Goal: Transaction & Acquisition: Purchase product/service

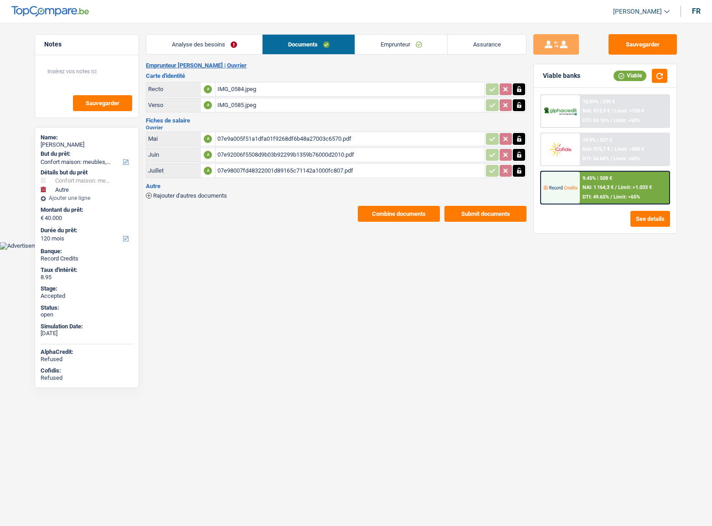
select select "household"
select select "other"
select select "120"
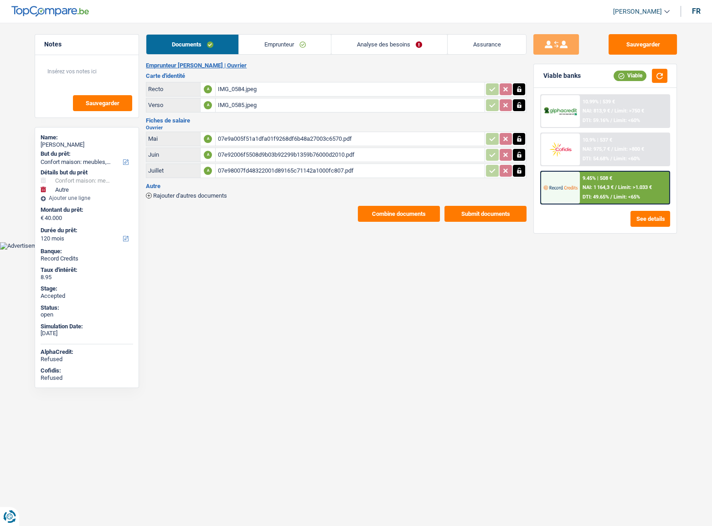
click at [389, 46] on link "Analyse des besoins" at bounding box center [389, 45] width 116 height 20
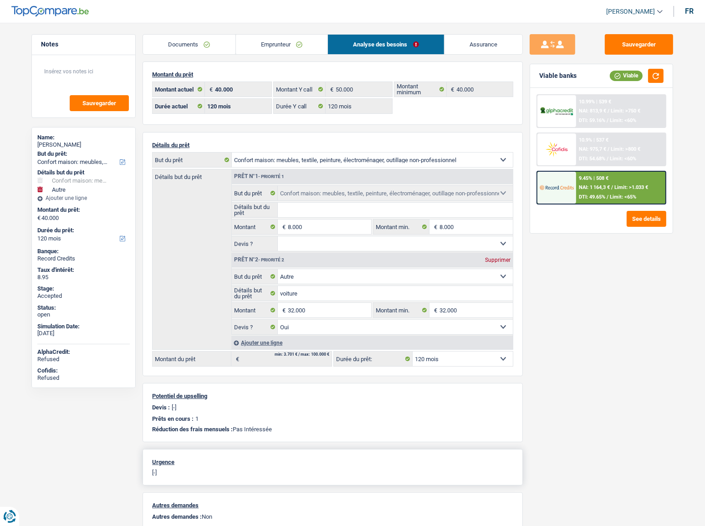
drag, startPoint x: 345, startPoint y: 333, endPoint x: 472, endPoint y: 455, distance: 176.6
click at [472, 455] on div "Montant du prêt 40.000 € Montant actuel 50.000 € Montant Y call 40.000 € Montan…" at bounding box center [333, 338] width 380 height 555
click at [269, 43] on link "Emprunteur" at bounding box center [282, 45] width 92 height 20
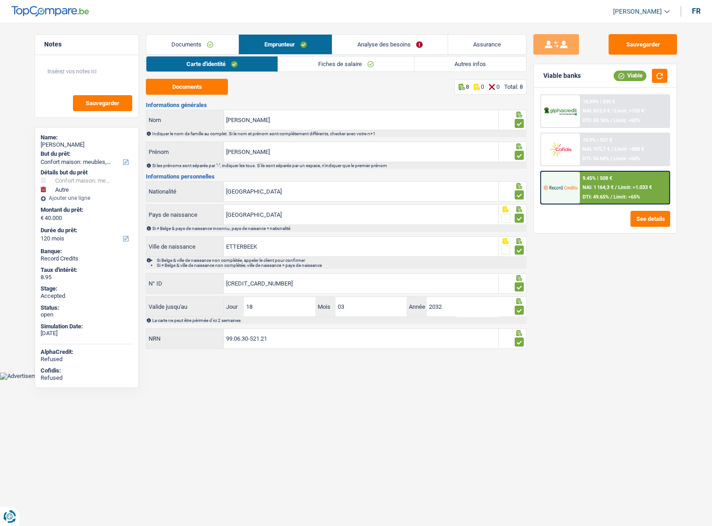
click at [446, 69] on link "Autres infos" at bounding box center [470, 63] width 112 height 15
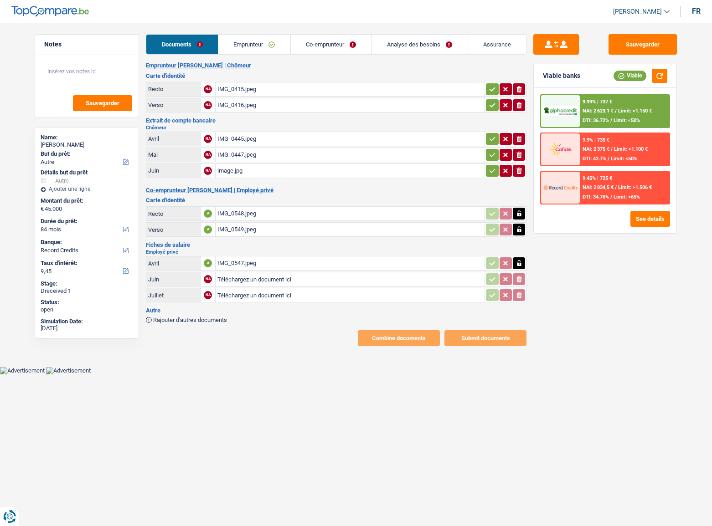
select select "other"
select select "84"
select select "record credits"
click at [239, 133] on div "IMG_0445.jpeg" at bounding box center [349, 139] width 265 height 14
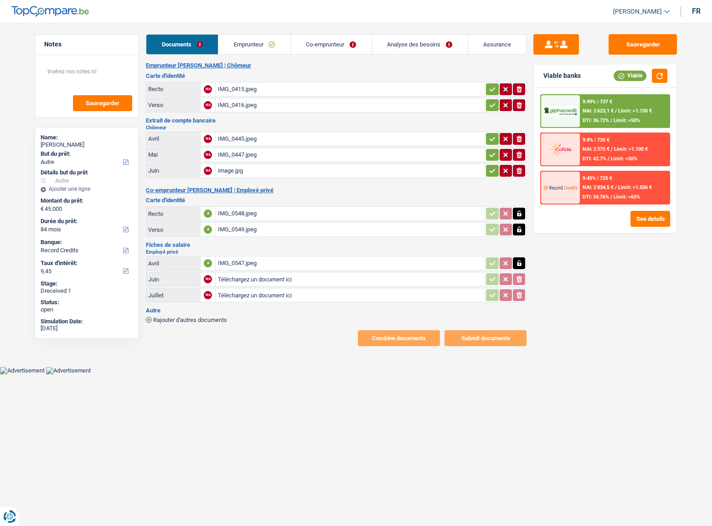
click at [239, 265] on div "IMG_0547.jpeg" at bounding box center [349, 263] width 265 height 14
click at [265, 277] on input "Téléchargez un document ici" at bounding box center [349, 279] width 265 height 14
type input "C:\fakepath\e9713bb4-1221-42b6-92ca-3bc51e8ee7c0.jpeg"
click at [675, 46] on button "Sauvegarder" at bounding box center [642, 44] width 68 height 20
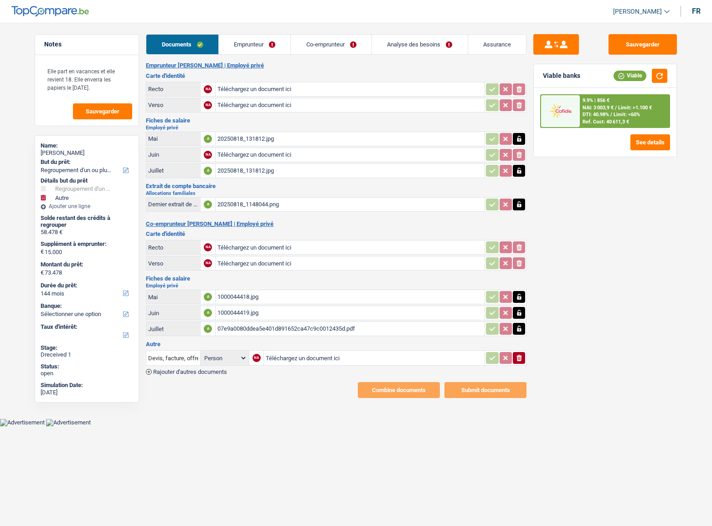
select select "refinancing"
select select "other"
select select "144"
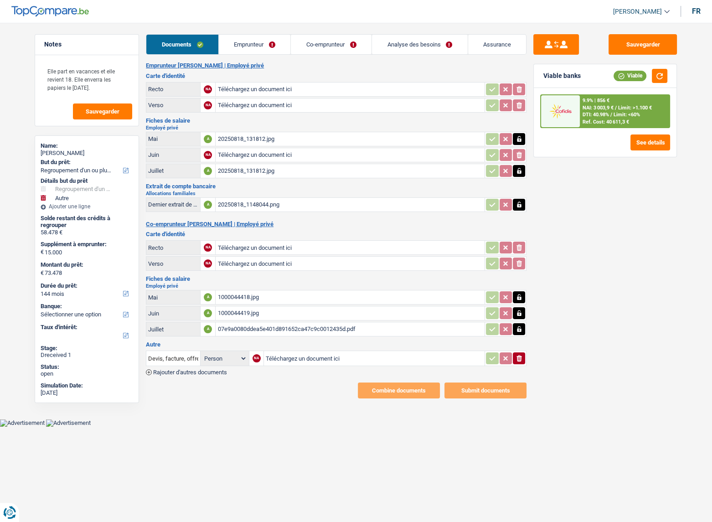
click at [234, 157] on input "Téléchargez un document ici" at bounding box center [349, 155] width 265 height 14
click at [249, 168] on div "20250818_131812.jpg" at bounding box center [349, 171] width 265 height 14
click at [246, 141] on div "20250818_131812.jpg" at bounding box center [349, 139] width 265 height 14
click at [521, 142] on icon "button" at bounding box center [518, 138] width 7 height 9
click at [521, 140] on icon "ionicons-v5-e" at bounding box center [518, 138] width 7 height 9
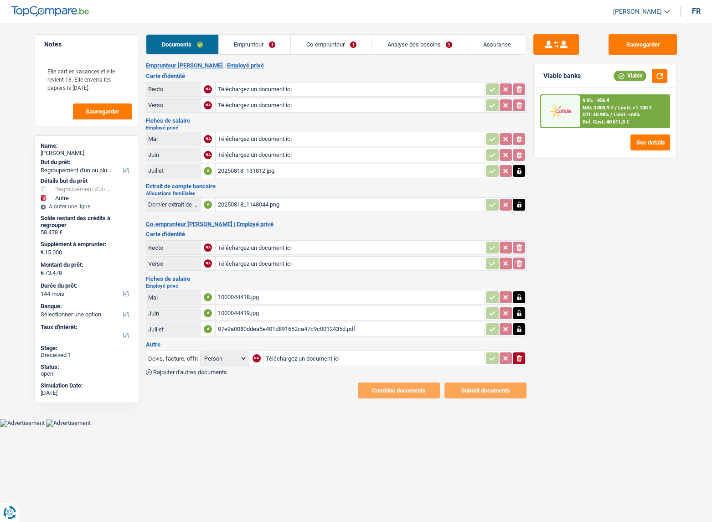
click at [255, 135] on input "Téléchargez un document ici" at bounding box center [349, 139] width 265 height 14
type input "C:\fakepath\1000044419 (1).jpg"
click at [250, 202] on div "20250818_1148044.png" at bounding box center [349, 205] width 265 height 14
click at [246, 297] on div "1000044418.jpg" at bounding box center [349, 297] width 265 height 14
click at [241, 85] on input "Téléchargez un document ici" at bounding box center [349, 89] width 265 height 14
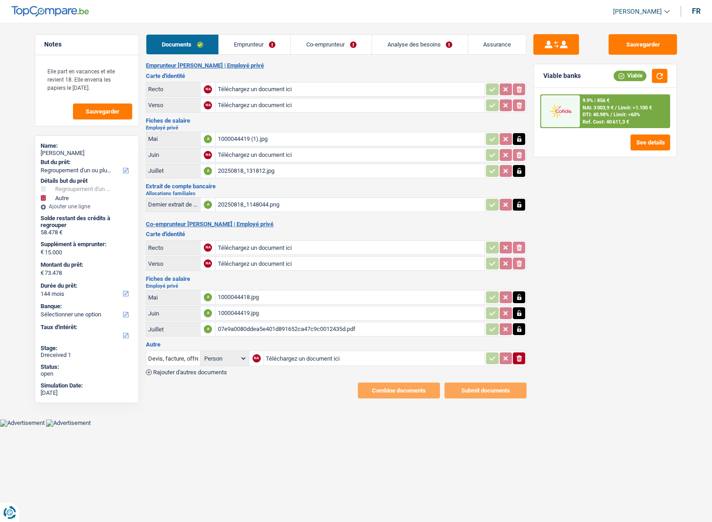
type input "C:\fakepath\1000044389.jpg"
click at [243, 109] on input "Téléchargez un document ici" at bounding box center [349, 105] width 265 height 14
type input "C:\fakepath\1000044390.jpg"
click at [235, 241] on input "Téléchargez un document ici" at bounding box center [349, 248] width 265 height 14
type input "C:\fakepath\1000043610.jpg"
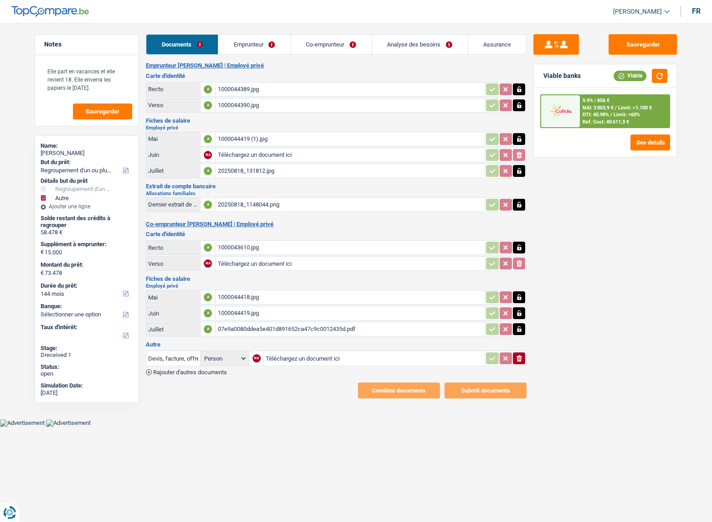
click at [220, 257] on input "Téléchargez un document ici" at bounding box center [349, 263] width 265 height 14
type input "C:\fakepath\1000043611.jpg"
drag, startPoint x: 640, startPoint y: 38, endPoint x: 648, endPoint y: 57, distance: 20.6
click at [640, 39] on button "Sauvegarder" at bounding box center [642, 44] width 68 height 20
click at [655, 73] on button "button" at bounding box center [658, 76] width 15 height 14
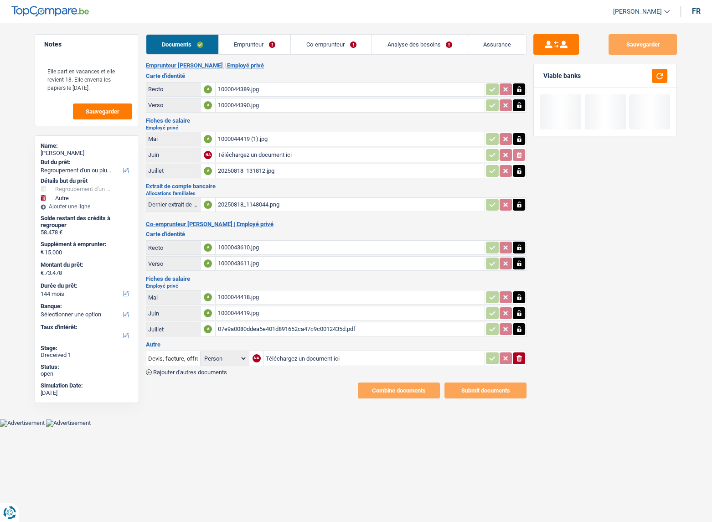
click at [265, 46] on link "Emprunteur" at bounding box center [255, 45] width 72 height 20
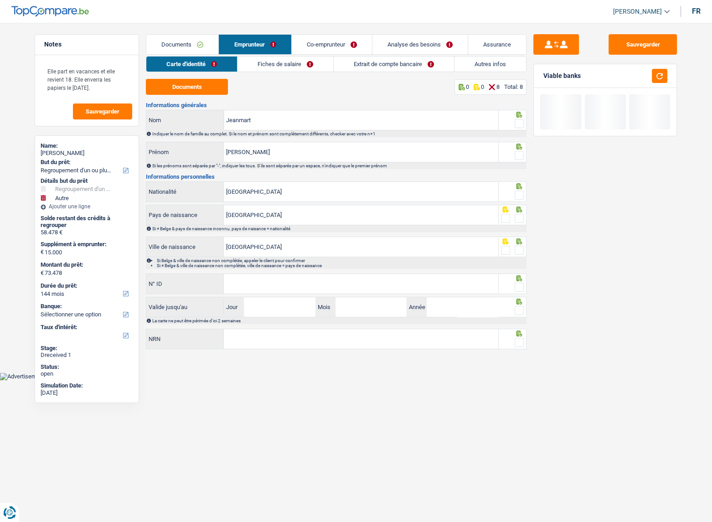
click at [185, 95] on div "Documents 0 0 8 Total: 8 Informations générales Jeanmart Nom Indiquer le nom de…" at bounding box center [336, 214] width 380 height 271
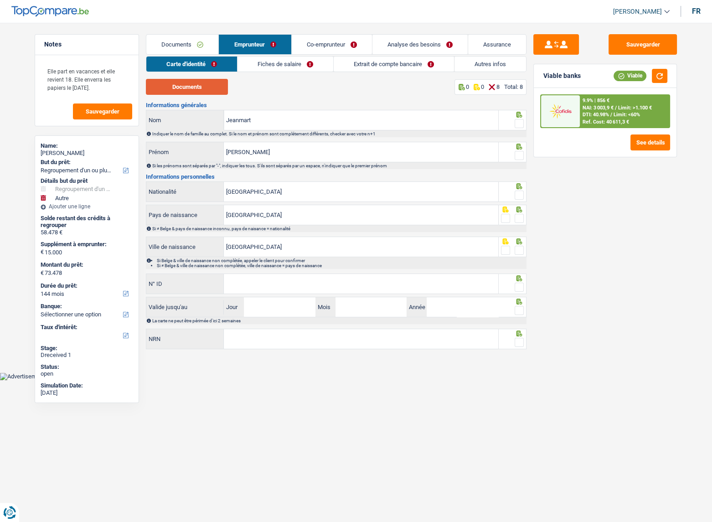
click at [203, 86] on button "Documents" at bounding box center [187, 87] width 82 height 16
drag, startPoint x: 517, startPoint y: 121, endPoint x: 512, endPoint y: 143, distance: 22.0
click at [517, 122] on span at bounding box center [518, 123] width 9 height 9
click at [0, 0] on input "radio" at bounding box center [0, 0] width 0 height 0
drag, startPoint x: 512, startPoint y: 147, endPoint x: 517, endPoint y: 152, distance: 7.4
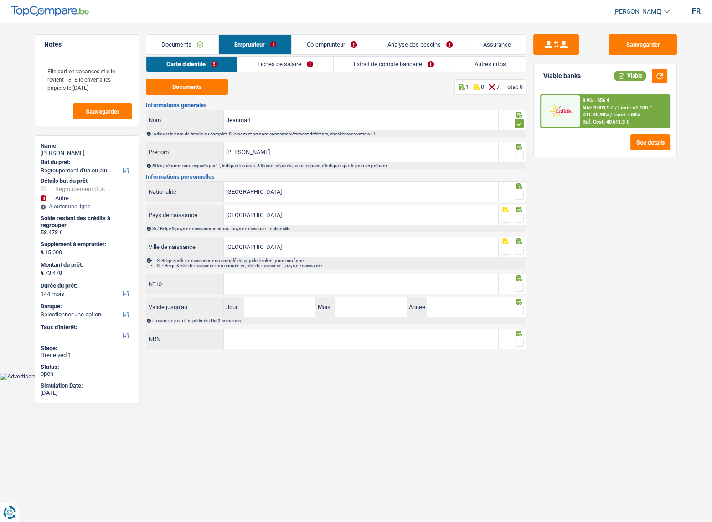
click at [512, 148] on div at bounding box center [512, 146] width 23 height 7
click at [517, 152] on span at bounding box center [518, 155] width 9 height 9
click at [0, 0] on input "radio" at bounding box center [0, 0] width 0 height 0
drag, startPoint x: 518, startPoint y: 190, endPoint x: 518, endPoint y: 201, distance: 10.9
click at [518, 191] on span at bounding box center [518, 194] width 9 height 9
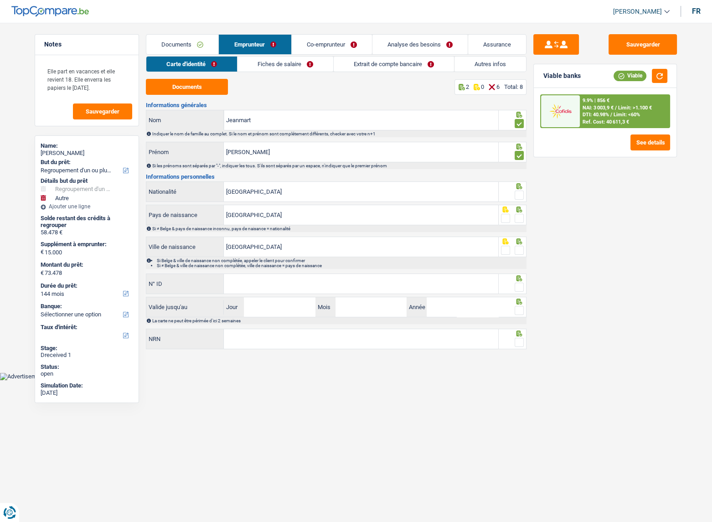
click at [0, 0] on input "radio" at bounding box center [0, 0] width 0 height 0
click at [521, 223] on div at bounding box center [518, 218] width 9 height 11
click at [520, 220] on span at bounding box center [518, 218] width 9 height 9
click at [0, 0] on input "radio" at bounding box center [0, 0] width 0 height 0
click at [517, 248] on span at bounding box center [518, 250] width 9 height 9
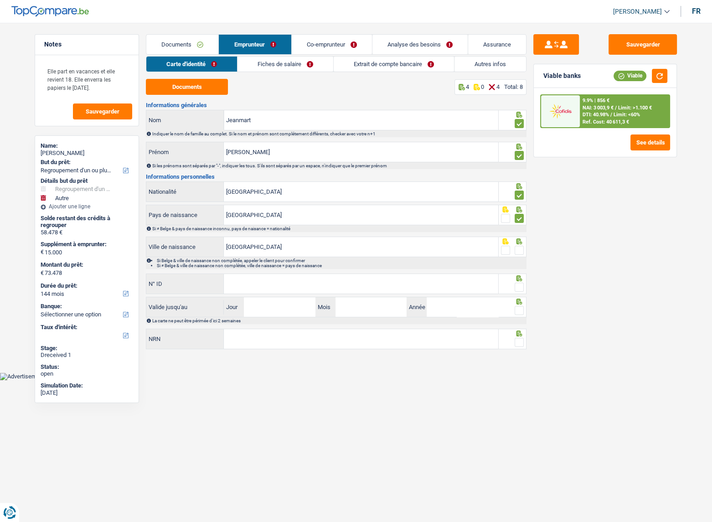
click at [0, 0] on input "radio" at bounding box center [0, 0] width 0 height 0
paste input "592-8487298-73"
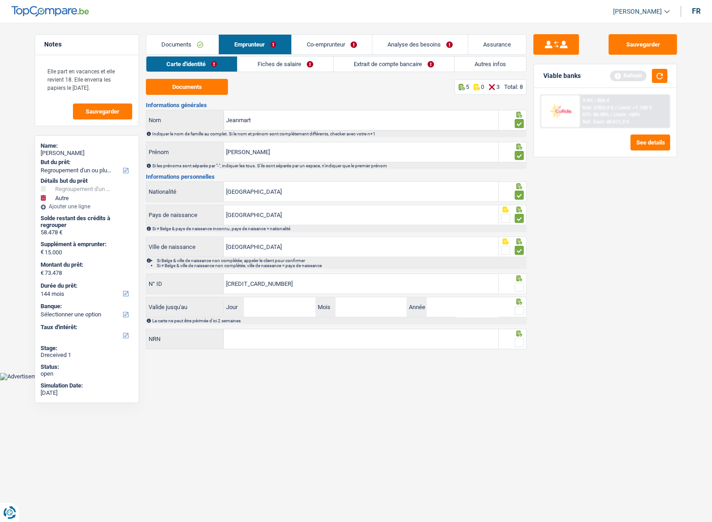
type input "592-8487298-73"
drag, startPoint x: 262, startPoint y: 301, endPoint x: 265, endPoint y: 290, distance: 11.7
click at [262, 302] on input "Jour" at bounding box center [279, 307] width 71 height 20
type input "06"
type input "08"
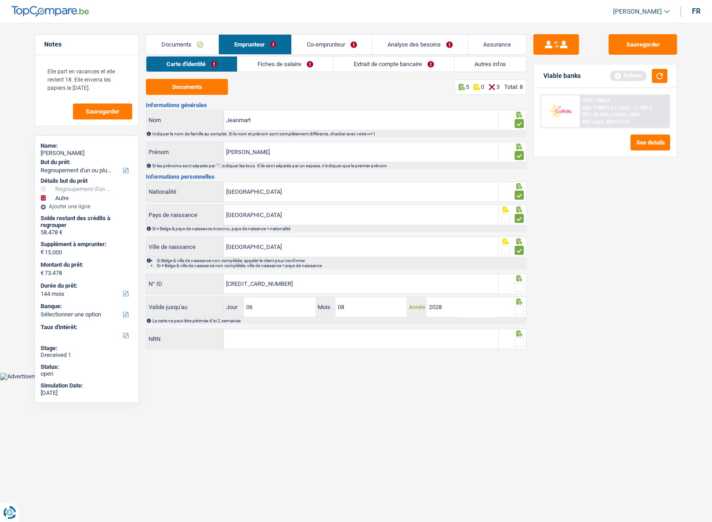
type input "2028"
click at [522, 308] on span at bounding box center [518, 310] width 9 height 9
click at [0, 0] on input "radio" at bounding box center [0, 0] width 0 height 0
click at [520, 286] on span at bounding box center [518, 286] width 9 height 9
click at [0, 0] on input "radio" at bounding box center [0, 0] width 0 height 0
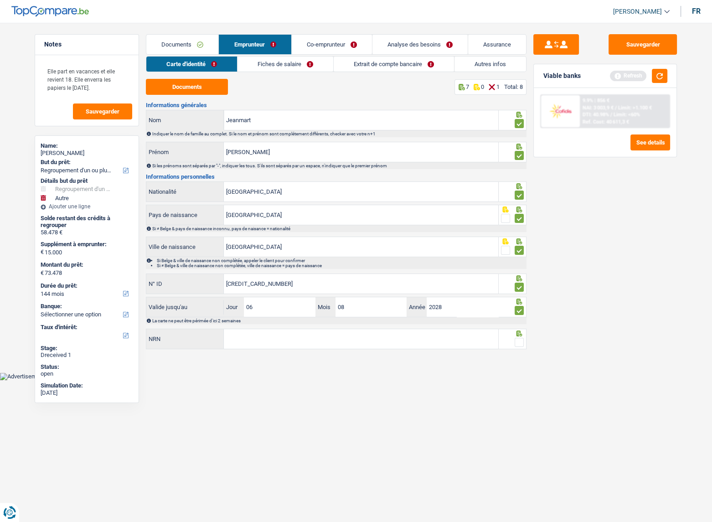
click at [519, 338] on span at bounding box center [518, 342] width 9 height 9
click at [0, 0] on input "radio" at bounding box center [0, 0] width 0 height 0
click at [258, 331] on input "NRN" at bounding box center [361, 339] width 274 height 20
paste input "78.12.02-190.17"
type input "78.12.02-190.17"
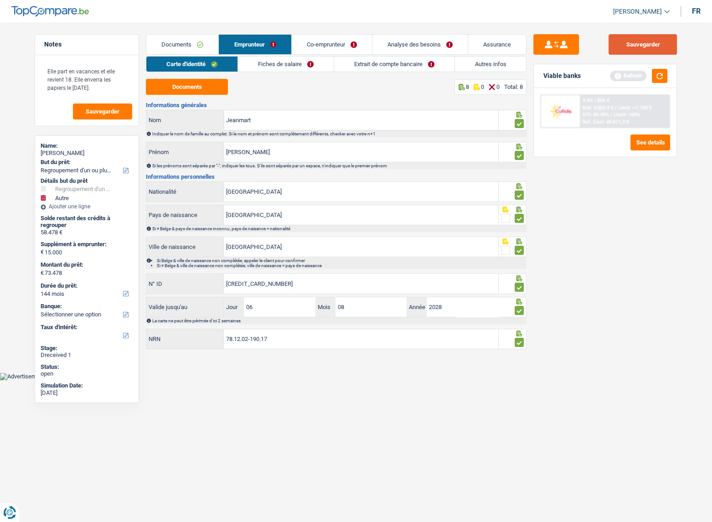
drag, startPoint x: 630, startPoint y: 49, endPoint x: 655, endPoint y: 64, distance: 29.6
click at [630, 49] on button "Sauvegarder" at bounding box center [642, 44] width 68 height 20
click at [655, 74] on button "button" at bounding box center [658, 76] width 15 height 14
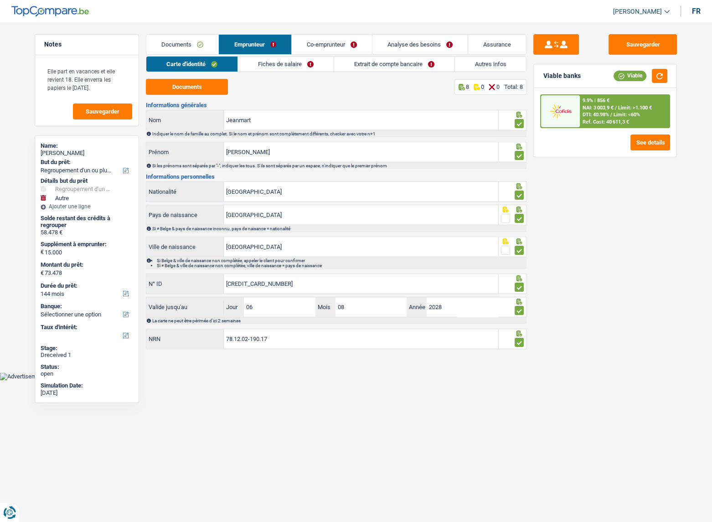
click at [282, 68] on link "Fiches de salaire" at bounding box center [286, 63] width 96 height 15
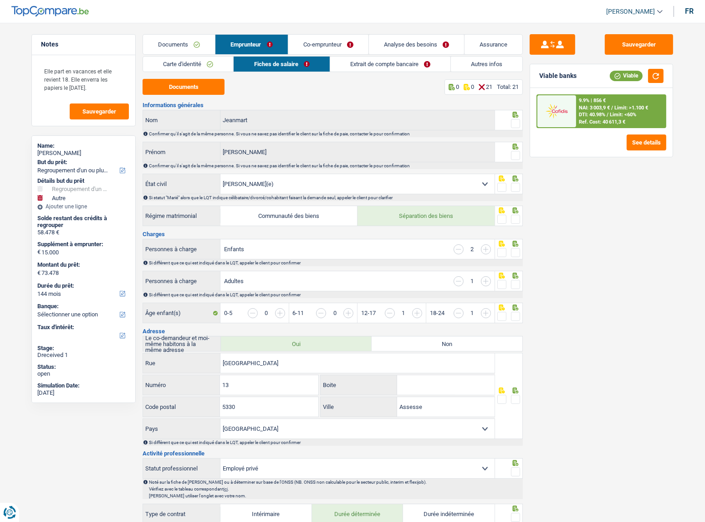
click at [509, 123] on fieldset at bounding box center [508, 123] width 23 height 11
click at [514, 124] on span at bounding box center [515, 123] width 9 height 9
click at [0, 0] on input "radio" at bounding box center [0, 0] width 0 height 0
click at [511, 153] on span at bounding box center [515, 155] width 9 height 9
click at [0, 0] on input "radio" at bounding box center [0, 0] width 0 height 0
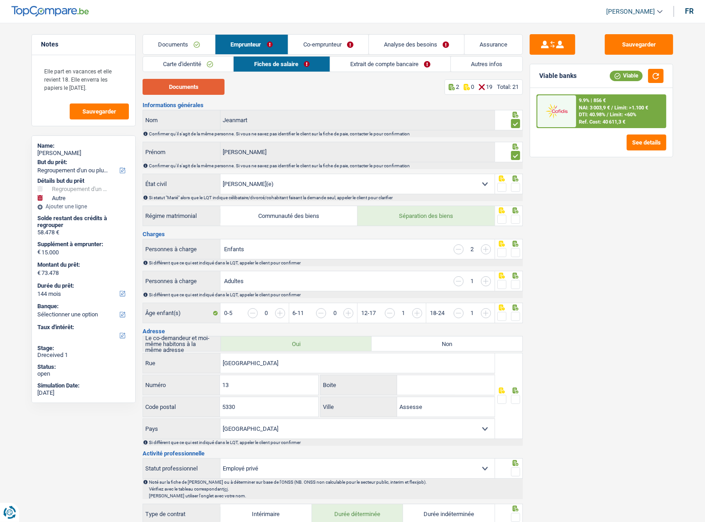
click at [159, 93] on button "Documents" at bounding box center [184, 87] width 82 height 16
click at [193, 66] on link "Carte d'identité" at bounding box center [188, 63] width 90 height 15
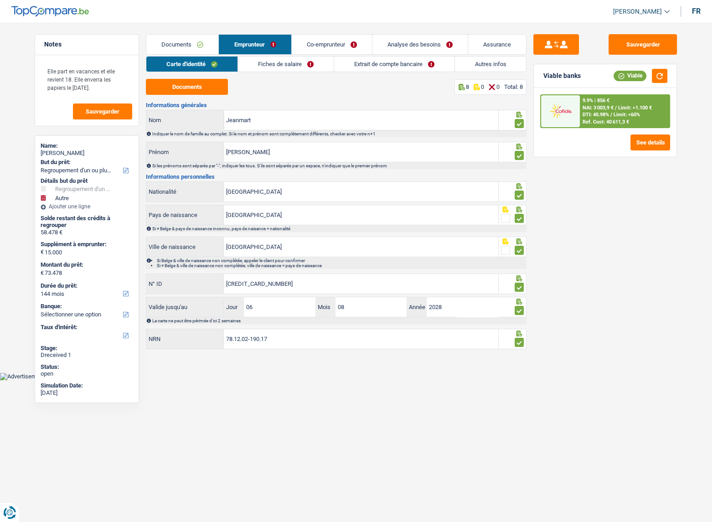
click at [328, 47] on link "Co-emprunteur" at bounding box center [332, 45] width 80 height 20
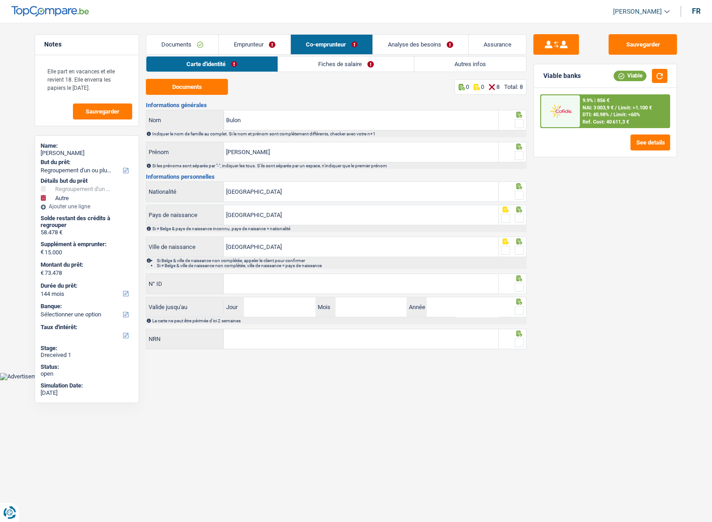
click at [293, 56] on link "Fiches de salaire" at bounding box center [346, 63] width 136 height 15
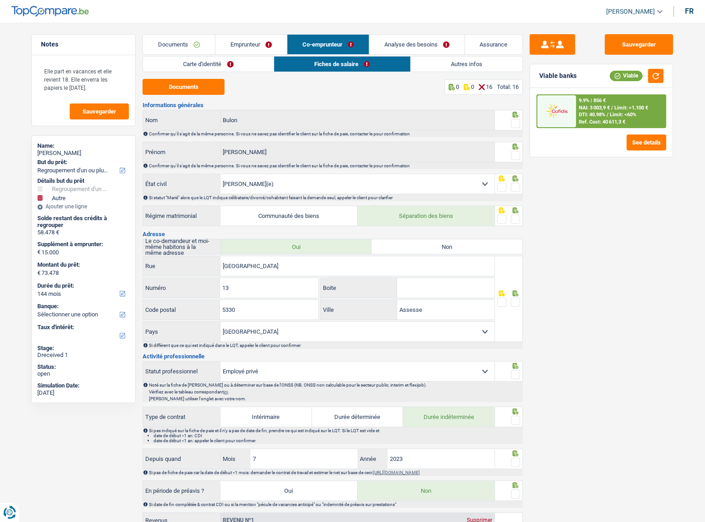
click at [255, 44] on link "Emprunteur" at bounding box center [251, 45] width 72 height 20
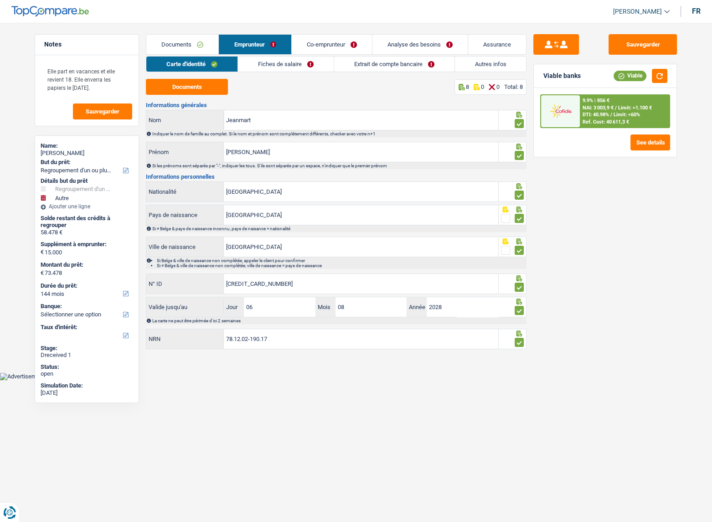
click at [220, 43] on link "Emprunteur" at bounding box center [255, 45] width 72 height 20
click at [324, 43] on link "Co-emprunteur" at bounding box center [332, 45] width 80 height 20
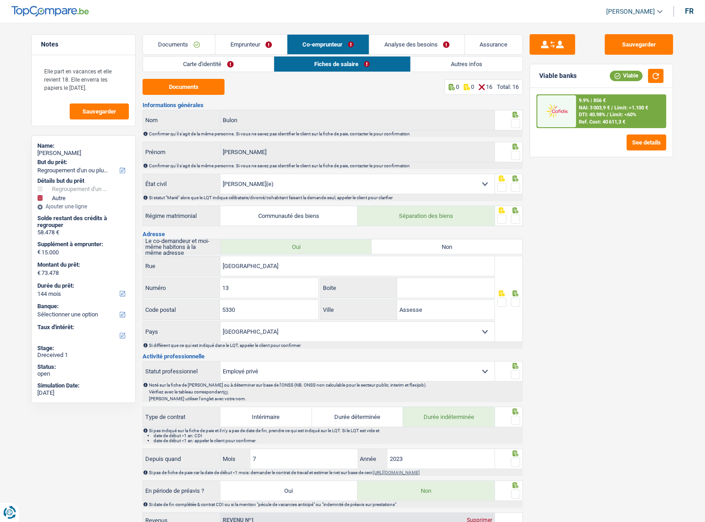
click at [185, 51] on link "Documents" at bounding box center [179, 45] width 72 height 20
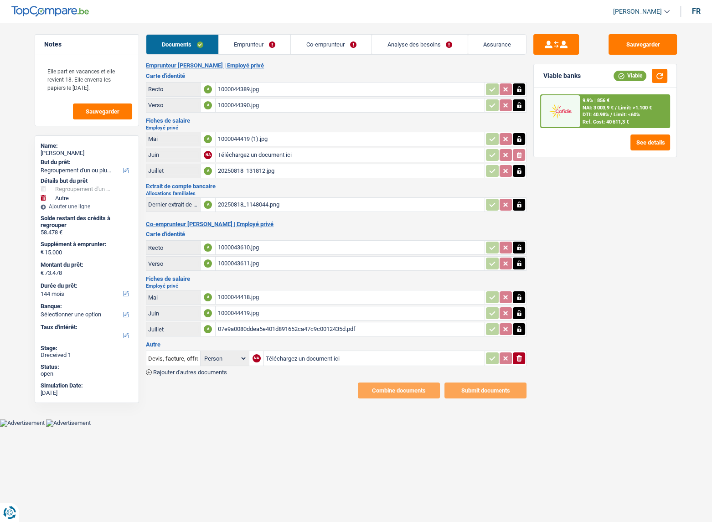
click at [249, 170] on div "20250818_131812.jpg" at bounding box center [349, 171] width 265 height 14
click at [251, 137] on div "1000044419 (1).jpg" at bounding box center [349, 139] width 265 height 14
click at [247, 154] on input "Téléchargez un document ici" at bounding box center [349, 155] width 265 height 14
type input "C:\fakepath\1000044418.jpg"
click at [235, 45] on link "Emprunteur" at bounding box center [255, 45] width 72 height 20
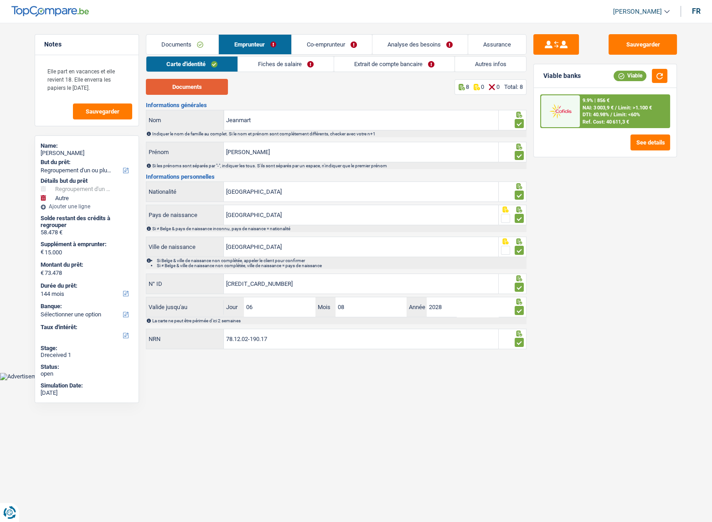
click at [189, 87] on button "Documents" at bounding box center [187, 87] width 82 height 16
click at [261, 61] on link "Fiches de salaire" at bounding box center [286, 63] width 96 height 15
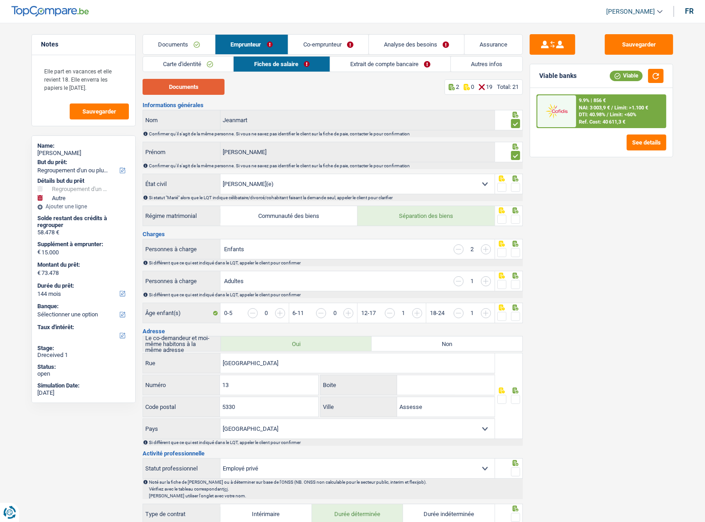
click at [197, 90] on button "Documents" at bounding box center [184, 87] width 82 height 16
click at [517, 188] on span at bounding box center [515, 187] width 9 height 9
click at [0, 0] on input "radio" at bounding box center [0, 0] width 0 height 0
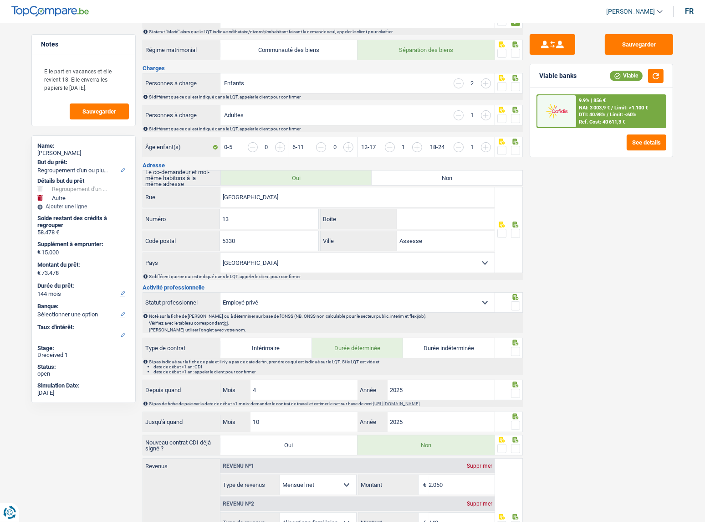
scroll to position [248, 0]
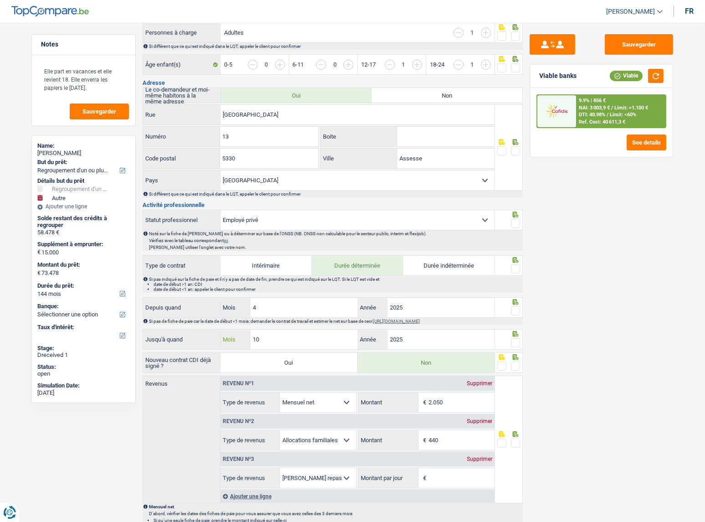
click at [302, 341] on input "10" at bounding box center [304, 339] width 107 height 20
click at [513, 338] on span at bounding box center [515, 342] width 9 height 9
click at [0, 0] on input "radio" at bounding box center [0, 0] width 0 height 0
click at [512, 314] on div at bounding box center [515, 310] width 9 height 11
click at [514, 310] on span at bounding box center [515, 310] width 9 height 9
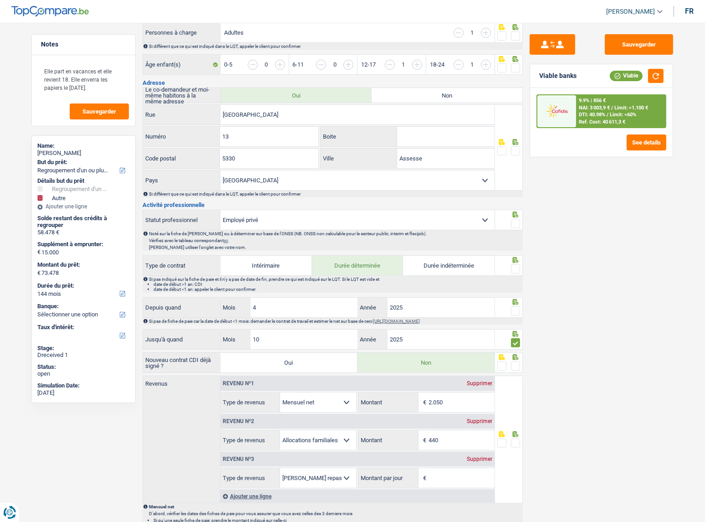
click at [0, 0] on input "radio" at bounding box center [0, 0] width 0 height 0
click at [515, 269] on span at bounding box center [515, 268] width 9 height 9
click at [0, 0] on input "radio" at bounding box center [0, 0] width 0 height 0
click at [517, 221] on span at bounding box center [515, 223] width 9 height 9
click at [0, 0] on input "radio" at bounding box center [0, 0] width 0 height 0
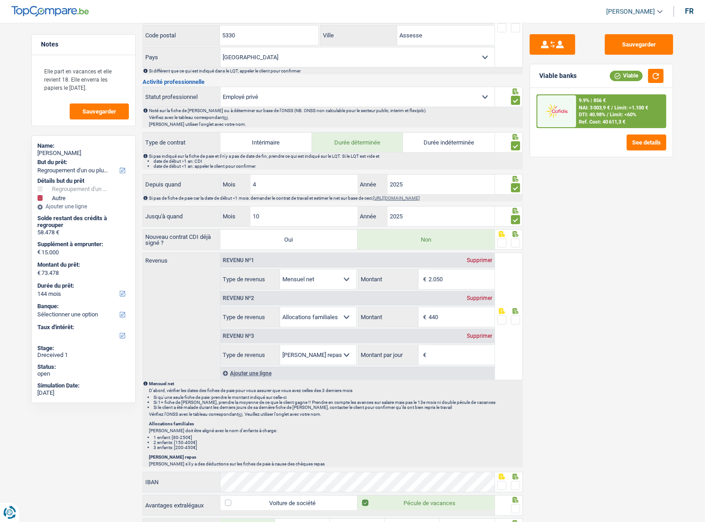
scroll to position [373, 0]
click at [514, 237] on span at bounding box center [515, 241] width 9 height 9
click at [0, 0] on input "radio" at bounding box center [0, 0] width 0 height 0
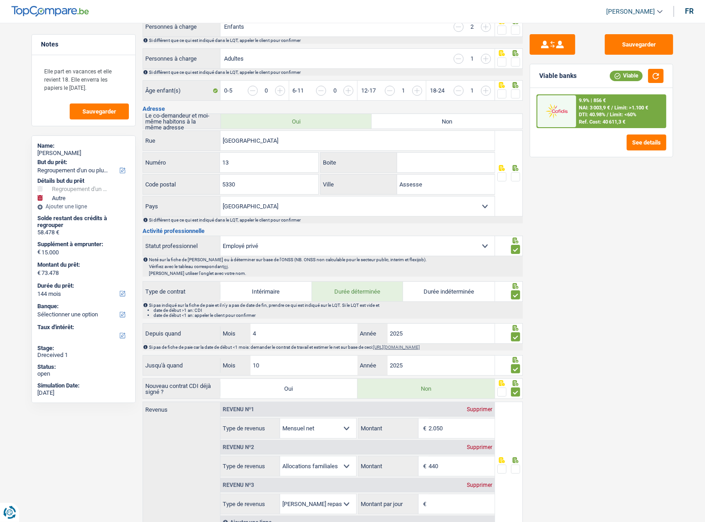
scroll to position [124, 0]
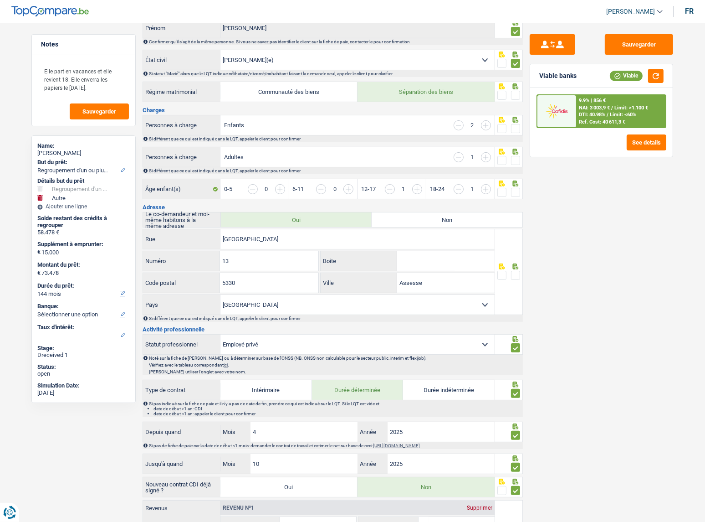
click at [519, 271] on span at bounding box center [515, 275] width 9 height 9
click at [0, 0] on input "radio" at bounding box center [0, 0] width 0 height 0
drag, startPoint x: 442, startPoint y: 286, endPoint x: 405, endPoint y: 279, distance: 38.4
click at [381, 279] on div "Assesse Ville" at bounding box center [408, 283] width 174 height 20
paste input "Maillen"
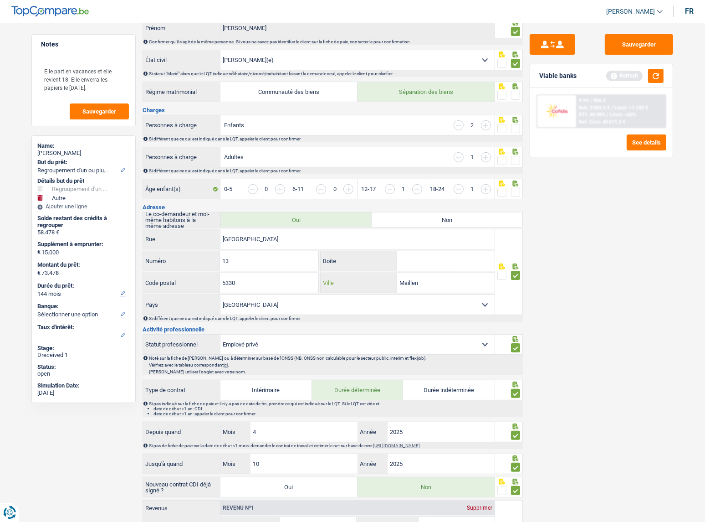
type input "Maillen"
click at [601, 256] on div "Sauvegarder Viable banks Refresh 9.9% | 856 € NAI: 3 003,9 € / Limit: >1.100 € …" at bounding box center [601, 269] width 157 height 471
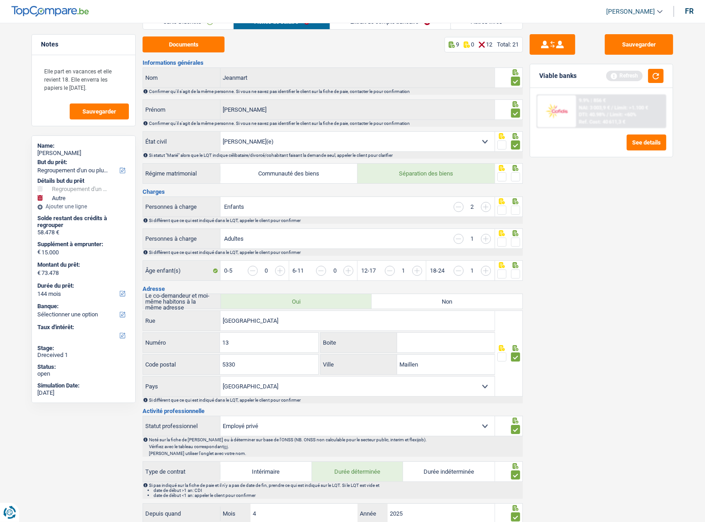
scroll to position [0, 0]
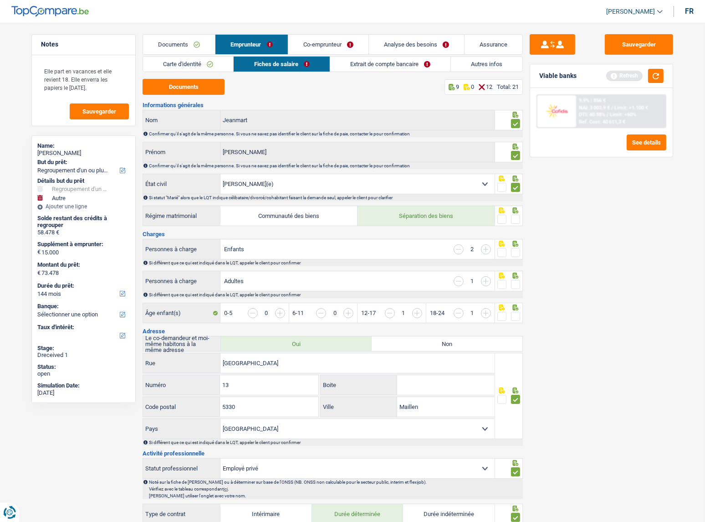
click at [514, 315] on span at bounding box center [515, 316] width 9 height 9
click at [0, 0] on input "radio" at bounding box center [0, 0] width 0 height 0
click at [515, 282] on span at bounding box center [515, 284] width 9 height 9
click at [0, 0] on input "radio" at bounding box center [0, 0] width 0 height 0
click at [512, 251] on span at bounding box center [515, 252] width 9 height 9
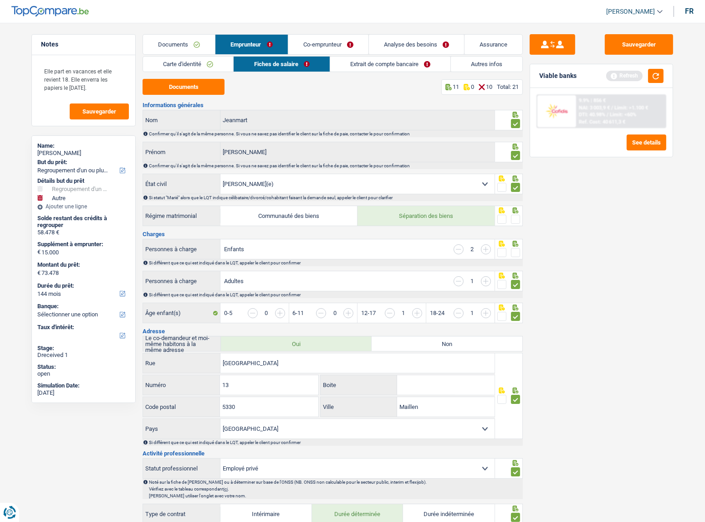
click at [0, 0] on input "radio" at bounding box center [0, 0] width 0 height 0
click at [461, 281] on input "button" at bounding box center [459, 281] width 10 height 10
click at [515, 218] on span at bounding box center [515, 219] width 9 height 9
click at [0, 0] on input "radio" at bounding box center [0, 0] width 0 height 0
drag, startPoint x: 653, startPoint y: 42, endPoint x: 403, endPoint y: 274, distance: 341.3
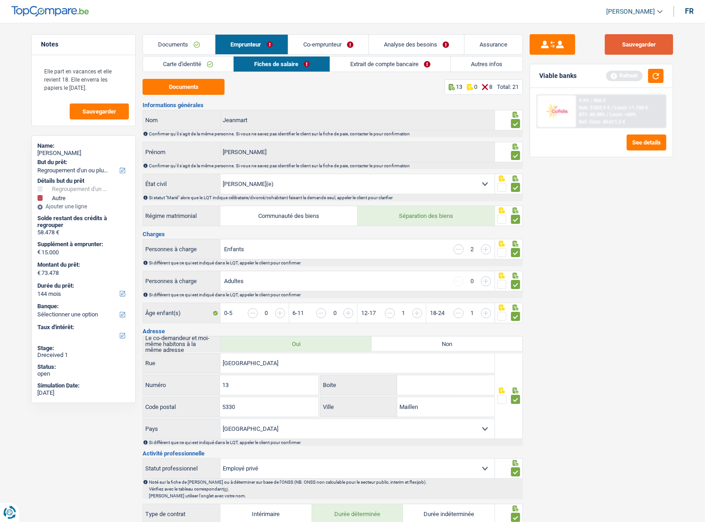
click at [653, 41] on button "Sauvegarder" at bounding box center [639, 44] width 68 height 20
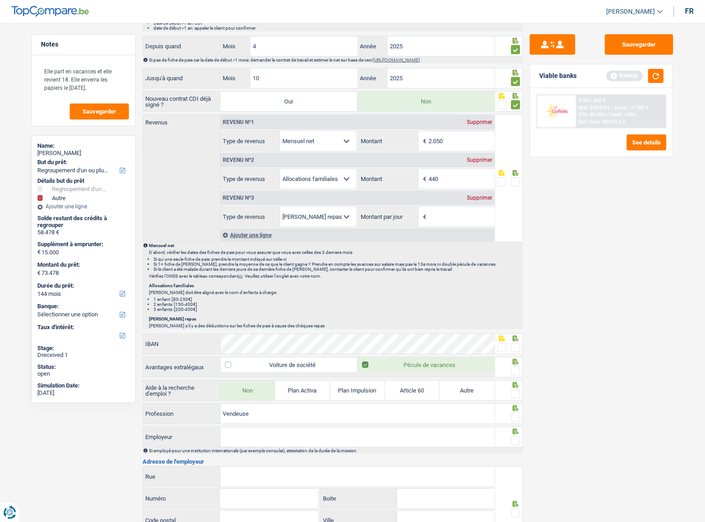
scroll to position [494, 0]
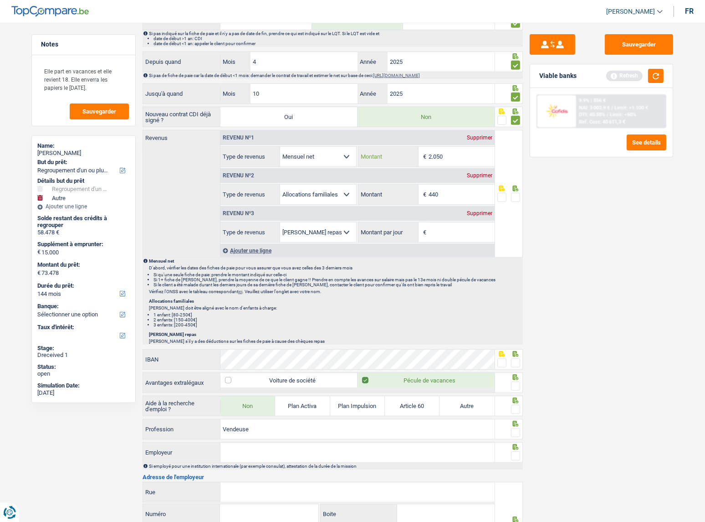
click at [451, 154] on input "2.050" at bounding box center [462, 157] width 66 height 20
drag, startPoint x: 437, startPoint y: 153, endPoint x: 464, endPoint y: 155, distance: 27.5
click at [464, 155] on input "2.050" at bounding box center [462, 157] width 66 height 20
type input "2.072"
drag, startPoint x: 629, startPoint y: 47, endPoint x: 648, endPoint y: 67, distance: 27.1
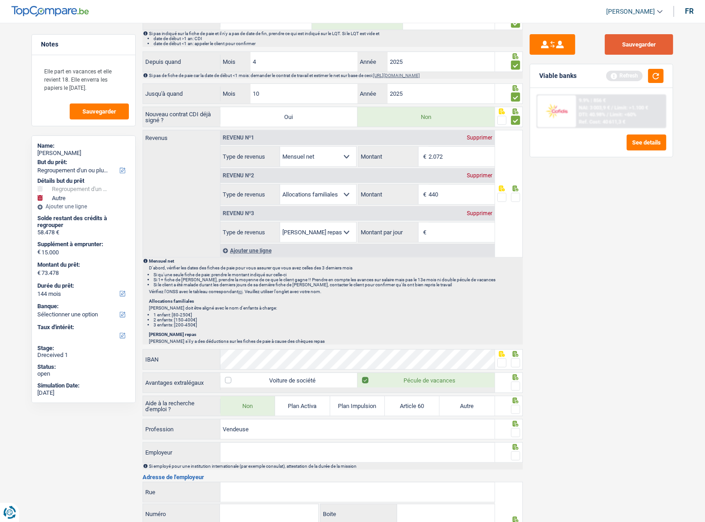
click at [629, 47] on button "Sauvegarder" at bounding box center [639, 44] width 68 height 20
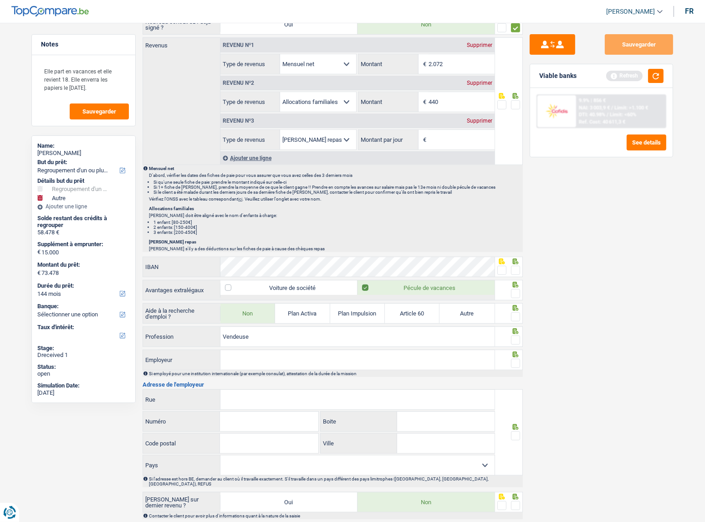
scroll to position [660, 0]
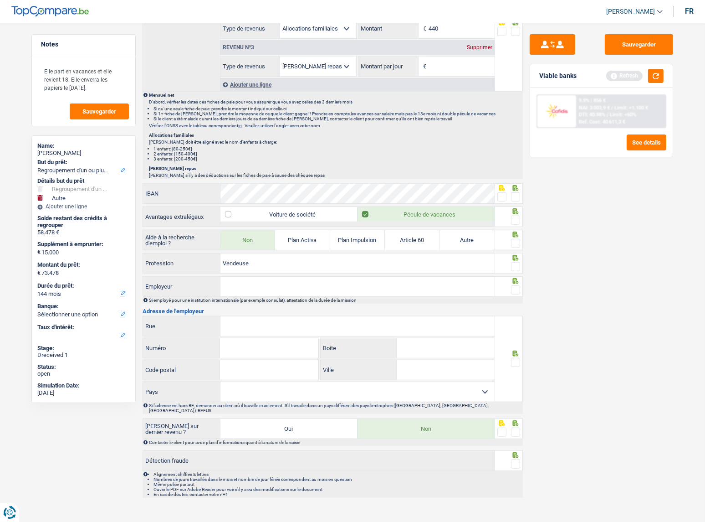
drag, startPoint x: 239, startPoint y: 319, endPoint x: 243, endPoint y: 278, distance: 41.2
click at [243, 278] on input "Employeur" at bounding box center [357, 287] width 274 height 20
paste input "TOURNESOLS NAMUR S"
click at [520, 287] on div at bounding box center [509, 286] width 28 height 20
click at [514, 264] on span at bounding box center [515, 266] width 9 height 9
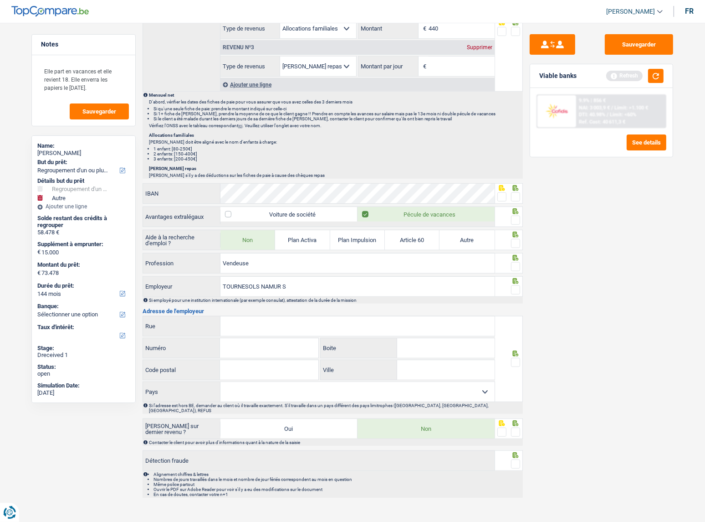
click at [0, 0] on input "radio" at bounding box center [0, 0] width 0 height 0
click at [516, 241] on span at bounding box center [515, 243] width 9 height 9
click at [0, 0] on input "radio" at bounding box center [0, 0] width 0 height 0
click at [519, 208] on icon at bounding box center [515, 211] width 9 height 6
click at [518, 192] on span at bounding box center [515, 196] width 9 height 9
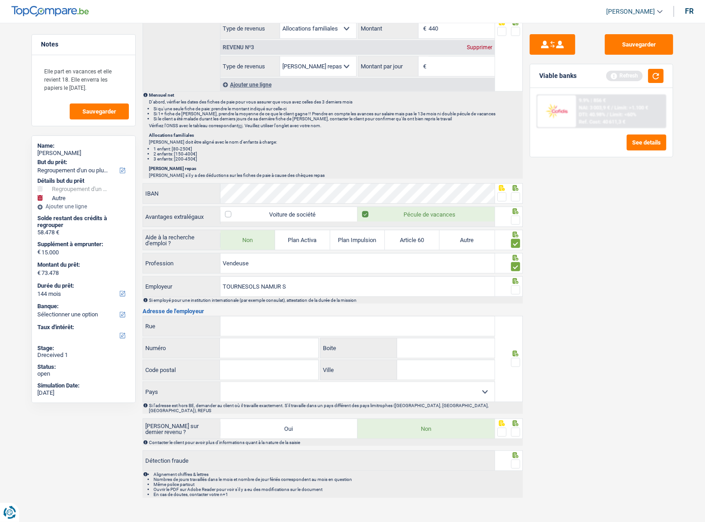
click at [0, 0] on input "radio" at bounding box center [0, 0] width 0 height 0
click at [504, 195] on span at bounding box center [501, 196] width 9 height 9
click at [0, 0] on input "radio" at bounding box center [0, 0] width 0 height 0
click at [517, 218] on span at bounding box center [515, 219] width 9 height 9
click at [0, 0] on input "radio" at bounding box center [0, 0] width 0 height 0
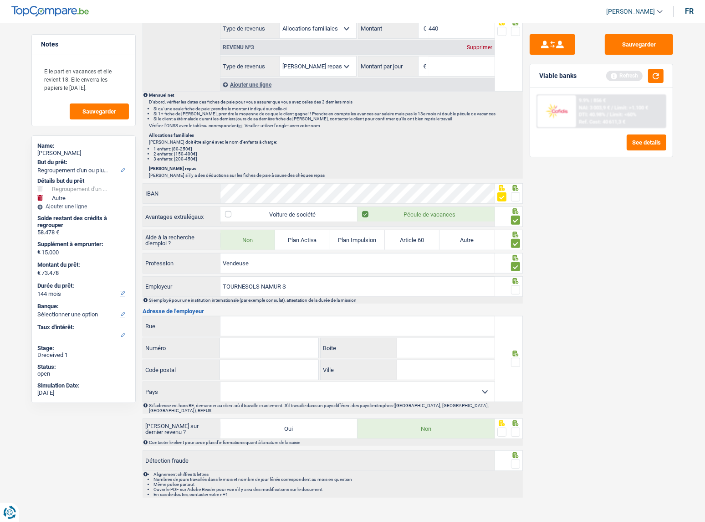
click at [519, 278] on div at bounding box center [515, 280] width 9 height 6
drag, startPoint x: 515, startPoint y: 284, endPoint x: 599, endPoint y: 314, distance: 89.2
click at [515, 285] on span at bounding box center [515, 289] width 9 height 9
click at [0, 0] on input "radio" at bounding box center [0, 0] width 0 height 0
click at [521, 201] on div at bounding box center [509, 193] width 28 height 20
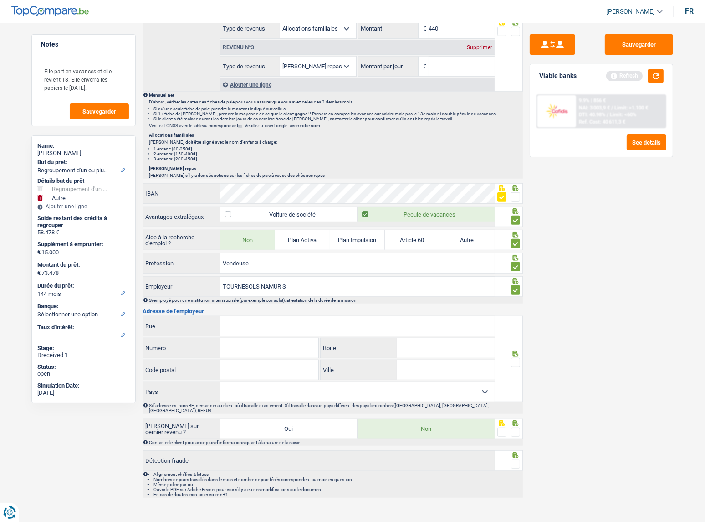
click at [515, 196] on span at bounding box center [515, 196] width 9 height 9
click at [0, 0] on input "radio" at bounding box center [0, 0] width 0 height 0
click at [316, 287] on input "TOURNESOLS NAMUR S" at bounding box center [357, 287] width 274 height 20
type input "TOURNESOLS NAMUR"
drag, startPoint x: 353, startPoint y: 316, endPoint x: 704, endPoint y: 319, distance: 350.8
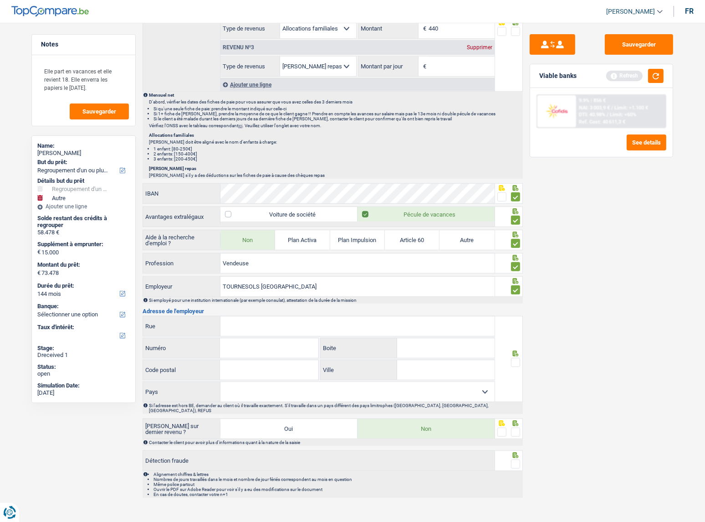
click at [353, 317] on input "Rue" at bounding box center [357, 326] width 274 height 20
paste input "Chaussée de Louvain("
type input "Chaussée de Louvain"
click at [238, 350] on input "Numéro" at bounding box center [269, 348] width 98 height 20
type input "929"
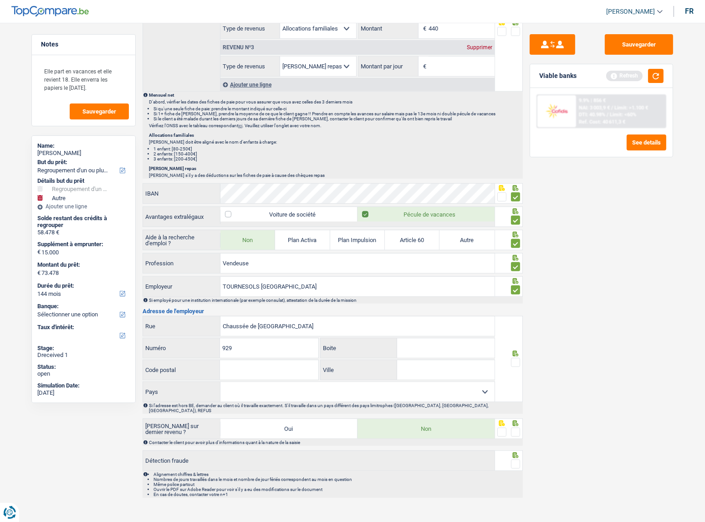
click at [236, 363] on input "Code postal" at bounding box center [269, 370] width 98 height 20
type input "5022"
click at [469, 387] on select "Belgique France Allemagne Italie Luxembourg Pays-Bas Espagne Suisse Sélectionne…" at bounding box center [357, 392] width 274 height 20
select select "BE"
click at [220, 382] on select "Belgique France Allemagne Italie Luxembourg Pays-Bas Espagne Suisse Sélectionne…" at bounding box center [357, 392] width 274 height 20
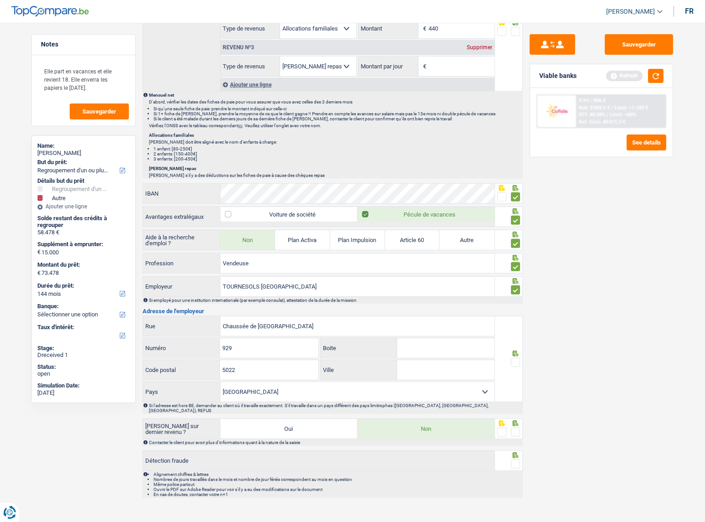
click at [515, 358] on span at bounding box center [515, 362] width 9 height 9
click at [0, 0] on input "radio" at bounding box center [0, 0] width 0 height 0
paste input "Namur"
type input "Namur"
drag, startPoint x: 519, startPoint y: 419, endPoint x: 516, endPoint y: 425, distance: 6.9
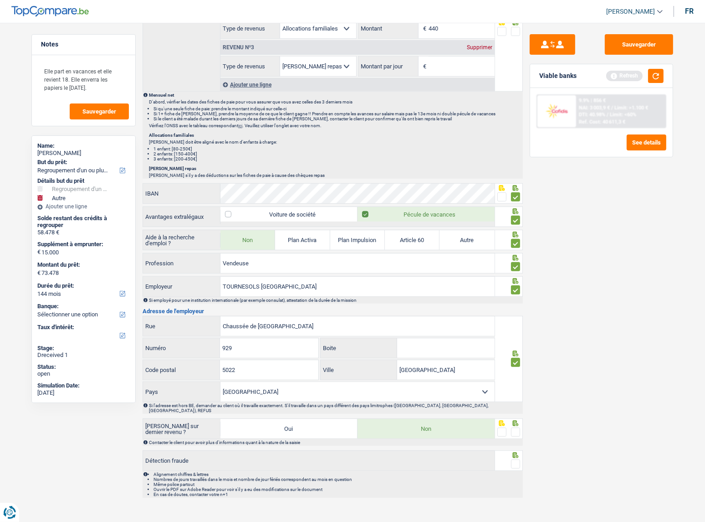
click at [517, 427] on span at bounding box center [515, 431] width 9 height 9
click at [0, 0] on input "radio" at bounding box center [0, 0] width 0 height 0
click at [512, 459] on span at bounding box center [515, 463] width 9 height 9
click at [0, 0] on input "radio" at bounding box center [0, 0] width 0 height 0
click at [637, 45] on button "Sauvegarder" at bounding box center [639, 44] width 68 height 20
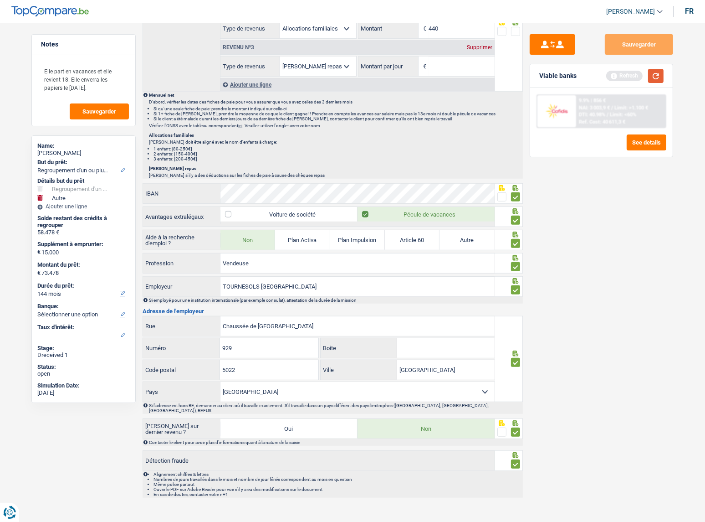
click at [661, 76] on button "button" at bounding box center [655, 76] width 15 height 14
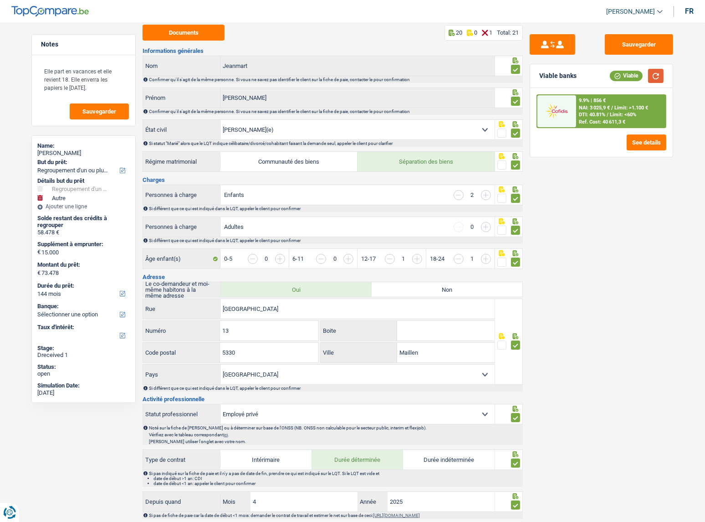
scroll to position [0, 0]
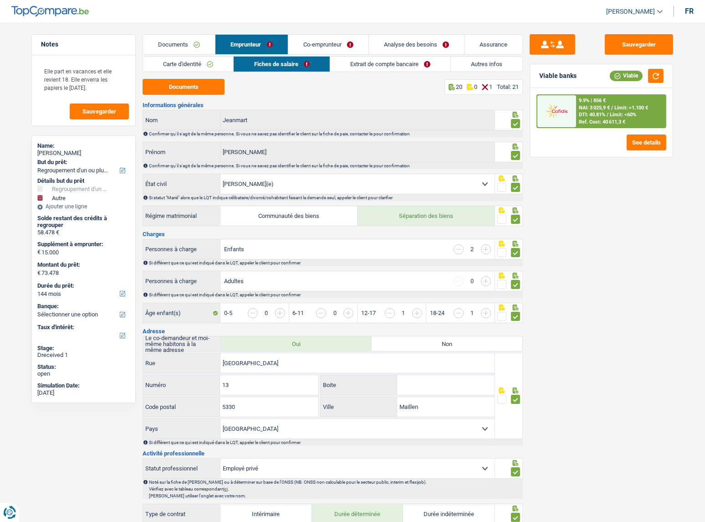
drag, startPoint x: 353, startPoint y: 68, endPoint x: 338, endPoint y: 68, distance: 15.0
click at [353, 68] on link "Extrait de compte bancaire" at bounding box center [390, 63] width 120 height 15
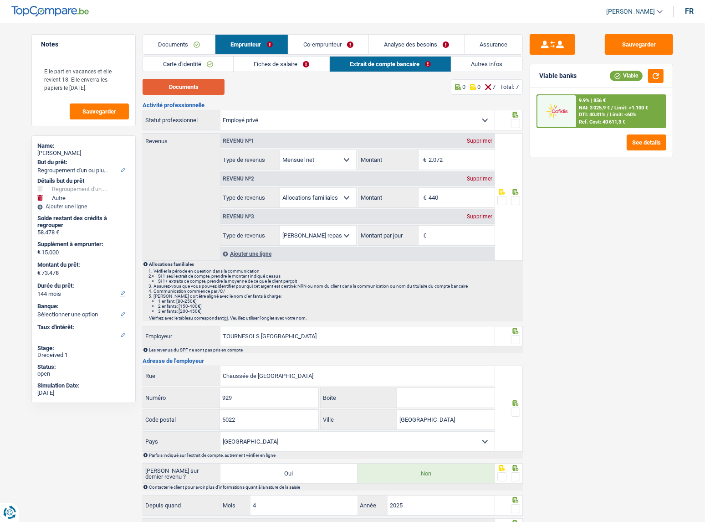
click at [195, 87] on button "Documents" at bounding box center [184, 87] width 82 height 16
click at [440, 197] on input "440" at bounding box center [462, 198] width 66 height 20
drag, startPoint x: 384, startPoint y: 193, endPoint x: 373, endPoint y: 192, distance: 11.0
click at [375, 192] on div "440 € Montant" at bounding box center [426, 198] width 136 height 20
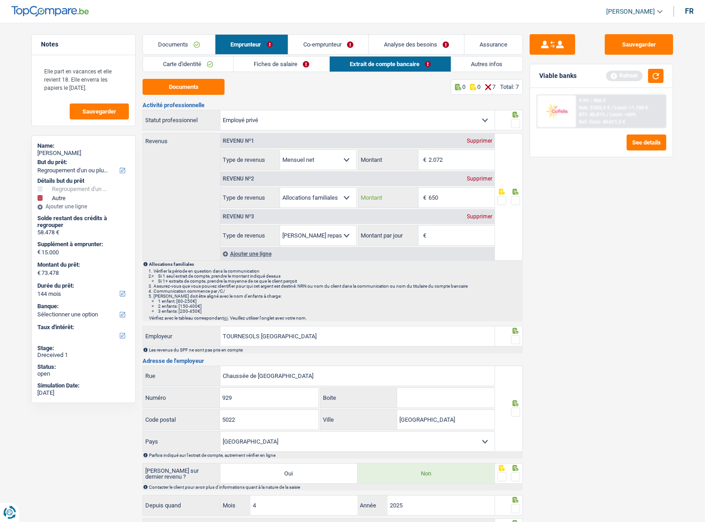
type input "650"
click at [475, 214] on div "Supprimer" at bounding box center [480, 216] width 30 height 5
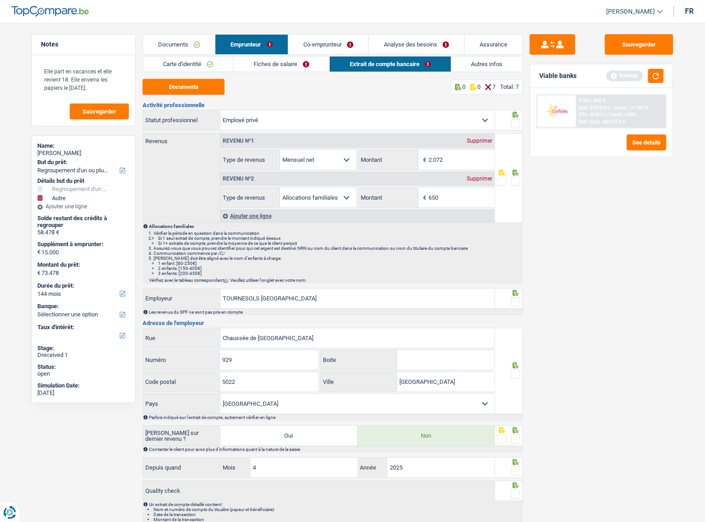
click at [519, 123] on span at bounding box center [515, 123] width 9 height 9
click at [0, 0] on input "radio" at bounding box center [0, 0] width 0 height 0
drag, startPoint x: 515, startPoint y: 178, endPoint x: 515, endPoint y: 183, distance: 5.0
click at [515, 181] on span at bounding box center [515, 181] width 9 height 9
click at [0, 0] on input "radio" at bounding box center [0, 0] width 0 height 0
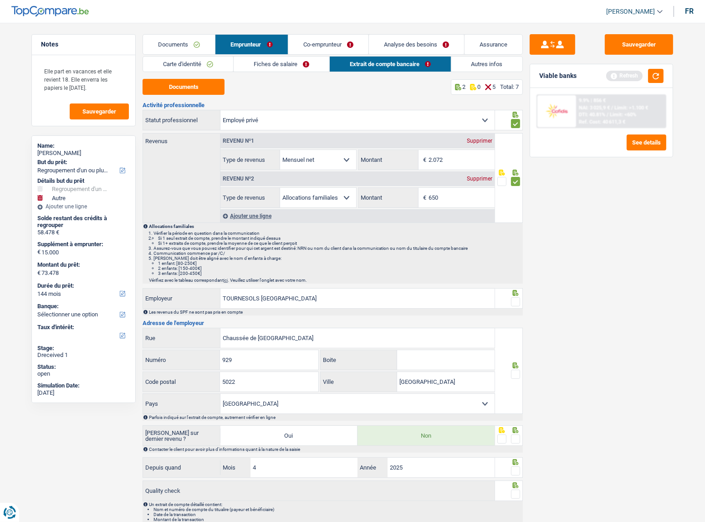
scroll to position [42, 0]
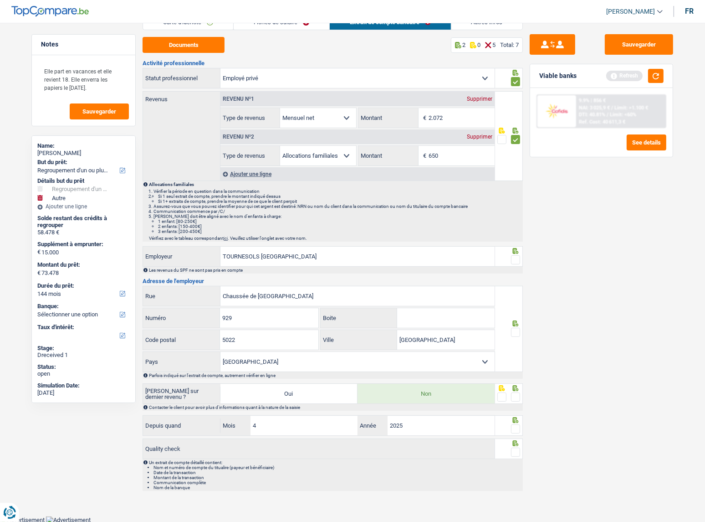
drag, startPoint x: 519, startPoint y: 256, endPoint x: 517, endPoint y: 292, distance: 36.1
click at [519, 256] on span at bounding box center [515, 259] width 9 height 9
click at [0, 0] on input "radio" at bounding box center [0, 0] width 0 height 0
click at [515, 330] on span at bounding box center [515, 332] width 9 height 9
click at [0, 0] on input "radio" at bounding box center [0, 0] width 0 height 0
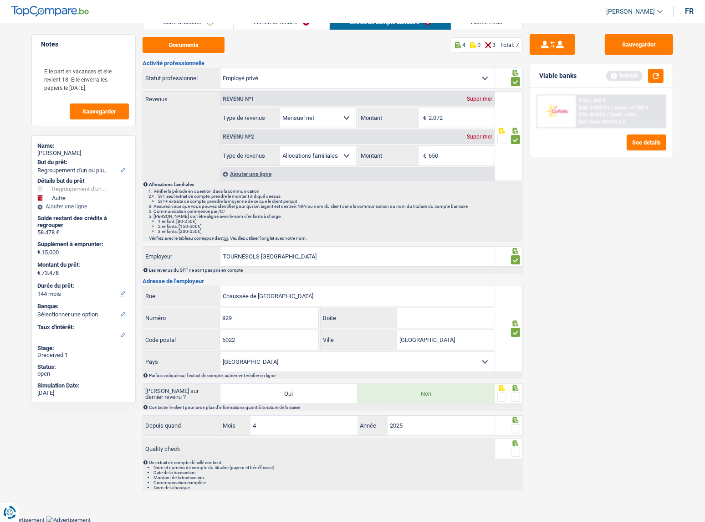
click at [515, 393] on span at bounding box center [515, 396] width 9 height 9
click at [0, 0] on input "radio" at bounding box center [0, 0] width 0 height 0
drag, startPoint x: 513, startPoint y: 423, endPoint x: 520, endPoint y: 451, distance: 28.2
click at [513, 425] on span at bounding box center [515, 428] width 9 height 9
click at [0, 0] on input "radio" at bounding box center [0, 0] width 0 height 0
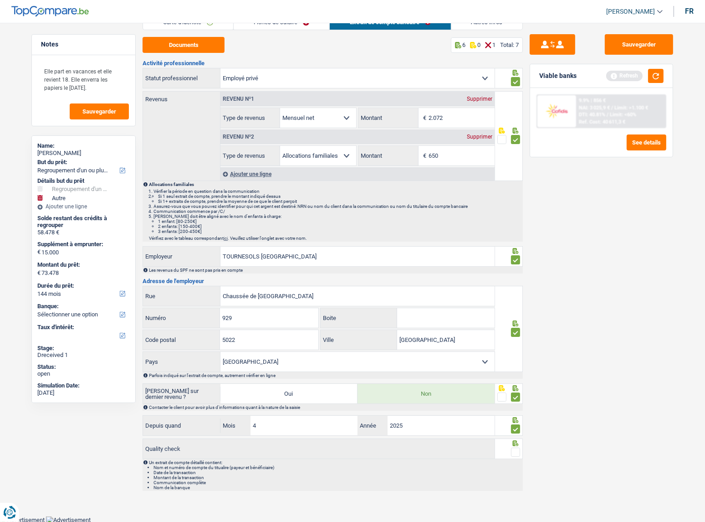
click at [519, 456] on div at bounding box center [515, 451] width 9 height 11
drag, startPoint x: 515, startPoint y: 449, endPoint x: 557, endPoint y: 273, distance: 180.8
click at [515, 449] on span at bounding box center [515, 451] width 9 height 9
click at [0, 0] on input "radio" at bounding box center [0, 0] width 0 height 0
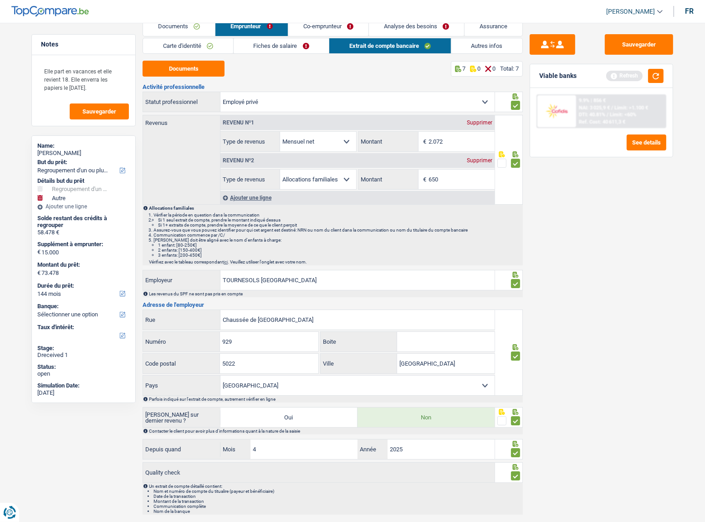
scroll to position [0, 0]
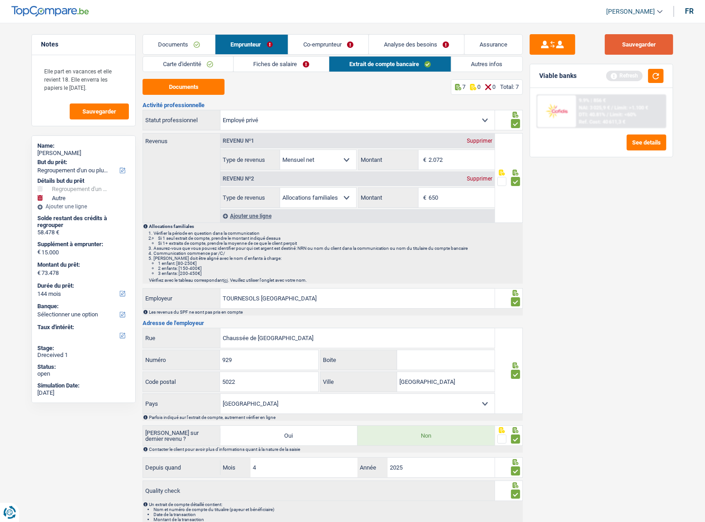
click at [647, 42] on button "Sauvegarder" at bounding box center [639, 44] width 68 height 20
drag, startPoint x: 660, startPoint y: 76, endPoint x: 655, endPoint y: 77, distance: 4.6
click at [659, 76] on button "button" at bounding box center [655, 76] width 15 height 14
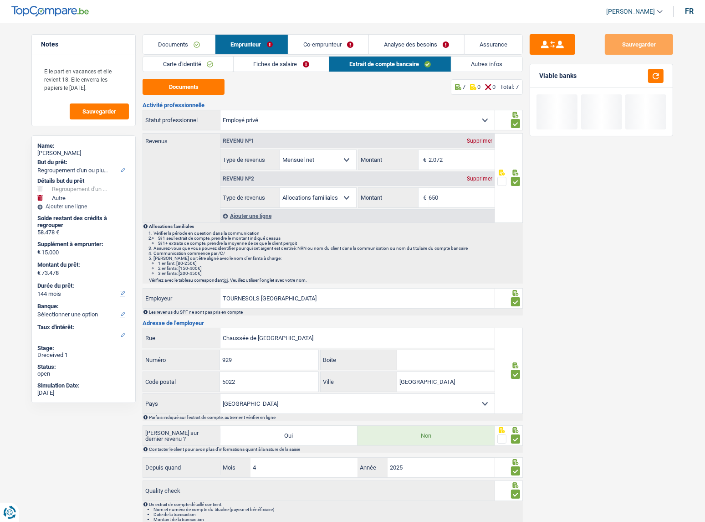
click at [492, 56] on link "Autres infos" at bounding box center [487, 63] width 72 height 15
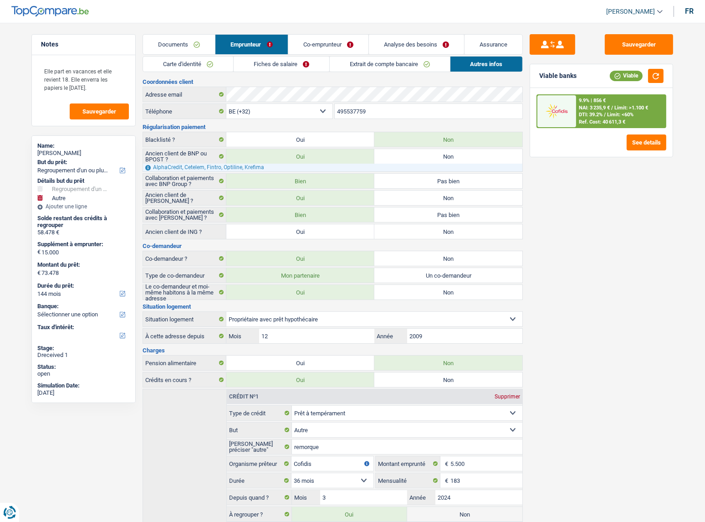
click at [419, 233] on label "Non" at bounding box center [448, 231] width 148 height 15
click at [419, 233] on input "Non" at bounding box center [448, 231] width 148 height 15
radio input "true"
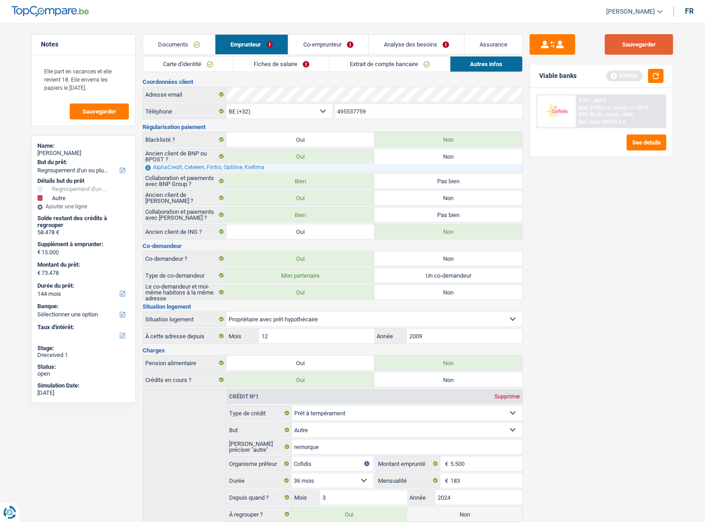
click at [642, 48] on button "Sauvegarder" at bounding box center [639, 44] width 68 height 20
click at [645, 76] on div "Refresh" at bounding box center [634, 76] width 57 height 14
click at [650, 77] on button "button" at bounding box center [655, 76] width 15 height 14
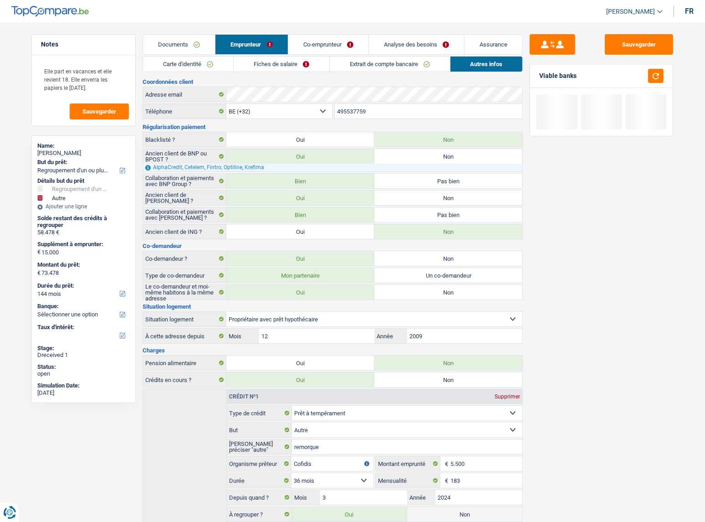
drag, startPoint x: 386, startPoint y: 40, endPoint x: 369, endPoint y: 49, distance: 19.4
click at [386, 41] on link "Analyse des besoins" at bounding box center [416, 45] width 95 height 20
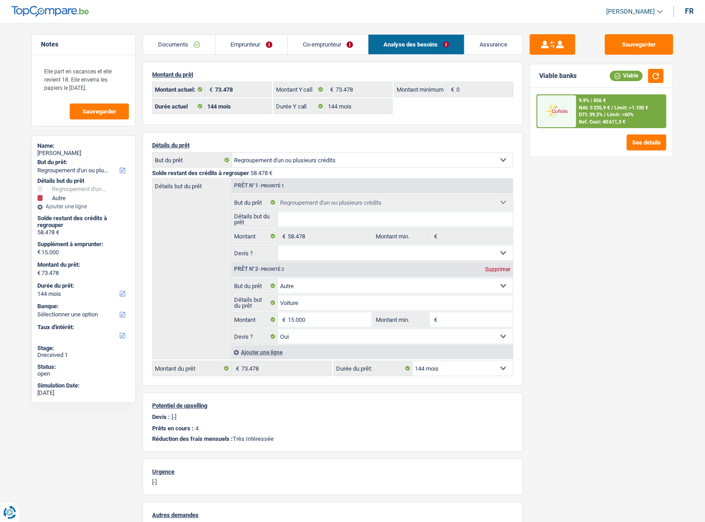
click at [70, 299] on div "Durée du prêt: 12 mois 18 mois 24 mois 30 mois 36 mois 42 mois 48 mois 60 mois …" at bounding box center [83, 290] width 92 height 21
click at [72, 295] on select "12 mois 18 mois 24 mois 30 mois 36 mois 42 mois 48 mois 60 mois 72 mois 84 mois…" at bounding box center [83, 293] width 92 height 9
drag, startPoint x: 587, startPoint y: 316, endPoint x: 589, endPoint y: 309, distance: 6.5
click at [587, 316] on div "Sauvegarder Viable banks Viable 9.9% | 856 € NAI: 3 235,9 € / Limit: >1.100 € D…" at bounding box center [601, 269] width 157 height 471
click at [596, 114] on span "DTI: 39.2%" at bounding box center [591, 115] width 24 height 6
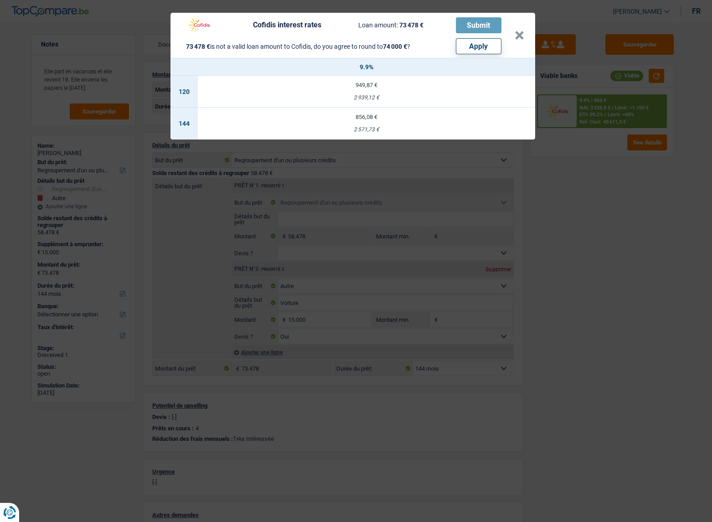
click at [484, 54] on header "Cofidis interest rates Loan amount: 73 478 € Submit 73 478 € is not a valid loa…" at bounding box center [352, 35] width 364 height 45
click at [480, 47] on button "Apply" at bounding box center [479, 46] width 46 height 16
type input "15.522"
type input "74.000"
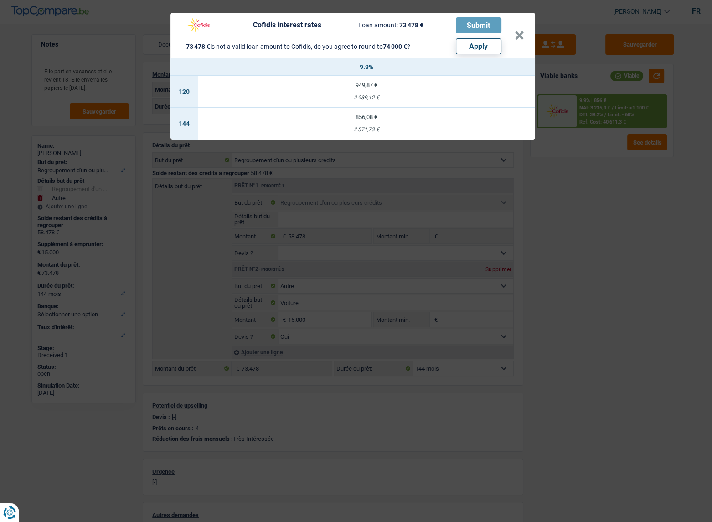
type input "15.522"
type input "74.000"
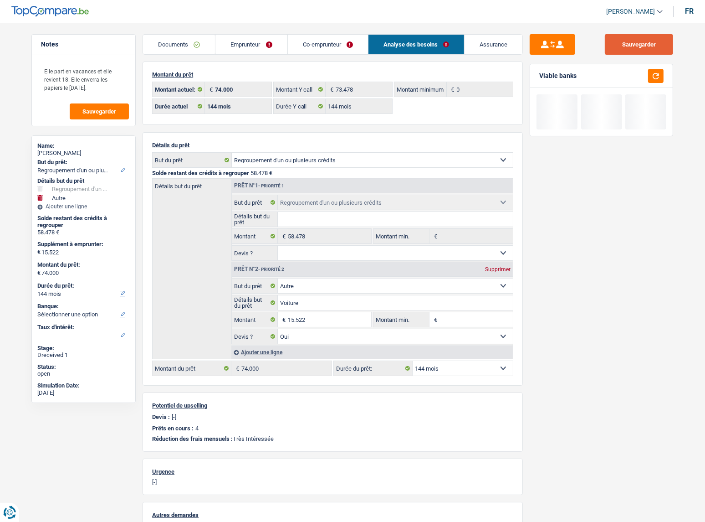
click at [651, 45] on button "Sauvegarder" at bounding box center [639, 44] width 68 height 20
click at [651, 73] on button "button" at bounding box center [655, 76] width 15 height 14
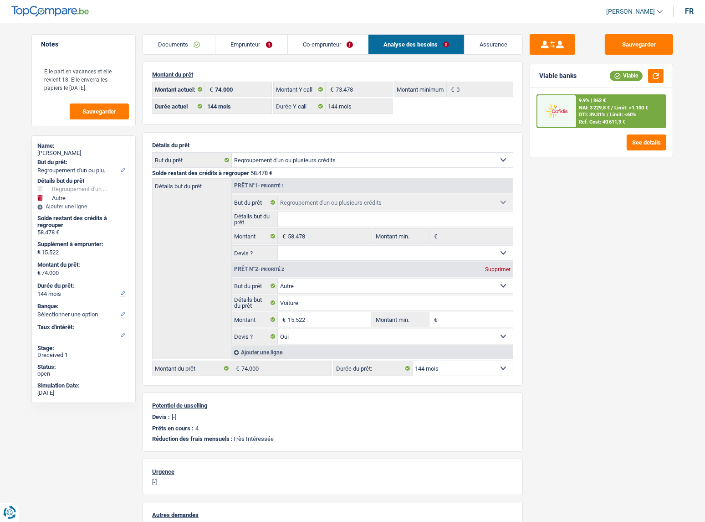
click at [610, 102] on div "9.9% | 862 € NAI: 3 229,8 € / Limit: >1.100 € DTI: 39.31% / Limit: <60% Ref. Co…" at bounding box center [621, 111] width 90 height 32
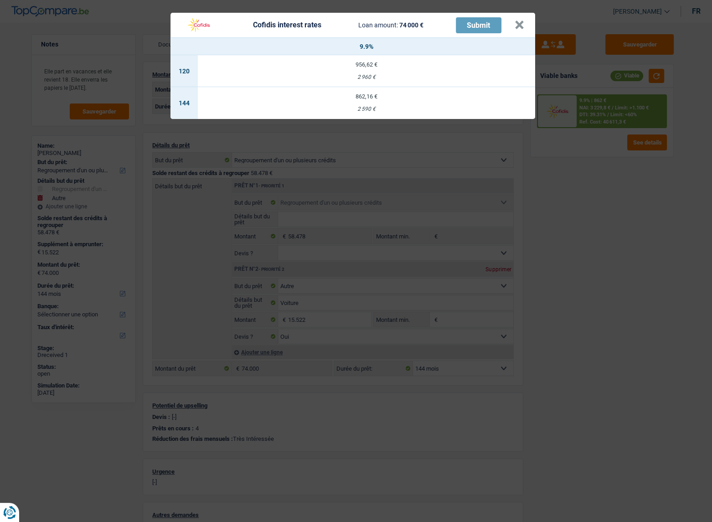
click at [362, 118] on td "862,16 € 2 590 €" at bounding box center [366, 103] width 337 height 32
select select "cofidis"
type input "9,90"
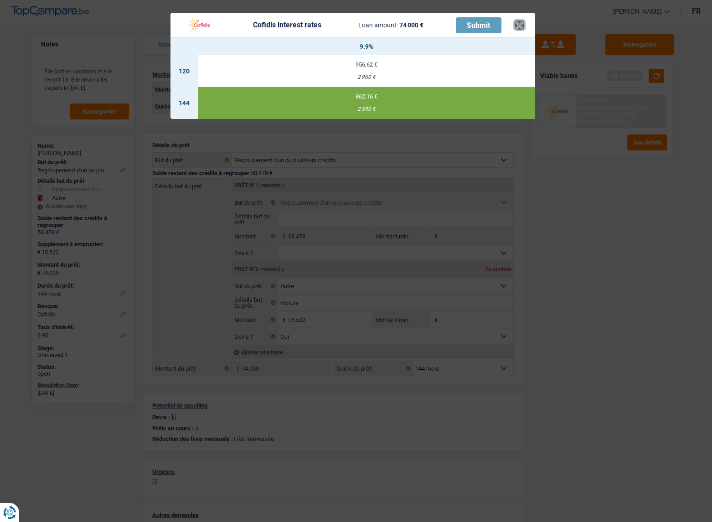
click at [519, 30] on button "×" at bounding box center [519, 24] width 10 height 9
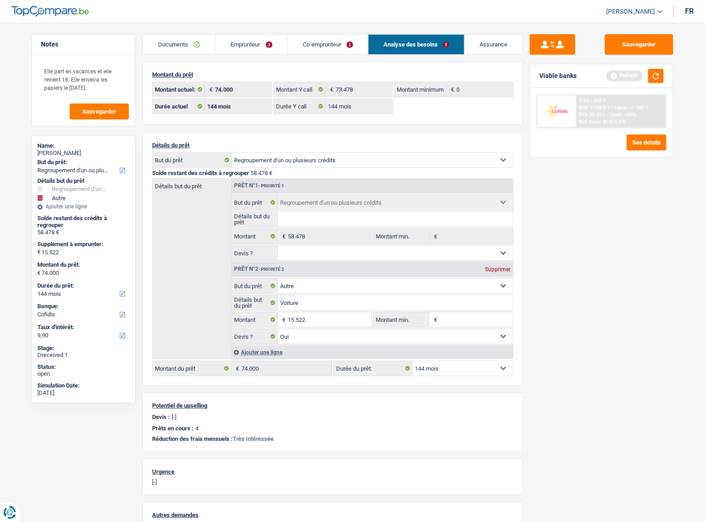
drag, startPoint x: 240, startPoint y: 39, endPoint x: 195, endPoint y: 65, distance: 51.4
click at [240, 39] on link "Emprunteur" at bounding box center [251, 45] width 72 height 20
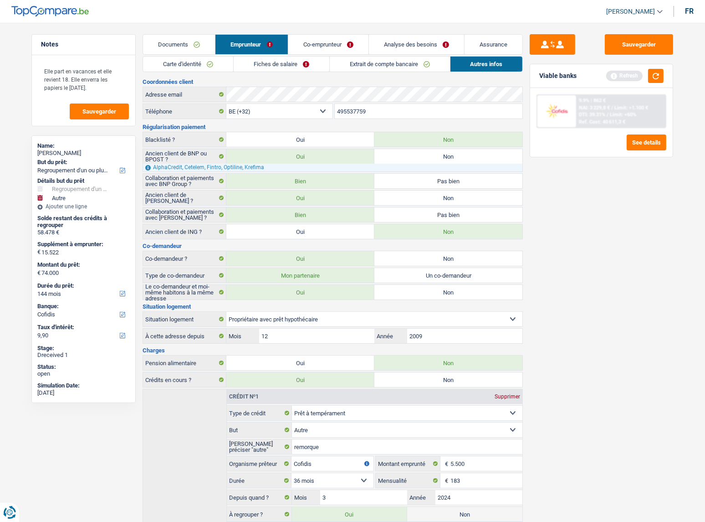
click at [195, 65] on link "Carte d'identité" at bounding box center [188, 63] width 90 height 15
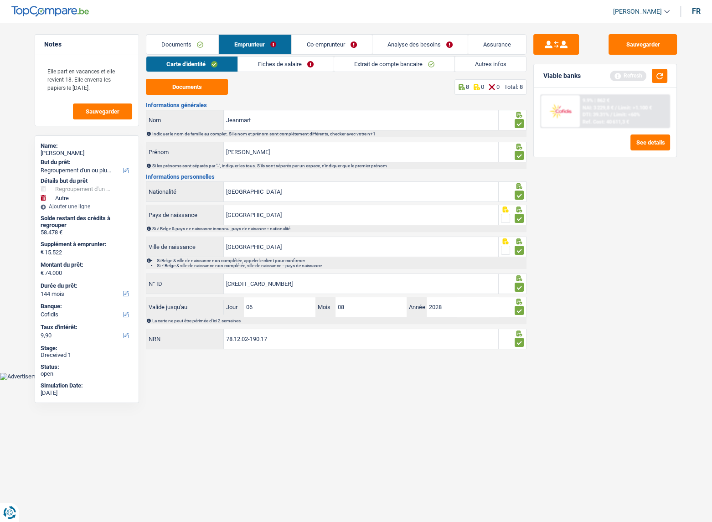
click at [302, 71] on link "Fiches de salaire" at bounding box center [286, 63] width 96 height 15
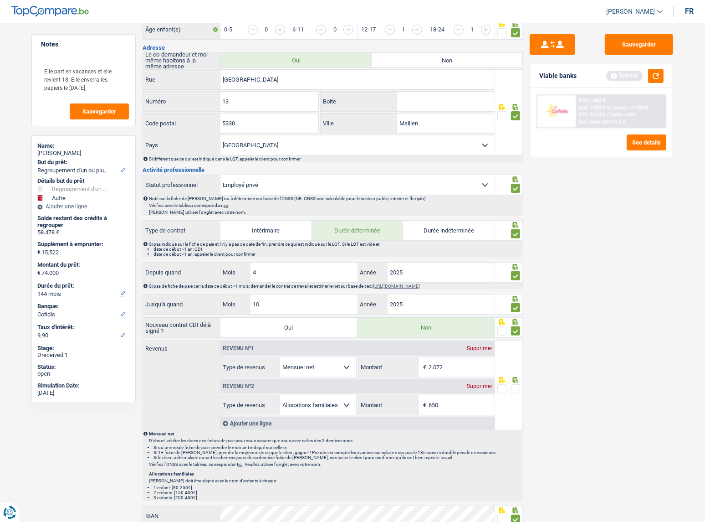
scroll to position [331, 0]
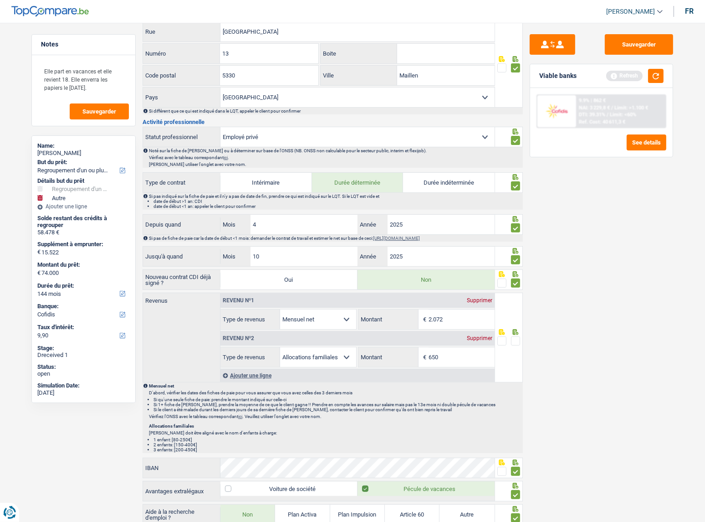
click at [517, 339] on span at bounding box center [515, 340] width 9 height 9
click at [0, 0] on input "radio" at bounding box center [0, 0] width 0 height 0
click at [656, 49] on button "Sauvegarder" at bounding box center [639, 44] width 68 height 20
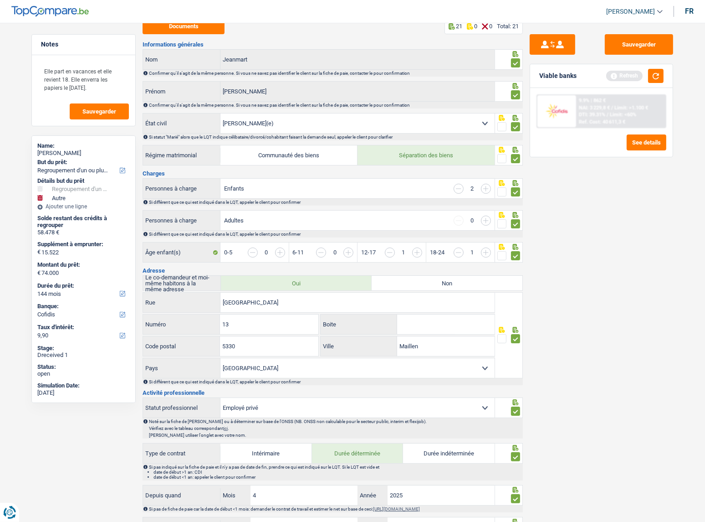
scroll to position [0, 0]
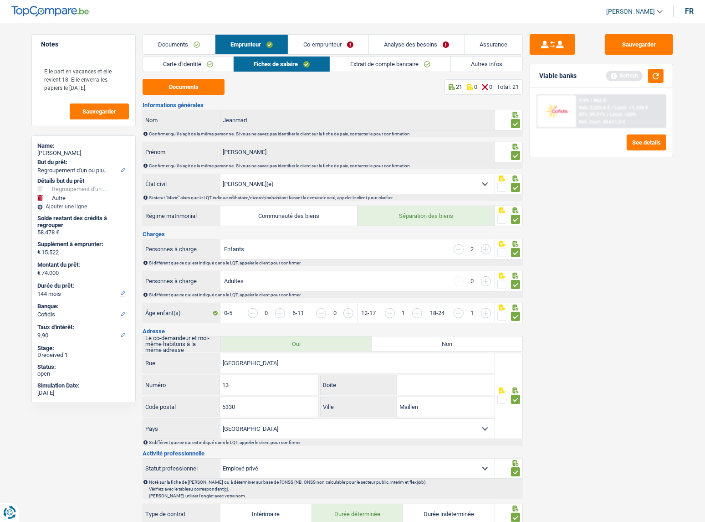
click at [369, 66] on link "Extrait de compte bancaire" at bounding box center [390, 63] width 120 height 15
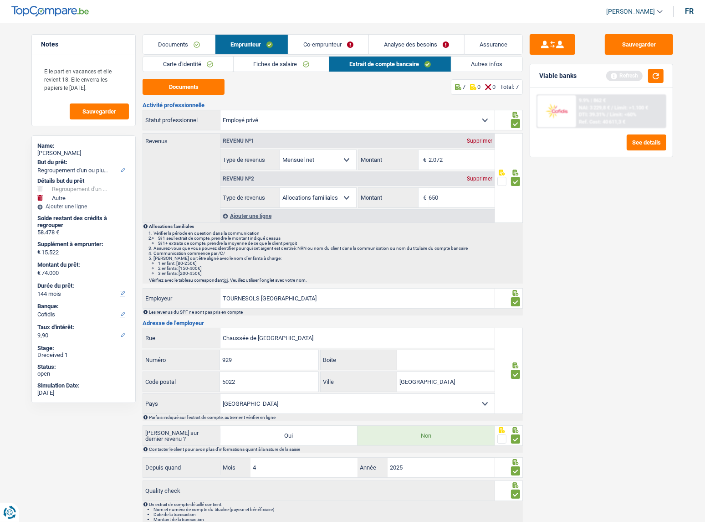
click at [188, 34] on main "Notes Elle part en vacances et elle revient 18. Elle enverra les papiers le [DA…" at bounding box center [352, 286] width 705 height 544
click at [186, 38] on link "Documents" at bounding box center [179, 45] width 72 height 20
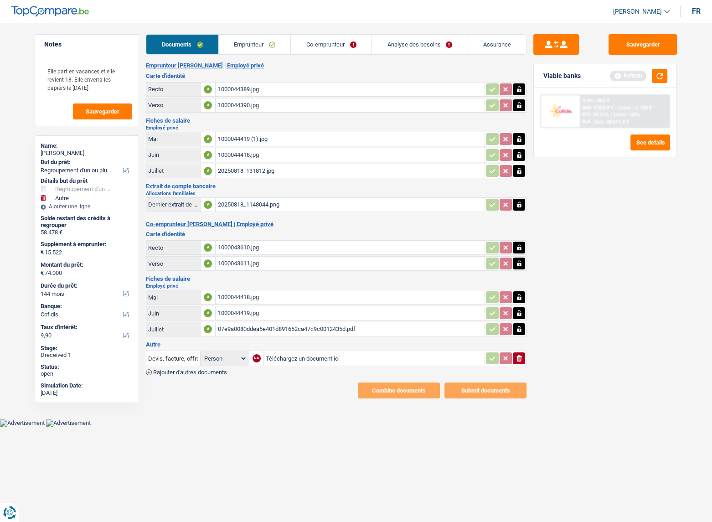
click at [256, 142] on div "1000044419 (1).jpg" at bounding box center [349, 139] width 265 height 14
click at [233, 175] on div "20250818_131812.jpg" at bounding box center [349, 171] width 265 height 14
click at [241, 322] on div "07e9a0080ddea5e401d891652ca47c9c0012435d.pdf" at bounding box center [349, 329] width 265 height 14
drag, startPoint x: 263, startPoint y: 45, endPoint x: 276, endPoint y: 47, distance: 12.4
click at [263, 45] on link "Emprunteur" at bounding box center [255, 45] width 72 height 20
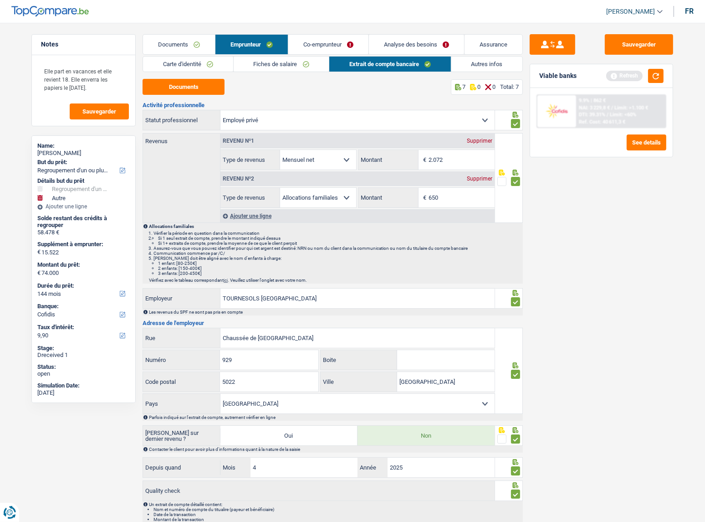
click at [333, 52] on link "Co-emprunteur" at bounding box center [328, 45] width 80 height 20
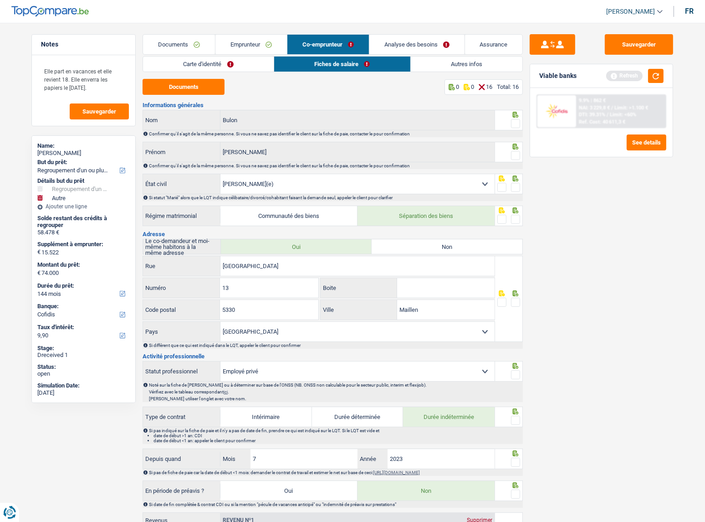
click at [194, 68] on link "Carte d'identité" at bounding box center [208, 63] width 131 height 15
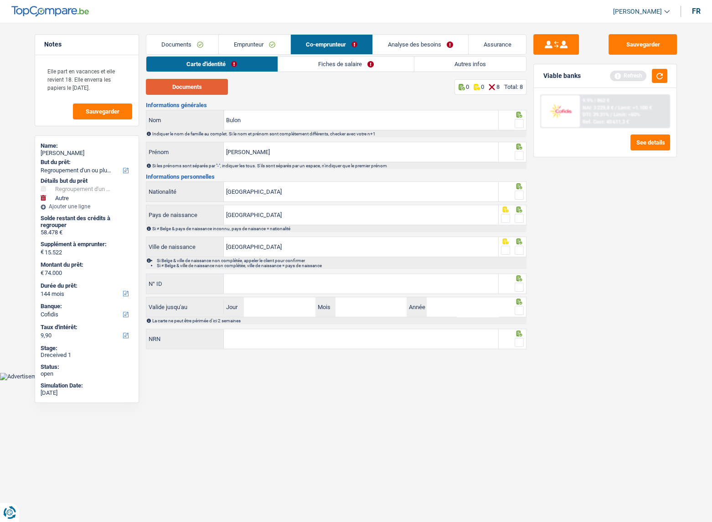
click at [200, 94] on button "Documents" at bounding box center [187, 87] width 82 height 16
click at [519, 122] on span at bounding box center [518, 123] width 9 height 9
click at [0, 0] on input "radio" at bounding box center [0, 0] width 0 height 0
click at [521, 155] on span at bounding box center [518, 155] width 9 height 9
click at [0, 0] on input "radio" at bounding box center [0, 0] width 0 height 0
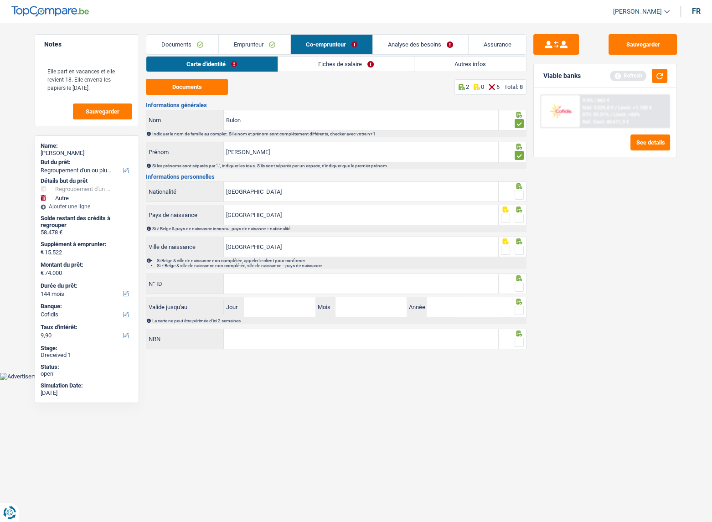
click at [525, 195] on div at bounding box center [512, 191] width 28 height 20
click at [521, 220] on span at bounding box center [518, 218] width 9 height 9
click at [0, 0] on input "radio" at bounding box center [0, 0] width 0 height 0
click at [520, 190] on span at bounding box center [518, 194] width 9 height 9
click at [0, 0] on input "radio" at bounding box center [0, 0] width 0 height 0
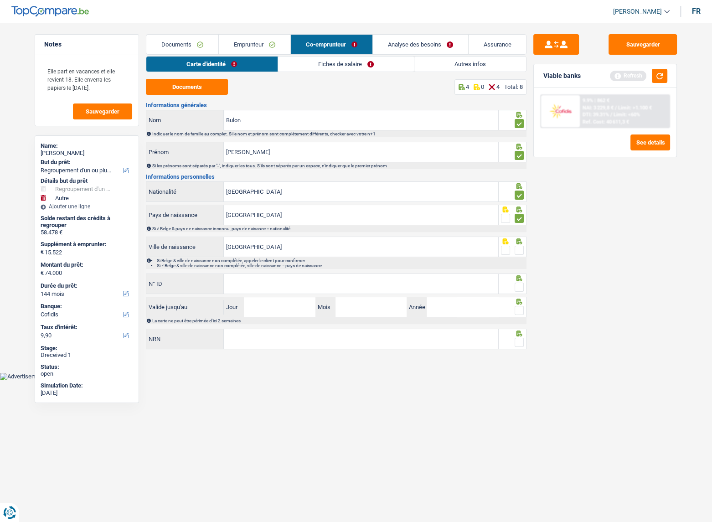
click at [523, 243] on icon at bounding box center [518, 241] width 9 height 6
click at [519, 246] on span at bounding box center [518, 250] width 9 height 9
click at [0, 0] on input "radio" at bounding box center [0, 0] width 0 height 0
paste input "[PHONE_NUMBER]"
type input "[PHONE_NUMBER]"
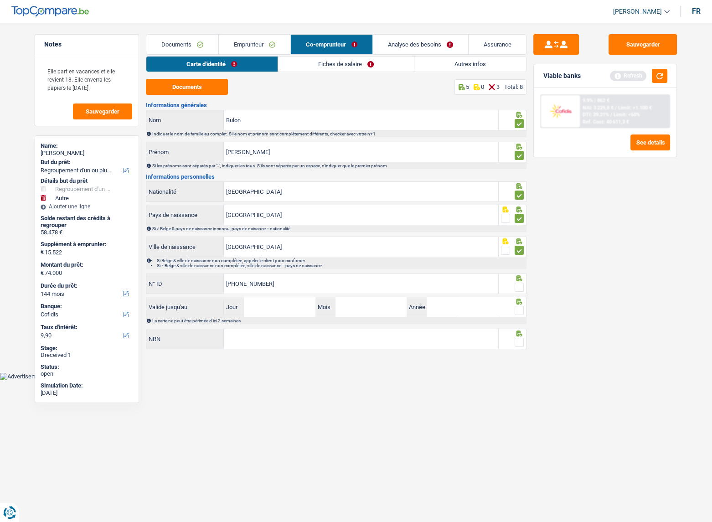
click at [517, 283] on span at bounding box center [518, 286] width 9 height 9
click at [0, 0] on input "radio" at bounding box center [0, 0] width 0 height 0
drag, startPoint x: 519, startPoint y: 306, endPoint x: 518, endPoint y: 328, distance: 22.4
click at [519, 307] on span at bounding box center [518, 310] width 9 height 9
click at [0, 0] on input "radio" at bounding box center [0, 0] width 0 height 0
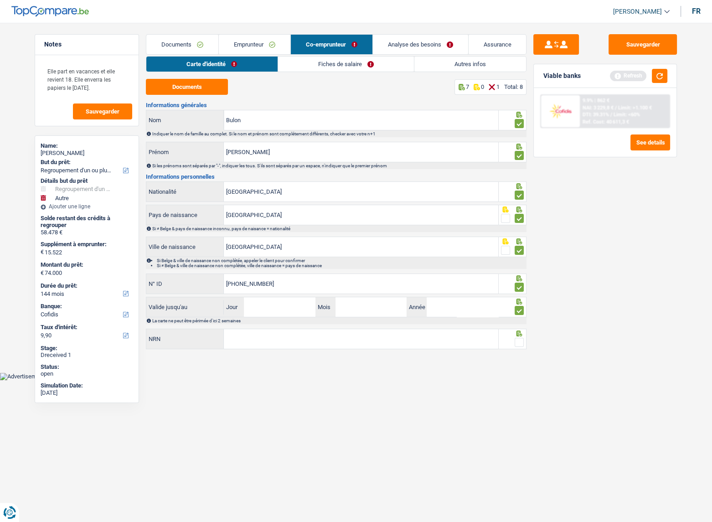
drag, startPoint x: 517, startPoint y: 333, endPoint x: 517, endPoint y: 347, distance: 13.7
click at [517, 336] on div at bounding box center [512, 338] width 28 height 20
click at [517, 347] on div at bounding box center [512, 338] width 28 height 20
click at [289, 305] on input "Jour" at bounding box center [279, 307] width 71 height 20
type input "25"
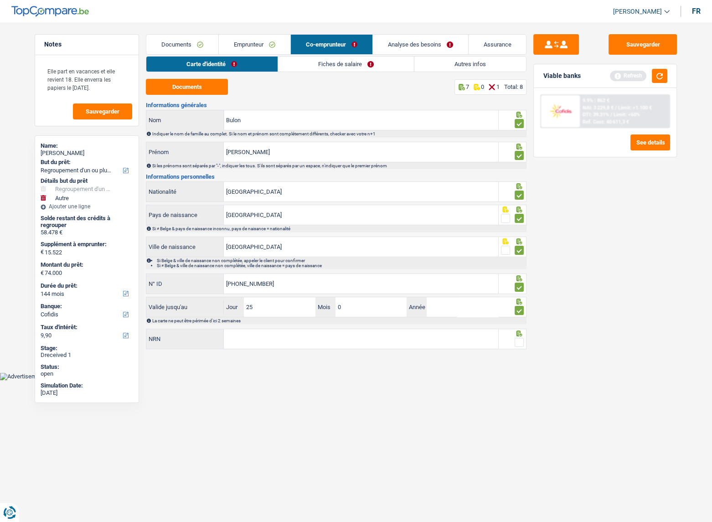
type input "05"
type input "2030"
click at [343, 329] on div "Informations générales Bulon Nom Indiquer le nom de famille au complet. Si le n…" at bounding box center [336, 226] width 380 height 248
click at [337, 337] on input "NRN" at bounding box center [361, 339] width 274 height 20
type input "77.05.11-355.94"
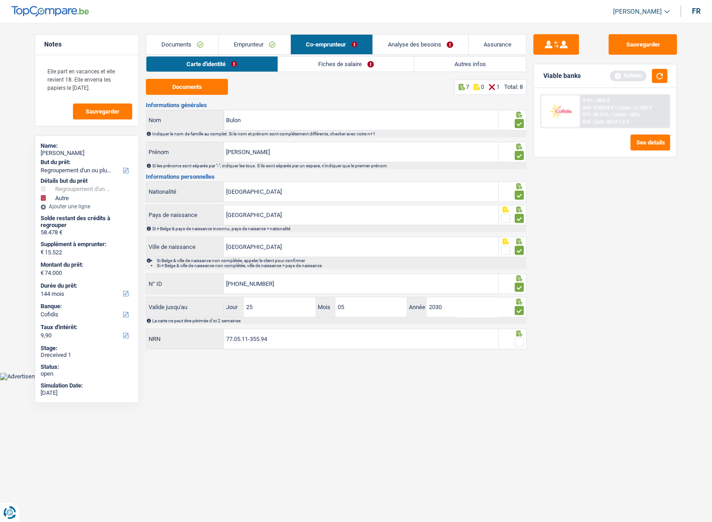
click at [519, 337] on div at bounding box center [518, 342] width 9 height 11
click at [517, 342] on span at bounding box center [518, 342] width 9 height 9
click at [0, 0] on input "radio" at bounding box center [0, 0] width 0 height 0
drag, startPoint x: 633, startPoint y: 40, endPoint x: 385, endPoint y: 109, distance: 257.2
click at [634, 41] on button "Sauvegarder" at bounding box center [642, 44] width 68 height 20
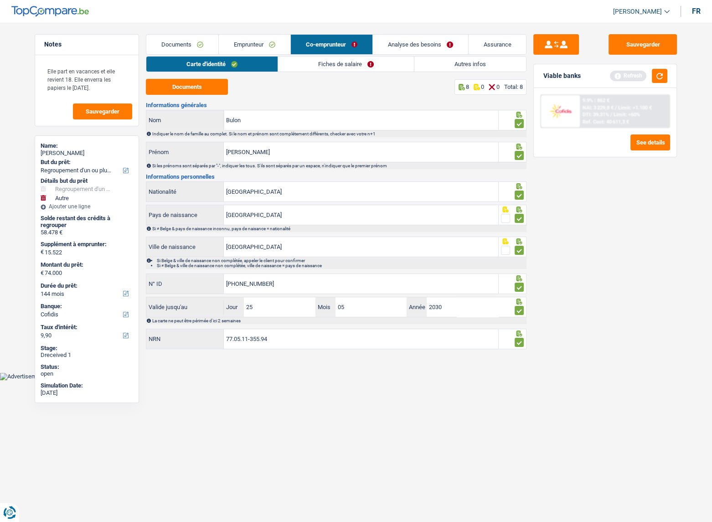
click at [323, 61] on link "Fiches de salaire" at bounding box center [346, 63] width 136 height 15
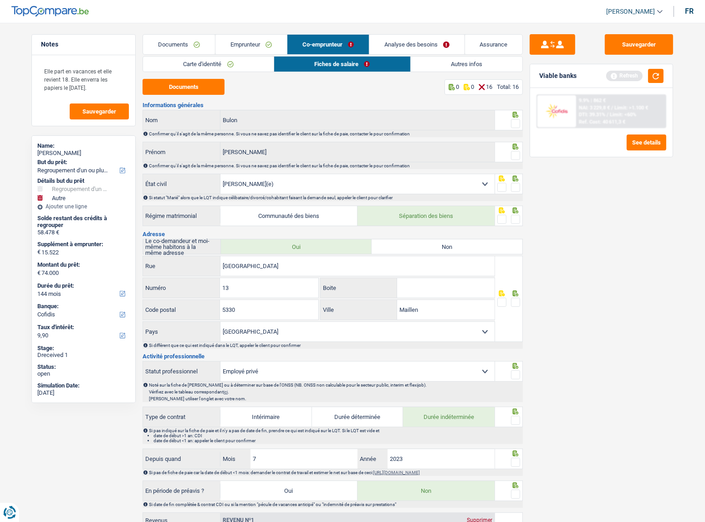
click at [516, 120] on fieldset at bounding box center [508, 123] width 23 height 11
drag, startPoint x: 516, startPoint y: 120, endPoint x: 516, endPoint y: 149, distance: 28.7
click at [516, 122] on span at bounding box center [515, 123] width 9 height 9
click at [0, 0] on input "radio" at bounding box center [0, 0] width 0 height 0
click at [516, 151] on span at bounding box center [515, 155] width 9 height 9
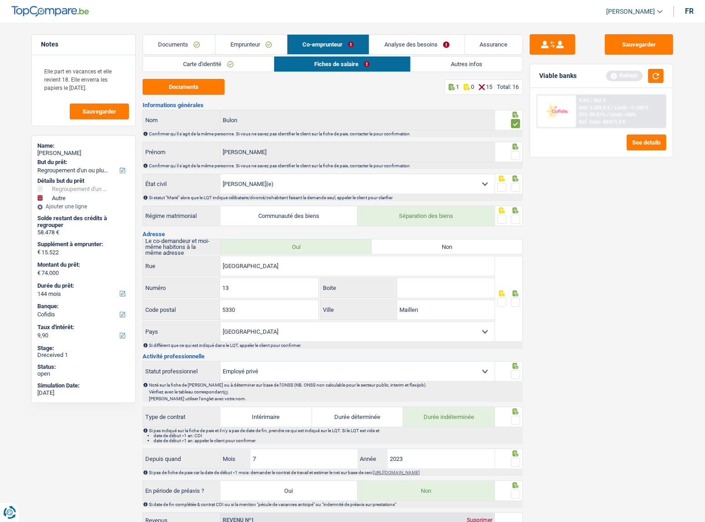
click at [0, 0] on input "radio" at bounding box center [0, 0] width 0 height 0
drag, startPoint x: 519, startPoint y: 189, endPoint x: 517, endPoint y: 214, distance: 25.2
click at [518, 189] on span at bounding box center [515, 187] width 9 height 9
click at [0, 0] on input "radio" at bounding box center [0, 0] width 0 height 0
click at [517, 215] on span at bounding box center [515, 219] width 9 height 9
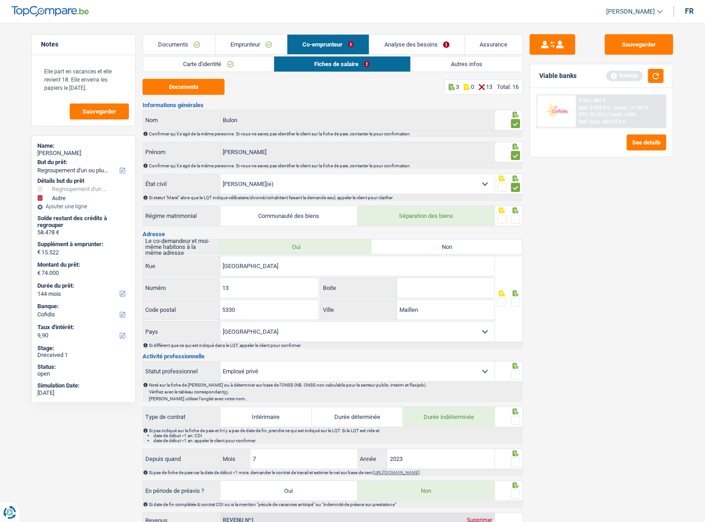
click at [0, 0] on input "radio" at bounding box center [0, 0] width 0 height 0
drag, startPoint x: 187, startPoint y: 85, endPoint x: 662, endPoint y: 73, distance: 474.8
click at [188, 86] on button "Documents" at bounding box center [184, 87] width 82 height 16
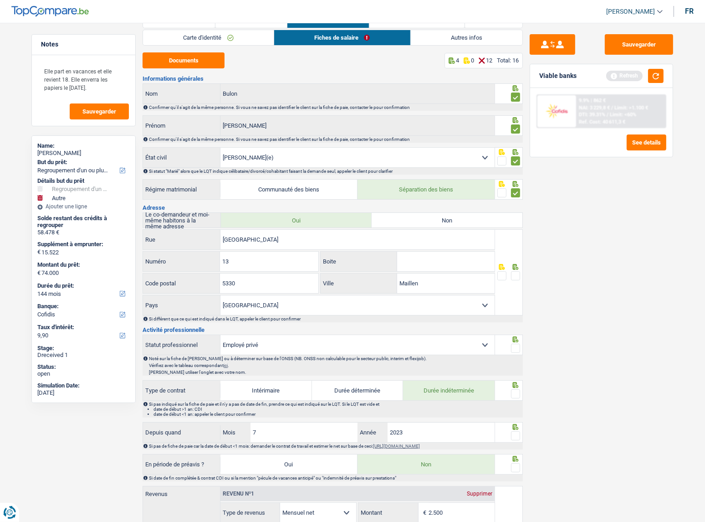
scroll to position [41, 0]
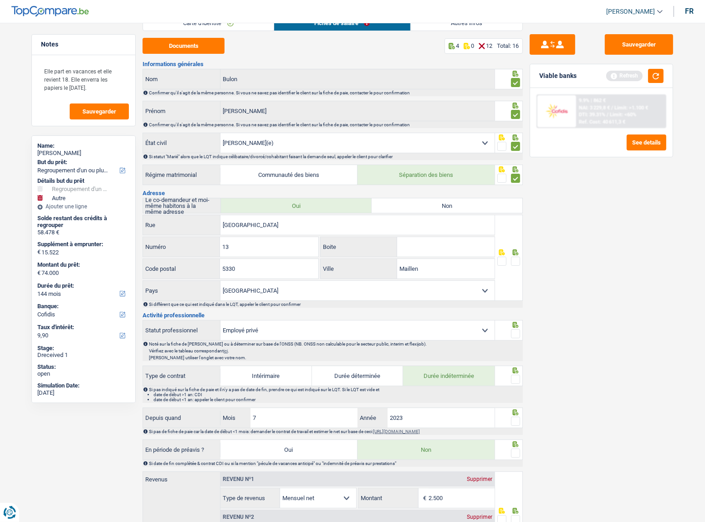
click at [518, 264] on span at bounding box center [515, 260] width 9 height 9
click at [0, 0] on input "radio" at bounding box center [0, 0] width 0 height 0
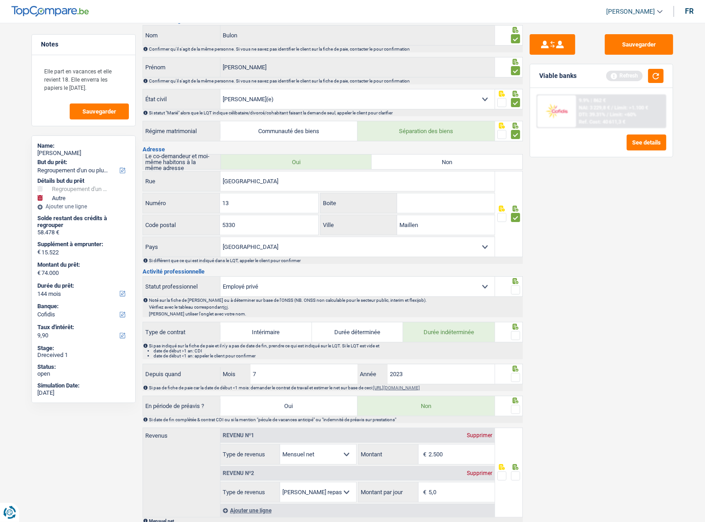
scroll to position [124, 0]
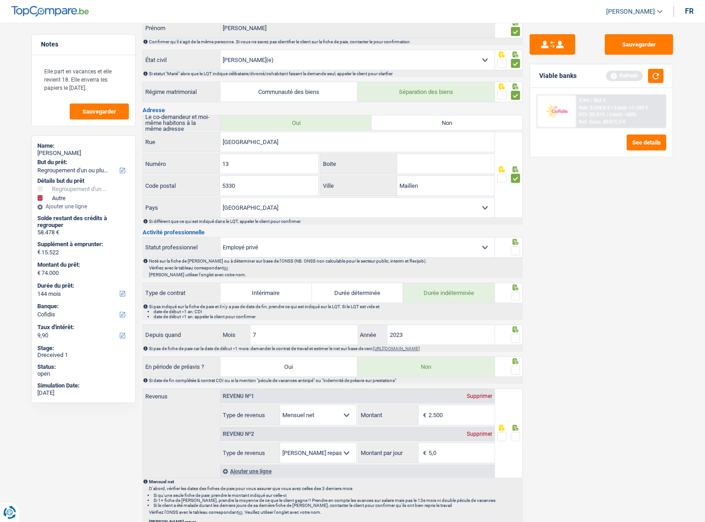
click at [518, 250] on span at bounding box center [515, 250] width 9 height 9
click at [0, 0] on input "radio" at bounding box center [0, 0] width 0 height 0
click at [514, 292] on span at bounding box center [515, 296] width 9 height 9
click at [0, 0] on input "radio" at bounding box center [0, 0] width 0 height 0
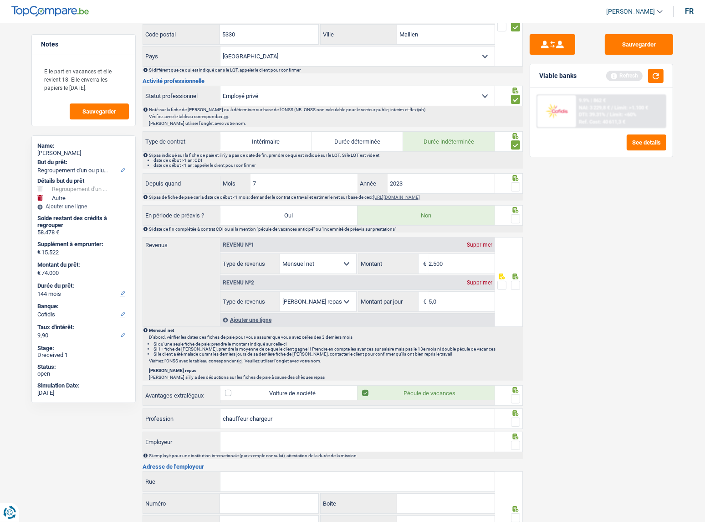
scroll to position [265, 0]
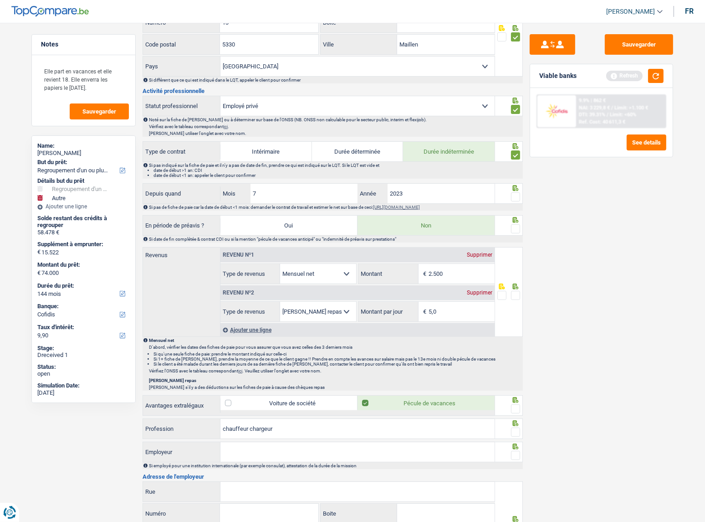
click at [515, 197] on span at bounding box center [515, 196] width 9 height 9
click at [0, 0] on input "radio" at bounding box center [0, 0] width 0 height 0
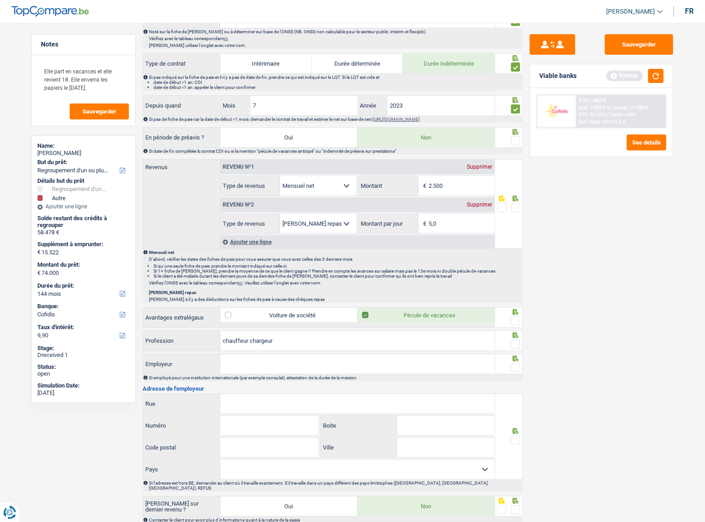
scroll to position [431, 0]
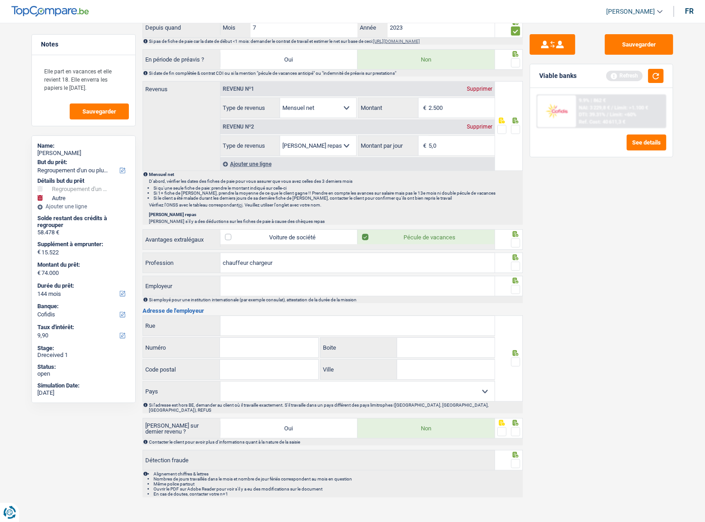
click at [508, 261] on fieldset at bounding box center [508, 266] width 23 height 11
click at [513, 261] on span at bounding box center [515, 265] width 9 height 9
click at [0, 0] on input "radio" at bounding box center [0, 0] width 0 height 0
click at [514, 241] on span at bounding box center [515, 242] width 9 height 9
click at [0, 0] on input "radio" at bounding box center [0, 0] width 0 height 0
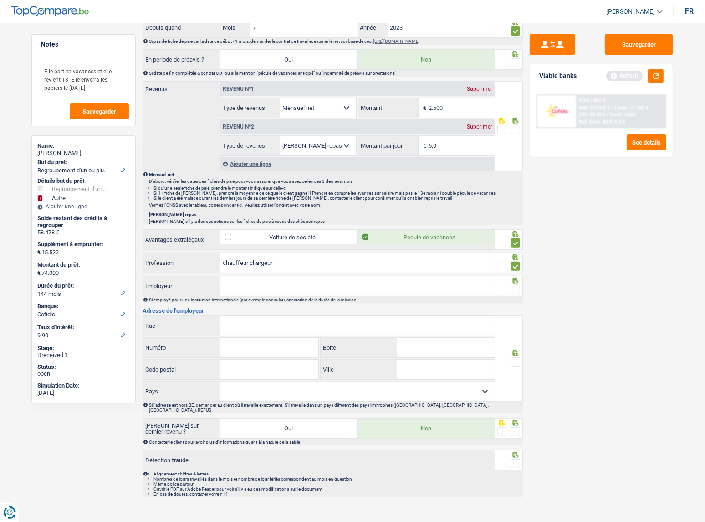
paste input "REMONDIS [GEOGRAPHIC_DATA]"
type input "REMONDIS [GEOGRAPHIC_DATA]"
drag, startPoint x: 358, startPoint y: 320, endPoint x: 406, endPoint y: 322, distance: 47.4
click at [358, 320] on input "Rue" at bounding box center [357, 326] width 274 height 20
paste input "ROUTE DE L EAU ROUGE"
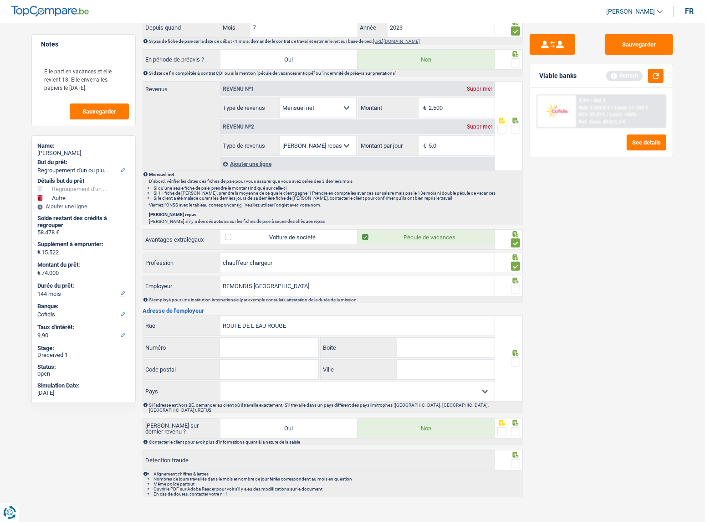
type input "ROUTE DE L EAU ROUGE"
click at [272, 349] on input "Numéro" at bounding box center [269, 348] width 98 height 20
type input "3"
paste input "4970"
type input "4970"
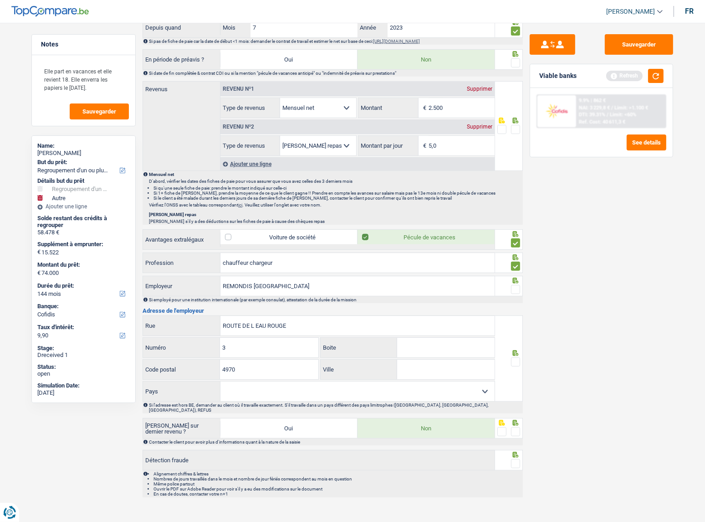
paste input "STAVELOT"
type input "STAVELOT"
click at [515, 358] on span at bounding box center [515, 361] width 9 height 9
click at [0, 0] on input "radio" at bounding box center [0, 0] width 0 height 0
drag, startPoint x: 418, startPoint y: 394, endPoint x: 413, endPoint y: 394, distance: 5.0
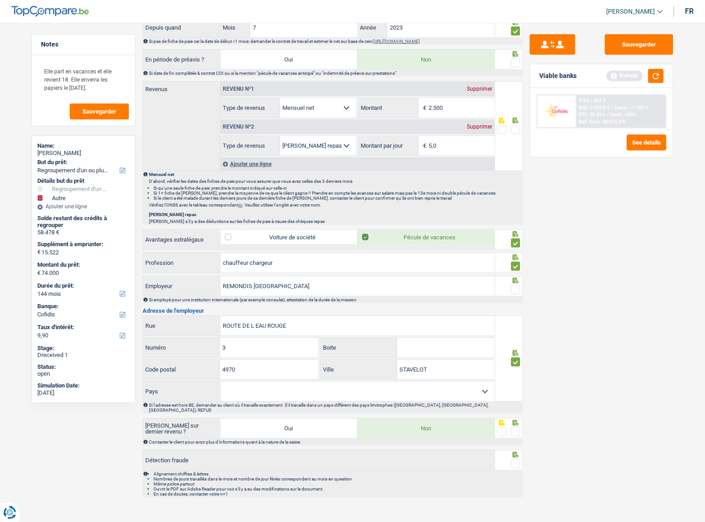
click at [418, 394] on select "Belgique France Allemagne Italie Luxembourg Pays-Bas Espagne Suisse Sélectionne…" at bounding box center [357, 391] width 274 height 20
select select "BE"
click at [220, 381] on select "Belgique France Allemagne Italie Luxembourg Pays-Bas Espagne Suisse Sélectionne…" at bounding box center [357, 391] width 274 height 20
click at [512, 427] on span at bounding box center [515, 431] width 9 height 9
click at [0, 0] on input "radio" at bounding box center [0, 0] width 0 height 0
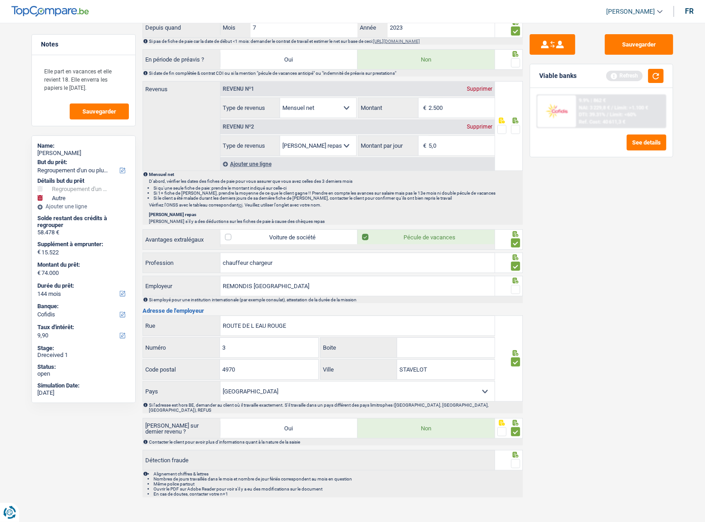
click at [514, 459] on span at bounding box center [515, 463] width 9 height 9
click at [0, 0] on input "radio" at bounding box center [0, 0] width 0 height 0
drag, startPoint x: 632, startPoint y: 53, endPoint x: 643, endPoint y: 50, distance: 10.8
click at [632, 52] on button "Sauvegarder" at bounding box center [639, 44] width 68 height 20
click at [658, 73] on button "button" at bounding box center [655, 76] width 15 height 14
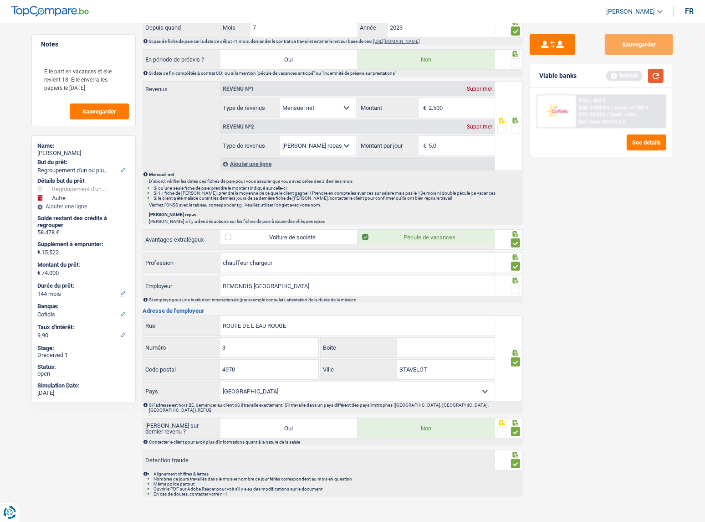
click at [658, 73] on button "button" at bounding box center [655, 76] width 15 height 14
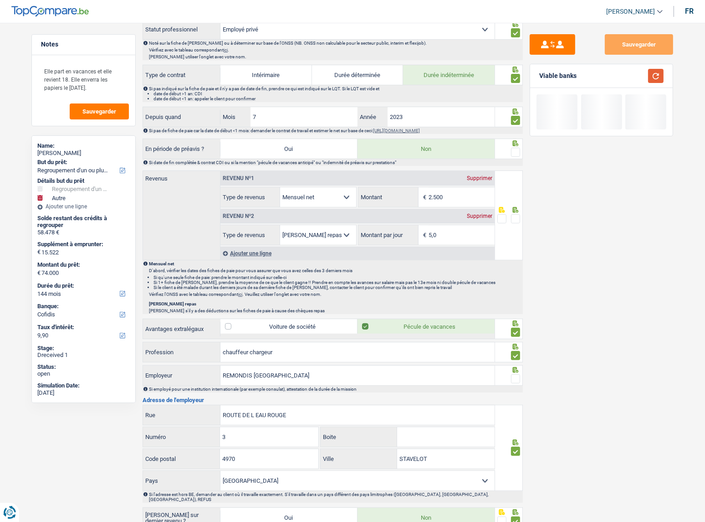
scroll to position [224, 0]
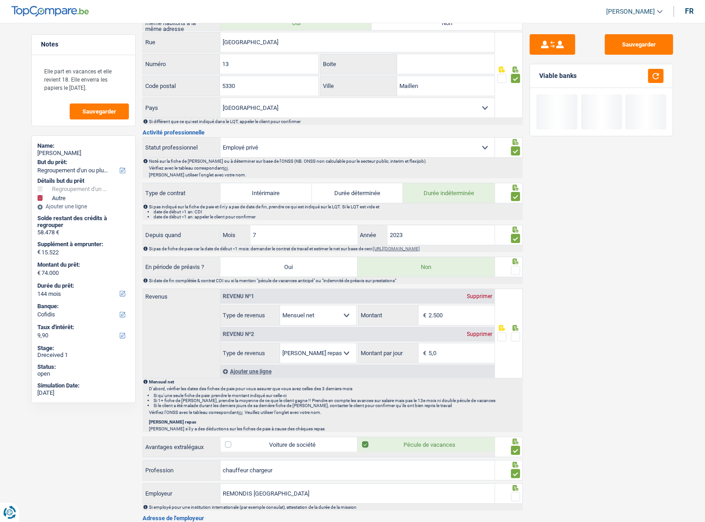
click at [513, 268] on span at bounding box center [515, 270] width 9 height 9
click at [0, 0] on input "radio" at bounding box center [0, 0] width 0 height 0
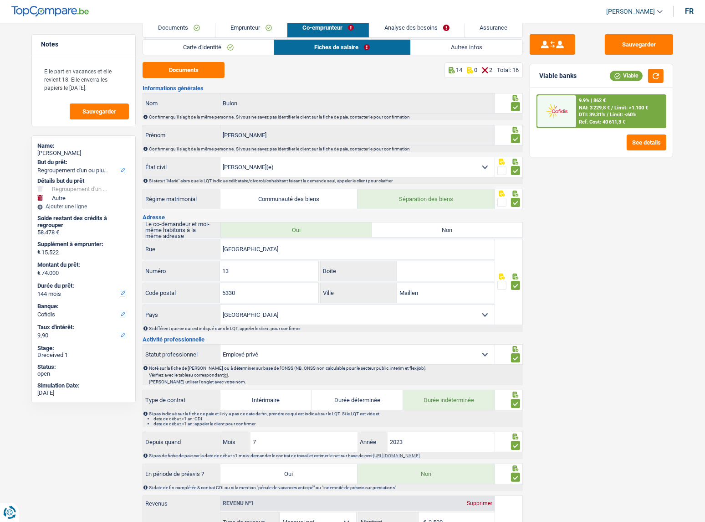
scroll to position [0, 0]
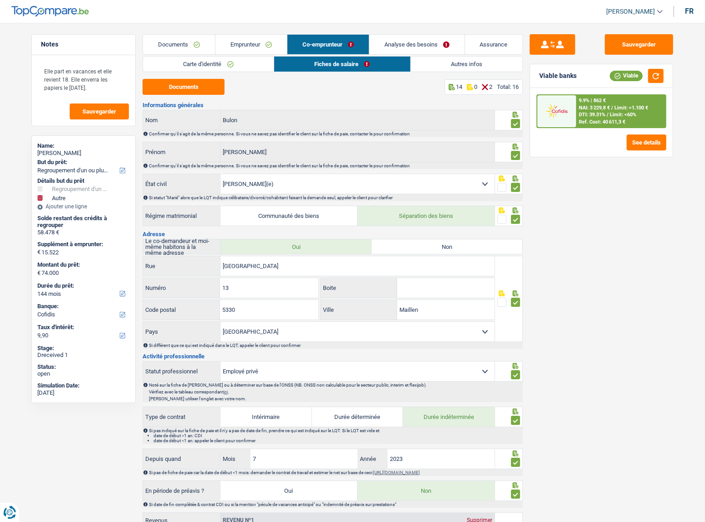
click at [244, 63] on link "Carte d'identité" at bounding box center [208, 63] width 131 height 15
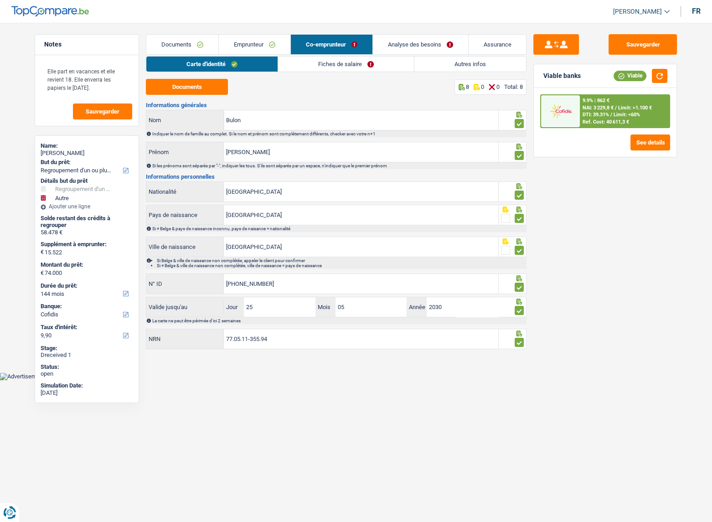
click at [472, 65] on link "Autres infos" at bounding box center [470, 63] width 112 height 15
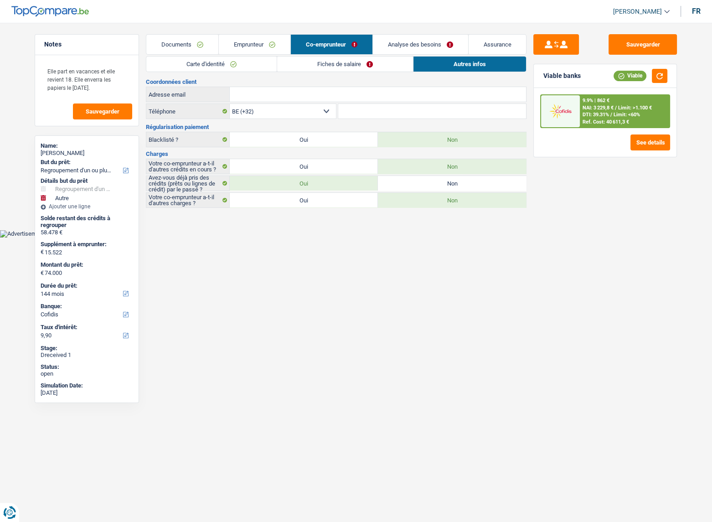
drag, startPoint x: 381, startPoint y: 70, endPoint x: 376, endPoint y: 67, distance: 5.6
click at [380, 70] on link "Fiches de salaire" at bounding box center [345, 63] width 136 height 15
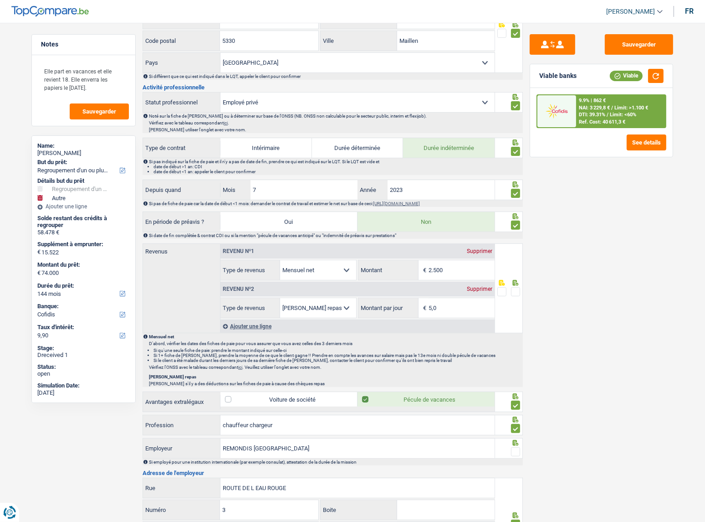
scroll to position [224, 0]
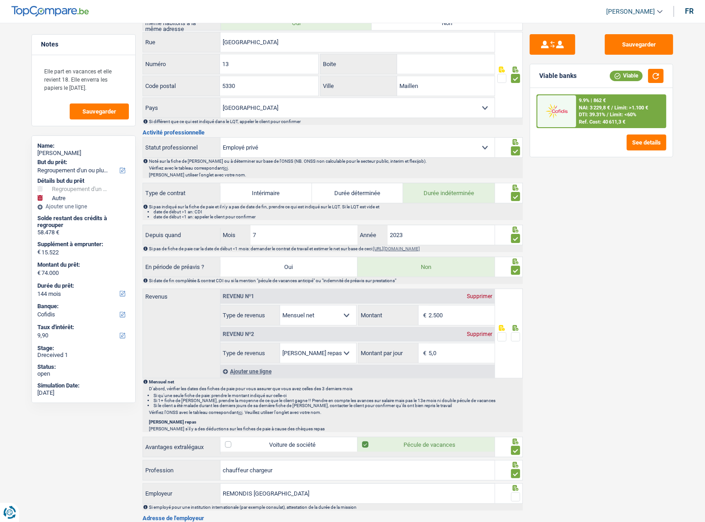
drag, startPoint x: 697, startPoint y: 385, endPoint x: 695, endPoint y: 377, distance: 8.1
click at [697, 385] on main "Notes Elle part en vacances et elle revient 18. Elle enverra les papiers le [DA…" at bounding box center [352, 259] width 705 height 939
click at [450, 313] on input "2.500" at bounding box center [462, 315] width 66 height 20
drag, startPoint x: 451, startPoint y: 313, endPoint x: 400, endPoint y: 309, distance: 51.6
click at [400, 310] on div "2.500 € Montant" at bounding box center [426, 315] width 136 height 20
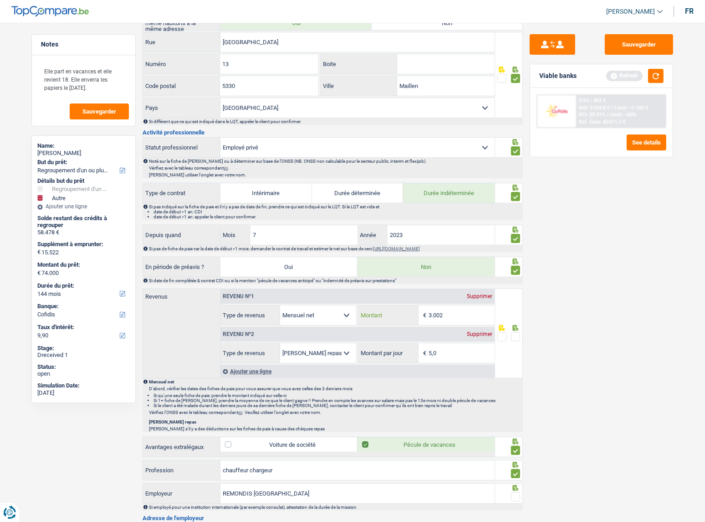
type input "3.002"
drag, startPoint x: 466, startPoint y: 352, endPoint x: 356, endPoint y: 355, distance: 110.3
click at [356, 355] on div "Allocation d'handicap Allocations chômage Allocations familiales Chèques repas …" at bounding box center [357, 353] width 274 height 20
type input "8,0"
click at [515, 333] on span at bounding box center [515, 336] width 9 height 9
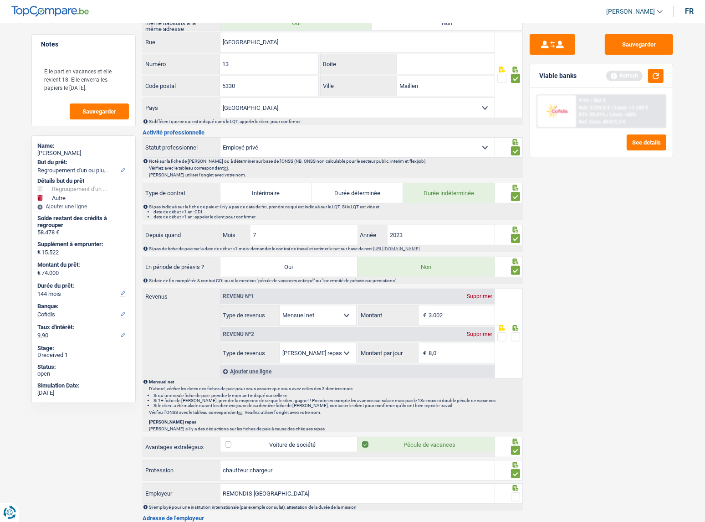
click at [0, 0] on input "radio" at bounding box center [0, 0] width 0 height 0
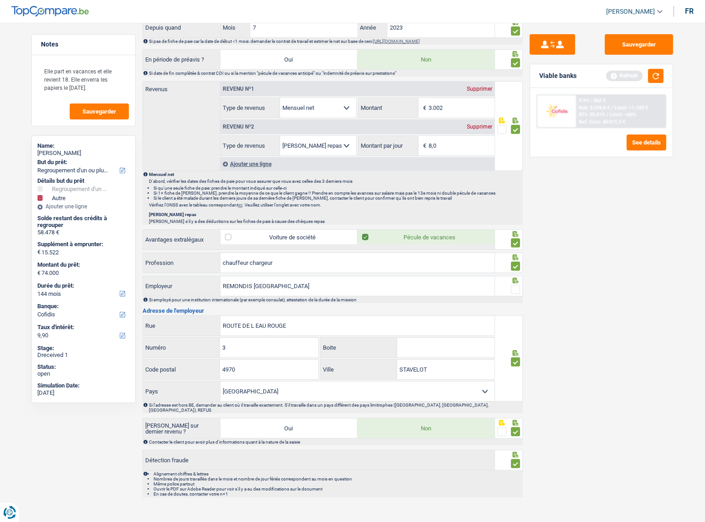
click at [516, 284] on div at bounding box center [515, 289] width 9 height 11
click at [517, 289] on span at bounding box center [515, 289] width 9 height 9
click at [0, 0] on input "radio" at bounding box center [0, 0] width 0 height 0
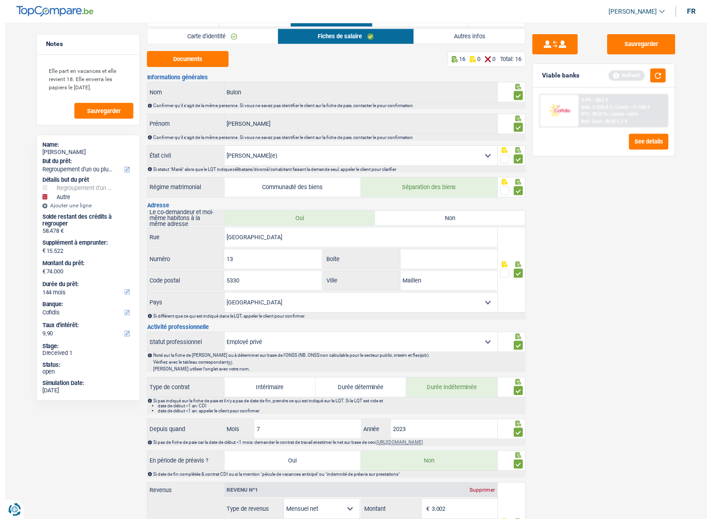
scroll to position [0, 0]
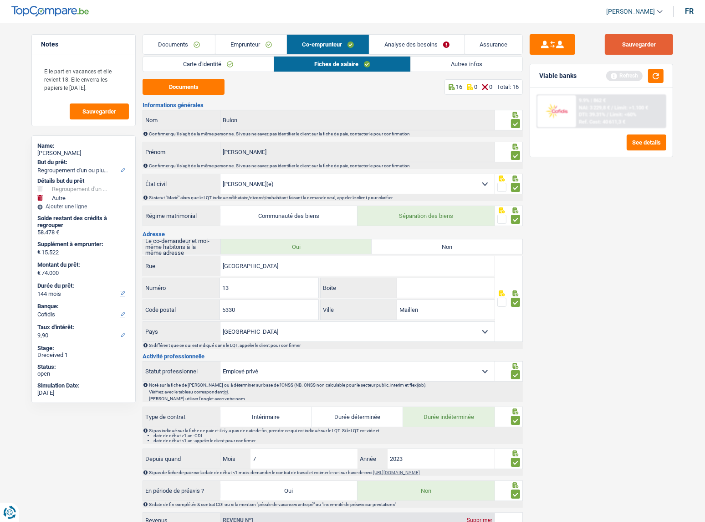
drag, startPoint x: 630, startPoint y: 50, endPoint x: 497, endPoint y: 46, distance: 134.0
click at [631, 50] on button "Sauvegarder" at bounding box center [639, 44] width 68 height 20
drag, startPoint x: 471, startPoint y: 62, endPoint x: 492, endPoint y: 62, distance: 20.5
click at [471, 62] on link "Autres infos" at bounding box center [467, 63] width 112 height 15
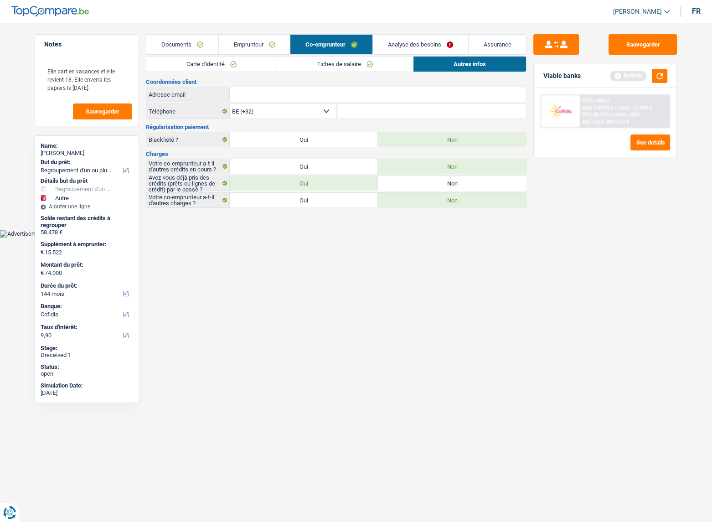
click at [642, 72] on div "Refresh" at bounding box center [627, 76] width 36 height 10
click at [666, 74] on button "button" at bounding box center [658, 76] width 15 height 14
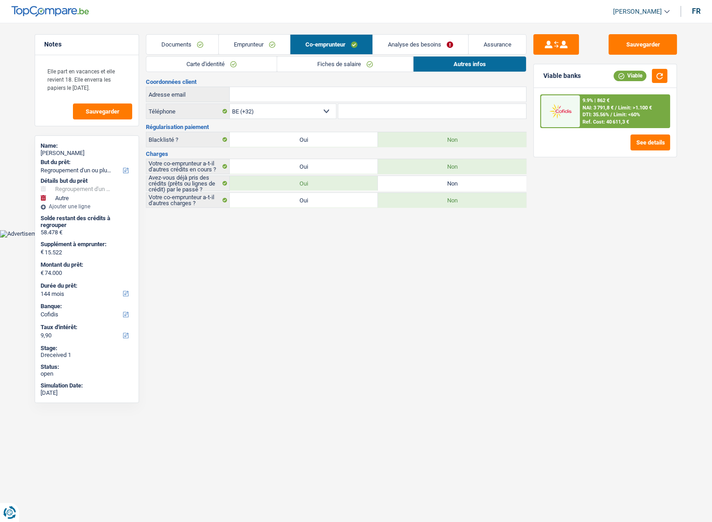
click at [619, 116] on span "Limit: <60%" at bounding box center [626, 115] width 26 height 6
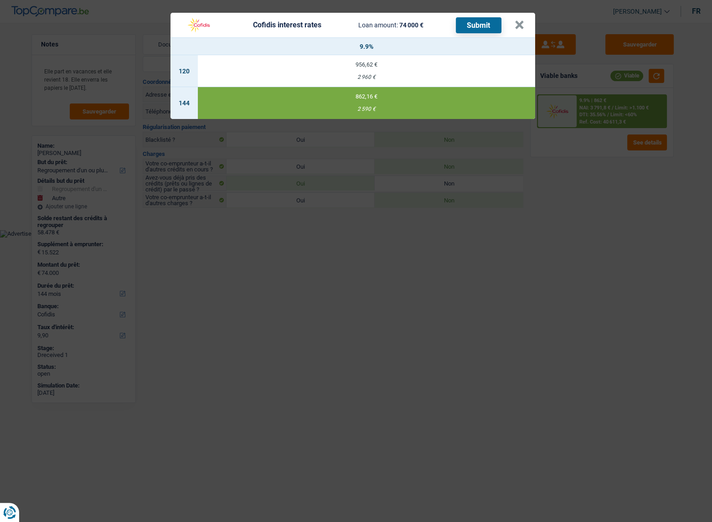
click at [483, 28] on button "Submit" at bounding box center [479, 25] width 46 height 16
drag, startPoint x: 519, startPoint y: 20, endPoint x: 432, endPoint y: 41, distance: 89.6
click at [519, 20] on button "×" at bounding box center [519, 24] width 10 height 9
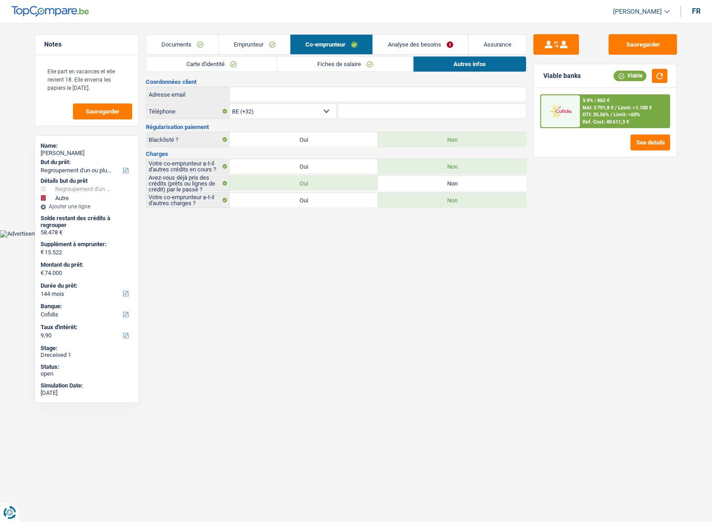
click at [198, 36] on li "Documents" at bounding box center [182, 44] width 72 height 20
click at [193, 39] on link "Documents" at bounding box center [182, 45] width 72 height 20
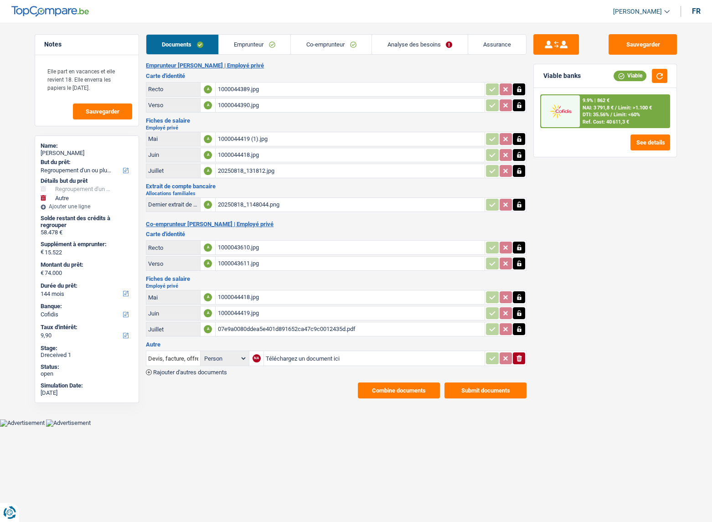
click at [517, 383] on button "Submit documents" at bounding box center [485, 390] width 82 height 16
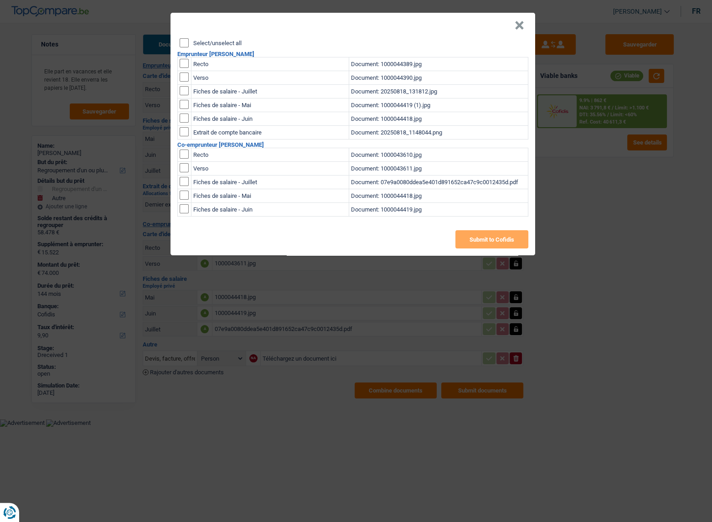
click at [181, 41] on input "Select/unselect all" at bounding box center [183, 42] width 9 height 9
checkbox input "true"
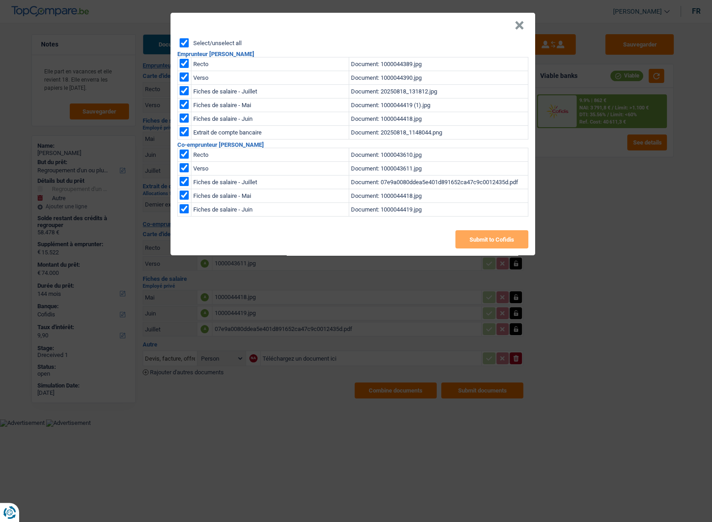
checkbox input "true"
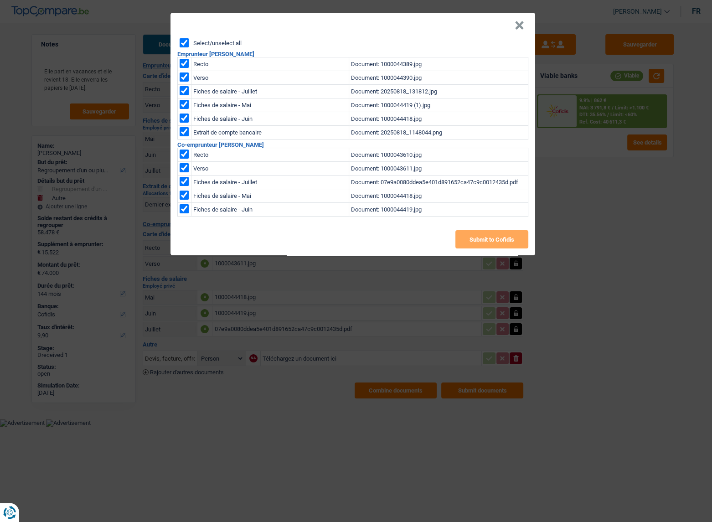
checkbox input "true"
click at [475, 246] on button "Submit to Cofidis" at bounding box center [491, 239] width 73 height 18
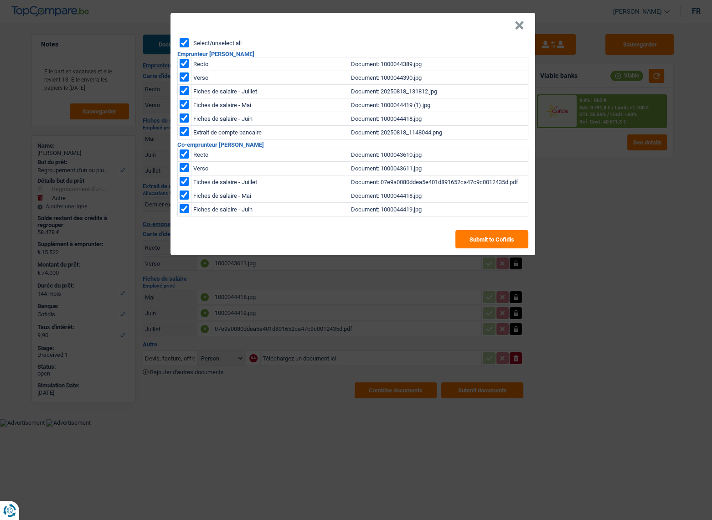
click at [520, 27] on button "×" at bounding box center [519, 25] width 10 height 9
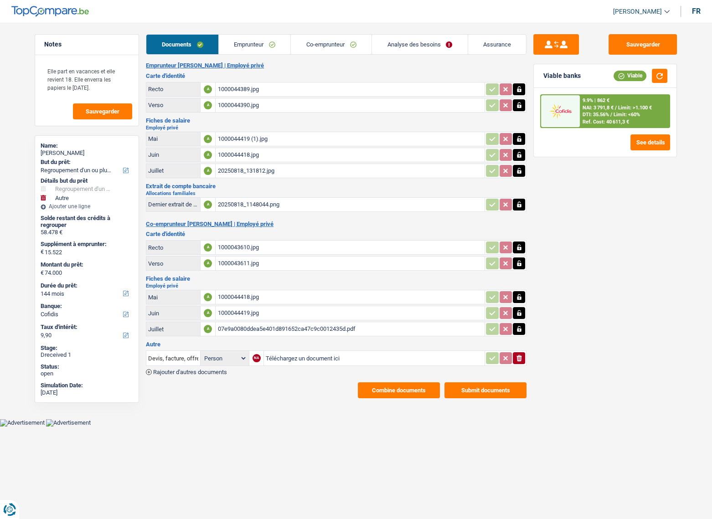
click at [75, 151] on div "Cathy Jeanmart" at bounding box center [87, 152] width 92 height 7
copy div "Jeanmart"
click at [75, 290] on select "12 mois 18 mois 24 mois 30 mois 36 mois 42 mois 48 mois 60 mois 72 mois 84 mois…" at bounding box center [87, 293] width 92 height 9
select select "120"
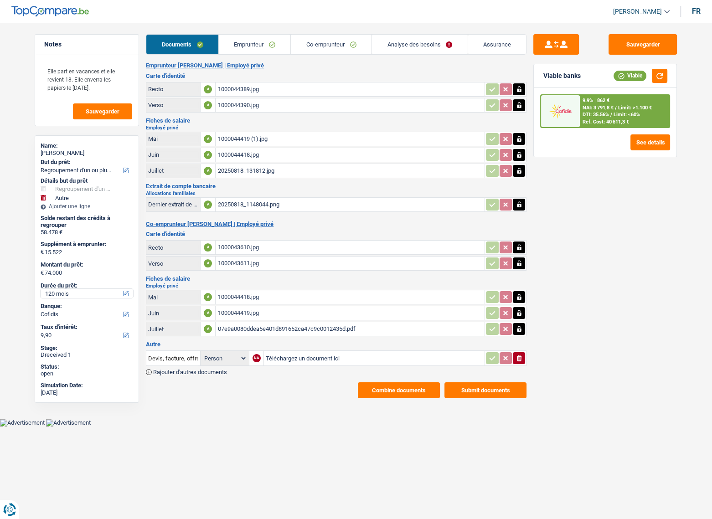
click at [41, 289] on select "12 mois 18 mois 24 mois 30 mois 36 mois 42 mois 48 mois 60 mois 72 mois 84 mois…" at bounding box center [87, 293] width 92 height 9
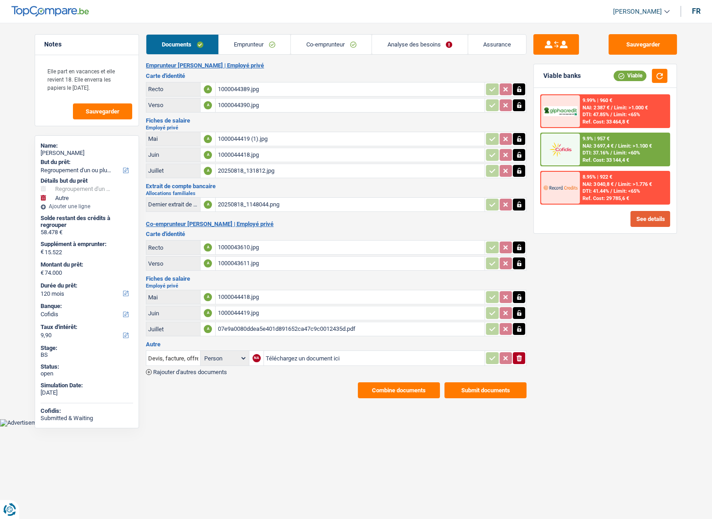
click at [641, 222] on button "See details" at bounding box center [650, 219] width 40 height 16
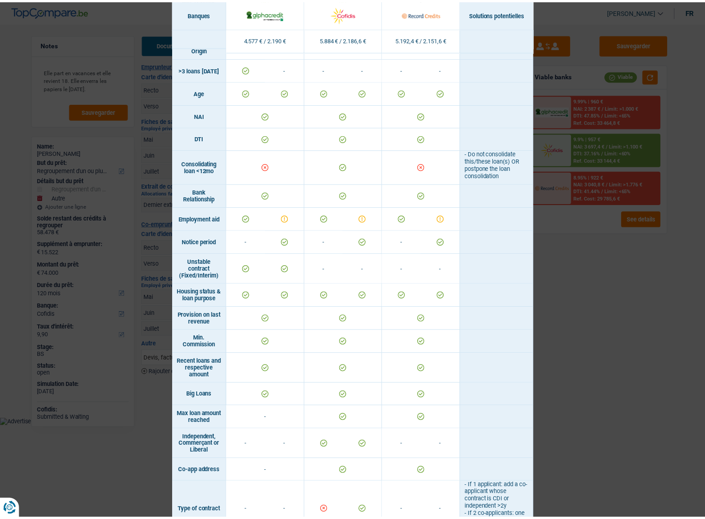
scroll to position [480, 0]
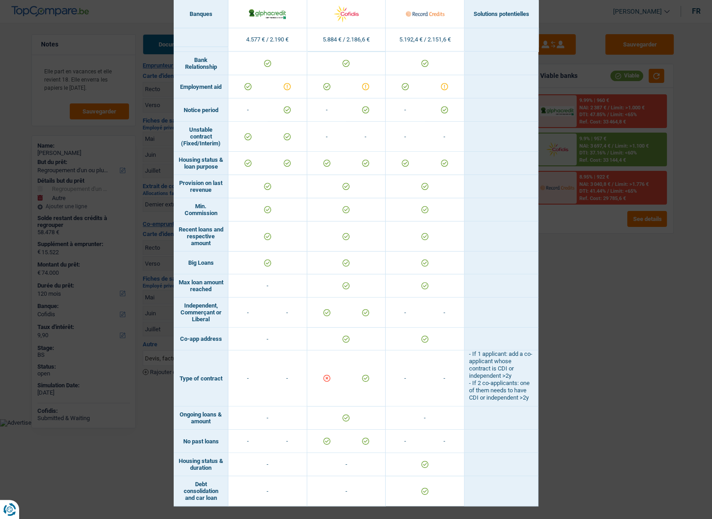
click at [574, 375] on div "Banks conditions × Banques Solutions potentielles Revenus / Charges 4.577 € / 2…" at bounding box center [356, 259] width 712 height 519
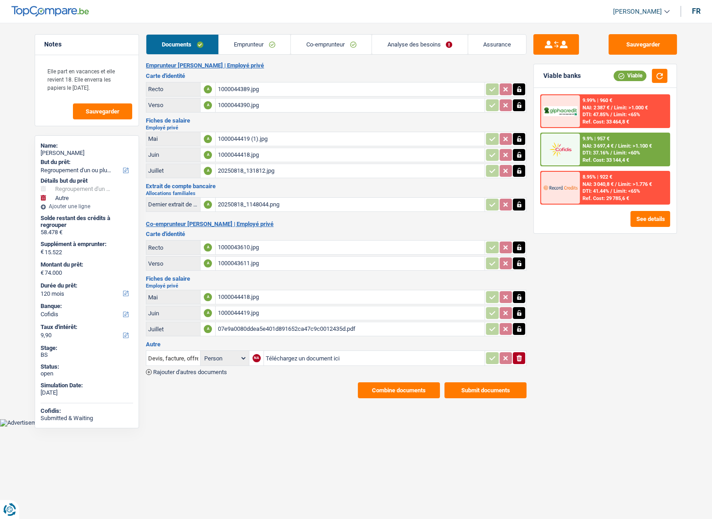
click at [268, 50] on link "Emprunteur" at bounding box center [255, 45] width 72 height 20
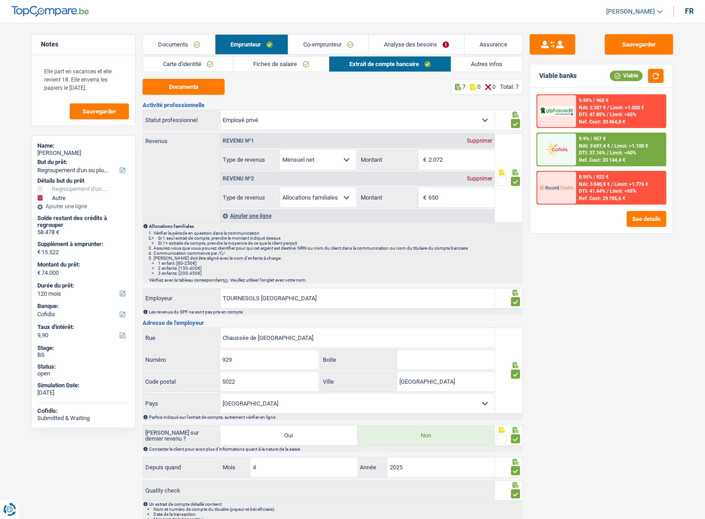
click at [469, 59] on link "Autres infos" at bounding box center [487, 63] width 72 height 15
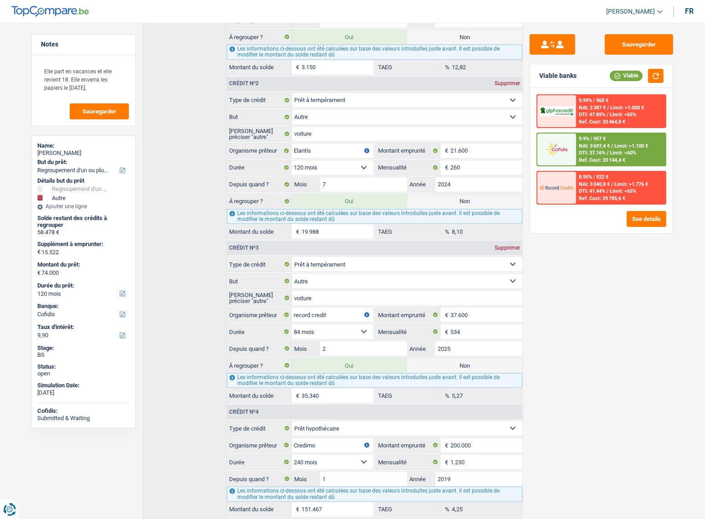
scroll to position [515, 0]
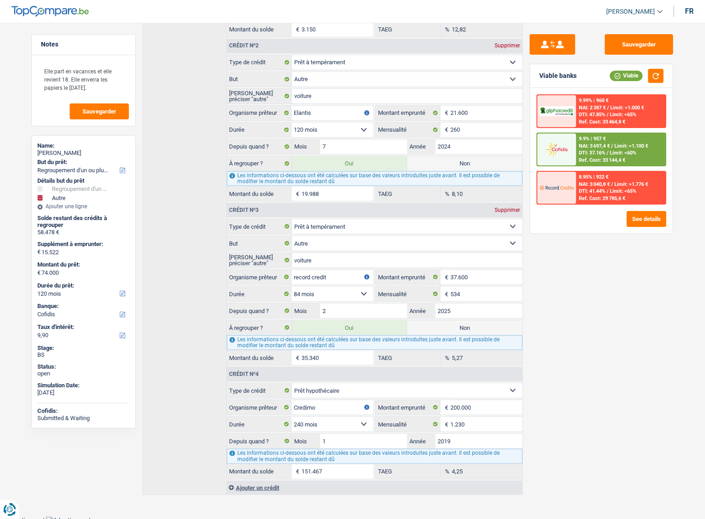
click at [461, 321] on label "Non" at bounding box center [464, 327] width 115 height 15
click at [461, 321] on input "Non" at bounding box center [464, 327] width 115 height 15
radio input "true"
type input "38.660"
select select "144"
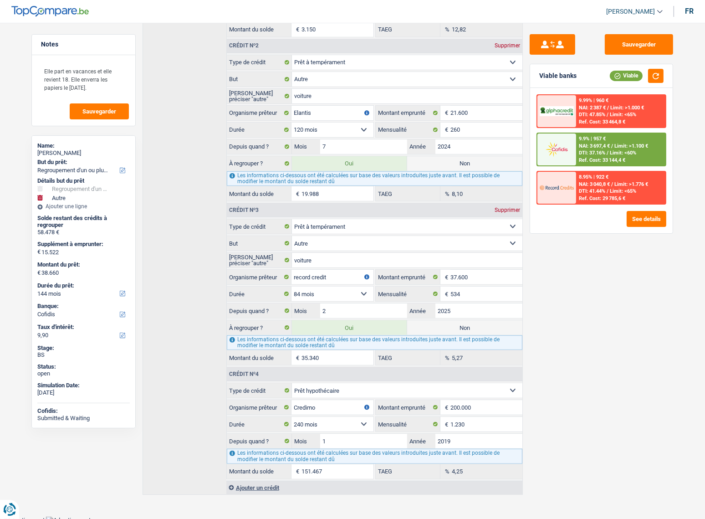
radio input "false"
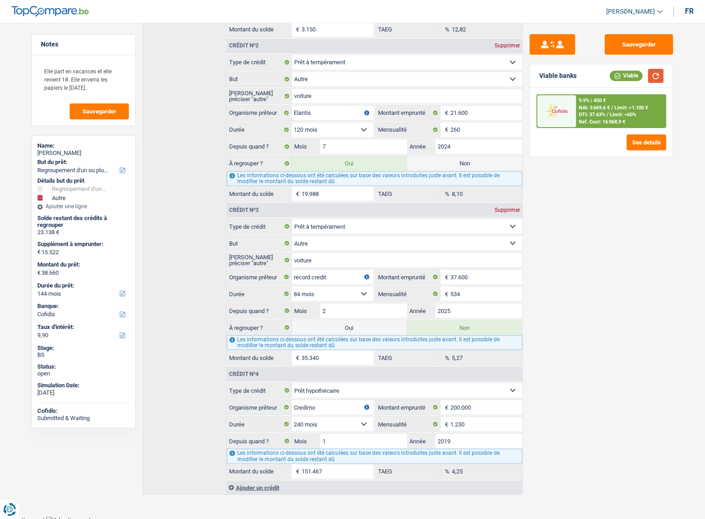
click at [653, 75] on button "button" at bounding box center [655, 76] width 15 height 14
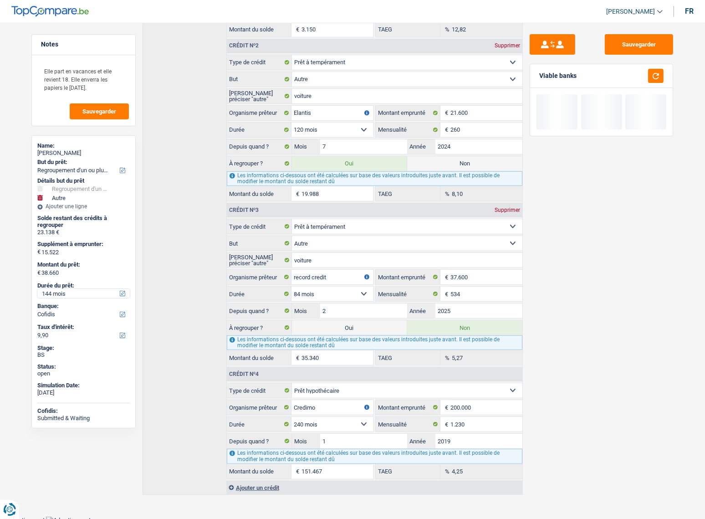
click at [49, 293] on select "12 mois 18 mois 24 mois 30 mois 36 mois 42 mois 48 mois 60 mois 72 mois 84 mois…" at bounding box center [83, 293] width 92 height 9
click at [37, 289] on select "12 mois 18 mois 24 mois 30 mois 36 mois 42 mois 48 mois 60 mois 72 mois 84 mois…" at bounding box center [83, 293] width 92 height 9
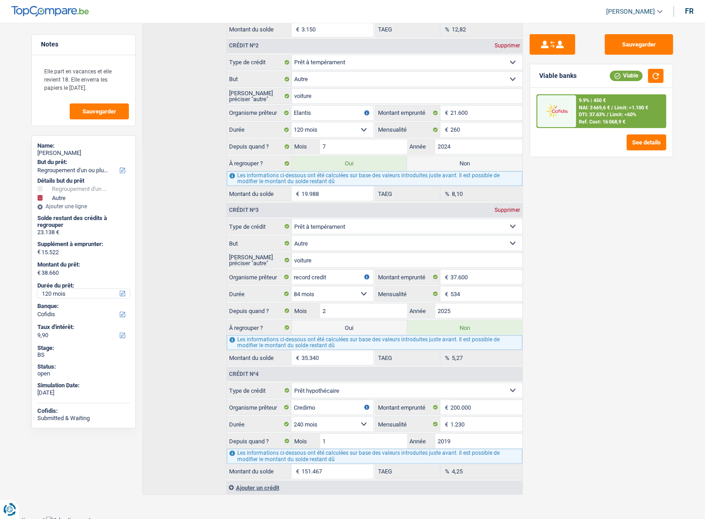
click at [58, 292] on select "12 mois 18 mois 24 mois 30 mois 36 mois 42 mois 48 mois 60 mois 72 mois 84 mois…" at bounding box center [83, 293] width 92 height 9
click at [37, 289] on select "12 mois 18 mois 24 mois 30 mois 36 mois 42 mois 48 mois 60 mois 72 mois 84 mois…" at bounding box center [83, 293] width 92 height 9
drag, startPoint x: 60, startPoint y: 289, endPoint x: 61, endPoint y: 296, distance: 6.4
click at [60, 292] on select "12 mois 18 mois 24 mois 30 mois 36 mois 42 mois 48 mois 60 mois 72 mois 84 mois…" at bounding box center [83, 293] width 92 height 9
click at [37, 289] on select "12 mois 18 mois 24 mois 30 mois 36 mois 42 mois 48 mois 60 mois 72 mois 84 mois…" at bounding box center [83, 293] width 92 height 9
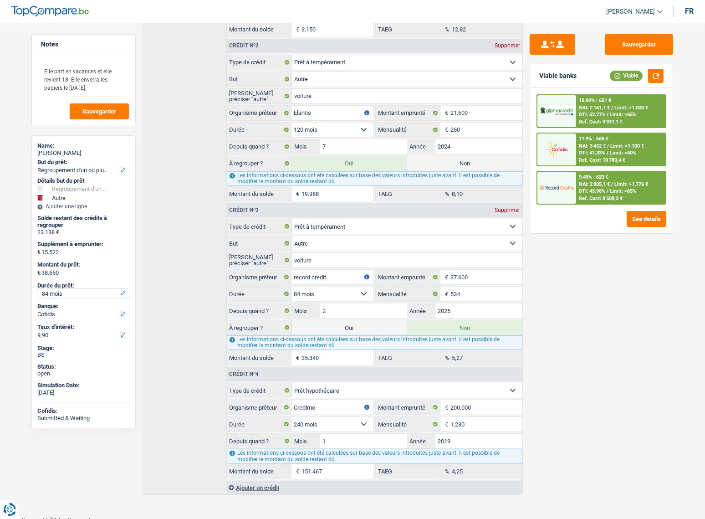
click at [91, 292] on select "12 mois 18 mois 24 mois 30 mois 36 mois 42 mois 48 mois 60 mois 72 mois 84 mois…" at bounding box center [83, 293] width 92 height 9
click at [37, 289] on select "12 mois 18 mois 24 mois 30 mois 36 mois 42 mois 48 mois 60 mois 72 mois 84 mois…" at bounding box center [83, 293] width 92 height 9
click at [77, 293] on select "12 mois 18 mois 24 mois 30 mois 36 mois 42 mois 48 mois 60 mois 72 mois 84 mois…" at bounding box center [83, 293] width 92 height 9
select select "120"
click at [37, 289] on select "12 mois 18 mois 24 mois 30 mois 36 mois 42 mois 48 mois 60 mois 72 mois 84 mois…" at bounding box center [83, 293] width 92 height 9
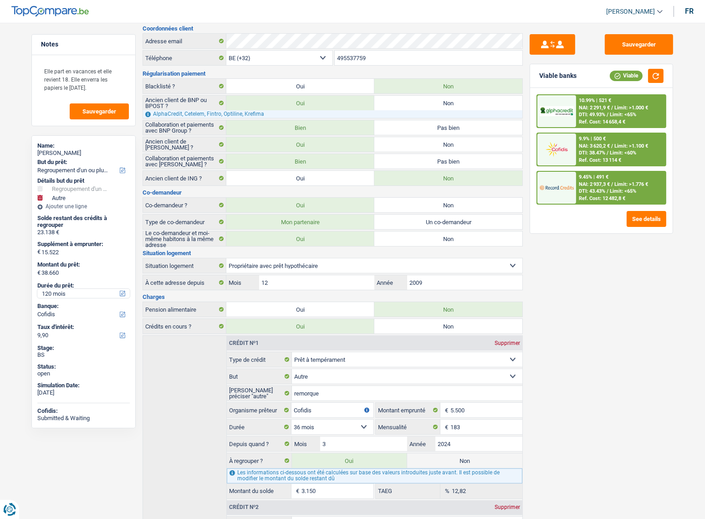
scroll to position [0, 0]
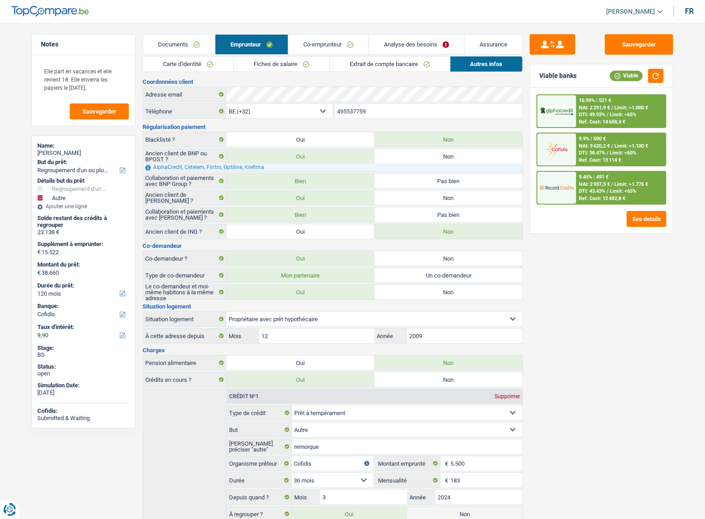
click at [199, 36] on link "Documents" at bounding box center [179, 45] width 72 height 20
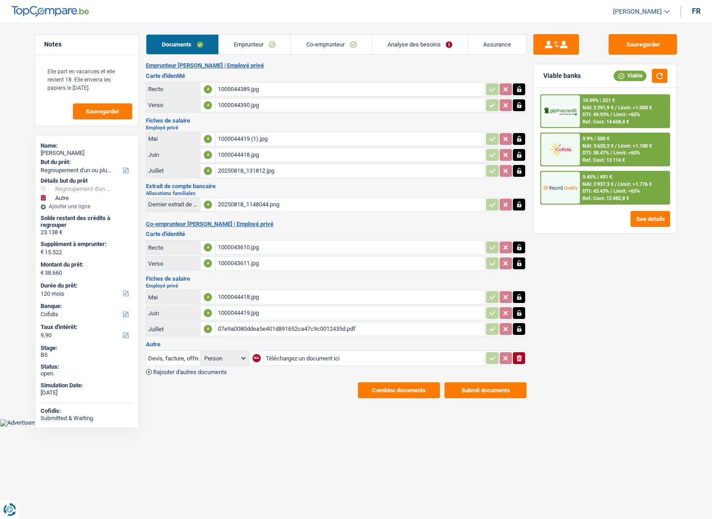
drag, startPoint x: 248, startPoint y: 44, endPoint x: 203, endPoint y: 56, distance: 46.2
click at [247, 44] on link "Emprunteur" at bounding box center [255, 45] width 72 height 20
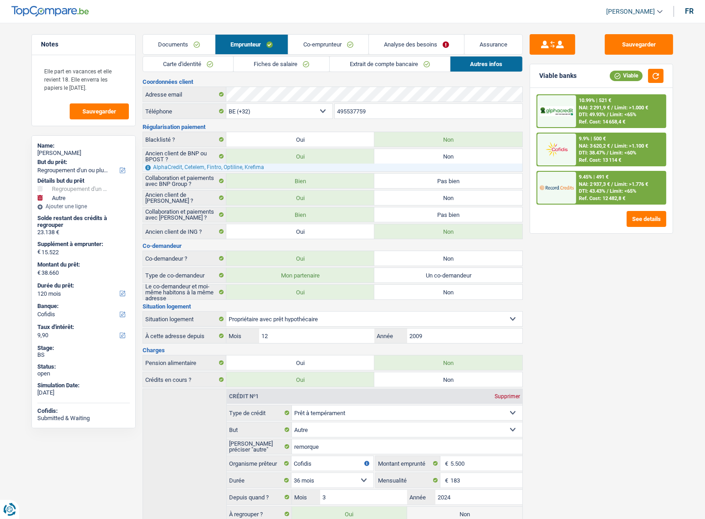
click at [201, 61] on link "Carte d'identité" at bounding box center [188, 63] width 90 height 15
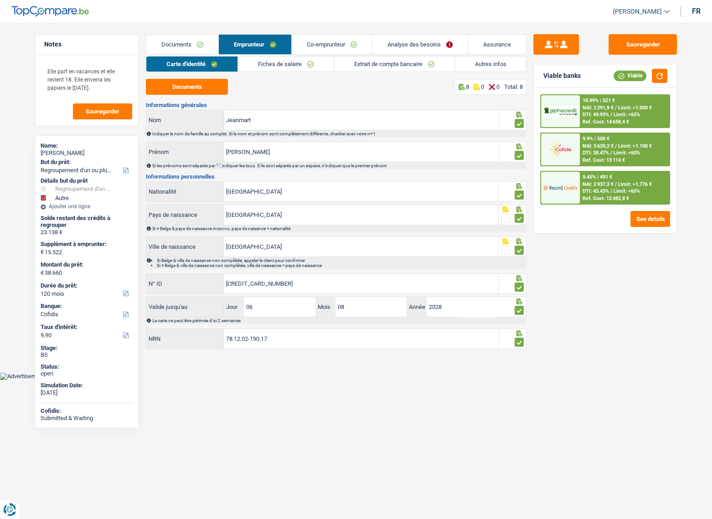
click at [172, 45] on link "Documents" at bounding box center [182, 45] width 72 height 20
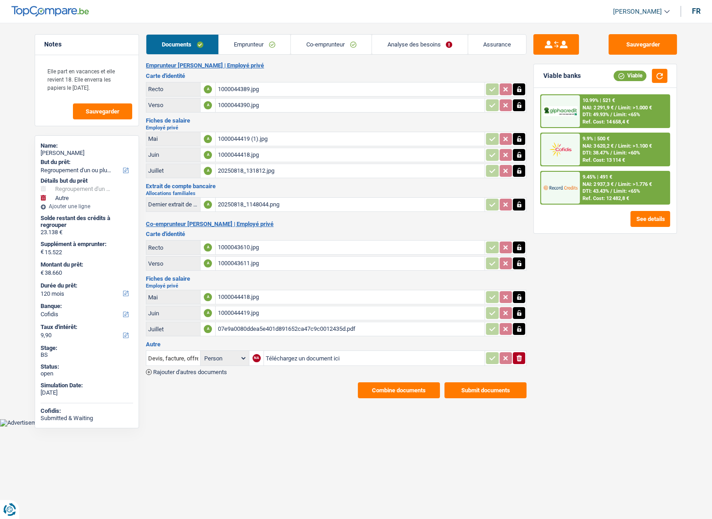
click at [420, 46] on link "Analyse des besoins" at bounding box center [420, 45] width 96 height 20
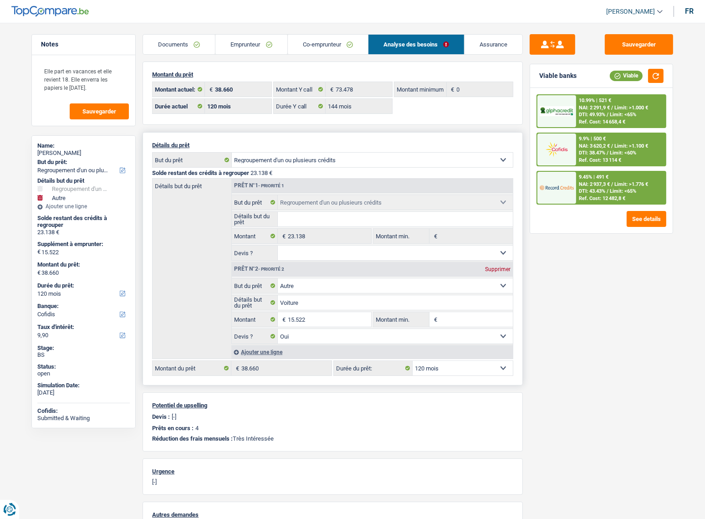
click at [274, 351] on div "Ajouter une ligne" at bounding box center [372, 351] width 282 height 13
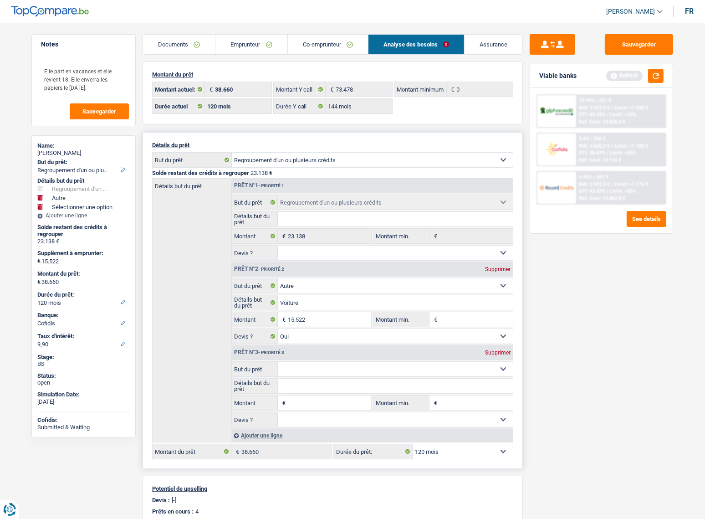
click at [311, 420] on select "Oui Non Non répondu Sélectionner une option" at bounding box center [396, 419] width 236 height 15
click at [303, 376] on select "Confort maison: meubles, textile, peinture, électroménager, outillage non-profe…" at bounding box center [396, 369] width 236 height 15
click at [302, 400] on input "Montant" at bounding box center [329, 402] width 83 height 15
type input "35.340"
type input "50.862"
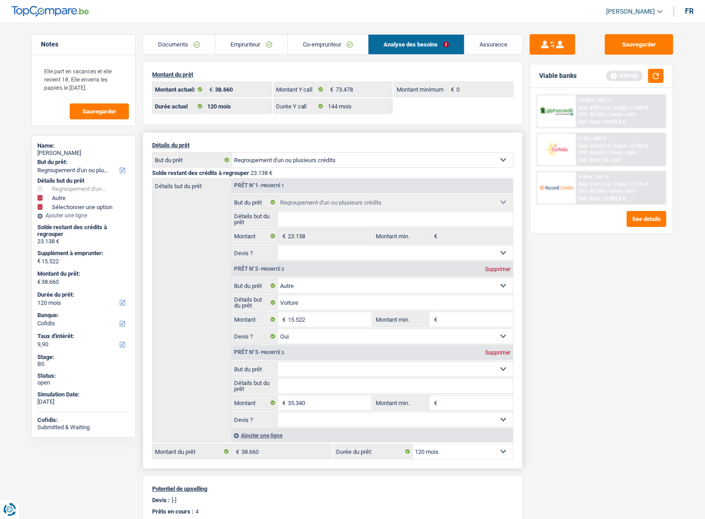
type input "74.000"
select select "144"
type input "74.000"
select select "144"
type input "74.000"
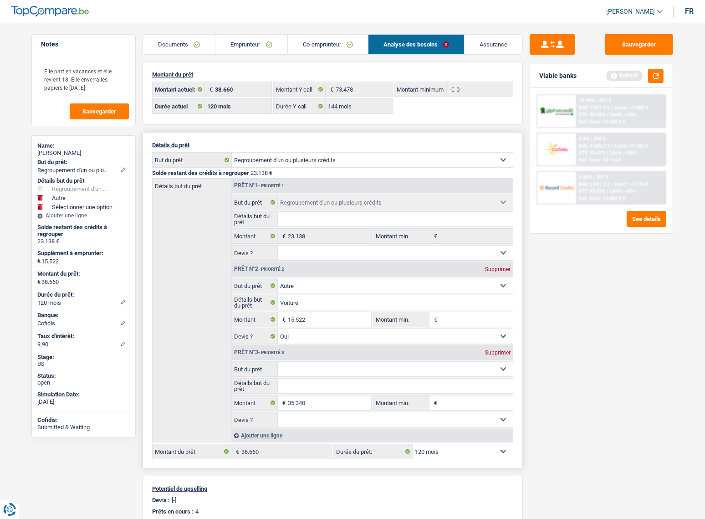
select select "144"
click at [305, 380] on input "Détails but du prêt" at bounding box center [396, 386] width 236 height 15
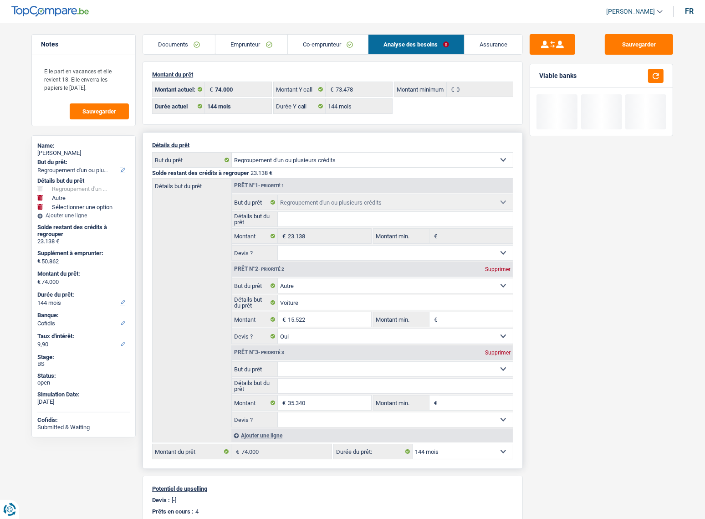
click at [300, 368] on select "Confort maison: meubles, textile, peinture, électroménager, outillage non-profe…" at bounding box center [396, 369] width 236 height 15
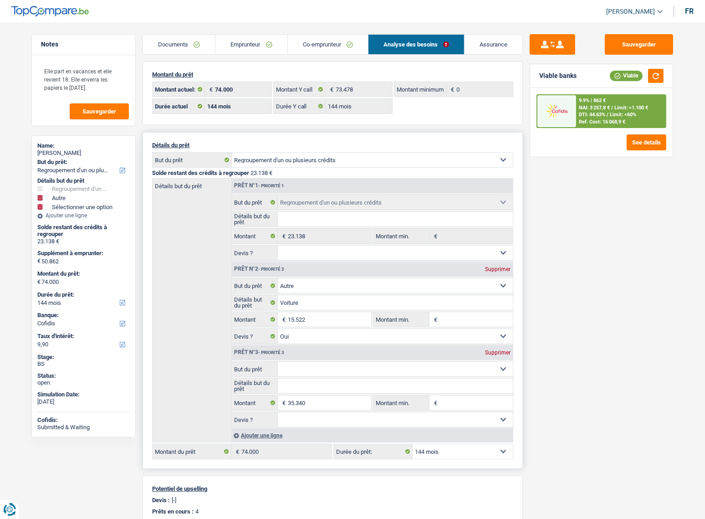
select select "other"
click at [278, 362] on select "Confort maison: meubles, textile, peinture, électroménager, outillage non-profe…" at bounding box center [396, 369] width 236 height 15
select select "other"
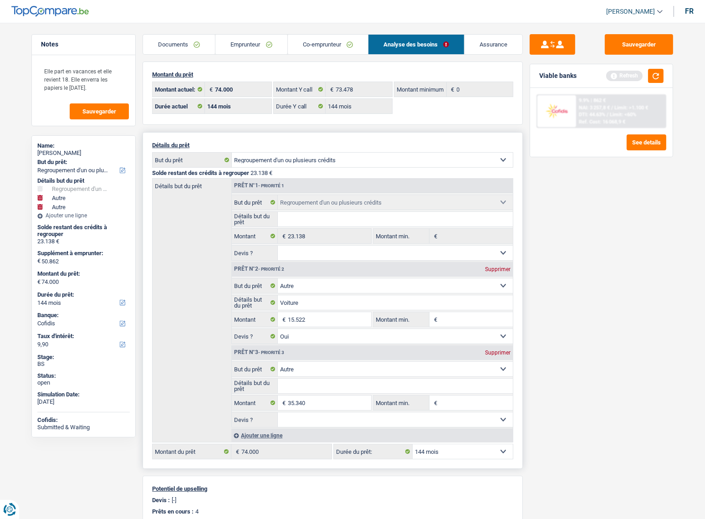
click at [287, 385] on input "Détails but du prêt" at bounding box center [396, 386] width 236 height 15
type input "remboursement pret"
click at [651, 81] on button "button" at bounding box center [655, 76] width 15 height 14
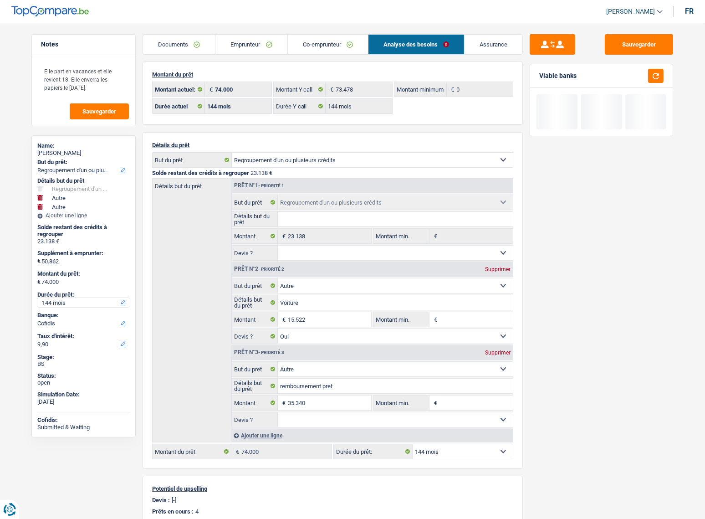
click at [64, 306] on select "12 mois 18 mois 24 mois 30 mois 36 mois 42 mois 48 mois 60 mois 72 mois 84 mois…" at bounding box center [83, 302] width 92 height 9
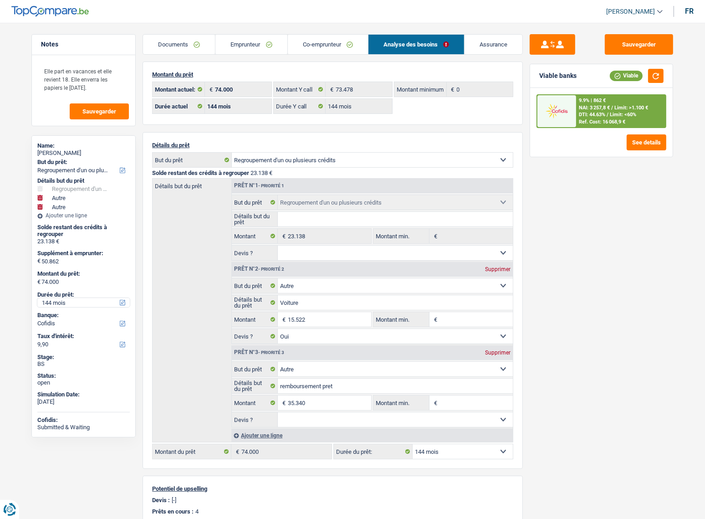
select select "120"
click at [37, 298] on select "12 mois 18 mois 24 mois 30 mois 36 mois 42 mois 48 mois 60 mois 72 mois 84 mois…" at bounding box center [83, 302] width 92 height 9
select select "120"
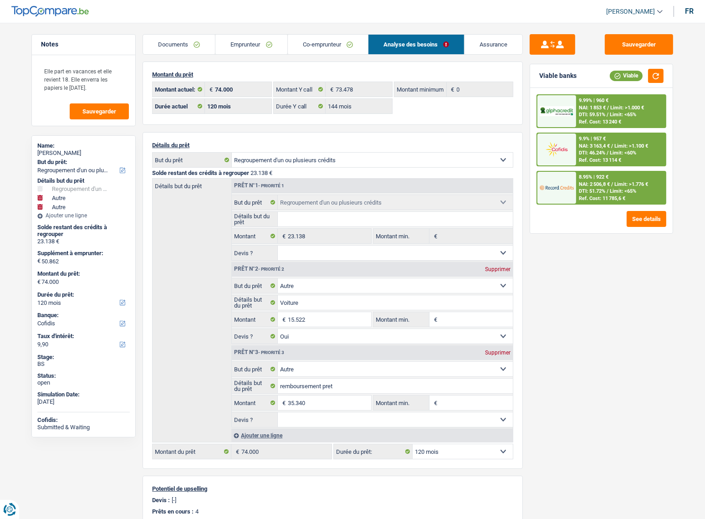
click at [604, 113] on span "DTI: 59.51%" at bounding box center [592, 115] width 26 height 6
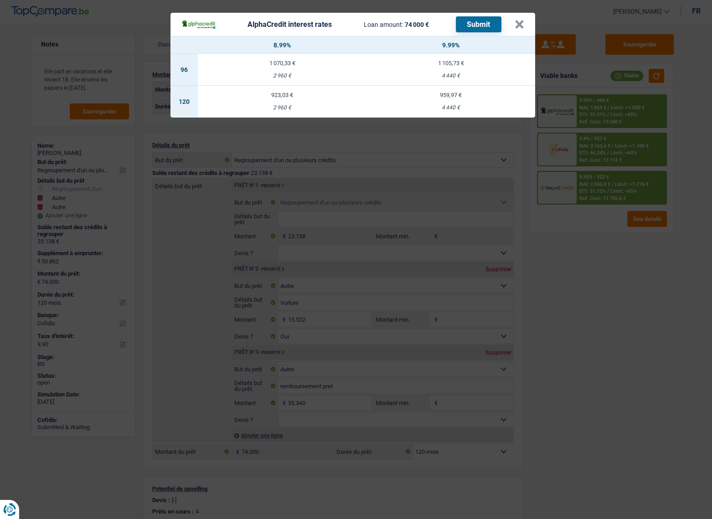
click at [305, 100] on td "923,03 € 2 960 €" at bounding box center [282, 102] width 169 height 32
select select "alphacredit"
type input "8,99"
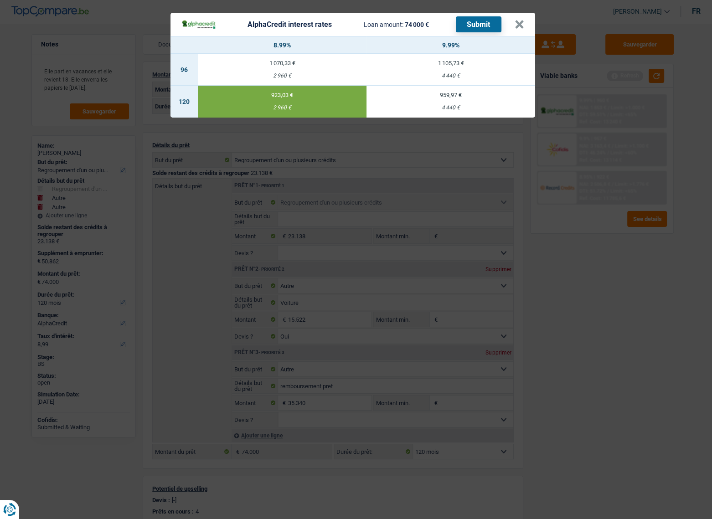
click at [478, 23] on button "Submit" at bounding box center [479, 24] width 46 height 16
click at [517, 25] on button "×" at bounding box center [519, 24] width 10 height 9
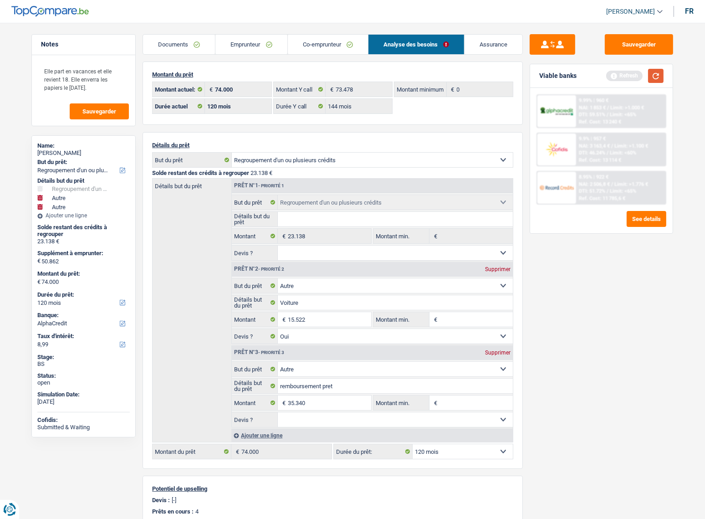
click at [653, 74] on button "button" at bounding box center [655, 76] width 15 height 14
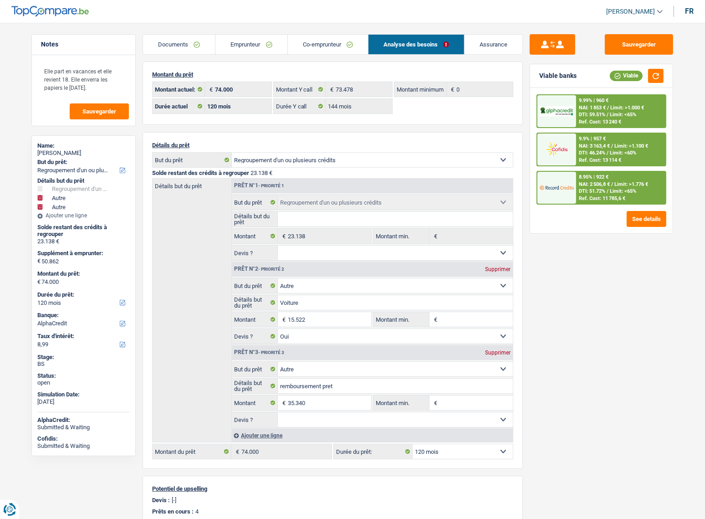
click at [608, 201] on div "8.95% | 922 € NAI: 2 506,8 € / Limit: >1.776 € DTI: 51.72% / Limit: <65% Ref. C…" at bounding box center [621, 188] width 90 height 32
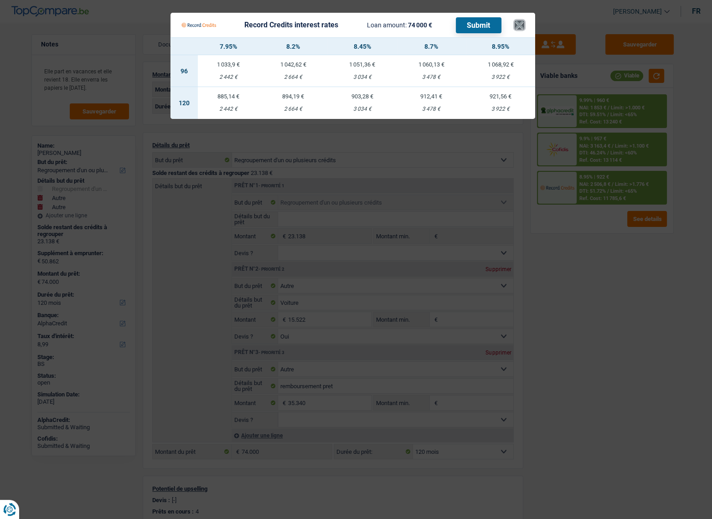
click at [516, 28] on button "×" at bounding box center [519, 24] width 10 height 9
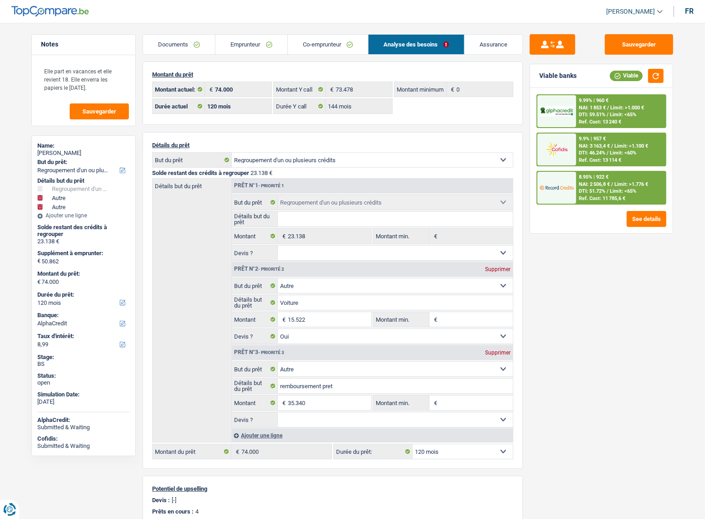
click at [600, 195] on div "Ref. Cost: 11 785,6 €" at bounding box center [602, 198] width 46 height 6
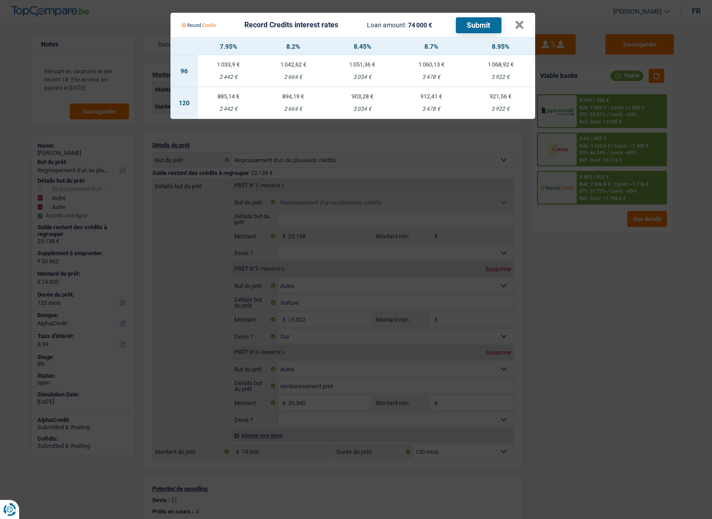
click at [487, 100] on td "921,56 € 3 922 €" at bounding box center [500, 103] width 69 height 32
select select "record credits"
type input "8,95"
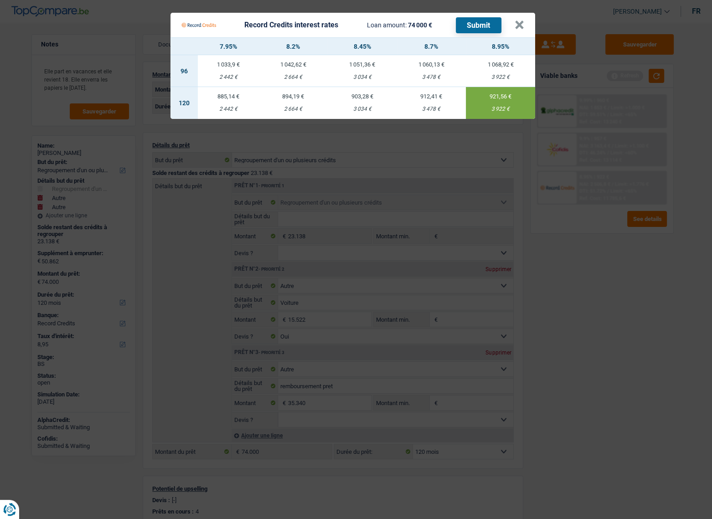
click at [487, 28] on button "Submit" at bounding box center [479, 25] width 46 height 16
click at [517, 27] on button "×" at bounding box center [519, 24] width 10 height 9
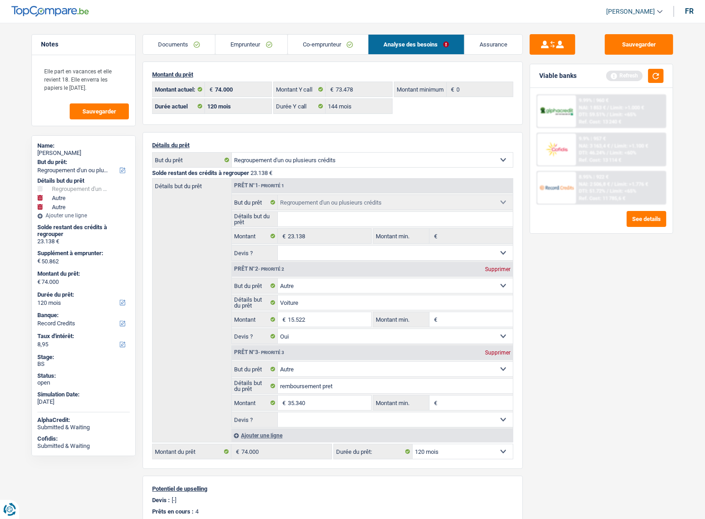
click at [201, 42] on link "Documents" at bounding box center [179, 45] width 72 height 20
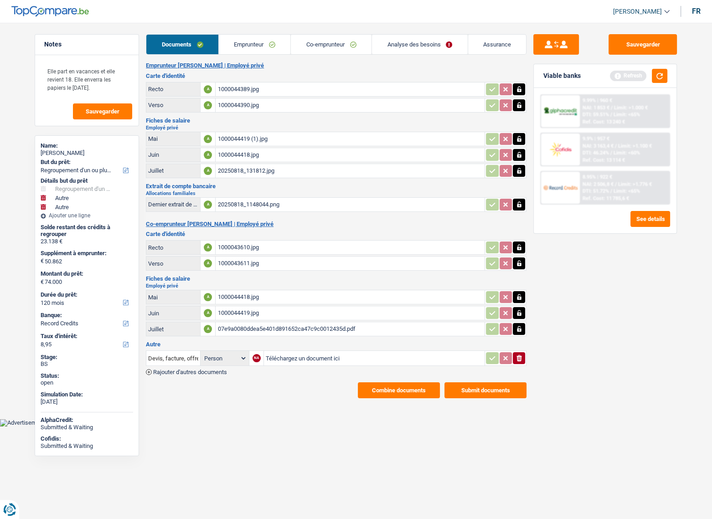
click at [235, 49] on link "Emprunteur" at bounding box center [255, 45] width 72 height 20
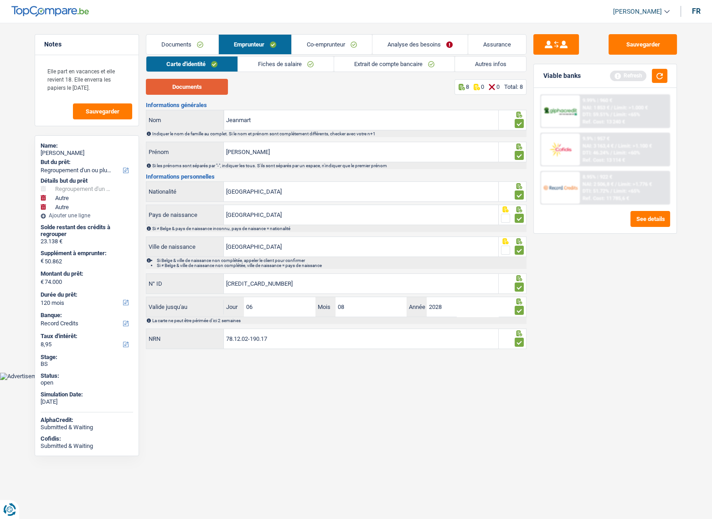
click at [202, 82] on button "Documents" at bounding box center [187, 87] width 82 height 16
drag, startPoint x: 282, startPoint y: 65, endPoint x: 292, endPoint y: 67, distance: 9.2
click at [282, 65] on link "Fiches de salaire" at bounding box center [286, 63] width 96 height 15
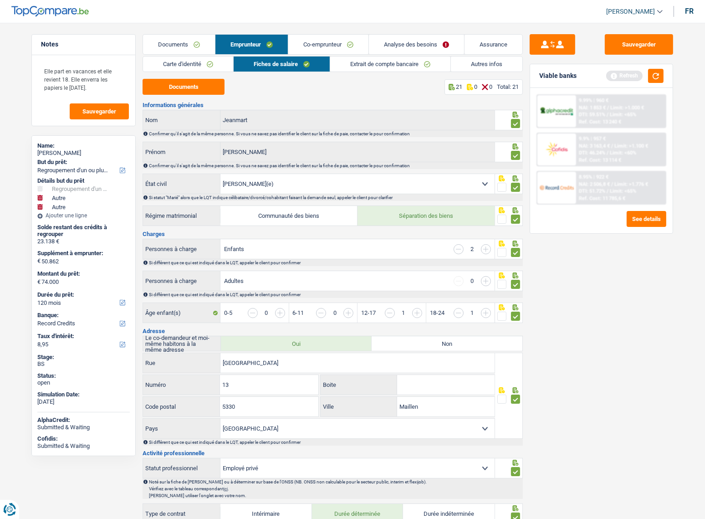
click at [380, 70] on link "Extrait de compte bancaire" at bounding box center [390, 63] width 120 height 15
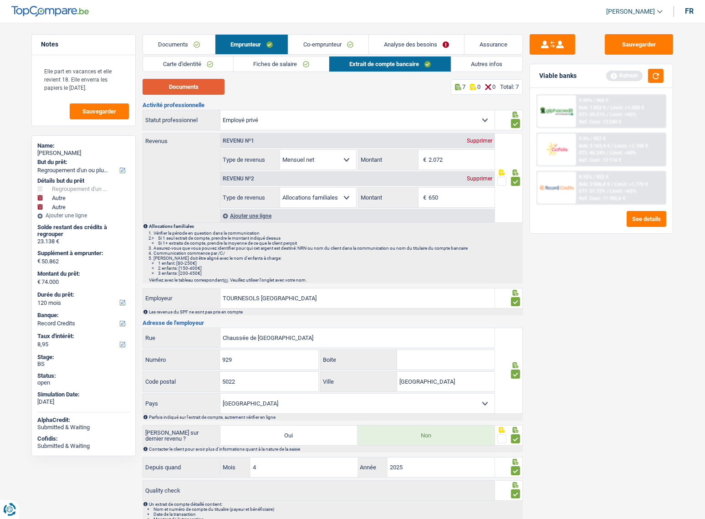
drag, startPoint x: 187, startPoint y: 77, endPoint x: 187, endPoint y: 84, distance: 6.8
click at [187, 79] on div "Carte d'identité Fiches de salaire Extrait de compte bancaire Autres infos Docu…" at bounding box center [333, 294] width 380 height 476
click at [187, 85] on button "Documents" at bounding box center [184, 87] width 82 height 16
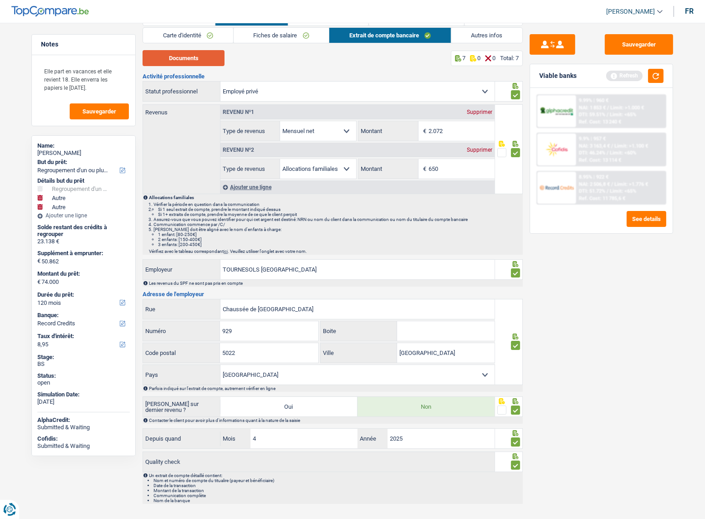
scroll to position [45, 0]
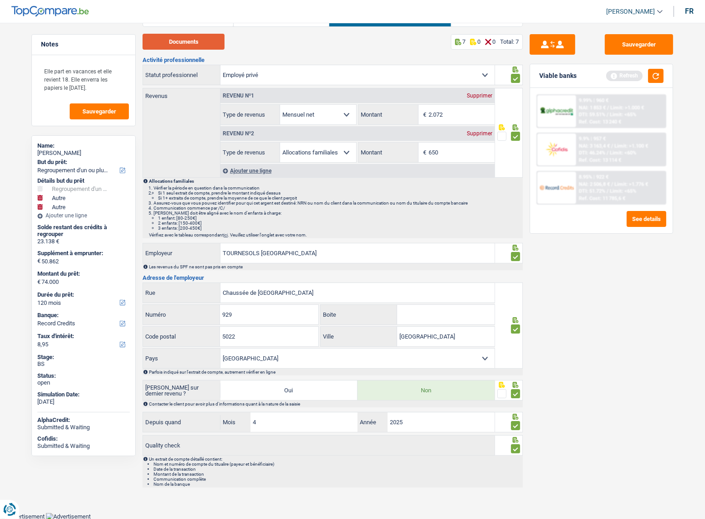
click at [143, 34] on button "Documents" at bounding box center [184, 42] width 82 height 16
drag, startPoint x: 650, startPoint y: 43, endPoint x: 656, endPoint y: 57, distance: 15.1
click at [650, 44] on button "Sauvegarder" at bounding box center [639, 44] width 68 height 20
click at [659, 73] on button "button" at bounding box center [655, 76] width 15 height 14
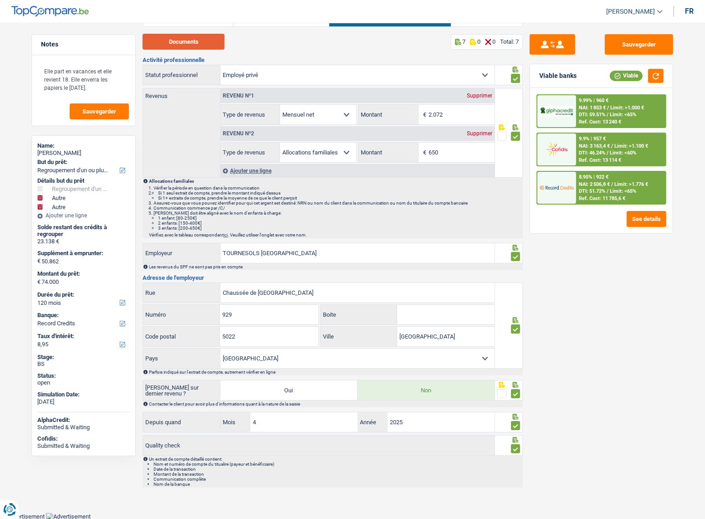
click at [172, 40] on button "Documents" at bounding box center [184, 42] width 82 height 16
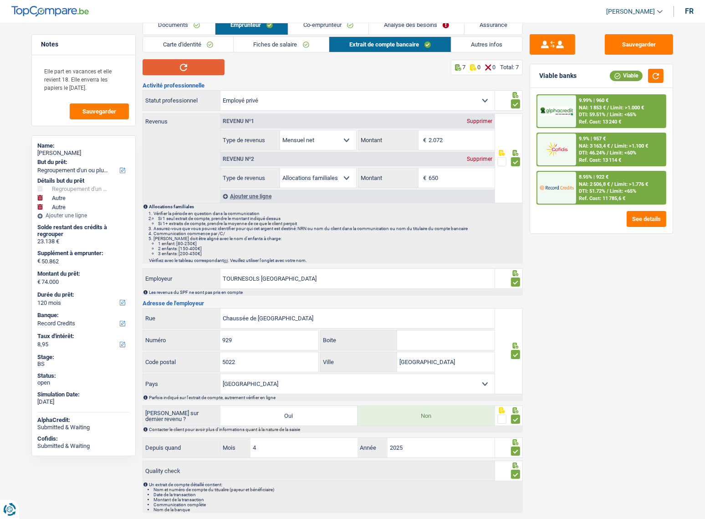
scroll to position [0, 0]
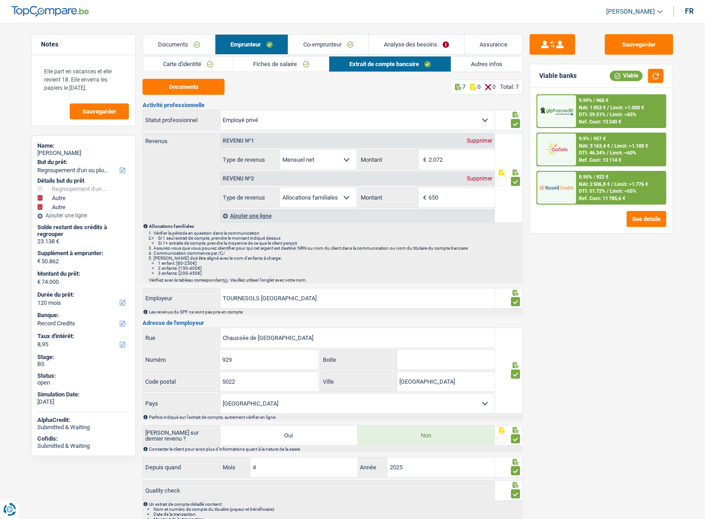
click at [196, 47] on link "Documents" at bounding box center [179, 45] width 72 height 20
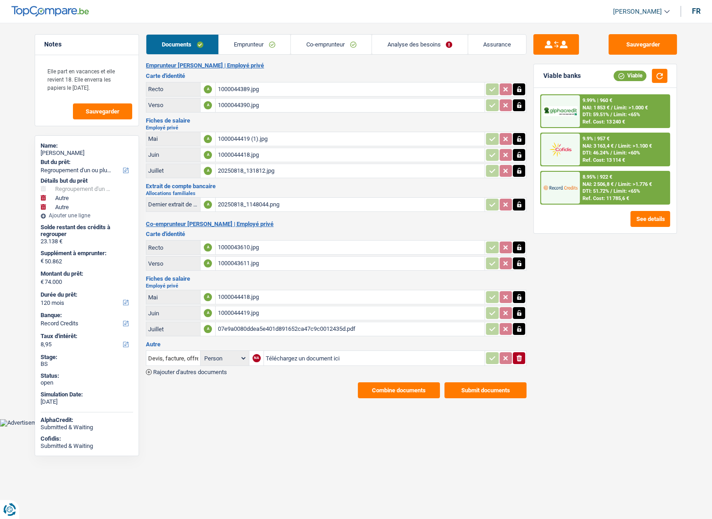
click at [400, 391] on button "Combine documents" at bounding box center [399, 390] width 82 height 16
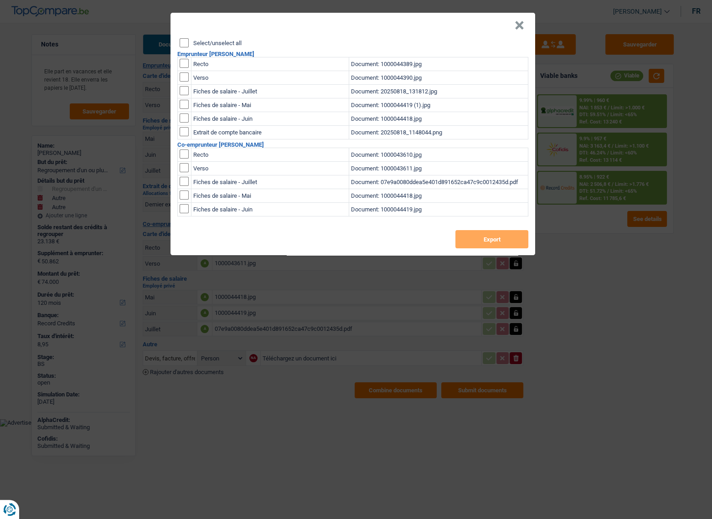
click at [185, 44] on input "Select/unselect all" at bounding box center [183, 42] width 9 height 9
checkbox input "true"
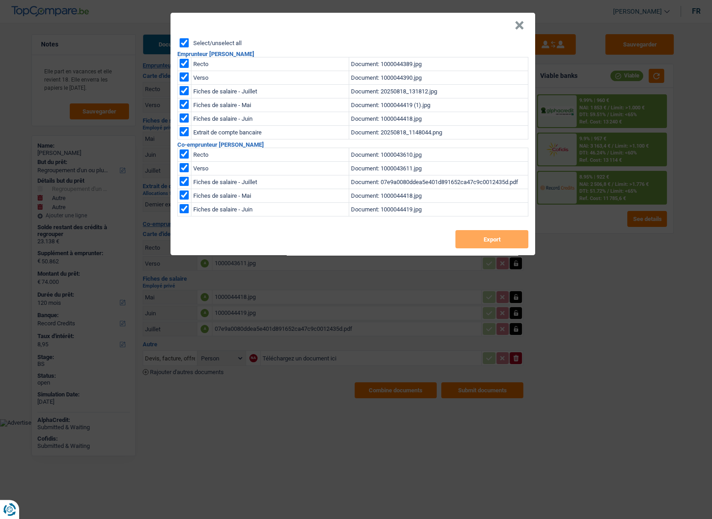
checkbox input "true"
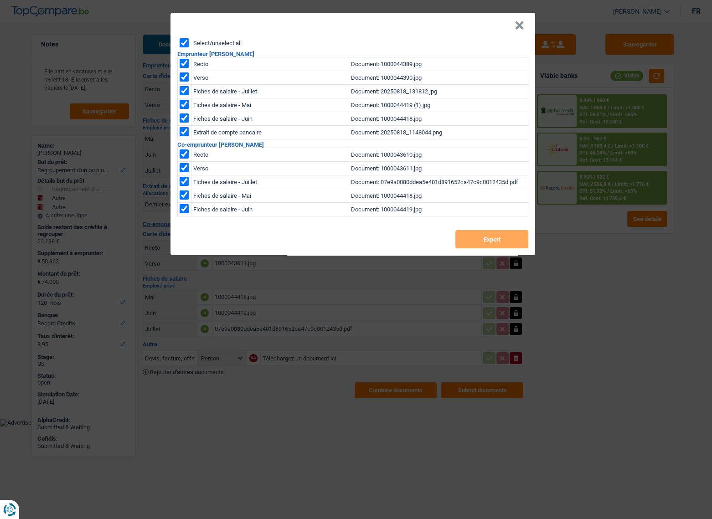
checkbox input "true"
click at [497, 235] on button "Export" at bounding box center [491, 239] width 73 height 18
click at [517, 23] on button "×" at bounding box center [519, 25] width 10 height 9
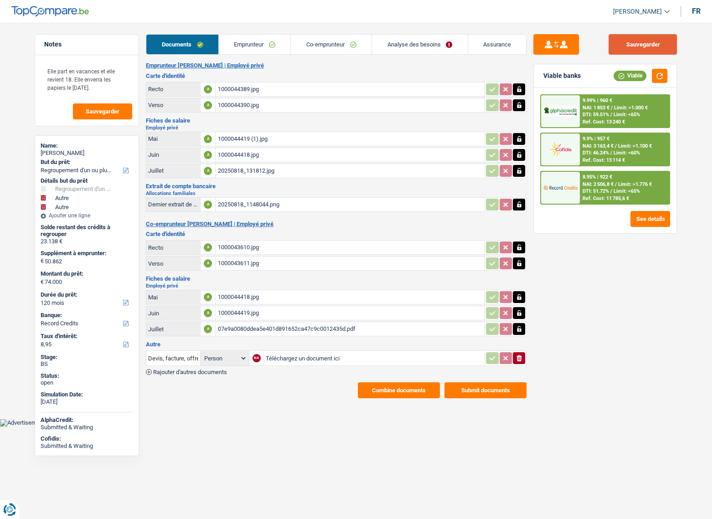
click at [640, 44] on button "Sauvegarder" at bounding box center [642, 44] width 68 height 20
click at [655, 68] on div "Viable banks Viable" at bounding box center [604, 76] width 143 height 24
click at [663, 78] on button "button" at bounding box center [658, 76] width 15 height 14
click at [260, 46] on link "Emprunteur" at bounding box center [255, 45] width 72 height 20
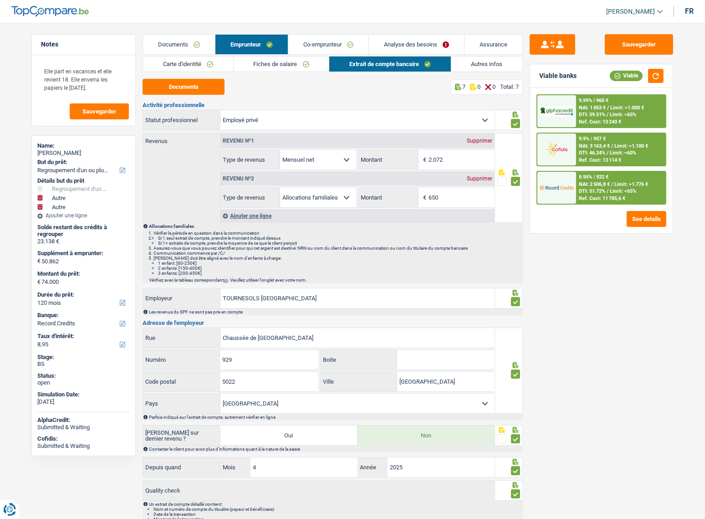
click at [271, 62] on link "Fiches de salaire" at bounding box center [282, 63] width 96 height 15
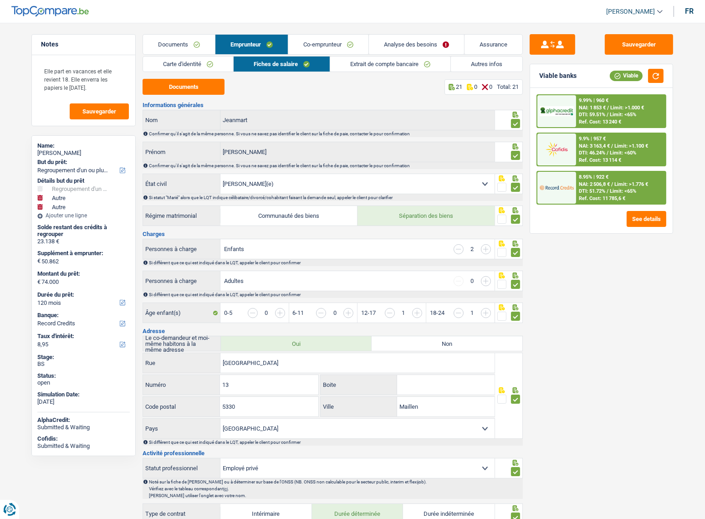
click at [391, 39] on link "Analyse des besoins" at bounding box center [416, 45] width 95 height 20
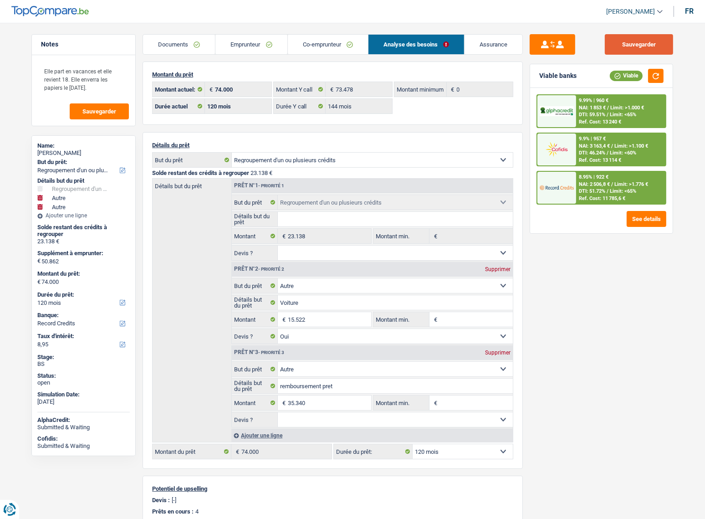
click at [647, 42] on button "Sauvegarder" at bounding box center [639, 44] width 68 height 20
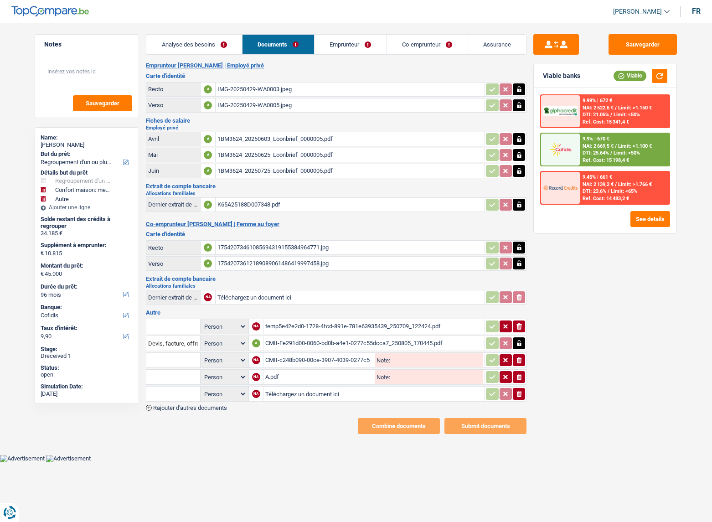
select select "refinancing"
select select "household"
select select "other"
select select "96"
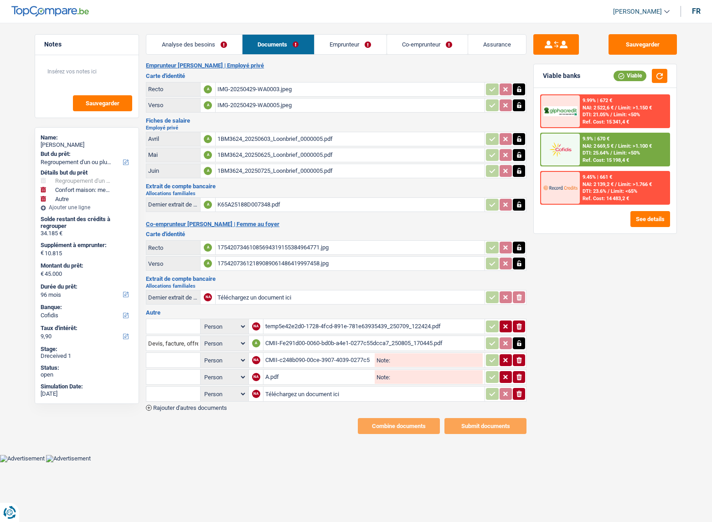
select select "cofidis"
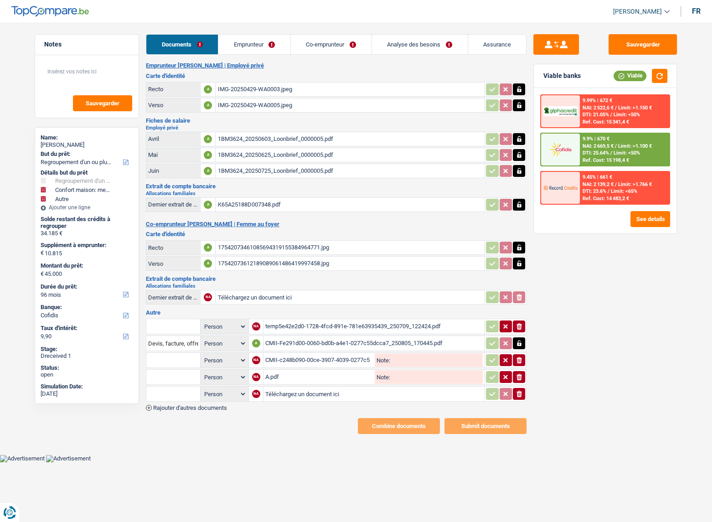
drag, startPoint x: 244, startPoint y: 46, endPoint x: 249, endPoint y: 48, distance: 5.1
click at [244, 46] on link "Emprunteur" at bounding box center [254, 45] width 72 height 20
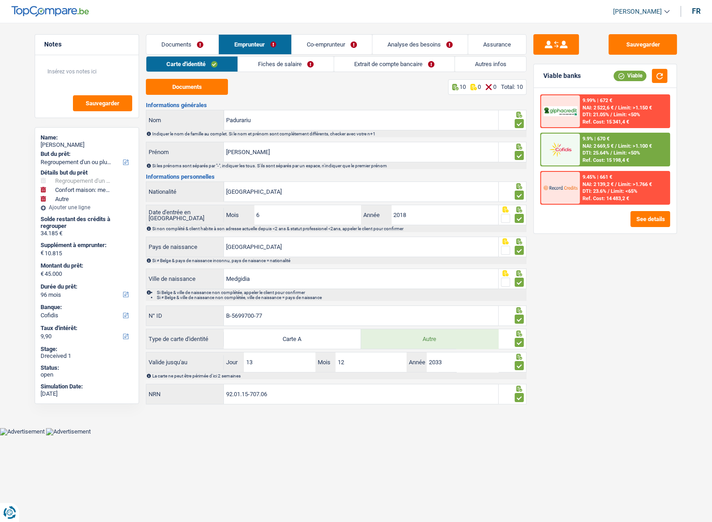
click at [284, 64] on link "Fiches de salaire" at bounding box center [286, 63] width 96 height 15
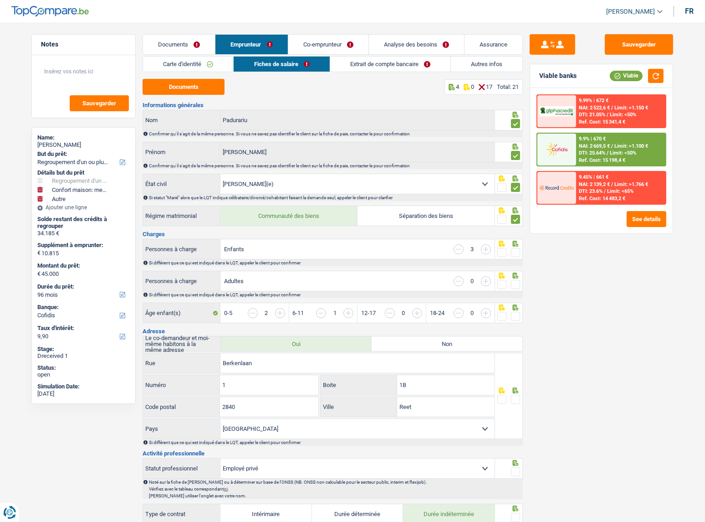
click at [324, 41] on link "Co-emprunteur" at bounding box center [328, 45] width 80 height 20
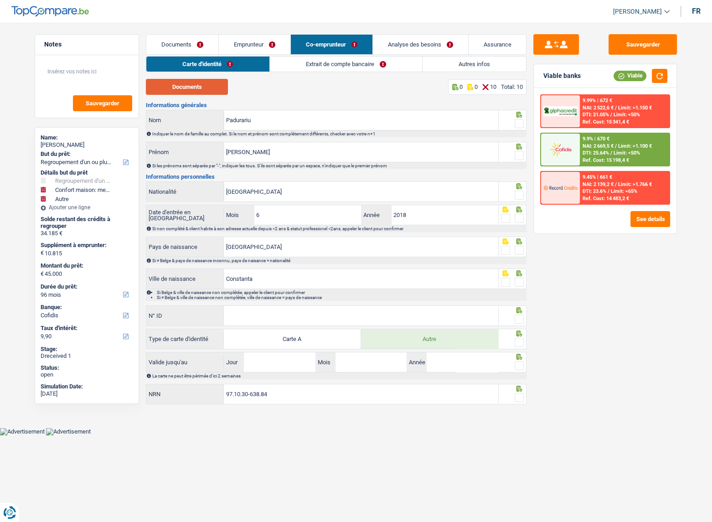
click at [220, 81] on button "Documents" at bounding box center [187, 87] width 82 height 16
click at [521, 122] on span at bounding box center [518, 123] width 9 height 9
click at [0, 0] on input "radio" at bounding box center [0, 0] width 0 height 0
click at [521, 150] on div at bounding box center [518, 155] width 9 height 11
click at [522, 155] on span at bounding box center [518, 155] width 9 height 9
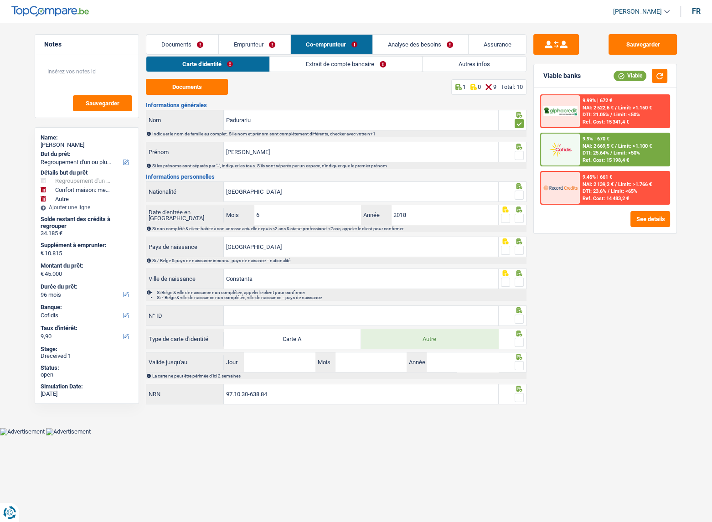
click at [0, 0] on input "radio" at bounding box center [0, 0] width 0 height 0
click at [261, 150] on input "Violeta Gabriela" at bounding box center [361, 152] width 274 height 20
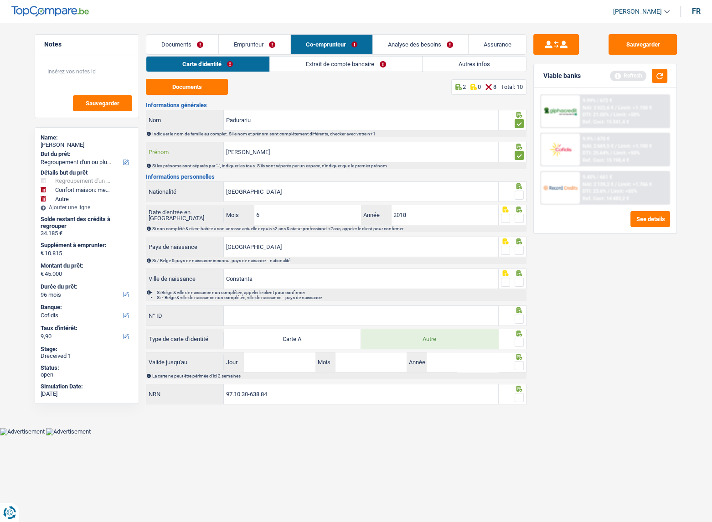
type input "[PERSON_NAME]"
click at [521, 196] on span at bounding box center [518, 194] width 9 height 9
click at [0, 0] on input "radio" at bounding box center [0, 0] width 0 height 0
drag, startPoint x: 520, startPoint y: 219, endPoint x: 521, endPoint y: 238, distance: 19.1
click at [520, 220] on span at bounding box center [518, 218] width 9 height 9
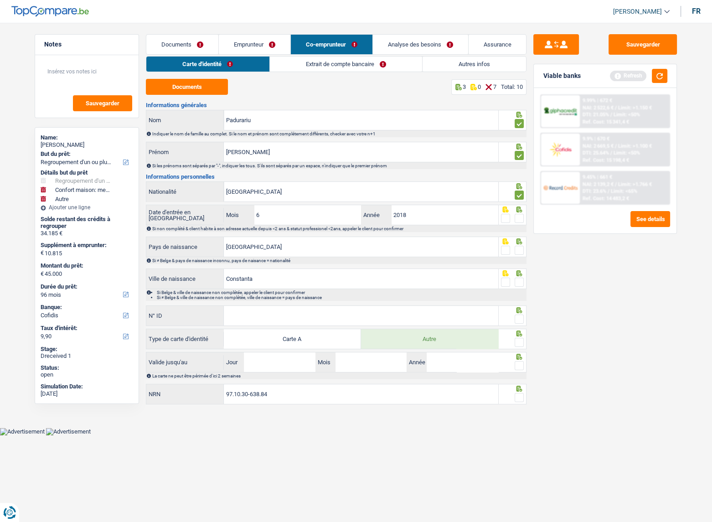
click at [0, 0] on input "radio" at bounding box center [0, 0] width 0 height 0
click at [521, 245] on div at bounding box center [518, 250] width 9 height 11
click at [519, 257] on div "Si ≠ Belge & pays de naissance inconnu, pays de naisance = nationalité" at bounding box center [336, 260] width 380 height 7
click at [519, 251] on span at bounding box center [518, 250] width 9 height 9
click at [0, 0] on input "radio" at bounding box center [0, 0] width 0 height 0
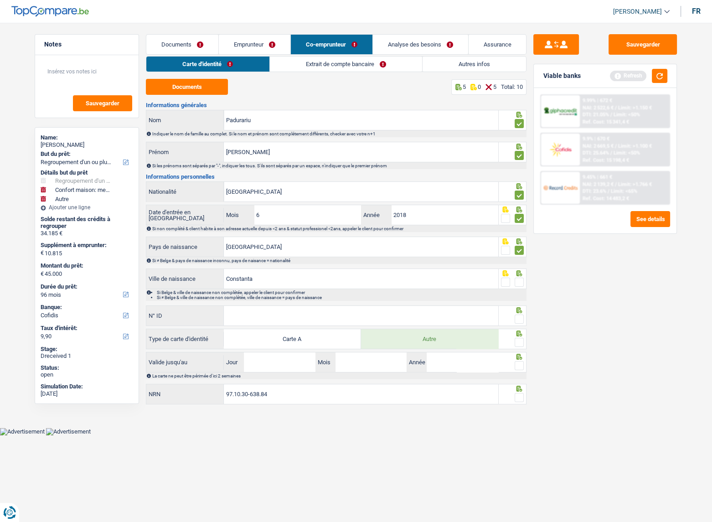
click at [521, 278] on span at bounding box center [518, 281] width 9 height 9
click at [0, 0] on input "radio" at bounding box center [0, 0] width 0 height 0
drag, startPoint x: 522, startPoint y: 306, endPoint x: 523, endPoint y: 316, distance: 10.1
click at [522, 309] on div "Informations générales Padurariu Nom Indiquer le nom de famille au complet. Si …" at bounding box center [336, 253] width 380 height 303
drag, startPoint x: 523, startPoint y: 316, endPoint x: 668, endPoint y: 331, distance: 145.7
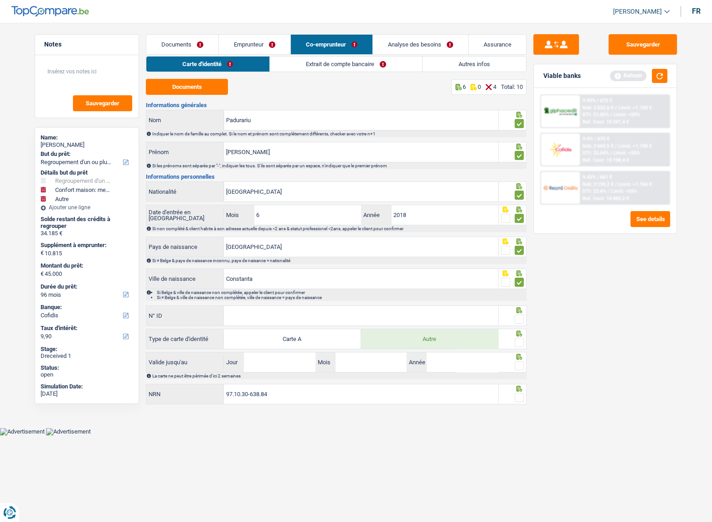
click at [523, 316] on span at bounding box center [518, 318] width 9 height 9
click at [0, 0] on input "radio" at bounding box center [0, 0] width 0 height 0
drag, startPoint x: 705, startPoint y: 331, endPoint x: 317, endPoint y: 294, distance: 389.9
click at [336, 276] on input "Constanta" at bounding box center [361, 279] width 274 height 20
click at [296, 314] on input "N° ID" at bounding box center [361, 316] width 274 height 20
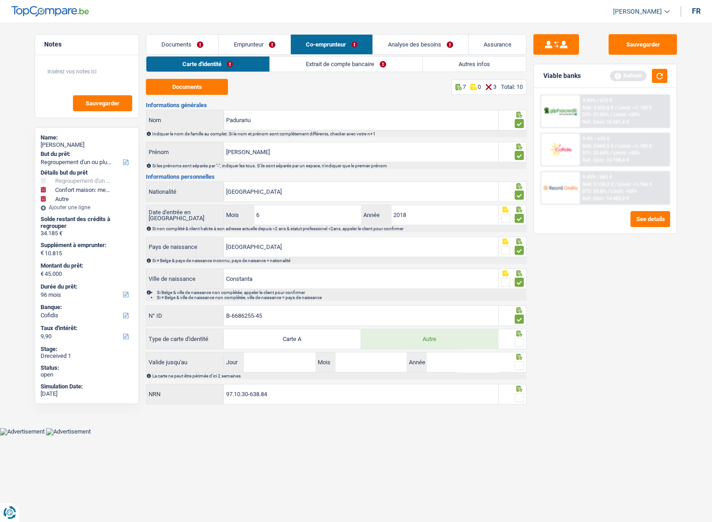
type input "B-6686255-45"
click at [517, 340] on span at bounding box center [518, 342] width 9 height 9
click at [0, 0] on input "radio" at bounding box center [0, 0] width 0 height 0
click at [516, 364] on span at bounding box center [518, 365] width 9 height 9
click at [0, 0] on input "radio" at bounding box center [0, 0] width 0 height 0
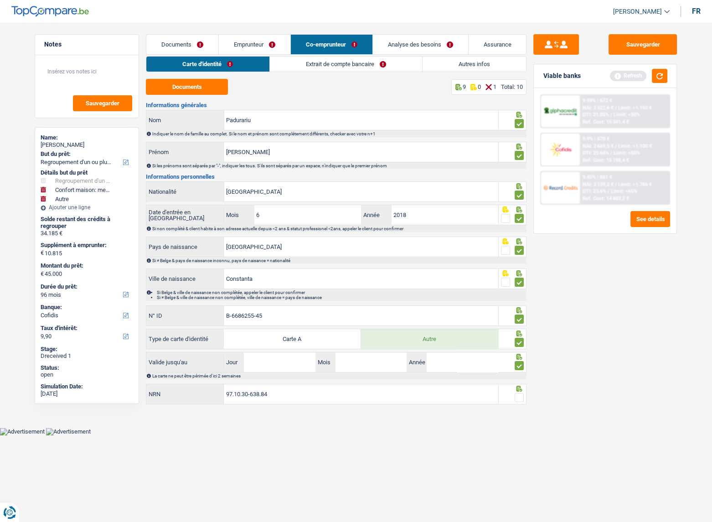
click at [513, 393] on fieldset at bounding box center [512, 397] width 23 height 11
click at [516, 395] on span at bounding box center [518, 397] width 9 height 9
click at [0, 0] on input "radio" at bounding box center [0, 0] width 0 height 0
click at [257, 355] on input "Jour" at bounding box center [279, 362] width 71 height 20
type input "09"
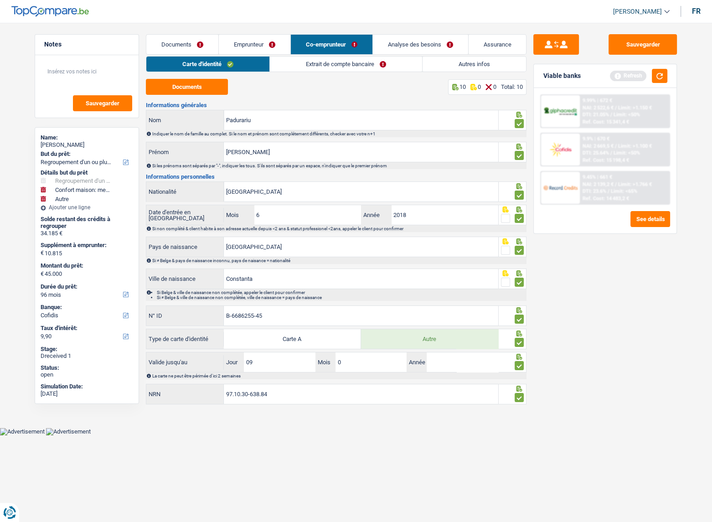
type input "07"
type input "2035"
click at [629, 50] on button "Sauvegarder" at bounding box center [642, 44] width 68 height 20
click at [334, 67] on link "Extrait de compte bancaire" at bounding box center [346, 63] width 152 height 15
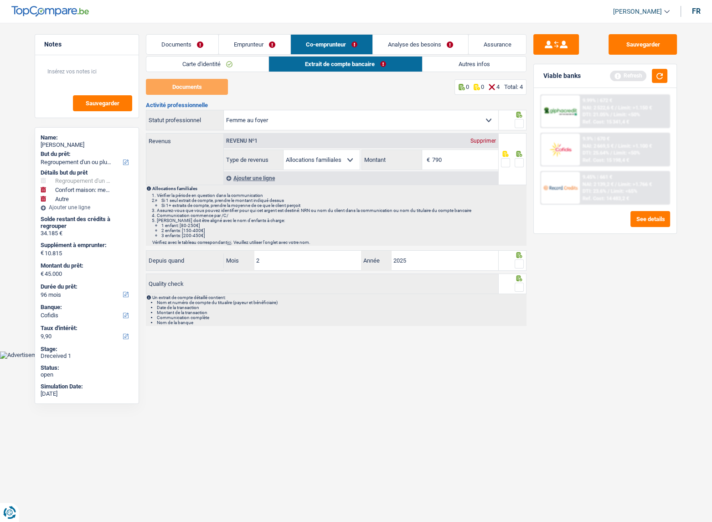
drag, startPoint x: 520, startPoint y: 123, endPoint x: 520, endPoint y: 163, distance: 39.6
click at [520, 123] on span at bounding box center [518, 123] width 9 height 9
click at [0, 0] on input "radio" at bounding box center [0, 0] width 0 height 0
click at [520, 164] on span at bounding box center [518, 162] width 9 height 9
click at [0, 0] on input "radio" at bounding box center [0, 0] width 0 height 0
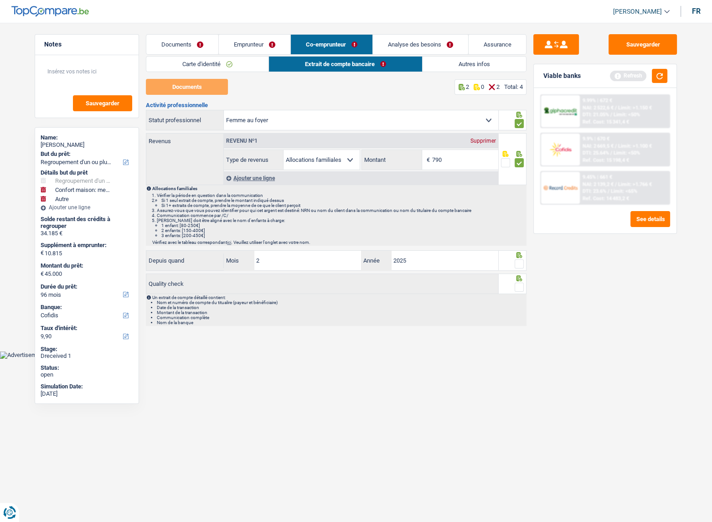
click at [518, 258] on div at bounding box center [518, 263] width 9 height 11
click at [518, 285] on span at bounding box center [518, 286] width 9 height 9
click at [0, 0] on input "radio" at bounding box center [0, 0] width 0 height 0
click at [517, 261] on span at bounding box center [518, 263] width 9 height 9
click at [0, 0] on input "radio" at bounding box center [0, 0] width 0 height 0
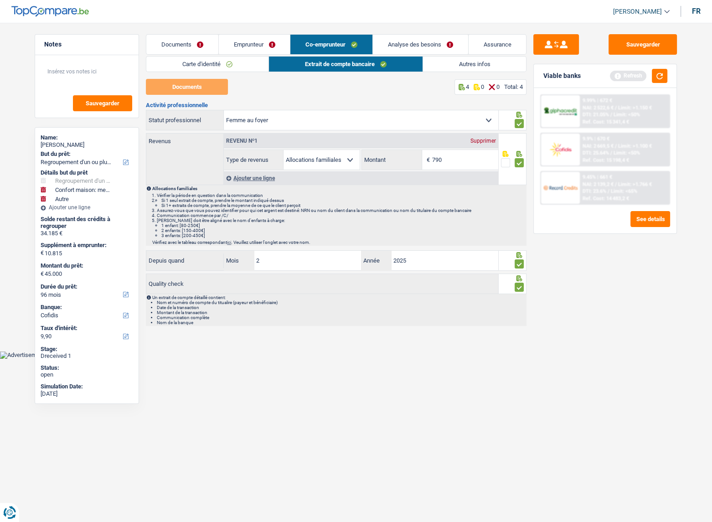
click at [467, 64] on link "Autres infos" at bounding box center [474, 63] width 103 height 15
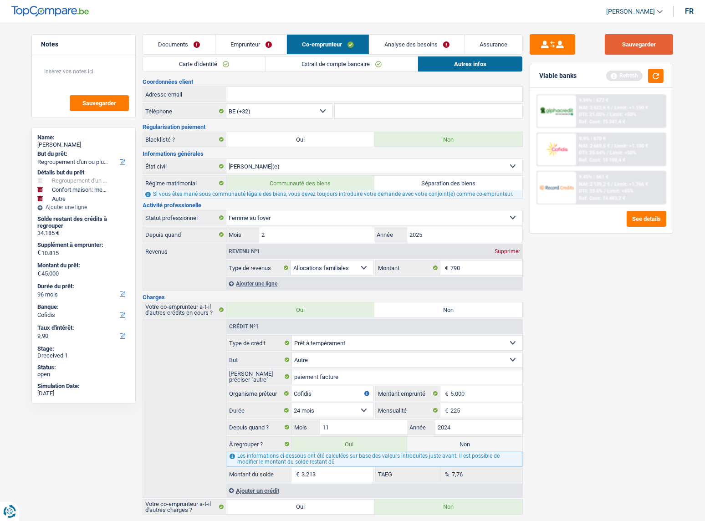
drag, startPoint x: 648, startPoint y: 31, endPoint x: 644, endPoint y: 36, distance: 6.5
click at [646, 33] on main "Notes Sauvegarder Name: Vasile Padurariu But du prêt: Confort maison: meubles, …" at bounding box center [352, 275] width 705 height 523
click at [641, 40] on button "Sauvegarder" at bounding box center [639, 44] width 68 height 20
click at [178, 49] on link "Documents" at bounding box center [179, 45] width 72 height 20
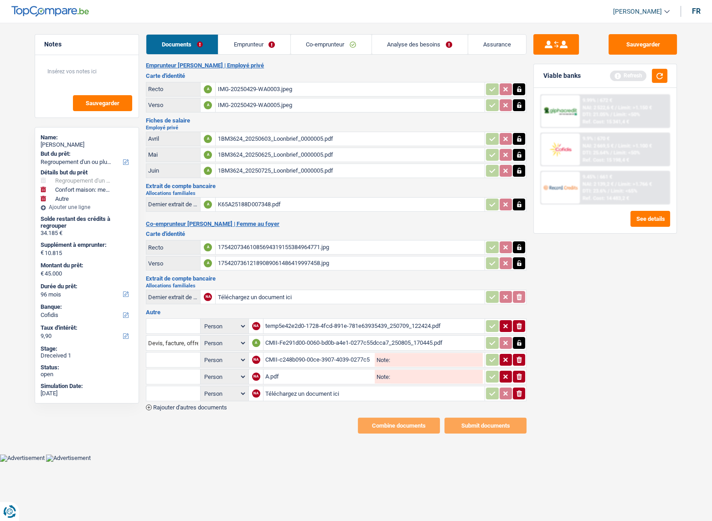
click at [245, 294] on input "Téléchargez un document ici" at bounding box center [349, 297] width 265 height 14
type input "C:\fakepath\94c0be41-1754207283178_k65a25188d007348.pdf"
drag, startPoint x: 519, startPoint y: 388, endPoint x: 519, endPoint y: 381, distance: 6.4
click at [519, 389] on icon "ionicons-v5-e" at bounding box center [518, 393] width 7 height 9
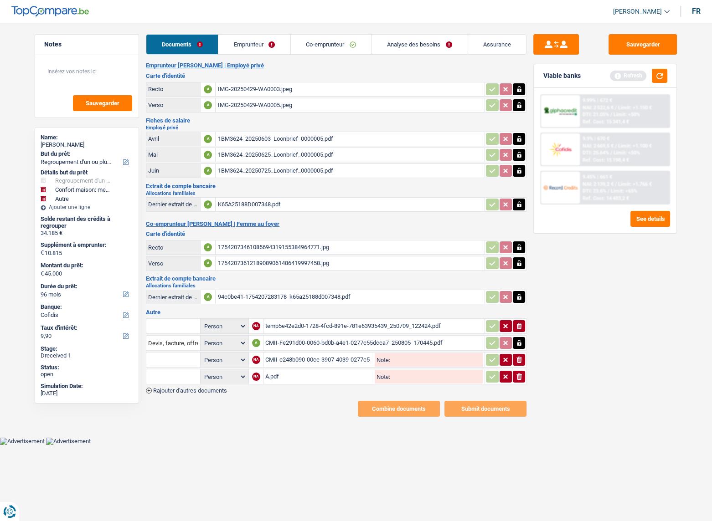
drag, startPoint x: 519, startPoint y: 375, endPoint x: 519, endPoint y: 369, distance: 6.4
click at [519, 374] on icon "button" at bounding box center [518, 377] width 5 height 6
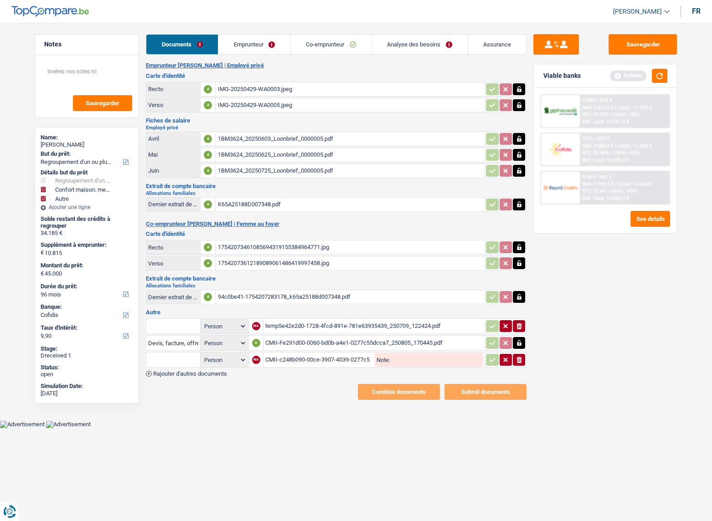
click at [519, 361] on button "ionicons-v5-e" at bounding box center [518, 360] width 12 height 12
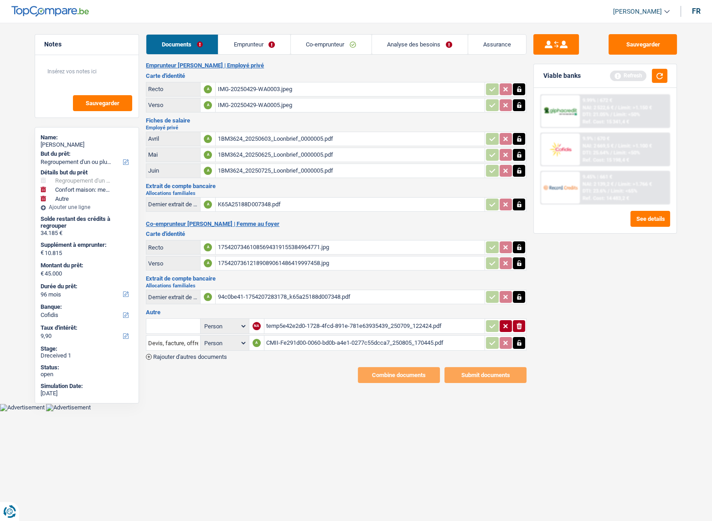
click at [520, 346] on td at bounding box center [505, 342] width 42 height 15
click at [185, 321] on input "text" at bounding box center [173, 326] width 50 height 15
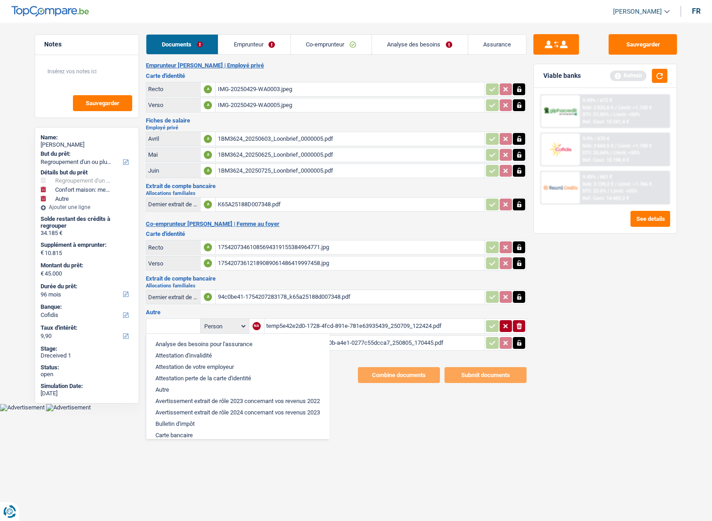
click at [422, 348] on table "Analyse des besoins pour l'assurance Attestation d'invalidité Attestation de vo…" at bounding box center [336, 334] width 380 height 35
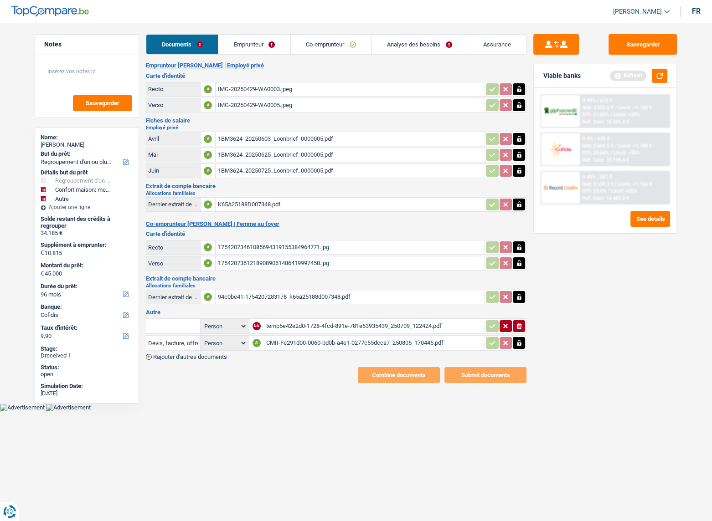
click at [420, 343] on div "CMII-Fe291d00-0060-bd0b-a4e1-0277c55dcca7_250805_170445.pdf" at bounding box center [374, 343] width 217 height 14
click at [521, 339] on icon "button" at bounding box center [518, 342] width 7 height 9
click at [520, 340] on icon "button" at bounding box center [518, 343] width 5 height 6
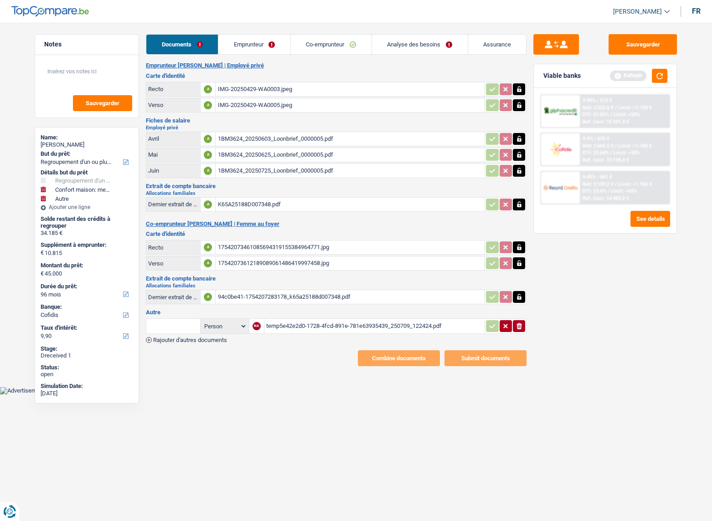
click at [279, 319] on div "temp5e42e2d0-1728-4fcd-891e-781e63935439_250709_122424.pdf" at bounding box center [374, 326] width 217 height 14
click at [171, 322] on input "text" at bounding box center [173, 326] width 50 height 15
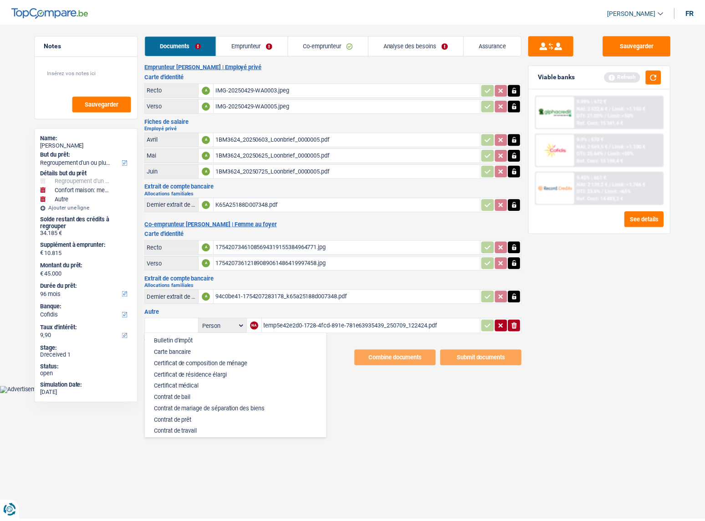
scroll to position [124, 0]
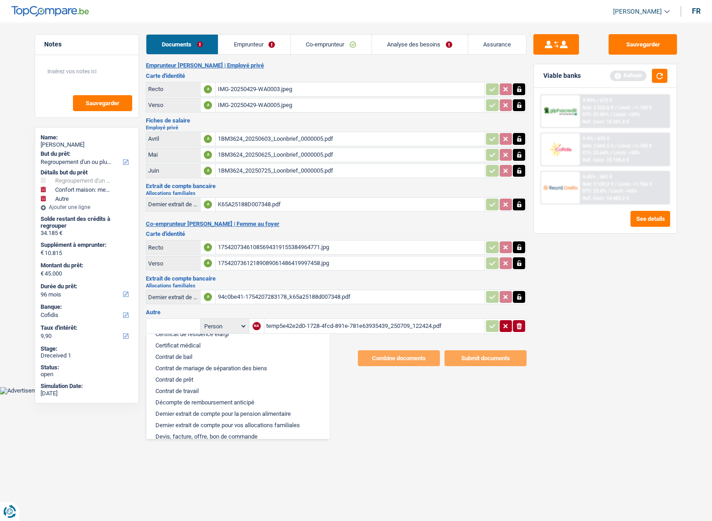
click at [193, 408] on li "Décompte de remboursement anticipé" at bounding box center [238, 402] width 174 height 11
type input "Décompte de remboursement anticipé"
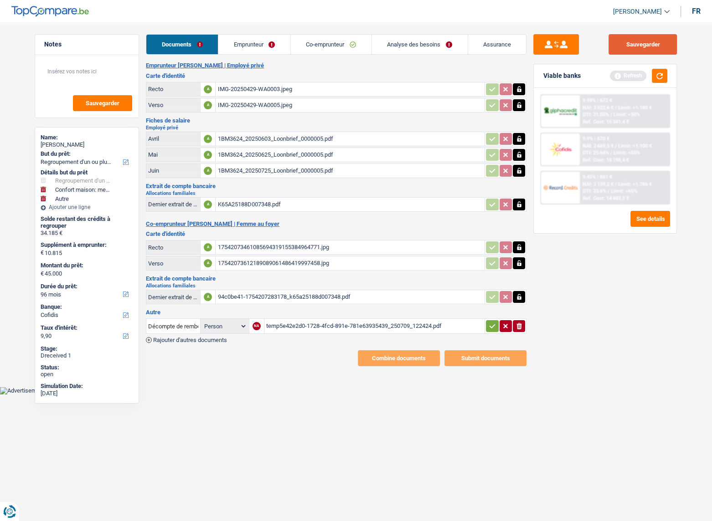
drag, startPoint x: 630, startPoint y: 49, endPoint x: 521, endPoint y: 36, distance: 109.6
click at [629, 48] on button "Sauvegarder" at bounding box center [642, 44] width 68 height 20
click at [267, 44] on link "Emprunteur" at bounding box center [254, 45] width 72 height 20
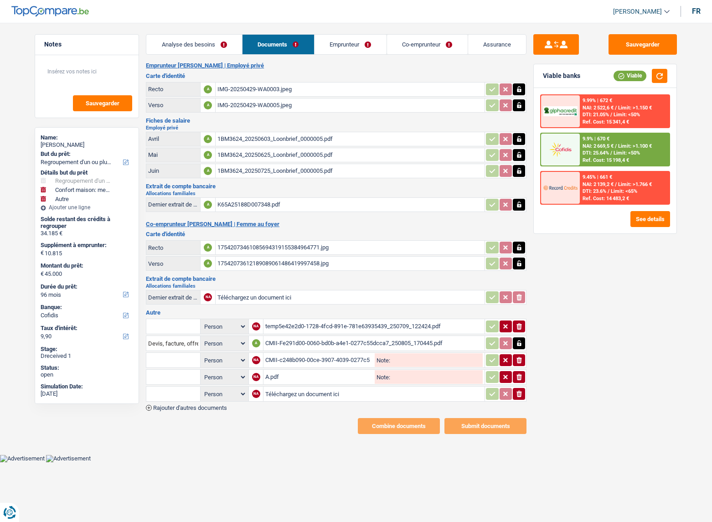
select select "refinancing"
select select "household"
select select "other"
select select "96"
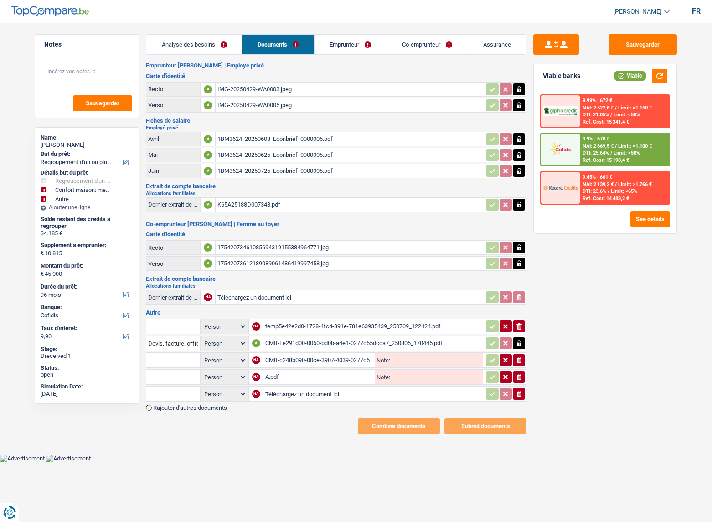
select select "cofidis"
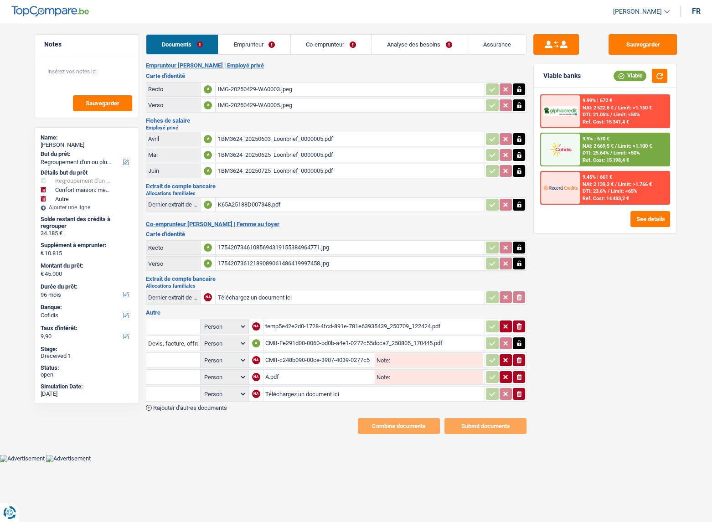
click at [256, 51] on link "Emprunteur" at bounding box center [254, 45] width 72 height 20
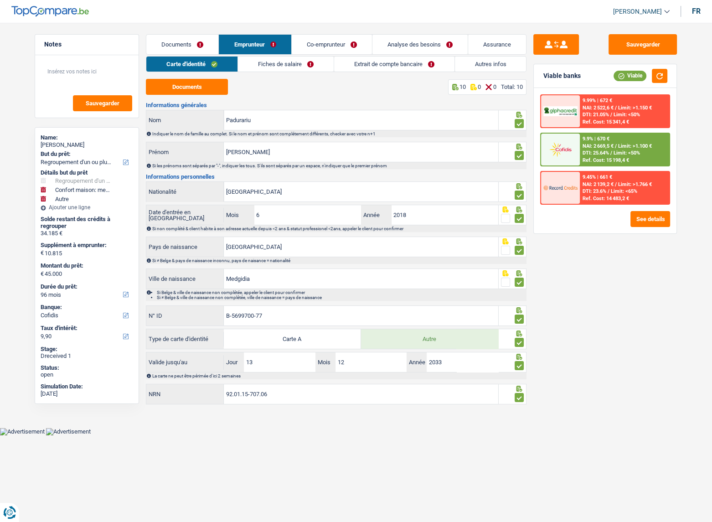
click at [311, 63] on link "Fiches de salaire" at bounding box center [286, 63] width 96 height 15
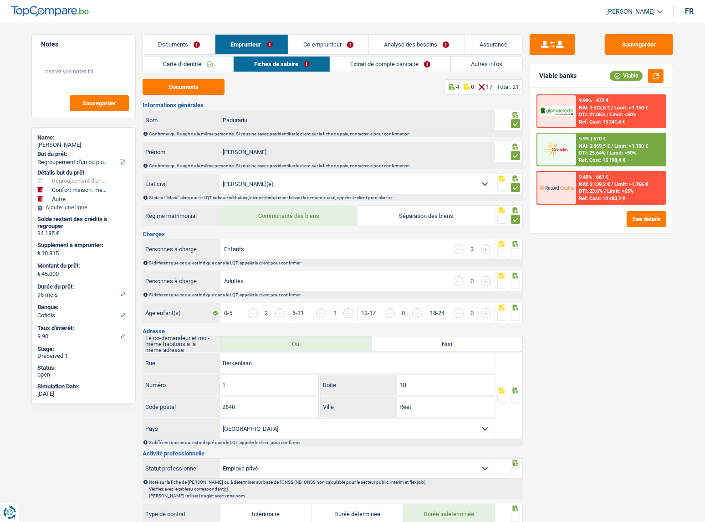
click at [416, 67] on link "Extrait de compte bancaire" at bounding box center [390, 63] width 120 height 15
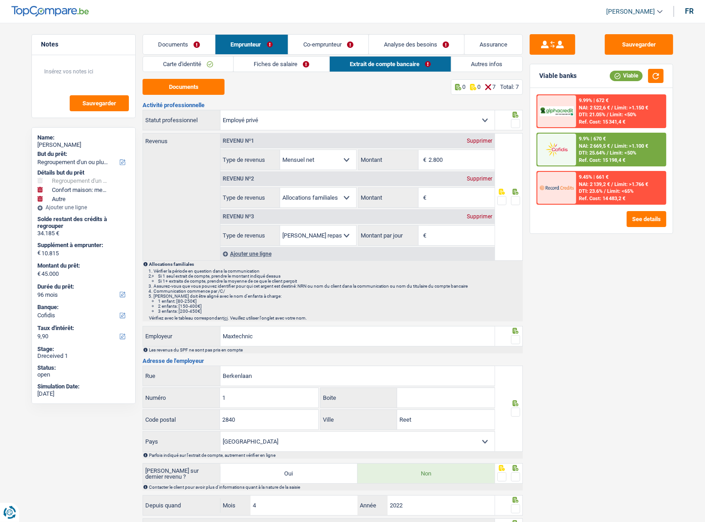
click at [337, 47] on link "Co-emprunteur" at bounding box center [328, 45] width 80 height 20
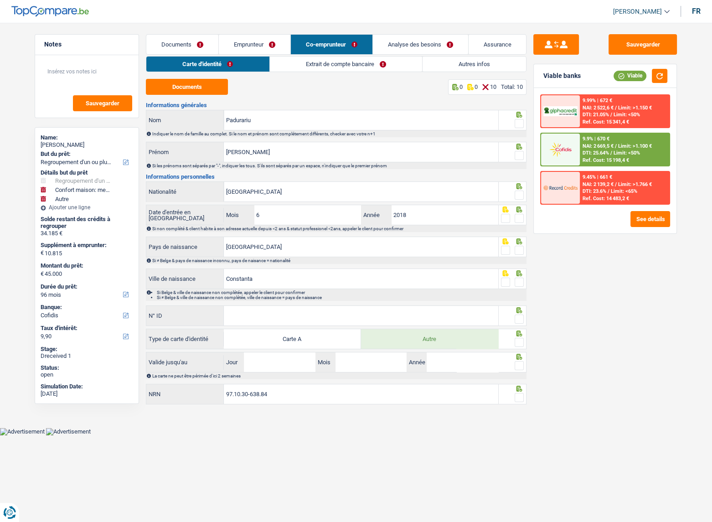
click at [297, 66] on link "Extrait de compte bancaire" at bounding box center [346, 63] width 152 height 15
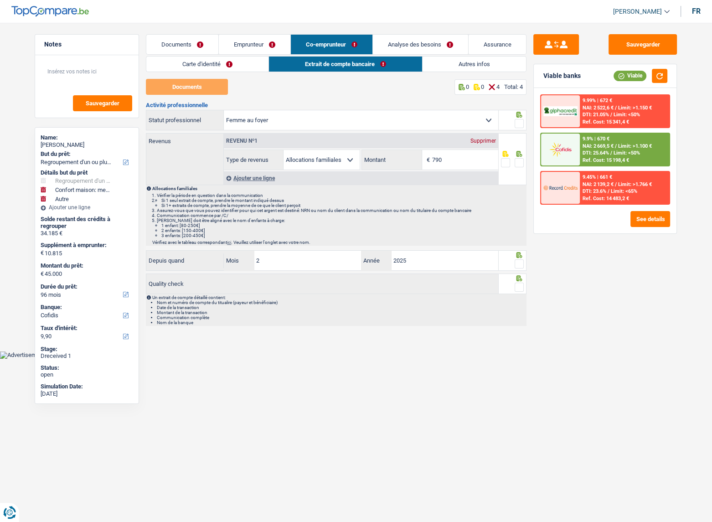
drag, startPoint x: 251, startPoint y: 52, endPoint x: 247, endPoint y: 58, distance: 7.0
click at [251, 53] on link "Emprunteur" at bounding box center [255, 45] width 72 height 20
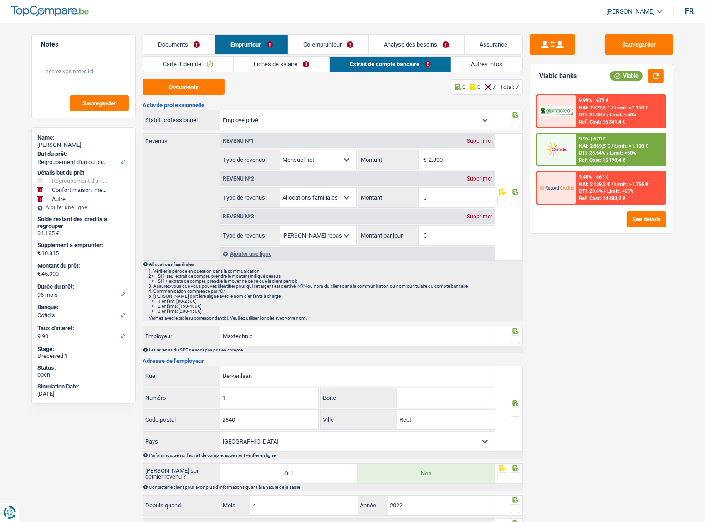
click at [304, 59] on link "Fiches de salaire" at bounding box center [282, 63] width 96 height 15
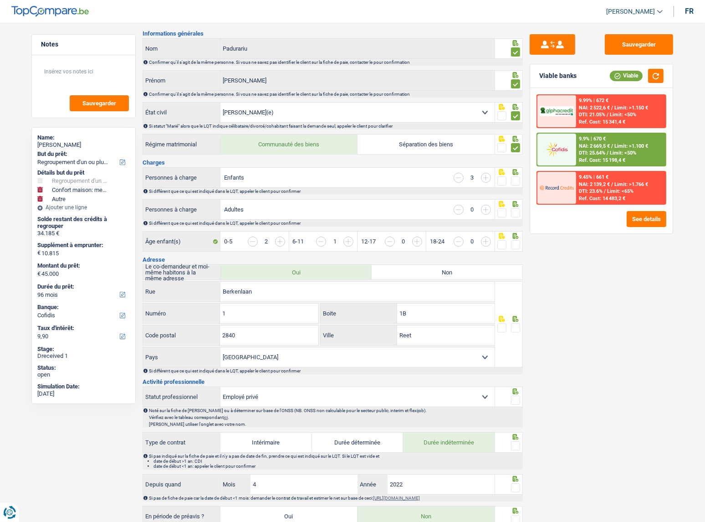
scroll to position [165, 0]
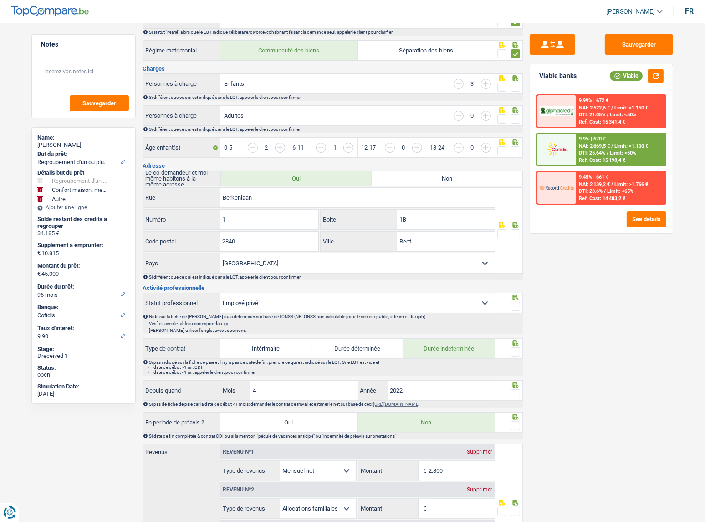
click at [277, 295] on select "Ouvrier Employé privé Employé public Invalide Indépendant Pensionné Chômeur Mut…" at bounding box center [357, 303] width 274 height 20
select select "independent"
select select "married"
select select "BE"
select select "independent"
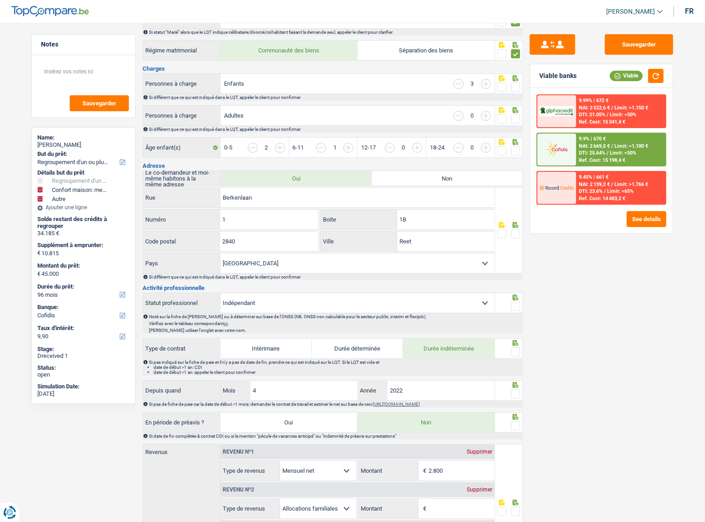
select select "netSalary"
select select "familyAllowances"
select select "mealVouchers"
select select "BE"
select select "construction"
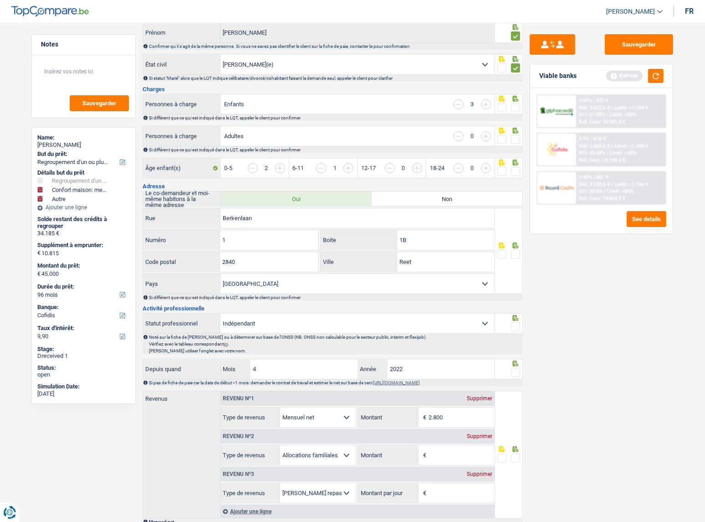
scroll to position [0, 0]
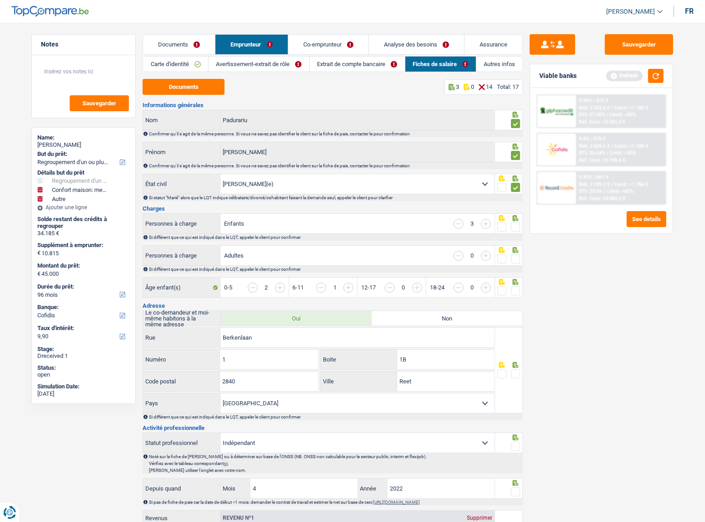
click at [515, 223] on span at bounding box center [515, 226] width 9 height 9
click at [0, 0] on input "radio" at bounding box center [0, 0] width 0 height 0
click at [519, 258] on span at bounding box center [515, 258] width 9 height 9
click at [0, 0] on input "radio" at bounding box center [0, 0] width 0 height 0
click at [513, 292] on span at bounding box center [515, 290] width 9 height 9
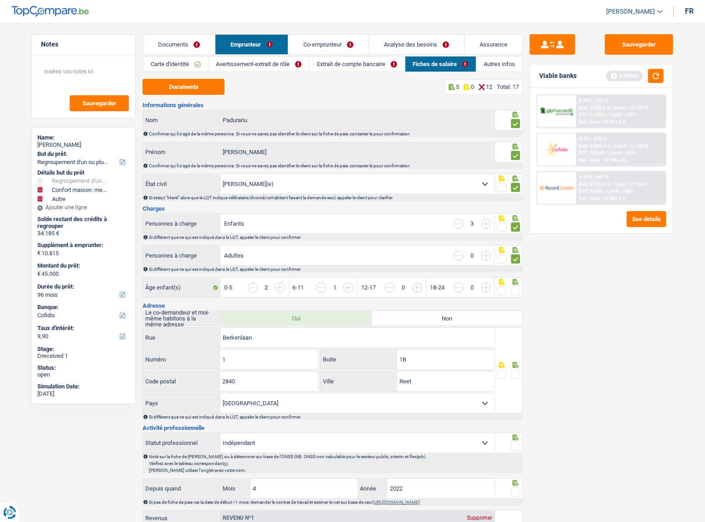
click at [0, 0] on input "radio" at bounding box center [0, 0] width 0 height 0
click at [241, 67] on link "Avertissement-extrait de rôle" at bounding box center [259, 63] width 101 height 15
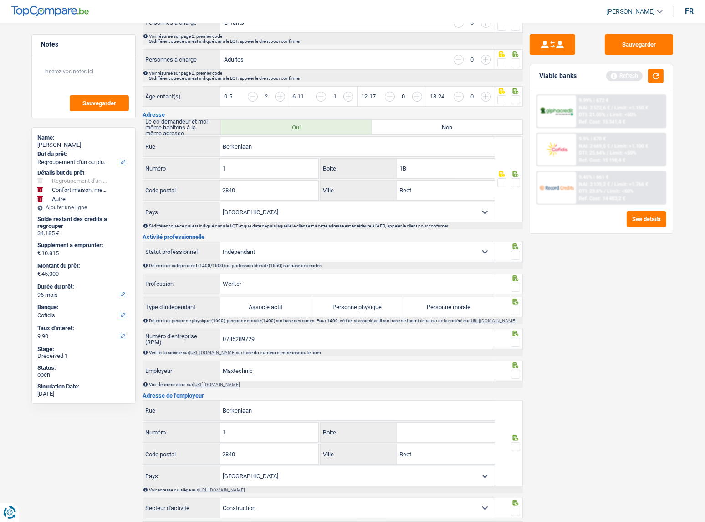
scroll to position [290, 0]
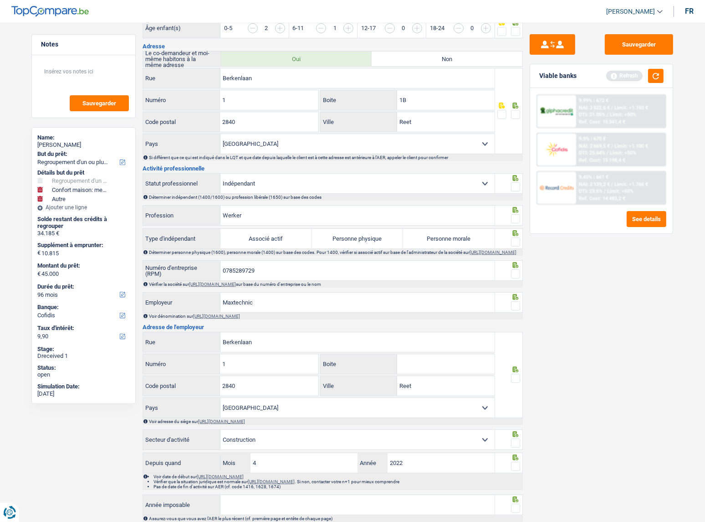
click at [511, 213] on div at bounding box center [515, 218] width 9 height 11
click at [514, 181] on div at bounding box center [515, 186] width 9 height 11
click at [512, 206] on div at bounding box center [515, 209] width 9 height 6
click at [511, 234] on icon at bounding box center [515, 233] width 9 height 6
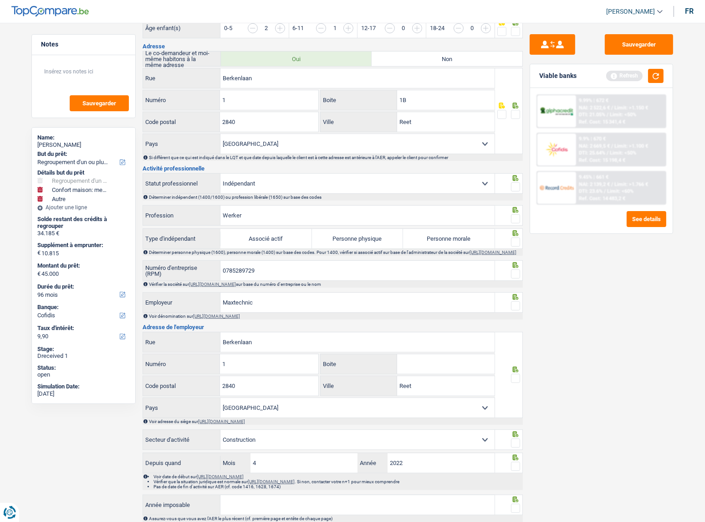
click at [518, 185] on span at bounding box center [515, 186] width 9 height 9
click at [0, 0] on input "radio" at bounding box center [0, 0] width 0 height 0
drag, startPoint x: 517, startPoint y: 209, endPoint x: 517, endPoint y: 216, distance: 6.8
click at [517, 210] on icon at bounding box center [515, 210] width 9 height 6
drag, startPoint x: 517, startPoint y: 216, endPoint x: 516, endPoint y: 236, distance: 20.5
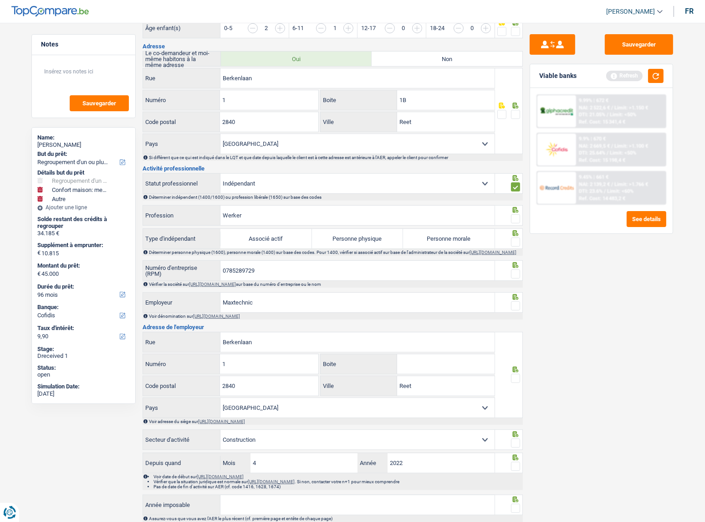
click at [517, 216] on span at bounding box center [515, 218] width 9 height 9
click at [0, 0] on input "radio" at bounding box center [0, 0] width 0 height 0
click at [516, 238] on span at bounding box center [515, 241] width 9 height 9
click at [0, 0] on input "radio" at bounding box center [0, 0] width 0 height 0
click at [250, 278] on input "0785289729" at bounding box center [357, 271] width 274 height 20
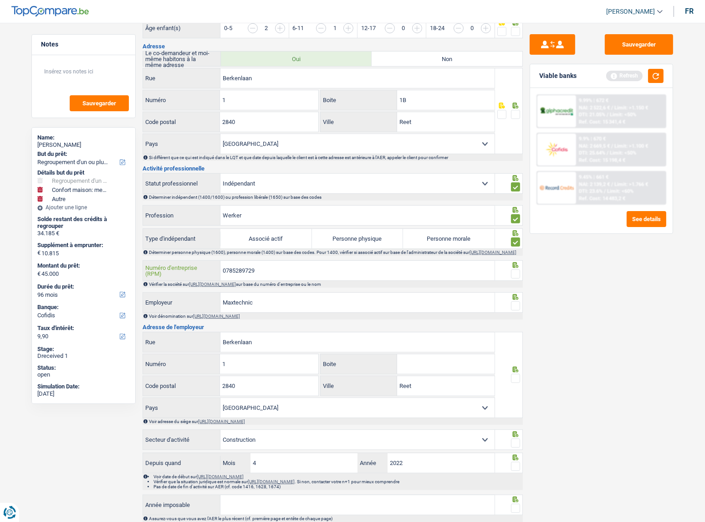
click at [249, 278] on input "0785289729" at bounding box center [357, 271] width 274 height 20
click at [448, 236] on label "Personne morale" at bounding box center [449, 239] width 92 height 20
click at [448, 236] on input "Personne morale" at bounding box center [449, 239] width 92 height 20
radio input "true"
click at [510, 273] on fieldset at bounding box center [508, 273] width 23 height 11
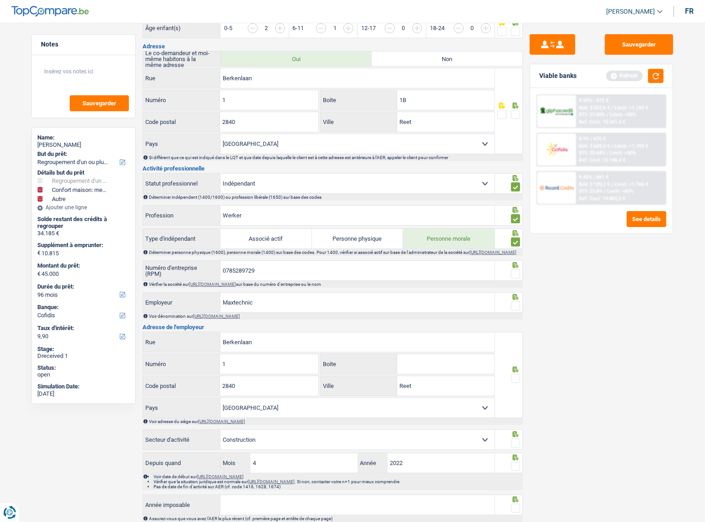
click at [517, 305] on span at bounding box center [515, 305] width 9 height 9
click at [0, 0] on input "radio" at bounding box center [0, 0] width 0 height 0
click at [517, 278] on span at bounding box center [515, 273] width 9 height 9
click at [0, 0] on input "radio" at bounding box center [0, 0] width 0 height 0
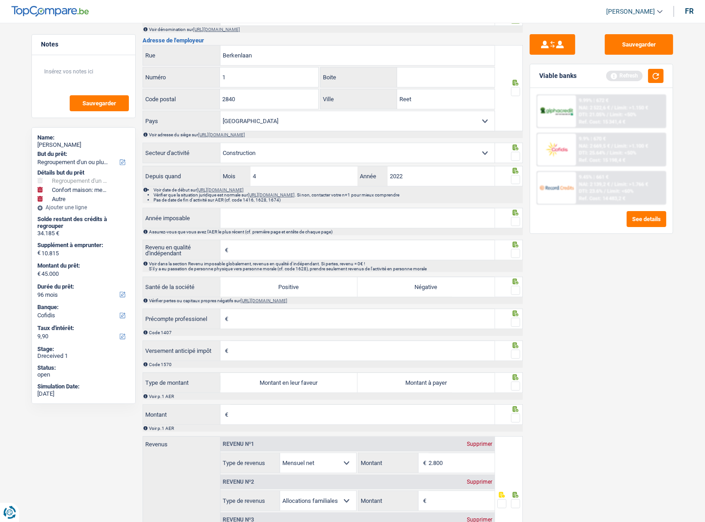
scroll to position [576, 0]
click at [519, 220] on span at bounding box center [515, 221] width 9 height 9
click at [0, 0] on input "radio" at bounding box center [0, 0] width 0 height 0
click at [517, 184] on span at bounding box center [515, 179] width 9 height 9
click at [0, 0] on input "radio" at bounding box center [0, 0] width 0 height 0
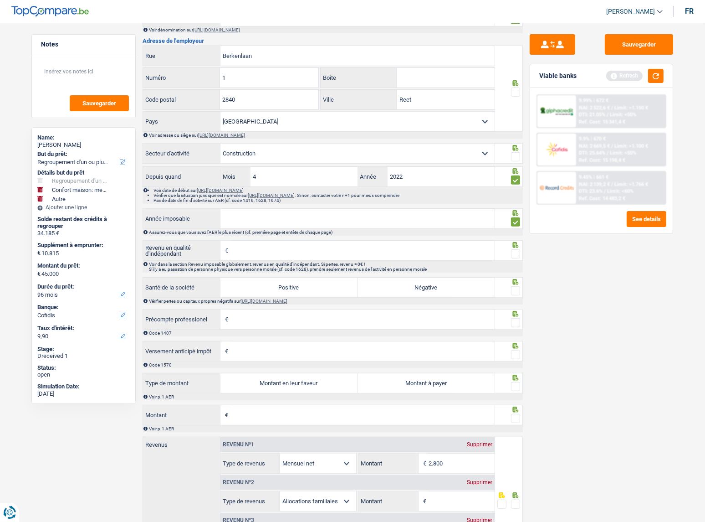
click at [409, 228] on input "Année imposable" at bounding box center [357, 219] width 274 height 20
type input "2023"
click at [398, 250] on input "Revenu en qualité d'indépendant" at bounding box center [362, 251] width 264 height 20
drag, startPoint x: 282, startPoint y: 251, endPoint x: 271, endPoint y: 252, distance: 10.1
click at [282, 251] on input "Revenu en qualité d'indépendant" at bounding box center [362, 251] width 264 height 20
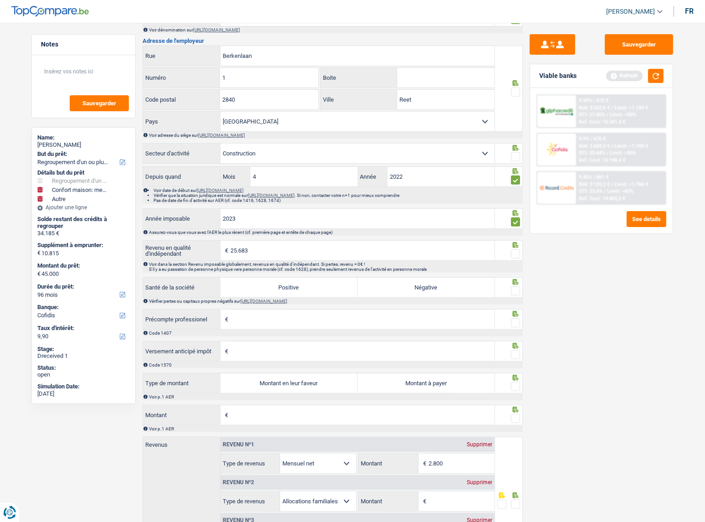
type input "25.683"
click at [515, 289] on span at bounding box center [515, 290] width 9 height 9
click at [0, 0] on input "radio" at bounding box center [0, 0] width 0 height 0
click at [518, 255] on span at bounding box center [515, 253] width 9 height 9
click at [0, 0] on input "radio" at bounding box center [0, 0] width 0 height 0
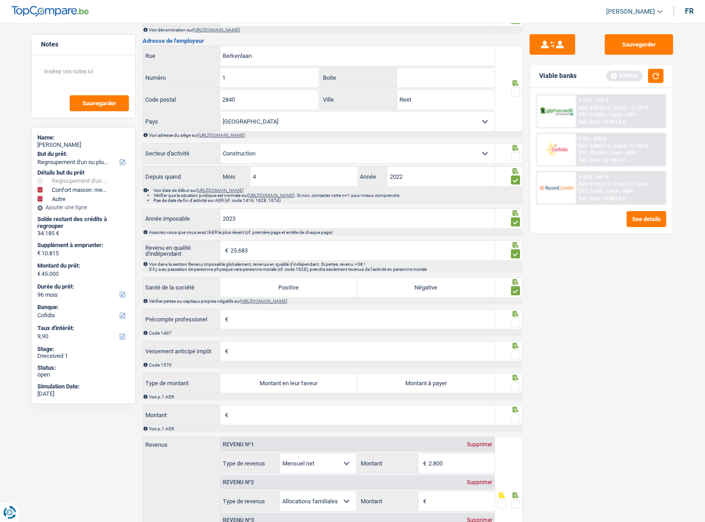
drag, startPoint x: 296, startPoint y: 282, endPoint x: 306, endPoint y: 294, distance: 15.2
click at [296, 282] on label "Positive" at bounding box center [288, 287] width 137 height 20
click at [296, 282] on input "Positive" at bounding box center [288, 287] width 137 height 20
radio input "true"
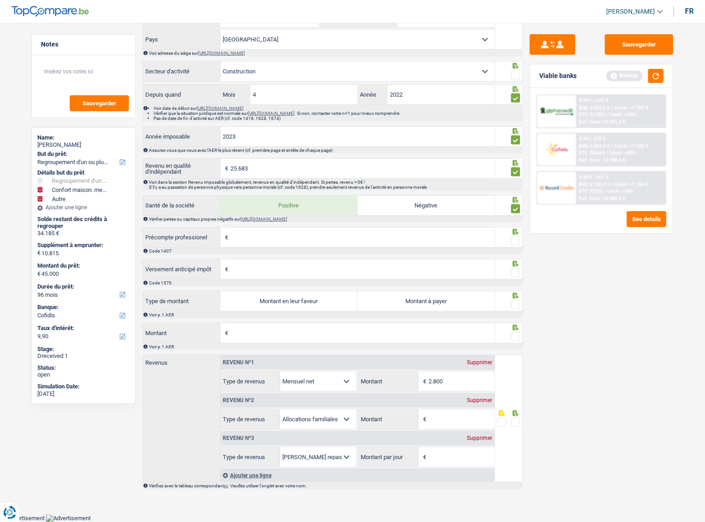
scroll to position [659, 0]
click at [316, 302] on label "Montant en leur faveur" at bounding box center [288, 301] width 137 height 20
click at [316, 302] on input "Montant en leur faveur" at bounding box center [288, 301] width 137 height 20
radio input "true"
type input "2.140"
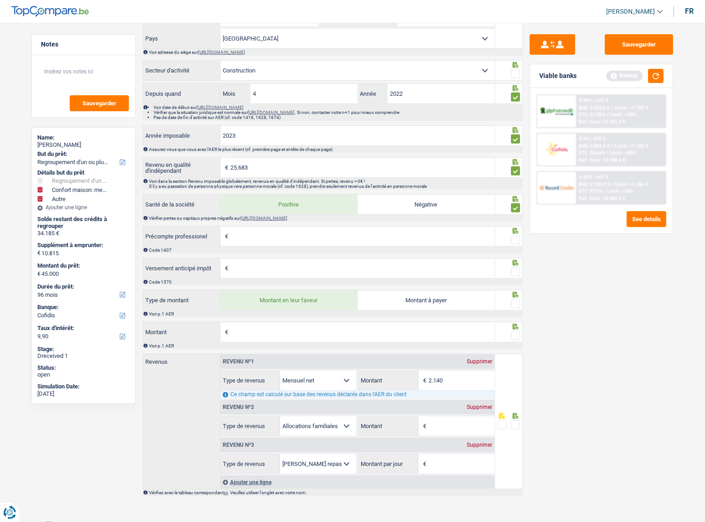
click at [364, 326] on input "Montant" at bounding box center [362, 332] width 264 height 20
type input "4.889"
click at [513, 335] on span at bounding box center [515, 335] width 9 height 9
click at [0, 0] on input "radio" at bounding box center [0, 0] width 0 height 0
type input "2.548"
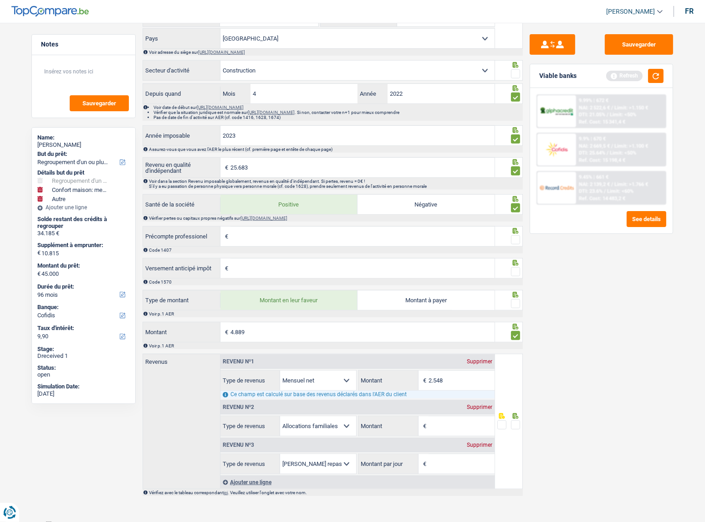
click at [515, 306] on span at bounding box center [515, 303] width 9 height 9
click at [0, 0] on input "radio" at bounding box center [0, 0] width 0 height 0
click at [518, 269] on span at bounding box center [515, 271] width 9 height 9
click at [0, 0] on input "radio" at bounding box center [0, 0] width 0 height 0
click at [518, 133] on icon at bounding box center [516, 130] width 6 height 6
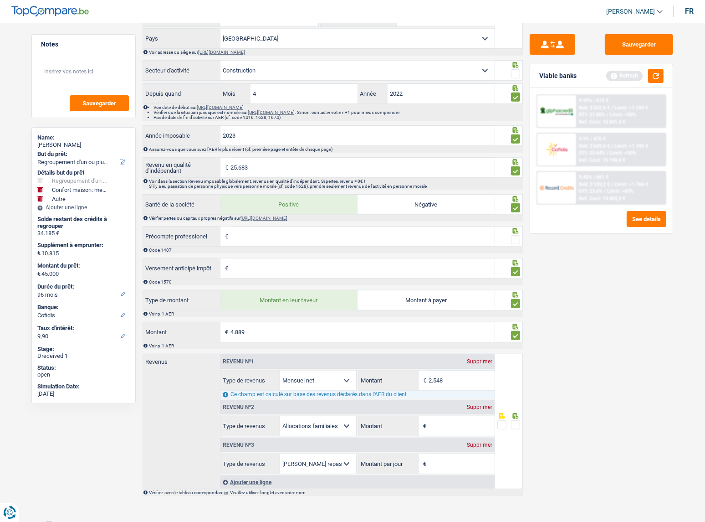
click at [517, 240] on span at bounding box center [515, 239] width 9 height 9
click at [0, 0] on input "radio" at bounding box center [0, 0] width 0 height 0
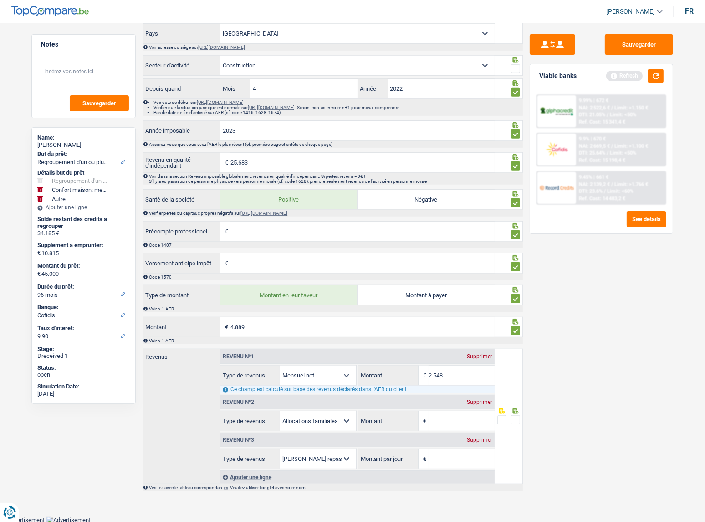
scroll to position [666, 0]
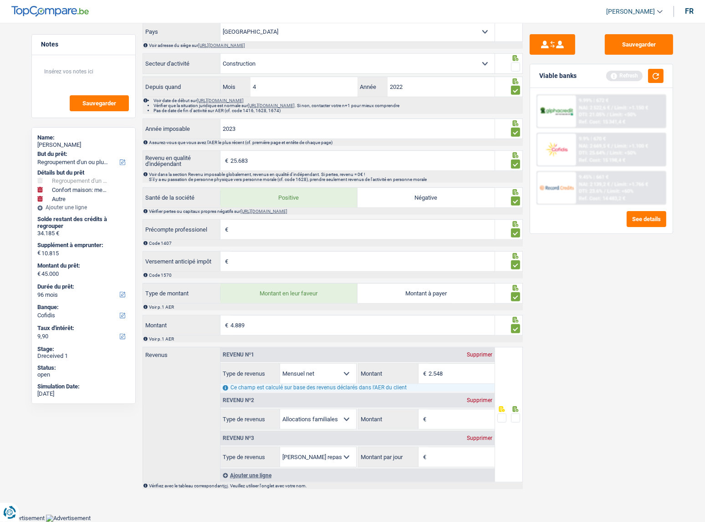
click at [484, 403] on div "Supprimer" at bounding box center [480, 399] width 30 height 5
select select "mealVouchers"
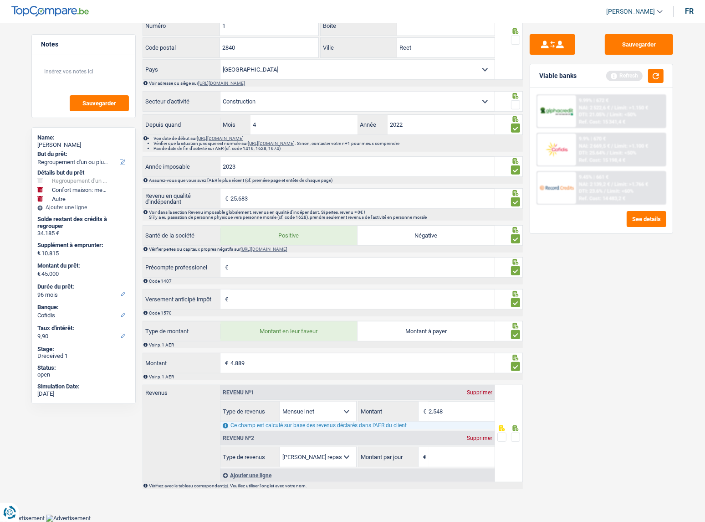
scroll to position [629, 0]
click at [484, 403] on input "2.548" at bounding box center [462, 411] width 66 height 20
click at [479, 435] on div "Supprimer" at bounding box center [480, 437] width 30 height 5
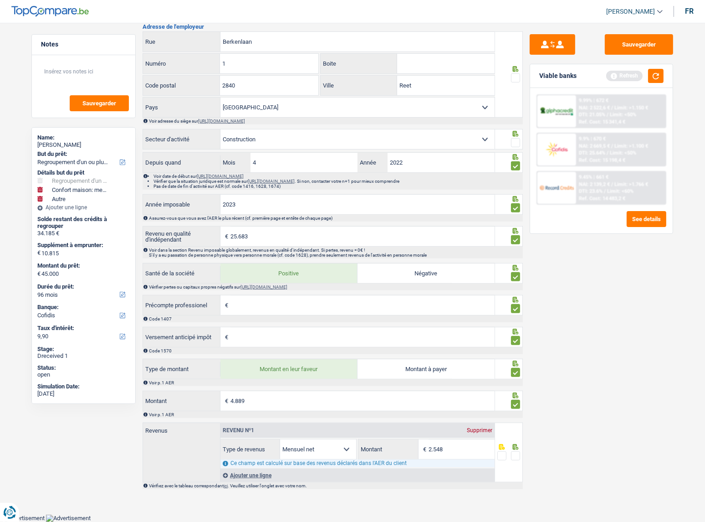
scroll to position [591, 0]
click at [515, 451] on div at bounding box center [515, 455] width 9 height 11
click at [510, 452] on fieldset at bounding box center [508, 455] width 23 height 11
click at [512, 454] on span at bounding box center [515, 455] width 9 height 9
click at [0, 0] on input "radio" at bounding box center [0, 0] width 0 height 0
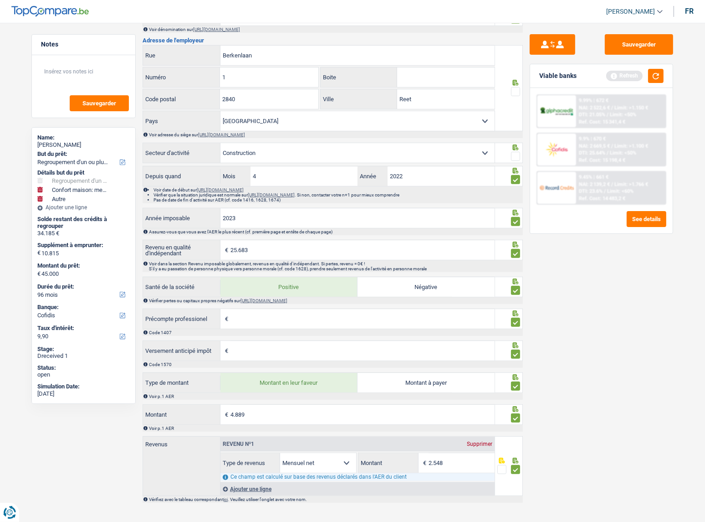
scroll to position [343, 0]
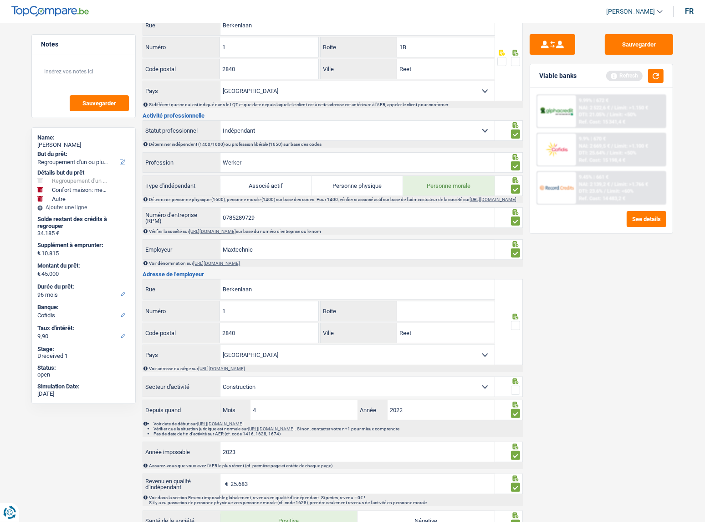
click at [515, 335] on div at bounding box center [509, 322] width 28 height 86
click at [513, 330] on span at bounding box center [515, 325] width 9 height 9
click at [0, 0] on input "radio" at bounding box center [0, 0] width 0 height 0
drag, startPoint x: 233, startPoint y: 290, endPoint x: 211, endPoint y: 287, distance: 21.6
drag, startPoint x: 211, startPoint y: 287, endPoint x: 372, endPoint y: 292, distance: 160.4
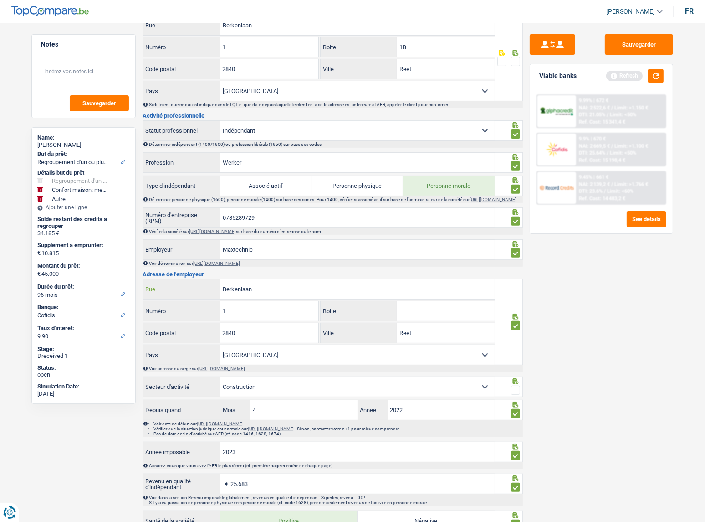
click at [372, 292] on input "Berkenlaan" at bounding box center [357, 289] width 274 height 20
paste input "Rucaplein 118"
drag, startPoint x: 249, startPoint y: 289, endPoint x: 284, endPoint y: 294, distance: 35.0
click at [284, 294] on input "Rucaplein 118" at bounding box center [357, 289] width 274 height 20
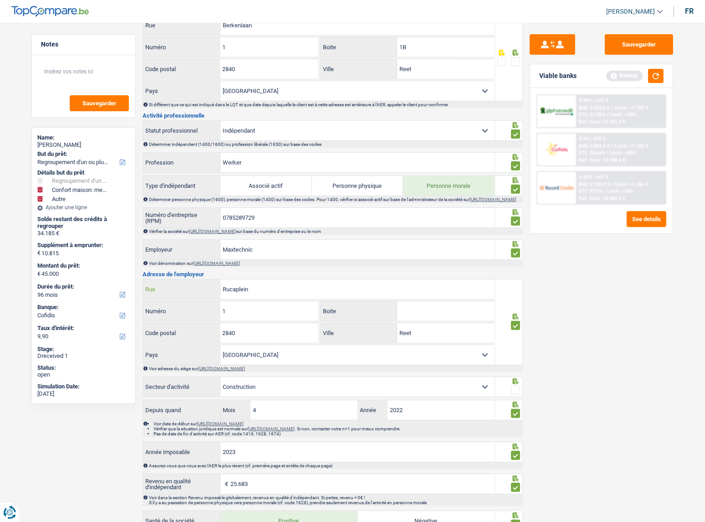
type input "Rucaplein"
click at [275, 309] on input "1" at bounding box center [269, 311] width 98 height 20
type input "118"
drag, startPoint x: 250, startPoint y: 339, endPoint x: 42, endPoint y: 302, distance: 211.1
click at [88, 318] on div "Notes Sauvegarder Name: Vasile Padurariu But du prêt: Confort maison: meubles, …" at bounding box center [353, 216] width 656 height 1049
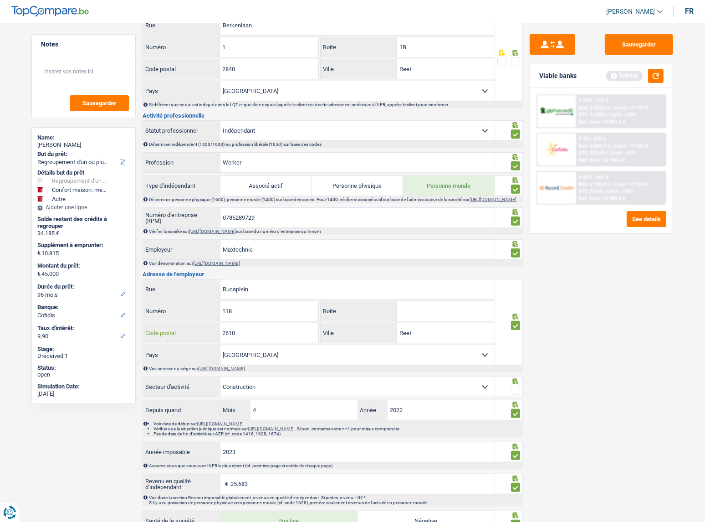
type input "2610"
click at [409, 340] on input "Reet" at bounding box center [445, 333] width 97 height 20
click at [409, 339] on input "Reet" at bounding box center [445, 333] width 97 height 20
paste input "Anvers"
type input "Anvers"
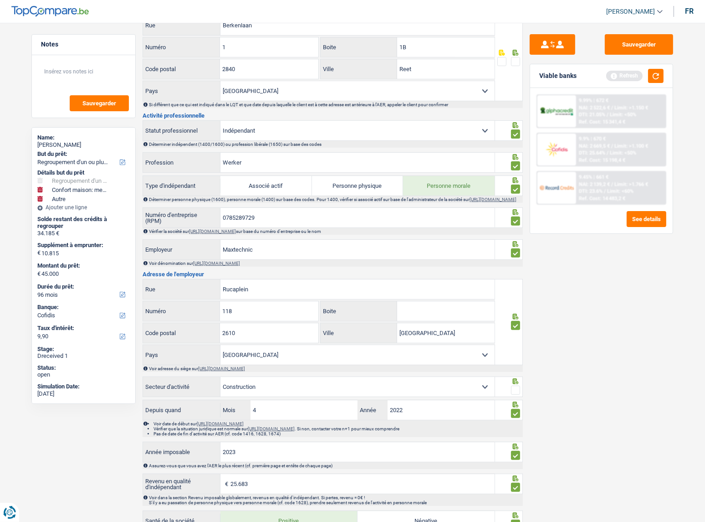
click at [641, 298] on div "Sauvegarder Viable banks Refresh 9.99% | 672 € NAI: 2 522,6 € / Limit: >1.150 €…" at bounding box center [601, 269] width 157 height 471
click at [634, 55] on div "Sauvegarder Viable banks Refresh 9.99% | 672 € NAI: 2 522,6 € / Limit: >1.150 €…" at bounding box center [601, 269] width 157 height 471
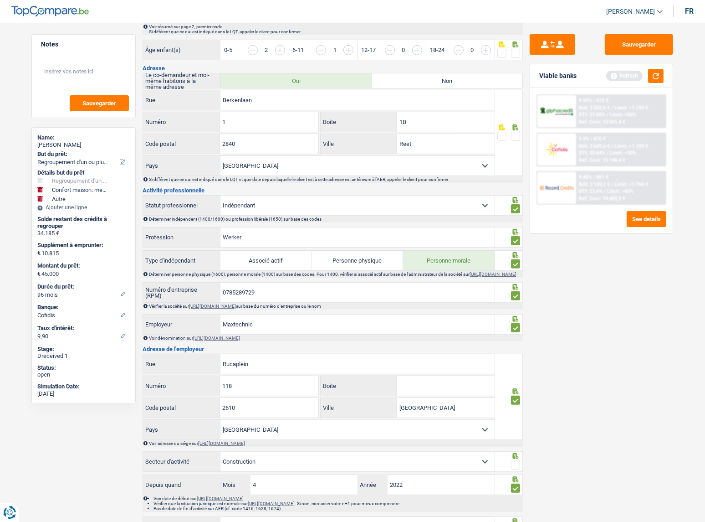
scroll to position [177, 0]
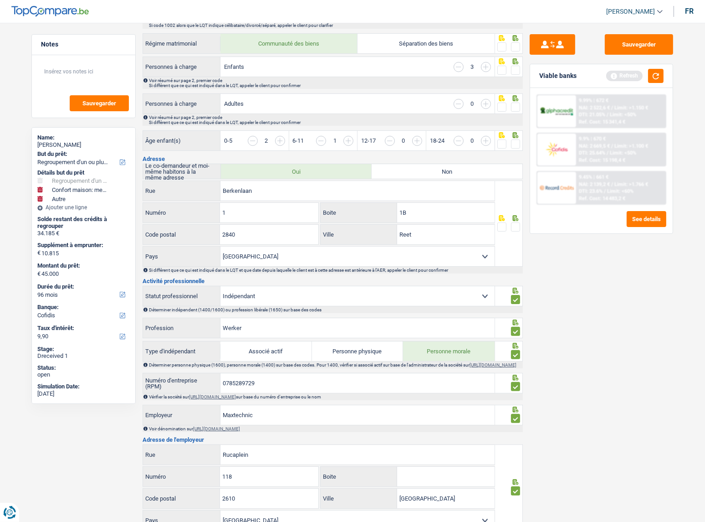
click at [515, 224] on span at bounding box center [515, 226] width 9 height 9
click at [0, 0] on input "radio" at bounding box center [0, 0] width 0 height 0
click at [517, 141] on span at bounding box center [515, 143] width 9 height 9
click at [0, 0] on input "radio" at bounding box center [0, 0] width 0 height 0
click at [521, 110] on div at bounding box center [509, 103] width 28 height 20
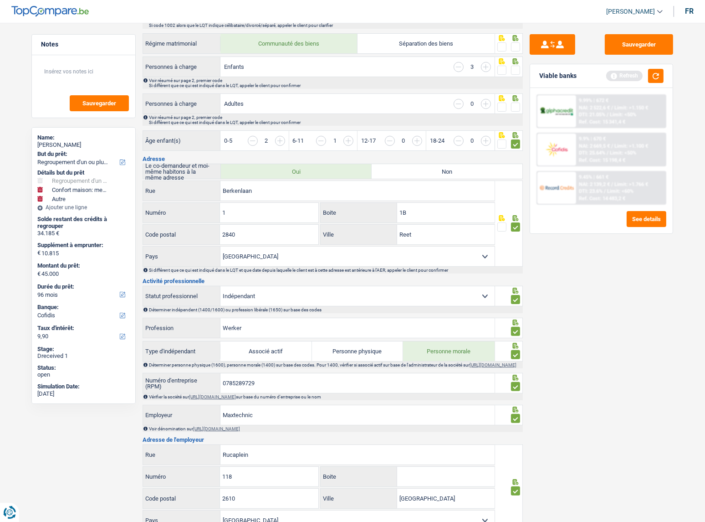
drag, startPoint x: 520, startPoint y: 107, endPoint x: 515, endPoint y: 70, distance: 37.2
click at [520, 107] on span at bounding box center [515, 106] width 9 height 9
click at [0, 0] on input "radio" at bounding box center [0, 0] width 0 height 0
click at [515, 66] on span at bounding box center [515, 70] width 9 height 9
click at [0, 0] on input "radio" at bounding box center [0, 0] width 0 height 0
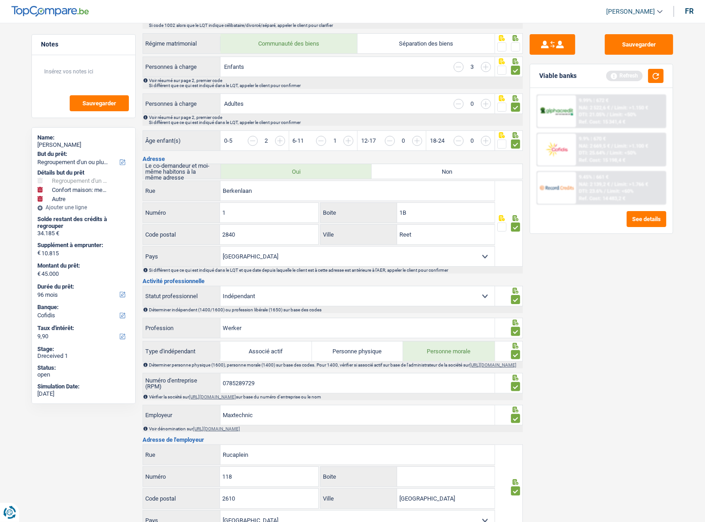
click at [514, 44] on span at bounding box center [515, 46] width 9 height 9
click at [0, 0] on input "radio" at bounding box center [0, 0] width 0 height 0
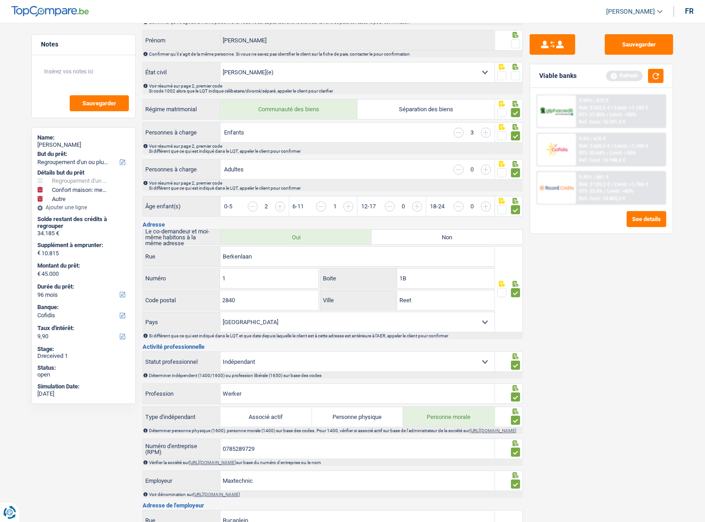
scroll to position [53, 0]
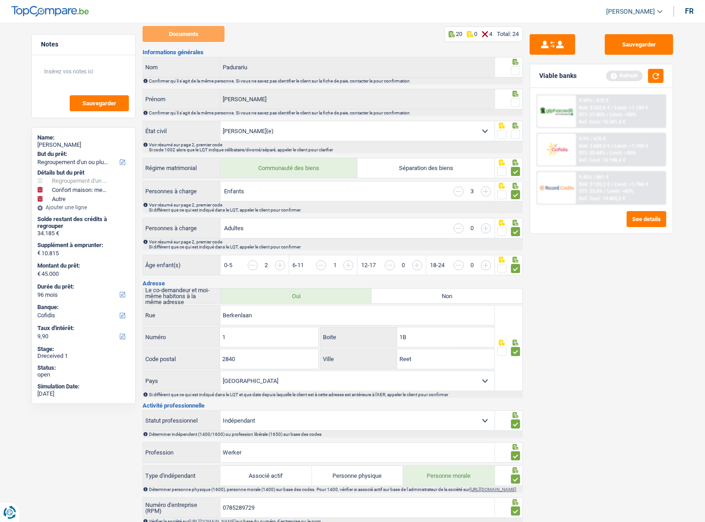
drag, startPoint x: 519, startPoint y: 129, endPoint x: 517, endPoint y: 105, distance: 24.3
click at [519, 130] on span at bounding box center [515, 134] width 9 height 9
click at [0, 0] on input "radio" at bounding box center [0, 0] width 0 height 0
click at [517, 98] on span at bounding box center [515, 102] width 9 height 9
click at [0, 0] on input "radio" at bounding box center [0, 0] width 0 height 0
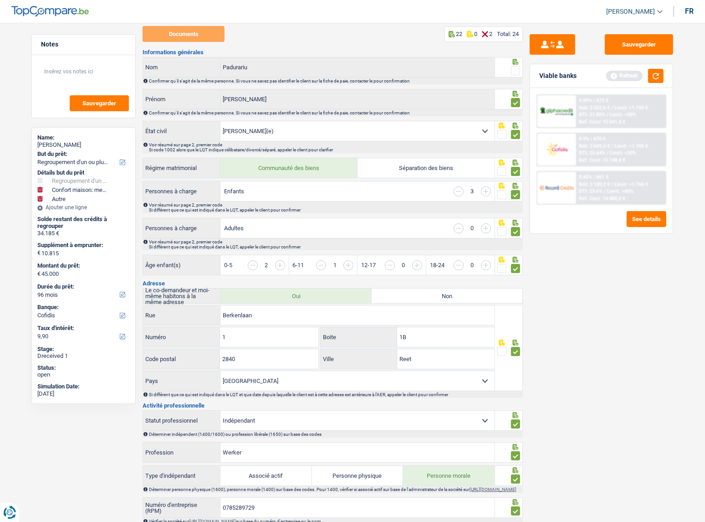
click at [517, 68] on span at bounding box center [515, 70] width 9 height 9
click at [0, 0] on input "radio" at bounding box center [0, 0] width 0 height 0
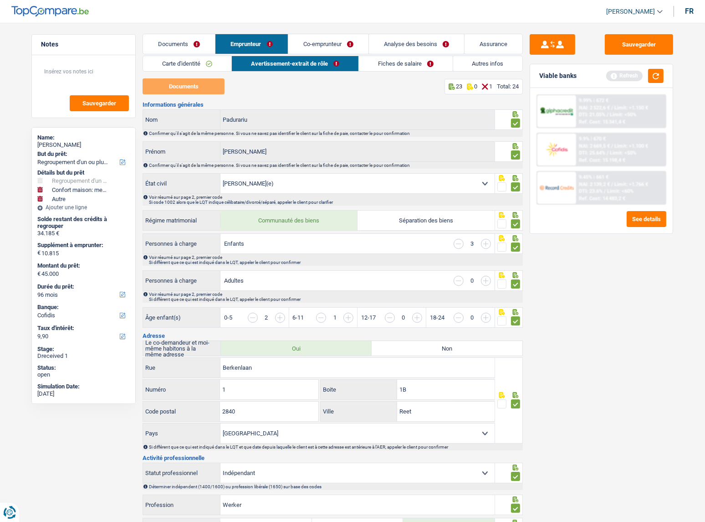
scroll to position [0, 0]
click at [638, 49] on button "Sauvegarder" at bounding box center [639, 44] width 68 height 20
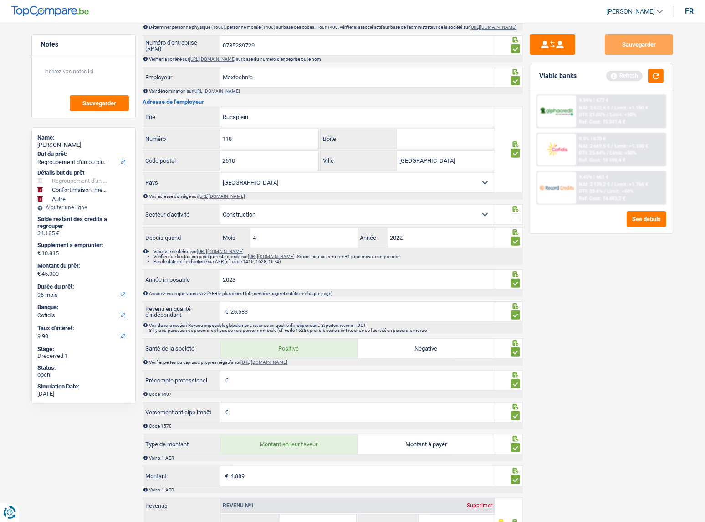
scroll to position [591, 0]
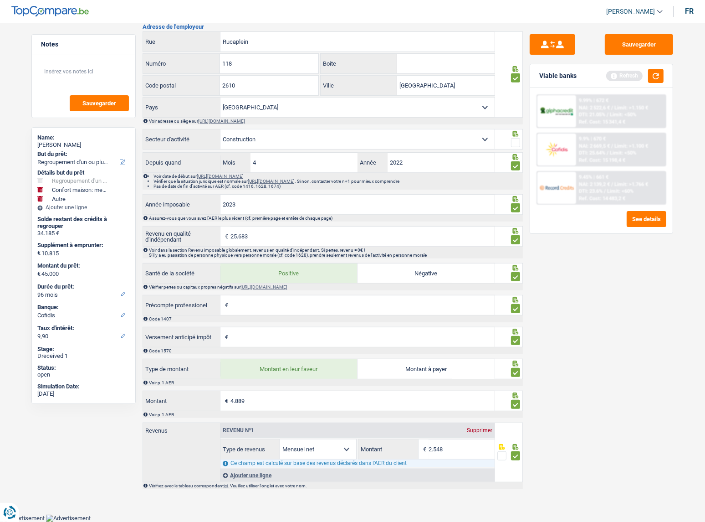
click at [515, 142] on span at bounding box center [515, 142] width 9 height 9
click at [0, 0] on input "radio" at bounding box center [0, 0] width 0 height 0
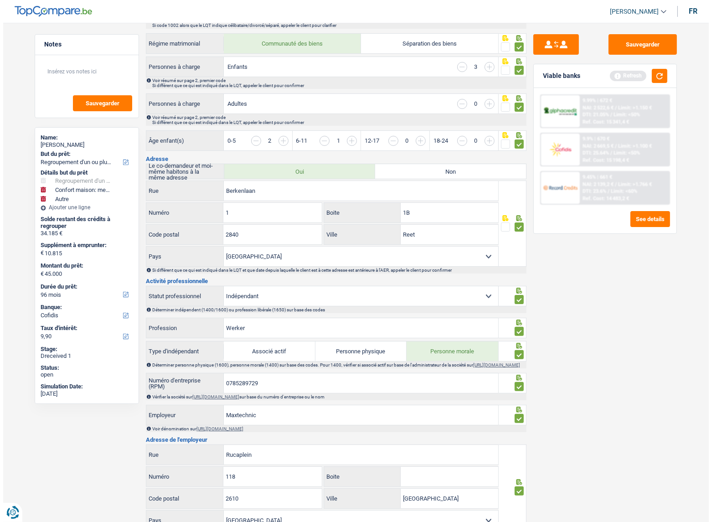
scroll to position [0, 0]
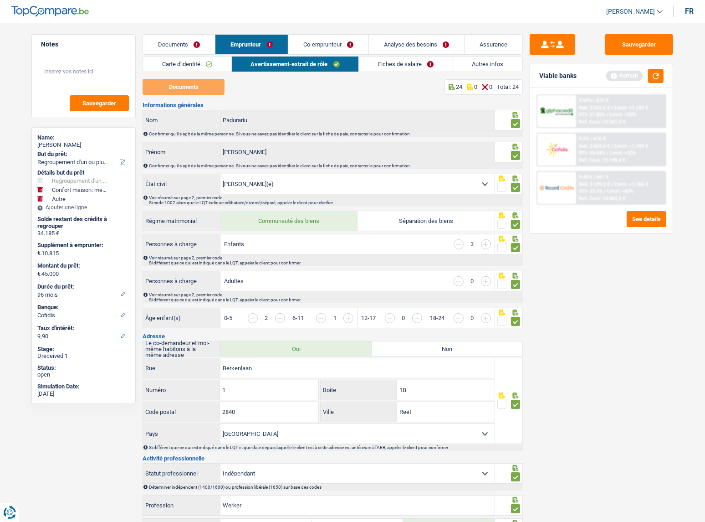
click at [179, 45] on link "Documents" at bounding box center [179, 45] width 72 height 20
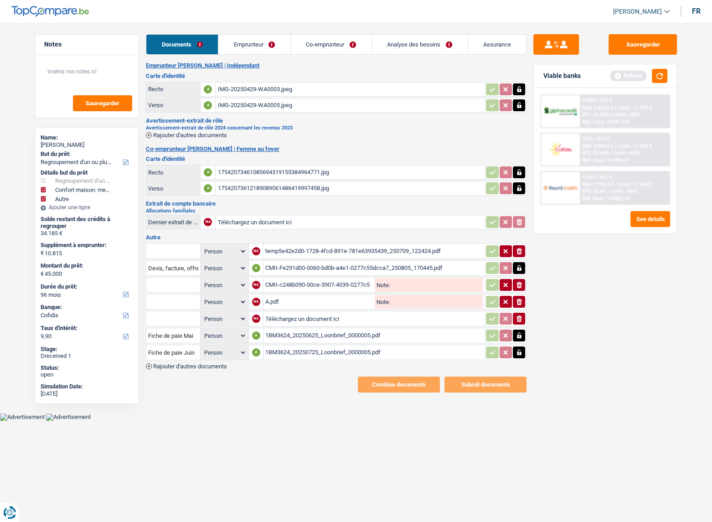
click at [258, 129] on h2 "Avertissement-extrait de rôle 2024 concernant les revenus 2023" at bounding box center [336, 127] width 380 height 5
click at [208, 143] on div "Emprunteur Vasile Padurariu | Indépendant Carte d'identité Recto A IMG-20250429…" at bounding box center [336, 227] width 380 height 330
click at [208, 137] on span "Rajouter d'autres documents" at bounding box center [190, 135] width 74 height 6
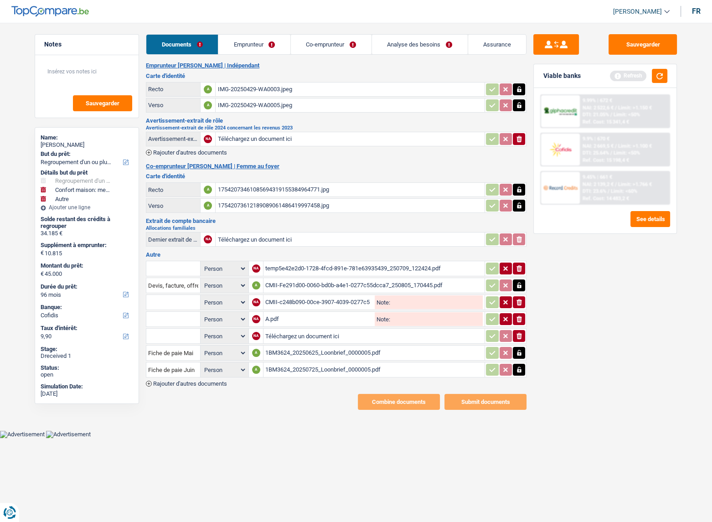
click at [222, 137] on input "Téléchargez un document ici" at bounding box center [349, 139] width 265 height 14
click at [702, 438] on html "Vous avez le contrôle de vos données Nous utilisons des cookies, tout comme nos…" at bounding box center [356, 219] width 712 height 438
type input "C:\fakepath\Aanslagbiljet 2024 (2).pdf"
click at [363, 367] on div "1BM3624_20250725_Loonbrief_0000005.pdf" at bounding box center [373, 370] width 217 height 14
click at [524, 362] on td at bounding box center [505, 369] width 42 height 15
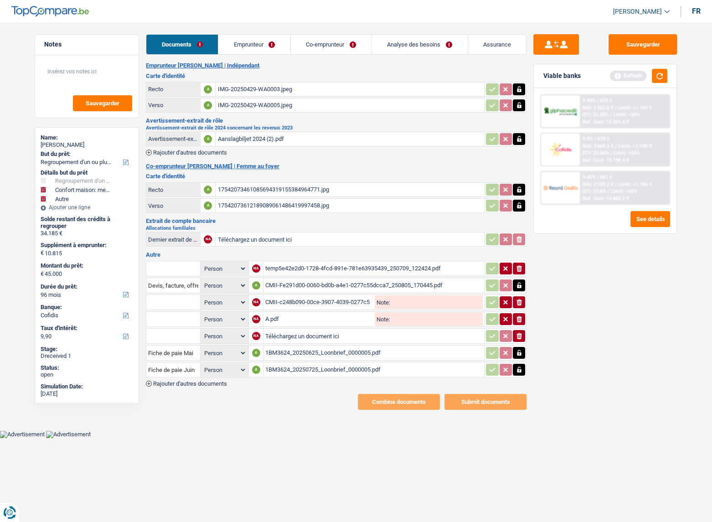
click at [521, 365] on icon "button" at bounding box center [518, 369] width 7 height 9
click at [521, 365] on icon "ionicons-v5-e" at bounding box center [518, 369] width 7 height 9
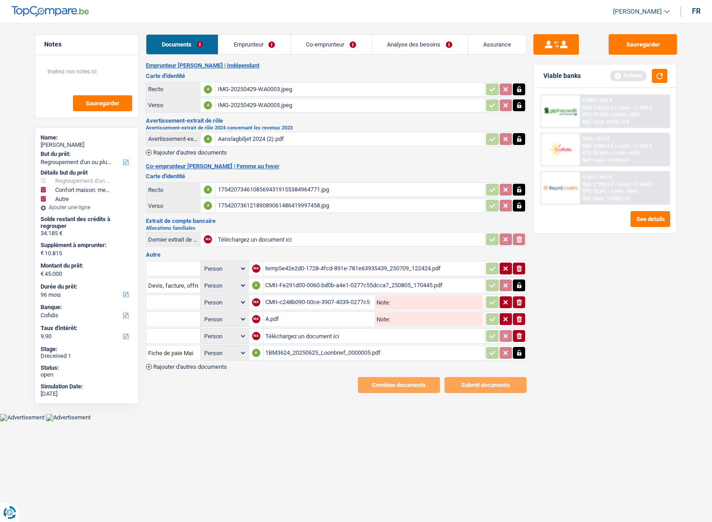
click at [521, 352] on icon "button" at bounding box center [518, 352] width 7 height 9
click at [521, 352] on icon "ionicons-v5-e" at bounding box center [518, 352] width 7 height 9
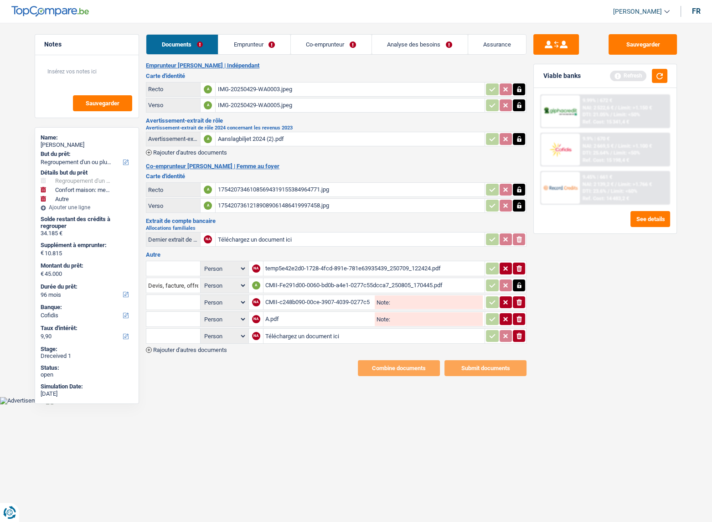
click at [522, 341] on table "Person Emprunteur Co-emprunteur NA temp5e42e2d0-1728-4fcd-891e-781e63935439_250…" at bounding box center [336, 302] width 380 height 86
click at [522, 334] on icon "ionicons-v5-e" at bounding box center [518, 335] width 7 height 9
click at [522, 334] on div "Emprunteur Vasile Padurariu | Indépendant Carte d'identité Recto A IMG-20250429…" at bounding box center [336, 219] width 380 height 314
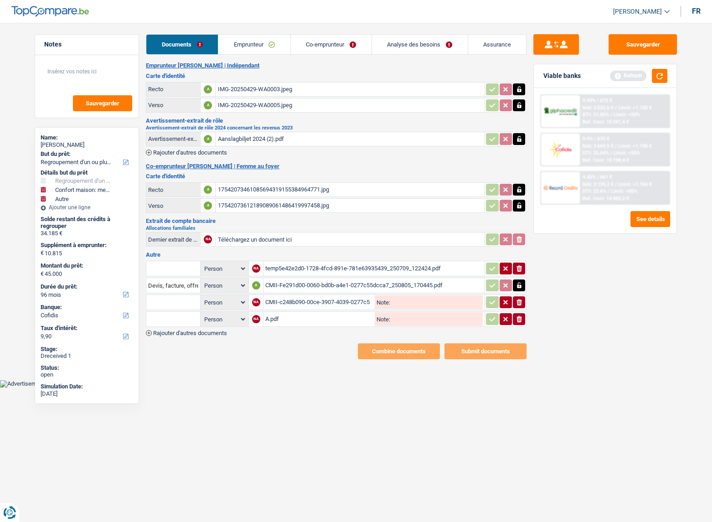
drag, startPoint x: 218, startPoint y: 308, endPoint x: 261, endPoint y: 310, distance: 42.9
click at [218, 308] on table "Person Emprunteur Co-emprunteur NA temp5e42e2d0-1728-4fcd-891e-781e63935439_250…" at bounding box center [336, 293] width 380 height 69
click at [261, 311] on td "NA" at bounding box center [255, 318] width 15 height 15
click at [269, 318] on div "A.pdf" at bounding box center [319, 319] width 108 height 14
drag, startPoint x: 524, startPoint y: 313, endPoint x: 518, endPoint y: 313, distance: 5.5
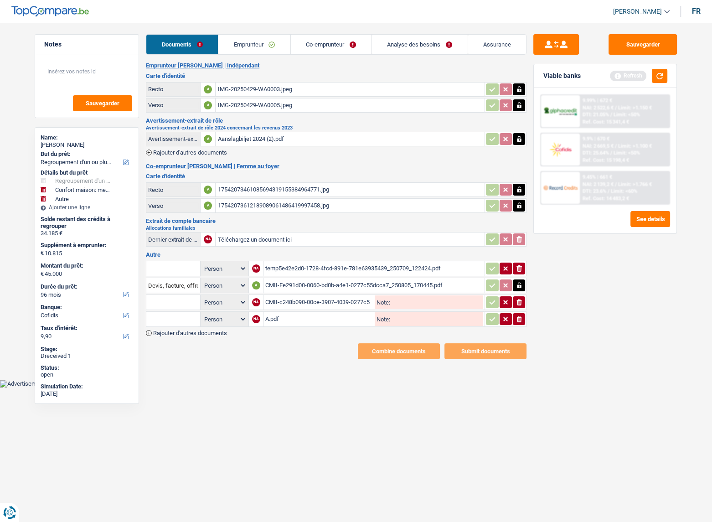
click at [523, 313] on button "ionicons-v5-e" at bounding box center [518, 319] width 12 height 12
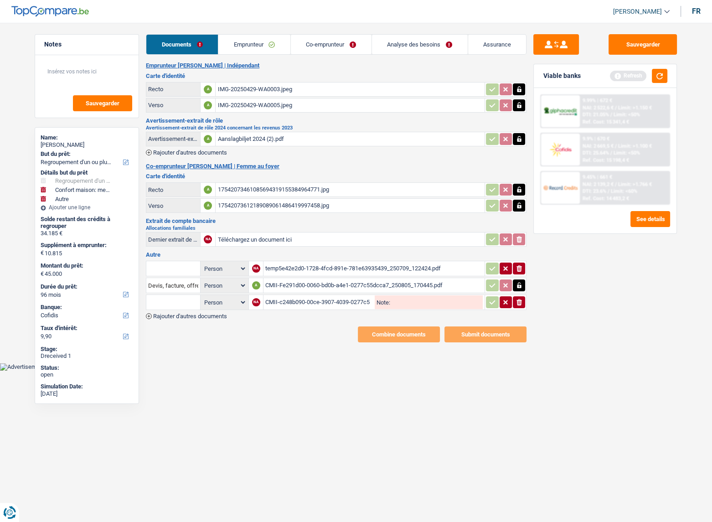
click at [314, 297] on div "CMII-c248b090-00ce-3907-4039-0277c55de83d_250805_170552.pdf" at bounding box center [319, 302] width 108 height 14
click at [513, 299] on button "ionicons-v5-e" at bounding box center [518, 302] width 12 height 12
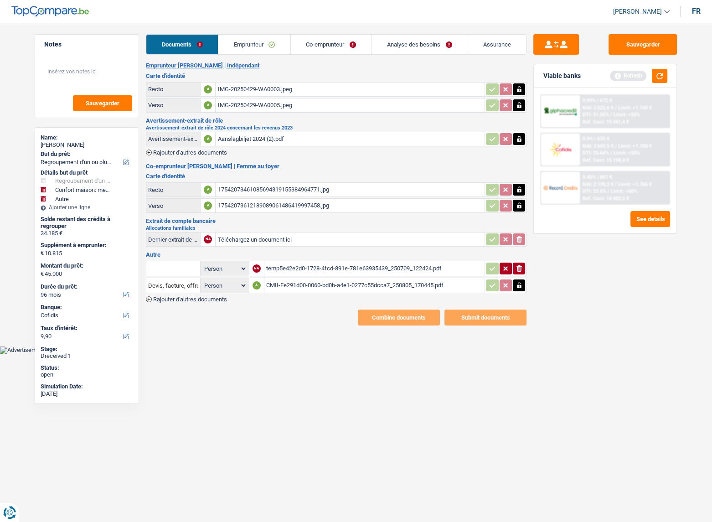
click at [522, 290] on td at bounding box center [505, 284] width 42 height 15
click at [351, 277] on td "CMII-Fe291d00-0060-bd0b-a4e1-0277c55dcca7_250805_170445.pdf" at bounding box center [374, 284] width 221 height 15
click at [350, 282] on div "CMII-Fe291d00-0060-bd0b-a4e1-0277c55dcca7_250805_170445.pdf" at bounding box center [374, 285] width 217 height 14
click at [519, 287] on icon "button" at bounding box center [518, 285] width 7 height 9
click at [518, 285] on icon "ionicons-v5-e" at bounding box center [518, 285] width 7 height 9
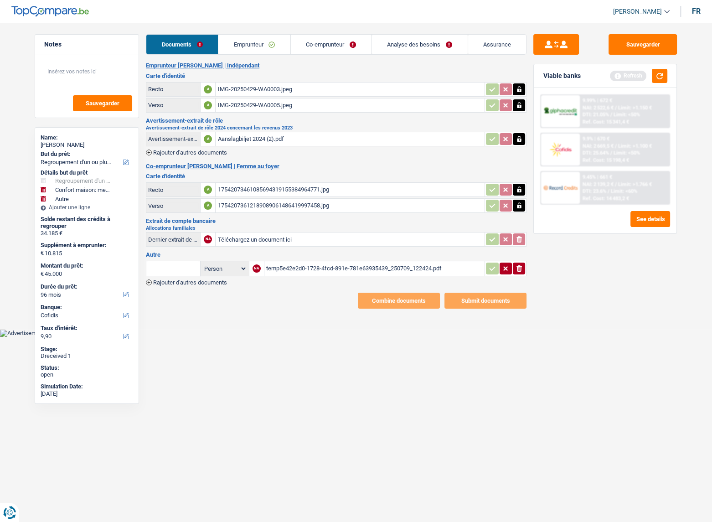
click at [374, 273] on td "temp5e42e2d0-1728-4fcd-891e-781e63935439_250709_122424.pdf" at bounding box center [374, 268] width 221 height 15
click at [376, 267] on div "temp5e42e2d0-1728-4fcd-891e-781e63935439_250709_122424.pdf" at bounding box center [374, 268] width 217 height 14
click at [193, 269] on input "text" at bounding box center [173, 268] width 50 height 15
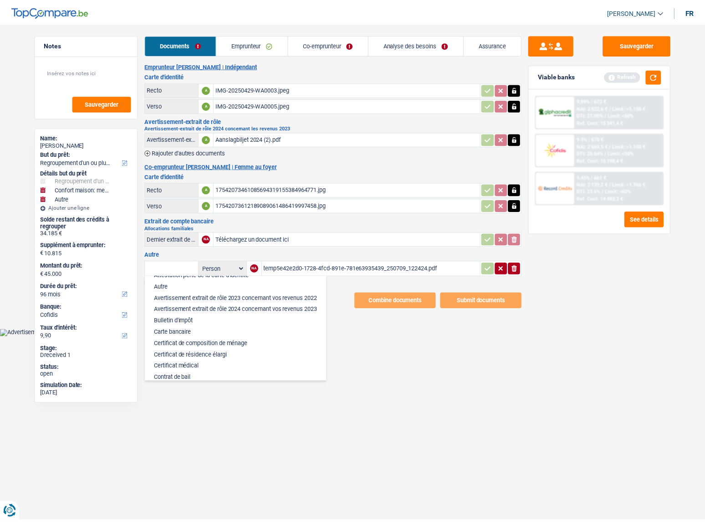
scroll to position [124, 0]
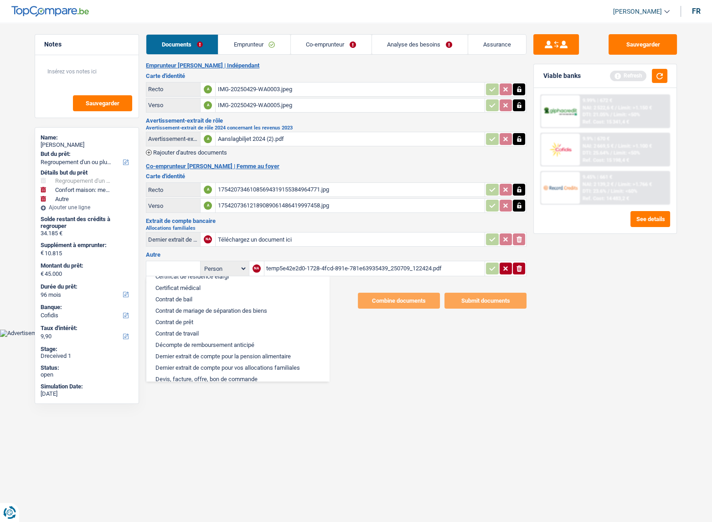
click at [218, 349] on li "Décompte de remboursement anticipé" at bounding box center [238, 344] width 174 height 11
type input "Décompte de remboursement anticipé"
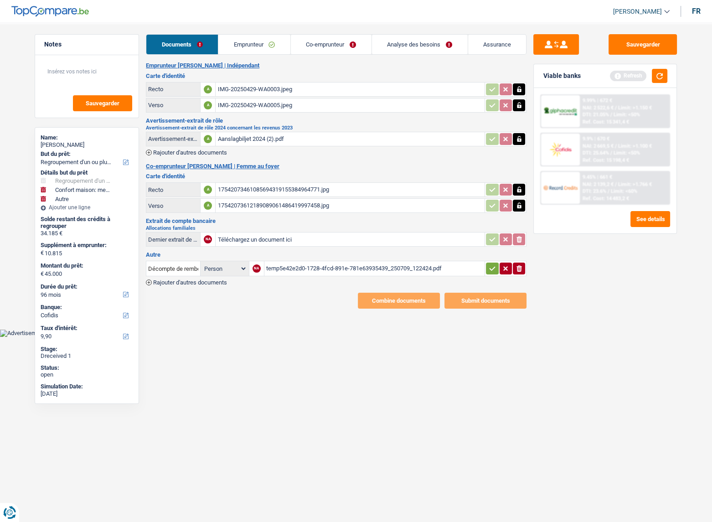
click at [489, 267] on icon "button" at bounding box center [491, 268] width 7 height 9
drag, startPoint x: 657, startPoint y: 44, endPoint x: 609, endPoint y: 46, distance: 48.3
click at [656, 45] on button "Sauvegarder" at bounding box center [642, 44] width 68 height 20
click at [271, 42] on link "Emprunteur" at bounding box center [254, 45] width 72 height 20
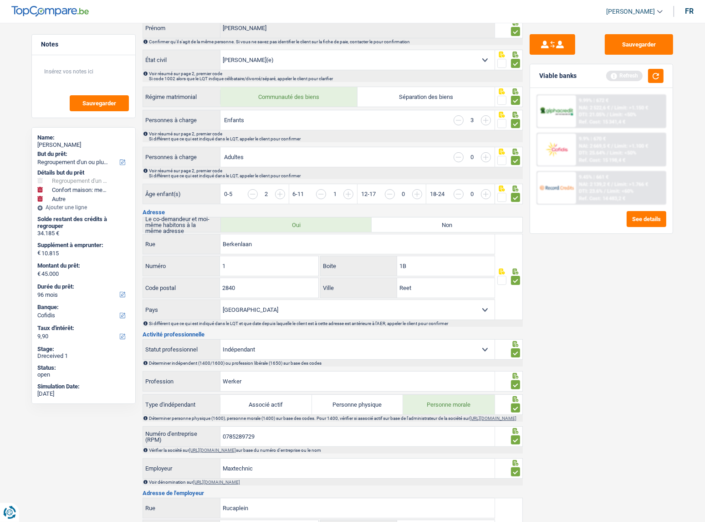
scroll to position [0, 0]
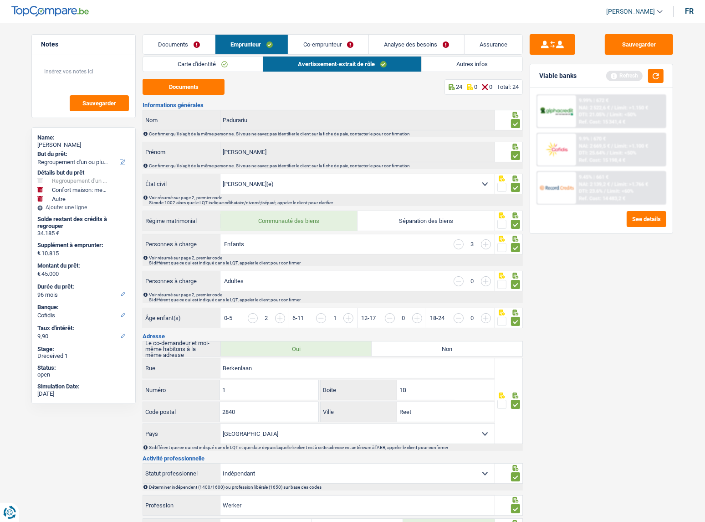
click at [455, 64] on link "Autres infos" at bounding box center [472, 63] width 101 height 15
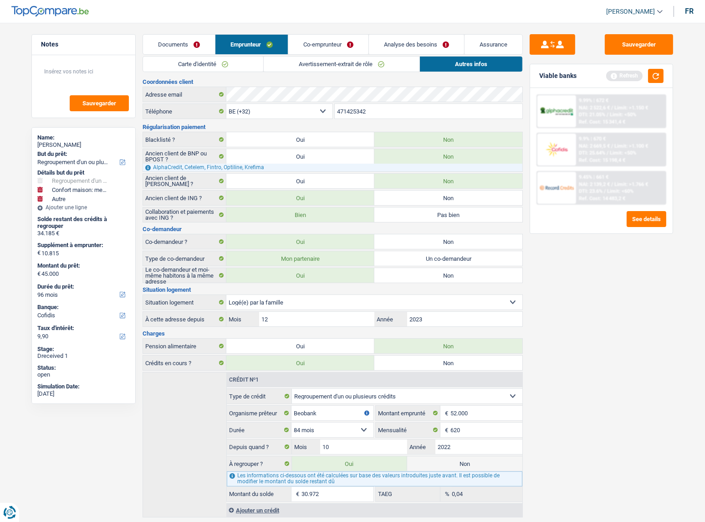
click at [312, 48] on link "Co-emprunteur" at bounding box center [328, 45] width 80 height 20
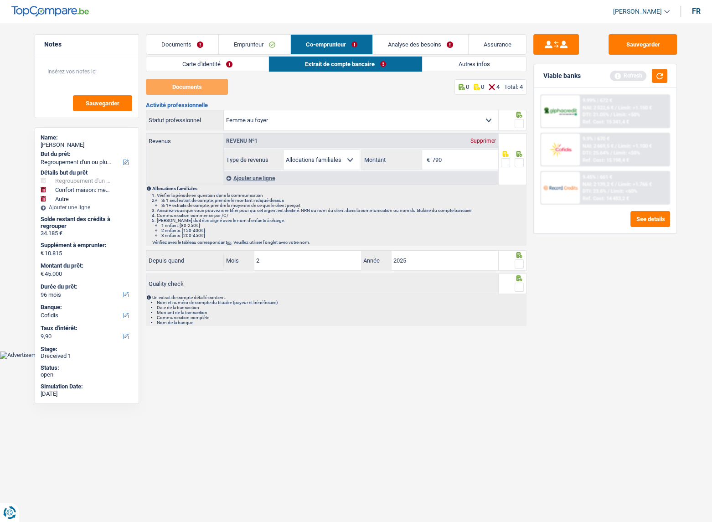
click at [232, 62] on link "Carte d'identité" at bounding box center [207, 63] width 122 height 15
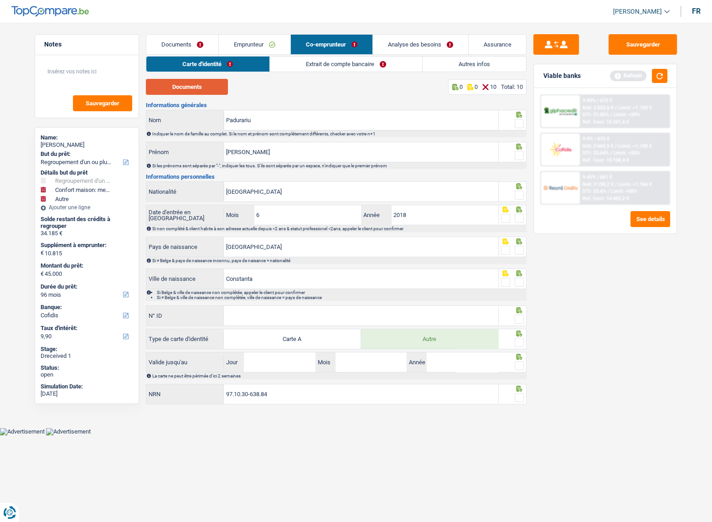
click at [200, 85] on button "Documents" at bounding box center [187, 87] width 82 height 16
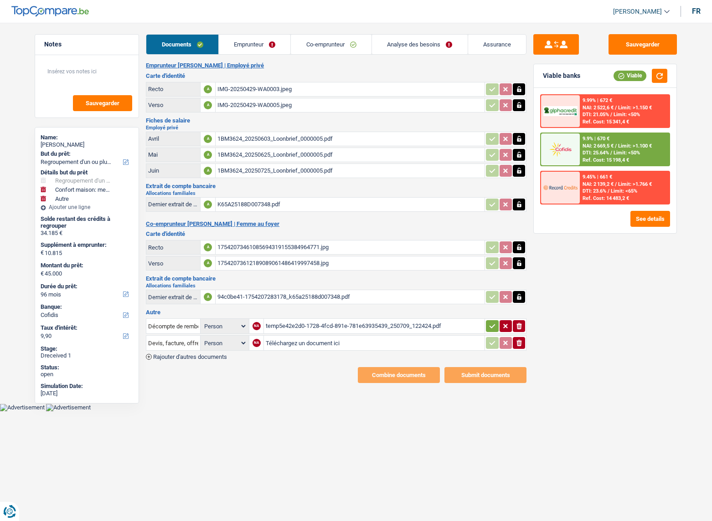
select select "refinancing"
select select "household"
select select "other"
select select "96"
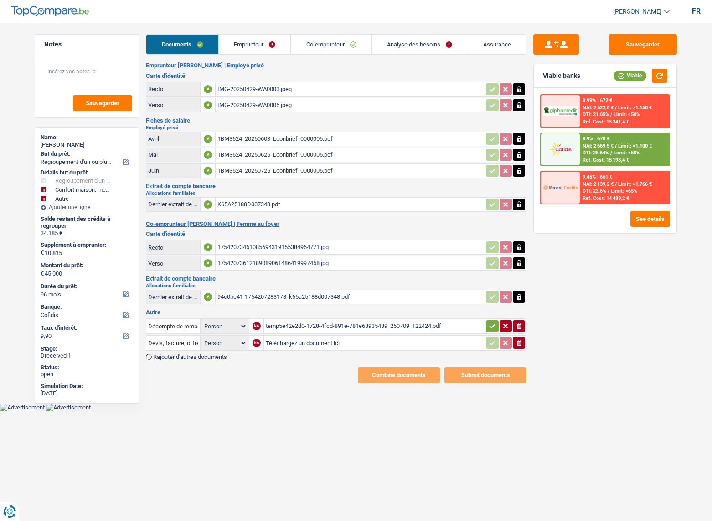
select select "cofidis"
click at [277, 51] on link "Emprunteur" at bounding box center [255, 45] width 72 height 20
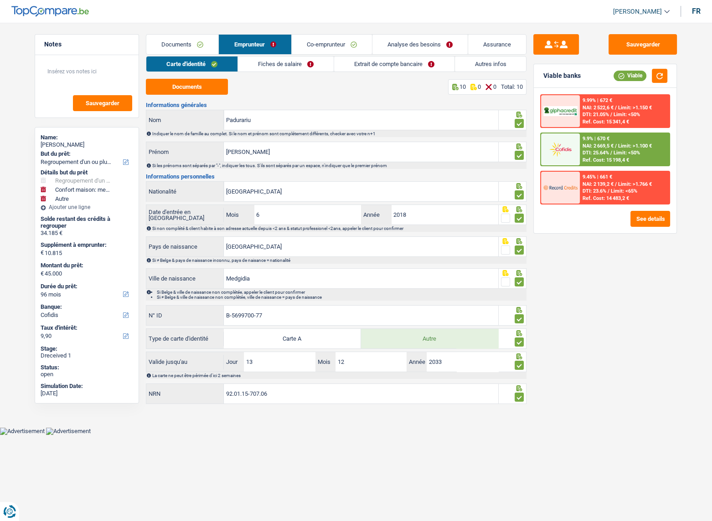
click at [296, 61] on link "Fiches de salaire" at bounding box center [286, 63] width 96 height 15
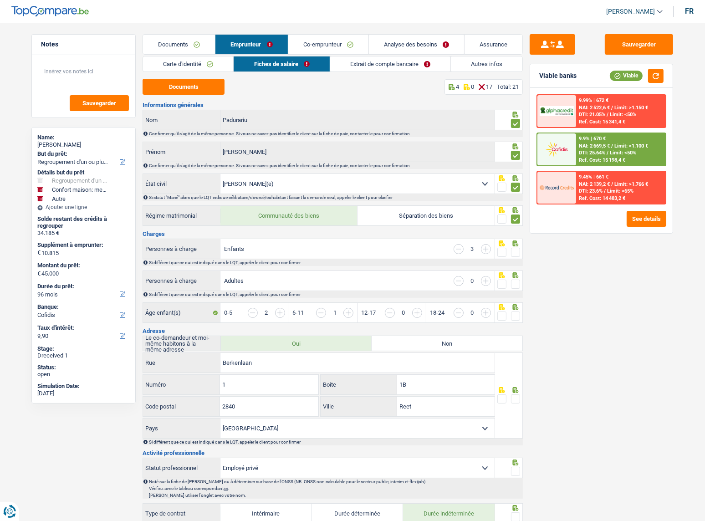
click at [364, 65] on link "Extrait de compte bancaire" at bounding box center [390, 63] width 120 height 15
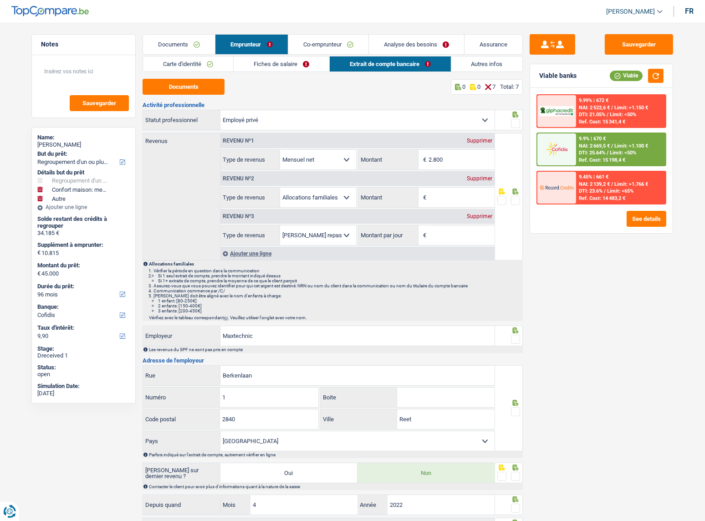
click at [183, 39] on link "Documents" at bounding box center [179, 45] width 72 height 20
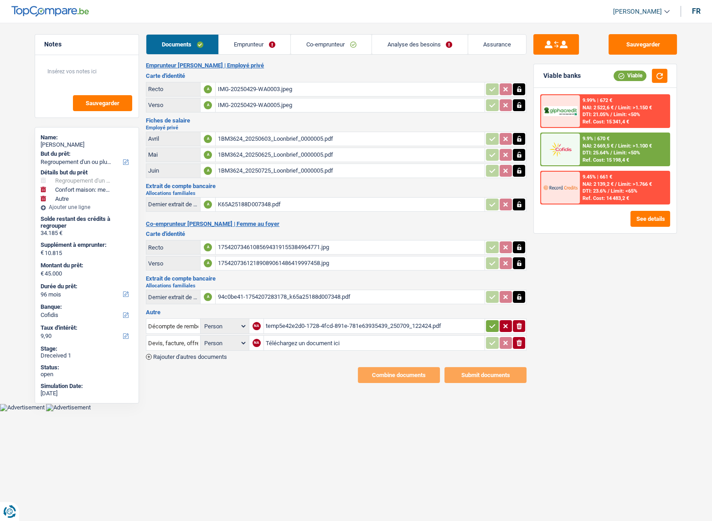
click at [519, 340] on icon "button" at bounding box center [518, 343] width 5 height 6
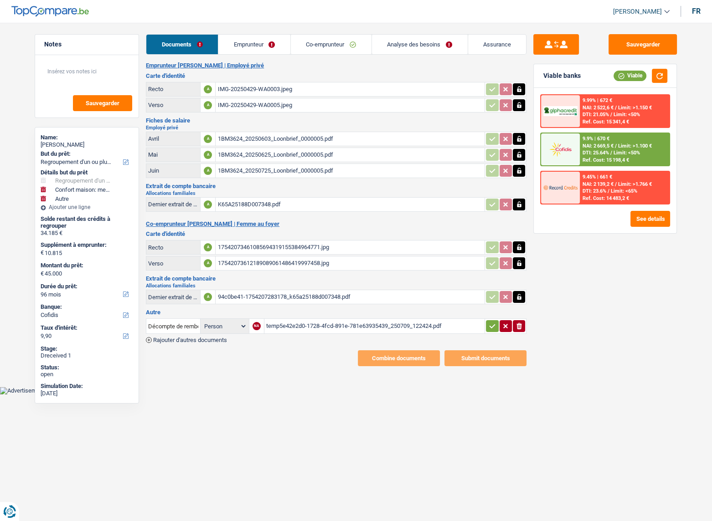
click at [244, 45] on link "Emprunteur" at bounding box center [254, 45] width 72 height 20
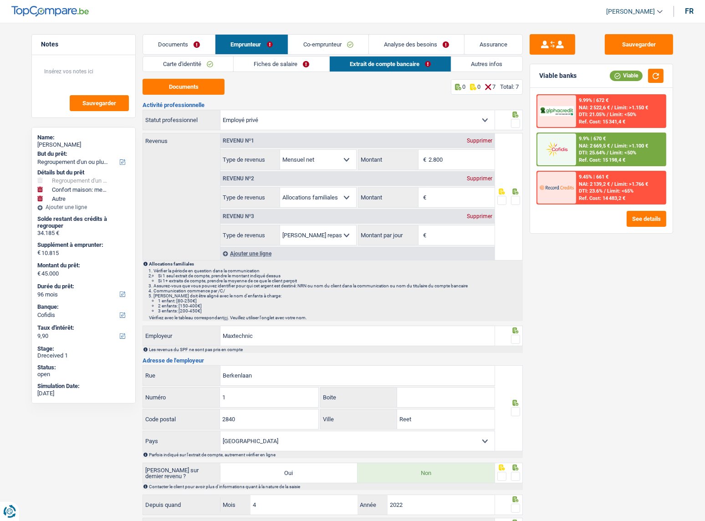
click at [258, 63] on link "Fiches de salaire" at bounding box center [282, 63] width 96 height 15
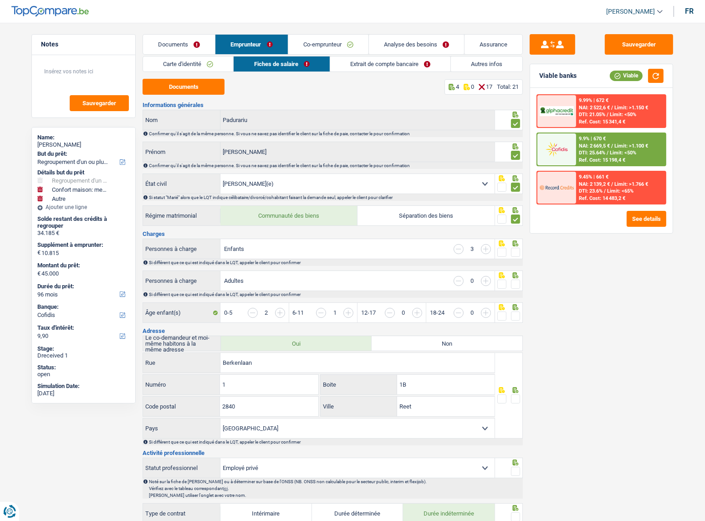
click at [365, 62] on link "Extrait de compte bancaire" at bounding box center [390, 63] width 120 height 15
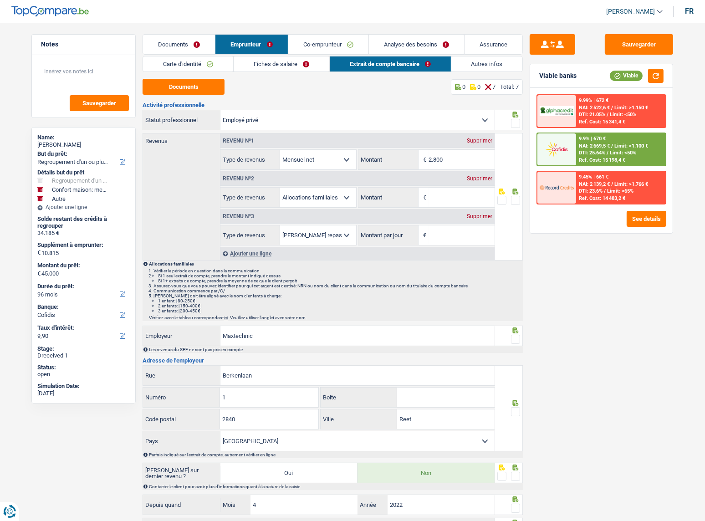
click at [277, 61] on link "Fiches de salaire" at bounding box center [282, 63] width 96 height 15
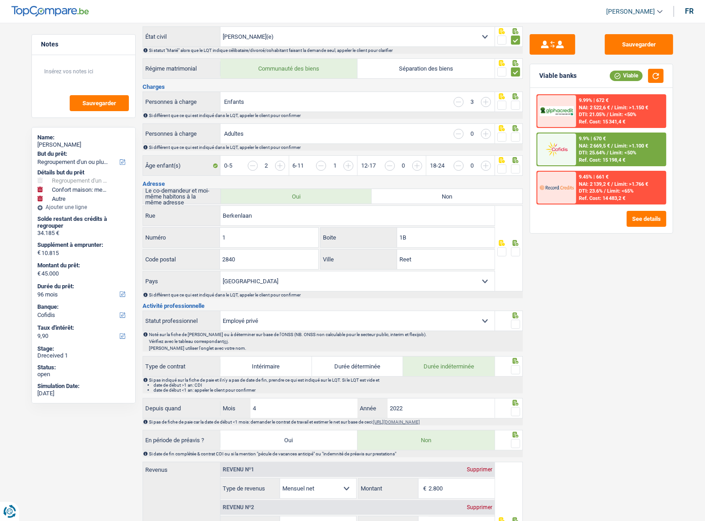
scroll to position [165, 0]
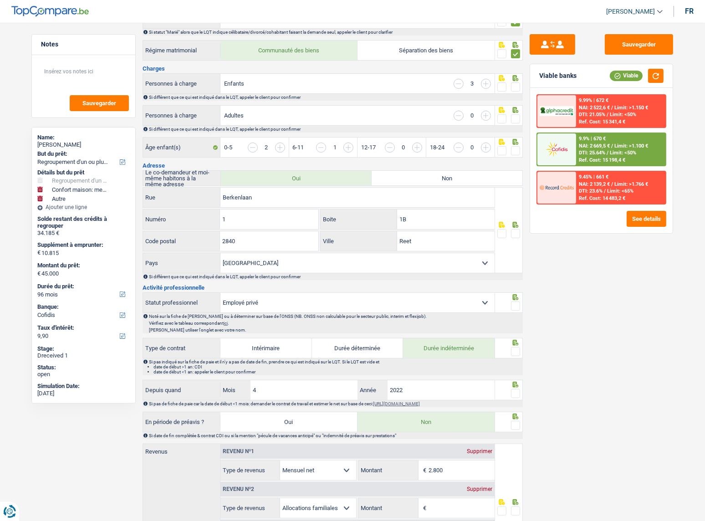
click at [273, 295] on select "Ouvrier Employé privé Employé public Invalide Indépendant Pensionné Chômeur Mut…" at bounding box center [357, 303] width 274 height 20
click at [278, 295] on select "Ouvrier Employé privé Employé public Invalide Indépendant Pensionné Chômeur Mut…" at bounding box center [357, 303] width 274 height 20
select select "independent"
select select "married"
select select "BE"
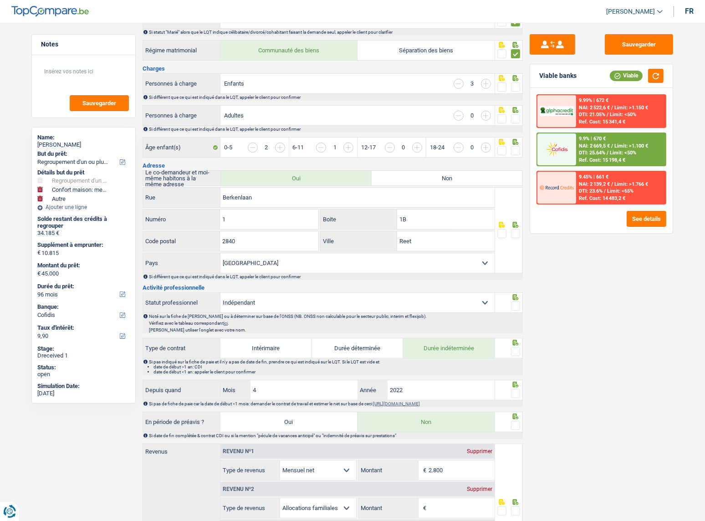
select select "independent"
select select "netSalary"
select select "familyAllowances"
select select "mealVouchers"
select select "BE"
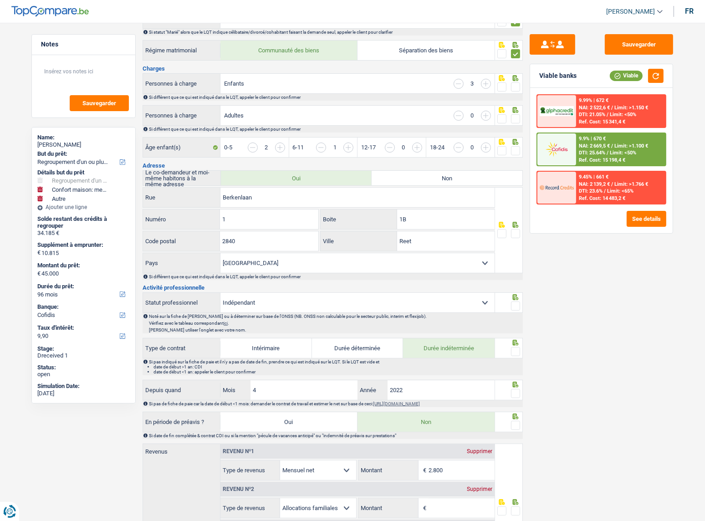
select select "construction"
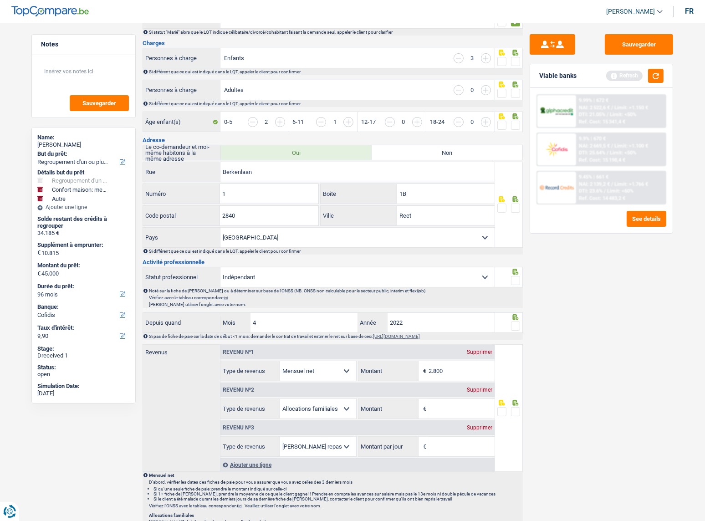
click at [561, 309] on div "Sauvegarder Viable banks Refresh 9.99% | 672 € NAI: 2 522,6 € / Limit: >1.150 €…" at bounding box center [601, 269] width 157 height 470
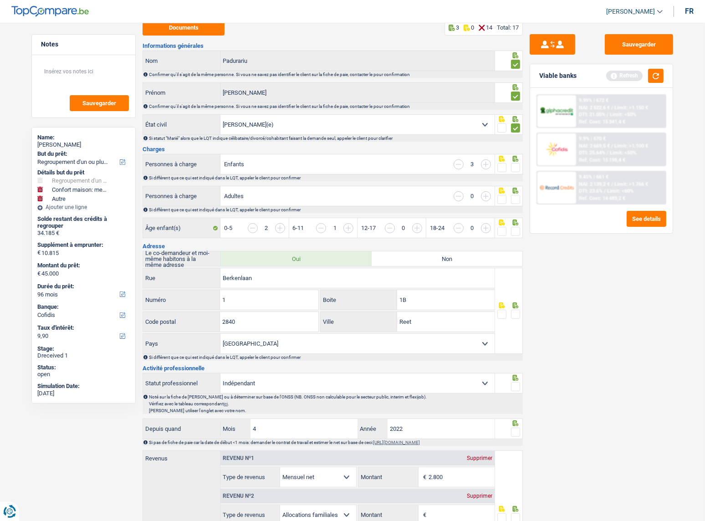
scroll to position [0, 0]
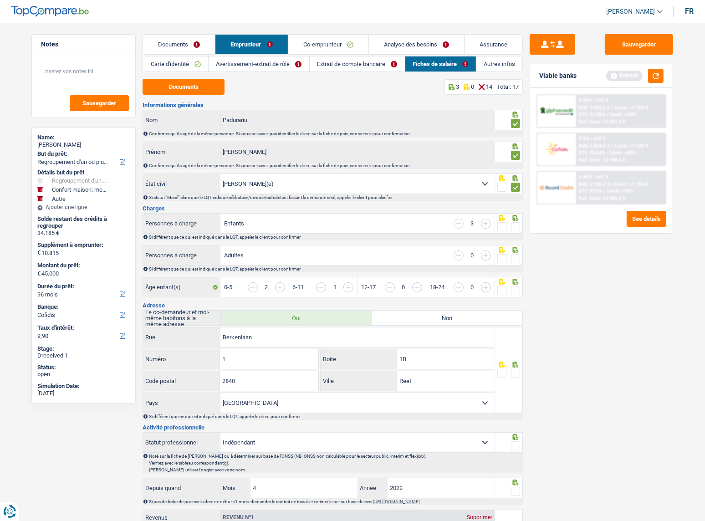
click at [181, 39] on link "Documents" at bounding box center [179, 45] width 72 height 20
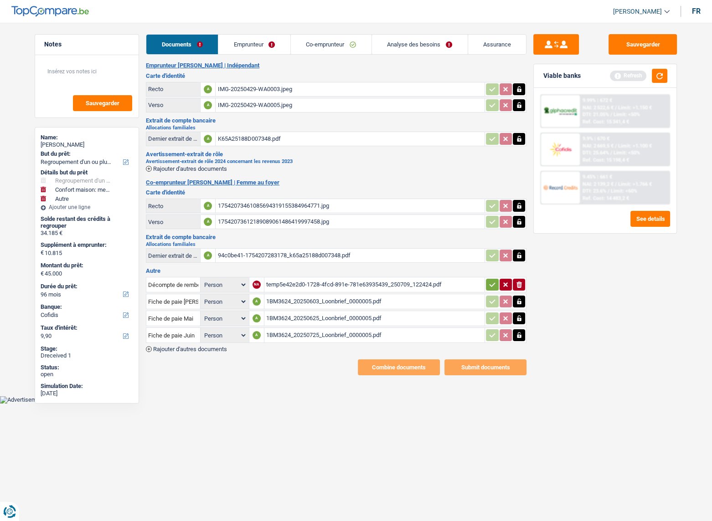
click at [273, 140] on div "K65A25188D007348.pdf" at bounding box center [349, 139] width 265 height 14
click at [190, 168] on span "Rajouter d'autres documents" at bounding box center [190, 169] width 74 height 6
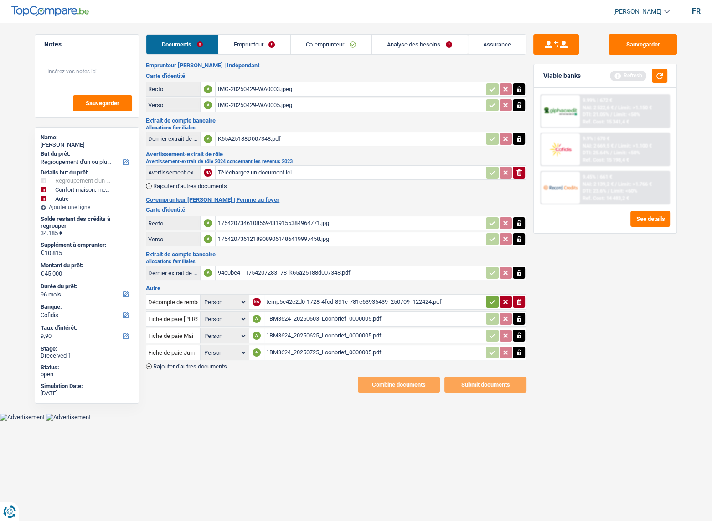
drag, startPoint x: 522, startPoint y: 343, endPoint x: 518, endPoint y: 348, distance: 6.6
click at [518, 348] on td at bounding box center [505, 352] width 42 height 15
click at [518, 348] on icon "button" at bounding box center [518, 352] width 7 height 9
click at [518, 338] on td at bounding box center [505, 335] width 42 height 15
click at [519, 334] on icon "button" at bounding box center [519, 336] width 4 height 6
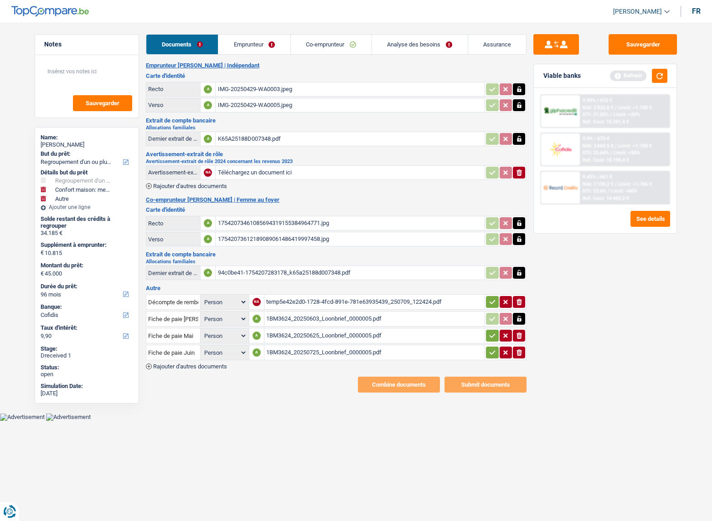
click at [517, 347] on button "ionicons-v5-e" at bounding box center [518, 353] width 12 height 12
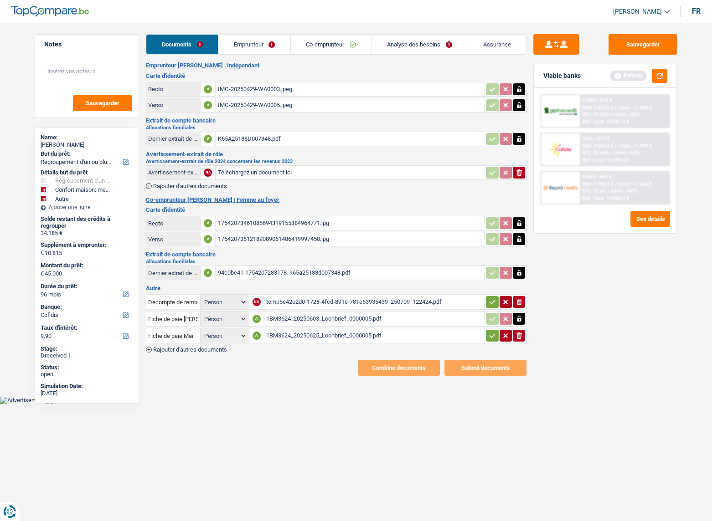
click at [520, 333] on icon "button" at bounding box center [518, 336] width 5 height 6
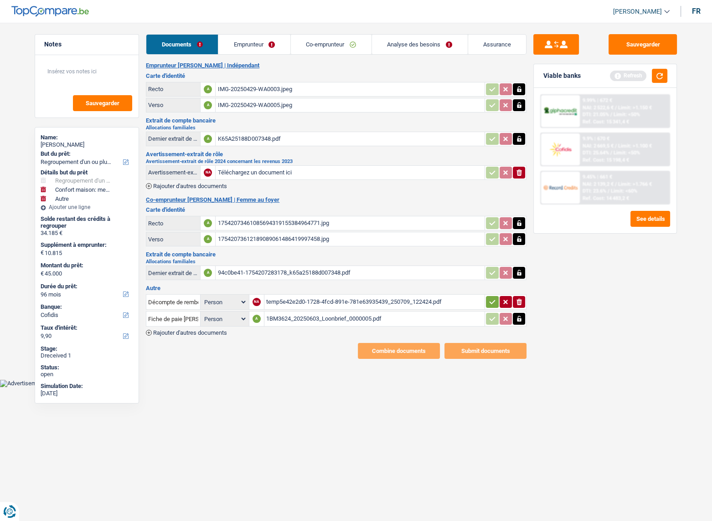
click at [520, 317] on icon "button" at bounding box center [519, 319] width 4 height 6
drag, startPoint x: 522, startPoint y: 319, endPoint x: 247, endPoint y: 305, distance: 275.0
click at [522, 319] on icon "ionicons-v5-e" at bounding box center [518, 318] width 7 height 9
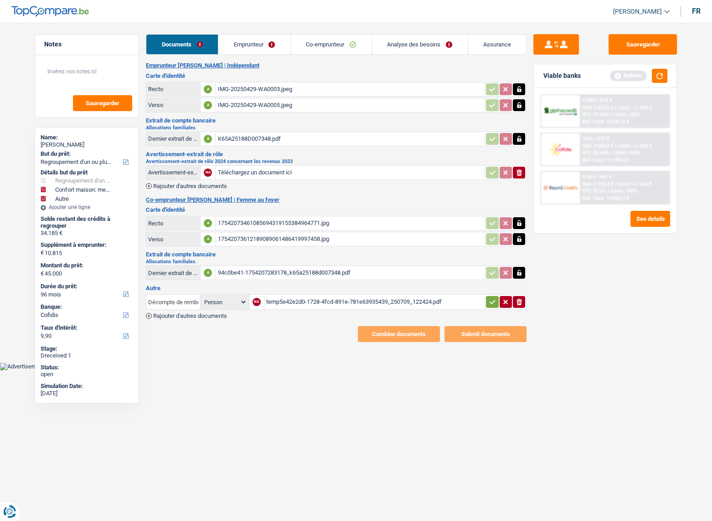
click at [182, 298] on input "Décompte de remboursement anticipé" at bounding box center [173, 302] width 50 height 15
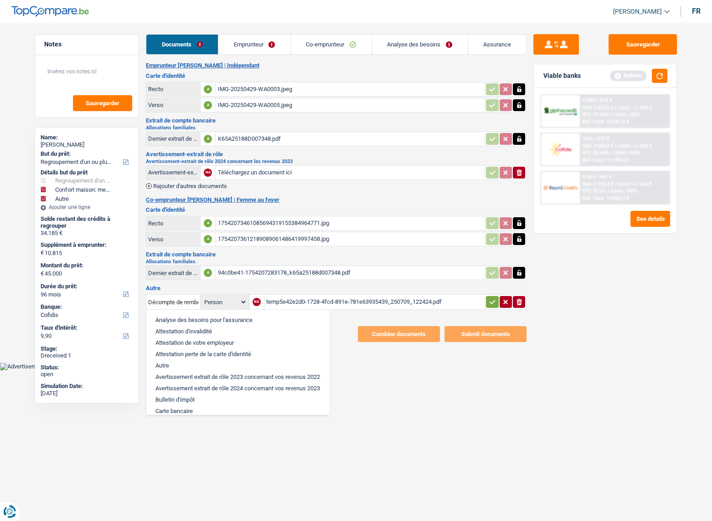
click at [417, 370] on html "Vous avez le contrôle de vos données Nous utilisons des cookies, tout comme nos…" at bounding box center [356, 185] width 712 height 370
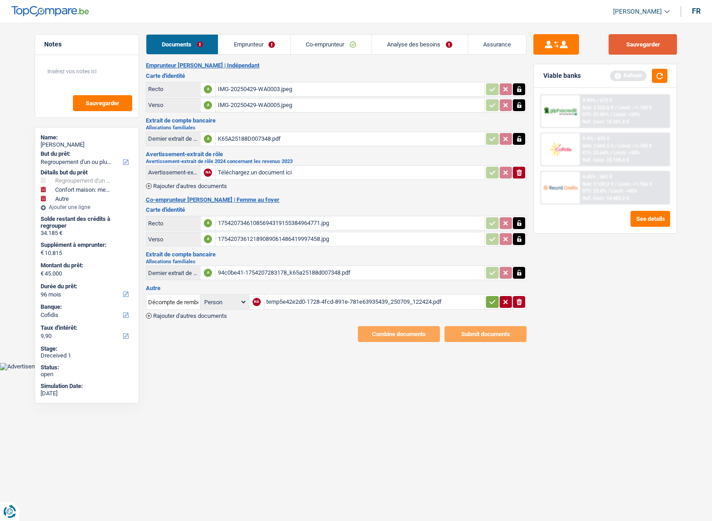
click at [660, 42] on button "Sauvegarder" at bounding box center [642, 44] width 68 height 20
click at [301, 169] on input "Téléchargez un document ici" at bounding box center [349, 173] width 265 height 14
type input "C:\fakepath\Aanslagbiljet 2024 (2).pdf"
drag, startPoint x: 629, startPoint y: 46, endPoint x: 597, endPoint y: 47, distance: 32.4
click at [630, 46] on button "Sauvegarder" at bounding box center [642, 44] width 68 height 20
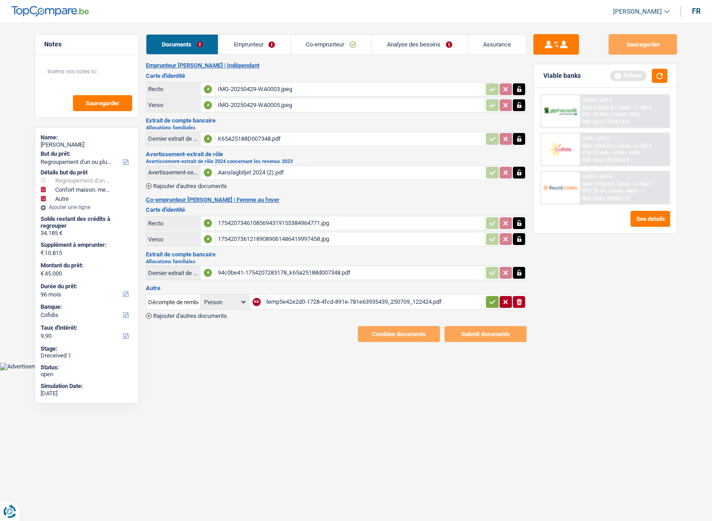
click at [246, 51] on link "Emprunteur" at bounding box center [254, 45] width 72 height 20
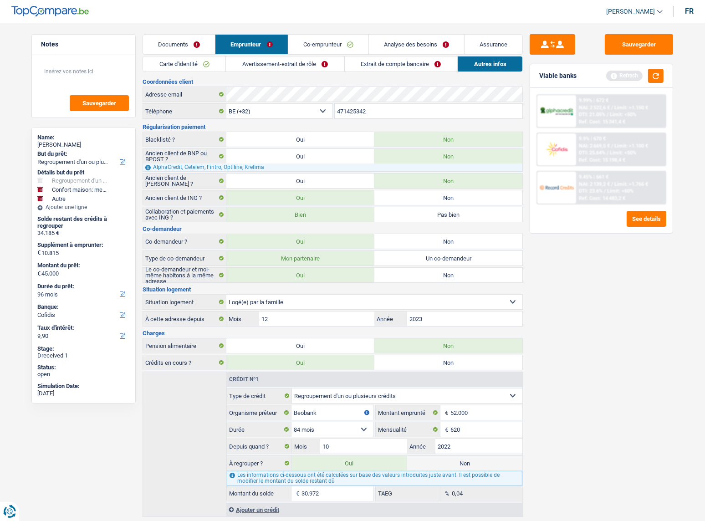
click at [214, 60] on link "Carte d'identité" at bounding box center [184, 63] width 82 height 15
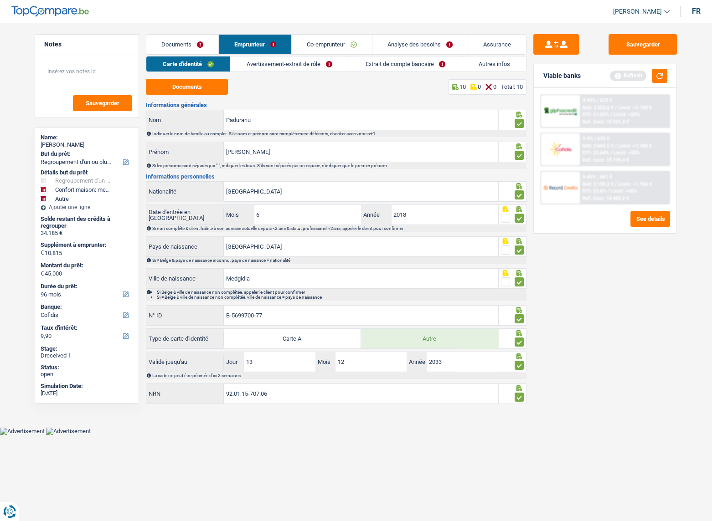
click at [276, 64] on link "Avertissement-extrait de rôle" at bounding box center [289, 63] width 118 height 15
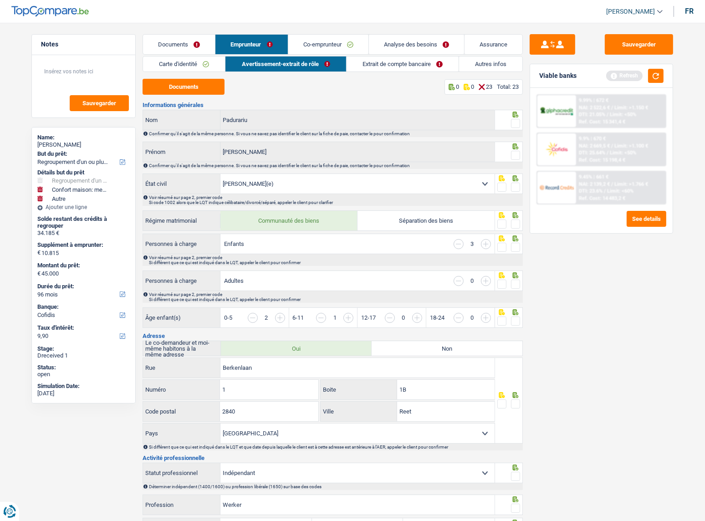
click at [514, 126] on span at bounding box center [515, 123] width 9 height 9
click at [0, 0] on input "radio" at bounding box center [0, 0] width 0 height 0
click at [513, 154] on span at bounding box center [515, 155] width 9 height 9
click at [0, 0] on input "radio" at bounding box center [0, 0] width 0 height 0
click at [514, 189] on span at bounding box center [515, 187] width 9 height 9
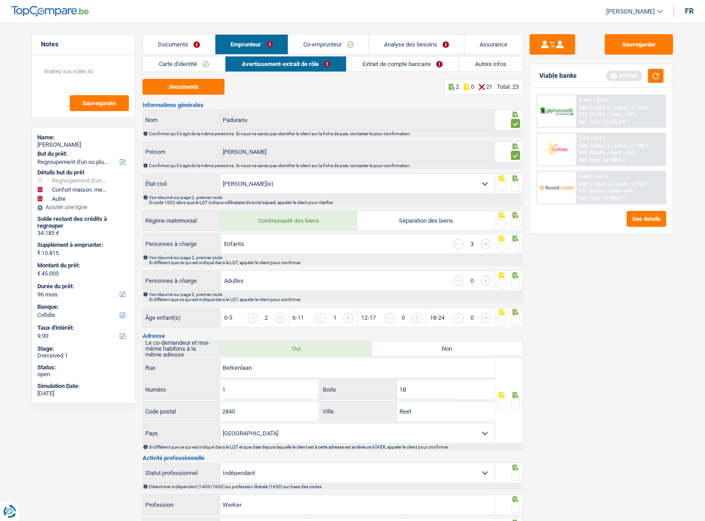
click at [0, 0] on input "radio" at bounding box center [0, 0] width 0 height 0
click at [515, 223] on span at bounding box center [515, 224] width 9 height 9
click at [0, 0] on input "radio" at bounding box center [0, 0] width 0 height 0
drag, startPoint x: 516, startPoint y: 248, endPoint x: 512, endPoint y: 286, distance: 38.0
click at [516, 248] on span at bounding box center [515, 247] width 9 height 9
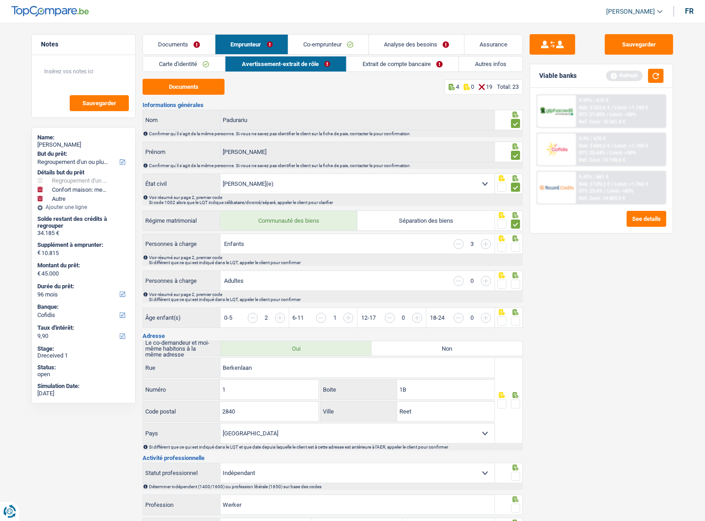
click at [0, 0] on input "radio" at bounding box center [0, 0] width 0 height 0
click at [512, 287] on span at bounding box center [515, 284] width 9 height 9
click at [0, 0] on input "radio" at bounding box center [0, 0] width 0 height 0
click at [515, 318] on span at bounding box center [515, 321] width 9 height 9
click at [0, 0] on input "radio" at bounding box center [0, 0] width 0 height 0
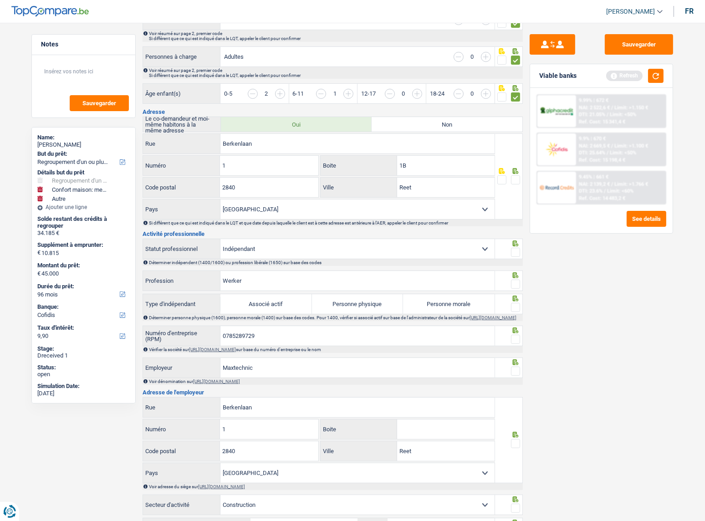
scroll to position [290, 0]
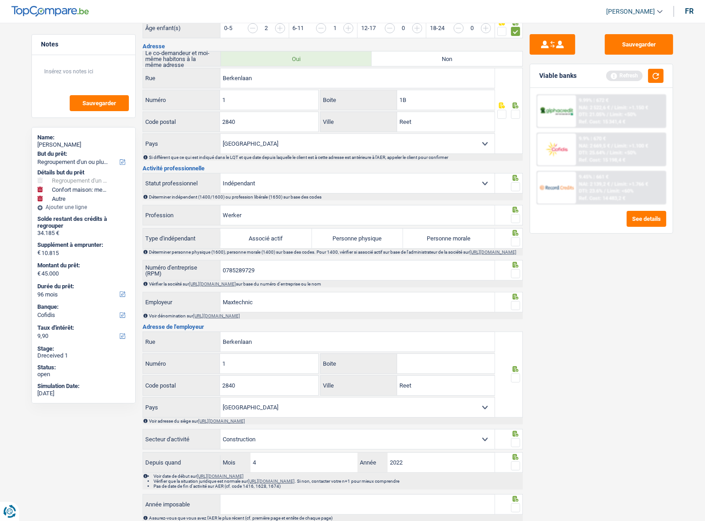
drag, startPoint x: 515, startPoint y: 187, endPoint x: 519, endPoint y: 128, distance: 58.9
click at [515, 187] on span at bounding box center [515, 186] width 9 height 9
click at [0, 0] on input "radio" at bounding box center [0, 0] width 0 height 0
click at [515, 116] on span at bounding box center [515, 114] width 9 height 9
click at [0, 0] on input "radio" at bounding box center [0, 0] width 0 height 0
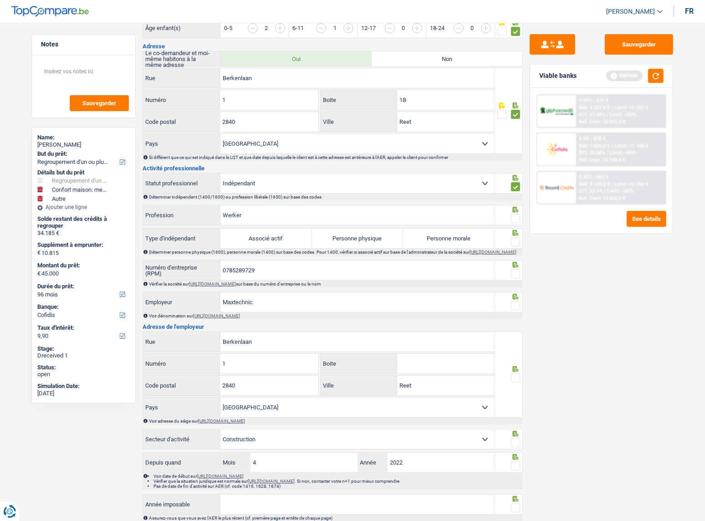
click at [515, 237] on span at bounding box center [515, 241] width 9 height 9
click at [0, 0] on input "radio" at bounding box center [0, 0] width 0 height 0
click at [478, 241] on label "Personne morale" at bounding box center [449, 239] width 92 height 20
click at [478, 241] on input "Personne morale" at bounding box center [449, 239] width 92 height 20
radio input "true"
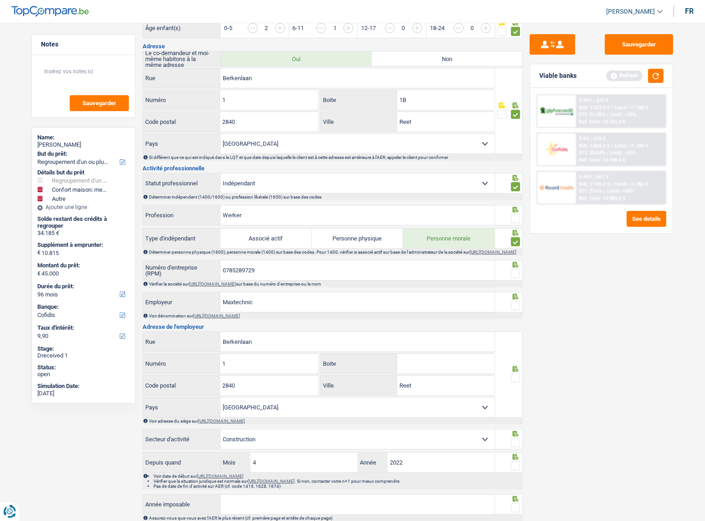
click at [523, 218] on div "Sauvegarder Viable banks Refresh 9.99% | 672 € NAI: 2 522,6 € / Limit: >1.150 €…" at bounding box center [601, 269] width 157 height 470
click at [517, 217] on div at bounding box center [509, 215] width 28 height 20
click at [515, 215] on span at bounding box center [515, 218] width 9 height 9
click at [0, 0] on input "radio" at bounding box center [0, 0] width 0 height 0
drag, startPoint x: 517, startPoint y: 277, endPoint x: 515, endPoint y: 303, distance: 26.5
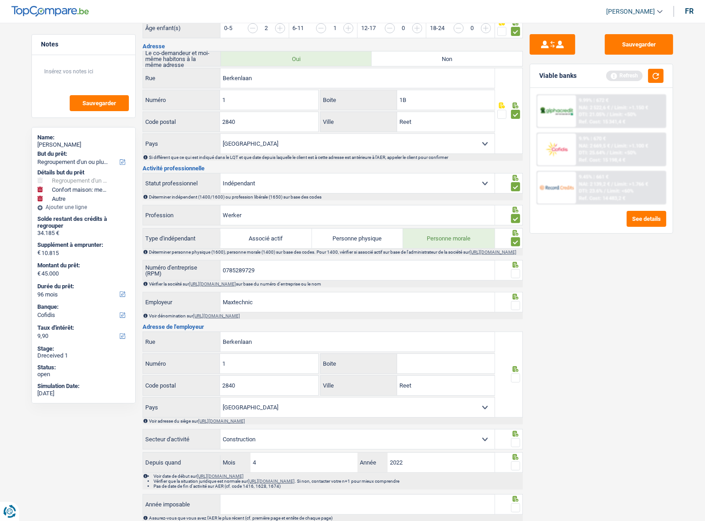
click at [517, 278] on span at bounding box center [515, 273] width 9 height 9
click at [0, 0] on input "radio" at bounding box center [0, 0] width 0 height 0
click at [514, 303] on div at bounding box center [515, 305] width 9 height 11
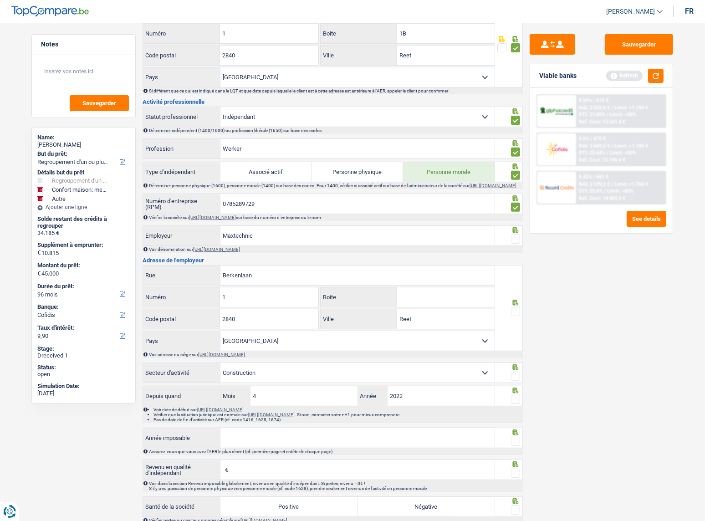
scroll to position [414, 0]
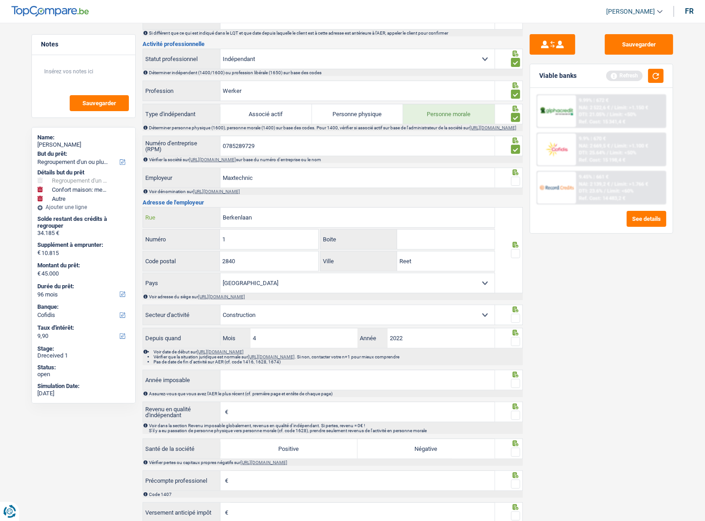
drag, startPoint x: 313, startPoint y: 221, endPoint x: 179, endPoint y: 216, distance: 134.9
click at [176, 216] on div "Berkenlaan Rue" at bounding box center [319, 218] width 352 height 20
paste input "Rucaplein 118"
click at [256, 221] on input "Rucaplein 118" at bounding box center [357, 218] width 274 height 20
click at [255, 220] on input "Rucaplein 118" at bounding box center [357, 218] width 274 height 20
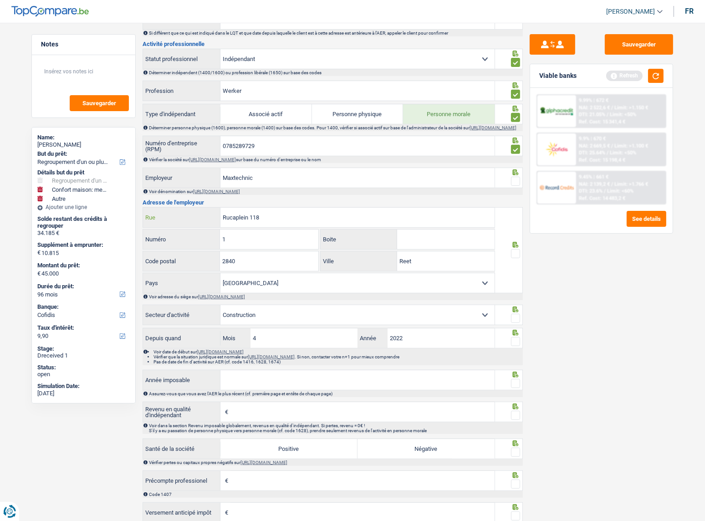
click at [253, 220] on input "Rucaplein 118" at bounding box center [357, 218] width 274 height 20
type input "Rucaplein"
click at [249, 242] on input "1" at bounding box center [269, 240] width 98 height 20
type input "118"
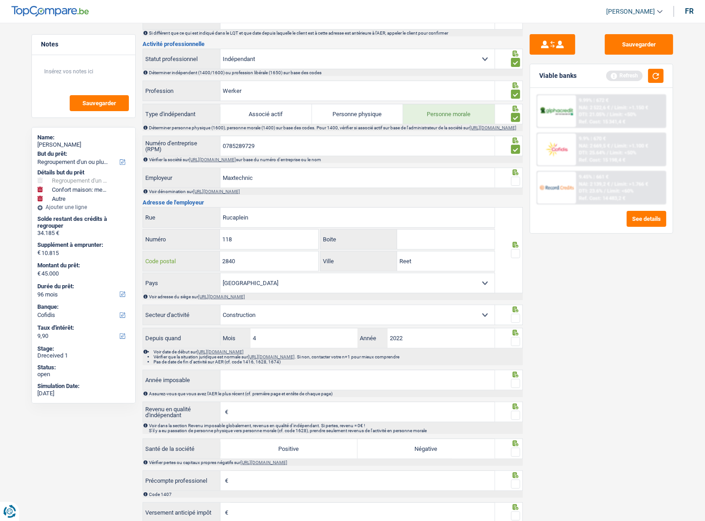
click at [277, 265] on input "2840" at bounding box center [269, 261] width 98 height 20
drag, startPoint x: 281, startPoint y: 264, endPoint x: 164, endPoint y: 248, distance: 118.2
click at [164, 248] on div "Rucaplein Rue 118 Numéro Boite 2840 Code postal Reet Ville Belgique Luxembourg …" at bounding box center [319, 250] width 353 height 86
type input "8"
type input "2610"
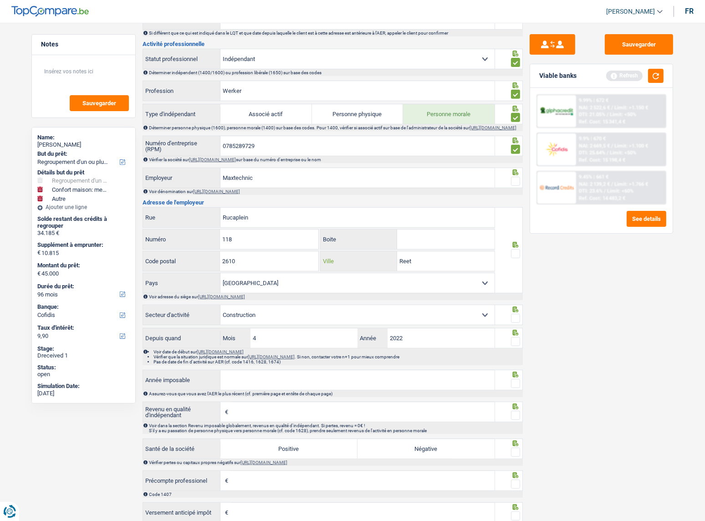
click at [443, 266] on input "Reet" at bounding box center [445, 261] width 97 height 20
click at [408, 265] on input "Reet" at bounding box center [445, 261] width 97 height 20
paste input "Anvers"
type input "Anvers"
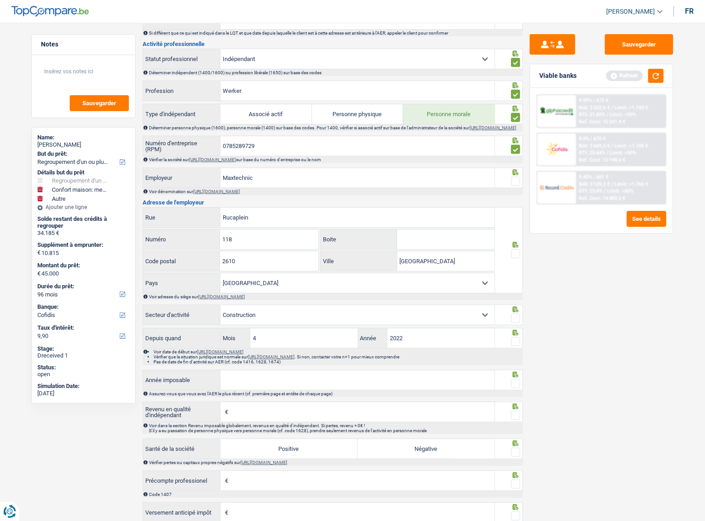
click at [515, 256] on span at bounding box center [515, 253] width 9 height 9
click at [0, 0] on input "radio" at bounding box center [0, 0] width 0 height 0
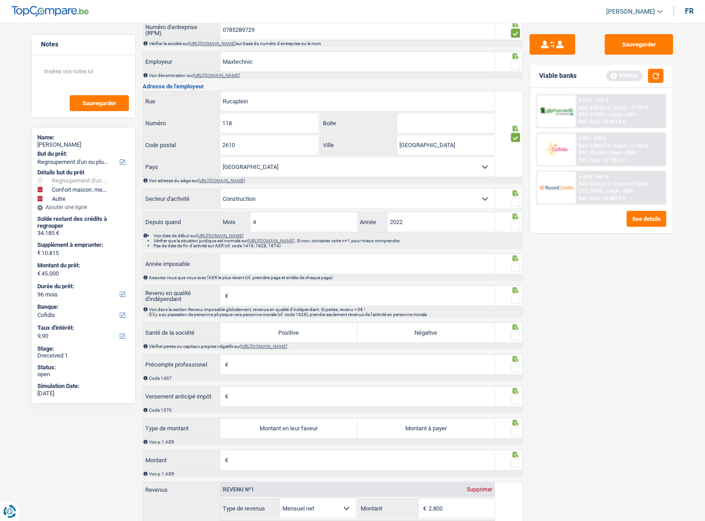
scroll to position [538, 0]
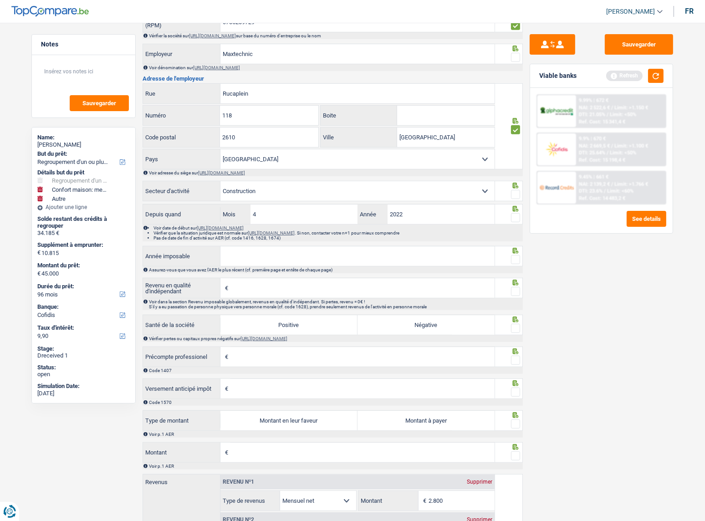
click at [518, 195] on span at bounding box center [515, 194] width 9 height 9
click at [0, 0] on input "radio" at bounding box center [0, 0] width 0 height 0
click at [517, 221] on span at bounding box center [515, 217] width 9 height 9
click at [0, 0] on input "radio" at bounding box center [0, 0] width 0 height 0
click at [510, 260] on fieldset at bounding box center [508, 259] width 23 height 11
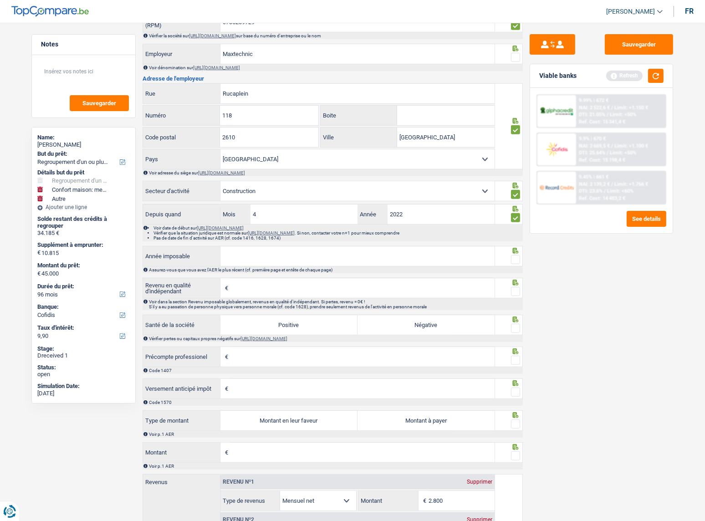
click at [512, 262] on span at bounding box center [515, 259] width 9 height 9
click at [0, 0] on input "radio" at bounding box center [0, 0] width 0 height 0
click at [446, 260] on input "Année imposable" at bounding box center [357, 256] width 274 height 20
type input "2023"
drag, startPoint x: 446, startPoint y: 290, endPoint x: 659, endPoint y: 296, distance: 212.4
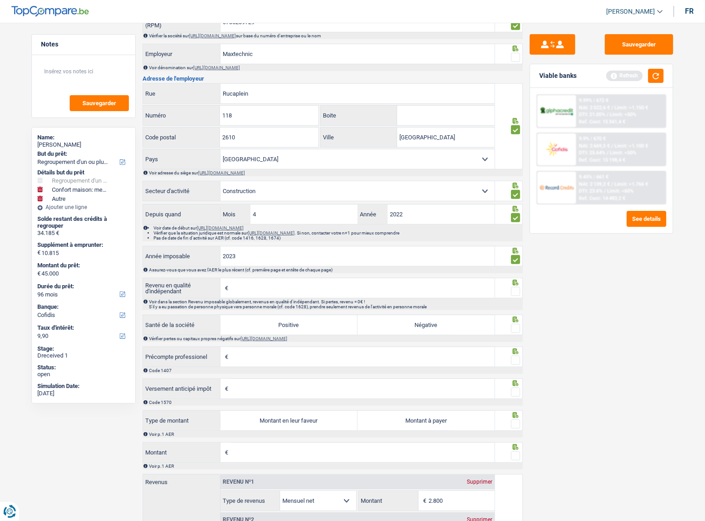
click at [446, 290] on input "Revenu en qualité d'indépendant" at bounding box center [362, 288] width 264 height 20
click at [275, 293] on input "Revenu en qualité d'indépendant" at bounding box center [362, 288] width 264 height 20
type input "25.683"
click at [330, 332] on label "Positive" at bounding box center [288, 325] width 137 height 20
click at [330, 332] on input "Positive" at bounding box center [288, 325] width 137 height 20
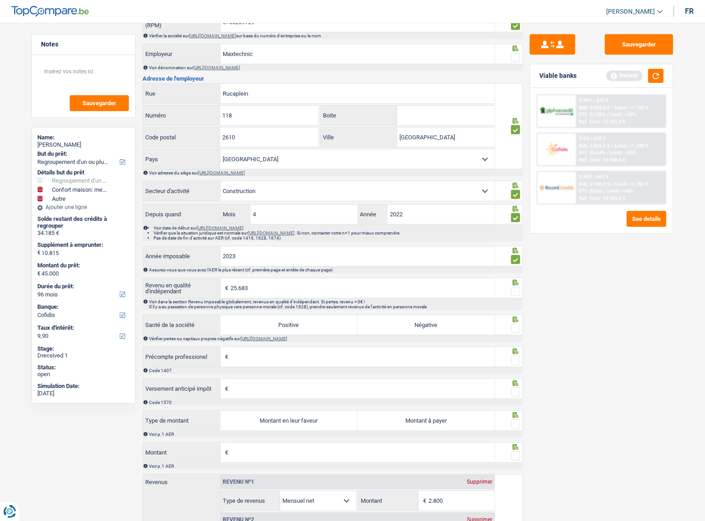
radio input "true"
drag, startPoint x: 517, startPoint y: 333, endPoint x: 517, endPoint y: 305, distance: 27.8
click at [517, 330] on span at bounding box center [515, 328] width 9 height 9
click at [0, 0] on input "radio" at bounding box center [0, 0] width 0 height 0
click at [517, 296] on span at bounding box center [515, 291] width 9 height 9
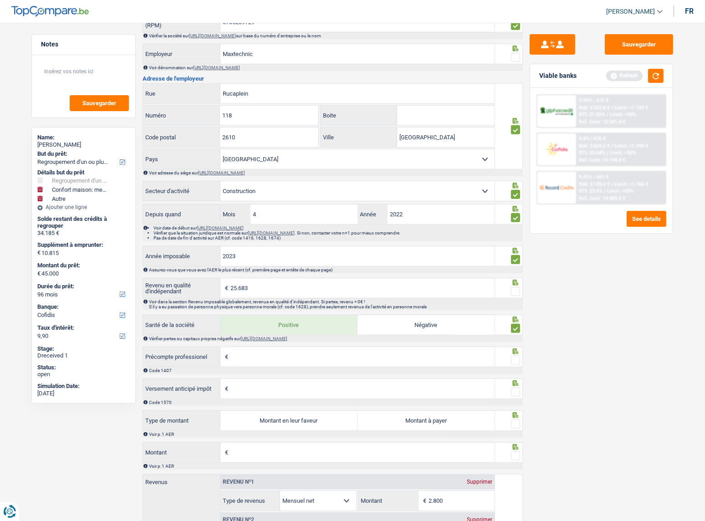
click at [0, 0] on input "radio" at bounding box center [0, 0] width 0 height 0
click at [517, 364] on span at bounding box center [515, 360] width 9 height 9
click at [0, 0] on input "radio" at bounding box center [0, 0] width 0 height 0
click at [517, 254] on icon at bounding box center [516, 251] width 6 height 6
click at [516, 392] on span at bounding box center [515, 392] width 9 height 9
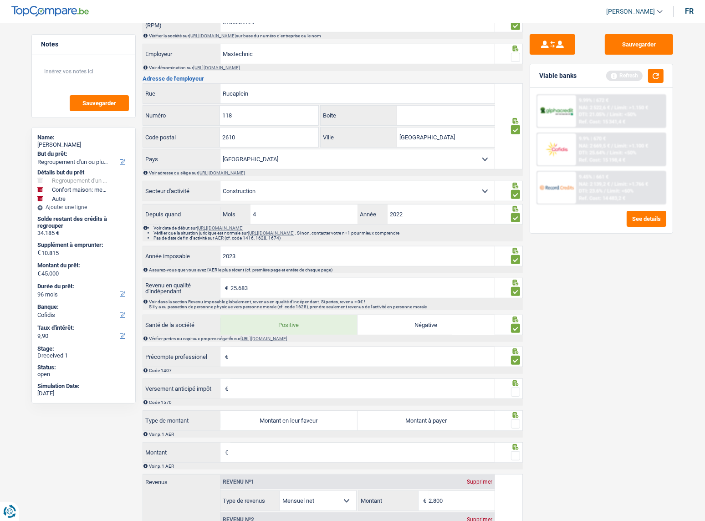
click at [0, 0] on input "radio" at bounding box center [0, 0] width 0 height 0
drag, startPoint x: 513, startPoint y: 411, endPoint x: 513, endPoint y: 416, distance: 5.0
click at [512, 411] on div "2023 Année imposable Assurez-vous que vous avez l'AER le plus récent (cf. premi…" at bounding box center [333, 358] width 380 height 224
click at [515, 424] on span at bounding box center [515, 424] width 9 height 9
click at [0, 0] on input "radio" at bounding box center [0, 0] width 0 height 0
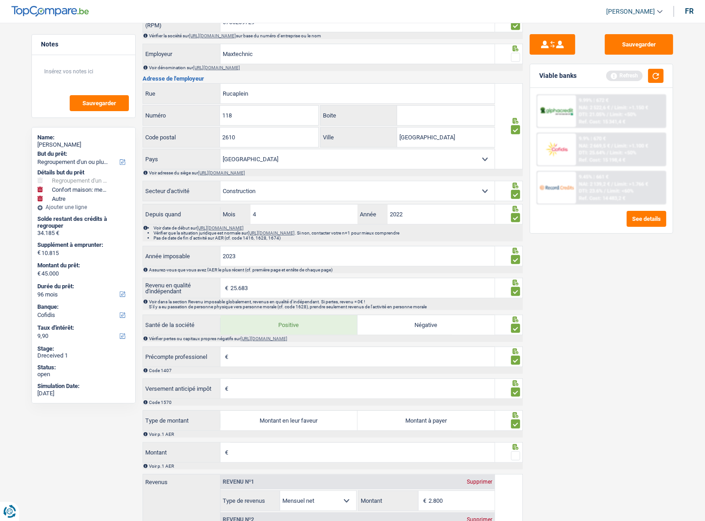
click at [434, 424] on label "Montant à payer" at bounding box center [426, 421] width 137 height 20
click at [434, 424] on input "Montant à payer" at bounding box center [426, 421] width 137 height 20
radio input "true"
type input "2.140"
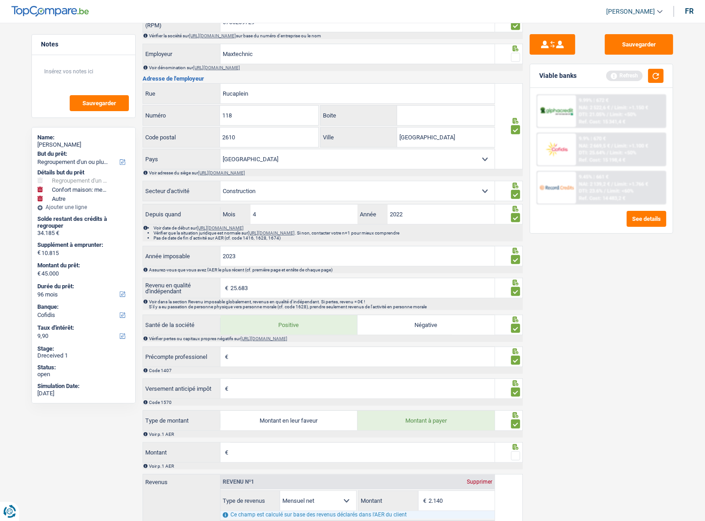
click at [385, 451] on input "Montant" at bounding box center [362, 453] width 264 height 20
drag, startPoint x: 385, startPoint y: 451, endPoint x: 581, endPoint y: 423, distance: 197.8
click at [385, 451] on input "Montant" at bounding box center [362, 453] width 264 height 20
click at [242, 423] on label "Montant en leur faveur" at bounding box center [288, 421] width 137 height 20
click at [242, 423] on input "Montant en leur faveur" at bounding box center [288, 421] width 137 height 20
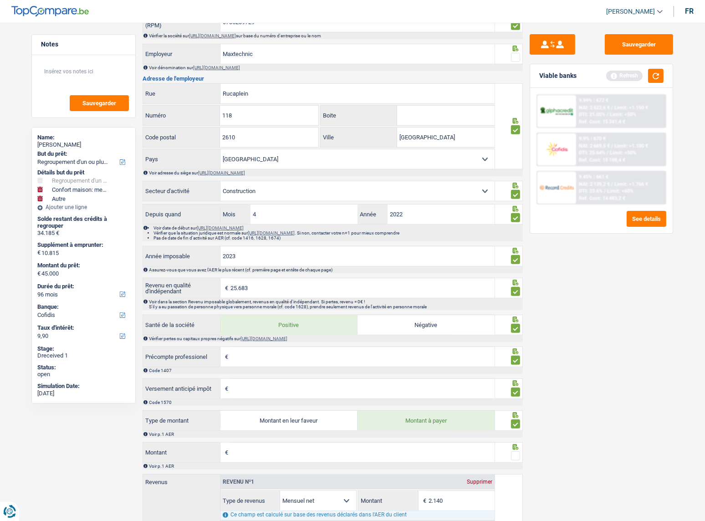
radio input "true"
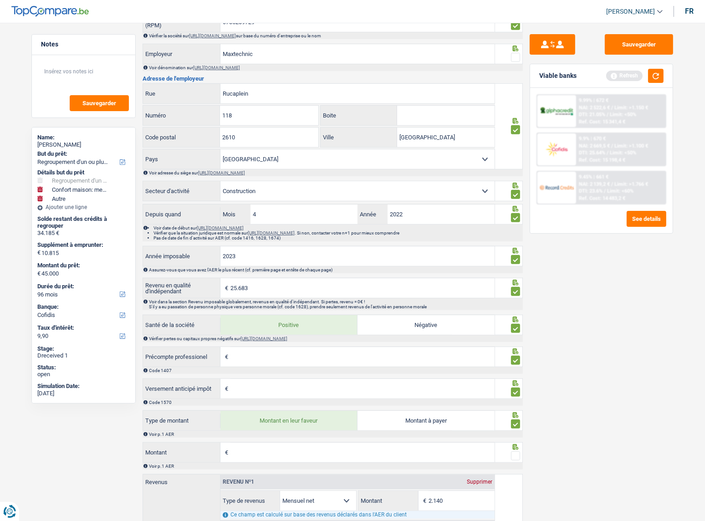
drag, startPoint x: 249, startPoint y: 453, endPoint x: 253, endPoint y: 447, distance: 6.8
click at [249, 453] on input "Montant" at bounding box center [362, 453] width 264 height 20
type input "4"
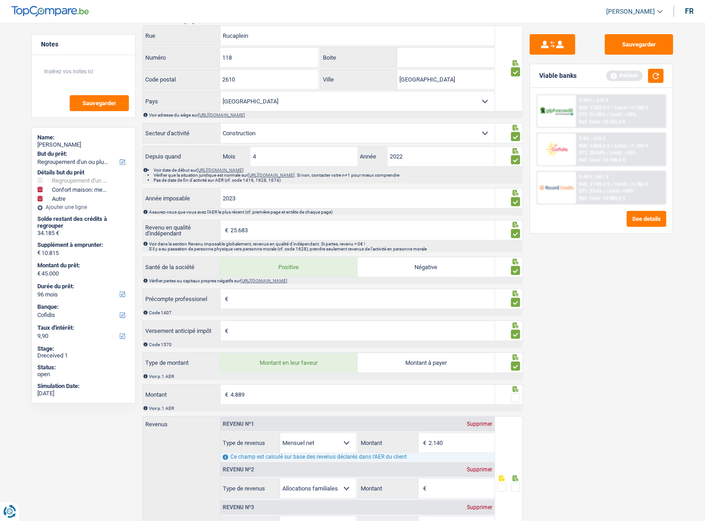
scroll to position [667, 0]
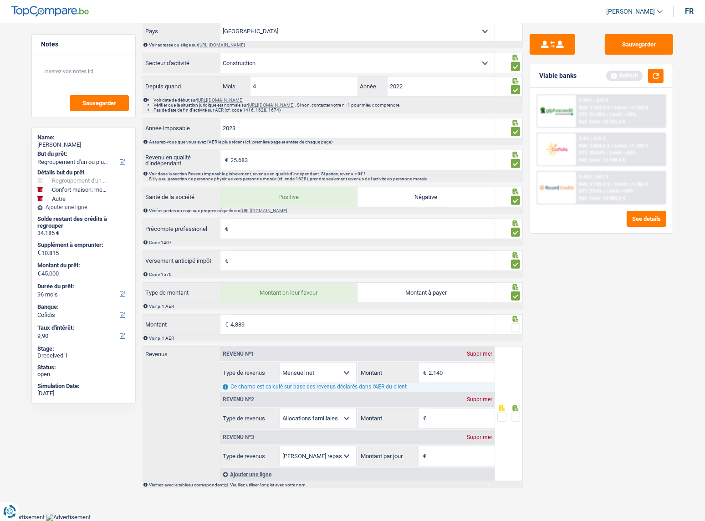
type input "4.889"
click at [512, 409] on icon at bounding box center [515, 408] width 9 height 6
type input "2.548"
click at [508, 414] on fieldset at bounding box center [508, 417] width 23 height 11
click at [475, 396] on div "Revenu nº2 Supprimer" at bounding box center [357, 399] width 274 height 15
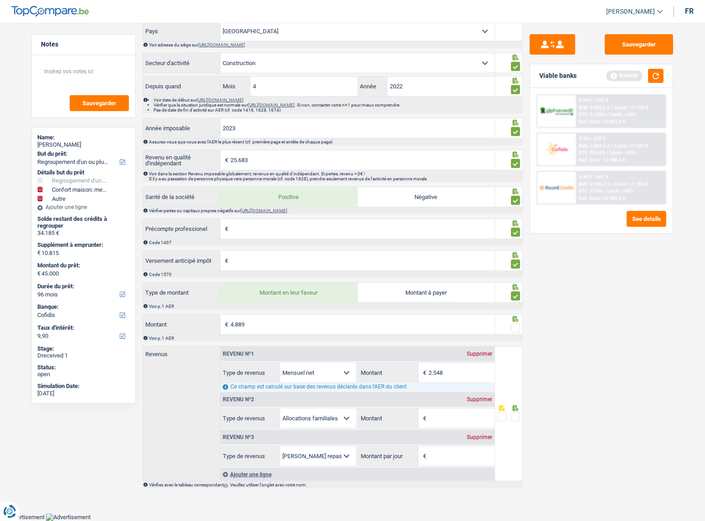
click at [476, 404] on div "Revenu nº2 Supprimer" at bounding box center [357, 399] width 274 height 15
click at [480, 400] on div "Revenu nº2 Supprimer" at bounding box center [357, 399] width 274 height 15
click at [480, 400] on div "Supprimer" at bounding box center [480, 399] width 30 height 5
select select "mealVouchers"
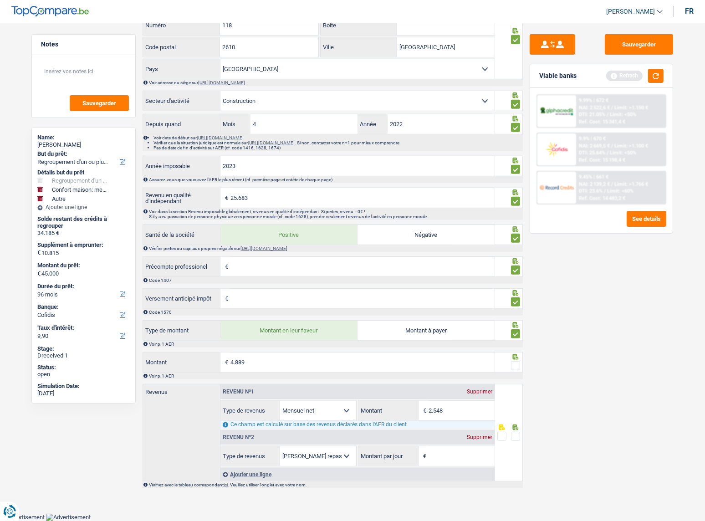
click at [480, 440] on div "Supprimer" at bounding box center [480, 437] width 30 height 5
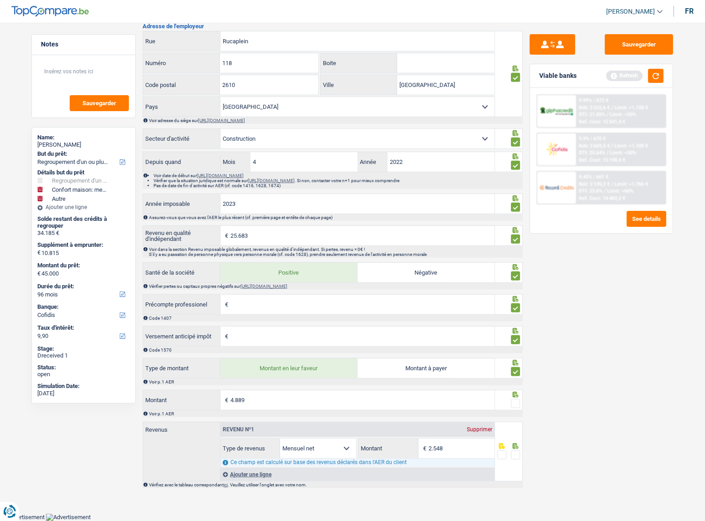
scroll to position [592, 0]
drag, startPoint x: 514, startPoint y: 461, endPoint x: 516, endPoint y: 454, distance: 7.0
click at [515, 461] on div at bounding box center [515, 455] width 9 height 11
click at [516, 453] on span at bounding box center [515, 455] width 9 height 9
click at [0, 0] on input "radio" at bounding box center [0, 0] width 0 height 0
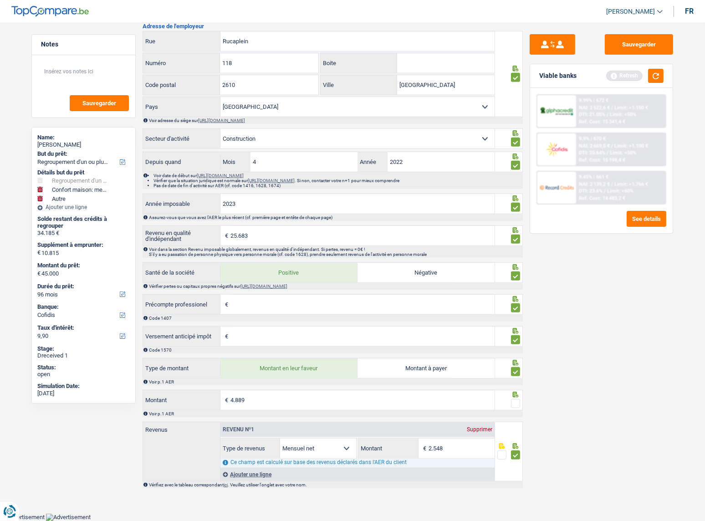
click at [518, 402] on span at bounding box center [515, 403] width 9 height 9
click at [0, 0] on input "radio" at bounding box center [0, 0] width 0 height 0
click at [638, 42] on button "Sauvegarder" at bounding box center [639, 44] width 68 height 20
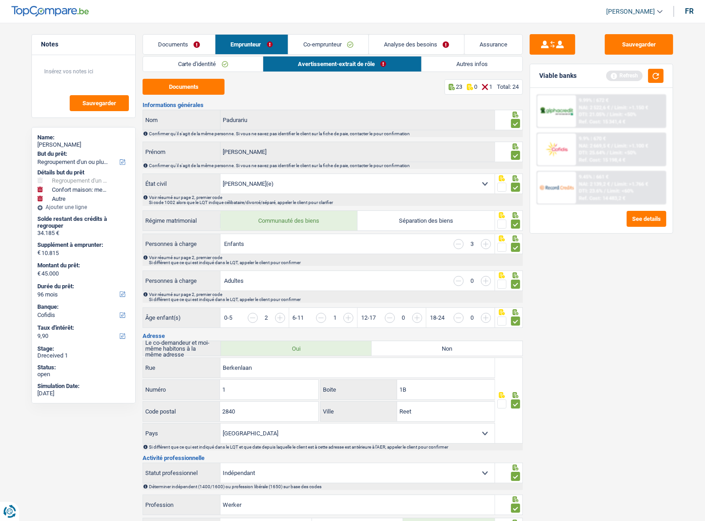
scroll to position [0, 0]
drag, startPoint x: 429, startPoint y: 55, endPoint x: 438, endPoint y: 60, distance: 10.8
click at [448, 62] on link "Autres infos" at bounding box center [472, 63] width 101 height 15
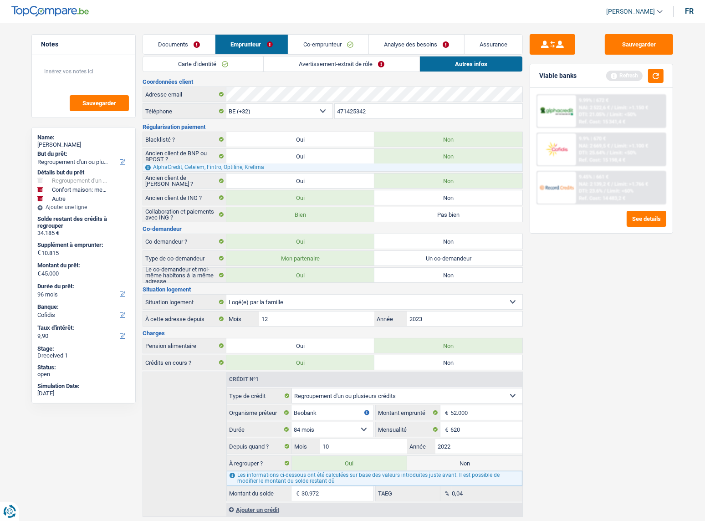
click at [369, 71] on link "Avertissement-extrait de rôle" at bounding box center [342, 63] width 156 height 15
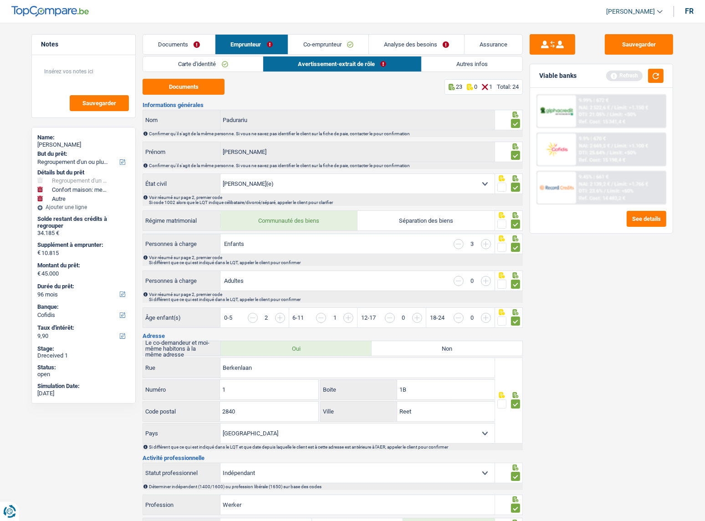
click at [369, 66] on link "Avertissement-extrait de rôle" at bounding box center [342, 63] width 158 height 15
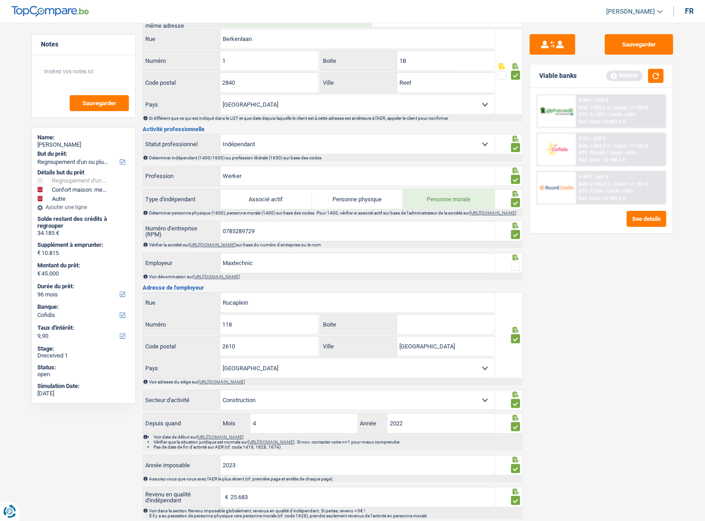
scroll to position [414, 0]
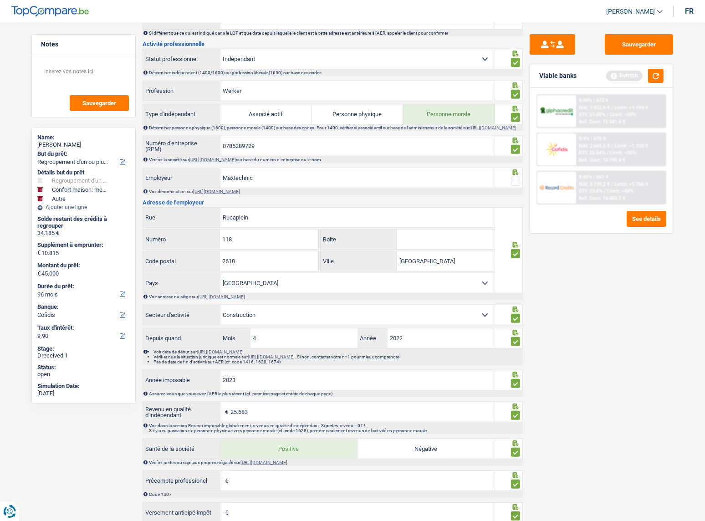
click at [516, 180] on div at bounding box center [515, 181] width 9 height 11
click at [520, 184] on span at bounding box center [515, 181] width 9 height 9
click at [0, 0] on input "radio" at bounding box center [0, 0] width 0 height 0
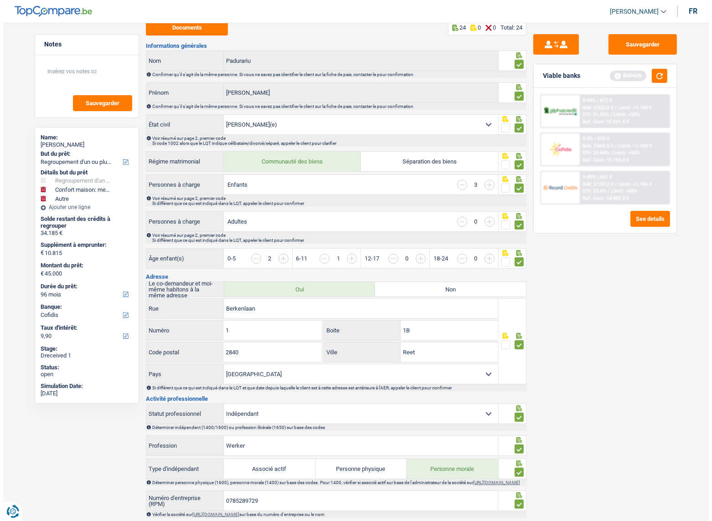
scroll to position [0, 0]
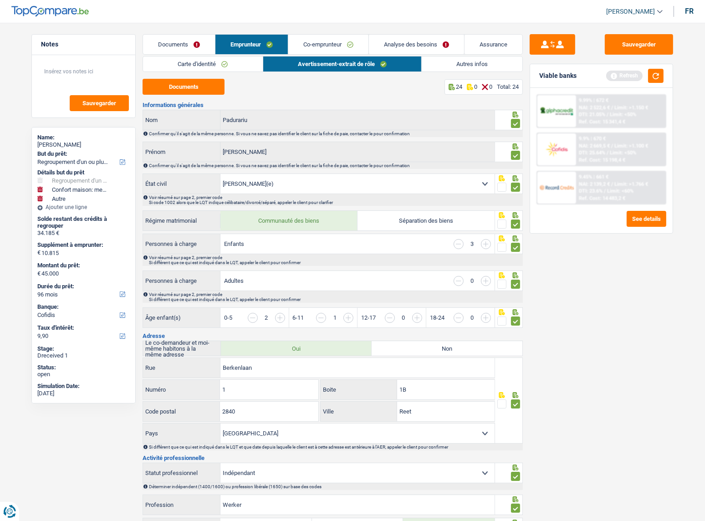
drag, startPoint x: 439, startPoint y: 81, endPoint x: 449, endPoint y: 63, distance: 20.4
click at [440, 80] on div "Documents 24 0 0 Total: 24" at bounding box center [333, 87] width 380 height 16
click at [449, 63] on link "Autres infos" at bounding box center [472, 63] width 101 height 15
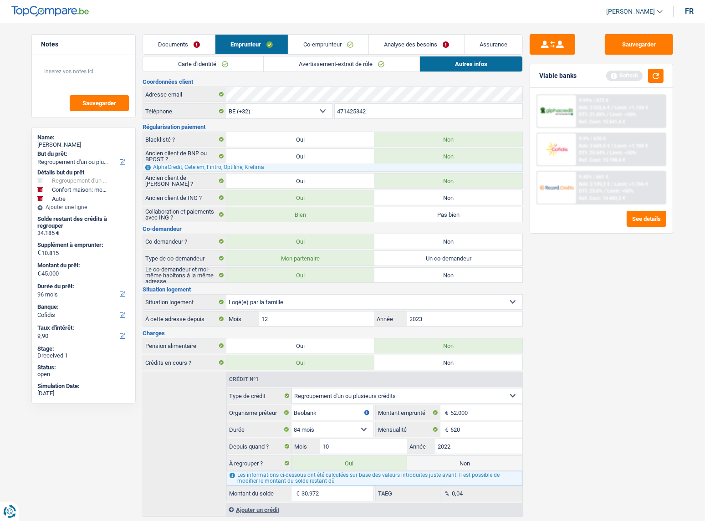
click at [323, 38] on link "Co-emprunteur" at bounding box center [328, 45] width 80 height 20
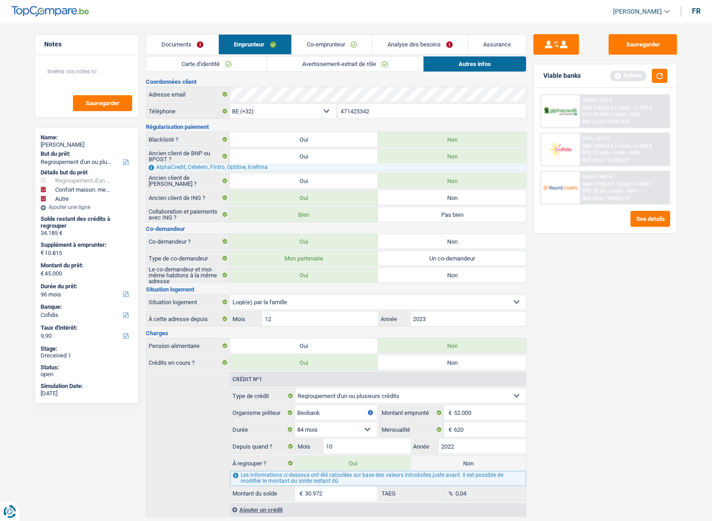
click at [323, 38] on link "Co-emprunteur" at bounding box center [332, 45] width 80 height 20
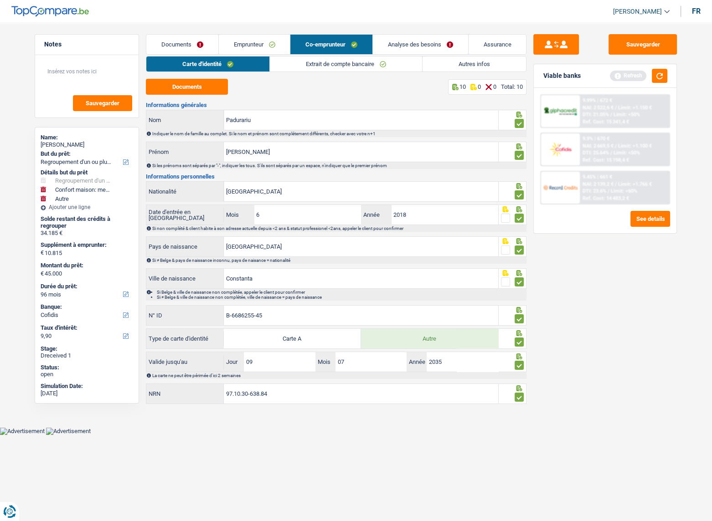
click at [233, 60] on link "Carte d'identité" at bounding box center [207, 63] width 123 height 15
click at [346, 70] on link "Extrait de compte bancaire" at bounding box center [346, 63] width 152 height 15
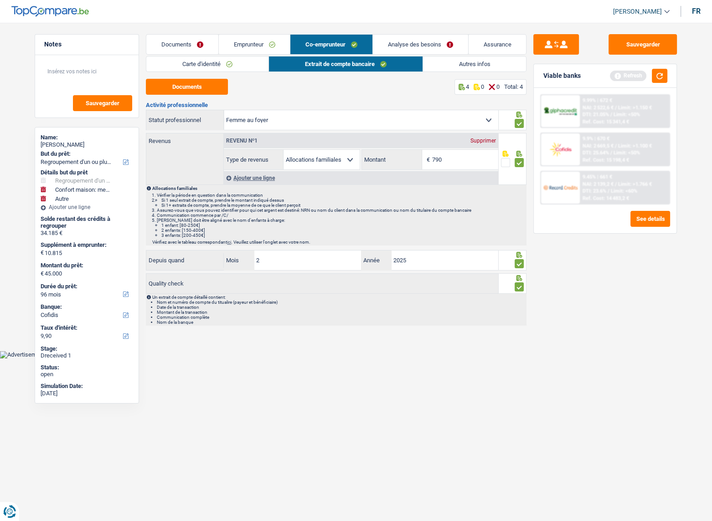
click at [431, 67] on link "Autres infos" at bounding box center [474, 63] width 103 height 15
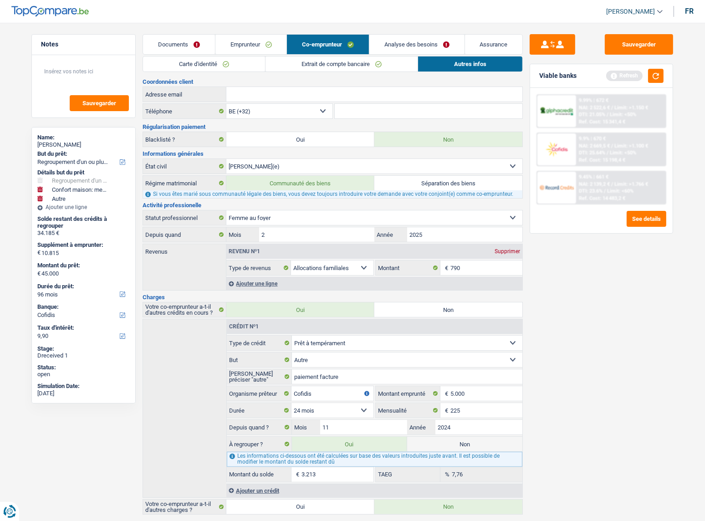
click at [306, 72] on div "Carte d'identité Extrait de compte bancaire Autres infos Documents 10 0 0 Total…" at bounding box center [333, 285] width 380 height 459
click at [307, 69] on link "Extrait de compte bancaire" at bounding box center [342, 63] width 152 height 15
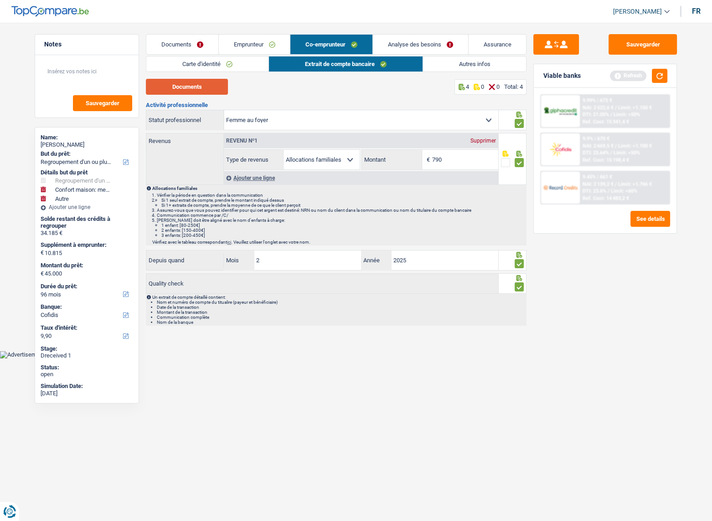
click at [194, 92] on button "Documents" at bounding box center [187, 87] width 82 height 16
click at [636, 48] on button "Sauvegarder" at bounding box center [642, 44] width 68 height 20
drag, startPoint x: 663, startPoint y: 70, endPoint x: 659, endPoint y: 75, distance: 6.8
click at [663, 71] on button "button" at bounding box center [658, 76] width 15 height 14
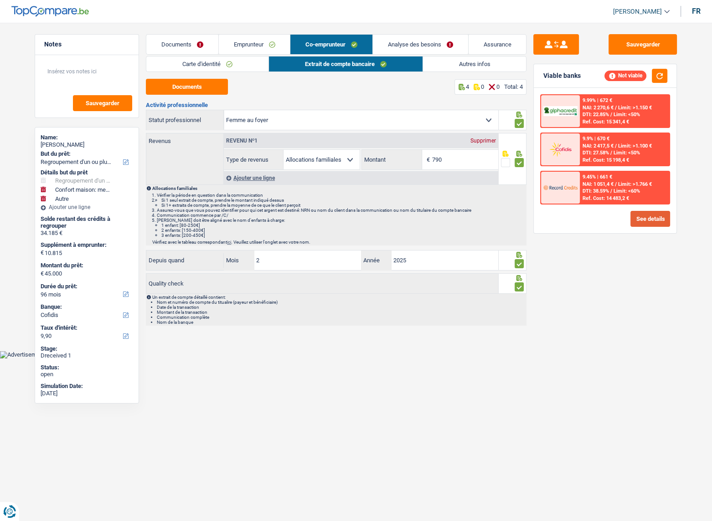
drag, startPoint x: 663, startPoint y: 232, endPoint x: 653, endPoint y: 215, distance: 19.6
click at [663, 232] on div "9.99% | 672 € NAI: 2 270,6 € / Limit: >1.150 € DTI: 22.85% / Limit: <50% Ref. C…" at bounding box center [604, 160] width 143 height 145
click at [653, 215] on button "See details" at bounding box center [650, 219] width 40 height 16
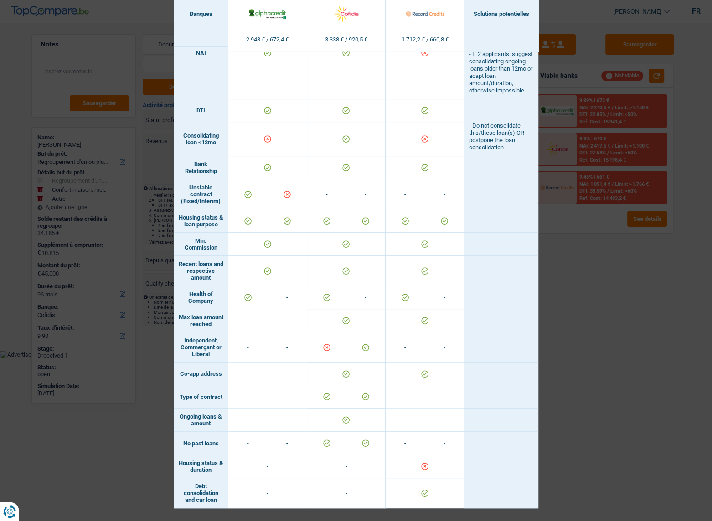
scroll to position [363, 0]
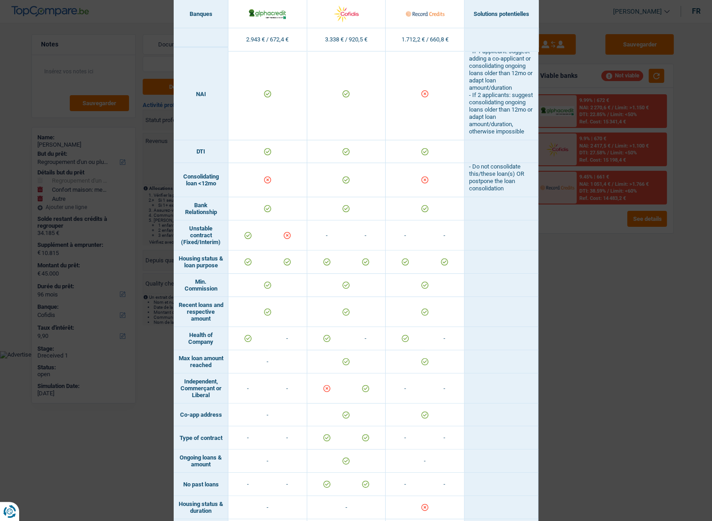
click at [589, 320] on div "Banks conditions × Banques Solutions potentielles Revenus / Charges 2.943 € / 6…" at bounding box center [356, 260] width 712 height 521
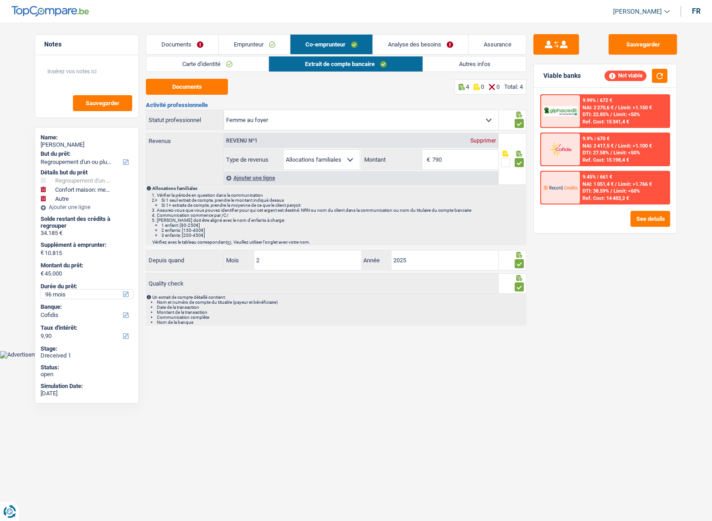
click at [67, 293] on select "12 mois 18 mois 24 mois 30 mois 36 mois 42 mois 48 mois 60 mois 72 mois 84 mois…" at bounding box center [87, 294] width 92 height 9
select select "84"
click at [41, 290] on select "12 mois 18 mois 24 mois 30 mois 36 mois 42 mois 48 mois 60 mois 72 mois 84 mois…" at bounding box center [87, 294] width 92 height 9
click at [623, 208] on div "9.99% | 737 € NAI: 2 206,1 € / Limit: >1.150 € DTI: 25.04% / Limit: <50% Ref. C…" at bounding box center [604, 160] width 143 height 145
click at [630, 218] on button "See details" at bounding box center [650, 219] width 40 height 16
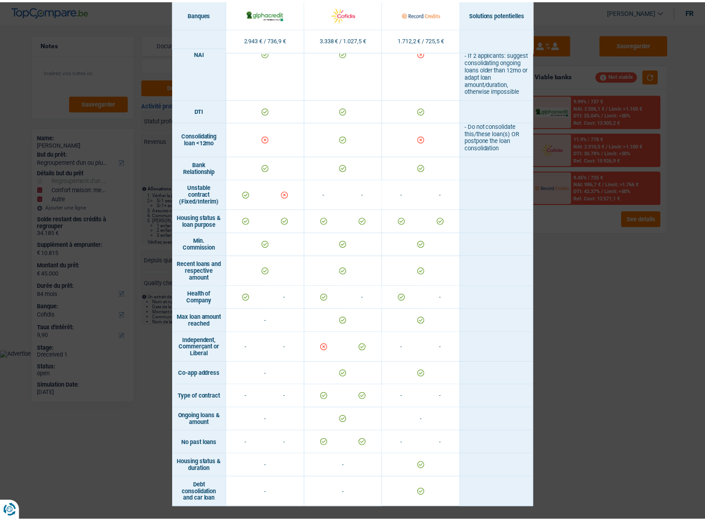
scroll to position [321, 0]
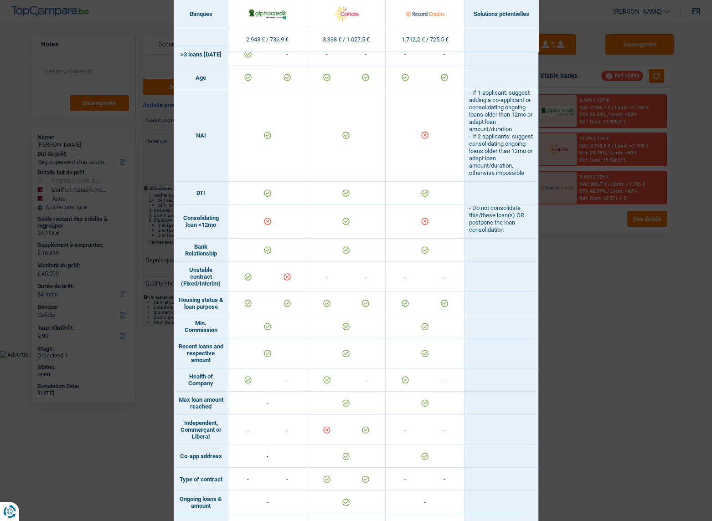
click at [632, 297] on div "Banks conditions × Banques Solutions potentielles Revenus / Charges 2.943 € / 7…" at bounding box center [356, 260] width 712 height 521
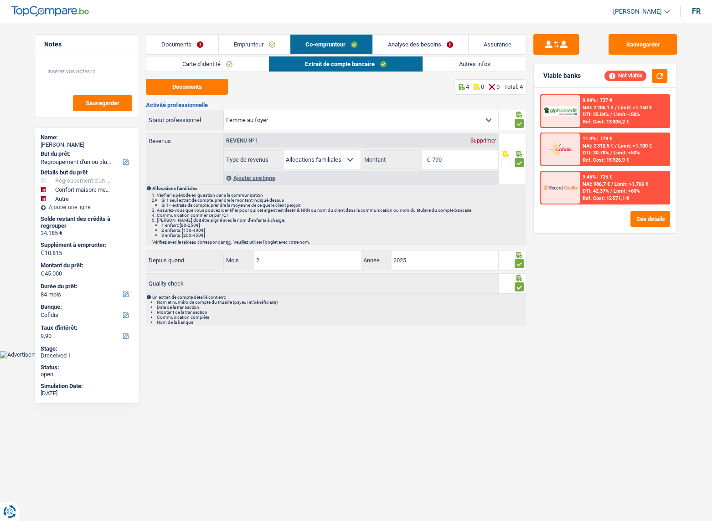
click at [449, 66] on link "Autres infos" at bounding box center [474, 63] width 103 height 15
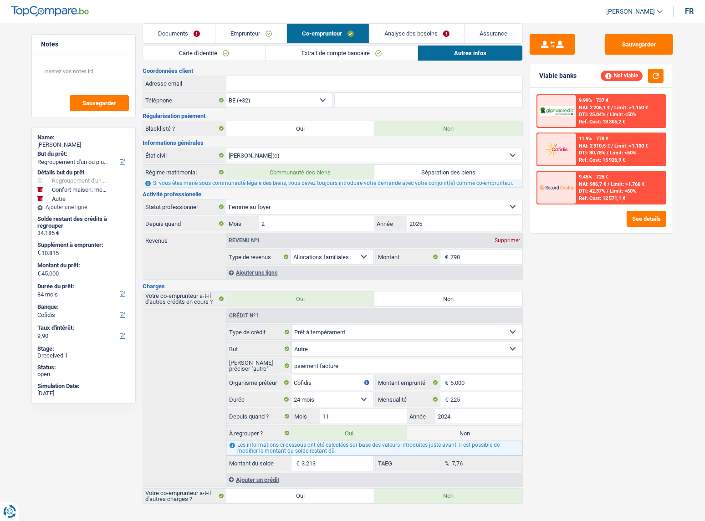
scroll to position [21, 0]
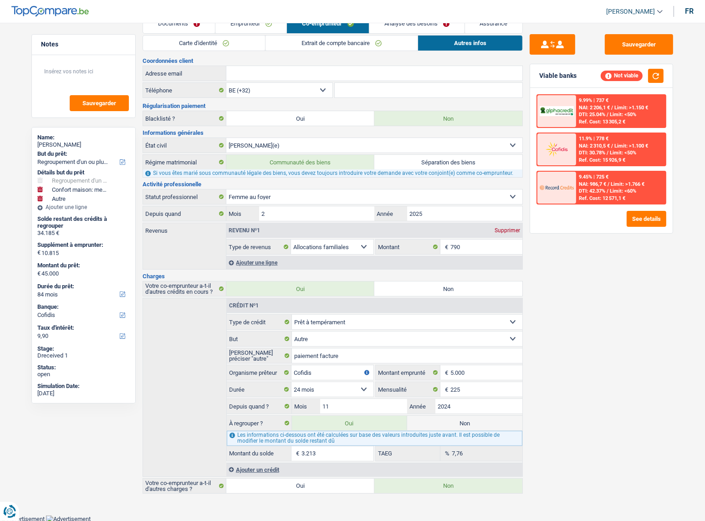
click at [440, 420] on label "Non" at bounding box center [464, 423] width 115 height 15
click at [440, 420] on input "Non" at bounding box center [464, 423] width 115 height 15
radio input "true"
type input "41.787"
select select "144"
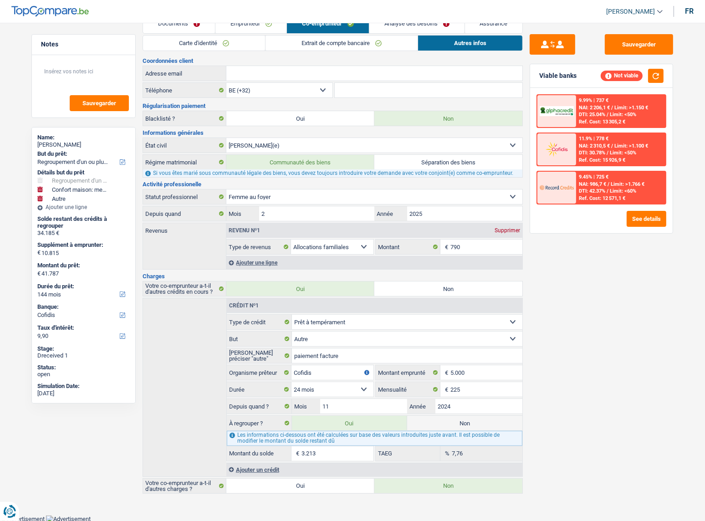
radio input "false"
type input "41.787"
select select "144"
type input "30.972"
type input "41.787"
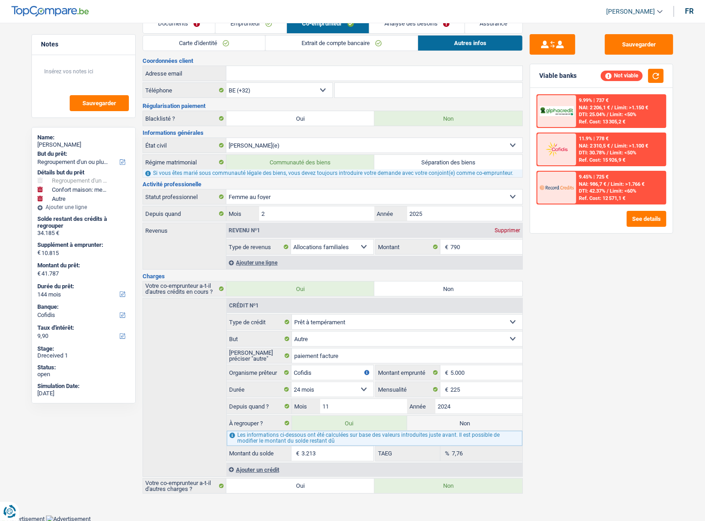
select select "144"
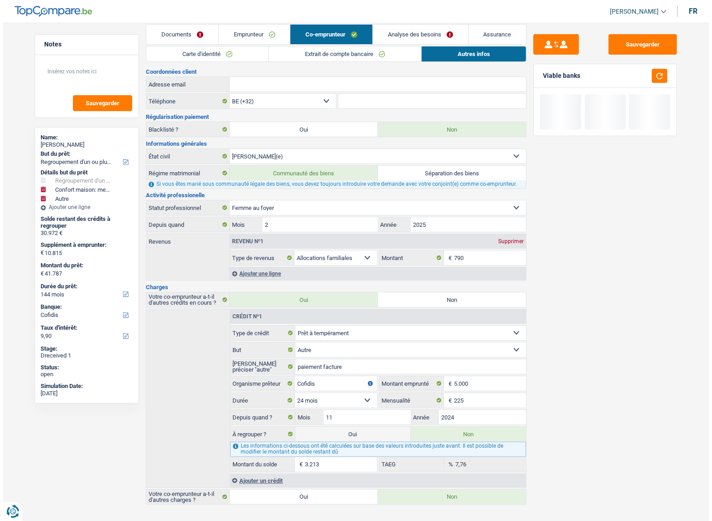
scroll to position [0, 0]
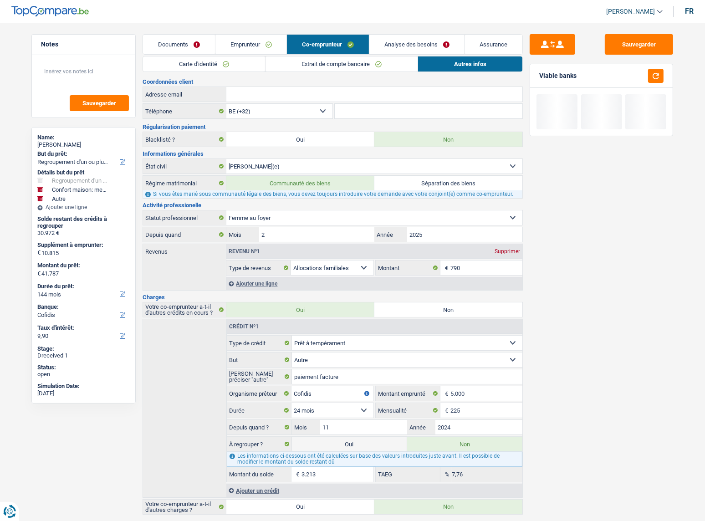
click at [397, 41] on link "Analyse des besoins" at bounding box center [416, 45] width 95 height 20
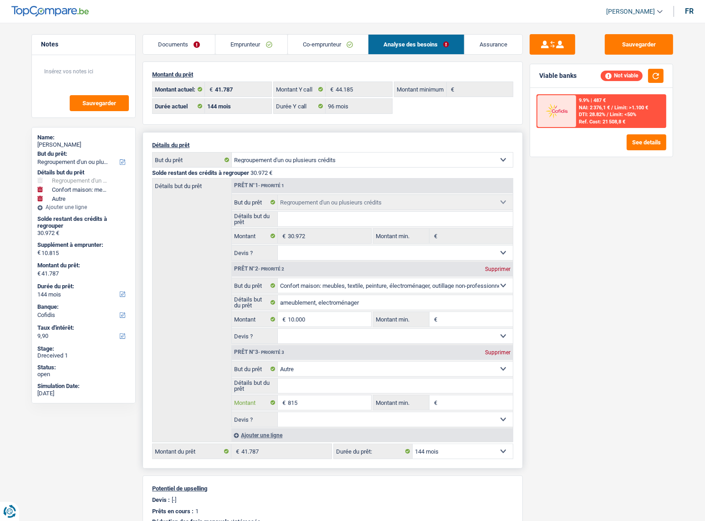
click at [315, 400] on input "815" at bounding box center [329, 402] width 83 height 15
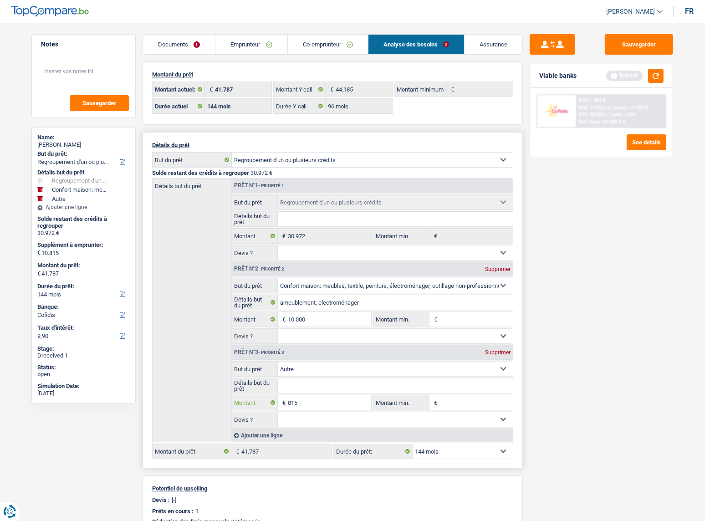
click at [288, 400] on input "815" at bounding box center [329, 402] width 83 height 15
type input "3.200"
type input "13.200"
type input "44.172"
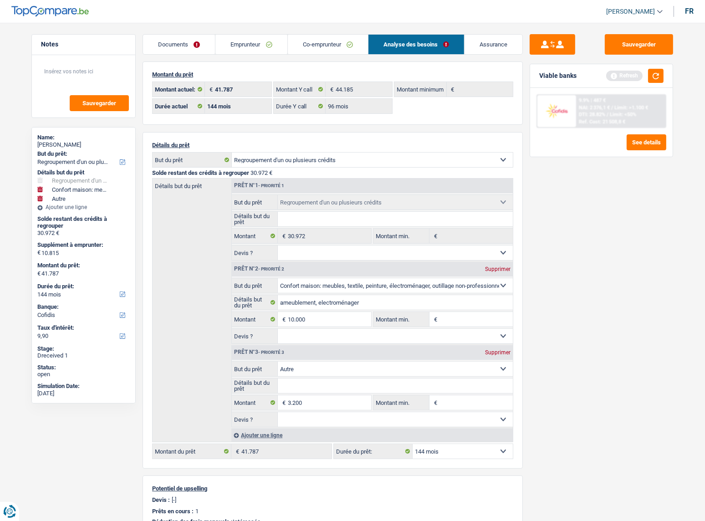
type input "44.172"
click at [592, 223] on div "Sauvegarder Viable banks Refresh 9.9% | 487 € NAI: 2 376,1 € / Limit: >1.100 € …" at bounding box center [601, 269] width 157 height 470
click at [57, 294] on select "12 mois 18 mois 24 mois 30 mois 36 mois 42 mois 48 mois 60 mois 72 mois 84 mois…" at bounding box center [83, 294] width 92 height 9
select select "120"
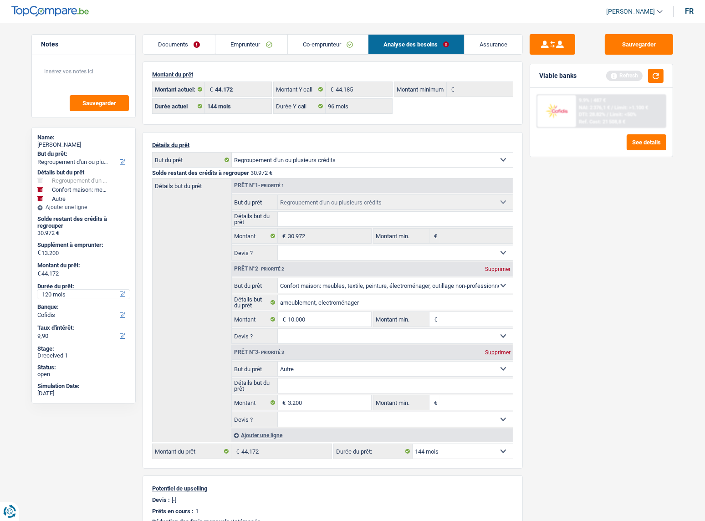
click at [37, 290] on select "12 mois 18 mois 24 mois 30 mois 36 mois 42 mois 48 mois 60 mois 72 mois 84 mois…" at bounding box center [83, 294] width 92 height 9
select select "120"
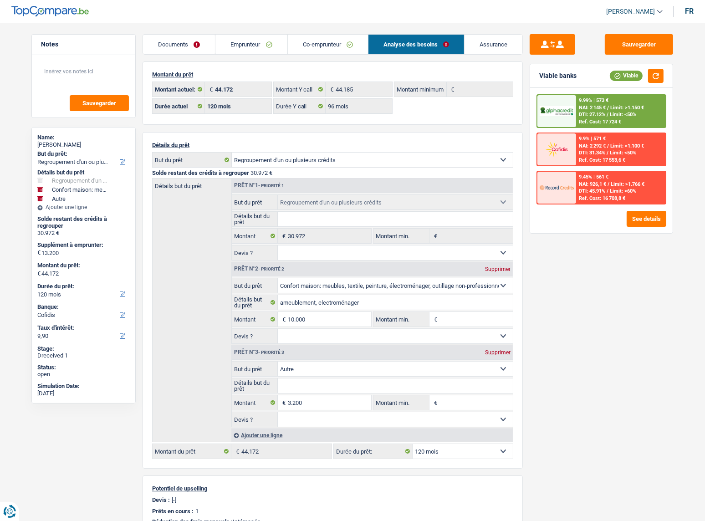
click at [651, 98] on div "9.99% | 573 € NAI: 2 145 € / Limit: >1.150 € DTI: 27.12% / Limit: <50% Ref. Cos…" at bounding box center [621, 111] width 90 height 32
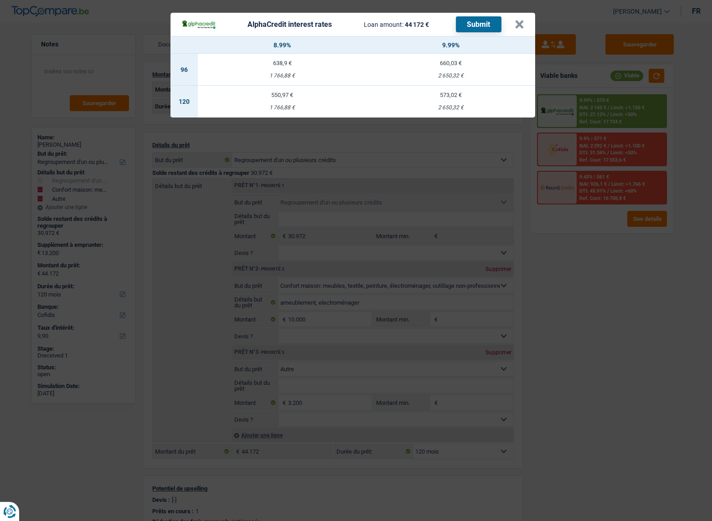
click at [320, 103] on td "550,97 € 1 766,88 €" at bounding box center [282, 102] width 169 height 32
select select "alphacredit"
type input "8,99"
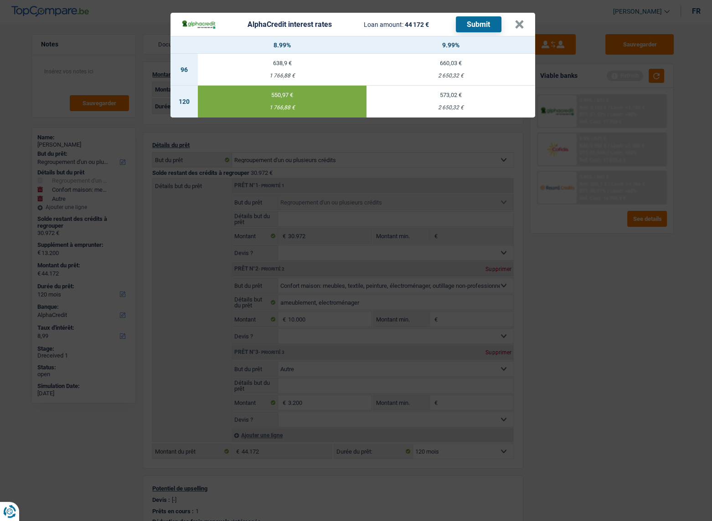
click at [471, 27] on button "Submit" at bounding box center [479, 24] width 46 height 16
click at [516, 26] on button "×" at bounding box center [519, 24] width 10 height 9
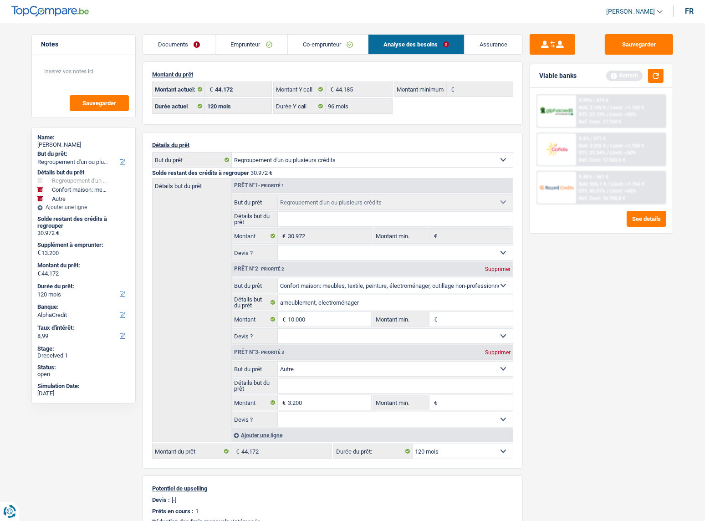
click at [73, 141] on div "Vasile Padurariu" at bounding box center [83, 144] width 92 height 7
copy div "Padurariu"
click at [660, 77] on button "button" at bounding box center [655, 76] width 15 height 14
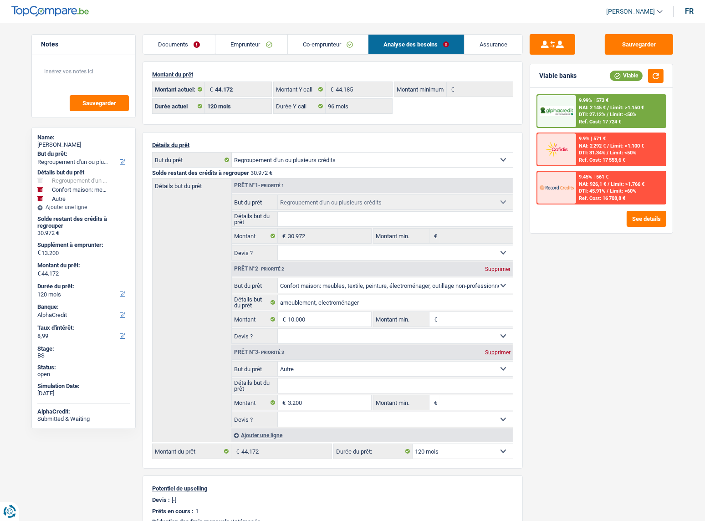
click at [246, 51] on link "Emprunteur" at bounding box center [251, 45] width 72 height 20
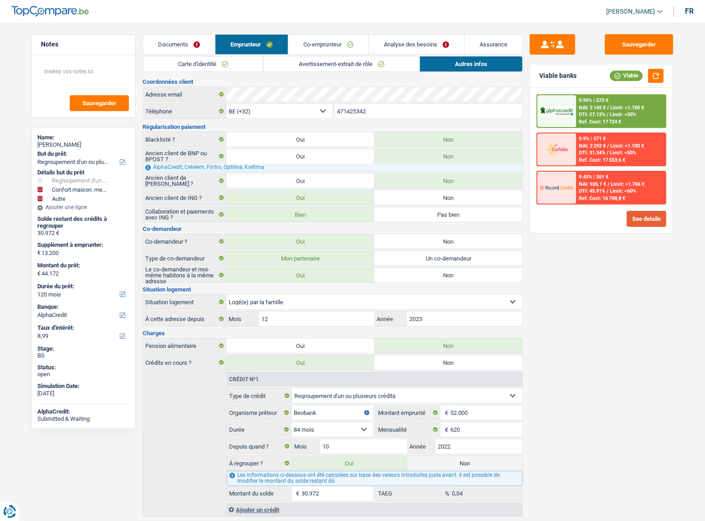
drag, startPoint x: 631, startPoint y: 208, endPoint x: 636, endPoint y: 214, distance: 7.4
click at [632, 208] on div "9.99% | 573 € NAI: 2 145 € / Limit: >1.150 € DTI: 27.12% / Limit: <50% Ref. Cos…" at bounding box center [601, 160] width 143 height 145
click at [637, 216] on button "See details" at bounding box center [647, 219] width 40 height 16
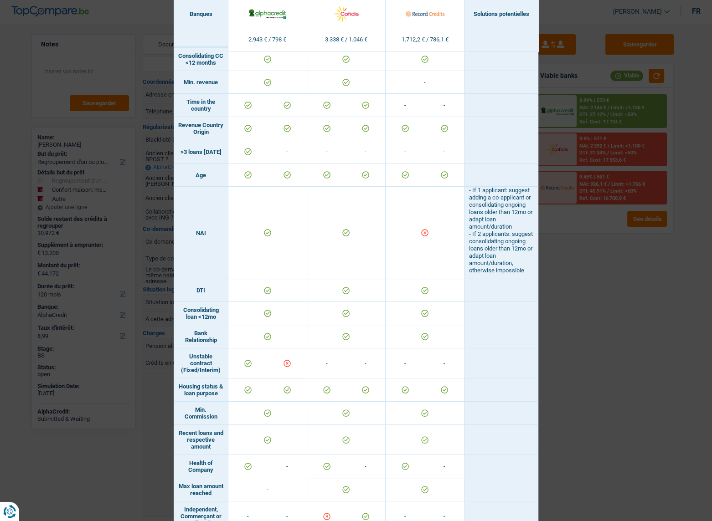
scroll to position [97, 0]
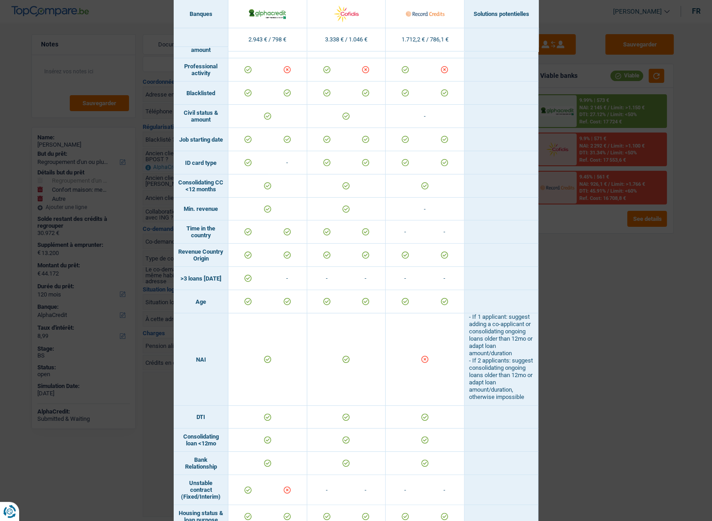
click at [650, 224] on div "Banks conditions × Banques Solutions potentielles Revenus / Charges 2.943 € / 7…" at bounding box center [356, 260] width 712 height 521
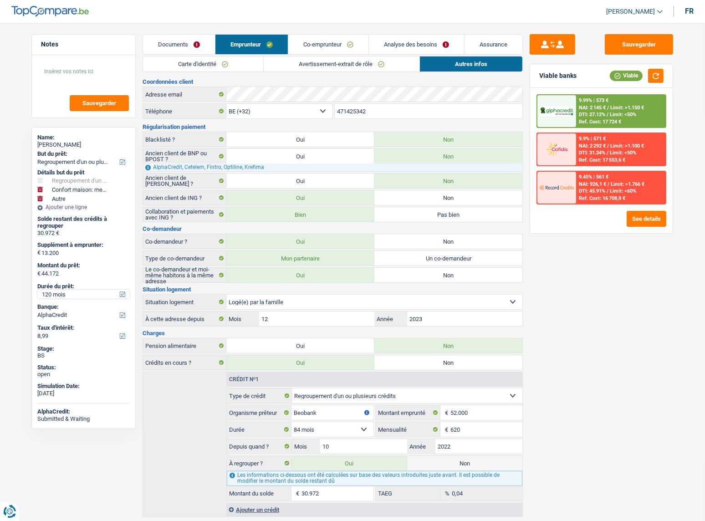
click at [65, 290] on select "12 mois 18 mois 24 mois 30 mois 36 mois 42 mois 48 mois 60 mois 72 mois 84 mois…" at bounding box center [83, 294] width 92 height 9
select select "84"
click at [37, 290] on select "12 mois 18 mois 24 mois 30 mois 36 mois 42 mois 48 mois 60 mois 72 mois 84 mois…" at bounding box center [83, 294] width 92 height 9
click at [641, 226] on div "9.99% | 723 € NAI: 1 994,7 € / Limit: >1.150 € DTI: 32.22% / Limit: <50% Ref. C…" at bounding box center [601, 160] width 143 height 145
click at [642, 216] on button "See details" at bounding box center [647, 219] width 40 height 16
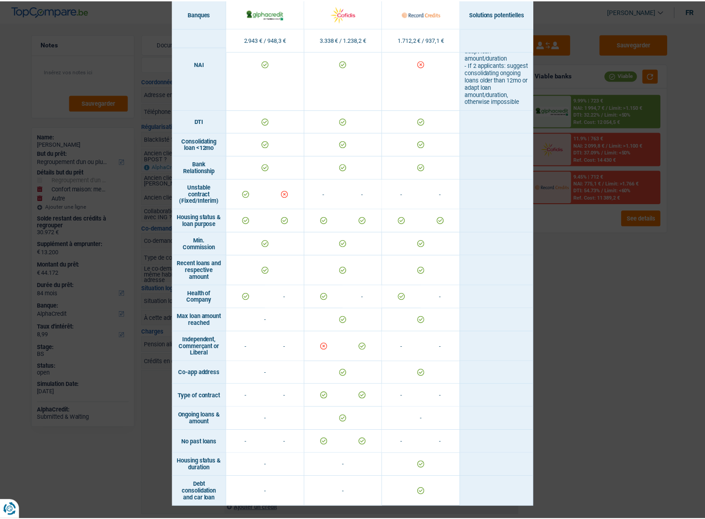
scroll to position [304, 0]
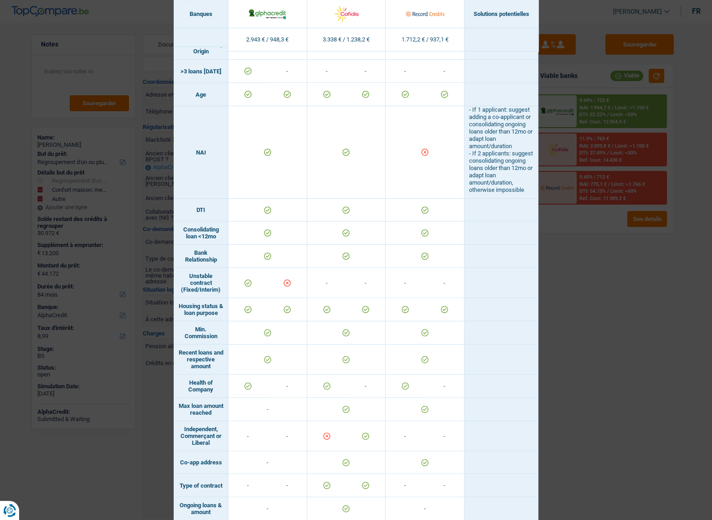
drag, startPoint x: 569, startPoint y: 224, endPoint x: 567, endPoint y: 220, distance: 4.7
click at [569, 227] on div "Banks conditions × Banques Solutions potentielles Revenus / Charges 2.943 € / 9…" at bounding box center [356, 260] width 712 height 520
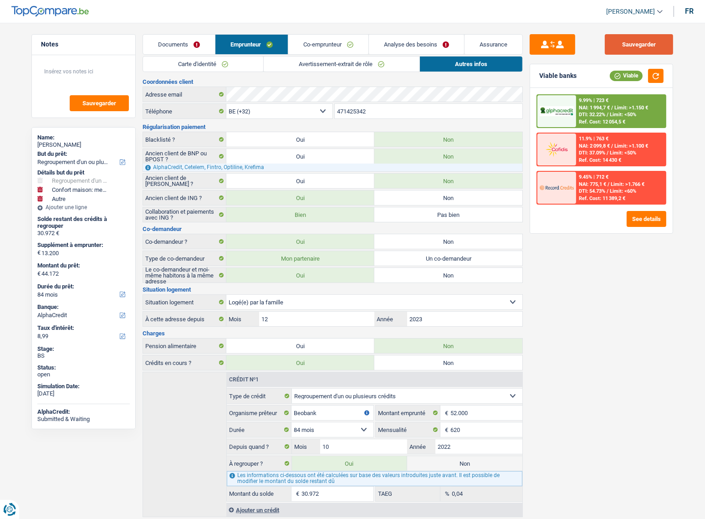
click at [643, 50] on button "Sauvegarder" at bounding box center [639, 44] width 68 height 20
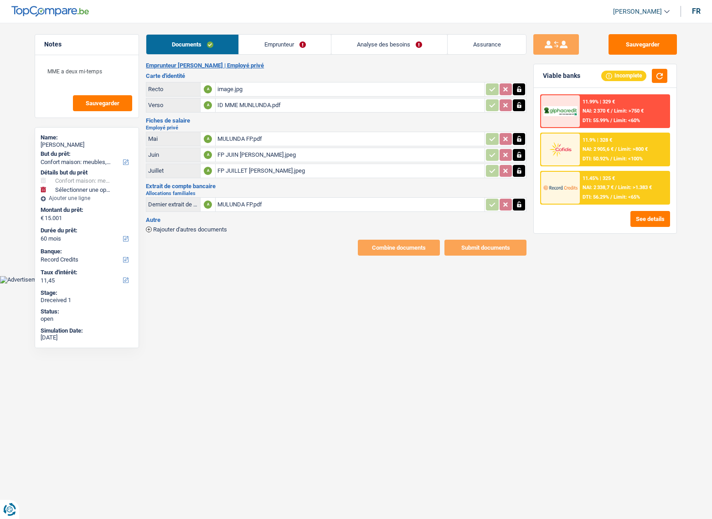
select select "household"
select select "60"
select select "record credits"
click at [281, 169] on div "FP JUILLET [PERSON_NAME].jpeg" at bounding box center [349, 171] width 265 height 14
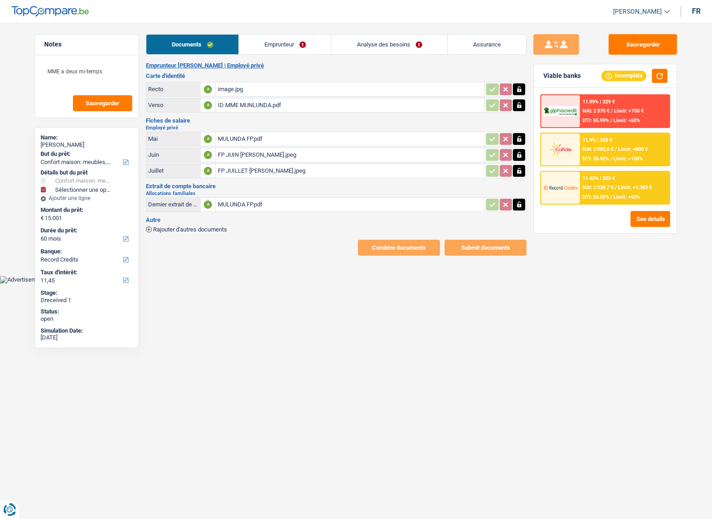
click at [287, 50] on link "Emprunteur" at bounding box center [285, 45] width 92 height 20
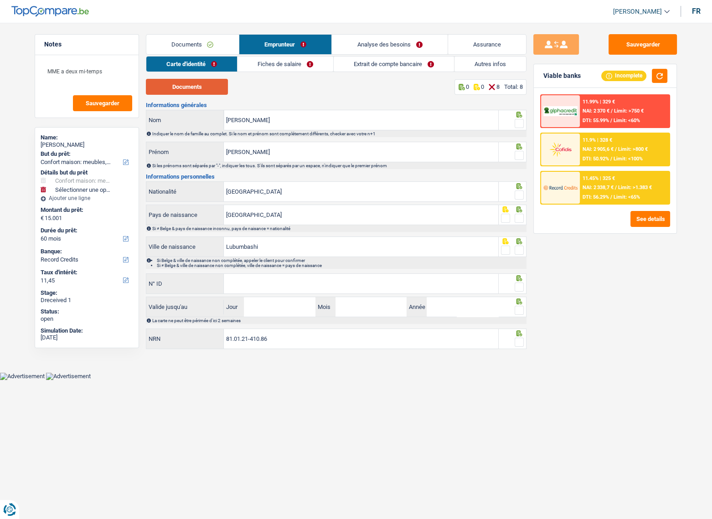
click at [206, 85] on button "Documents" at bounding box center [187, 87] width 82 height 16
click at [521, 122] on span at bounding box center [518, 123] width 9 height 9
click at [0, 0] on input "radio" at bounding box center [0, 0] width 0 height 0
click at [520, 155] on span at bounding box center [518, 155] width 9 height 9
click at [0, 0] on input "radio" at bounding box center [0, 0] width 0 height 0
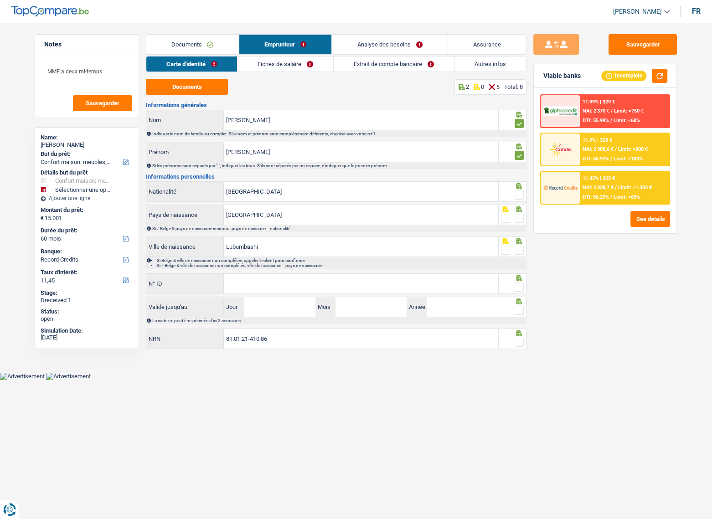
click at [520, 197] on span at bounding box center [518, 194] width 9 height 9
click at [0, 0] on input "radio" at bounding box center [0, 0] width 0 height 0
click at [522, 226] on div "Si ≠ Belge & pays de naissance inconnu, pays de naisance = nationalité" at bounding box center [338, 228] width 373 height 5
drag, startPoint x: 522, startPoint y: 220, endPoint x: 520, endPoint y: 238, distance: 18.3
click at [521, 220] on span at bounding box center [518, 218] width 9 height 9
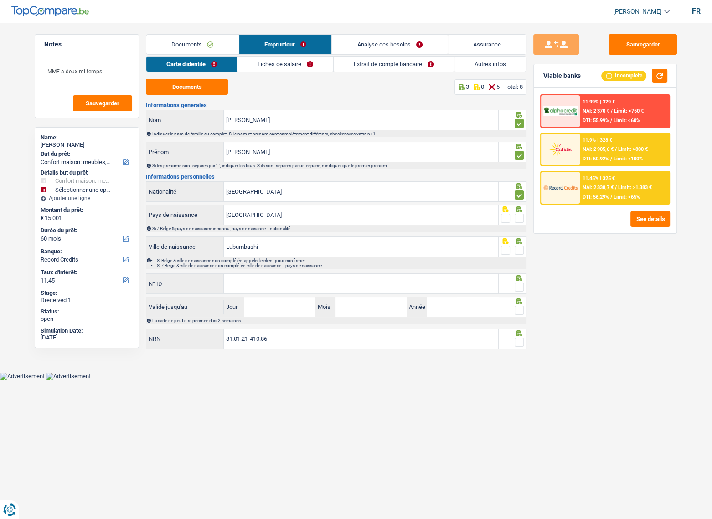
click at [0, 0] on input "radio" at bounding box center [0, 0] width 0 height 0
click at [519, 212] on icon at bounding box center [519, 209] width 6 height 6
drag, startPoint x: 358, startPoint y: 292, endPoint x: 429, endPoint y: 290, distance: 71.1
click at [358, 292] on input "N° ID" at bounding box center [361, 284] width 274 height 20
paste input "[PHONE_NUMBER]"
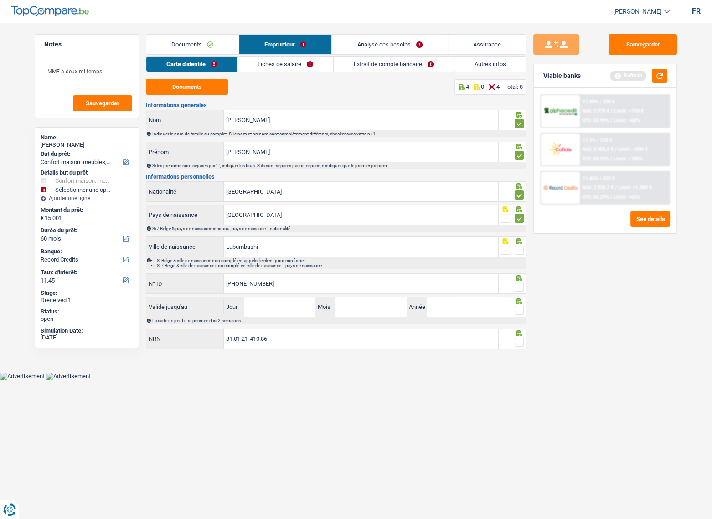
type input "[PHONE_NUMBER]"
drag, startPoint x: 513, startPoint y: 289, endPoint x: 523, endPoint y: 257, distance: 33.3
click at [515, 288] on fieldset at bounding box center [512, 287] width 23 height 11
click at [519, 251] on span at bounding box center [518, 250] width 9 height 9
click at [0, 0] on input "radio" at bounding box center [0, 0] width 0 height 0
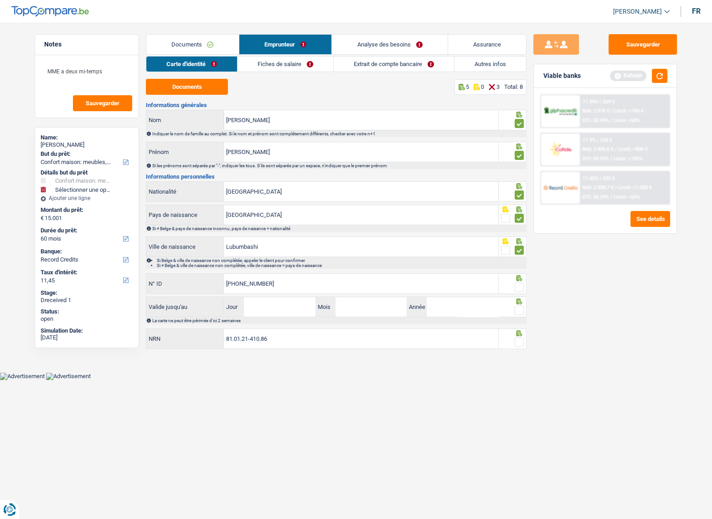
click at [517, 292] on div at bounding box center [518, 287] width 9 height 11
click at [519, 287] on span at bounding box center [518, 286] width 9 height 9
click at [0, 0] on input "radio" at bounding box center [0, 0] width 0 height 0
click at [518, 310] on span at bounding box center [518, 310] width 9 height 9
click at [0, 0] on input "radio" at bounding box center [0, 0] width 0 height 0
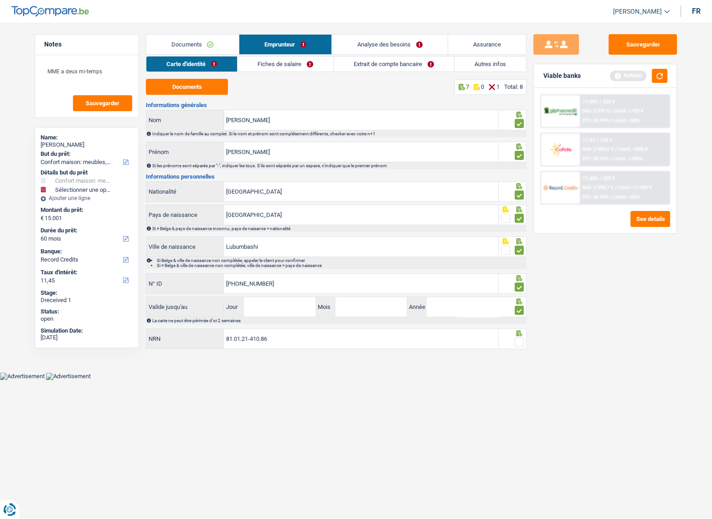
click at [521, 333] on icon at bounding box center [518, 333] width 9 height 6
click at [517, 342] on span at bounding box center [518, 342] width 9 height 9
click at [0, 0] on input "radio" at bounding box center [0, 0] width 0 height 0
click at [255, 306] on input "Jour" at bounding box center [279, 307] width 71 height 20
type input "11"
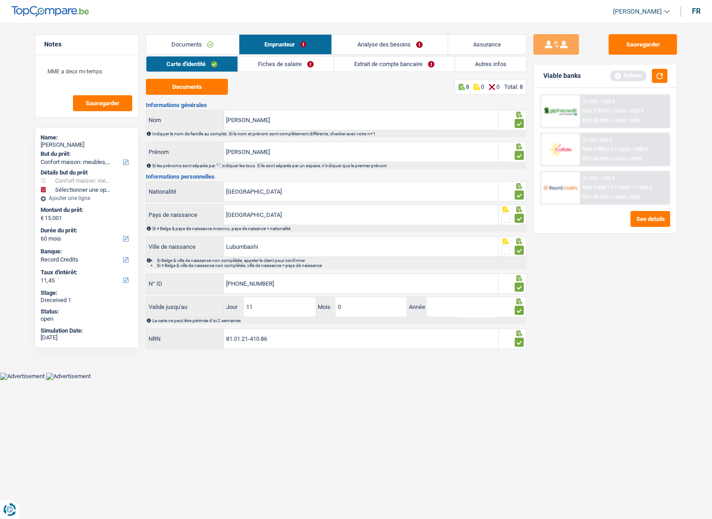
type input "02"
type input "2026"
click at [302, 74] on div "Carte d'identité Fiches de salaire Extrait de compte bancaire Autres infos Docu…" at bounding box center [336, 203] width 380 height 294
click at [298, 68] on link "Fiches de salaire" at bounding box center [286, 63] width 96 height 15
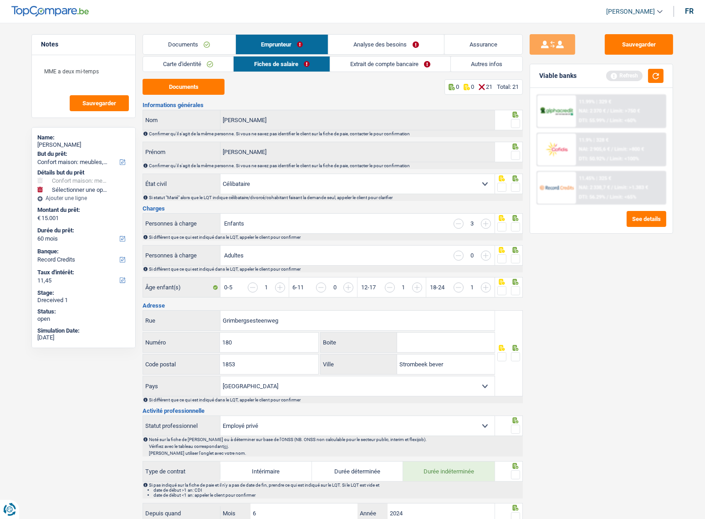
click at [521, 124] on div at bounding box center [509, 120] width 28 height 20
click at [512, 123] on span at bounding box center [515, 123] width 9 height 9
click at [0, 0] on input "radio" at bounding box center [0, 0] width 0 height 0
drag, startPoint x: 518, startPoint y: 147, endPoint x: 517, endPoint y: 155, distance: 7.9
click at [518, 118] on icon at bounding box center [516, 115] width 6 height 6
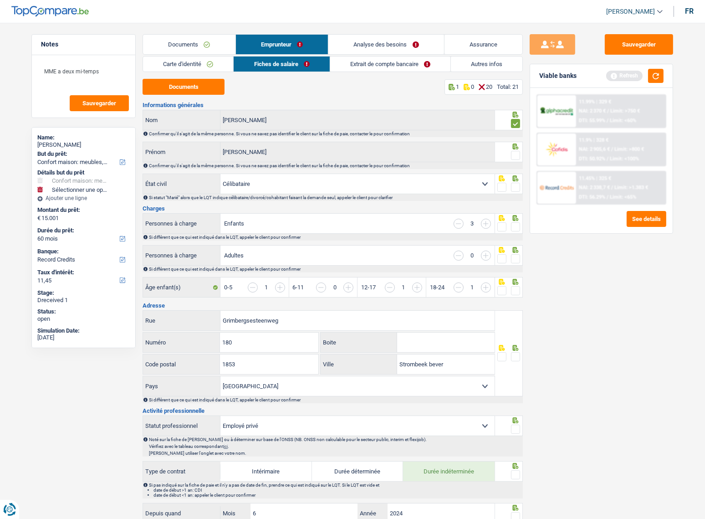
click at [517, 155] on span at bounding box center [515, 155] width 9 height 9
click at [0, 0] on input "radio" at bounding box center [0, 0] width 0 height 0
drag, startPoint x: 519, startPoint y: 181, endPoint x: 336, endPoint y: 119, distance: 193.5
click at [517, 182] on div at bounding box center [515, 187] width 9 height 11
click at [203, 83] on button "Documents" at bounding box center [184, 87] width 82 height 16
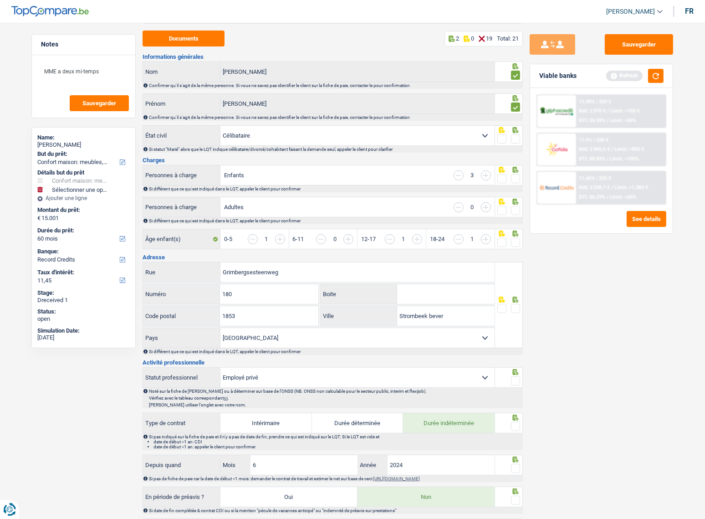
scroll to position [124, 0]
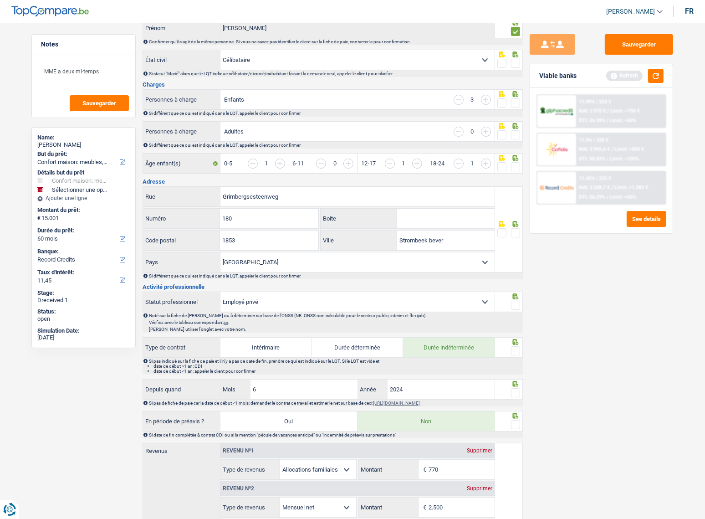
click at [506, 99] on label at bounding box center [501, 102] width 9 height 9
click at [0, 0] on input "radio" at bounding box center [0, 0] width 0 height 0
click at [513, 103] on span at bounding box center [515, 102] width 9 height 9
click at [0, 0] on input "radio" at bounding box center [0, 0] width 0 height 0
click at [514, 133] on span at bounding box center [515, 134] width 9 height 9
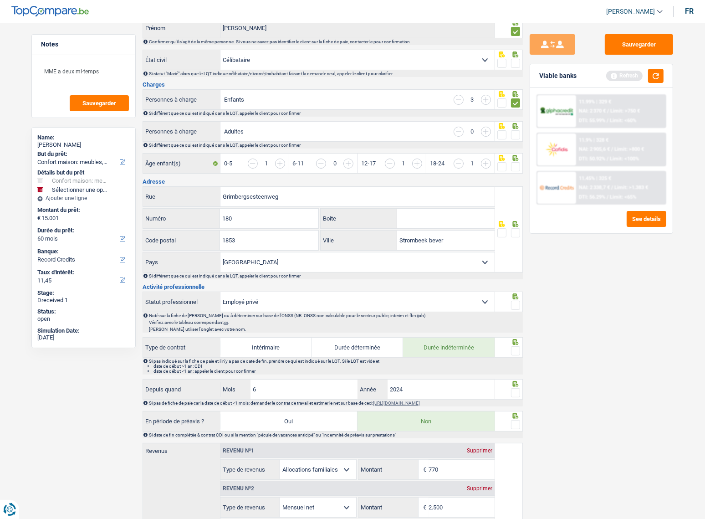
click at [0, 0] on input "radio" at bounding box center [0, 0] width 0 height 0
click at [513, 168] on span at bounding box center [515, 166] width 9 height 9
click at [0, 0] on input "radio" at bounding box center [0, 0] width 0 height 0
click at [516, 230] on span at bounding box center [515, 232] width 9 height 9
click at [0, 0] on input "radio" at bounding box center [0, 0] width 0 height 0
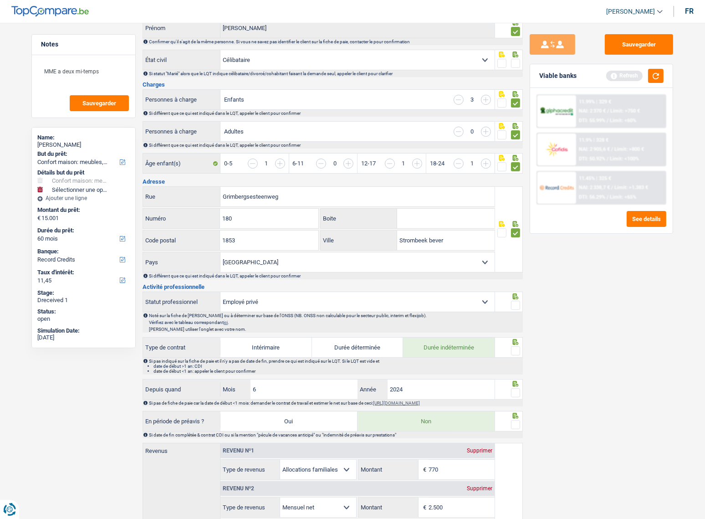
scroll to position [290, 0]
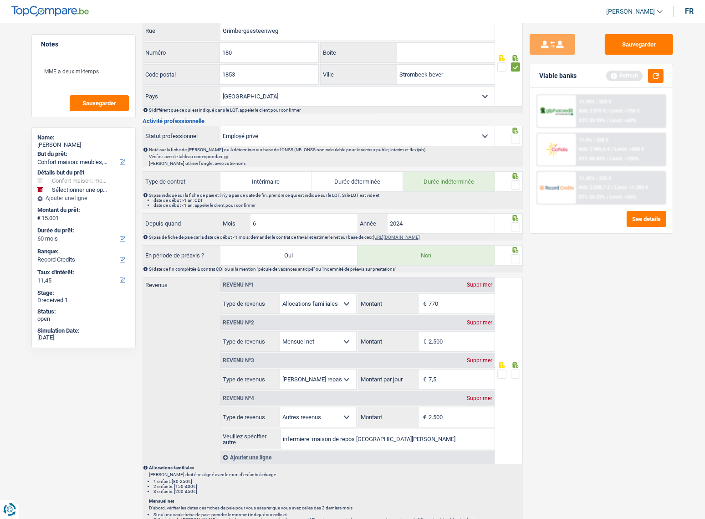
click at [516, 139] on span at bounding box center [515, 139] width 9 height 9
click at [0, 0] on input "radio" at bounding box center [0, 0] width 0 height 0
click at [518, 227] on span at bounding box center [515, 226] width 9 height 9
click at [0, 0] on input "radio" at bounding box center [0, 0] width 0 height 0
drag, startPoint x: 129, startPoint y: 235, endPoint x: 148, endPoint y: 237, distance: 18.8
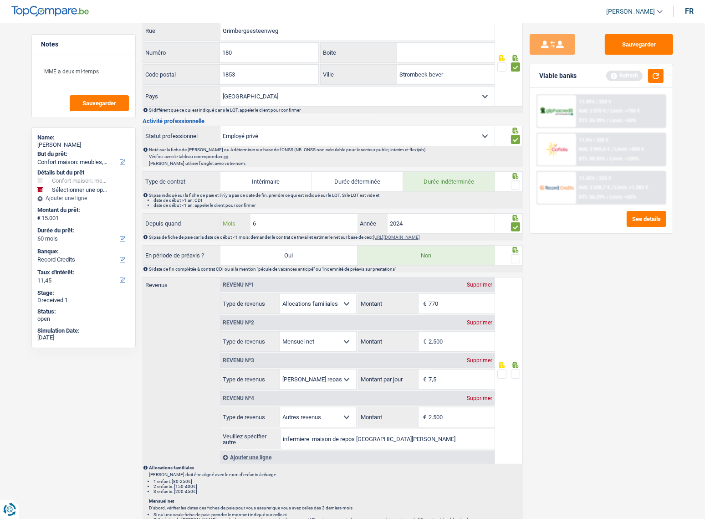
click at [136, 236] on div "Notes MME a deux mi-temps Sauvegarder Name: [PERSON_NAME] But du prêt: Confort …" at bounding box center [353, 320] width 656 height 1153
type input "4"
click at [473, 235] on div "Si pas de fiche de paie car la date de début <1 mois: demander le contrat de tr…" at bounding box center [335, 237] width 373 height 5
click at [464, 226] on input "2024" at bounding box center [441, 224] width 107 height 20
type input "2025"
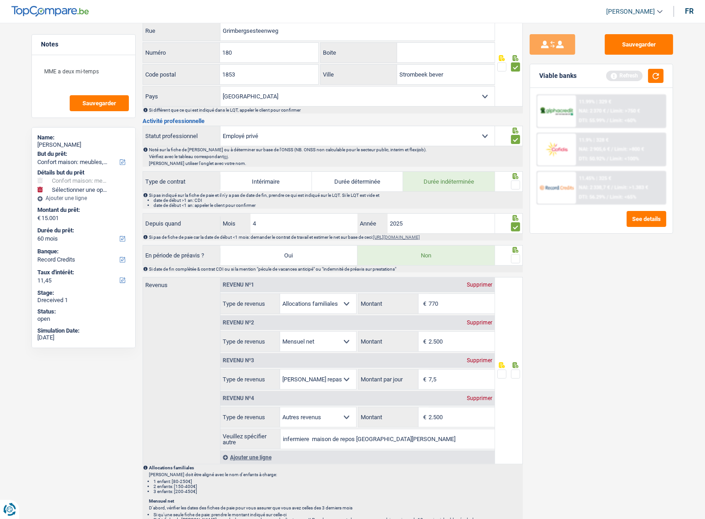
drag, startPoint x: 515, startPoint y: 260, endPoint x: 508, endPoint y: 233, distance: 27.4
click at [515, 260] on span at bounding box center [515, 258] width 9 height 9
click at [0, 0] on input "radio" at bounding box center [0, 0] width 0 height 0
click at [515, 182] on span at bounding box center [515, 184] width 9 height 9
click at [0, 0] on input "radio" at bounding box center [0, 0] width 0 height 0
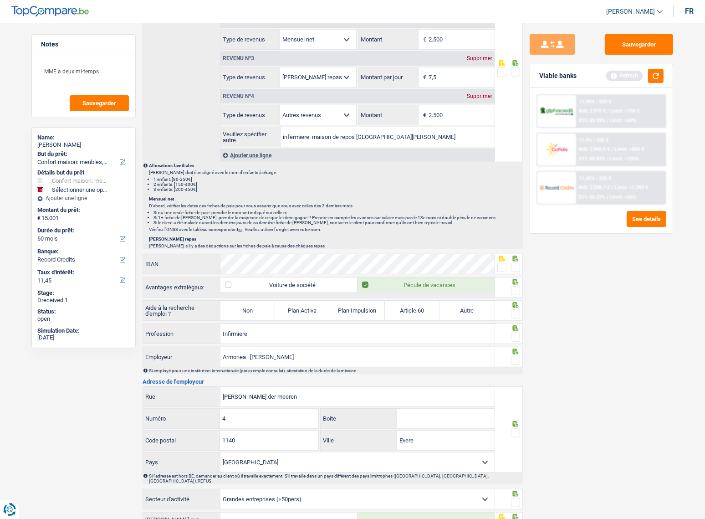
scroll to position [662, 0]
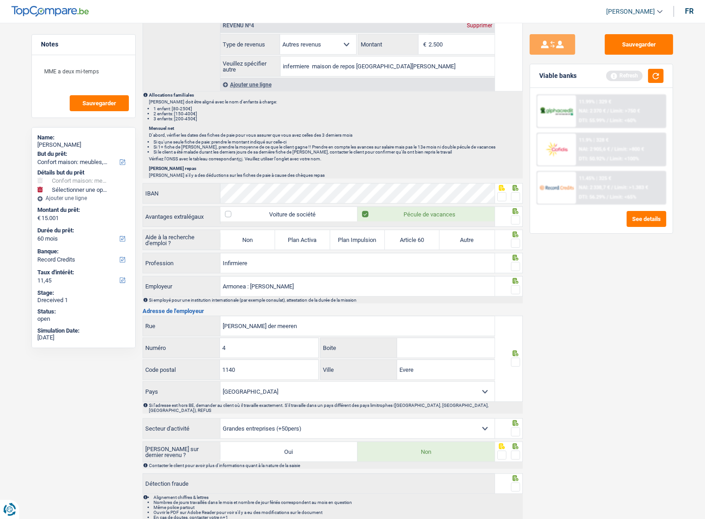
click at [498, 197] on span at bounding box center [501, 196] width 9 height 9
click at [0, 0] on input "radio" at bounding box center [0, 0] width 0 height 0
drag, startPoint x: 514, startPoint y: 201, endPoint x: 515, endPoint y: 191, distance: 9.6
click at [514, 201] on div at bounding box center [509, 193] width 28 height 20
click at [515, 192] on span at bounding box center [515, 196] width 9 height 9
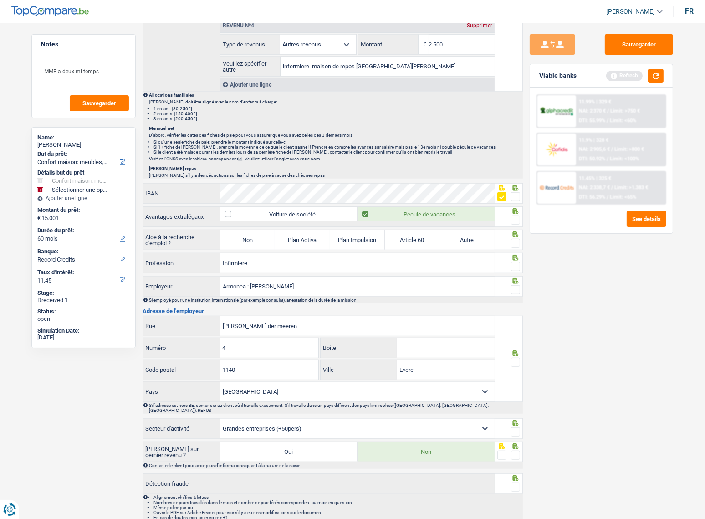
click at [0, 0] on input "radio" at bounding box center [0, 0] width 0 height 0
drag, startPoint x: 512, startPoint y: 210, endPoint x: 516, endPoint y: 220, distance: 10.7
click at [513, 210] on icon at bounding box center [515, 211] width 9 height 6
drag, startPoint x: 516, startPoint y: 220, endPoint x: 515, endPoint y: 232, distance: 12.3
click at [516, 220] on span at bounding box center [515, 219] width 9 height 9
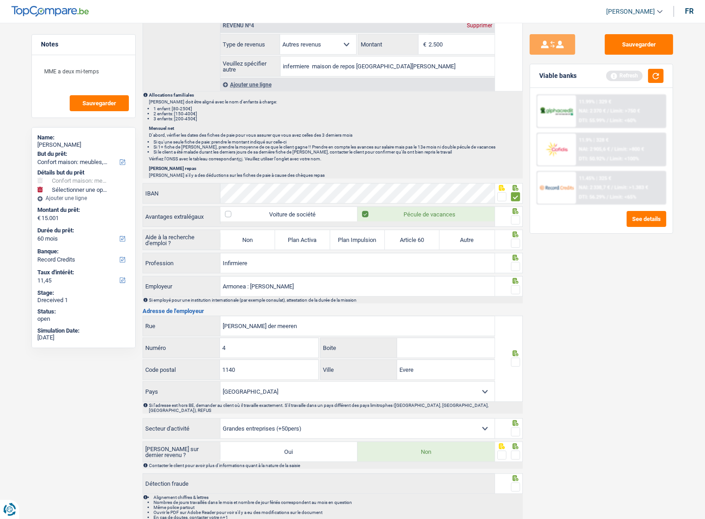
click at [0, 0] on input "radio" at bounding box center [0, 0] width 0 height 0
click at [515, 241] on span at bounding box center [515, 243] width 9 height 9
click at [0, 0] on input "radio" at bounding box center [0, 0] width 0 height 0
click at [230, 230] on label "Non" at bounding box center [247, 240] width 55 height 20
click at [230, 230] on input "Non" at bounding box center [247, 240] width 55 height 20
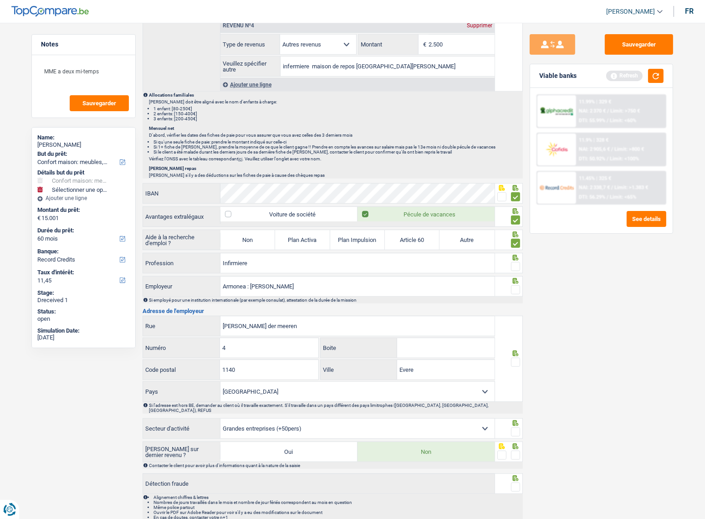
radio input "true"
click at [237, 240] on label "Non" at bounding box center [247, 240] width 55 height 20
click at [237, 240] on input "Non" at bounding box center [247, 240] width 55 height 20
click at [514, 262] on span at bounding box center [515, 266] width 9 height 9
click at [0, 0] on input "radio" at bounding box center [0, 0] width 0 height 0
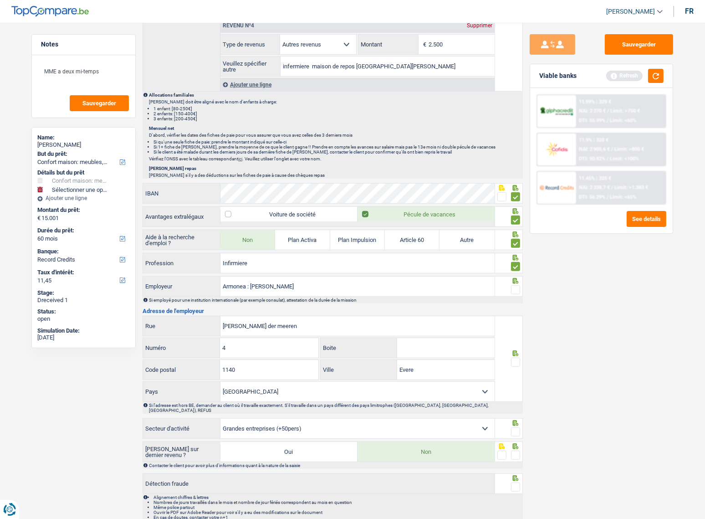
click at [515, 285] on span at bounding box center [515, 289] width 9 height 9
click at [0, 0] on input "radio" at bounding box center [0, 0] width 0 height 0
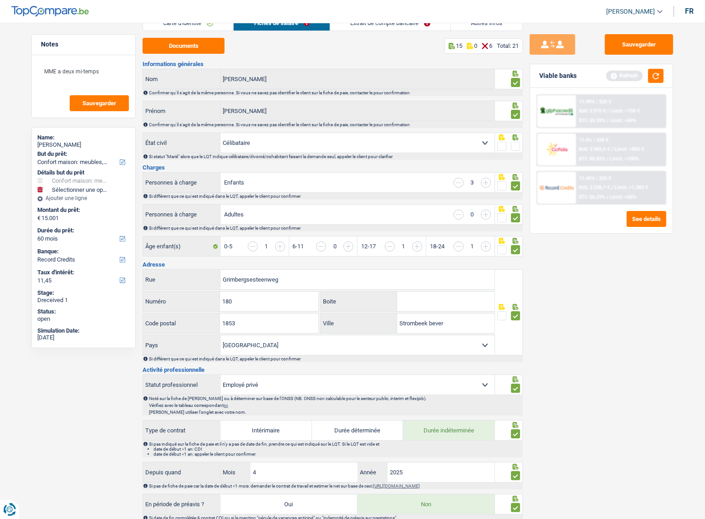
scroll to position [0, 0]
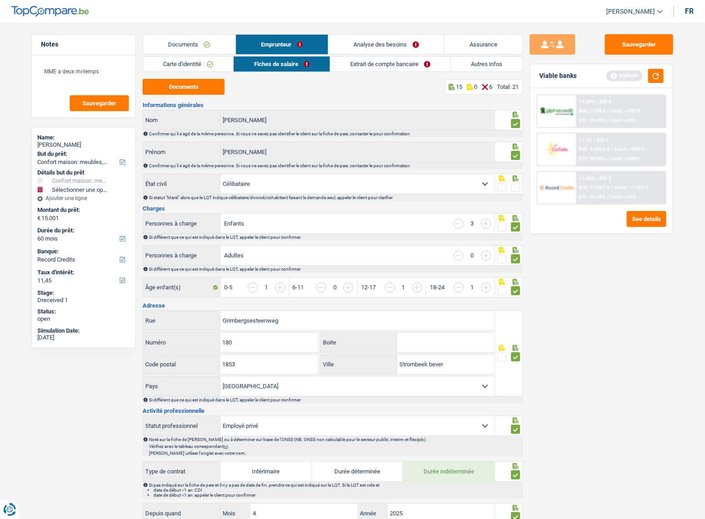
click at [167, 45] on link "Documents" at bounding box center [189, 45] width 92 height 20
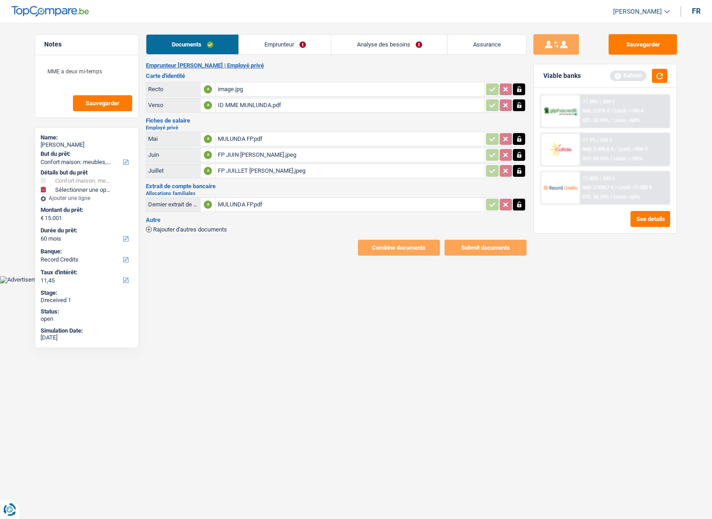
click at [305, 60] on div "Documents Emprunteur Analyse des besoins Assurance Emprunteur [PERSON_NAME] | E…" at bounding box center [336, 144] width 380 height 221
click at [298, 51] on link "Emprunteur" at bounding box center [285, 45] width 92 height 20
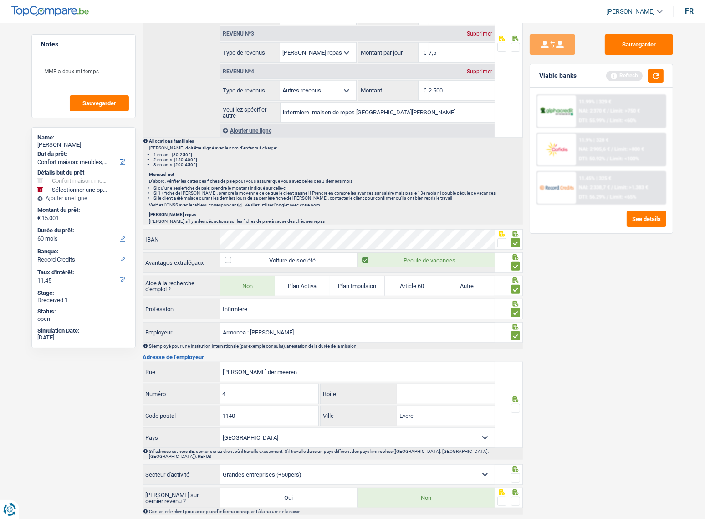
scroll to position [688, 0]
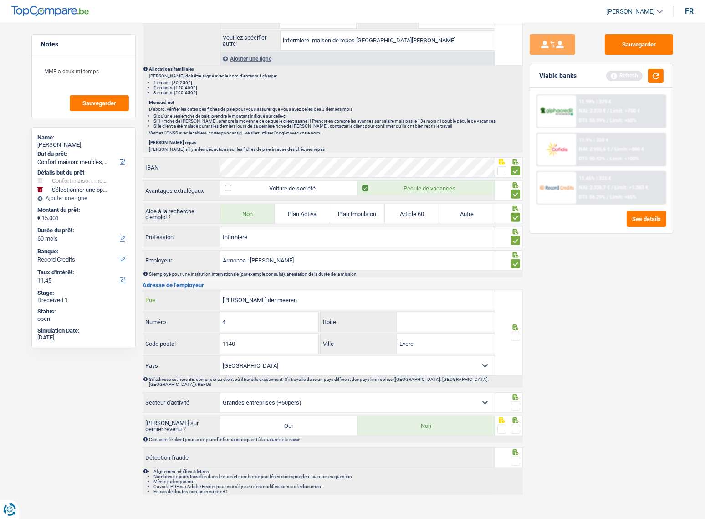
click at [223, 299] on input "[PERSON_NAME] der meeren" at bounding box center [357, 300] width 274 height 20
type input "rue [PERSON_NAME] der meeren"
drag, startPoint x: 513, startPoint y: 335, endPoint x: 524, endPoint y: 351, distance: 19.1
click at [514, 334] on span at bounding box center [515, 336] width 9 height 9
click at [0, 0] on input "radio" at bounding box center [0, 0] width 0 height 0
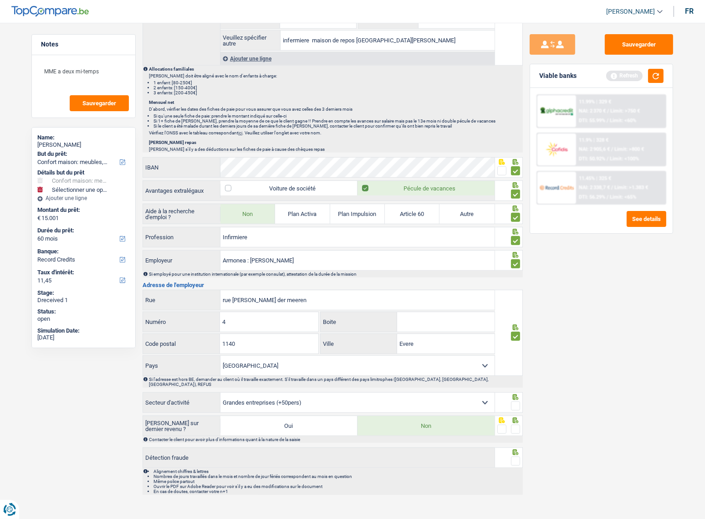
drag, startPoint x: 517, startPoint y: 388, endPoint x: 517, endPoint y: 396, distance: 8.2
click at [517, 394] on icon at bounding box center [515, 397] width 9 height 6
click at [517, 401] on span at bounding box center [515, 405] width 9 height 9
click at [0, 0] on input "radio" at bounding box center [0, 0] width 0 height 0
drag, startPoint x: 517, startPoint y: 418, endPoint x: 516, endPoint y: 426, distance: 8.2
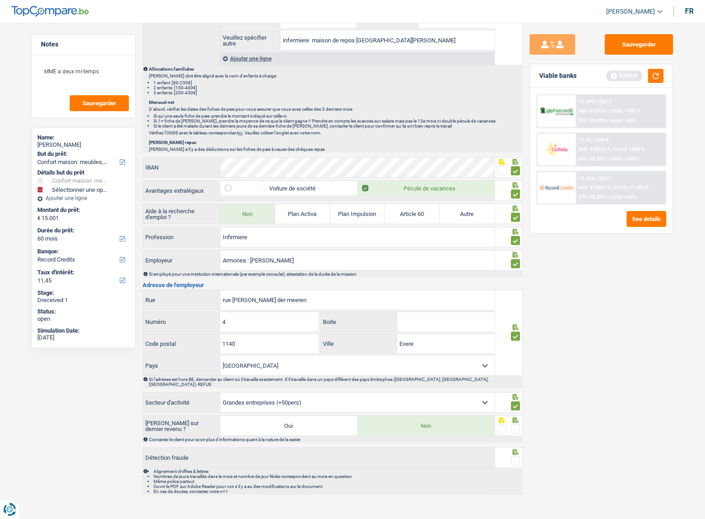
click at [517, 425] on span at bounding box center [515, 429] width 9 height 9
click at [0, 0] on input "radio" at bounding box center [0, 0] width 0 height 0
click at [516, 449] on icon at bounding box center [515, 452] width 9 height 6
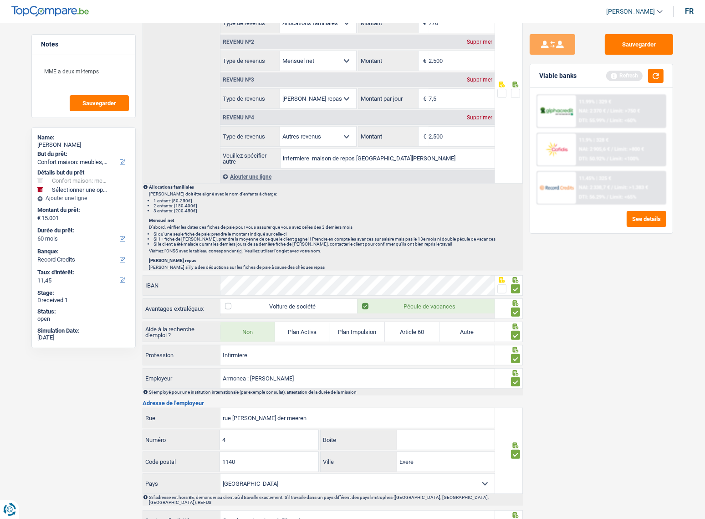
scroll to position [440, 0]
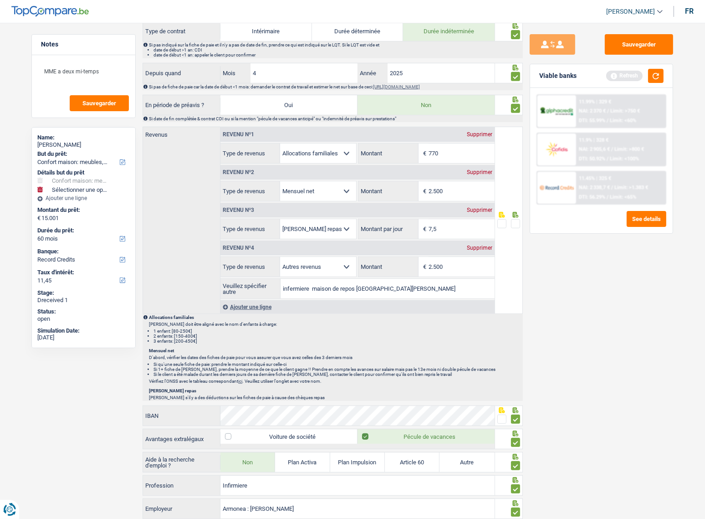
click at [457, 189] on input "2.500" at bounding box center [462, 191] width 66 height 20
drag, startPoint x: 439, startPoint y: 189, endPoint x: 470, endPoint y: 194, distance: 31.8
click at [470, 194] on input "2.500" at bounding box center [462, 191] width 66 height 20
click at [437, 188] on input "25.066" at bounding box center [462, 191] width 66 height 20
type input "2.566"
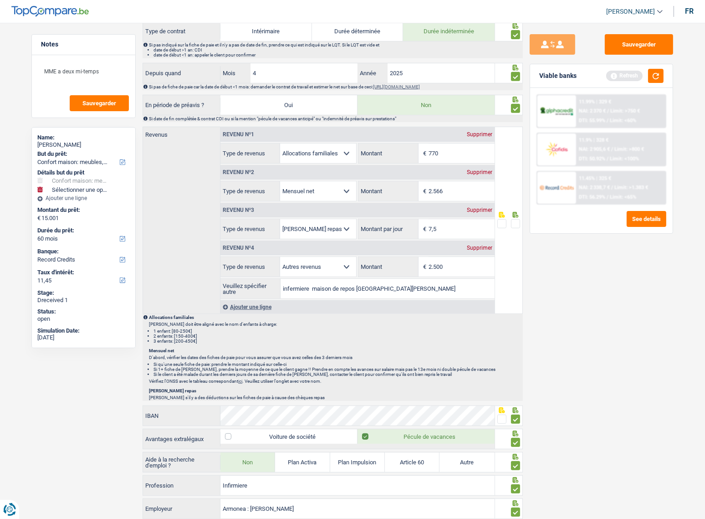
drag, startPoint x: 612, startPoint y: 327, endPoint x: 681, endPoint y: 329, distance: 68.8
click at [613, 328] on div "Sauvegarder Viable banks Refresh 11.99% | 329 € NAI: 2 370 € / Limit: >750 € DT…" at bounding box center [601, 268] width 157 height 468
drag, startPoint x: 452, startPoint y: 225, endPoint x: 366, endPoint y: 225, distance: 86.6
click at [366, 225] on div "7,5 € Montant par jour" at bounding box center [426, 229] width 136 height 20
type input "4,0"
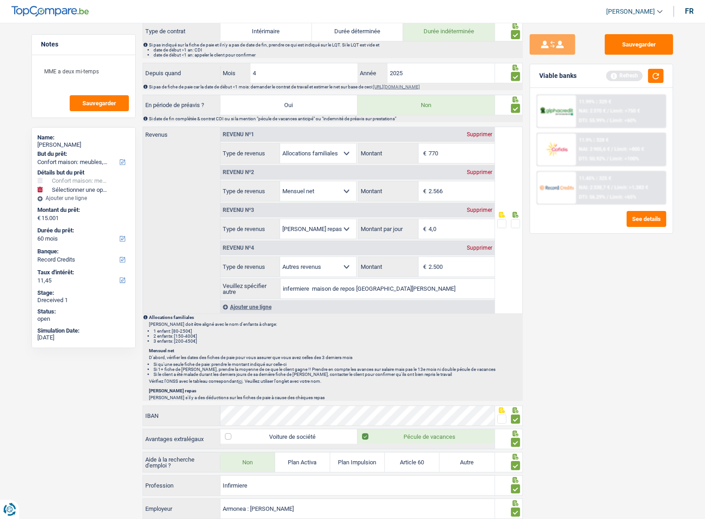
drag, startPoint x: 453, startPoint y: 265, endPoint x: 362, endPoint y: 262, distance: 91.1
click at [362, 262] on div "2.500 € Montant" at bounding box center [426, 267] width 136 height 20
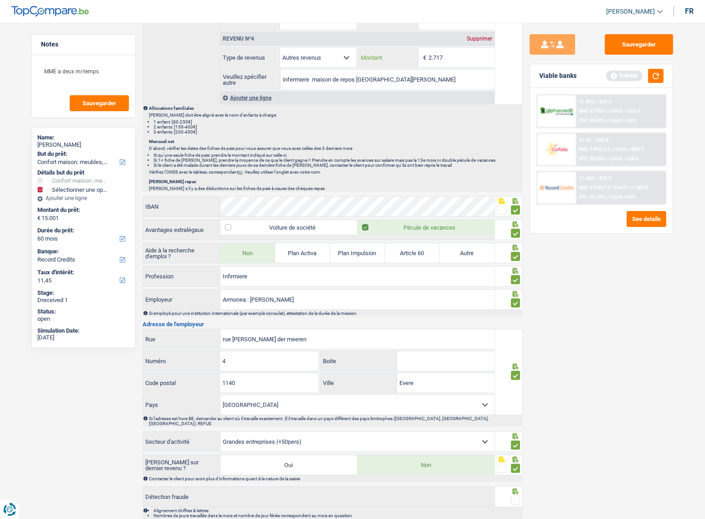
scroll to position [688, 0]
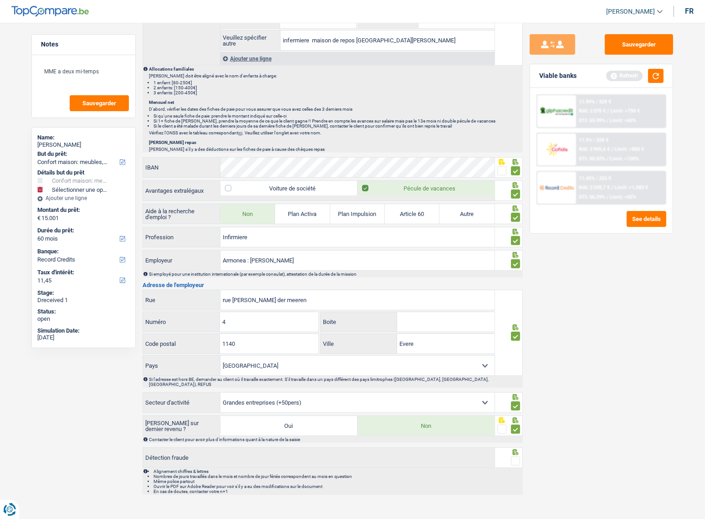
type input "2.717"
click at [520, 456] on span at bounding box center [515, 460] width 9 height 9
click at [0, 0] on input "radio" at bounding box center [0, 0] width 0 height 0
click at [629, 48] on button "Sauvegarder" at bounding box center [639, 44] width 68 height 20
click at [655, 80] on button "button" at bounding box center [655, 76] width 15 height 14
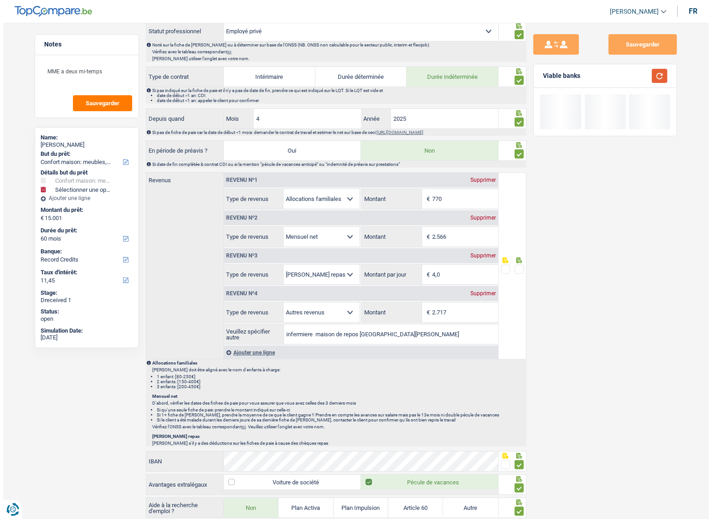
scroll to position [274, 0]
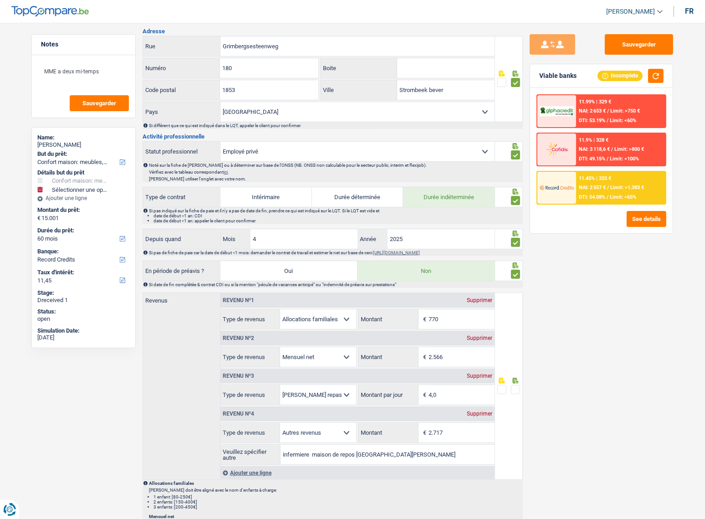
click at [515, 388] on span at bounding box center [515, 389] width 9 height 9
click at [0, 0] on input "radio" at bounding box center [0, 0] width 0 height 0
click at [651, 216] on button "See details" at bounding box center [647, 219] width 40 height 16
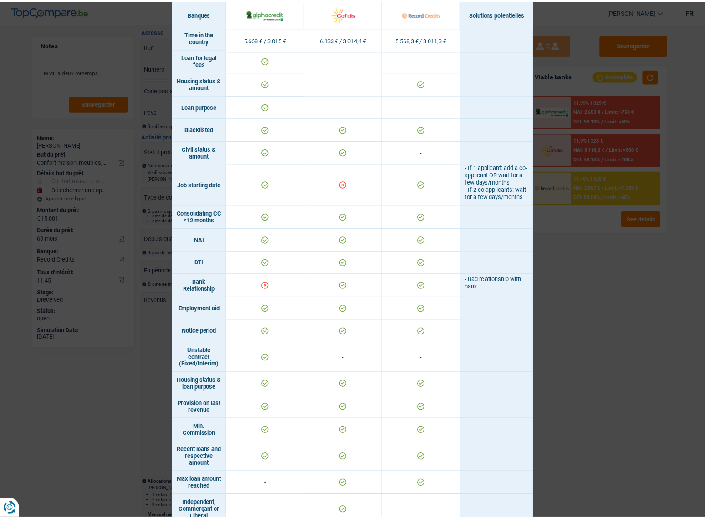
scroll to position [331, 0]
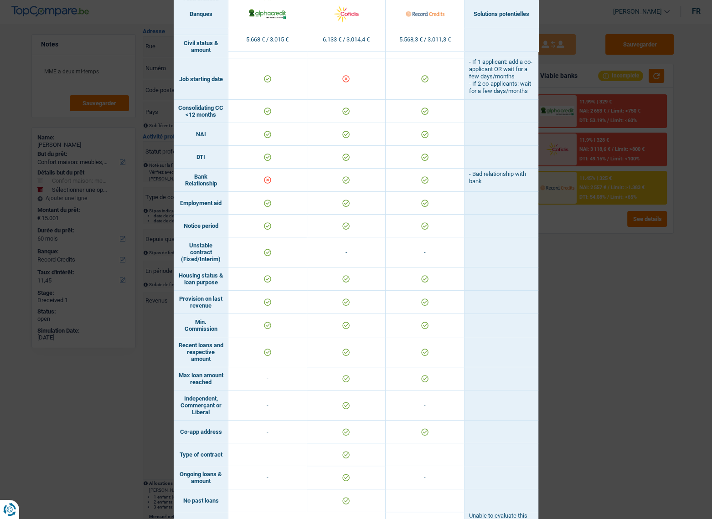
click at [634, 270] on div "Banks conditions × Banques Solutions potentielles Revenus / Charges 5.668 € / 3…" at bounding box center [356, 259] width 712 height 519
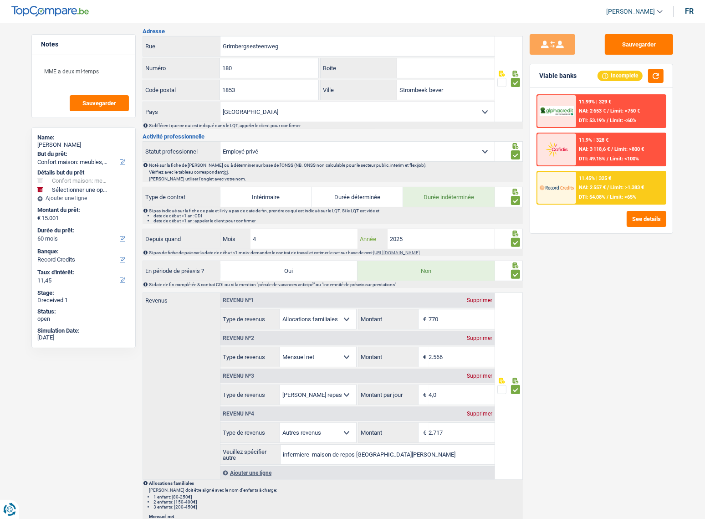
click at [412, 232] on input "2025" at bounding box center [441, 239] width 107 height 20
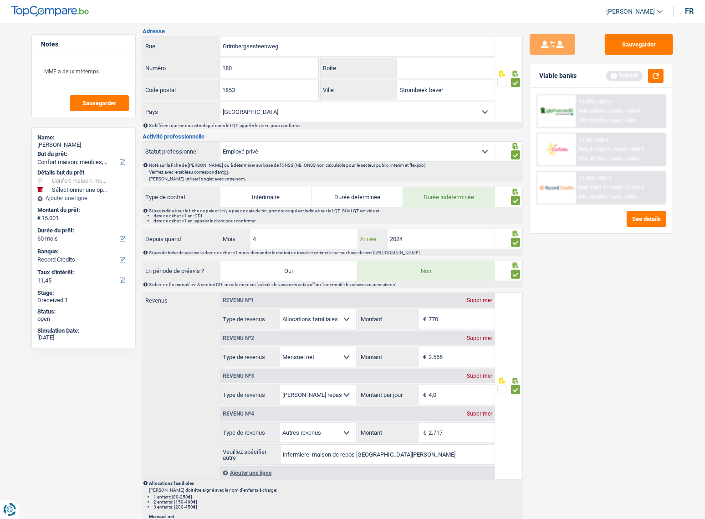
type input "2024"
drag, startPoint x: 269, startPoint y: 240, endPoint x: 180, endPoint y: 225, distance: 89.6
click at [184, 226] on div "Informations générales Tshibangu mulunda Nom Confirmer qu'il s'agit de la même …" at bounding box center [333, 368] width 380 height 1081
type input "6"
click at [610, 265] on div "Sauvegarder Viable banks Refresh 11.99% | 329 € NAI: 2 653 € / Limit: >750 € DT…" at bounding box center [601, 268] width 157 height 468
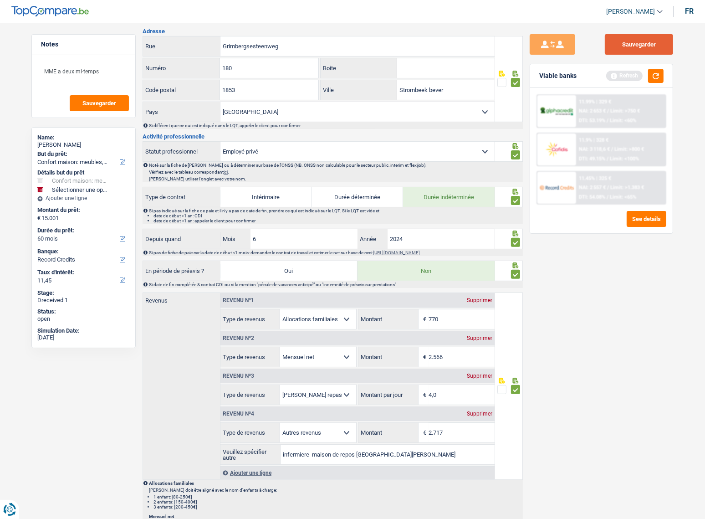
drag, startPoint x: 632, startPoint y: 41, endPoint x: 647, endPoint y: 84, distance: 45.7
click at [633, 41] on button "Sauvegarder" at bounding box center [639, 44] width 68 height 20
click at [647, 84] on div "Viable banks Refresh" at bounding box center [601, 76] width 143 height 24
click at [658, 79] on button "button" at bounding box center [655, 76] width 15 height 14
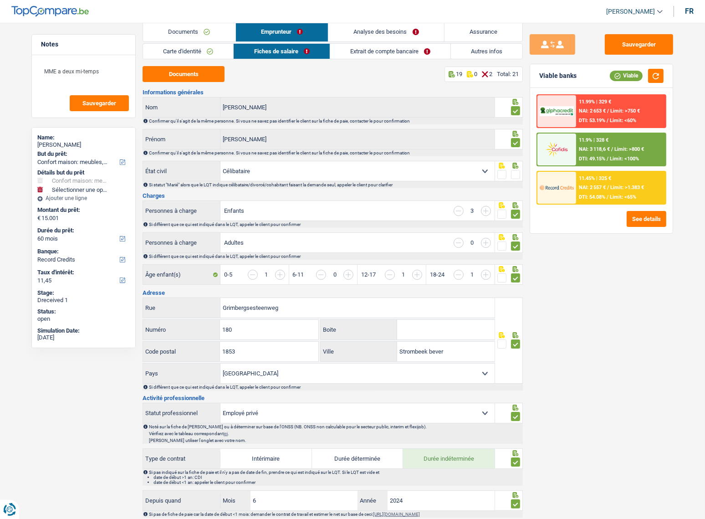
scroll to position [0, 0]
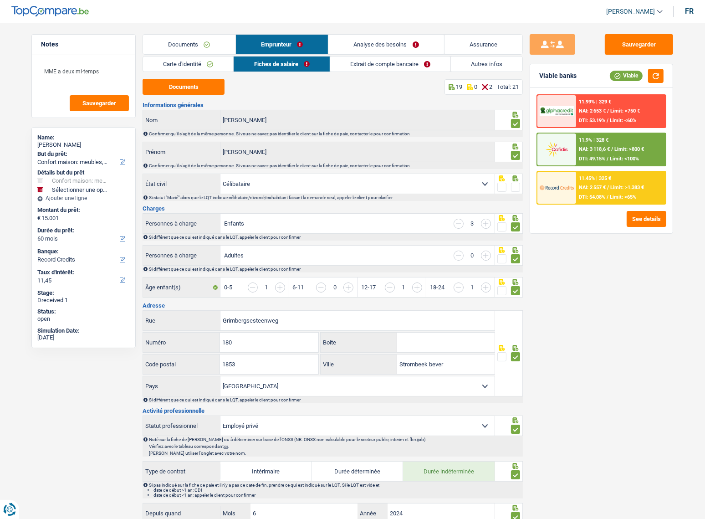
click at [191, 50] on link "Documents" at bounding box center [189, 45] width 92 height 20
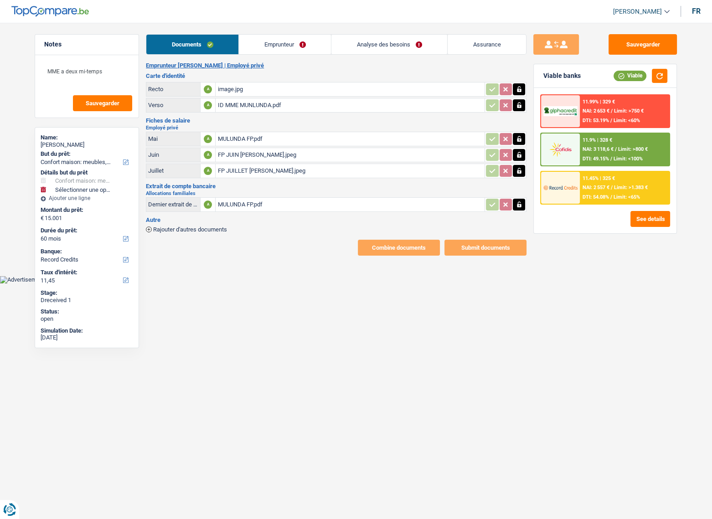
drag, startPoint x: 273, startPoint y: 39, endPoint x: 256, endPoint y: 54, distance: 23.0
click at [273, 39] on link "Emprunteur" at bounding box center [285, 45] width 92 height 20
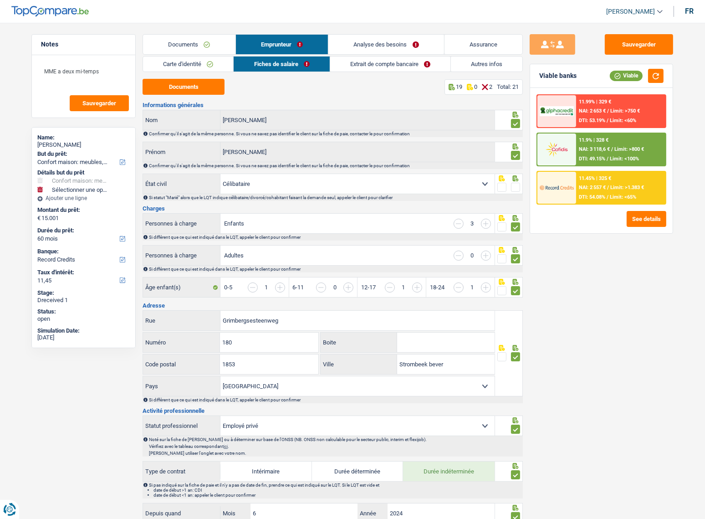
click at [396, 66] on link "Extrait de compte bancaire" at bounding box center [390, 63] width 120 height 15
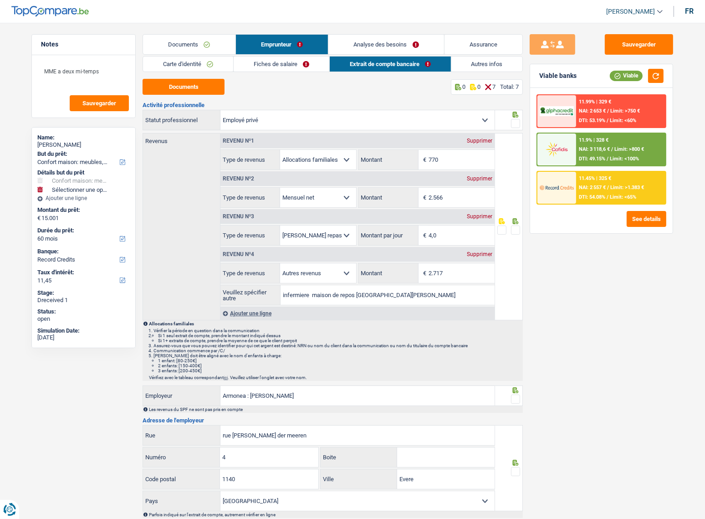
drag, startPoint x: 519, startPoint y: 122, endPoint x: 516, endPoint y: 186, distance: 63.9
click at [519, 123] on span at bounding box center [515, 123] width 9 height 9
click at [0, 0] on input "radio" at bounding box center [0, 0] width 0 height 0
click at [516, 230] on span at bounding box center [515, 229] width 9 height 9
click at [0, 0] on input "radio" at bounding box center [0, 0] width 0 height 0
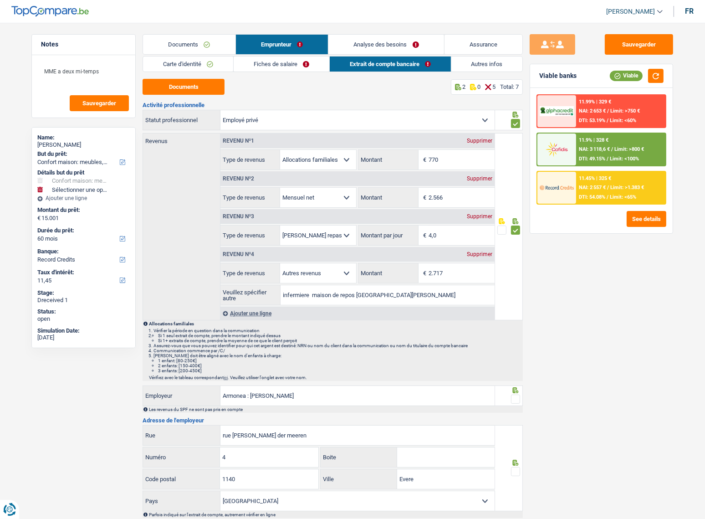
click at [518, 396] on span at bounding box center [515, 398] width 9 height 9
click at [0, 0] on input "radio" at bounding box center [0, 0] width 0 height 0
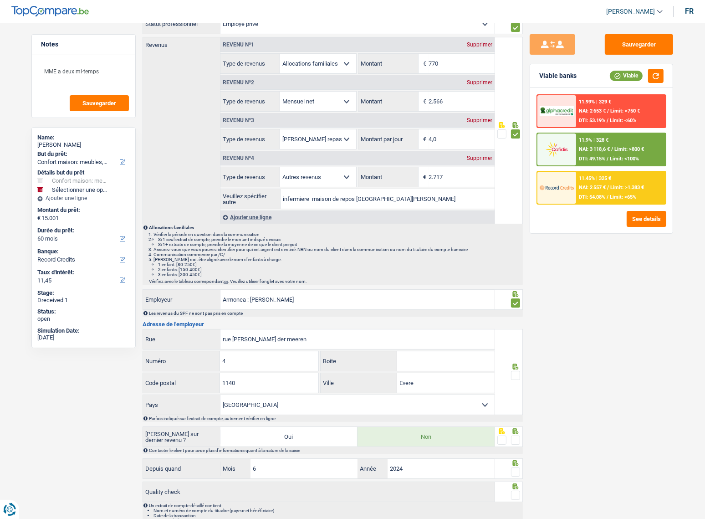
scroll to position [142, 0]
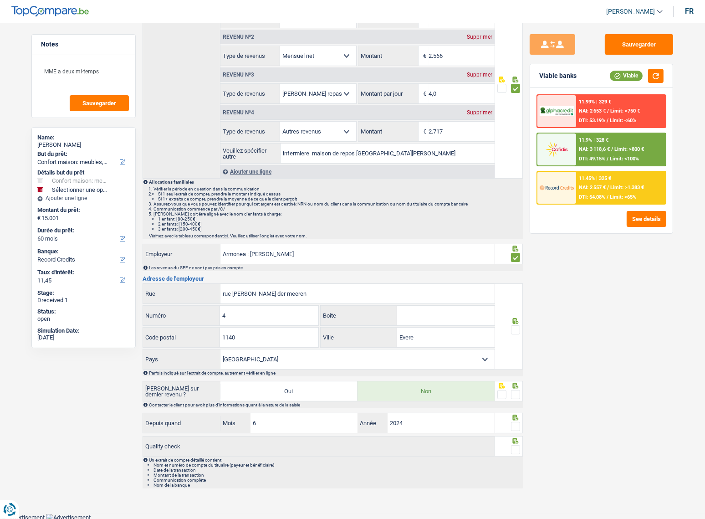
drag, startPoint x: 518, startPoint y: 326, endPoint x: 521, endPoint y: 366, distance: 40.2
click at [517, 327] on span at bounding box center [515, 329] width 9 height 9
click at [0, 0] on input "radio" at bounding box center [0, 0] width 0 height 0
drag, startPoint x: 519, startPoint y: 392, endPoint x: 518, endPoint y: 405, distance: 13.2
click at [518, 394] on span at bounding box center [515, 394] width 9 height 9
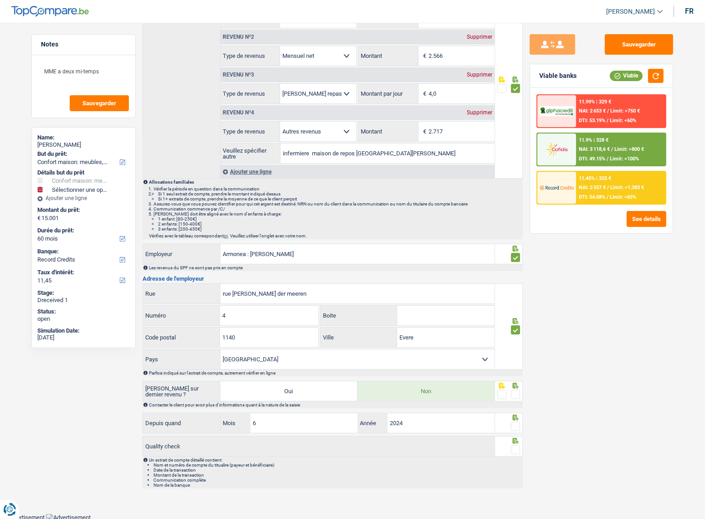
click at [0, 0] on input "radio" at bounding box center [0, 0] width 0 height 0
click at [516, 423] on span at bounding box center [515, 426] width 9 height 9
click at [0, 0] on input "radio" at bounding box center [0, 0] width 0 height 0
click at [517, 446] on span at bounding box center [515, 449] width 9 height 9
click at [0, 0] on input "radio" at bounding box center [0, 0] width 0 height 0
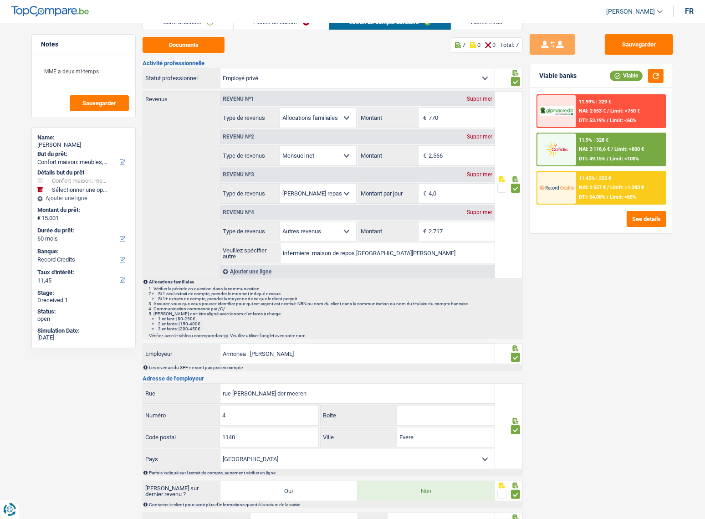
scroll to position [0, 0]
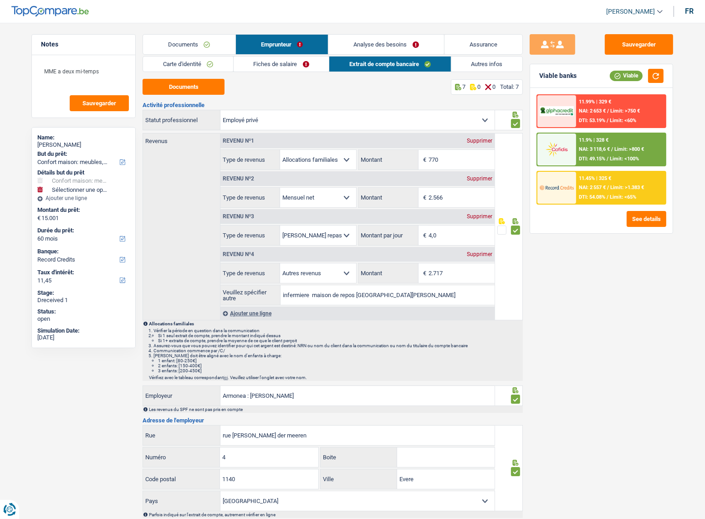
click at [471, 63] on link "Autres infos" at bounding box center [487, 63] width 72 height 15
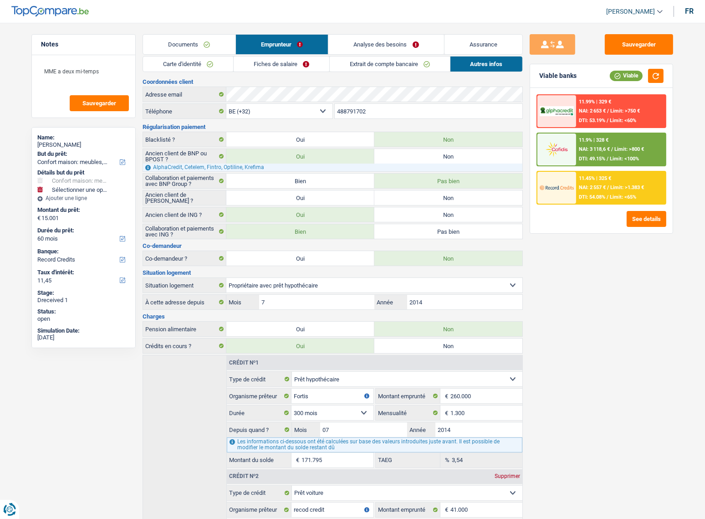
click at [290, 70] on link "Fiches de salaire" at bounding box center [282, 63] width 96 height 15
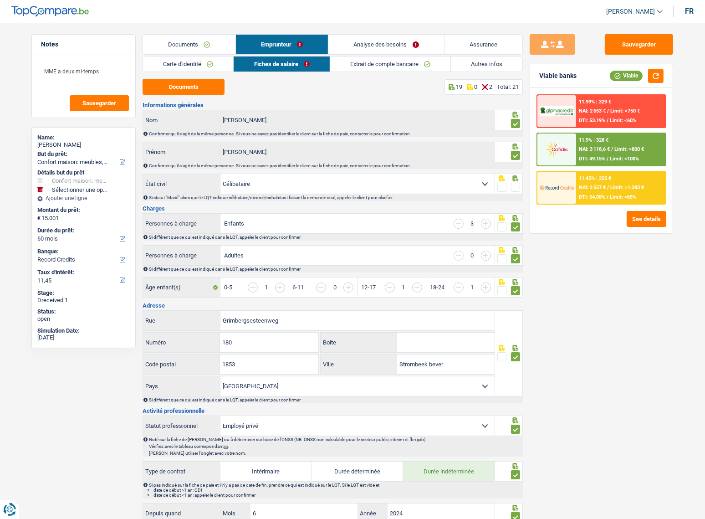
click at [515, 190] on span at bounding box center [515, 187] width 9 height 9
click at [0, 0] on input "radio" at bounding box center [0, 0] width 0 height 0
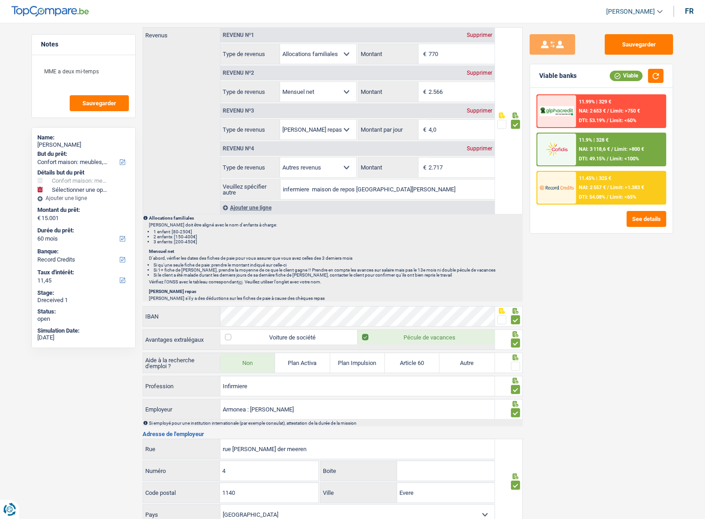
scroll to position [662, 0]
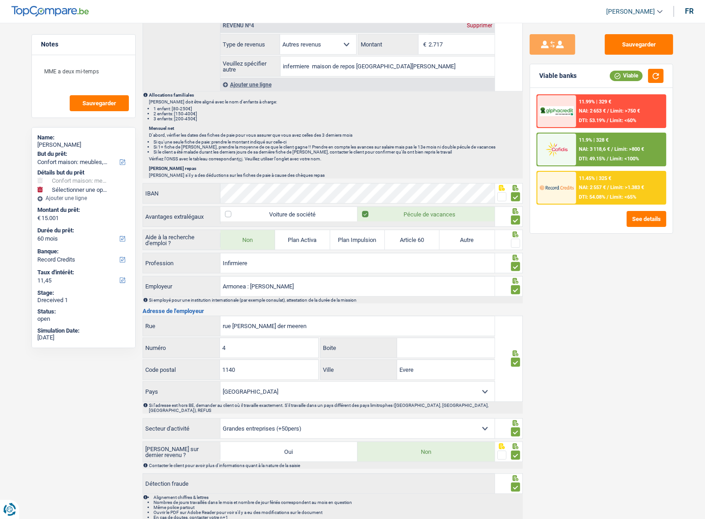
click at [515, 246] on div at bounding box center [515, 243] width 9 height 11
click at [515, 239] on span at bounding box center [515, 243] width 9 height 9
click at [0, 0] on input "radio" at bounding box center [0, 0] width 0 height 0
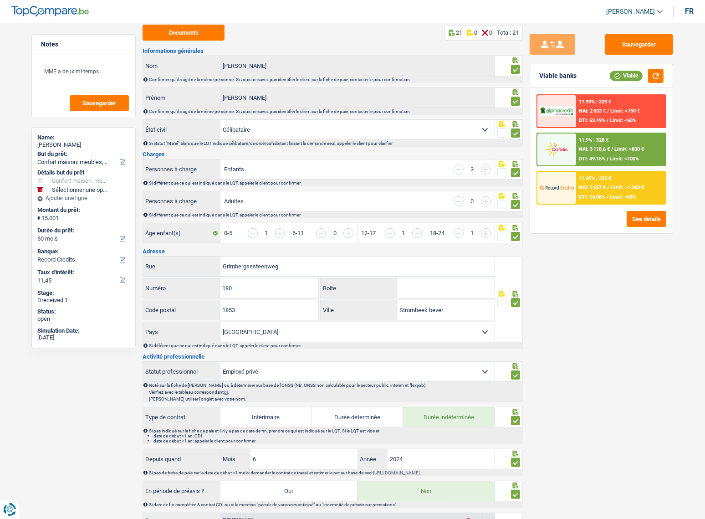
scroll to position [0, 0]
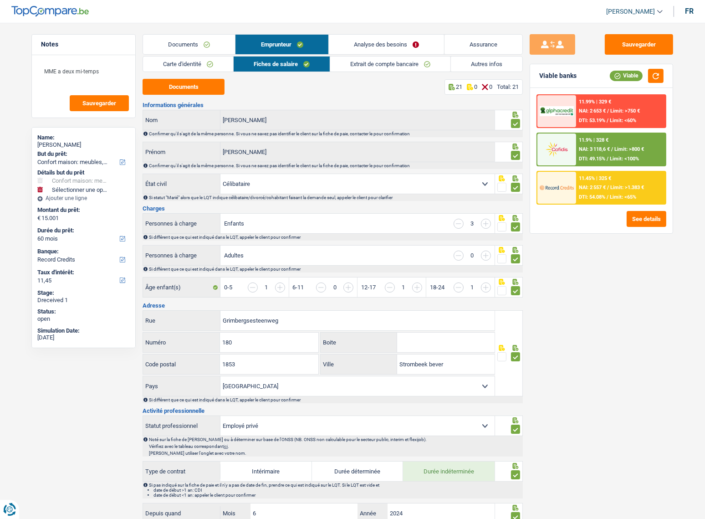
click at [210, 48] on link "Documents" at bounding box center [189, 45] width 92 height 20
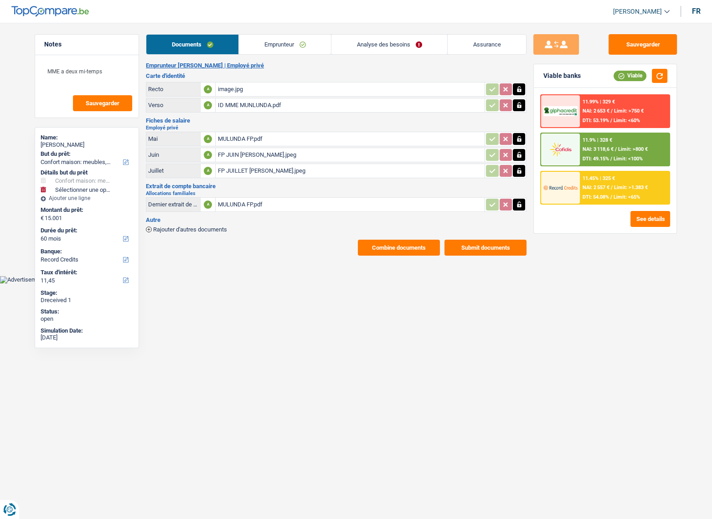
click at [254, 41] on link "Emprunteur" at bounding box center [285, 45] width 92 height 20
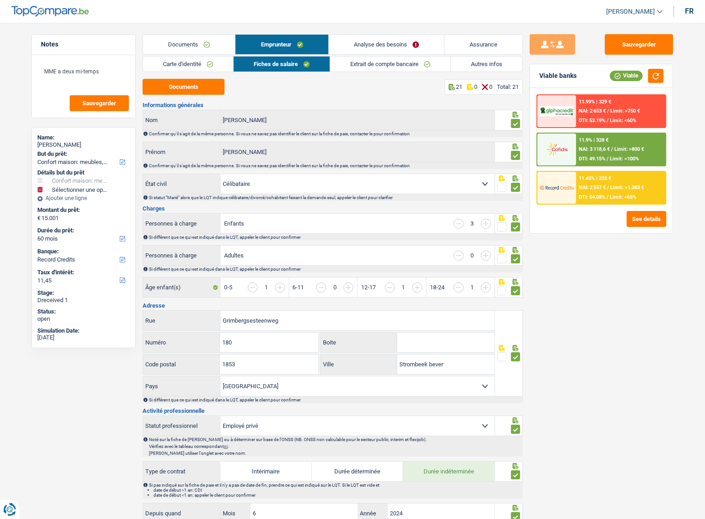
click at [205, 64] on link "Carte d'identité" at bounding box center [188, 63] width 90 height 15
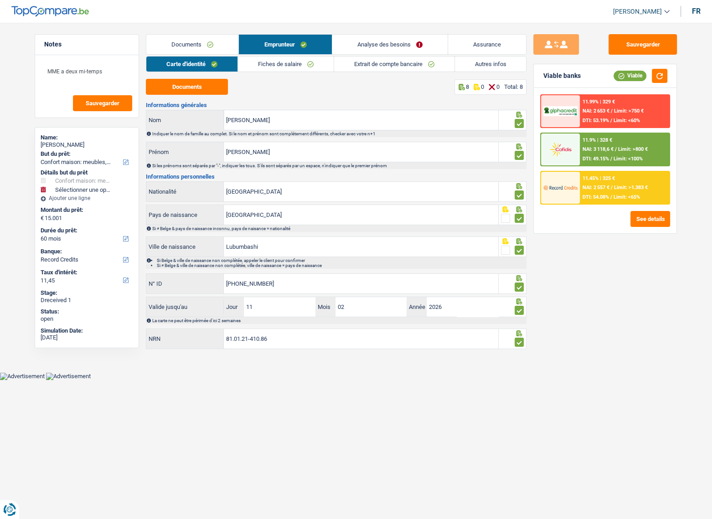
click at [205, 44] on link "Documents" at bounding box center [192, 45] width 92 height 20
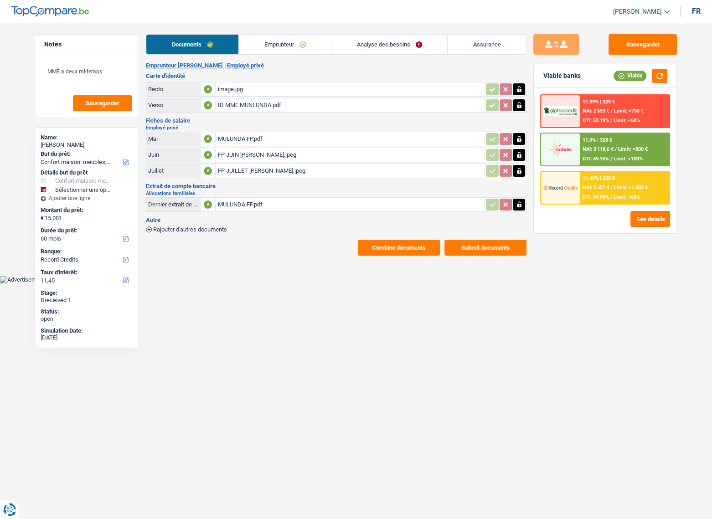
click at [281, 50] on link "Emprunteur" at bounding box center [285, 45] width 92 height 20
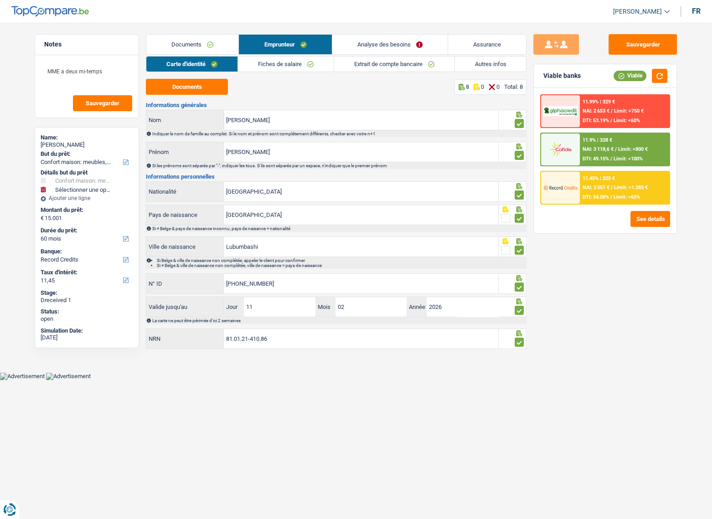
click at [280, 63] on link "Fiches de salaire" at bounding box center [286, 63] width 96 height 15
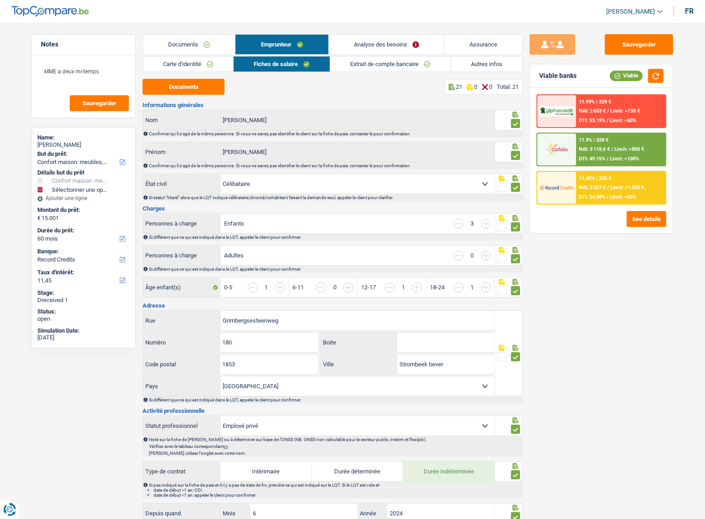
click at [214, 45] on link "Documents" at bounding box center [189, 45] width 92 height 20
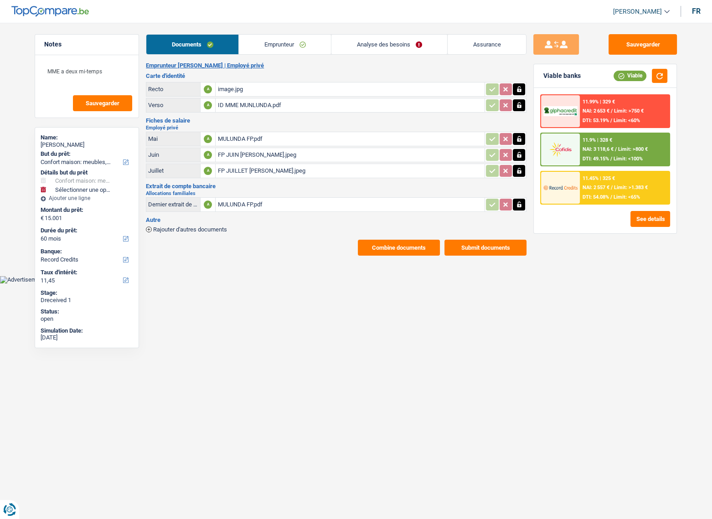
click at [413, 46] on link "Analyse des besoins" at bounding box center [389, 45] width 116 height 20
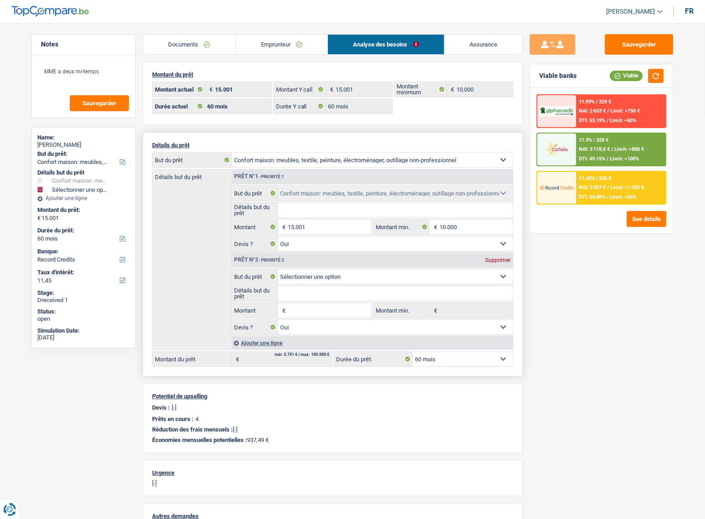
click at [494, 264] on div "Prêt n°2 - Priorité 2 Supprimer" at bounding box center [372, 260] width 281 height 15
select select
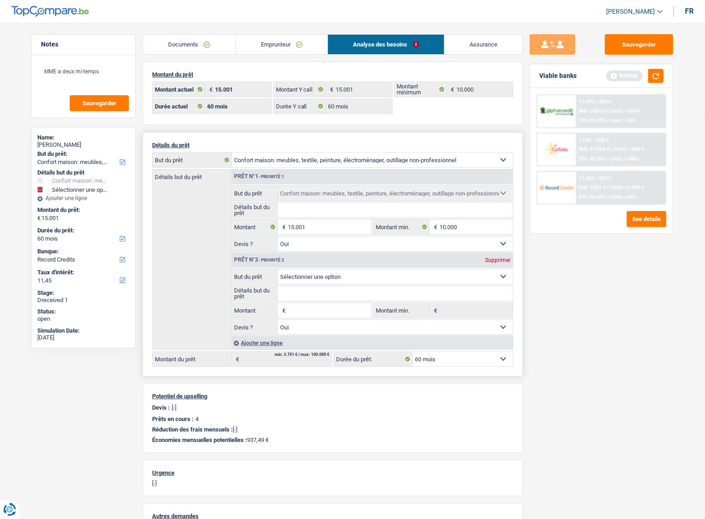
click at [498, 257] on div "Supprimer" at bounding box center [498, 259] width 30 height 5
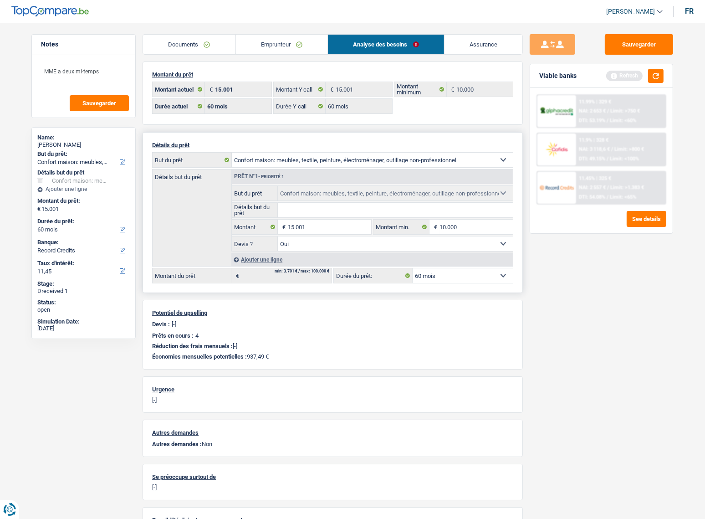
click at [577, 309] on div "Sauvegarder Viable banks Refresh 11.99% | 329 € NAI: 2 653 € / Limit: >750 € DT…" at bounding box center [601, 268] width 157 height 468
drag, startPoint x: 205, startPoint y: 42, endPoint x: 228, endPoint y: 54, distance: 26.7
click at [204, 42] on link "Documents" at bounding box center [189, 45] width 92 height 20
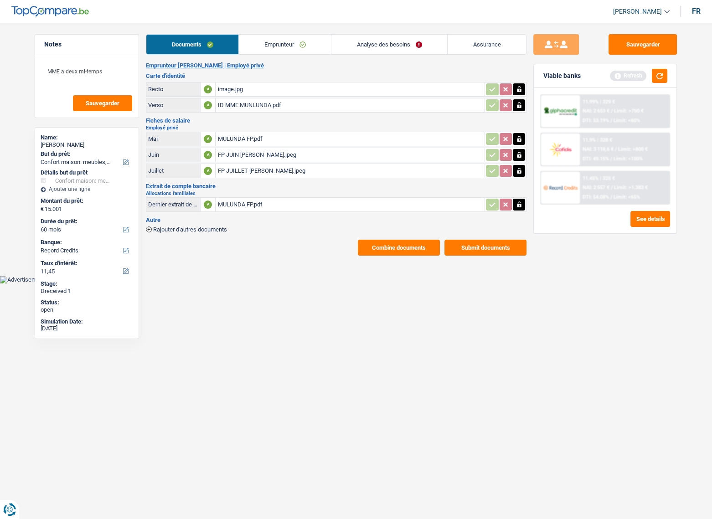
click at [419, 247] on button "Combine documents" at bounding box center [399, 248] width 82 height 16
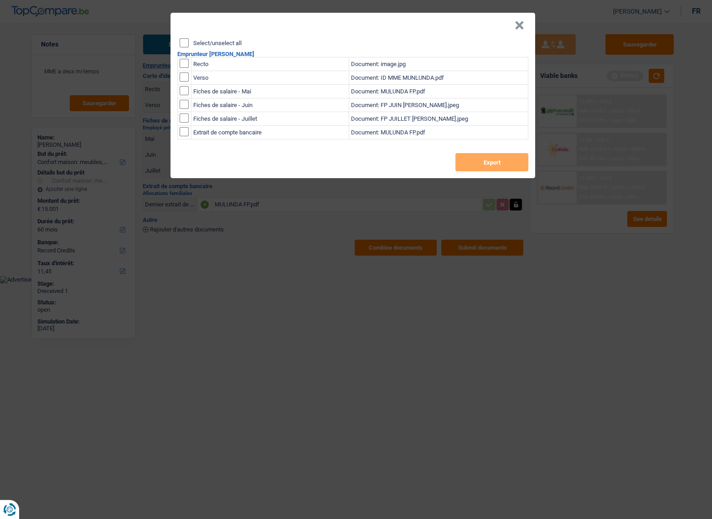
drag, startPoint x: 191, startPoint y: 41, endPoint x: 184, endPoint y: 42, distance: 6.9
click at [190, 41] on div "Select/unselect all" at bounding box center [353, 42] width 348 height 9
click at [183, 42] on input "Select/unselect all" at bounding box center [183, 42] width 9 height 9
checkbox input "true"
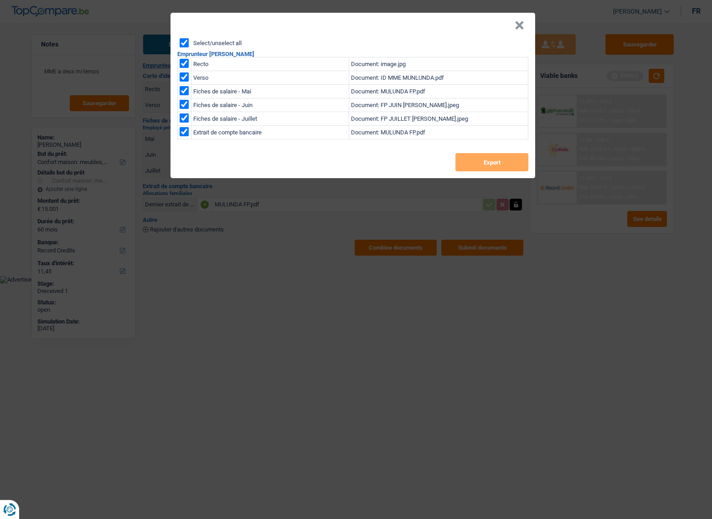
checkbox input "true"
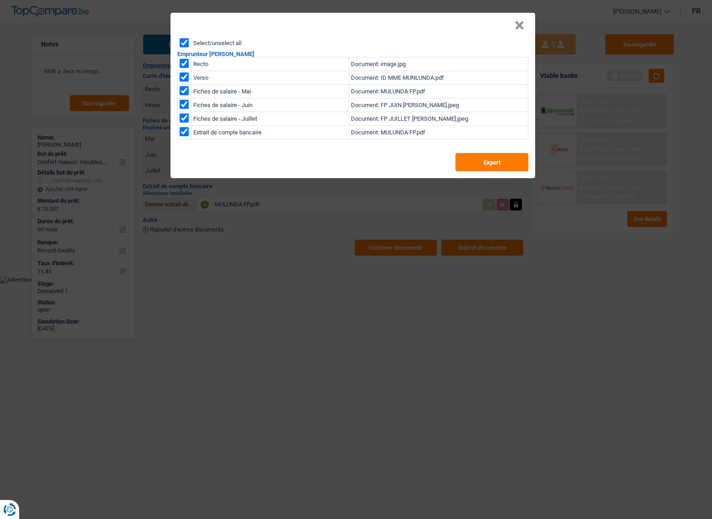
drag, startPoint x: 464, startPoint y: 142, endPoint x: 499, endPoint y: 169, distance: 44.2
click at [464, 143] on div "Select/unselect all Emprunteur Nathalie Tshibangu mulunda Recto Document: image…" at bounding box center [352, 108] width 364 height 140
drag, startPoint x: 499, startPoint y: 170, endPoint x: 536, endPoint y: 175, distance: 37.2
click at [499, 171] on button "Export" at bounding box center [491, 162] width 73 height 18
click at [512, 26] on header "×" at bounding box center [352, 26] width 364 height 26
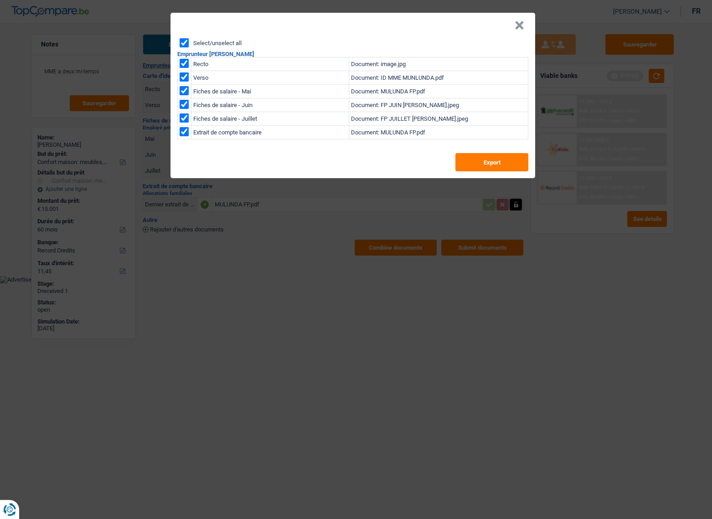
click at [516, 25] on button "×" at bounding box center [519, 25] width 10 height 9
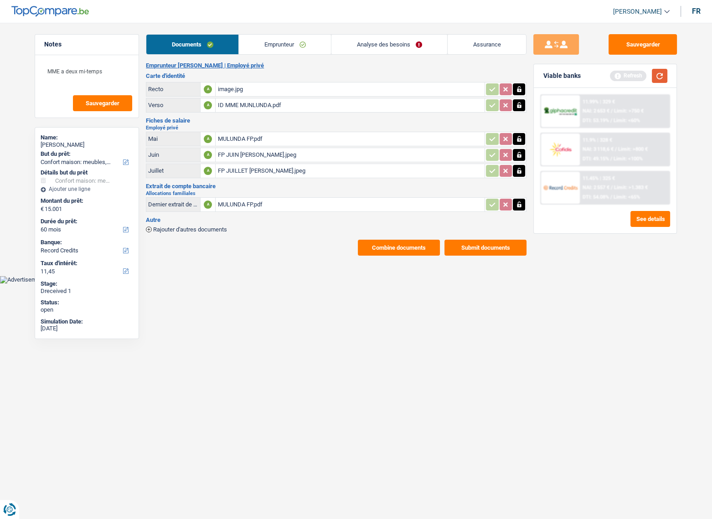
drag, startPoint x: 661, startPoint y: 75, endPoint x: 652, endPoint y: 76, distance: 8.8
click at [661, 75] on button "button" at bounding box center [658, 76] width 15 height 14
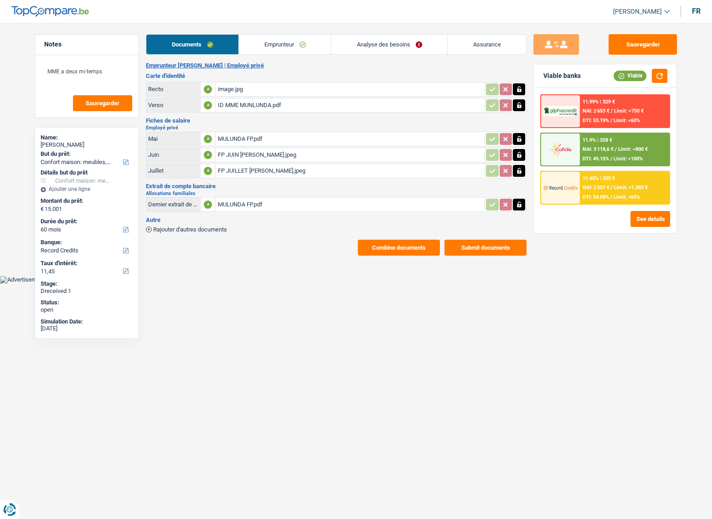
click at [611, 156] on span "/" at bounding box center [611, 159] width 2 height 6
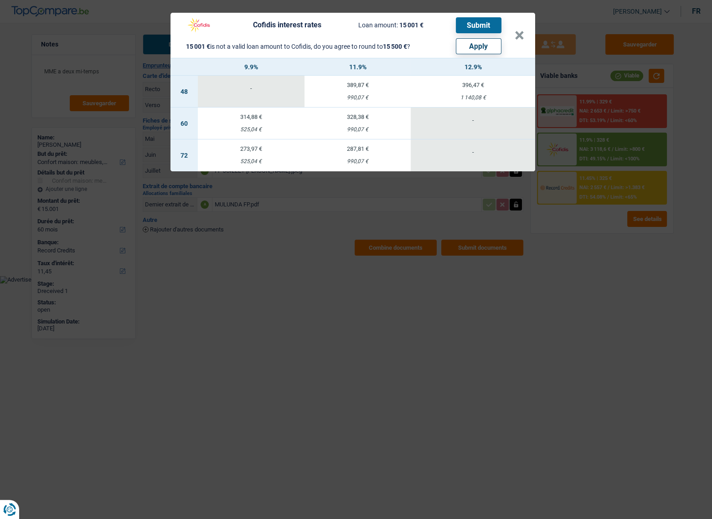
click at [613, 244] on div "Cofidis interest rates Loan amount: 15 001 € Submit 15 001 € is not a valid loa…" at bounding box center [356, 259] width 712 height 519
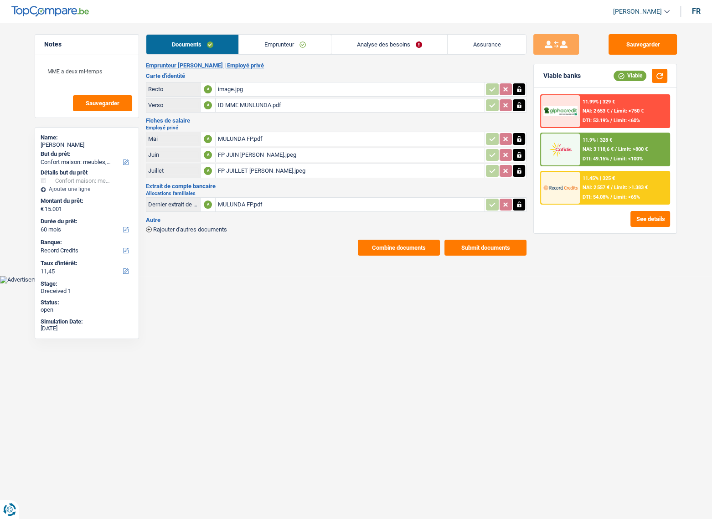
click at [610, 185] on span "/" at bounding box center [611, 187] width 2 height 6
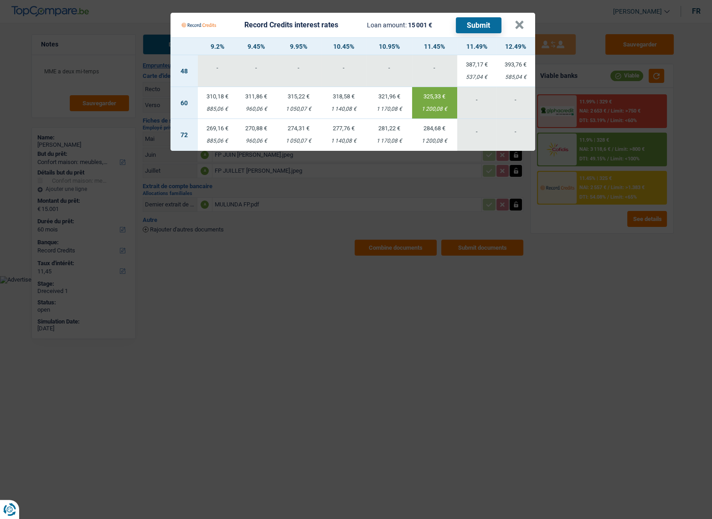
click at [472, 23] on button "Submit" at bounding box center [479, 25] width 46 height 16
click at [516, 25] on button "×" at bounding box center [519, 24] width 10 height 9
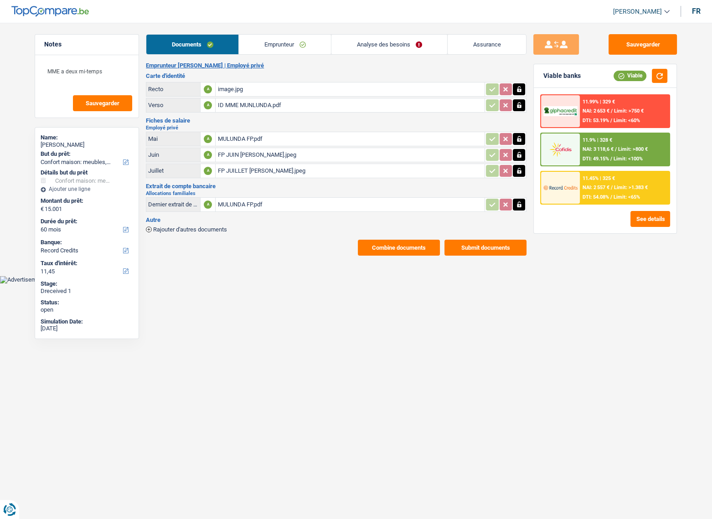
click at [270, 45] on link "Emprunteur" at bounding box center [285, 45] width 92 height 20
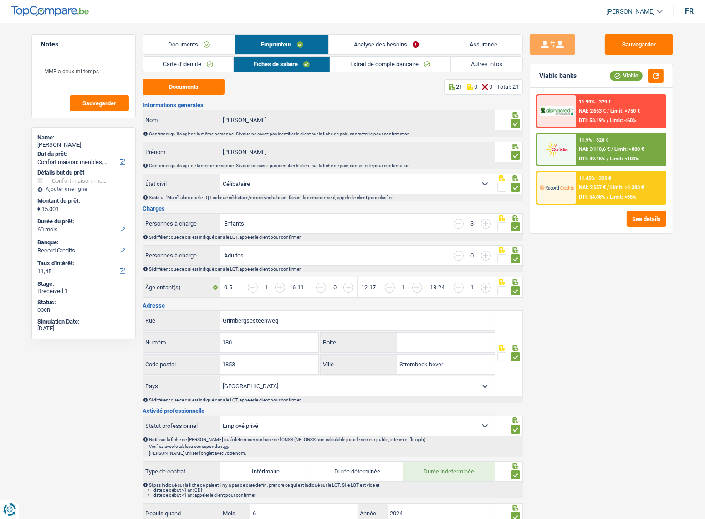
click at [374, 61] on link "Extrait de compte bancaire" at bounding box center [390, 63] width 120 height 15
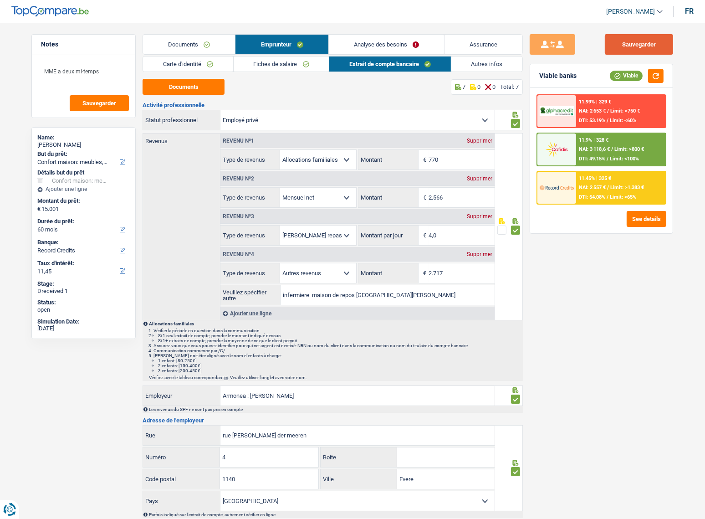
drag, startPoint x: 627, startPoint y: 47, endPoint x: 650, endPoint y: 56, distance: 25.5
click at [629, 47] on button "Sauvegarder" at bounding box center [639, 44] width 68 height 20
click at [660, 75] on button "button" at bounding box center [655, 76] width 15 height 14
click at [655, 82] on button "button" at bounding box center [655, 76] width 15 height 14
click at [609, 156] on div "DTI: 49.15% / Limit: <100%" at bounding box center [609, 159] width 60 height 6
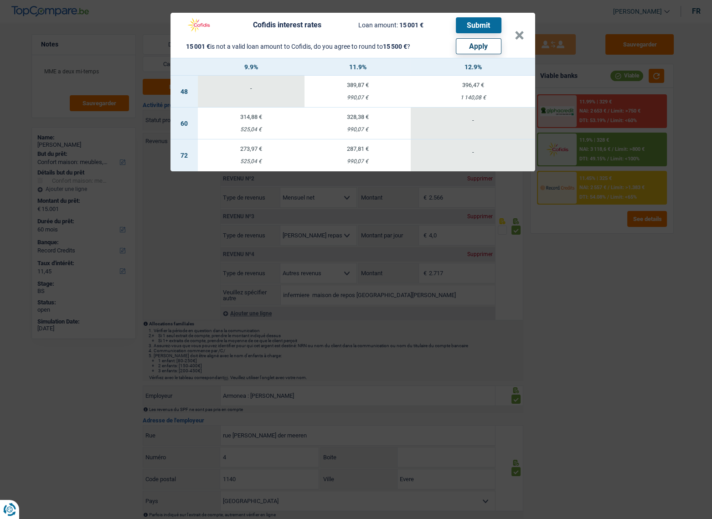
drag, startPoint x: 601, startPoint y: 303, endPoint x: 597, endPoint y: 174, distance: 129.0
click at [601, 303] on div "Cofidis interest rates Loan amount: 15 001 € Submit 15 001 € is not a valid loa…" at bounding box center [356, 259] width 712 height 519
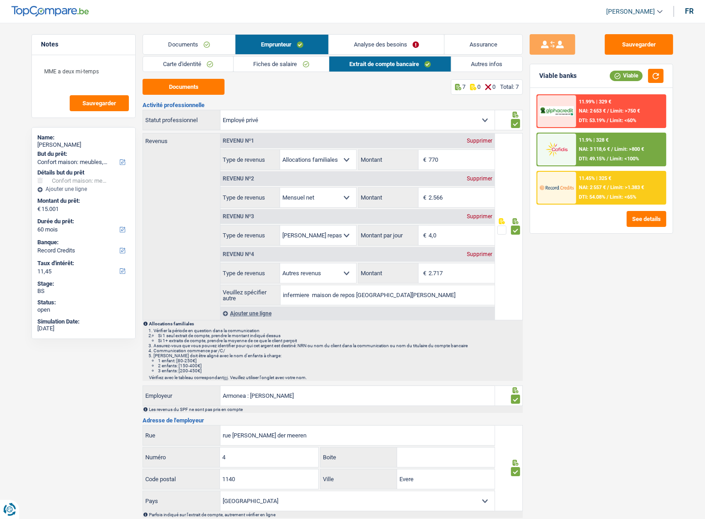
click at [597, 169] on div "11.99% | 329 € NAI: 2 653 € / Limit: >750 € DTI: 53.19% / Limit: <60% 11.9% | 3…" at bounding box center [602, 149] width 130 height 110
click at [595, 182] on div "11.45% | 325 € NAI: 2 557 € / Limit: >1.383 € DTI: 54.08% / Limit: <65%" at bounding box center [621, 188] width 90 height 32
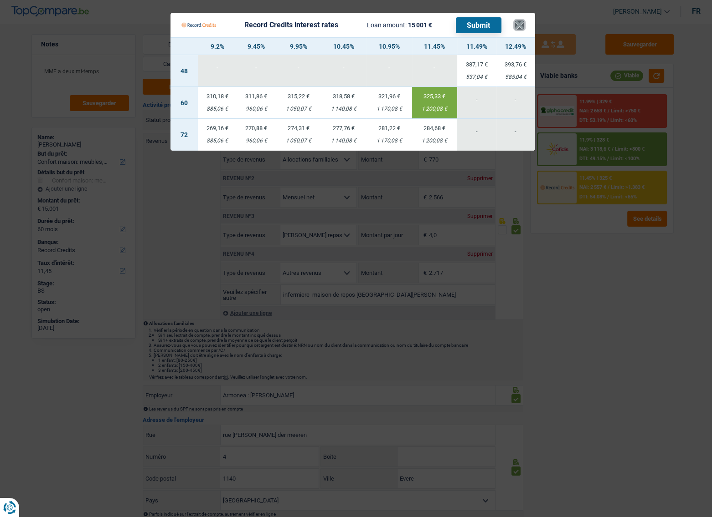
click at [518, 25] on button "×" at bounding box center [519, 24] width 10 height 9
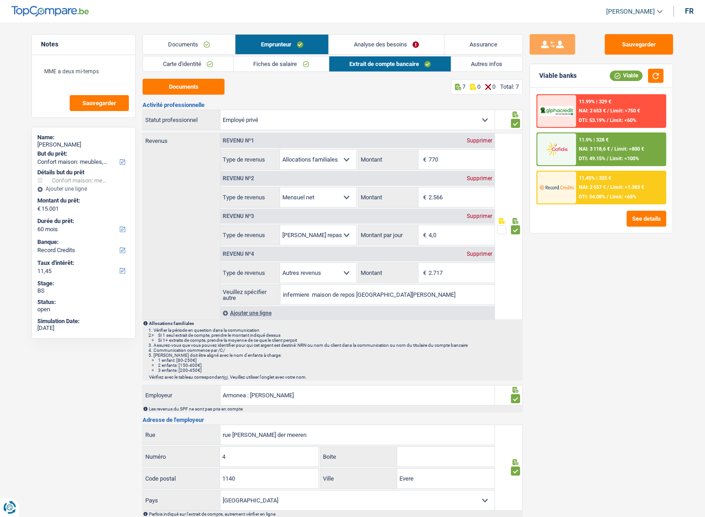
click at [616, 149] on span "Limit: >800 €" at bounding box center [630, 149] width 30 height 6
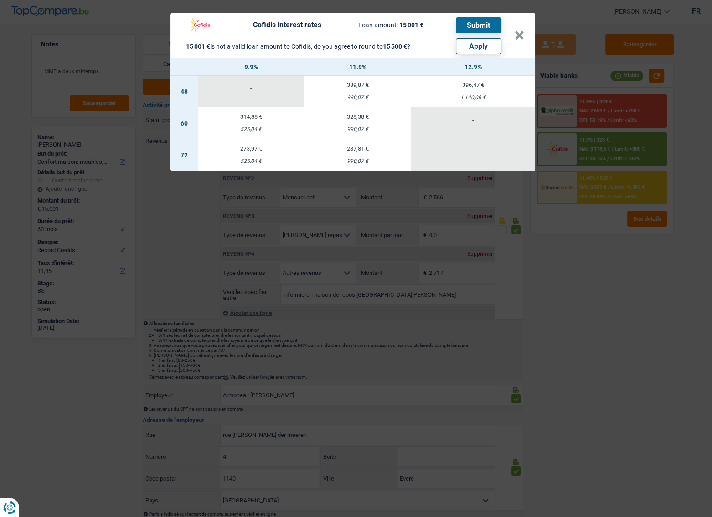
click at [486, 51] on button "Apply" at bounding box center [479, 46] width 46 height 16
type input "15.500"
select select "84"
select select "other"
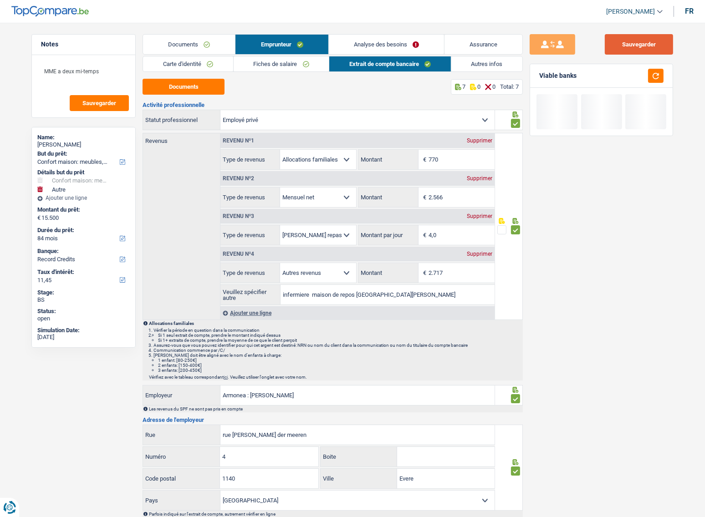
drag, startPoint x: 632, startPoint y: 44, endPoint x: 647, endPoint y: 65, distance: 25.8
click at [633, 44] on button "Sauvegarder" at bounding box center [639, 44] width 68 height 20
click at [653, 74] on button "button" at bounding box center [655, 76] width 15 height 14
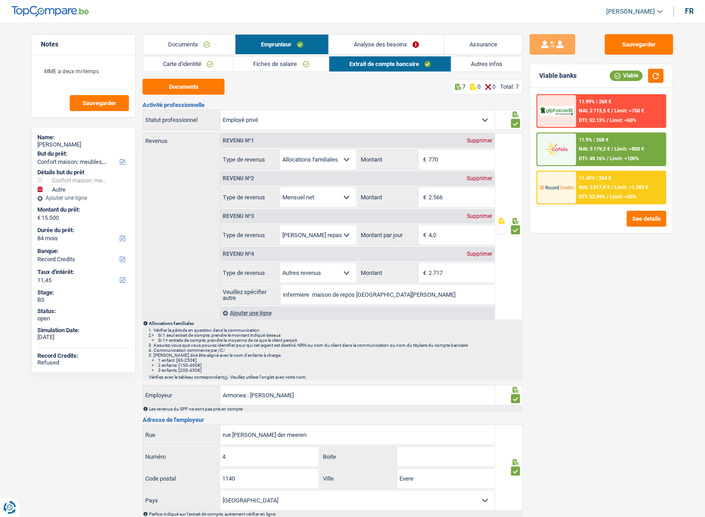
click at [632, 156] on span "Limit: <100%" at bounding box center [624, 159] width 29 height 6
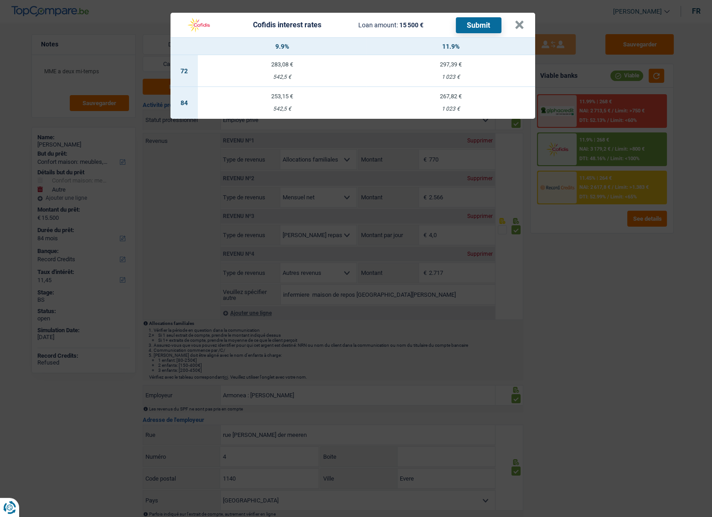
click at [294, 101] on td "253,15 € 542,5 €" at bounding box center [282, 103] width 169 height 32
select select "cofidis"
type input "9,90"
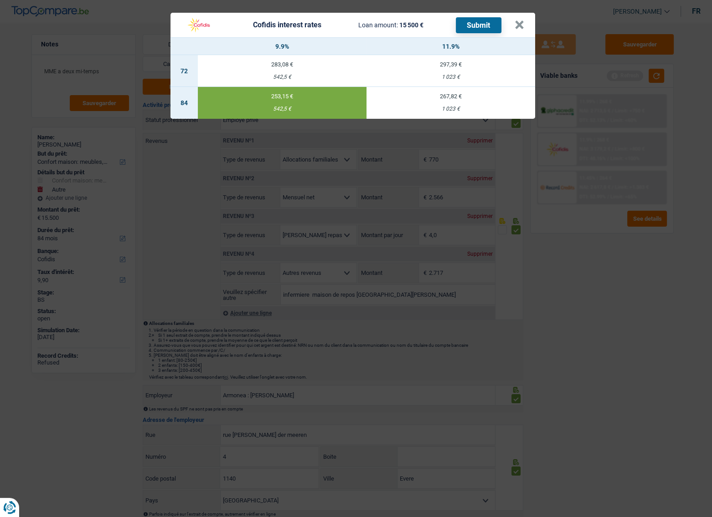
click at [461, 29] on button "Submit" at bounding box center [479, 25] width 46 height 16
drag, startPoint x: 517, startPoint y: 24, endPoint x: 524, endPoint y: 38, distance: 15.5
click at [519, 24] on button "×" at bounding box center [519, 24] width 10 height 9
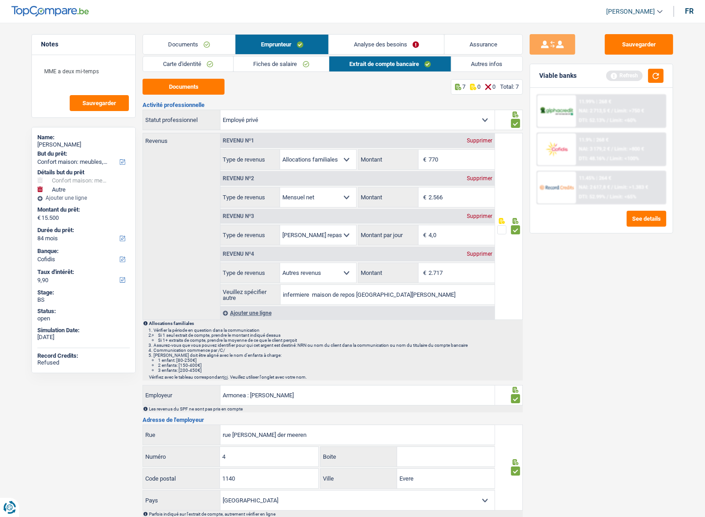
click at [228, 46] on link "Documents" at bounding box center [189, 45] width 92 height 20
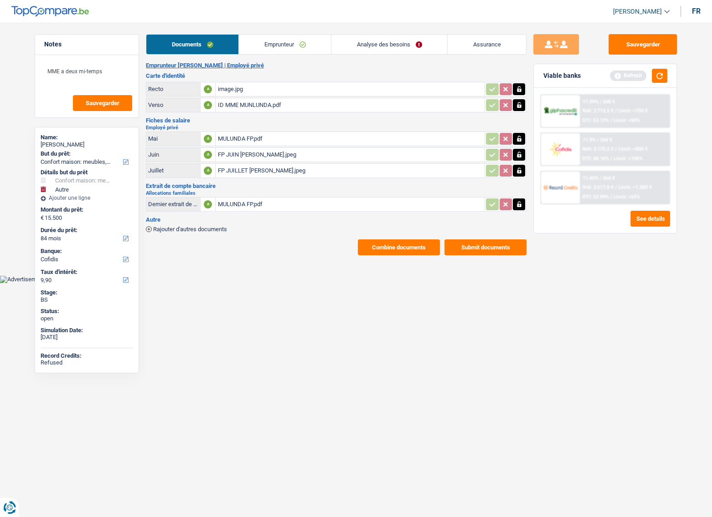
click at [492, 251] on button "Submit documents" at bounding box center [485, 248] width 82 height 16
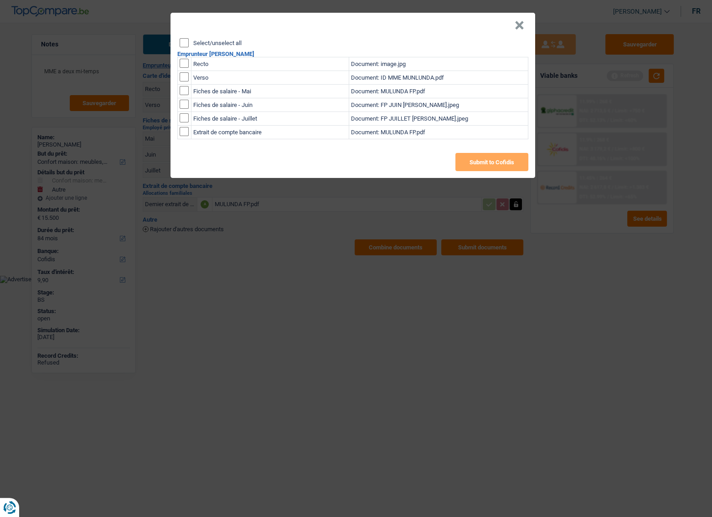
click at [178, 42] on div "Select/unselect all Emprunteur Nathalie Tshibangu mulunda Recto Document: image…" at bounding box center [352, 108] width 364 height 140
click at [182, 42] on input "Select/unselect all" at bounding box center [183, 42] width 9 height 9
checkbox input "true"
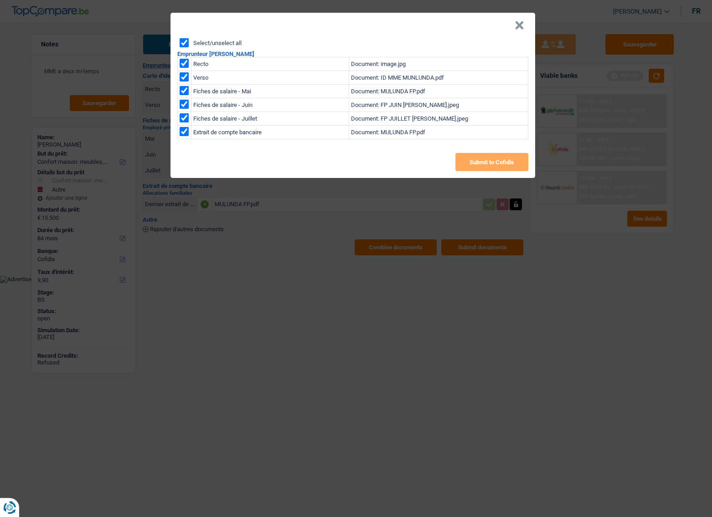
checkbox input "true"
click at [474, 155] on button "Submit to Cofidis" at bounding box center [491, 162] width 73 height 18
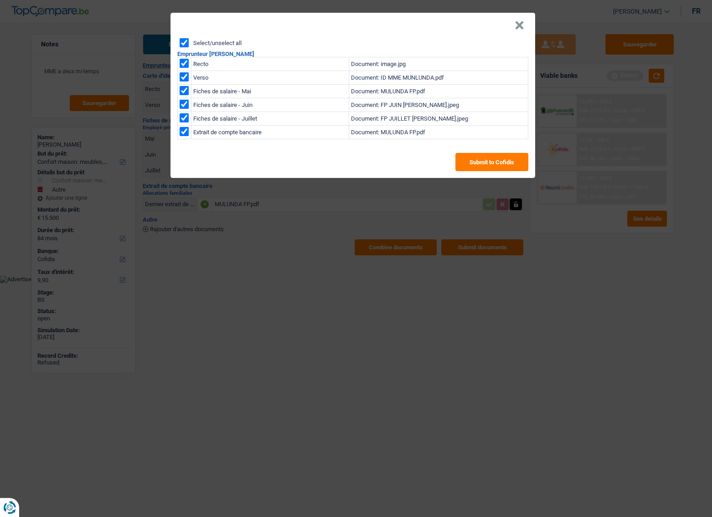
drag, startPoint x: 522, startPoint y: 27, endPoint x: 469, endPoint y: 6, distance: 57.4
click at [521, 27] on button "×" at bounding box center [519, 25] width 10 height 9
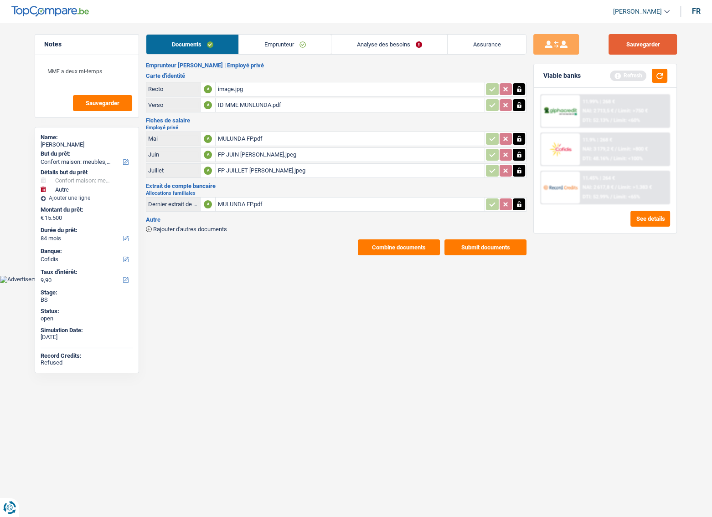
click at [618, 41] on button "Sauvegarder" at bounding box center [642, 44] width 68 height 20
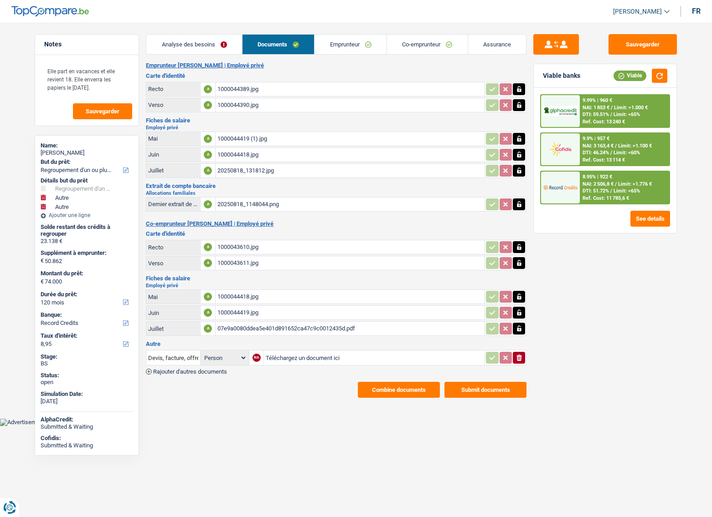
select select "refinancing"
select select "other"
select select "120"
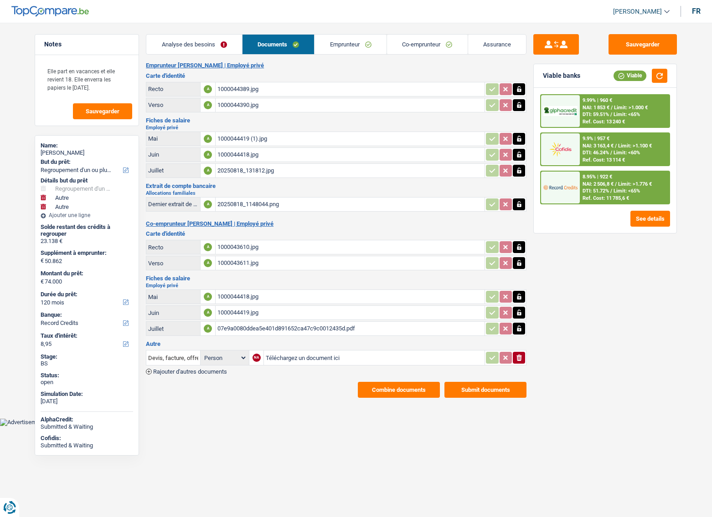
select select "record credits"
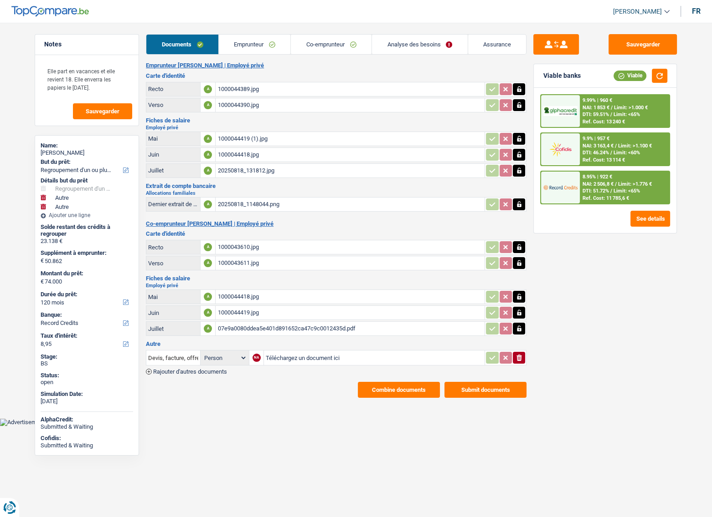
click at [284, 358] on input "Téléchargez un document ici" at bounding box center [374, 358] width 217 height 14
type input "C:\fakepath\1000044400.jpg"
click at [157, 351] on input "Devis, facture, offre, bon de commande" at bounding box center [173, 358] width 50 height 15
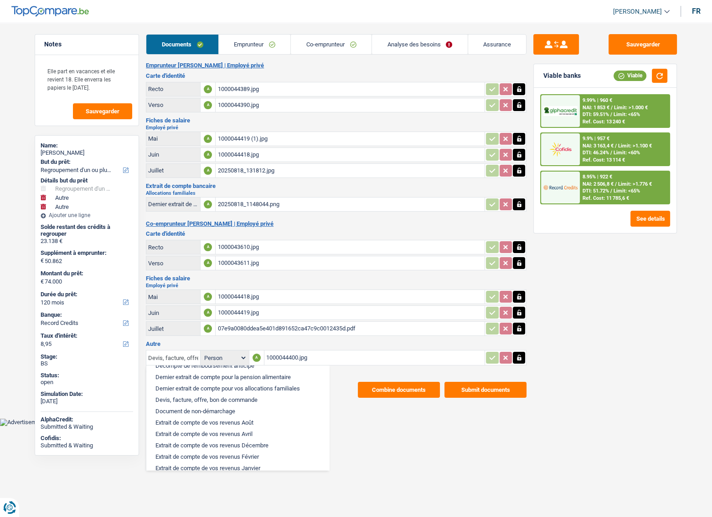
scroll to position [207, 0]
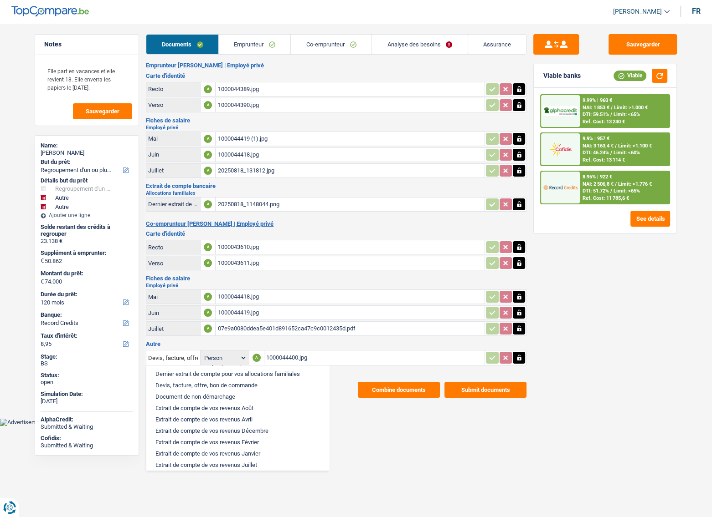
click at [278, 380] on li "Dernier extrait de compte pour vos allocations familiales" at bounding box center [238, 374] width 174 height 11
type input "Dernier extrait de compte pour vos allocations familiales"
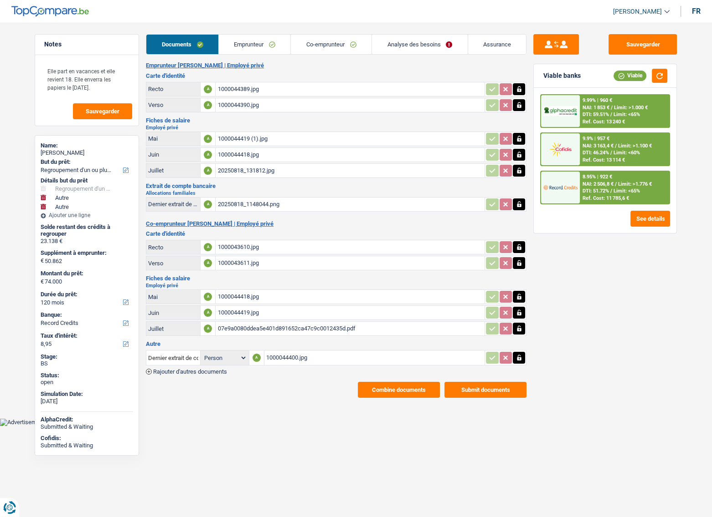
click at [496, 388] on button "Submit documents" at bounding box center [485, 390] width 82 height 16
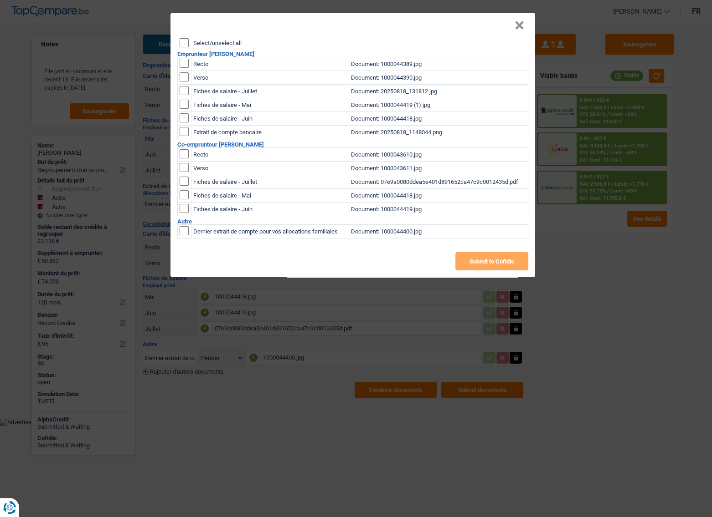
click at [187, 232] on input "checkbox" at bounding box center [183, 230] width 9 height 9
checkbox input "true"
click at [487, 257] on button "Submit to Cofidis" at bounding box center [491, 261] width 73 height 18
click at [523, 27] on header "×" at bounding box center [352, 26] width 364 height 26
click at [517, 27] on button "×" at bounding box center [519, 25] width 10 height 9
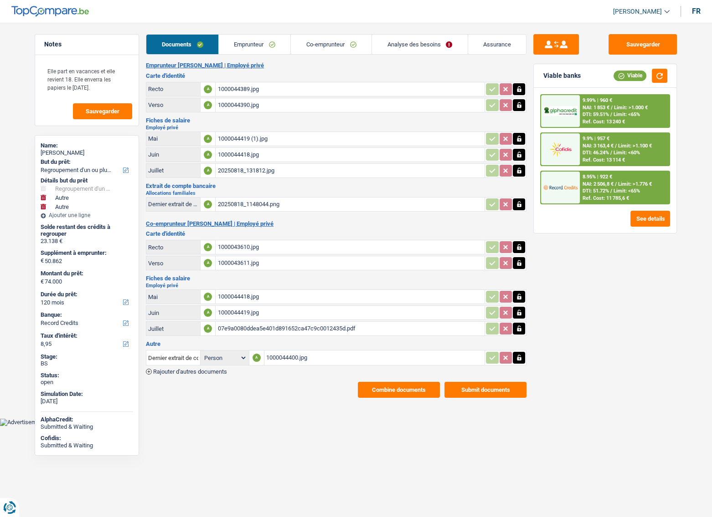
click at [299, 201] on div "20250818_1148044.png" at bounding box center [349, 205] width 265 height 14
click at [474, 389] on button "Submit documents" at bounding box center [485, 390] width 82 height 16
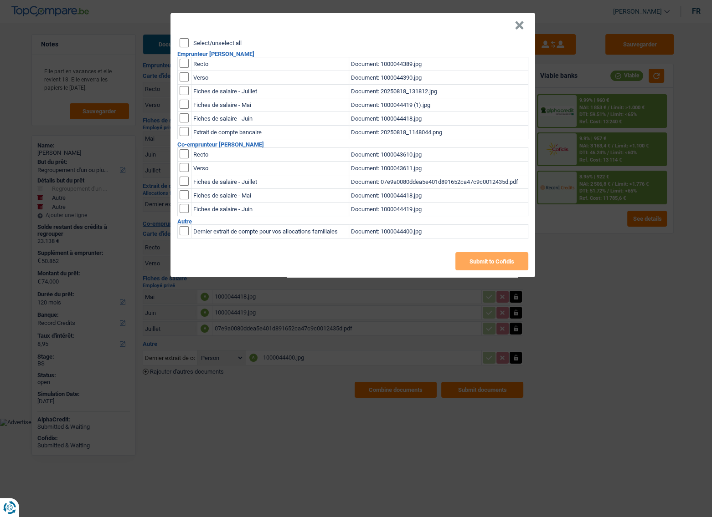
click at [189, 222] on h2 "Autre" at bounding box center [352, 222] width 351 height 6
drag, startPoint x: 187, startPoint y: 229, endPoint x: 214, endPoint y: 239, distance: 28.1
click at [187, 230] on input "checkbox" at bounding box center [183, 230] width 9 height 9
checkbox input "true"
click at [506, 257] on button "Submit to Cofidis" at bounding box center [491, 261] width 73 height 18
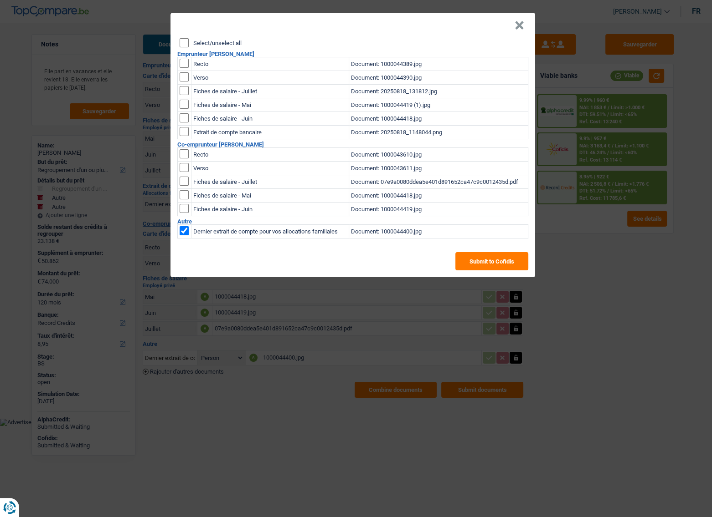
click at [519, 23] on button "×" at bounding box center [519, 25] width 10 height 9
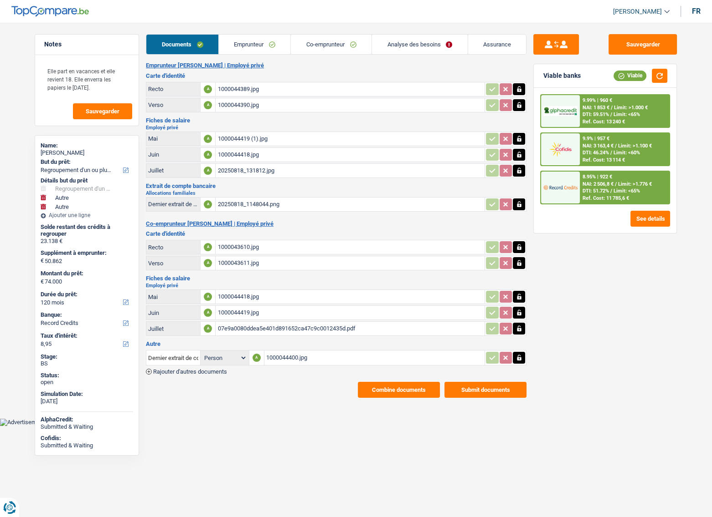
drag, startPoint x: 87, startPoint y: 150, endPoint x: 36, endPoint y: 153, distance: 50.6
click at [36, 153] on div "Name: Cathy Jeanmart But du prêt: Confort maison: meubles, textile, peinture, é…" at bounding box center [87, 295] width 104 height 321
click at [241, 51] on link "Emprunteur" at bounding box center [255, 45] width 72 height 20
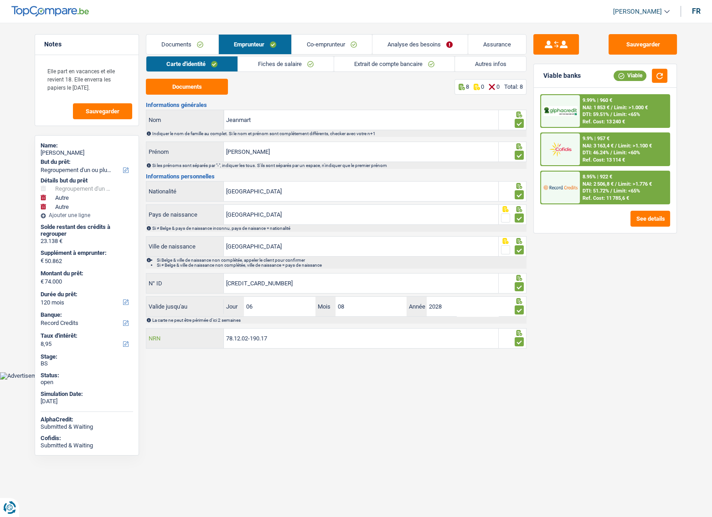
drag, startPoint x: 290, startPoint y: 335, endPoint x: 108, endPoint y: 335, distance: 182.2
click at [108, 335] on div "Notes Elle part en vacances et elle revient 18. Elle enverra les papiers le lun…" at bounding box center [356, 193] width 656 height 318
click at [643, 48] on button "Sauvegarder" at bounding box center [642, 44] width 68 height 20
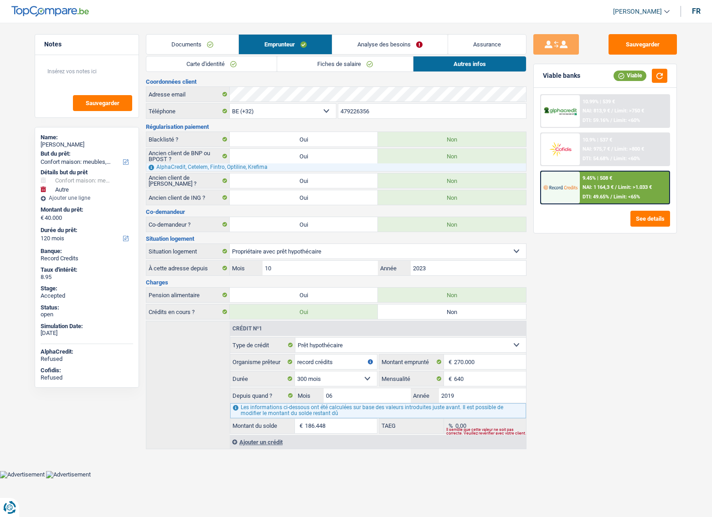
select select "household"
select select "other"
select select "120"
select select "32"
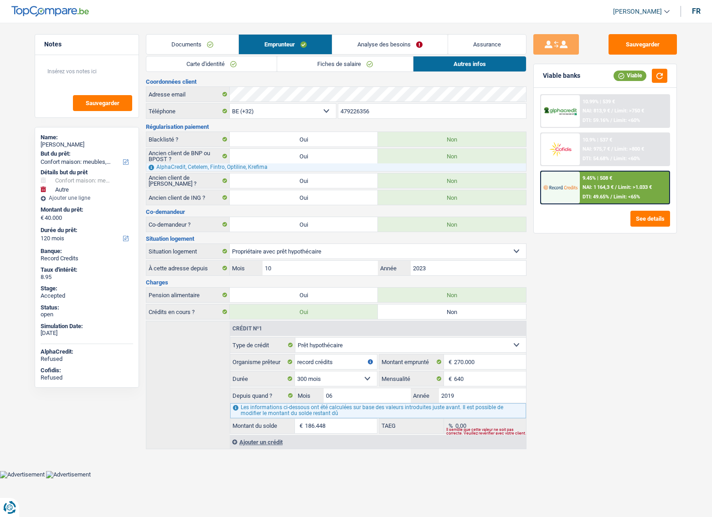
select select "ownerWithMortgage"
select select "mortgage"
select select "300"
click at [195, 46] on link "Documents" at bounding box center [192, 45] width 92 height 20
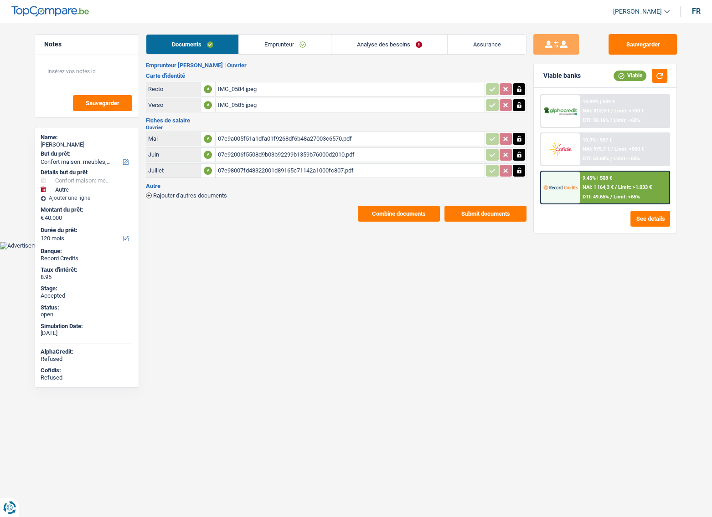
click at [179, 193] on span "Rajouter d'autres documents" at bounding box center [190, 196] width 74 height 6
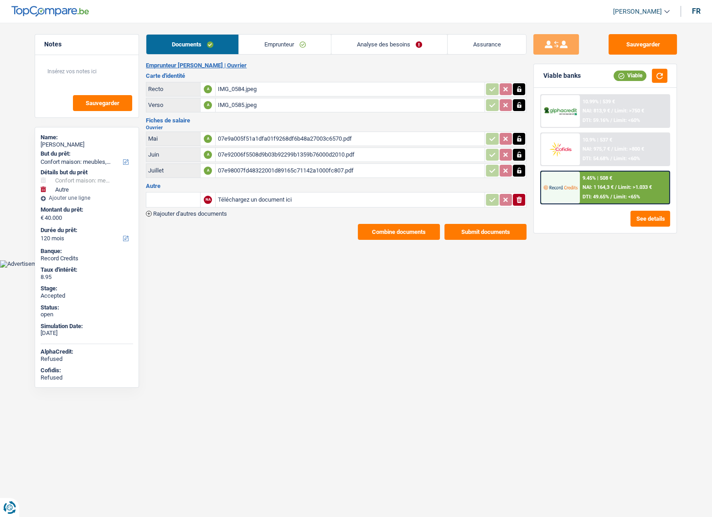
click at [287, 193] on input "Téléchargez un document ici" at bounding box center [349, 200] width 265 height 14
type input "C:\fakepath\1000044400.jpg"
click at [519, 197] on icon "ionicons-v5-e" at bounding box center [518, 199] width 7 height 9
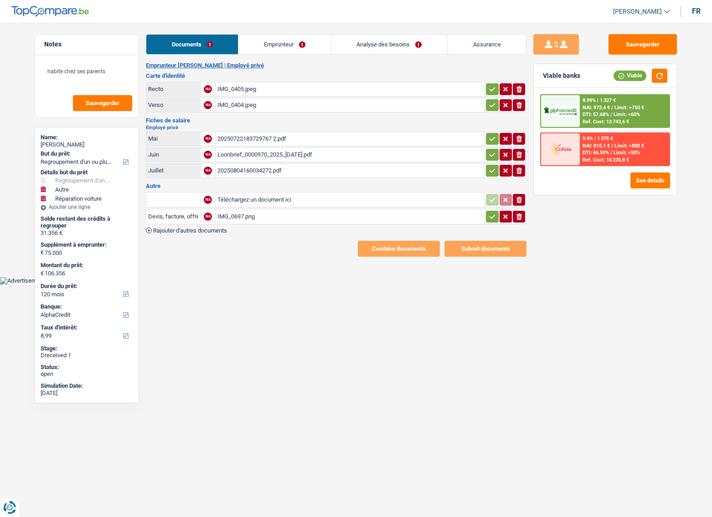
select select "refinancing"
select select "other"
select select "carRepair"
select select "120"
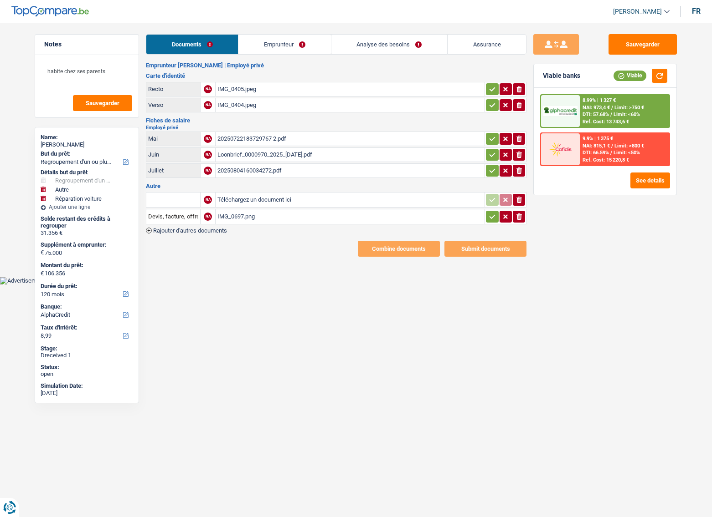
select select "alphacredit"
drag, startPoint x: 492, startPoint y: 90, endPoint x: 491, endPoint y: 103, distance: 13.2
click at [491, 91] on icon "button" at bounding box center [491, 89] width 7 height 9
click at [491, 105] on icon "button" at bounding box center [492, 105] width 6 height 4
click at [490, 138] on icon "button" at bounding box center [491, 138] width 7 height 9
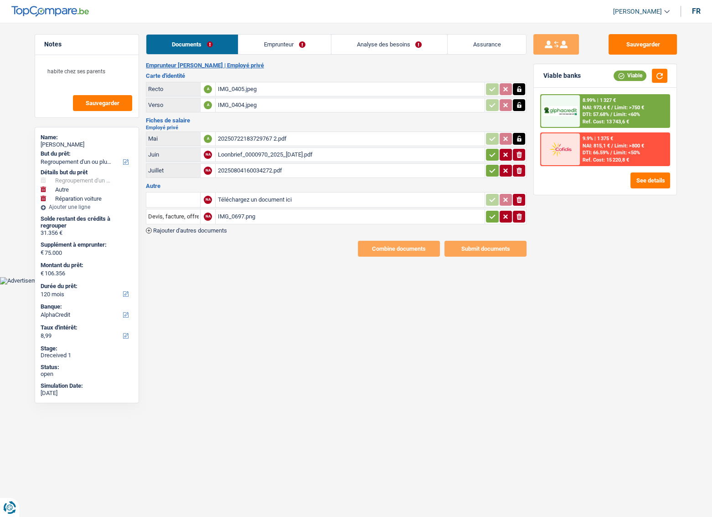
drag, startPoint x: 489, startPoint y: 155, endPoint x: 488, endPoint y: 161, distance: 5.9
click at [489, 156] on icon "button" at bounding box center [491, 154] width 7 height 9
click at [489, 164] on td "ionicons-v5-e" at bounding box center [505, 171] width 42 height 15
drag, startPoint x: 492, startPoint y: 220, endPoint x: 497, endPoint y: 180, distance: 39.9
click at [492, 220] on button "button" at bounding box center [492, 217] width 12 height 12
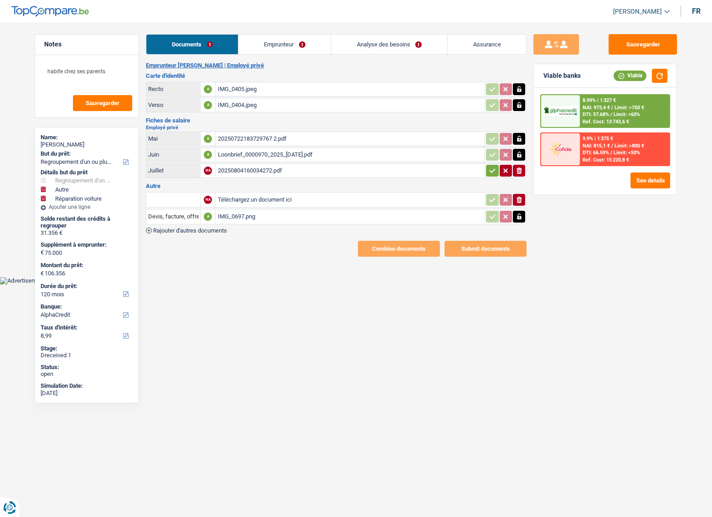
click at [491, 169] on icon "button" at bounding box center [491, 170] width 7 height 9
click at [515, 200] on icon "ionicons-v5-e" at bounding box center [518, 199] width 7 height 9
click at [284, 46] on link "Emprunteur" at bounding box center [285, 45] width 92 height 20
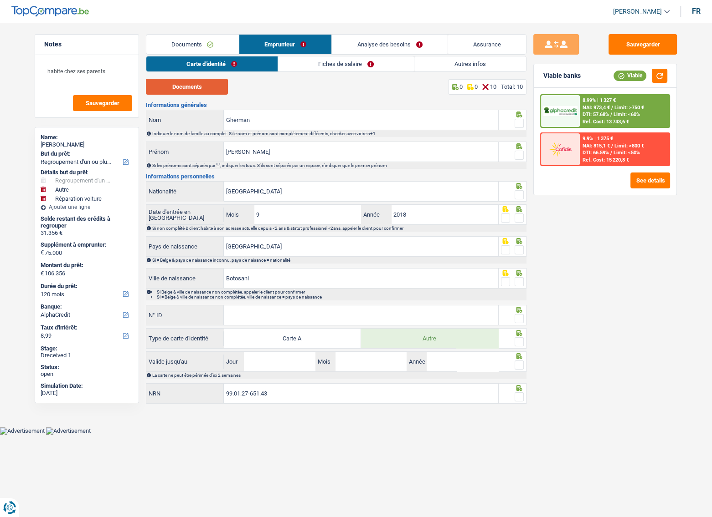
click at [200, 92] on button "Documents" at bounding box center [187, 87] width 82 height 16
drag, startPoint x: 520, startPoint y: 127, endPoint x: 518, endPoint y: 135, distance: 8.5
click at [520, 127] on span at bounding box center [518, 123] width 9 height 9
click at [0, 0] on input "radio" at bounding box center [0, 0] width 0 height 0
drag, startPoint x: 518, startPoint y: 149, endPoint x: 406, endPoint y: 13, distance: 175.7
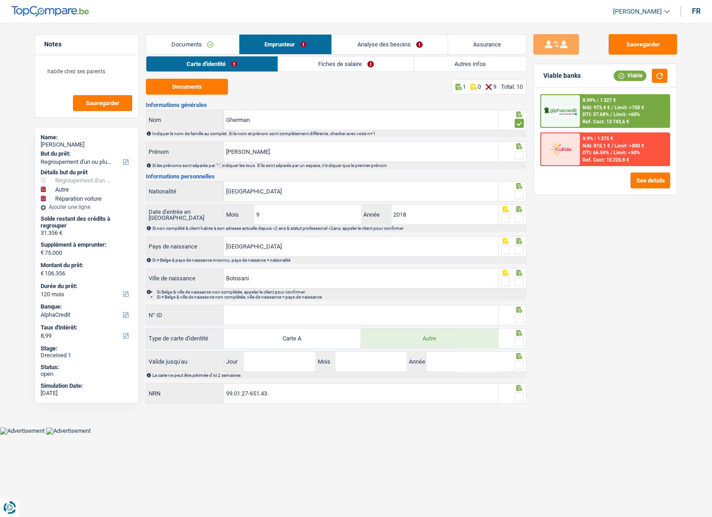
click at [518, 118] on icon at bounding box center [519, 115] width 6 height 6
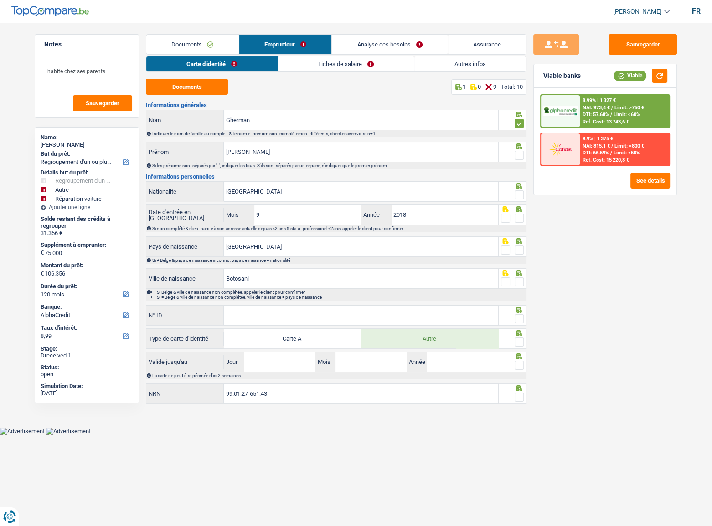
click at [522, 153] on span at bounding box center [518, 155] width 9 height 9
click at [0, 0] on input "radio" at bounding box center [0, 0] width 0 height 0
click at [520, 189] on div at bounding box center [518, 194] width 9 height 11
click at [520, 196] on span at bounding box center [518, 194] width 9 height 9
click at [0, 0] on input "radio" at bounding box center [0, 0] width 0 height 0
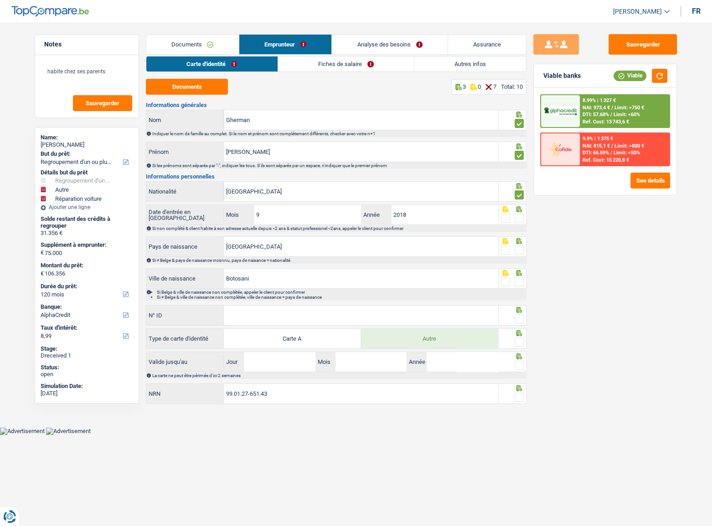
click at [518, 223] on div at bounding box center [518, 218] width 9 height 11
click at [521, 217] on span at bounding box center [518, 218] width 9 height 9
click at [0, 0] on input "radio" at bounding box center [0, 0] width 0 height 0
click at [522, 246] on span at bounding box center [518, 250] width 9 height 9
click at [0, 0] on input "radio" at bounding box center [0, 0] width 0 height 0
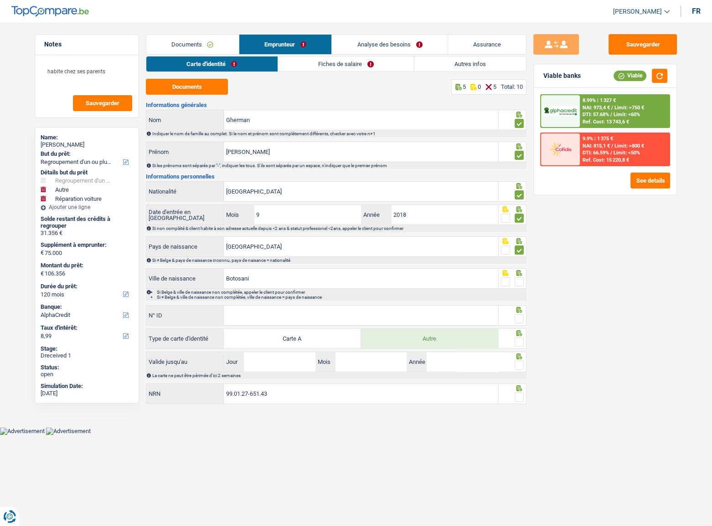
click at [522, 283] on span at bounding box center [518, 281] width 9 height 9
click at [0, 0] on input "radio" at bounding box center [0, 0] width 0 height 0
drag, startPoint x: 313, startPoint y: 286, endPoint x: 306, endPoint y: 306, distance: 20.9
click at [312, 290] on div "Botosani Ville de naissance Si Belge & ville de naissance non complétée, appele…" at bounding box center [336, 284] width 380 height 32
click at [302, 309] on input "N° ID" at bounding box center [361, 316] width 274 height 20
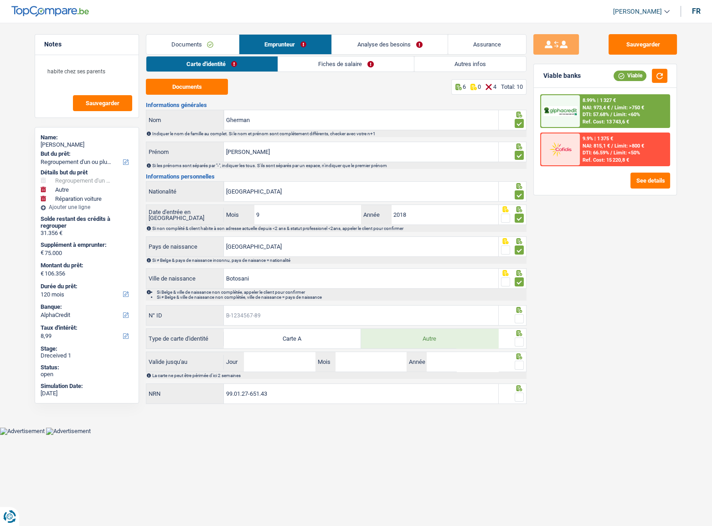
paste input "B-5753427-66"
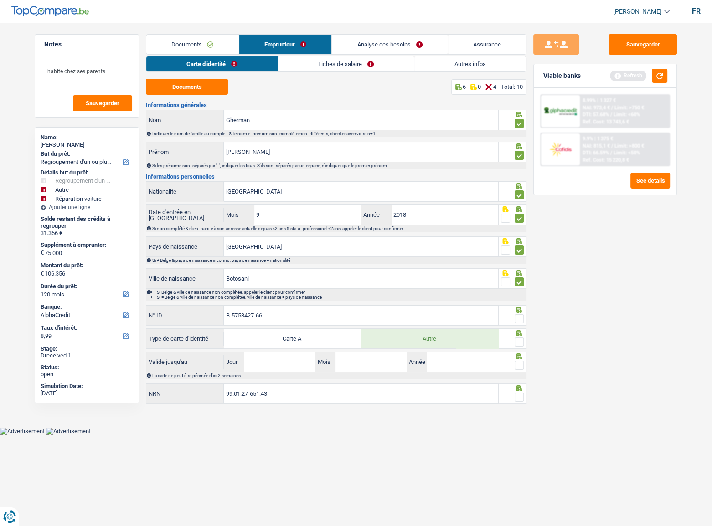
type input "B-5753427-66"
click at [257, 338] on label "Carte A" at bounding box center [292, 339] width 137 height 20
click at [257, 338] on input "Carte A" at bounding box center [292, 339] width 137 height 20
radio input "true"
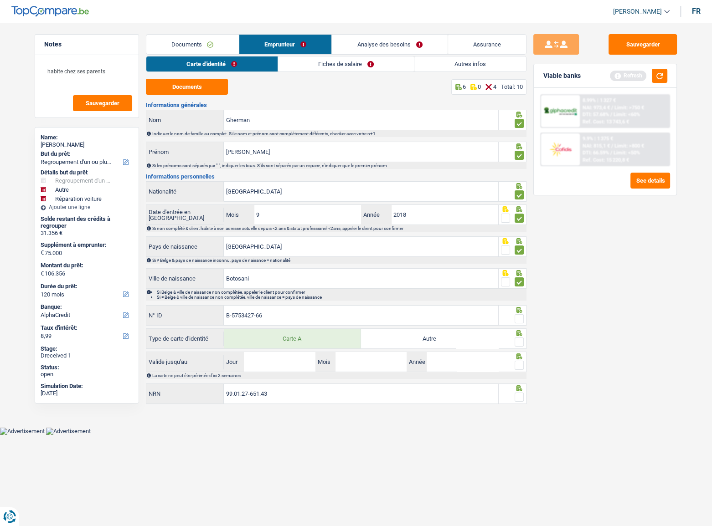
drag, startPoint x: 429, startPoint y: 338, endPoint x: 443, endPoint y: 336, distance: 14.3
click at [429, 337] on label "Autre" at bounding box center [429, 339] width 137 height 20
click at [429, 337] on input "Autre" at bounding box center [429, 339] width 137 height 20
radio input "true"
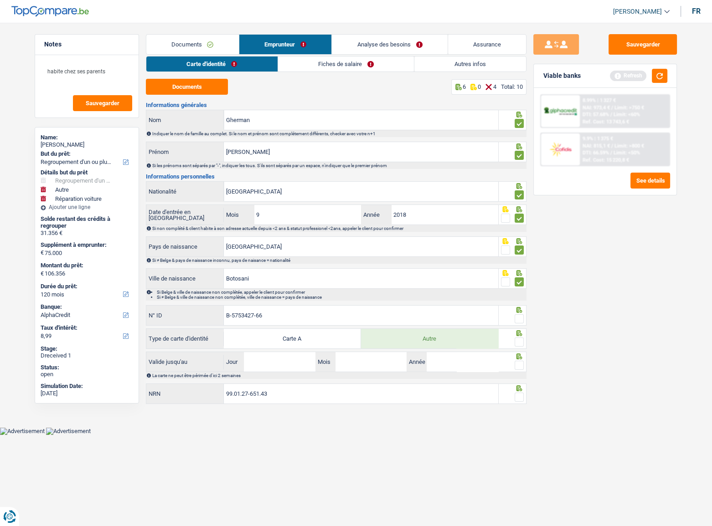
click at [532, 336] on div "Sauvegarder Viable banks Refresh 8.99% | 1 327 € NAI: 973,4 € / Limit: >750 € D…" at bounding box center [604, 271] width 157 height 475
click at [518, 337] on div at bounding box center [518, 342] width 9 height 11
click at [520, 316] on span at bounding box center [518, 318] width 9 height 9
click at [0, 0] on input "radio" at bounding box center [0, 0] width 0 height 0
click at [520, 343] on span at bounding box center [518, 342] width 9 height 9
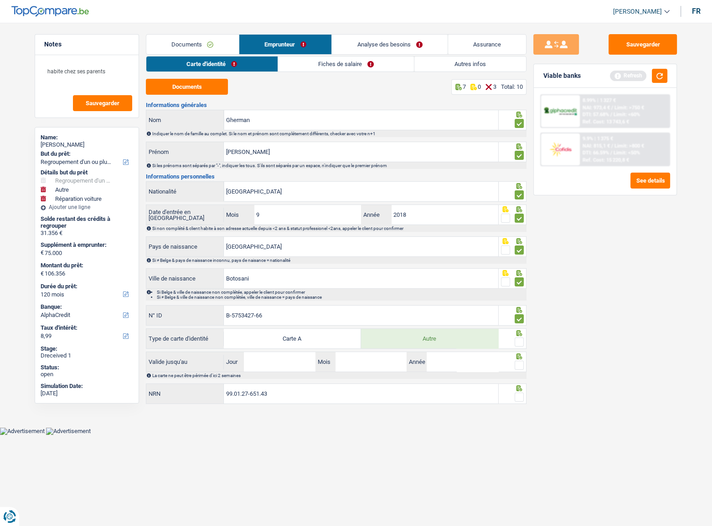
click at [0, 0] on input "radio" at bounding box center [0, 0] width 0 height 0
drag, startPoint x: 519, startPoint y: 358, endPoint x: 507, endPoint y: 377, distance: 22.4
click at [519, 359] on div at bounding box center [512, 362] width 28 height 20
click at [279, 368] on input "Jour" at bounding box center [279, 362] width 71 height 20
click at [290, 361] on input "20" at bounding box center [279, 362] width 71 height 20
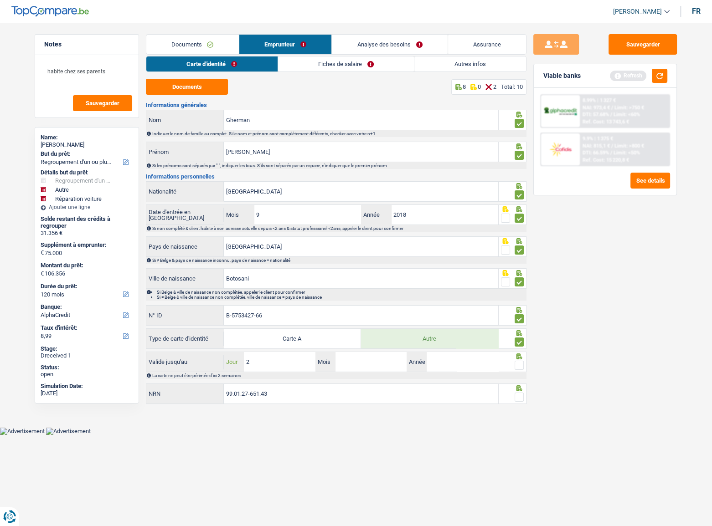
type input "23"
type input "08"
type input "2027"
click at [517, 364] on span at bounding box center [518, 365] width 9 height 9
click at [0, 0] on input "radio" at bounding box center [0, 0] width 0 height 0
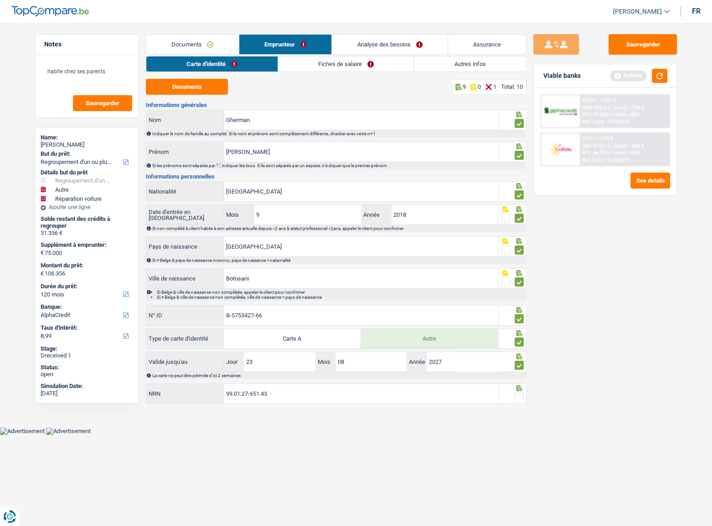
click at [520, 389] on icon at bounding box center [518, 388] width 9 height 6
click at [519, 395] on span at bounding box center [518, 397] width 9 height 9
click at [0, 0] on input "radio" at bounding box center [0, 0] width 0 height 0
click at [309, 68] on link "Fiches de salaire" at bounding box center [346, 63] width 136 height 15
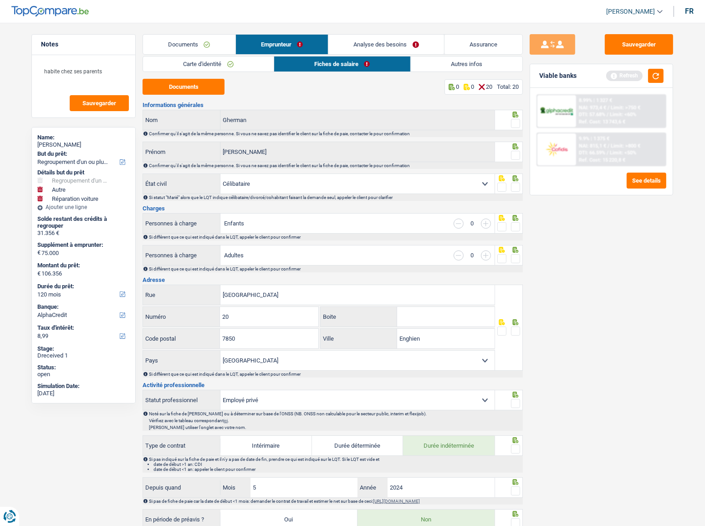
click at [514, 120] on span at bounding box center [515, 123] width 9 height 9
click at [0, 0] on input "radio" at bounding box center [0, 0] width 0 height 0
click at [511, 164] on div "Confirmer qu'il s'agit de la même personne. Si vous ne savez pas identifier le …" at bounding box center [335, 165] width 373 height 5
click at [514, 154] on span at bounding box center [515, 155] width 9 height 9
click at [0, 0] on input "radio" at bounding box center [0, 0] width 0 height 0
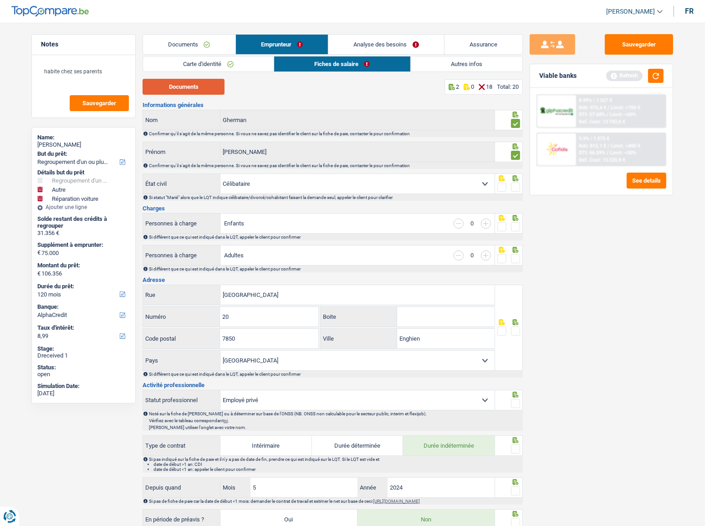
click at [194, 87] on button "Documents" at bounding box center [184, 87] width 82 height 16
click at [220, 47] on link "Documents" at bounding box center [189, 45] width 92 height 20
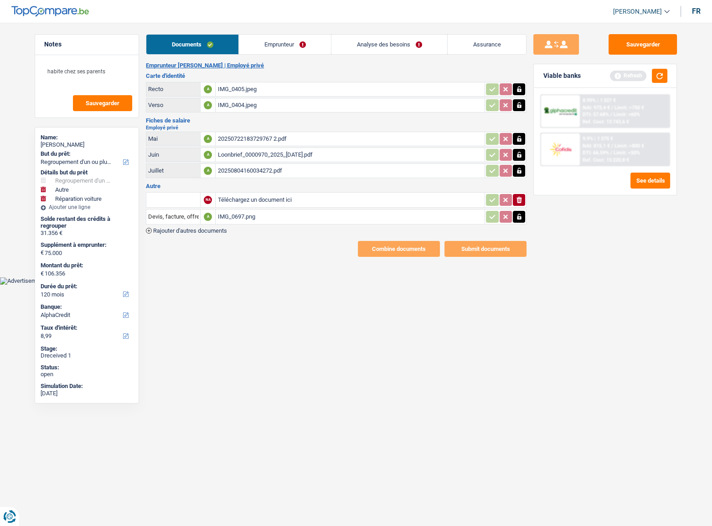
drag, startPoint x: 269, startPoint y: 48, endPoint x: 290, endPoint y: 70, distance: 30.0
click at [269, 48] on link "Emprunteur" at bounding box center [285, 45] width 92 height 20
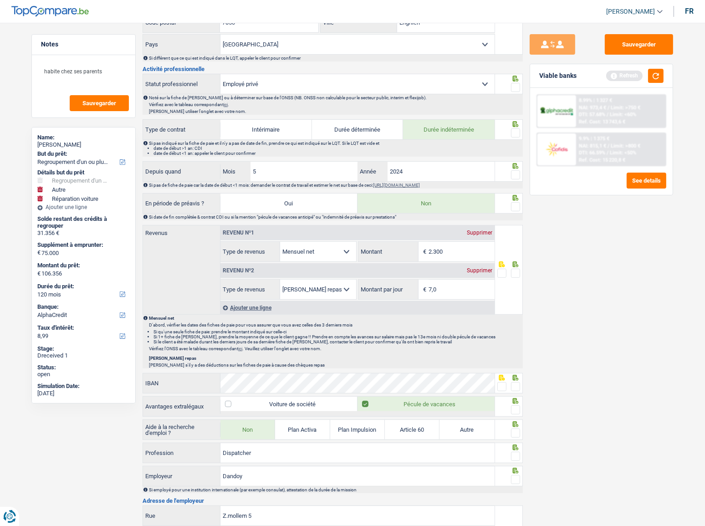
scroll to position [373, 0]
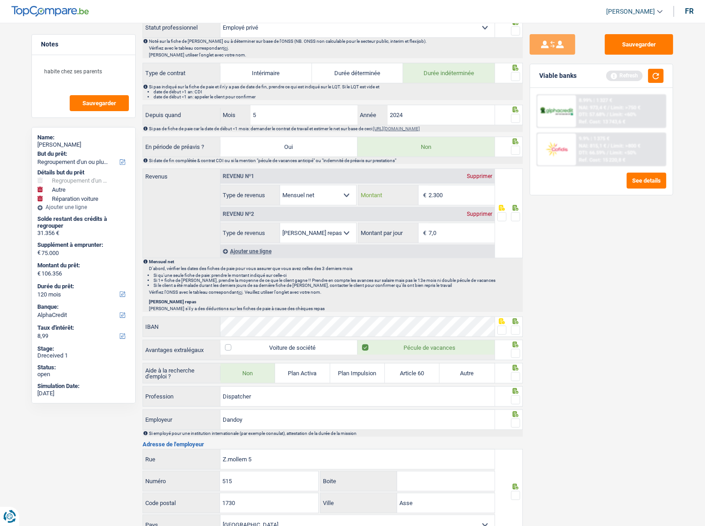
drag, startPoint x: 436, startPoint y: 191, endPoint x: 329, endPoint y: 180, distance: 108.1
click at [331, 180] on div "Revenu nº1 Supprimer Allocation d'handicap Allocations chômage Allocations fami…" at bounding box center [357, 187] width 274 height 36
type input "2.552"
click at [516, 218] on span at bounding box center [515, 216] width 9 height 9
click at [0, 0] on input "radio" at bounding box center [0, 0] width 0 height 0
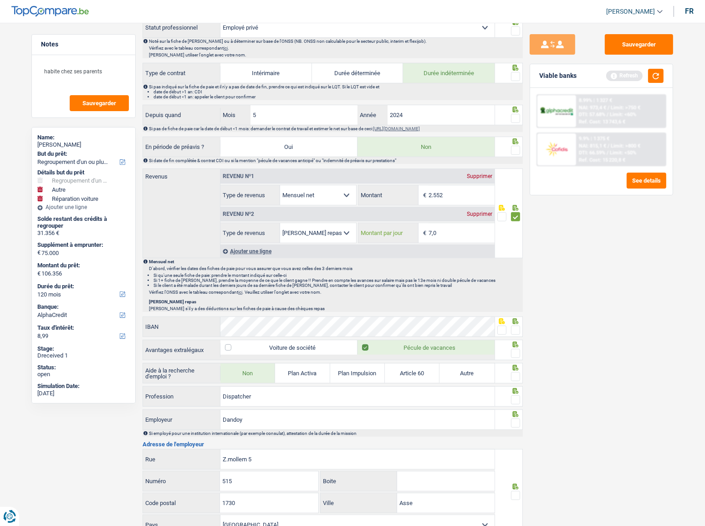
drag, startPoint x: 438, startPoint y: 234, endPoint x: 387, endPoint y: 225, distance: 51.3
click at [396, 226] on div "7,0 € Montant par jour" at bounding box center [426, 233] width 136 height 20
type input "4,0"
drag, startPoint x: 560, startPoint y: 319, endPoint x: 544, endPoint y: 328, distance: 18.4
click at [558, 319] on div "Sauvegarder Viable banks Refresh 8.99% | 1 327 € NAI: 973,4 € / Limit: >750 € D…" at bounding box center [601, 271] width 157 height 475
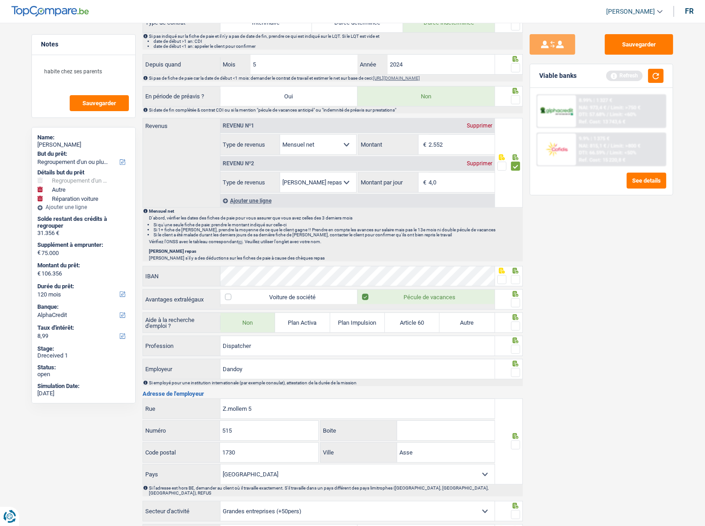
scroll to position [456, 0]
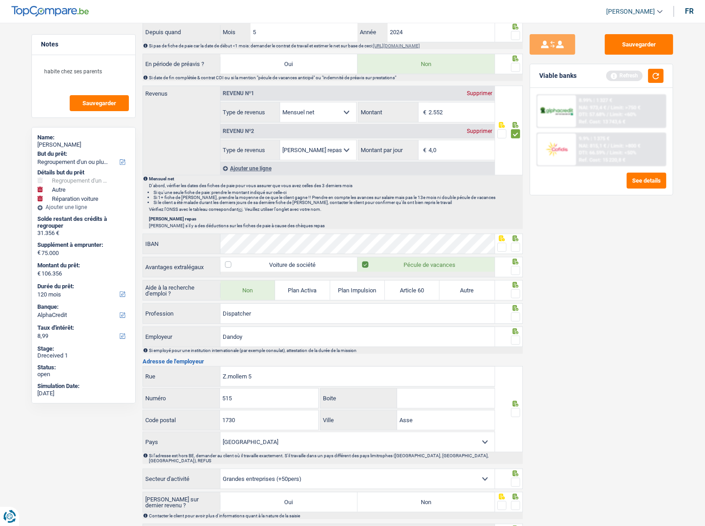
click at [505, 243] on span at bounding box center [501, 247] width 9 height 9
click at [0, 0] on input "radio" at bounding box center [0, 0] width 0 height 0
click at [616, 253] on div "Sauvegarder Viable banks Refresh 8.99% | 1 327 € NAI: 973,4 € / Limit: >750 € D…" at bounding box center [601, 271] width 157 height 475
drag, startPoint x: 519, startPoint y: 241, endPoint x: 518, endPoint y: 264, distance: 22.8
click at [519, 243] on span at bounding box center [515, 247] width 9 height 9
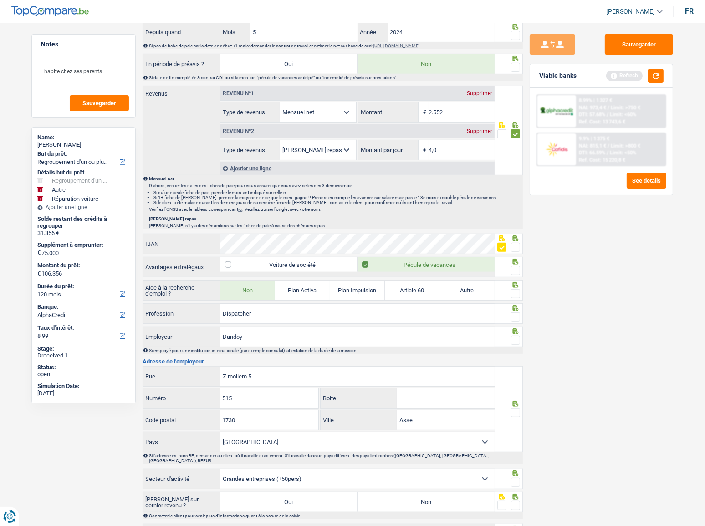
click at [0, 0] on input "radio" at bounding box center [0, 0] width 0 height 0
click at [519, 266] on span at bounding box center [515, 270] width 9 height 9
click at [0, 0] on input "radio" at bounding box center [0, 0] width 0 height 0
click at [516, 293] on span at bounding box center [515, 293] width 9 height 9
click at [0, 0] on input "radio" at bounding box center [0, 0] width 0 height 0
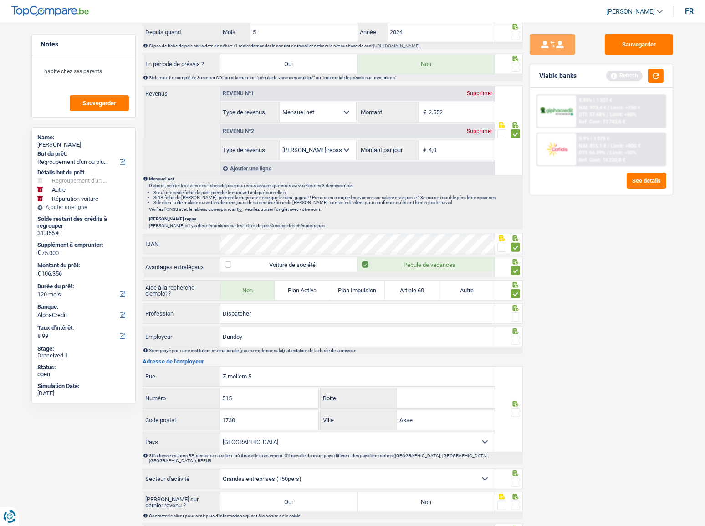
click at [519, 315] on span at bounding box center [515, 316] width 9 height 9
click at [0, 0] on input "radio" at bounding box center [0, 0] width 0 height 0
click at [517, 337] on span at bounding box center [515, 340] width 9 height 9
click at [0, 0] on input "radio" at bounding box center [0, 0] width 0 height 0
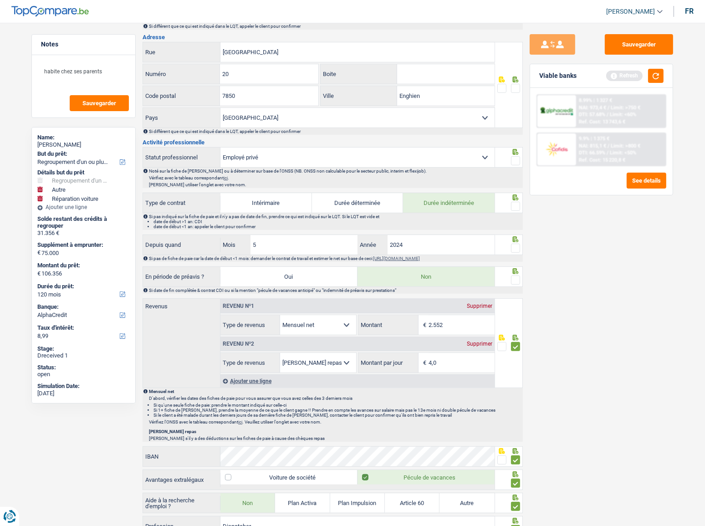
scroll to position [153, 0]
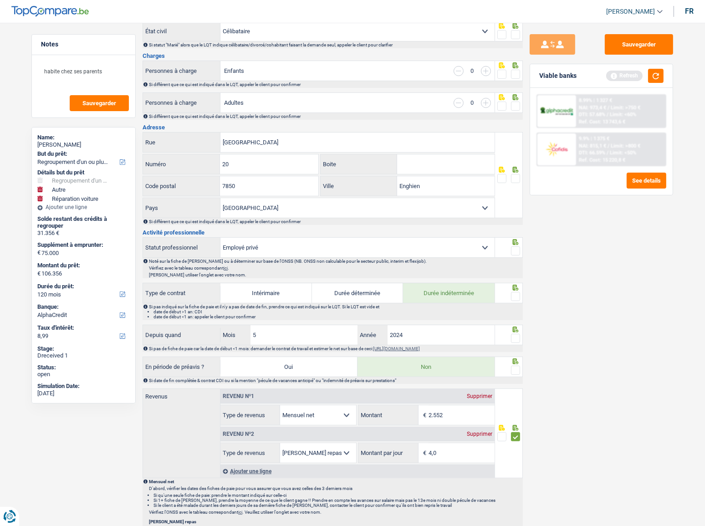
click at [519, 249] on span at bounding box center [515, 250] width 9 height 9
click at [0, 0] on input "radio" at bounding box center [0, 0] width 0 height 0
click at [515, 293] on span at bounding box center [515, 296] width 9 height 9
click at [0, 0] on input "radio" at bounding box center [0, 0] width 0 height 0
click at [517, 177] on span at bounding box center [515, 178] width 9 height 9
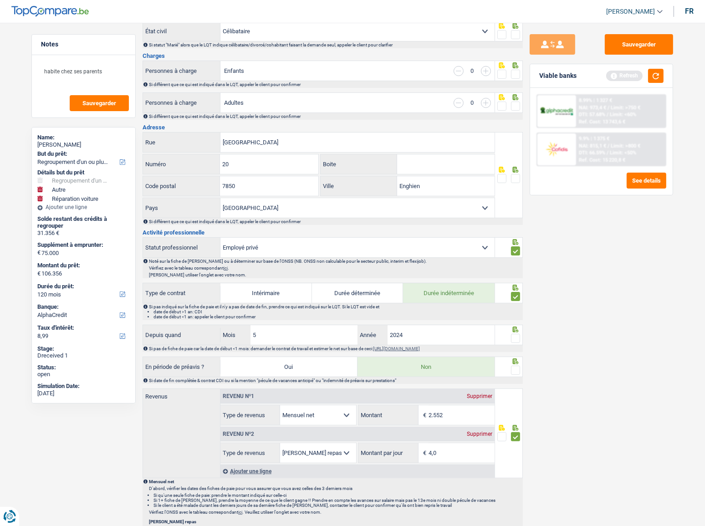
click at [0, 0] on input "radio" at bounding box center [0, 0] width 0 height 0
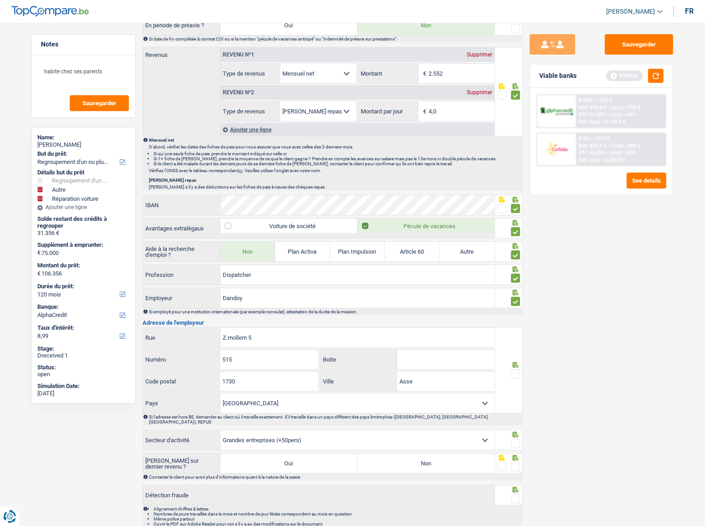
scroll to position [525, 0]
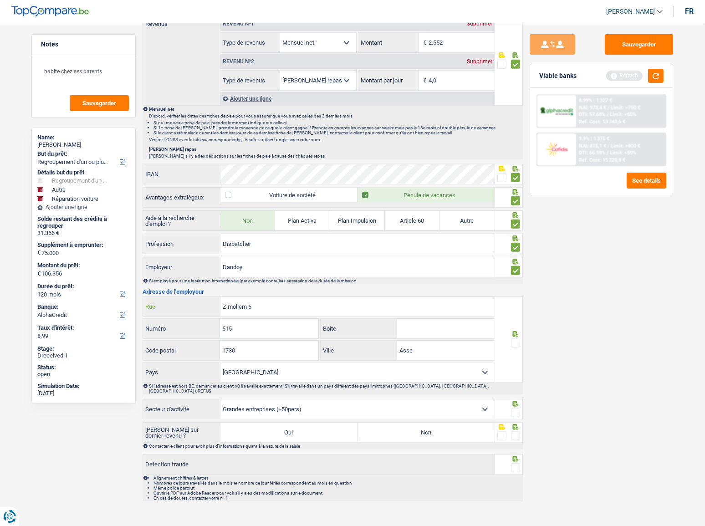
click at [277, 308] on input "Z.mollem 5" at bounding box center [357, 307] width 274 height 20
type input "Z.mollem"
click at [514, 343] on span at bounding box center [515, 342] width 9 height 9
click at [0, 0] on input "radio" at bounding box center [0, 0] width 0 height 0
drag, startPoint x: 512, startPoint y: 403, endPoint x: 519, endPoint y: 421, distance: 20.0
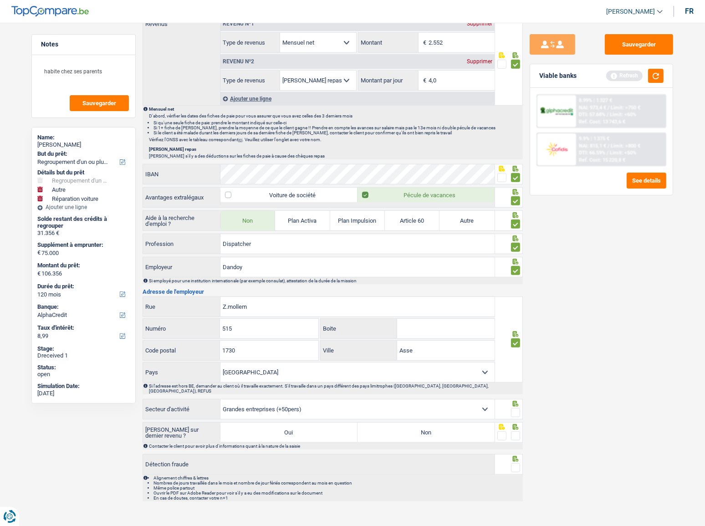
click at [515, 408] on span at bounding box center [515, 412] width 9 height 9
click at [0, 0] on input "radio" at bounding box center [0, 0] width 0 height 0
click at [517, 431] on span at bounding box center [515, 435] width 9 height 9
click at [0, 0] on input "radio" at bounding box center [0, 0] width 0 height 0
drag, startPoint x: 520, startPoint y: 458, endPoint x: 514, endPoint y: 458, distance: 5.5
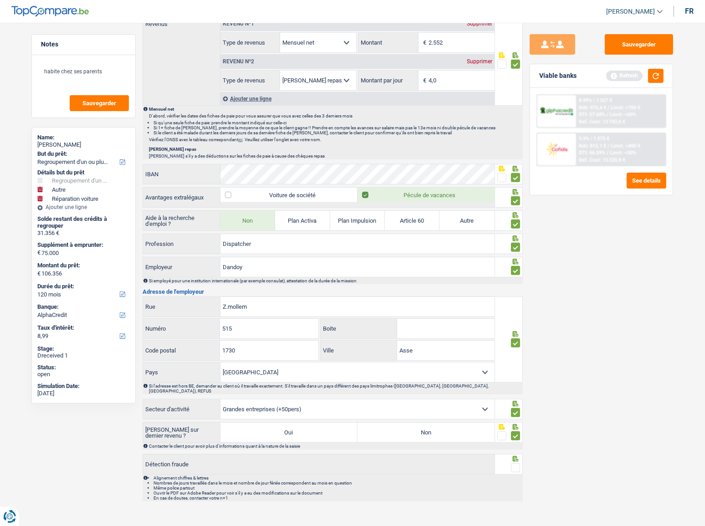
click at [520, 463] on span at bounding box center [515, 467] width 9 height 9
click at [0, 0] on input "radio" at bounding box center [0, 0] width 0 height 0
click at [466, 425] on label "Non" at bounding box center [426, 433] width 137 height 20
click at [466, 425] on input "Non" at bounding box center [426, 433] width 137 height 20
radio input "true"
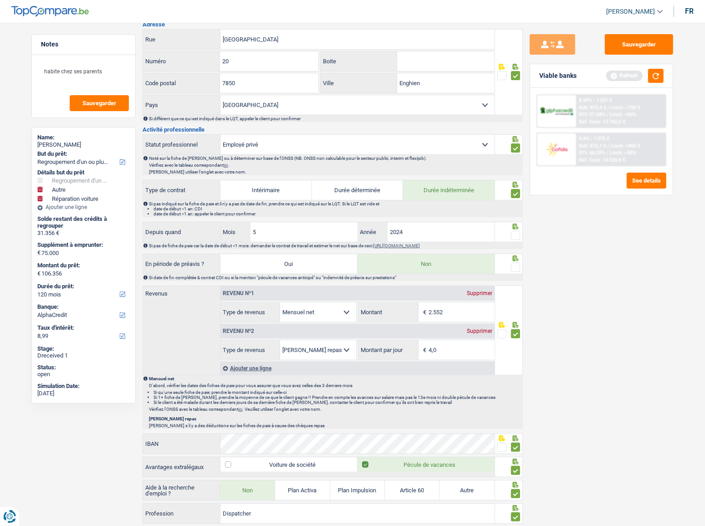
scroll to position [194, 0]
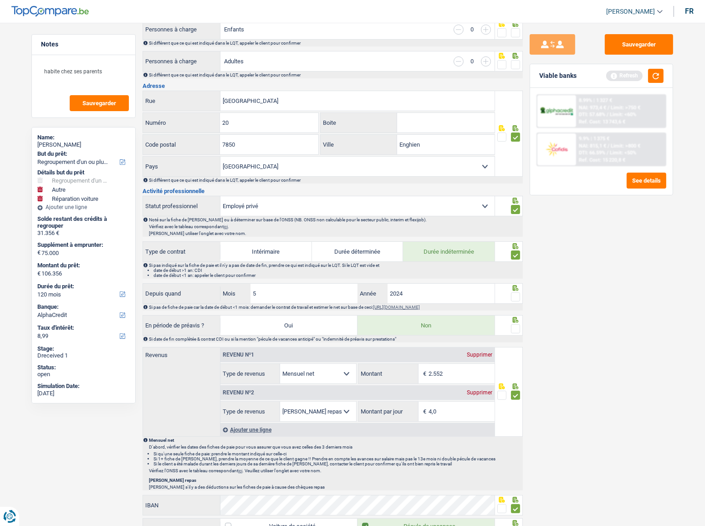
click at [517, 328] on span at bounding box center [515, 328] width 9 height 9
click at [0, 0] on input "radio" at bounding box center [0, 0] width 0 height 0
drag, startPoint x: 230, startPoint y: 290, endPoint x: 214, endPoint y: 290, distance: 15.9
click at [214, 290] on div "Depuis quand 5 Mois / 2024 Année" at bounding box center [319, 294] width 352 height 20
type input "7"
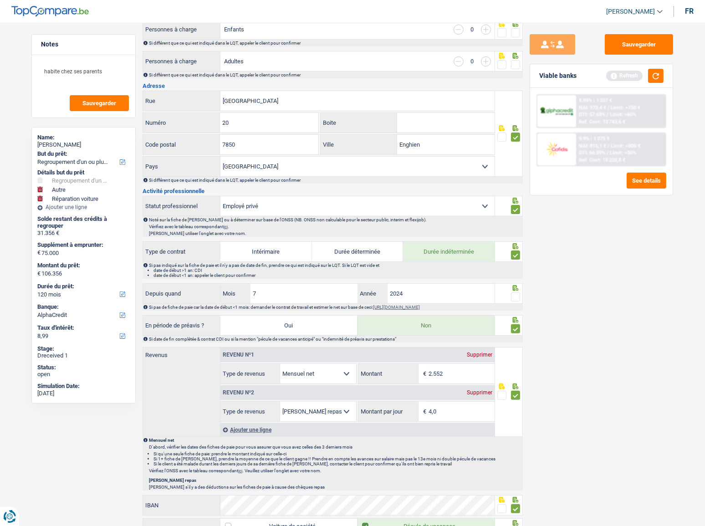
click at [518, 298] on span at bounding box center [515, 296] width 9 height 9
click at [0, 0] on input "radio" at bounding box center [0, 0] width 0 height 0
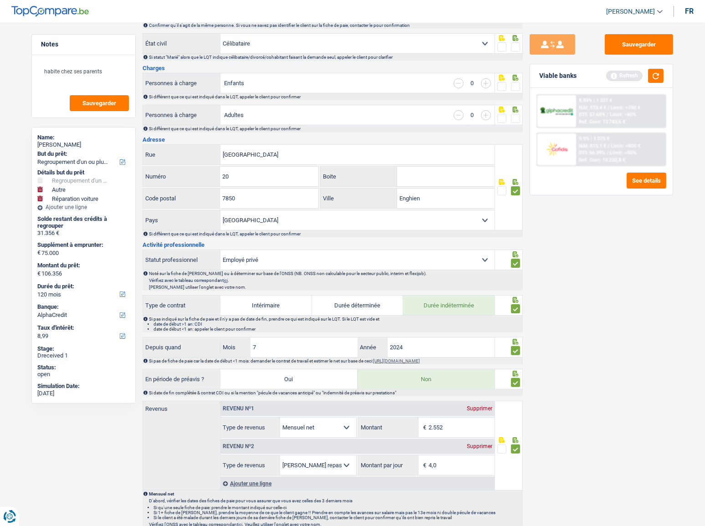
scroll to position [28, 0]
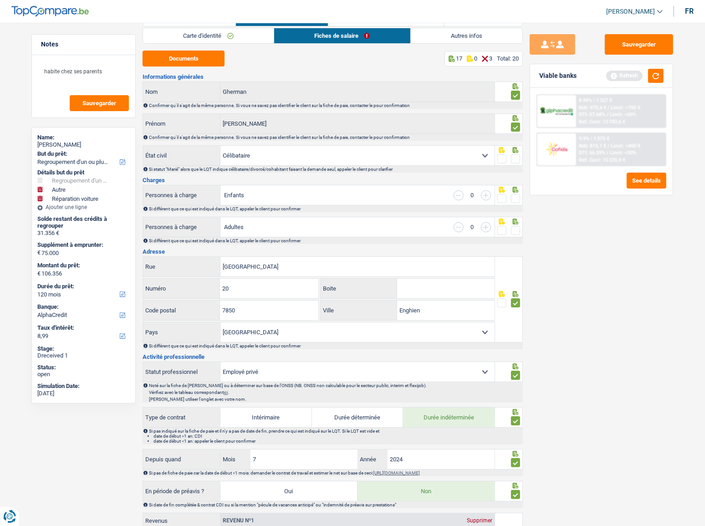
click at [515, 226] on span at bounding box center [515, 230] width 9 height 9
click at [0, 0] on input "radio" at bounding box center [0, 0] width 0 height 0
click at [510, 205] on div "Si différent que ce qui est indiqué dans le LQT, appeler le client pour confirm…" at bounding box center [333, 208] width 380 height 7
click at [515, 195] on span at bounding box center [515, 198] width 9 height 9
click at [0, 0] on input "radio" at bounding box center [0, 0] width 0 height 0
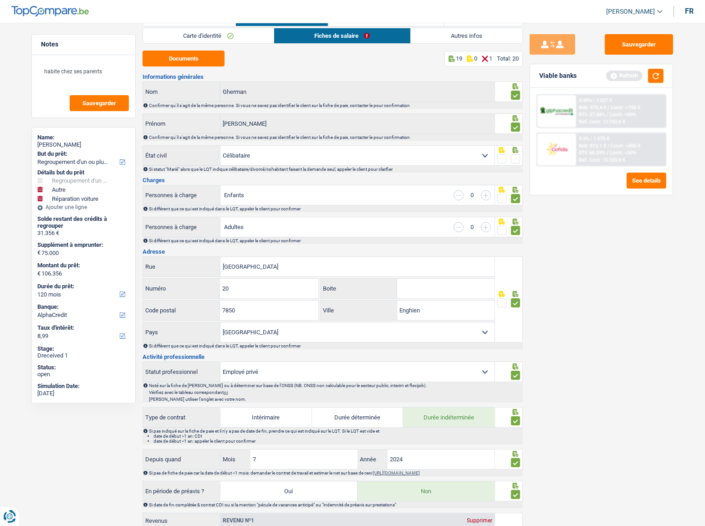
drag, startPoint x: 511, startPoint y: 158, endPoint x: 521, endPoint y: 153, distance: 11.6
click at [511, 158] on span at bounding box center [515, 158] width 9 height 9
click at [0, 0] on input "radio" at bounding box center [0, 0] width 0 height 0
click at [620, 50] on button "Sauvegarder" at bounding box center [639, 44] width 68 height 20
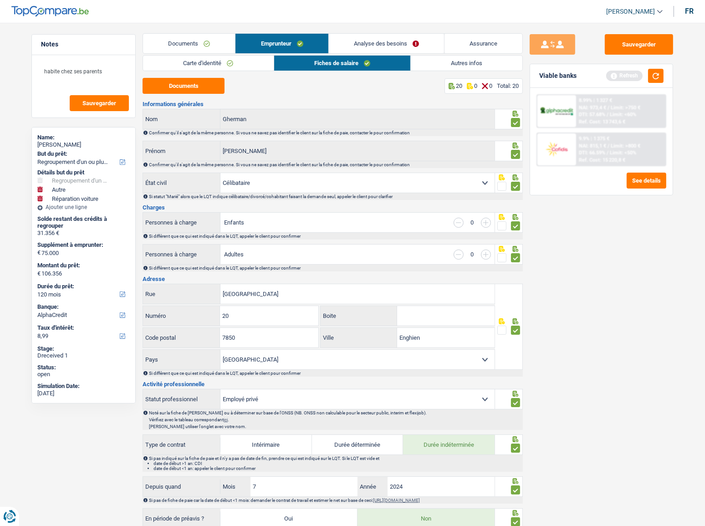
scroll to position [0, 0]
drag, startPoint x: 429, startPoint y: 58, endPoint x: 560, endPoint y: 77, distance: 132.6
click at [429, 58] on link "Autres infos" at bounding box center [467, 63] width 112 height 15
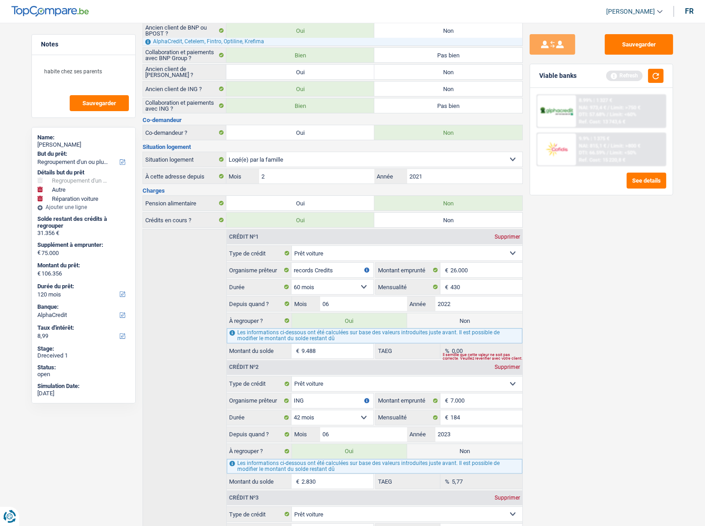
scroll to position [41, 0]
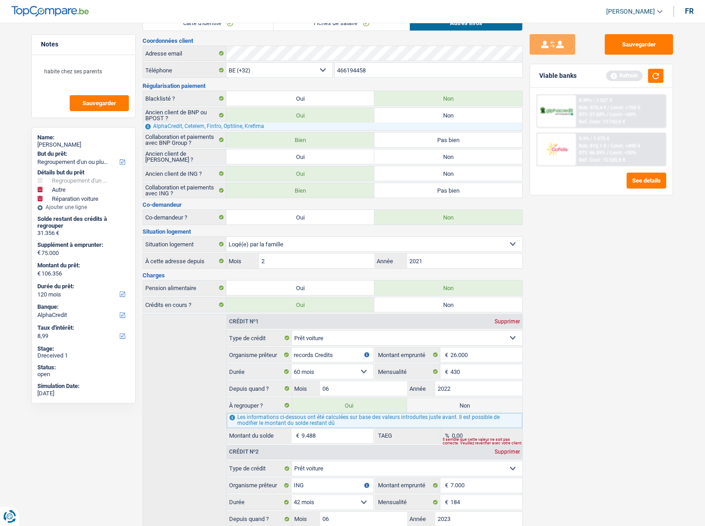
click at [411, 153] on label "Non" at bounding box center [448, 156] width 148 height 15
click at [411, 153] on input "Non" at bounding box center [448, 156] width 148 height 15
radio input "true"
drag, startPoint x: 653, startPoint y: 44, endPoint x: 662, endPoint y: 80, distance: 36.7
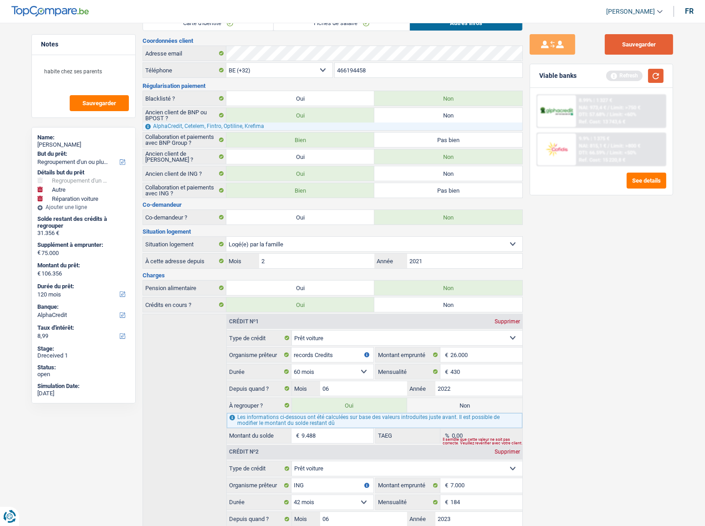
click at [652, 45] on button "Sauvegarder" at bounding box center [639, 44] width 68 height 20
click at [662, 80] on button "button" at bounding box center [655, 76] width 15 height 14
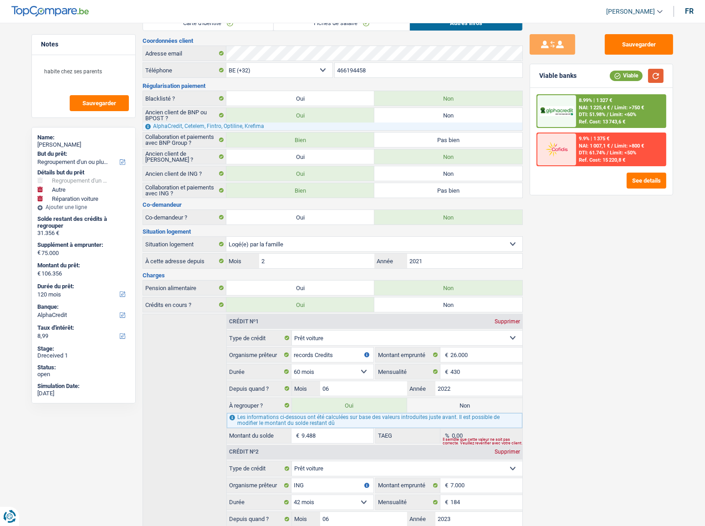
scroll to position [0, 0]
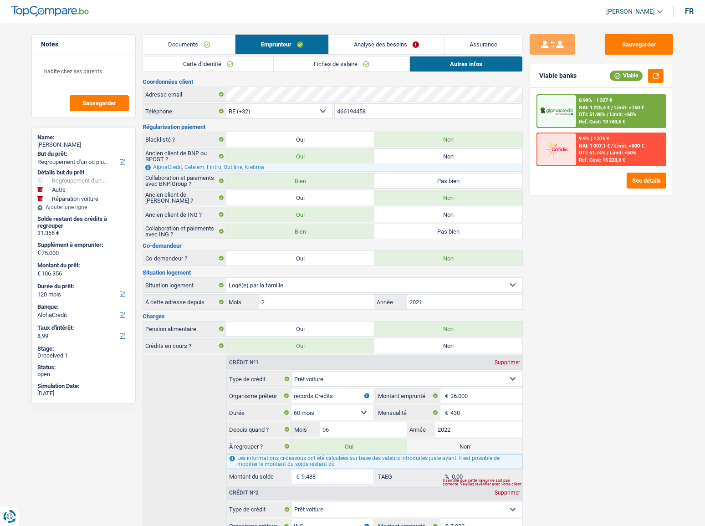
click at [601, 108] on span "NAI: 1 225,4 €" at bounding box center [594, 108] width 31 height 6
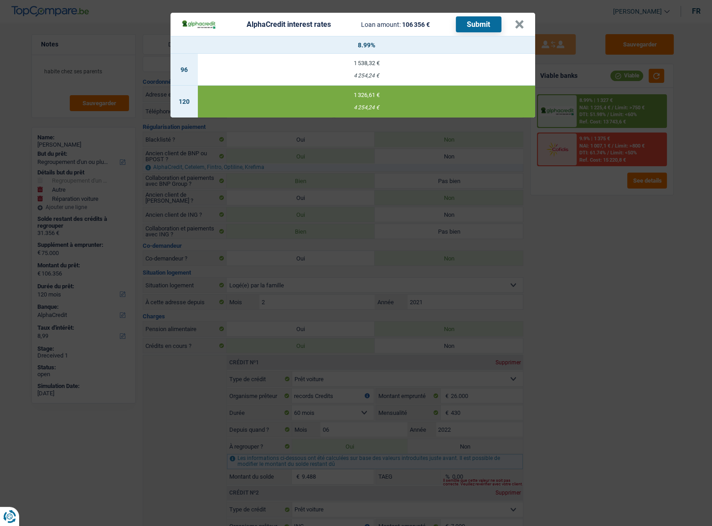
click at [487, 21] on button "Submit" at bounding box center [479, 24] width 46 height 16
click at [523, 23] on button "×" at bounding box center [519, 24] width 10 height 9
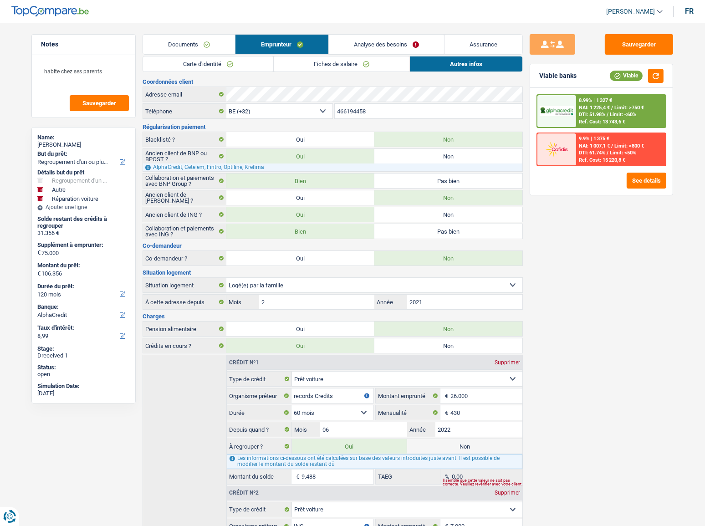
click at [378, 43] on link "Analyse des besoins" at bounding box center [386, 45] width 115 height 20
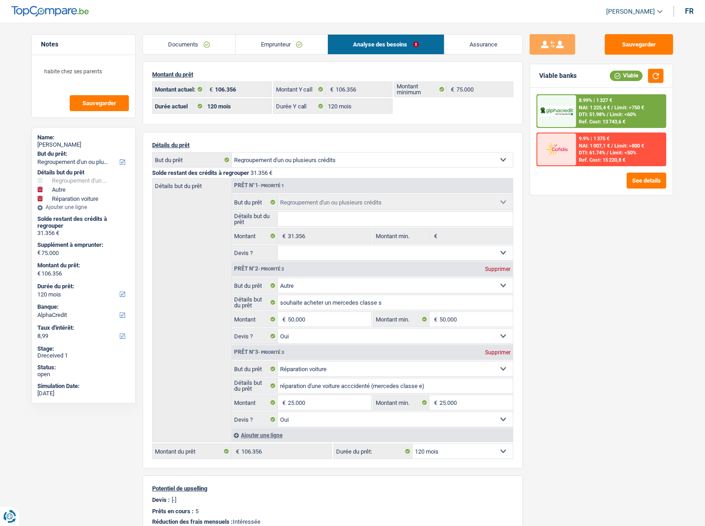
click at [215, 46] on link "Documents" at bounding box center [189, 45] width 92 height 20
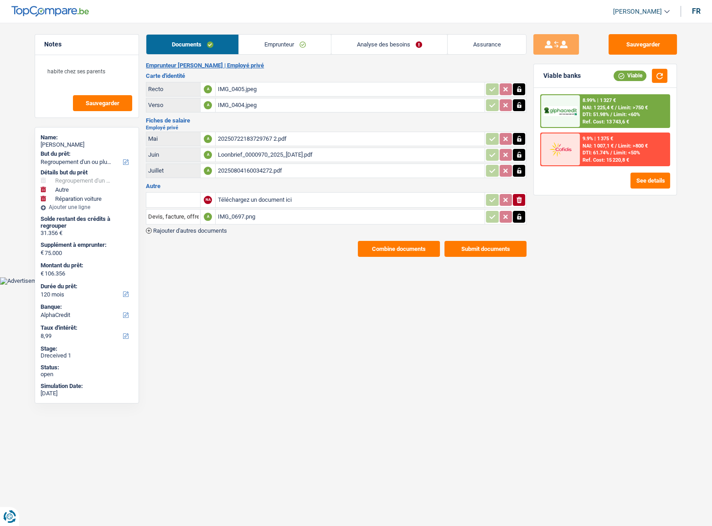
click at [248, 55] on div "Documents Emprunteur Analyse des besoins Assurance Emprunteur Andrei Gherman | …" at bounding box center [336, 145] width 380 height 223
drag, startPoint x: 270, startPoint y: 50, endPoint x: 304, endPoint y: 53, distance: 34.8
click at [271, 50] on link "Emprunteur" at bounding box center [285, 45] width 92 height 20
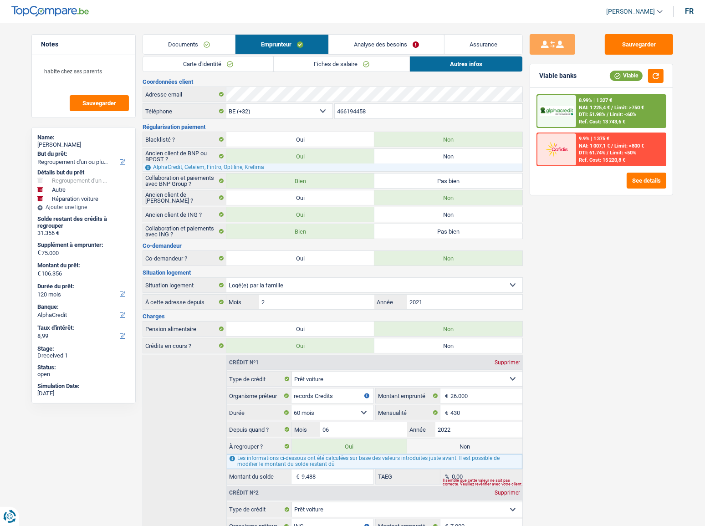
click at [355, 46] on link "Analyse des besoins" at bounding box center [386, 45] width 115 height 20
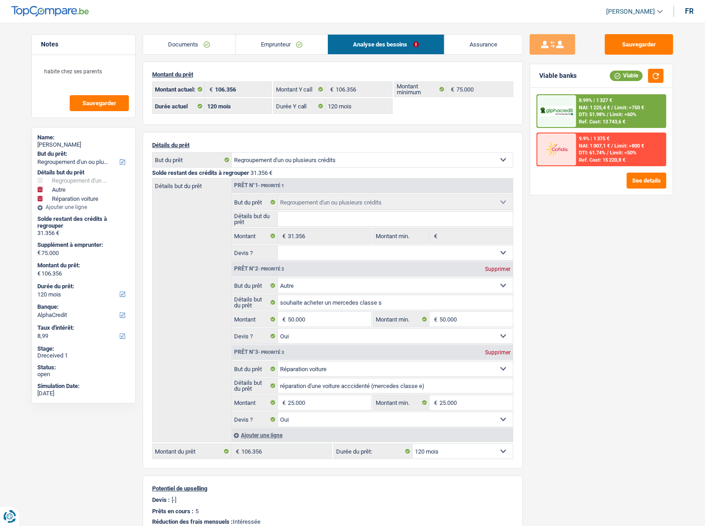
click at [273, 42] on link "Emprunteur" at bounding box center [282, 45] width 92 height 20
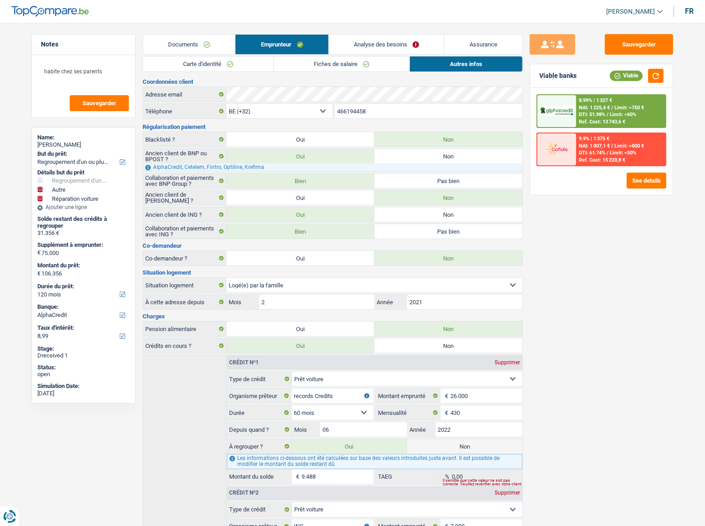
click at [290, 70] on link "Fiches de salaire" at bounding box center [342, 63] width 136 height 15
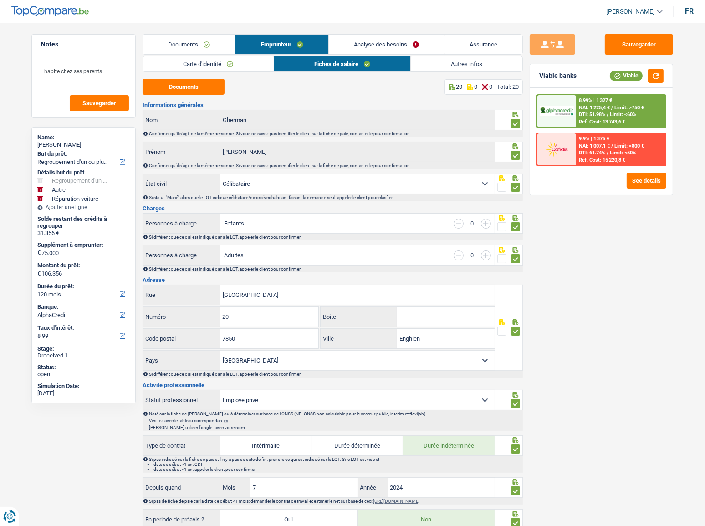
click at [215, 70] on link "Carte d'identité" at bounding box center [208, 63] width 130 height 15
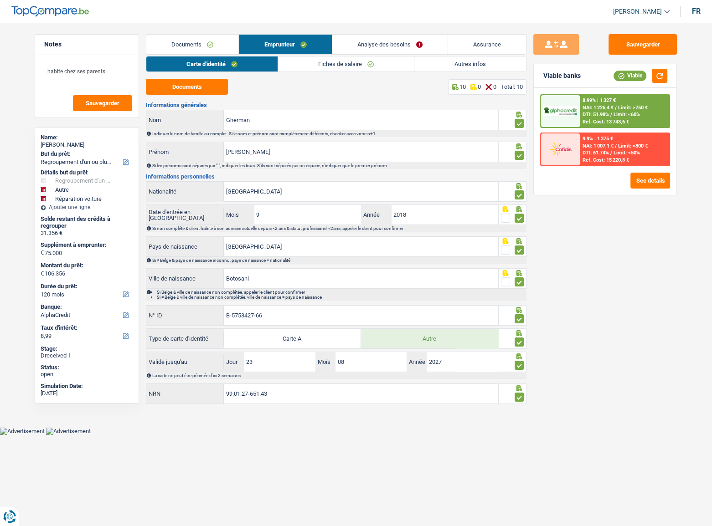
click at [319, 72] on div "Carte d'identité Fiches de salaire Autres infos Documents 10 0 0 Total: 10 Info…" at bounding box center [336, 230] width 380 height 349
click at [370, 61] on link "Fiches de salaire" at bounding box center [346, 63] width 136 height 15
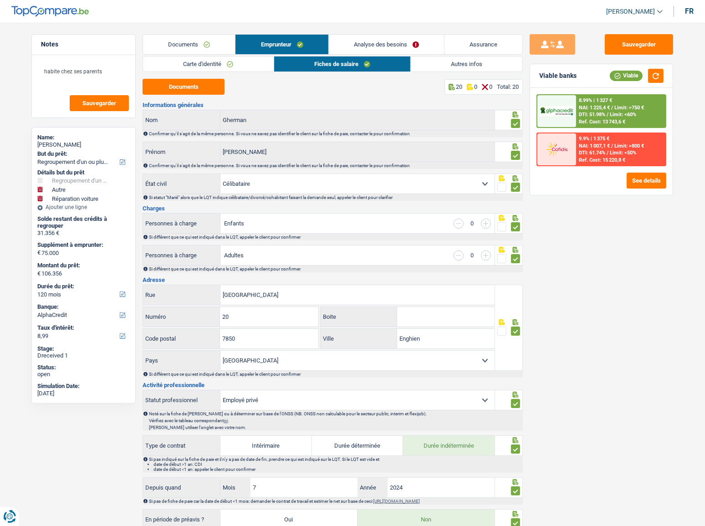
click at [439, 65] on link "Autres infos" at bounding box center [467, 63] width 112 height 15
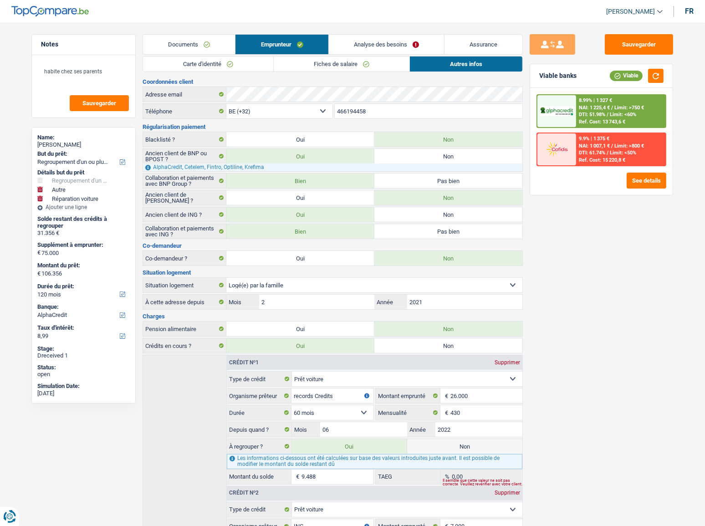
click at [205, 40] on link "Documents" at bounding box center [189, 45] width 92 height 20
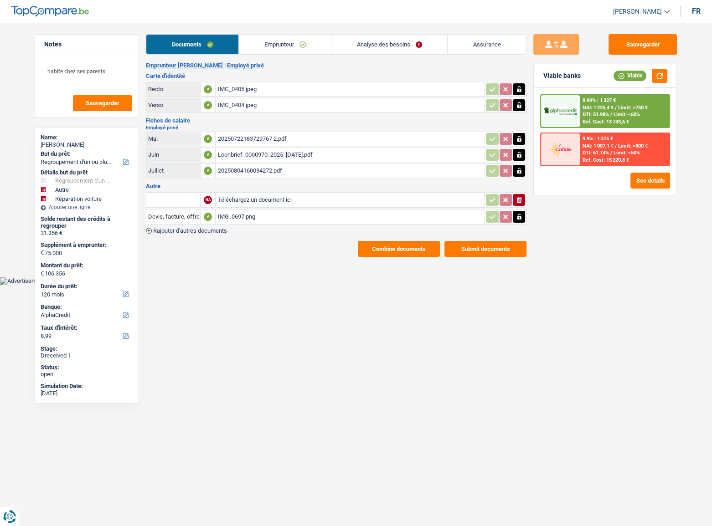
click at [413, 46] on link "Analyse des besoins" at bounding box center [389, 45] width 116 height 20
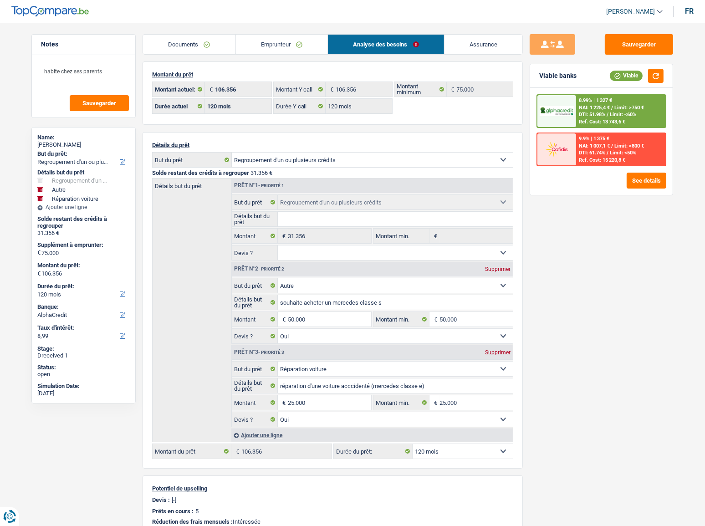
scroll to position [82, 0]
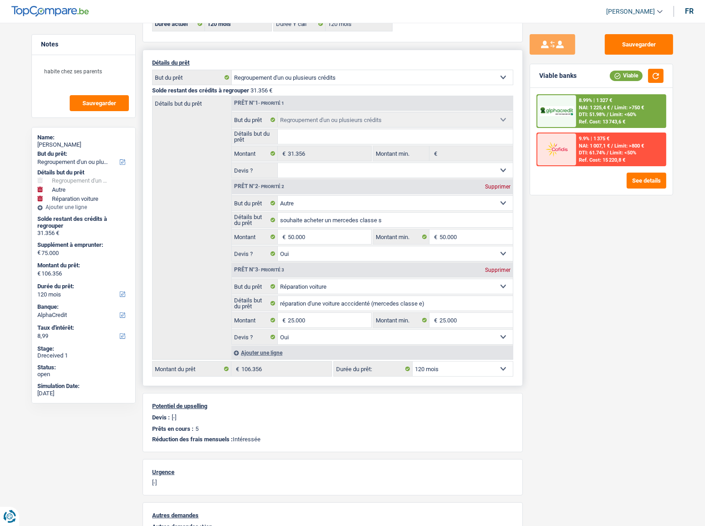
click at [499, 186] on div "Supprimer" at bounding box center [498, 186] width 30 height 5
select select "carRepair"
type input "25.000"
type input "56.356"
select select "144"
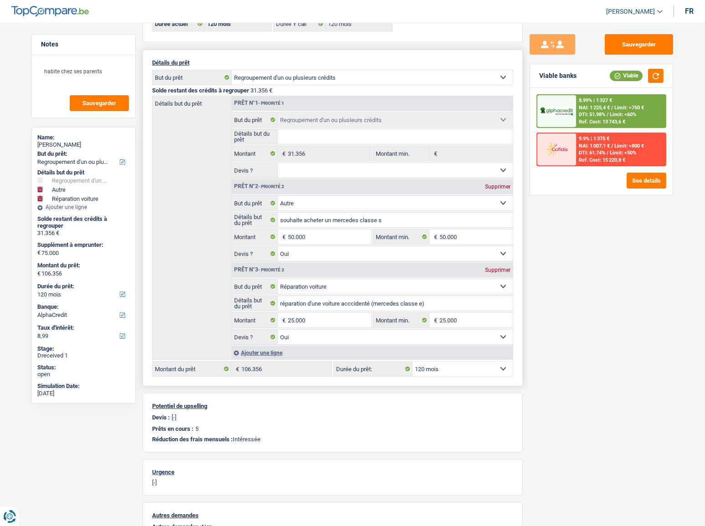
type input "56.356"
select select "144"
select select "carRepair"
type input "réparation d'une voiture acccidenté (mercedes classe e)"
type input "25.000"
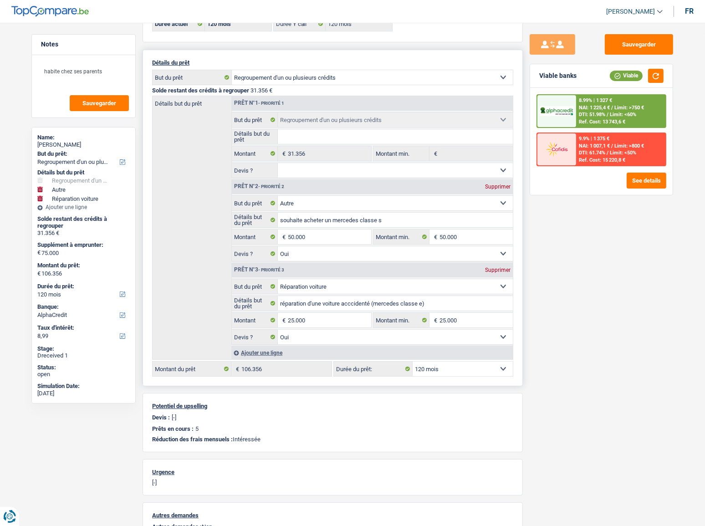
type input "25.000"
type input "56.356"
select select "144"
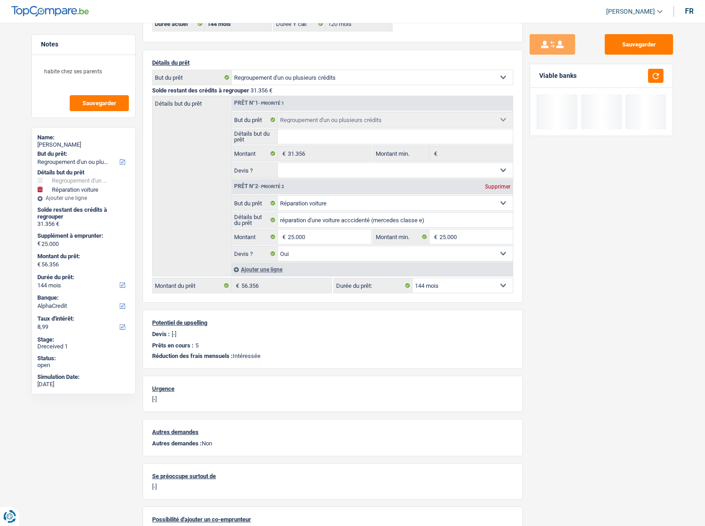
drag, startPoint x: 565, startPoint y: 228, endPoint x: 698, endPoint y: 49, distance: 222.4
click at [566, 227] on div "Sauvegarder Viable banks" at bounding box center [601, 271] width 157 height 475
click at [661, 79] on button "button" at bounding box center [655, 76] width 15 height 14
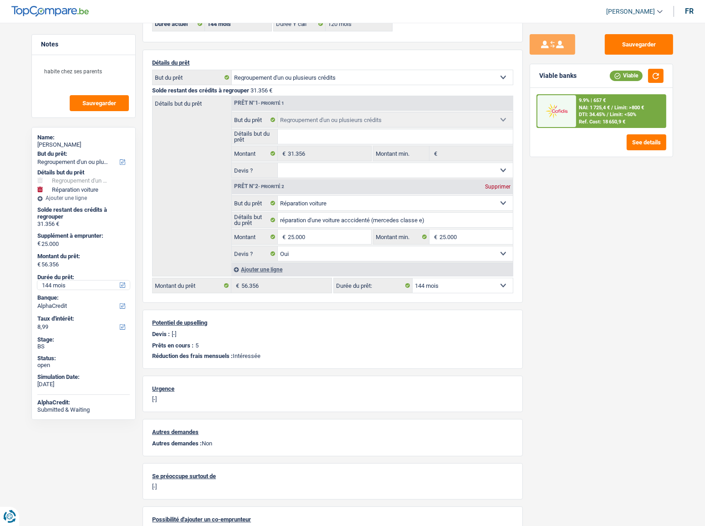
click at [61, 286] on select "12 mois 18 mois 24 mois 30 mois 36 mois 42 mois 48 mois 60 mois 72 mois 84 mois…" at bounding box center [83, 285] width 92 height 9
select select "120"
click at [37, 281] on select "12 mois 18 mois 24 mois 30 mois 36 mois 42 mois 48 mois 60 mois 72 mois 84 mois…" at bounding box center [83, 285] width 92 height 9
select select "120"
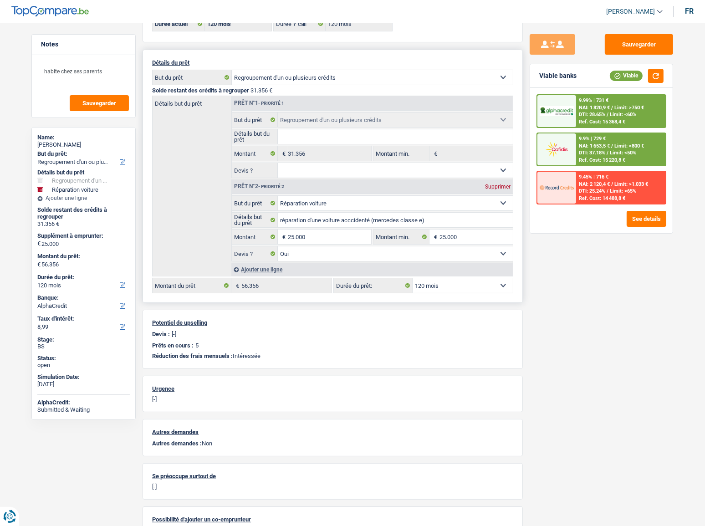
click at [330, 245] on fieldset "Confort maison: meubles, textile, peinture, électroménager, outillage non-profe…" at bounding box center [372, 228] width 281 height 66
click at [330, 240] on input "25.000" at bounding box center [329, 237] width 83 height 15
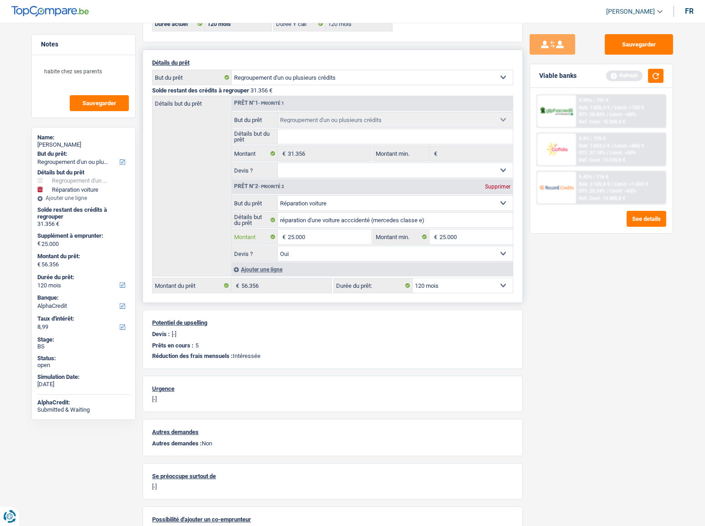
click at [297, 238] on input "25.000" at bounding box center [329, 237] width 83 height 15
type input "20.000"
type input "51.356"
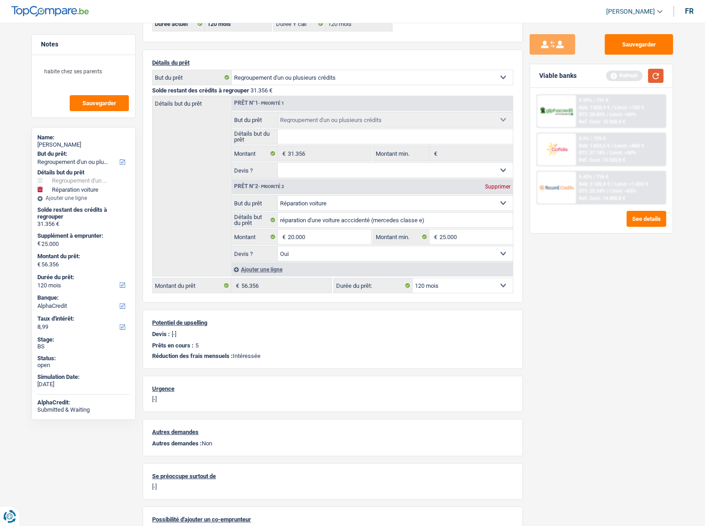
select select "144"
type input "51.356"
select select "144"
type input "51.356"
select select "144"
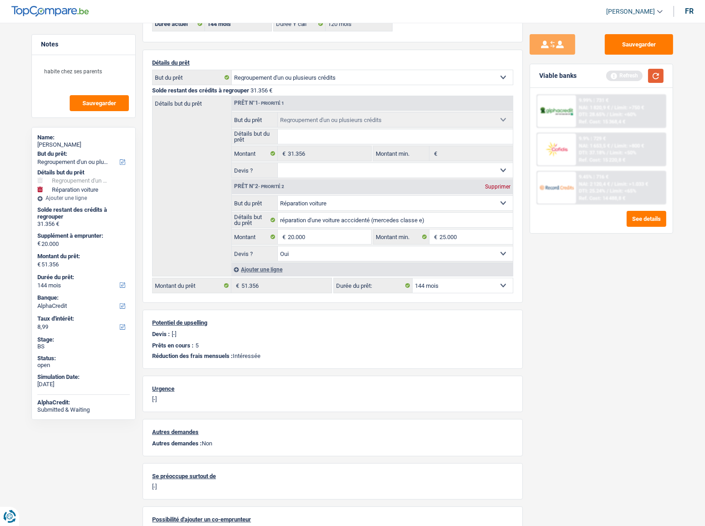
click at [657, 75] on button "button" at bounding box center [655, 76] width 15 height 14
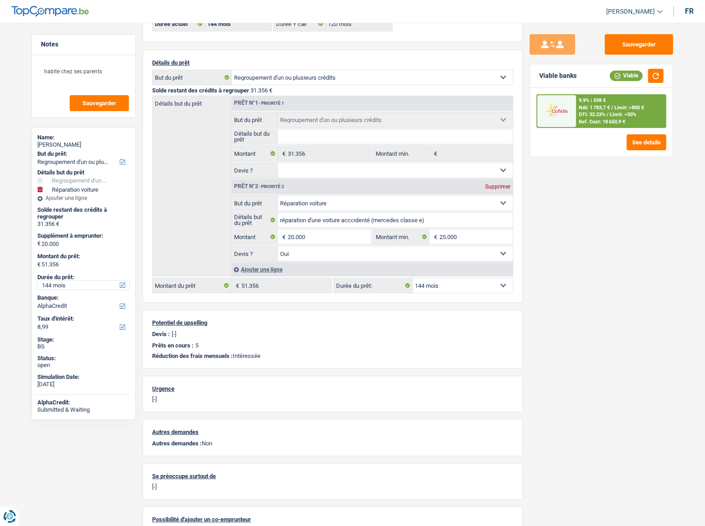
click at [56, 286] on select "12 mois 18 mois 24 mois 30 mois 36 mois 42 mois 48 mois 60 mois 72 mois 84 mois…" at bounding box center [83, 285] width 92 height 9
select select "84"
click at [37, 281] on select "12 mois 18 mois 24 mois 30 mois 36 mois 42 mois 48 mois 60 mois 72 mois 84 mois…" at bounding box center [83, 285] width 92 height 9
select select "84"
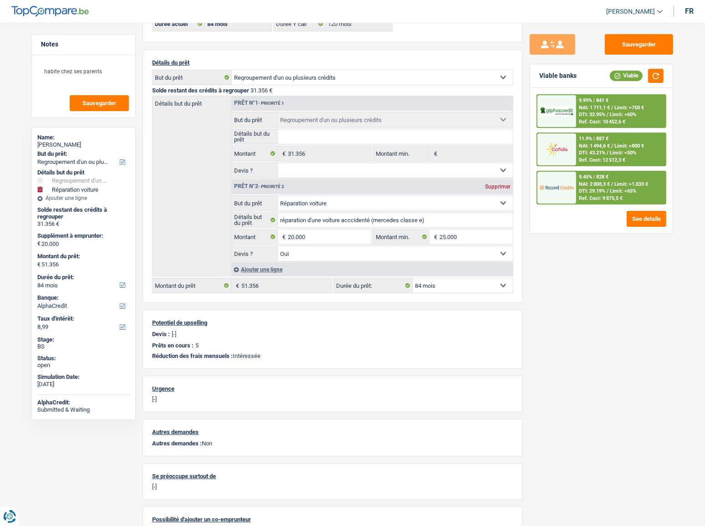
click at [610, 189] on span "Limit: <65%" at bounding box center [623, 191] width 26 height 6
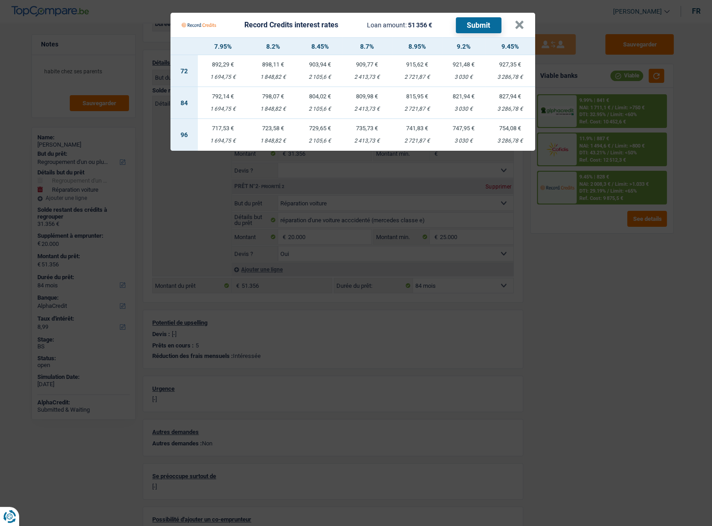
click at [423, 105] on td "815,95 € 2 721,87 €" at bounding box center [417, 103] width 50 height 32
select select "record credits"
type input "8,95"
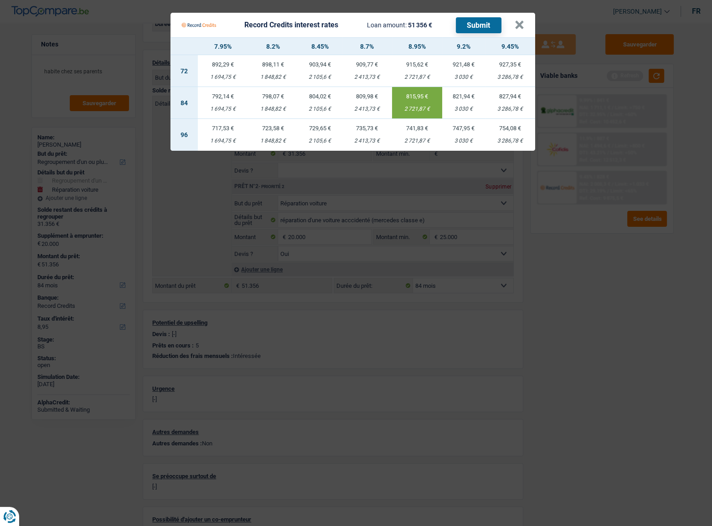
click at [476, 27] on button "Submit" at bounding box center [479, 25] width 46 height 16
click at [525, 26] on Credits___BV_modal_header_ "Record Credits interest rates Loan amount: 51 356 € Submit ×" at bounding box center [352, 25] width 364 height 25
click at [520, 26] on button "×" at bounding box center [519, 24] width 10 height 9
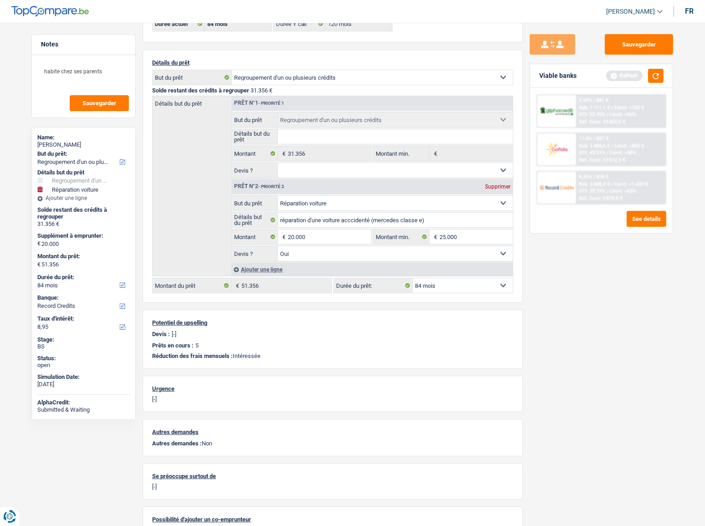
click at [58, 148] on div "Name: Andrei Gherman" at bounding box center [83, 142] width 92 height 16
click at [65, 142] on div "Andrei Gherman" at bounding box center [83, 144] width 92 height 7
copy div "Gherman"
click at [637, 108] on span "Limit: >750 €" at bounding box center [630, 108] width 30 height 6
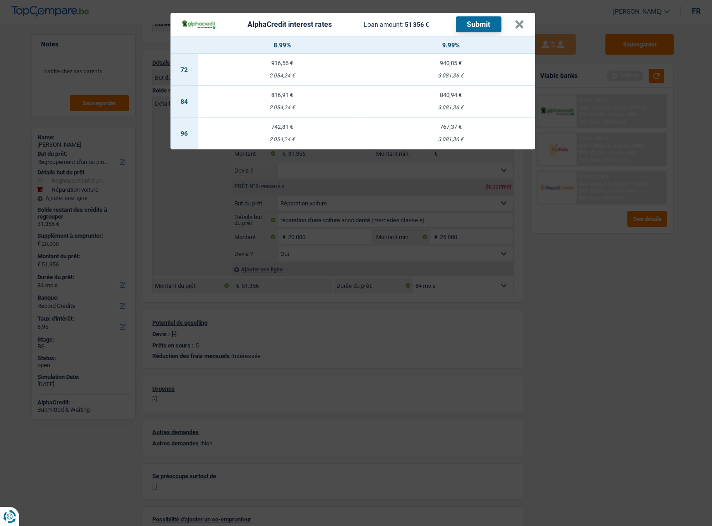
click at [302, 113] on td "816,91 € 2 054,24 €" at bounding box center [282, 102] width 169 height 32
select select "alphacredit"
type input "8,99"
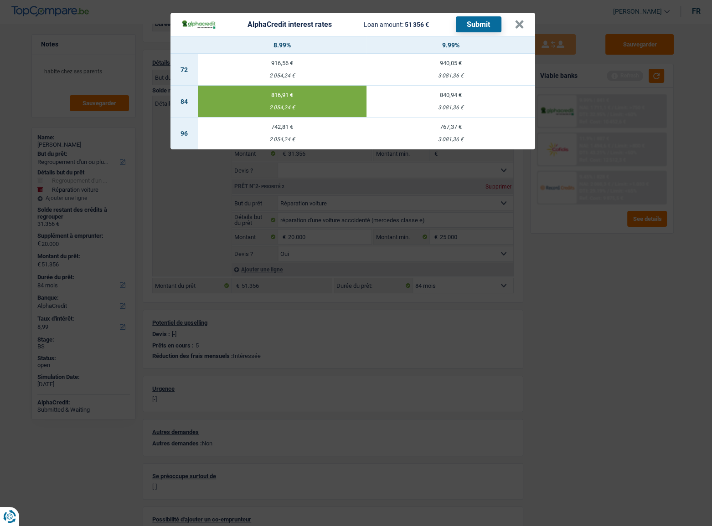
click at [472, 25] on button "Submit" at bounding box center [479, 24] width 46 height 16
drag, startPoint x: 515, startPoint y: 25, endPoint x: 61, endPoint y: 86, distance: 458.7
click at [512, 25] on header "AlphaCredit interest rates Loan amount: 51 356 € Submit ×" at bounding box center [352, 24] width 364 height 23
click at [516, 23] on header "AlphaCredit interest rates Loan amount: 51 356 € Submit ×" at bounding box center [352, 24] width 364 height 23
click at [517, 25] on button "×" at bounding box center [519, 24] width 10 height 9
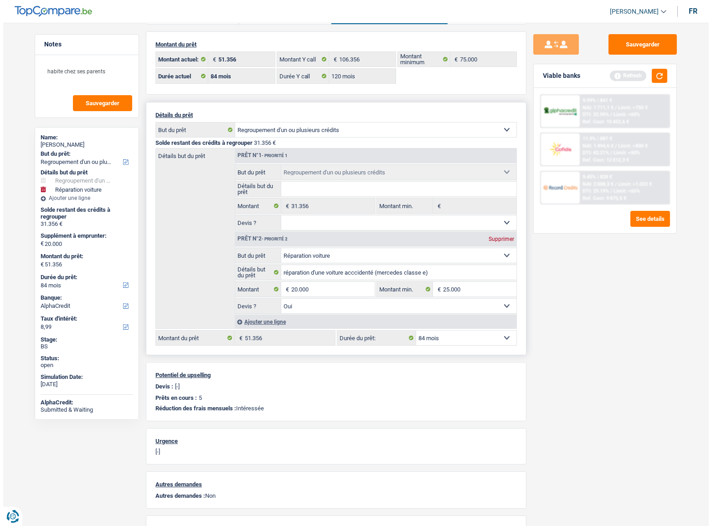
scroll to position [0, 0]
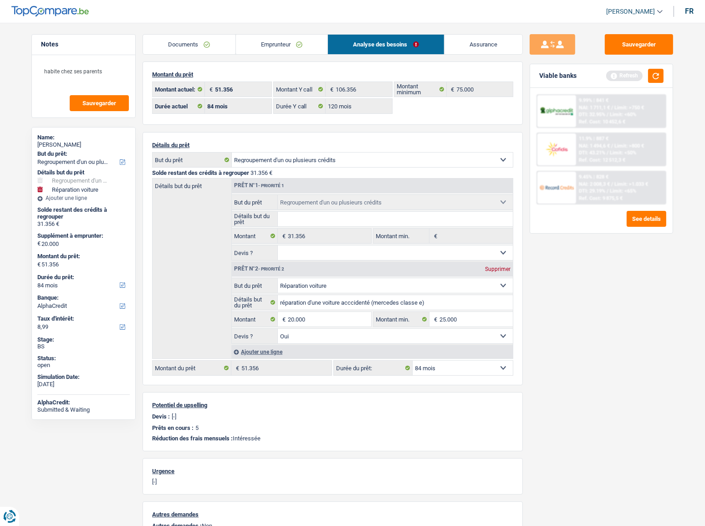
click at [242, 50] on link "Emprunteur" at bounding box center [282, 45] width 92 height 20
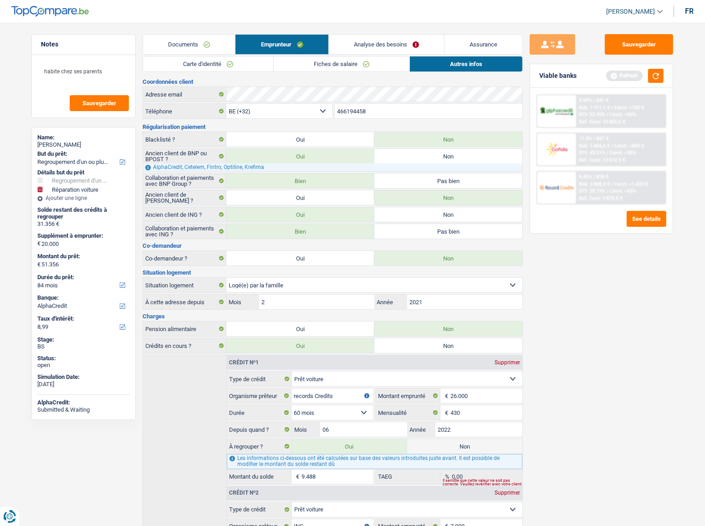
click at [197, 45] on link "Documents" at bounding box center [189, 45] width 92 height 20
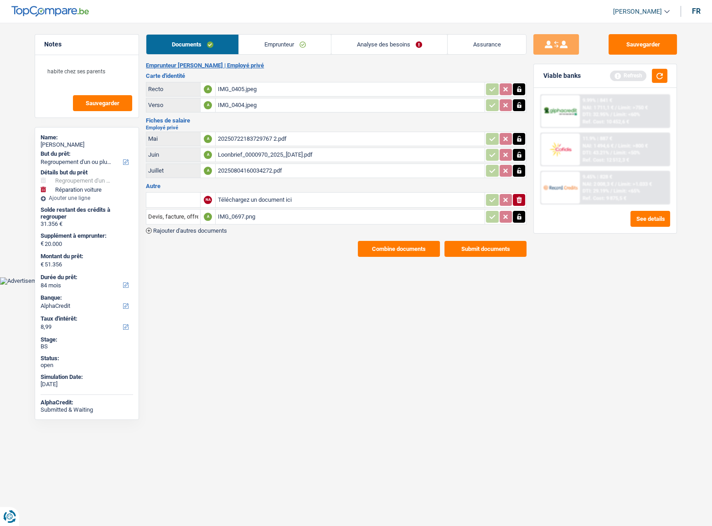
click at [246, 87] on div "IMG_0405.jpeg" at bounding box center [349, 89] width 265 height 14
click at [232, 110] on div "IMG_0404.jpeg" at bounding box center [349, 105] width 265 height 14
click at [247, 87] on div "IMG_0405.jpeg" at bounding box center [349, 89] width 265 height 14
drag, startPoint x: 626, startPoint y: 37, endPoint x: 558, endPoint y: 26, distance: 68.8
click at [626, 38] on button "Sauvegarder" at bounding box center [642, 44] width 68 height 20
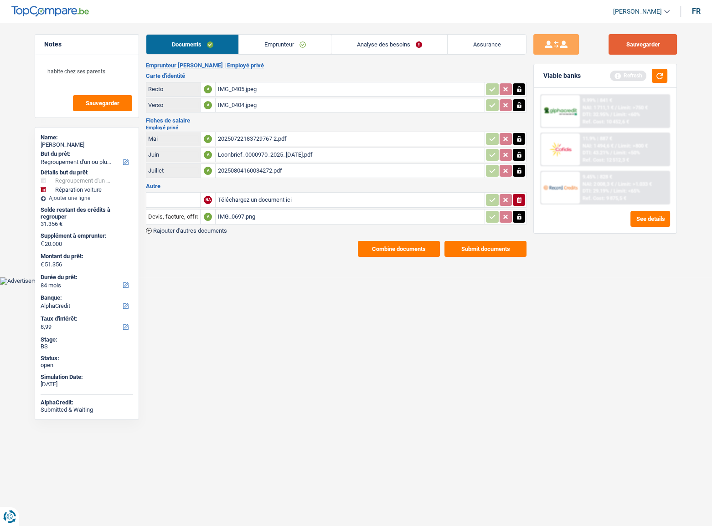
click at [625, 47] on button "Sauvegarder" at bounding box center [642, 44] width 68 height 20
click at [519, 201] on icon "ionicons-v5-e" at bounding box center [518, 199] width 7 height 9
click at [624, 42] on button "Sauvegarder" at bounding box center [642, 44] width 68 height 20
drag, startPoint x: 622, startPoint y: 47, endPoint x: 492, endPoint y: 19, distance: 133.2
click at [622, 47] on button "Sauvegarder" at bounding box center [642, 44] width 68 height 20
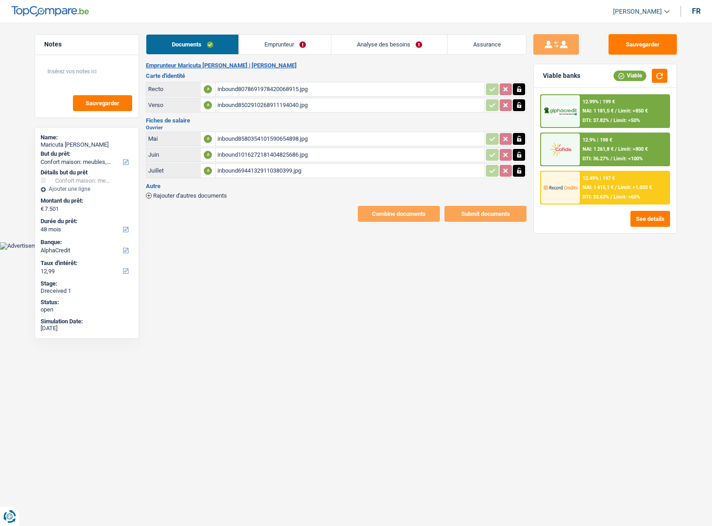
select select "household"
select select "48"
select select "alphacredit"
click at [284, 95] on div "inbound8078691978420068915.jpg" at bounding box center [349, 89] width 265 height 14
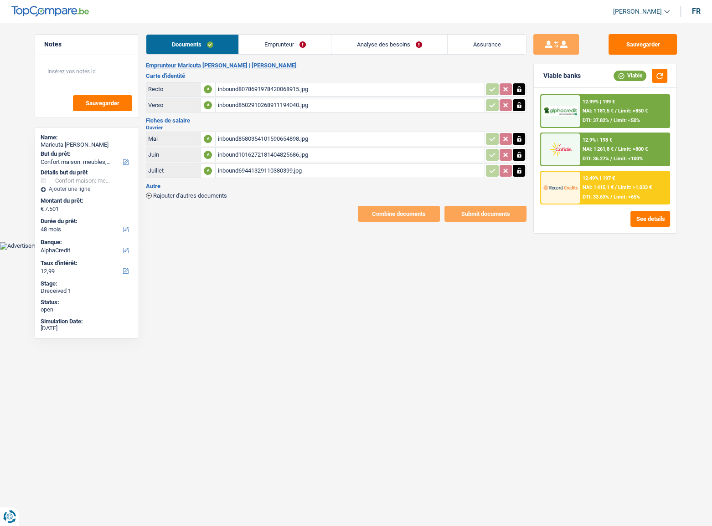
click at [277, 47] on link "Emprunteur" at bounding box center [285, 45] width 92 height 20
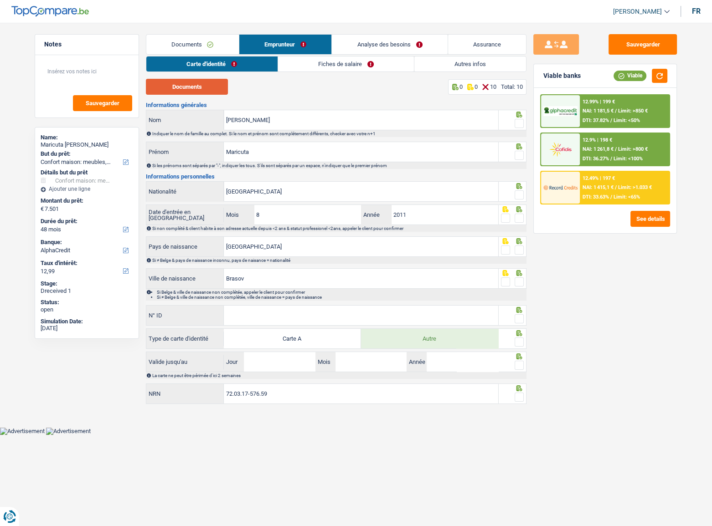
drag, startPoint x: 196, startPoint y: 87, endPoint x: 220, endPoint y: 87, distance: 23.2
click at [196, 87] on button "Documents" at bounding box center [187, 87] width 82 height 16
drag, startPoint x: 517, startPoint y: 121, endPoint x: 517, endPoint y: 135, distance: 13.7
click at [517, 122] on span at bounding box center [518, 123] width 9 height 9
click at [0, 0] on input "radio" at bounding box center [0, 0] width 0 height 0
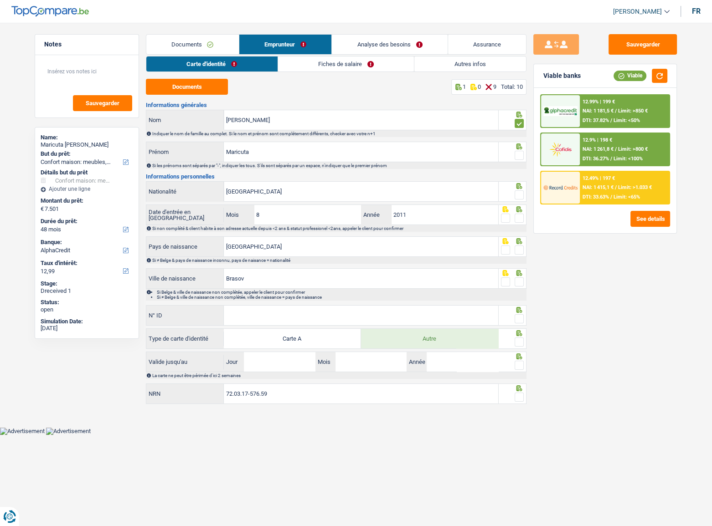
click at [517, 154] on span at bounding box center [518, 155] width 9 height 9
click at [0, 0] on input "radio" at bounding box center [0, 0] width 0 height 0
drag, startPoint x: 281, startPoint y: 150, endPoint x: 154, endPoint y: 153, distance: 127.1
click at [154, 153] on div "Maricuta Prénom" at bounding box center [322, 152] width 352 height 20
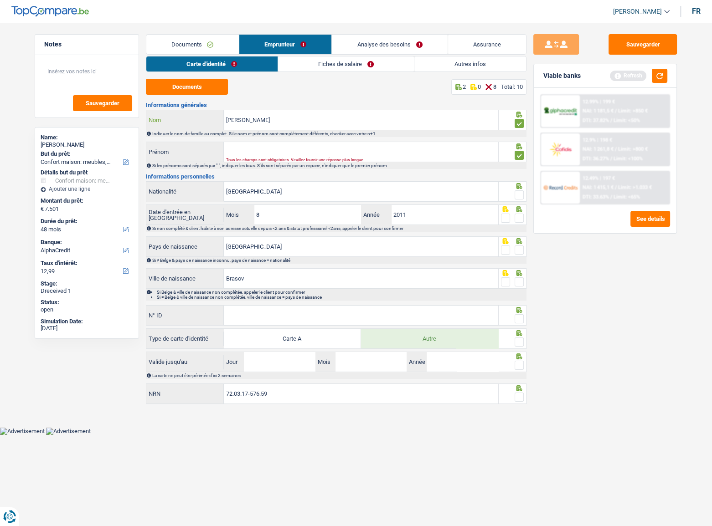
drag, startPoint x: 283, startPoint y: 113, endPoint x: 249, endPoint y: 123, distance: 35.0
click at [282, 114] on input "[PERSON_NAME]" at bounding box center [361, 120] width 274 height 20
paste input "Maricuta"
drag, startPoint x: 241, startPoint y: 120, endPoint x: 209, endPoint y: 120, distance: 32.3
click at [209, 120] on div "ElenaMaricuta Nom" at bounding box center [322, 120] width 352 height 20
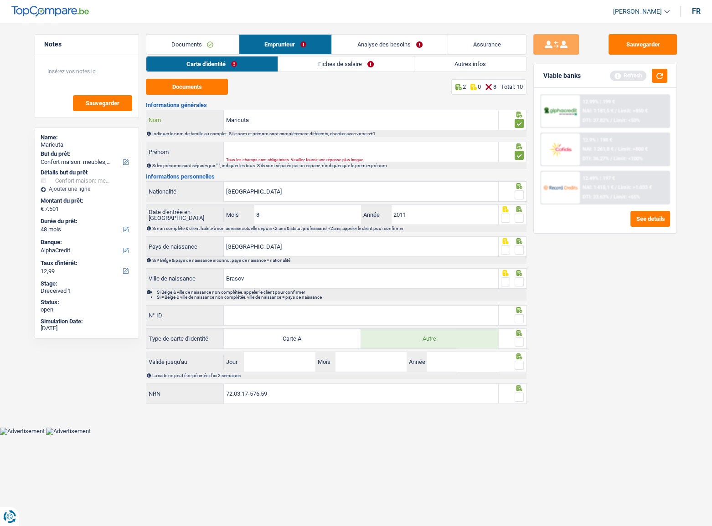
type input "Maricuta"
click at [288, 150] on input "Prénom" at bounding box center [361, 152] width 274 height 20
paste input "[PERSON_NAME]"
type input "[PERSON_NAME]"
click at [520, 118] on icon at bounding box center [519, 115] width 6 height 6
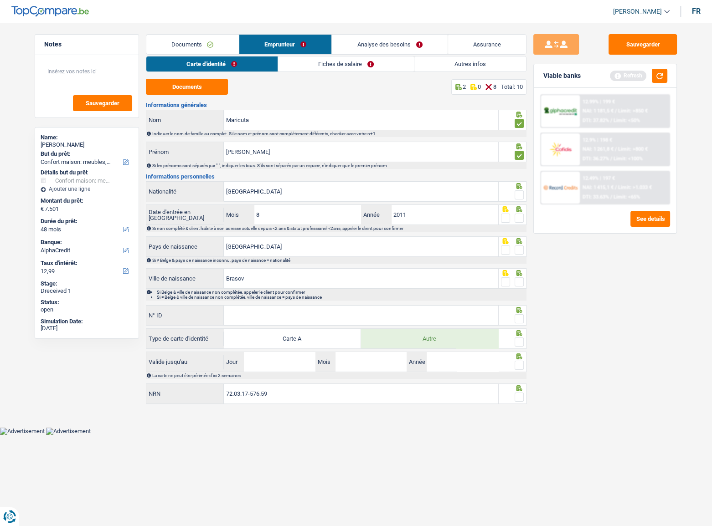
click at [599, 266] on div "Sauvegarder Viable banks Refresh 12.99% | 199 € NAI: 1 181,5 € / Limit: >850 € …" at bounding box center [604, 271] width 157 height 475
click at [517, 197] on div at bounding box center [512, 191] width 28 height 20
click at [517, 193] on span at bounding box center [518, 194] width 9 height 9
click at [0, 0] on input "radio" at bounding box center [0, 0] width 0 height 0
click at [522, 214] on span at bounding box center [518, 218] width 9 height 9
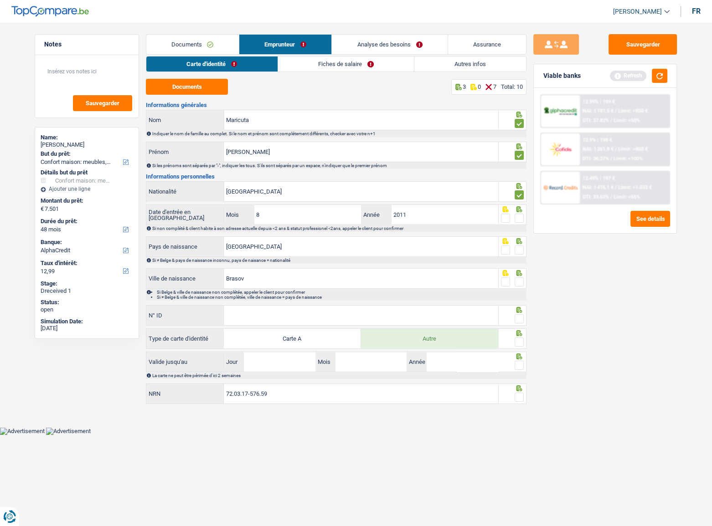
click at [0, 0] on input "radio" at bounding box center [0, 0] width 0 height 0
click at [519, 249] on span at bounding box center [518, 250] width 9 height 9
click at [0, 0] on input "radio" at bounding box center [0, 0] width 0 height 0
click at [525, 282] on div at bounding box center [512, 278] width 28 height 20
drag, startPoint x: 521, startPoint y: 281, endPoint x: 513, endPoint y: 302, distance: 22.1
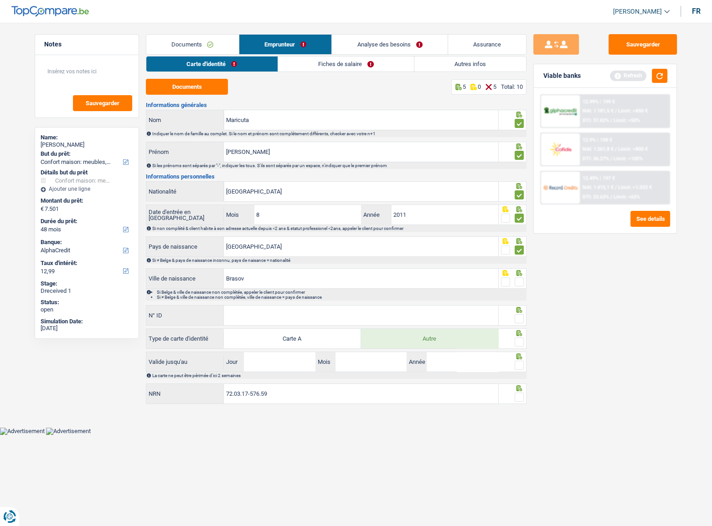
click at [519, 281] on span at bounding box center [518, 281] width 9 height 9
click at [0, 0] on input "radio" at bounding box center [0, 0] width 0 height 0
drag, startPoint x: 519, startPoint y: 318, endPoint x: 691, endPoint y: 315, distance: 172.2
click at [520, 318] on span at bounding box center [518, 318] width 9 height 9
click at [0, 0] on input "radio" at bounding box center [0, 0] width 0 height 0
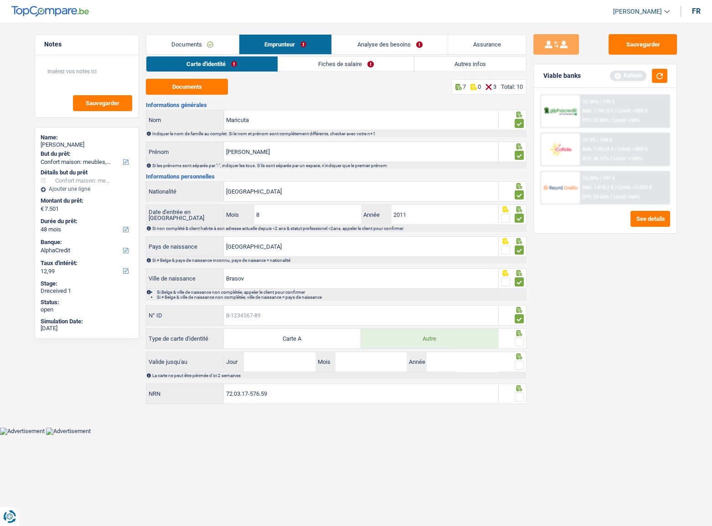
click at [296, 315] on input "N° ID" at bounding box center [361, 316] width 274 height 20
type input "B-5129898-53"
click at [518, 338] on span at bounding box center [518, 342] width 9 height 9
click at [0, 0] on input "radio" at bounding box center [0, 0] width 0 height 0
click at [519, 365] on span at bounding box center [518, 365] width 9 height 9
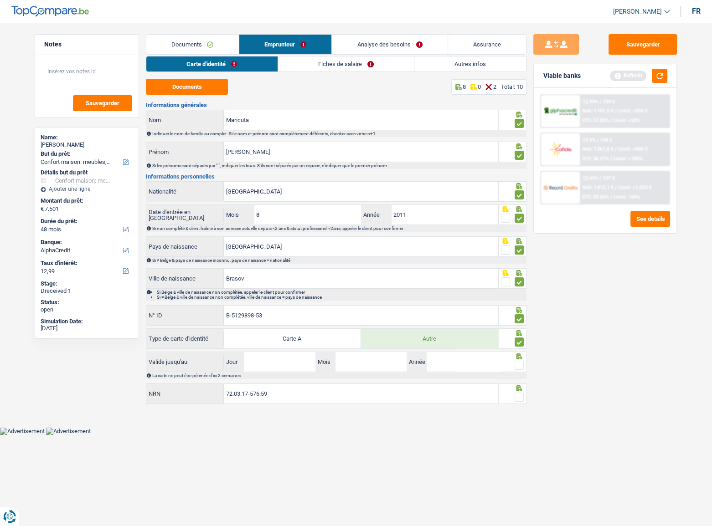
click at [0, 0] on input "radio" at bounding box center [0, 0] width 0 height 0
click at [519, 402] on div at bounding box center [512, 394] width 28 height 20
click at [292, 374] on div "La carte ne peut être périmée d'ici 2 semaines" at bounding box center [338, 375] width 373 height 5
click at [290, 368] on input "Jour" at bounding box center [279, 362] width 71 height 20
type input "10"
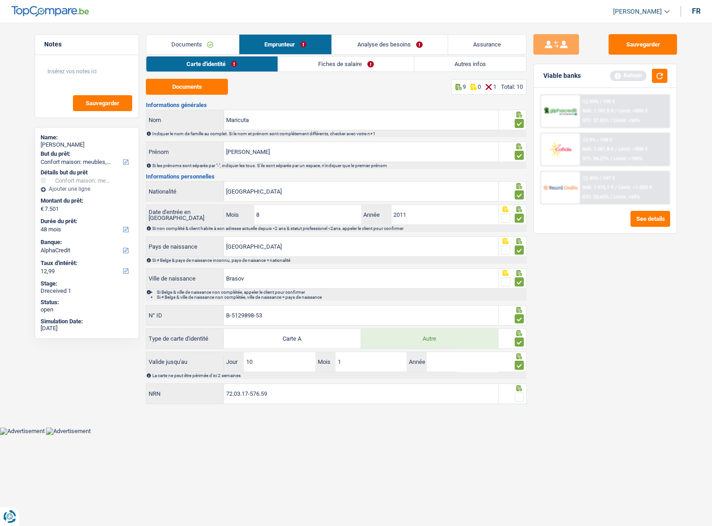
type input "10"
type input "2032"
click at [514, 393] on fieldset at bounding box center [512, 397] width 23 height 11
click at [517, 396] on span at bounding box center [518, 397] width 9 height 9
click at [0, 0] on input "radio" at bounding box center [0, 0] width 0 height 0
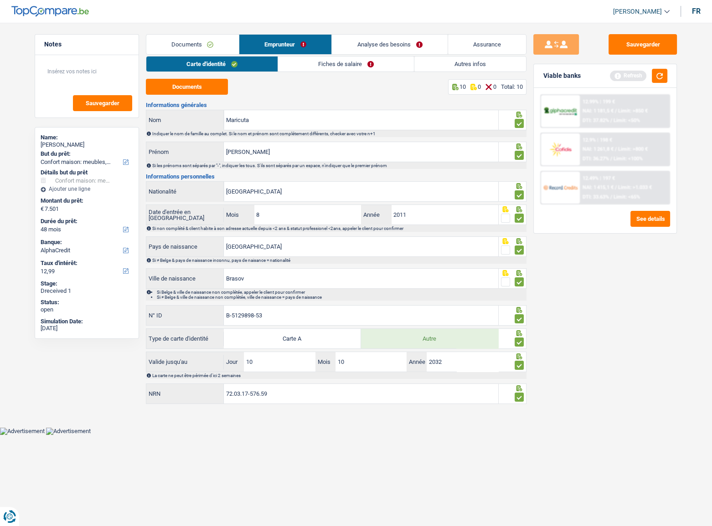
click at [298, 68] on link "Fiches de salaire" at bounding box center [346, 63] width 136 height 15
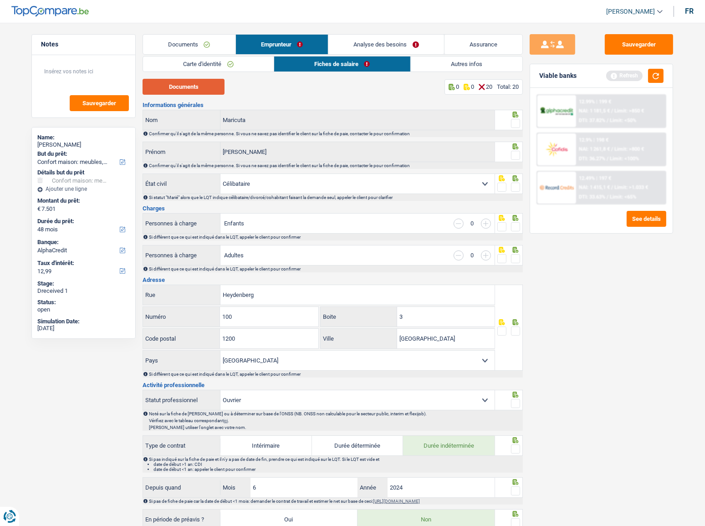
click at [178, 90] on button "Documents" at bounding box center [184, 87] width 82 height 16
drag, startPoint x: 512, startPoint y: 120, endPoint x: 516, endPoint y: 126, distance: 7.0
click at [512, 123] on span at bounding box center [515, 123] width 9 height 9
click at [0, 0] on input "radio" at bounding box center [0, 0] width 0 height 0
click at [517, 150] on div at bounding box center [509, 152] width 28 height 20
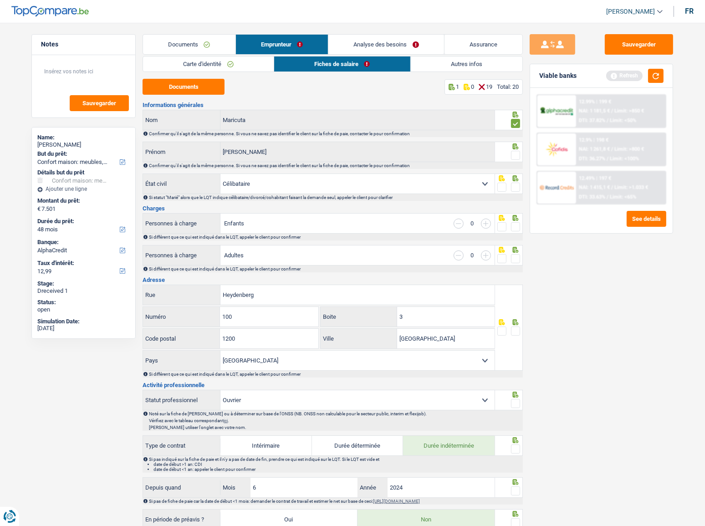
drag, startPoint x: 513, startPoint y: 152, endPoint x: 516, endPoint y: 159, distance: 6.9
click at [514, 152] on span at bounding box center [515, 155] width 9 height 9
click at [0, 0] on input "radio" at bounding box center [0, 0] width 0 height 0
click at [513, 183] on div at bounding box center [515, 187] width 9 height 11
drag, startPoint x: 514, startPoint y: 187, endPoint x: 523, endPoint y: 246, distance: 60.3
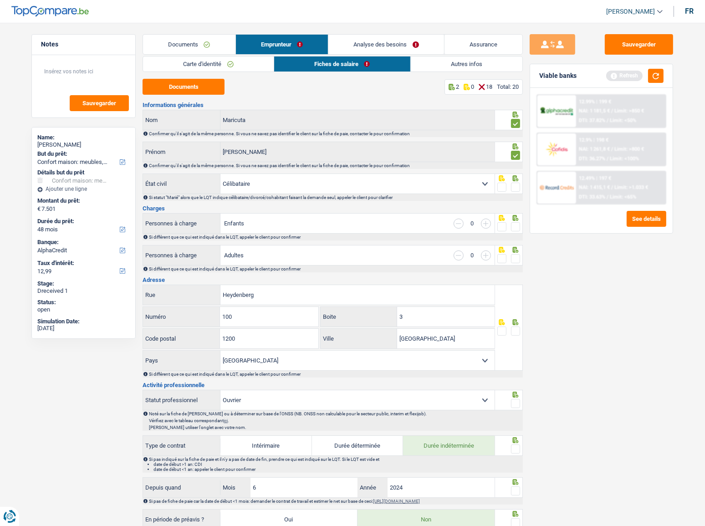
click at [515, 187] on span at bounding box center [515, 187] width 9 height 9
click at [0, 0] on input "radio" at bounding box center [0, 0] width 0 height 0
click at [515, 225] on span at bounding box center [515, 226] width 9 height 9
click at [0, 0] on input "radio" at bounding box center [0, 0] width 0 height 0
click at [64, 147] on div "[PERSON_NAME]" at bounding box center [83, 144] width 92 height 7
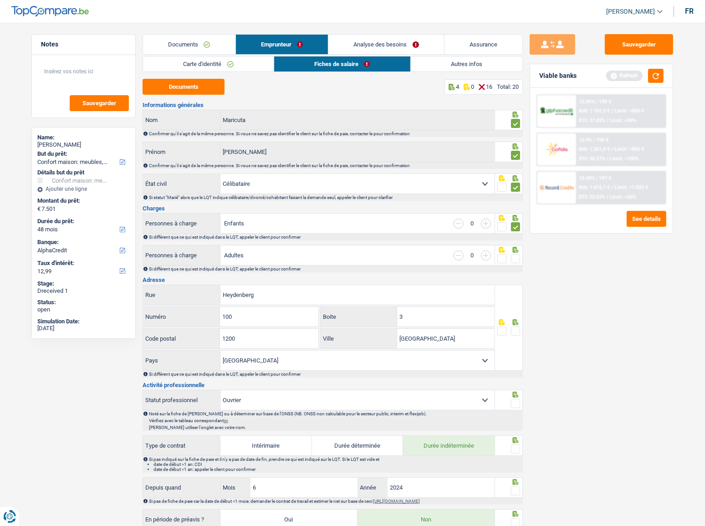
click at [64, 147] on div "[PERSON_NAME]" at bounding box center [83, 144] width 92 height 7
copy div "Maricuta"
click at [515, 261] on span at bounding box center [515, 258] width 9 height 9
click at [0, 0] on input "radio" at bounding box center [0, 0] width 0 height 0
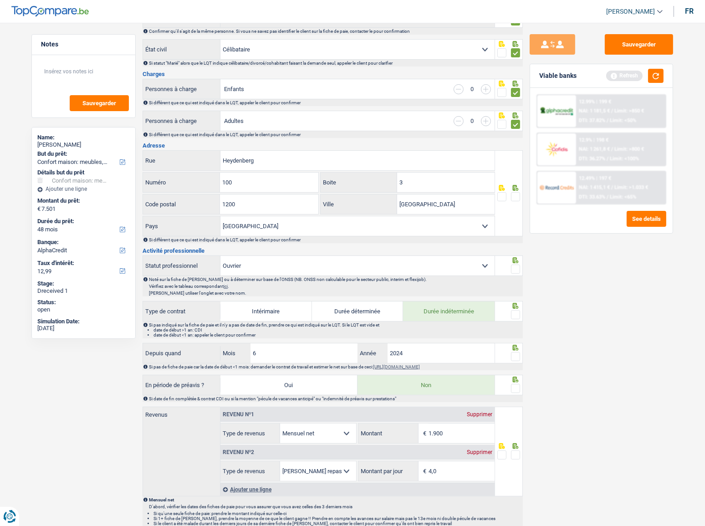
scroll to position [41, 0]
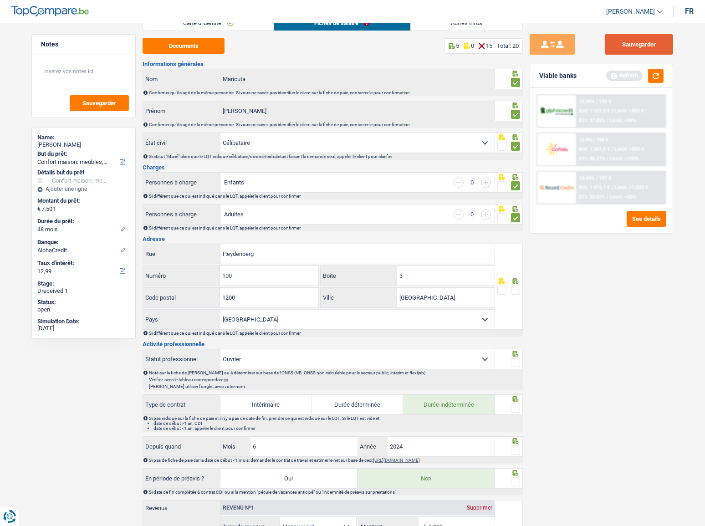
click at [655, 46] on button "Sauvegarder" at bounding box center [639, 44] width 68 height 20
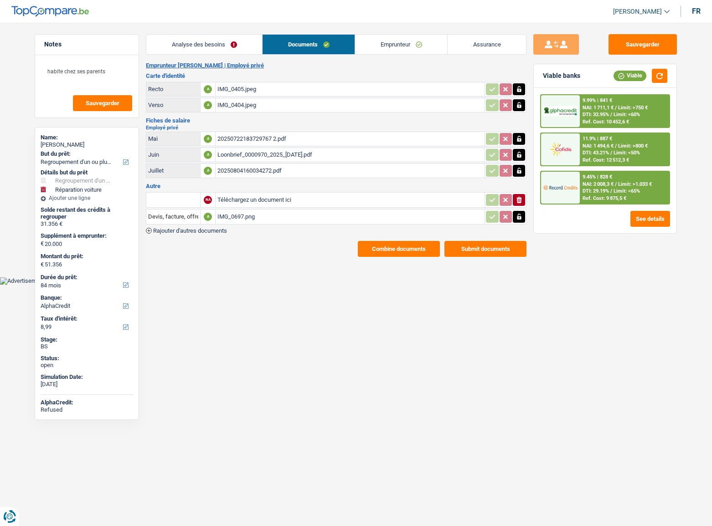
select select "refinancing"
select select "carRepair"
select select "84"
select select "alphacredit"
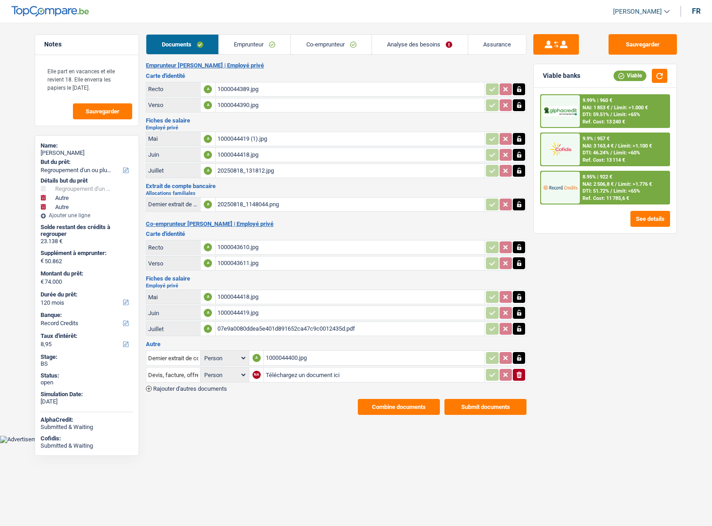
select select "refinancing"
select select "other"
select select "120"
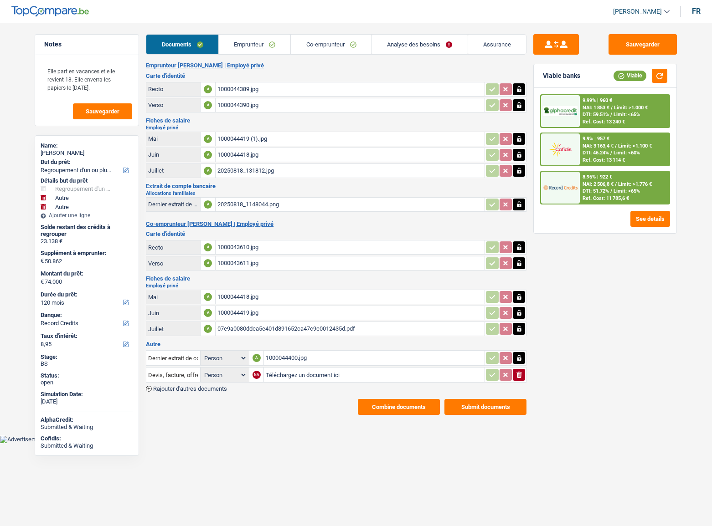
select select "record credits"
select select "120"
select select "144"
select select "refinancing"
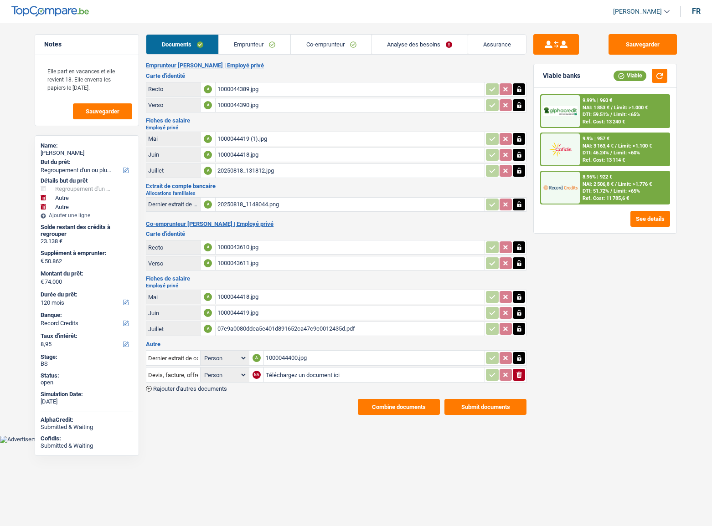
select select "other"
select select "yes"
select select "other"
select select "120"
click at [260, 43] on link "Emprunteur" at bounding box center [255, 45] width 72 height 20
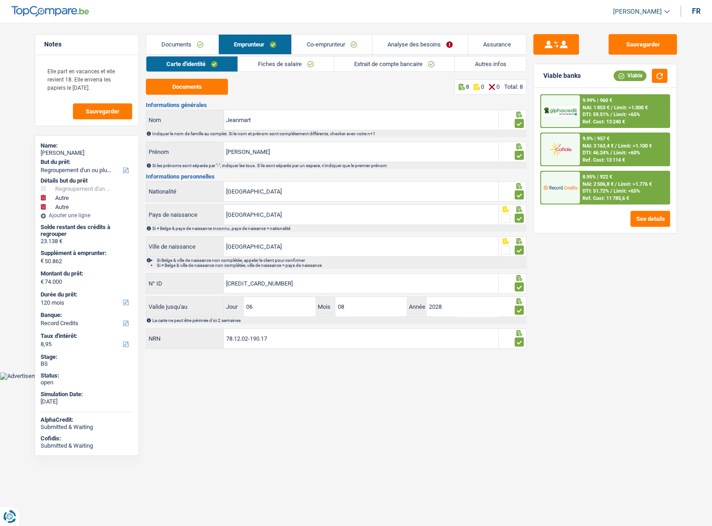
click at [261, 58] on link "Fiches de salaire" at bounding box center [286, 63] width 96 height 15
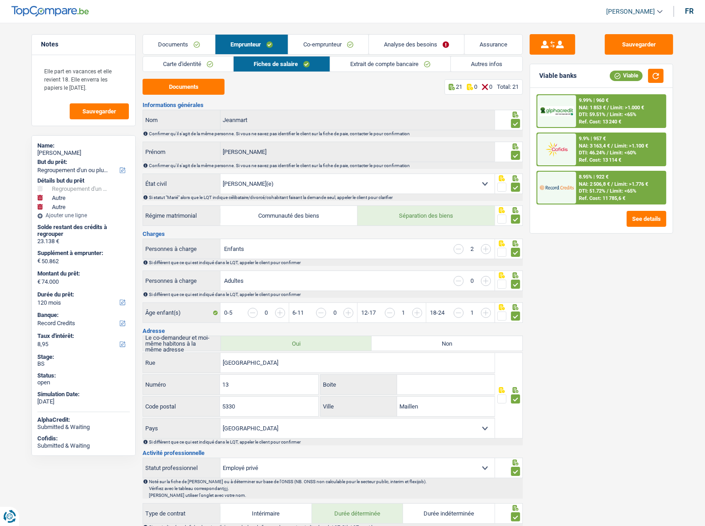
click at [389, 44] on link "Analyse des besoins" at bounding box center [416, 45] width 95 height 20
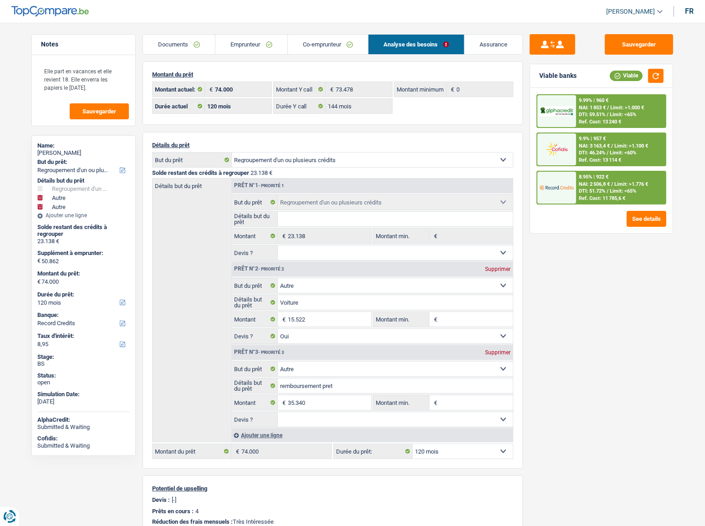
click at [318, 44] on link "Co-emprunteur" at bounding box center [328, 45] width 80 height 20
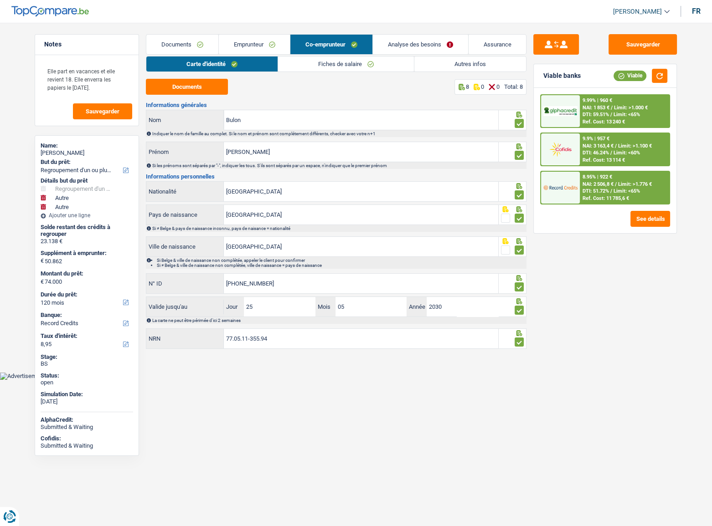
click at [492, 65] on link "Autres infos" at bounding box center [470, 63] width 112 height 15
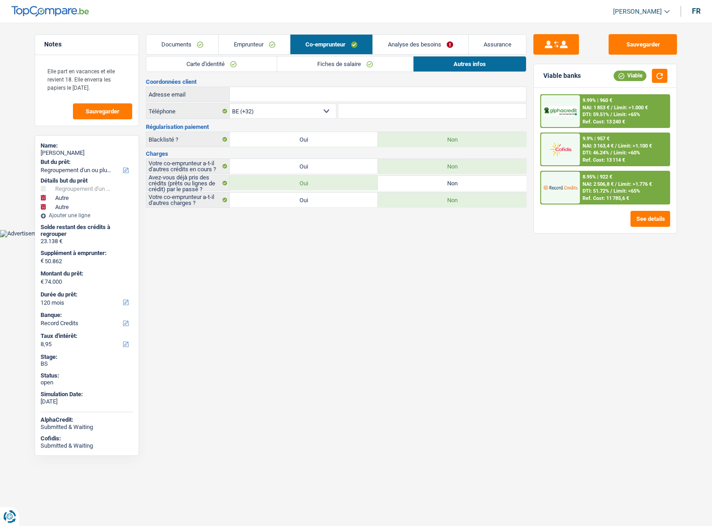
click at [347, 74] on div "Carte d'identité Fiches de salaire Autres infos Documents 8 0 0 Total: 8 Inform…" at bounding box center [336, 132] width 380 height 152
click at [335, 69] on link "Fiches de salaire" at bounding box center [345, 63] width 136 height 15
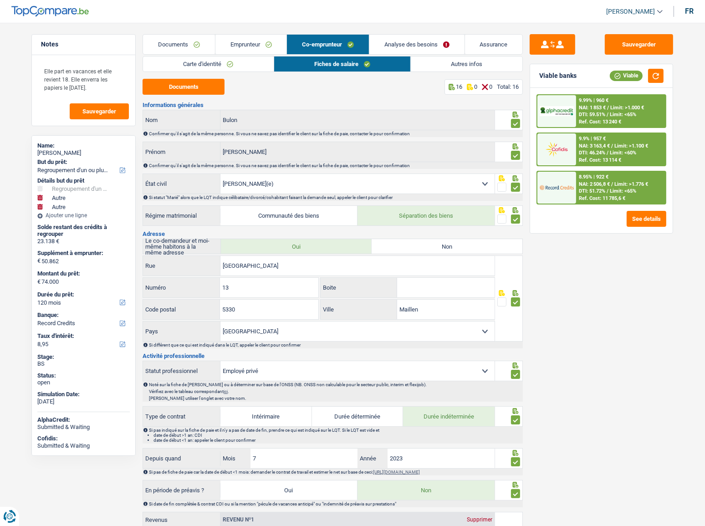
click at [259, 46] on link "Emprunteur" at bounding box center [251, 45] width 72 height 20
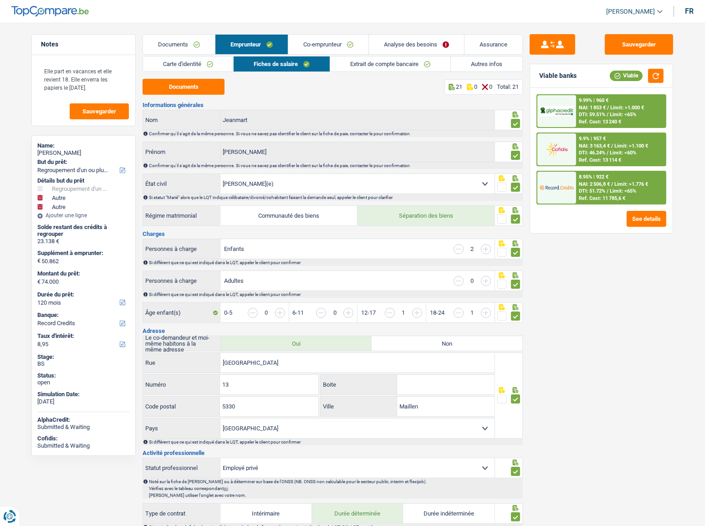
click at [469, 64] on link "Autres infos" at bounding box center [487, 63] width 72 height 15
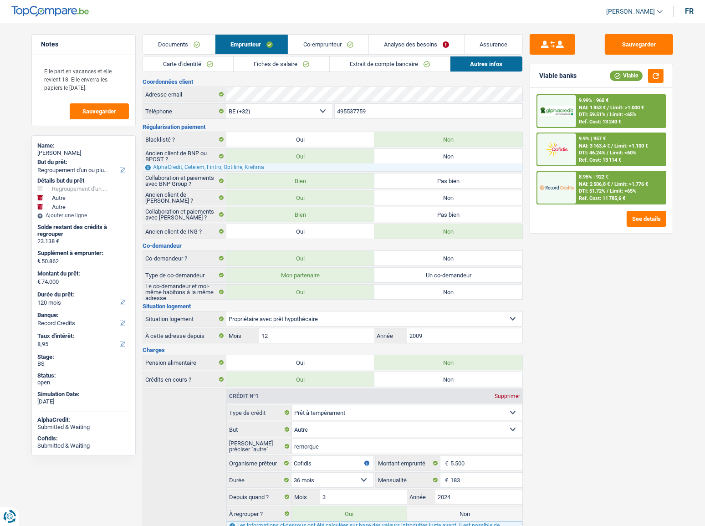
click at [169, 41] on link "Documents" at bounding box center [179, 45] width 72 height 20
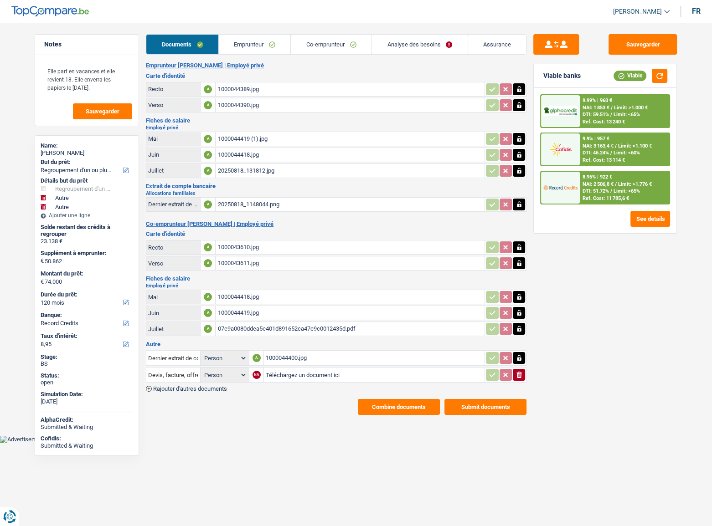
click at [399, 46] on link "Analyse des besoins" at bounding box center [420, 45] width 96 height 20
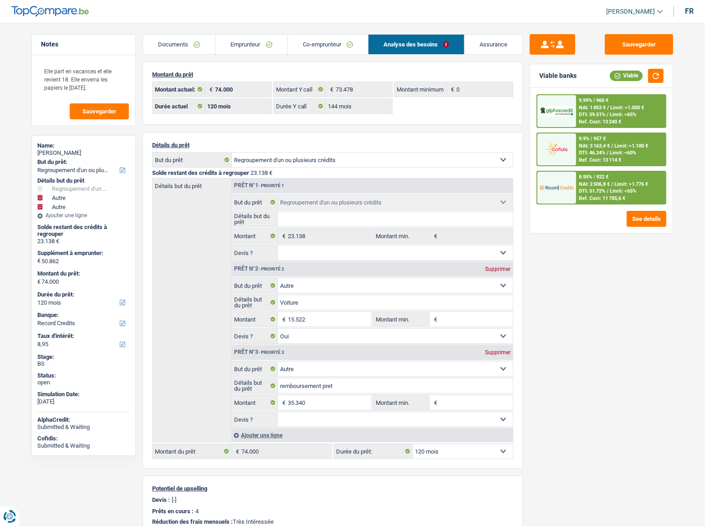
click at [179, 46] on link "Documents" at bounding box center [179, 45] width 72 height 20
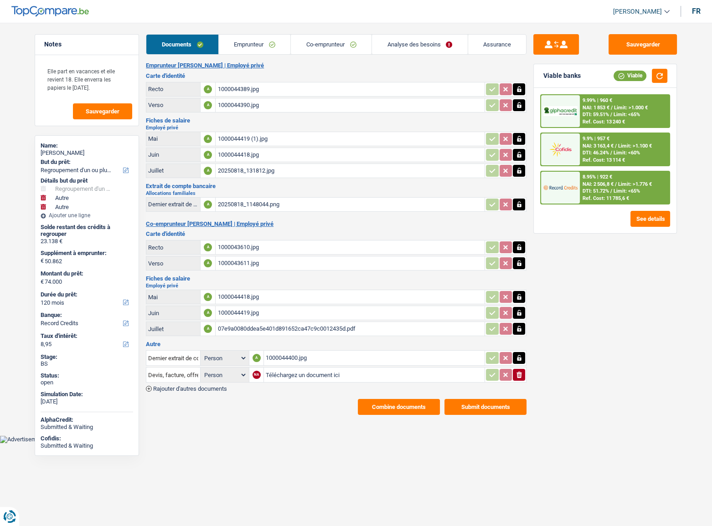
click at [384, 395] on div "Emprunteur Cathy Jeanmart | Employé privé Carte d'identité Recto A 1000044389.j…" at bounding box center [336, 238] width 380 height 353
click at [398, 399] on button "Combine documents" at bounding box center [399, 407] width 82 height 16
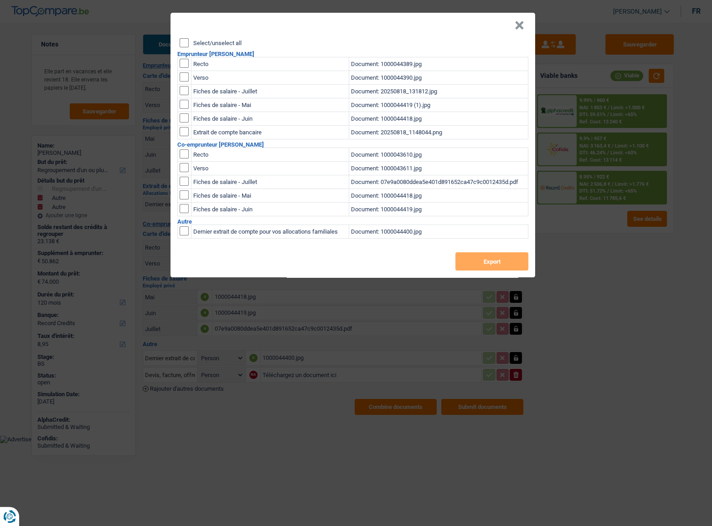
click at [182, 45] on input "Select/unselect all" at bounding box center [183, 42] width 9 height 9
checkbox input "true"
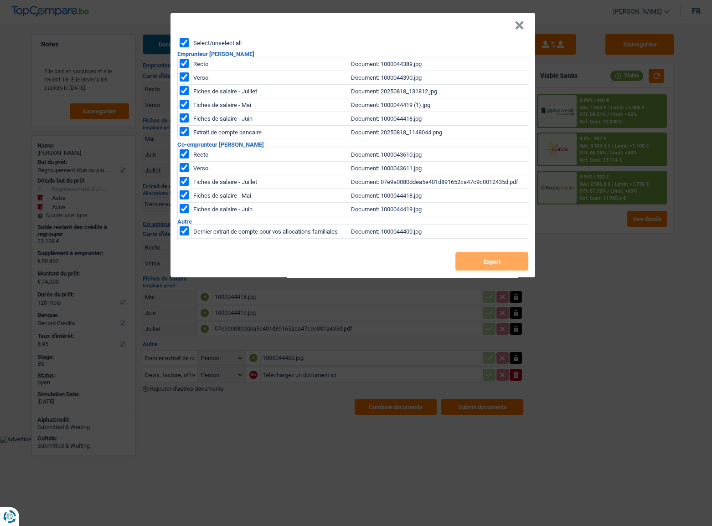
checkbox input "true"
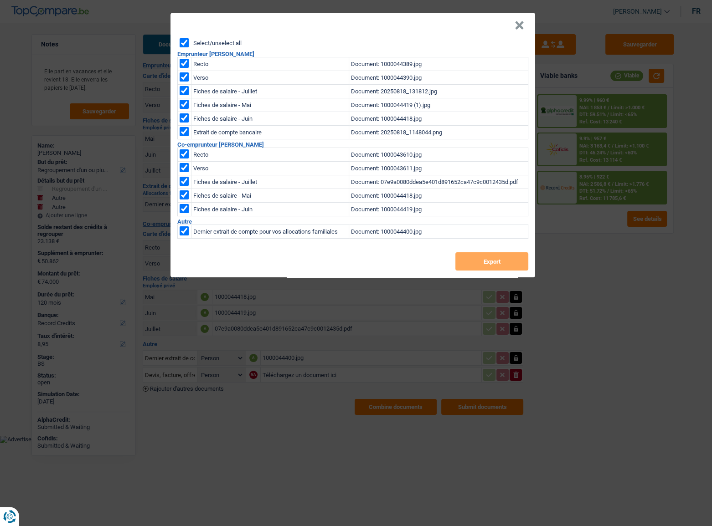
checkbox input "true"
click at [483, 260] on button "Export" at bounding box center [491, 261] width 73 height 18
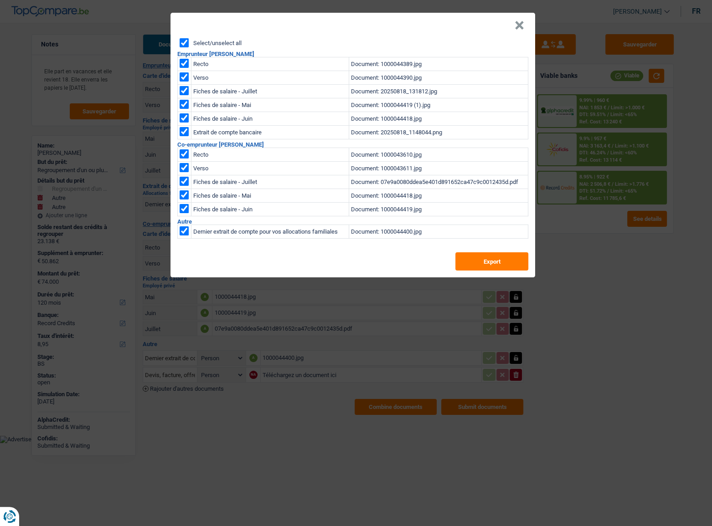
click at [520, 26] on button "×" at bounding box center [519, 25] width 10 height 9
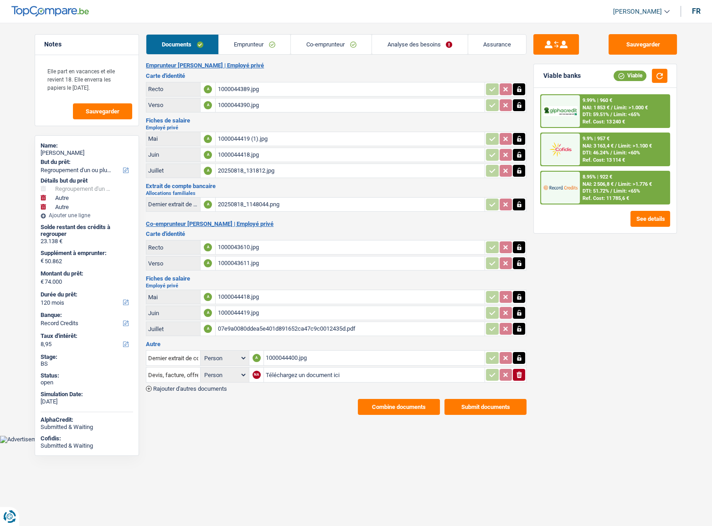
click at [608, 191] on span "DTI: 51.72%" at bounding box center [595, 191] width 26 height 6
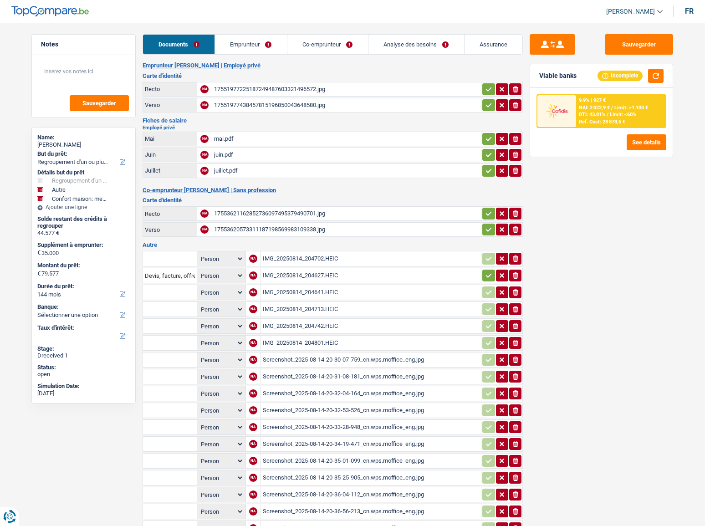
select select "refinancing"
select select "other"
select select "household"
select select "144"
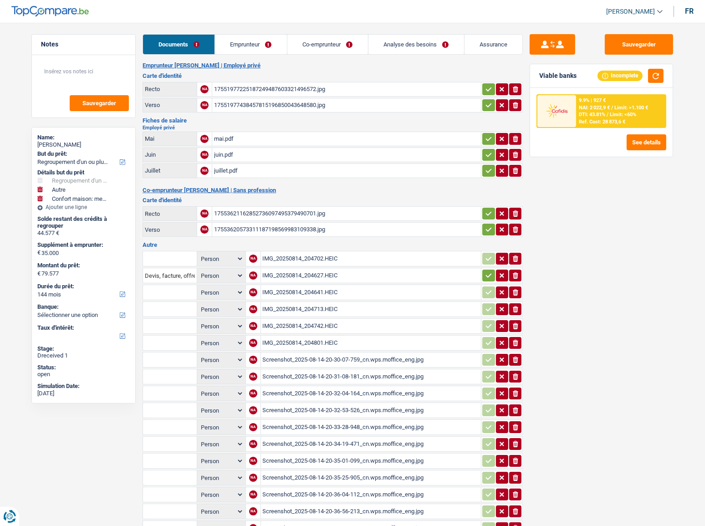
scroll to position [98, 0]
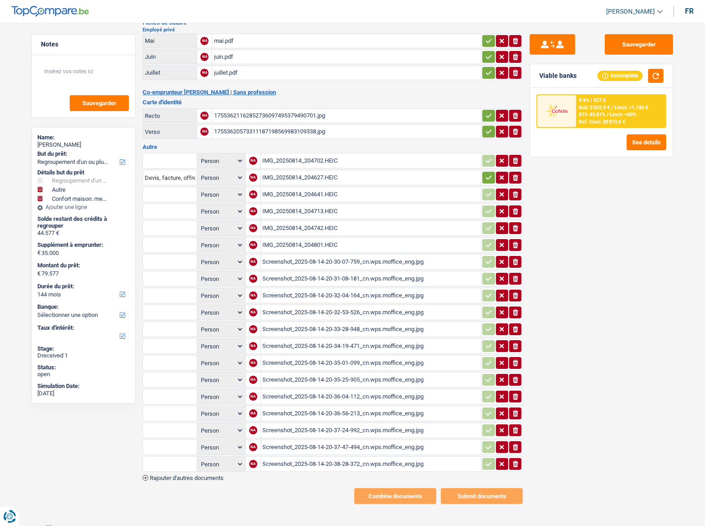
click at [287, 155] on div "IMG_20250814_204702.HEIC" at bounding box center [371, 161] width 217 height 14
click at [299, 171] on div "IMG_20250814_204627.HEIC" at bounding box center [371, 178] width 217 height 14
click at [301, 197] on div "IMG_20250814_204641.HEIC" at bounding box center [371, 195] width 217 height 14
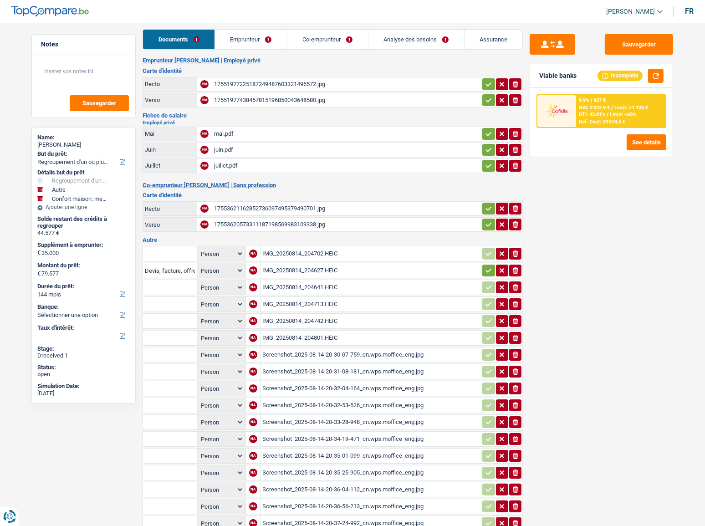
scroll to position [0, 0]
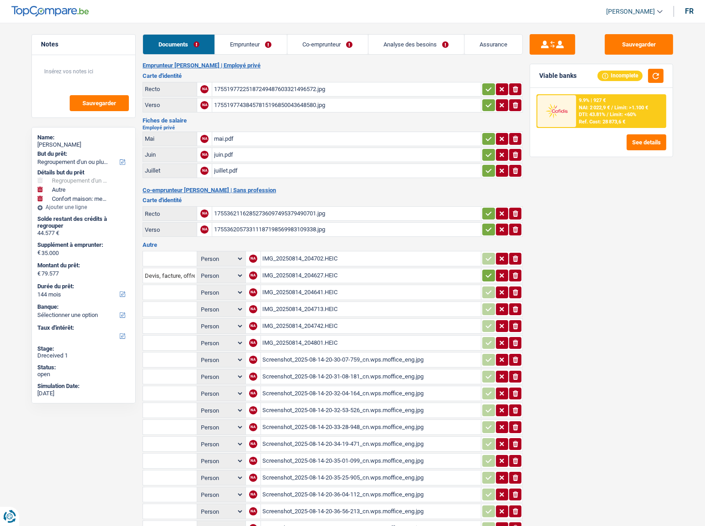
drag, startPoint x: 485, startPoint y: 82, endPoint x: 487, endPoint y: 87, distance: 4.8
click at [485, 84] on td "ionicons-v5-e" at bounding box center [502, 89] width 42 height 15
drag, startPoint x: 490, startPoint y: 102, endPoint x: 488, endPoint y: 96, distance: 5.9
click at [490, 102] on icon "button" at bounding box center [488, 105] width 7 height 9
click at [487, 83] on button "button" at bounding box center [488, 89] width 12 height 12
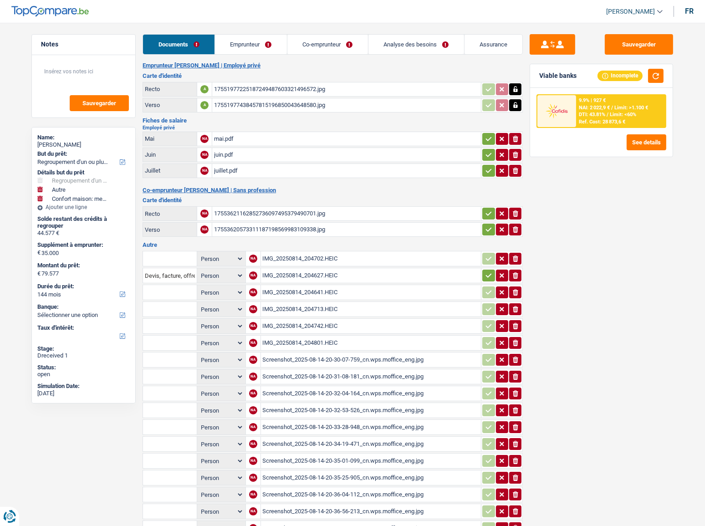
click at [486, 151] on icon "button" at bounding box center [488, 154] width 7 height 9
drag, startPoint x: 484, startPoint y: 132, endPoint x: 490, endPoint y: 145, distance: 14.3
click at [486, 135] on button "button" at bounding box center [488, 139] width 12 height 12
click at [487, 170] on icon "button" at bounding box center [489, 171] width 6 height 4
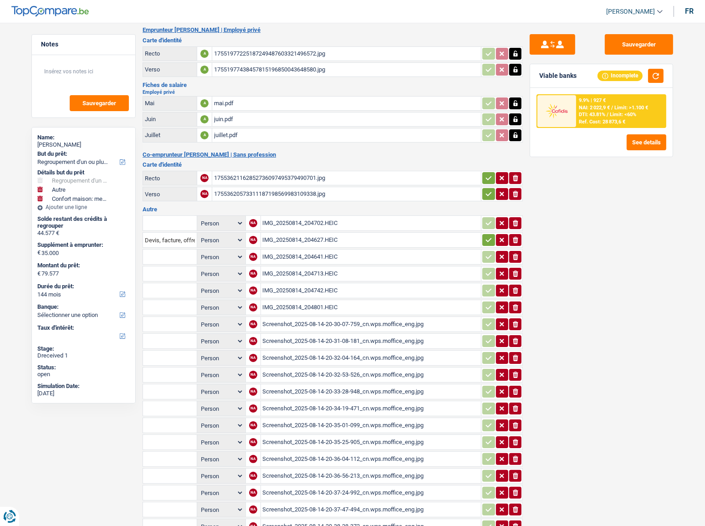
scroll to position [98, 0]
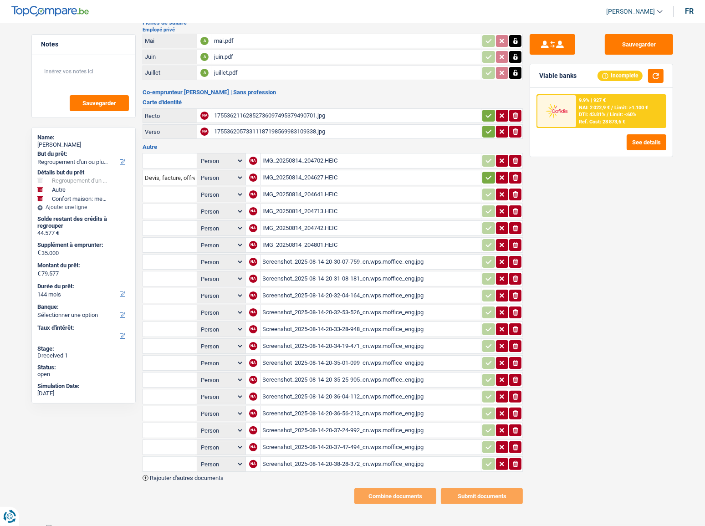
drag, startPoint x: 490, startPoint y: 109, endPoint x: 487, endPoint y: 123, distance: 14.8
click at [490, 110] on button "button" at bounding box center [488, 116] width 12 height 12
click at [487, 126] on button "button" at bounding box center [488, 132] width 12 height 12
drag, startPoint x: 485, startPoint y: 184, endPoint x: 324, endPoint y: 168, distance: 162.1
click at [486, 187] on td "ionicons-v5-e" at bounding box center [502, 194] width 42 height 15
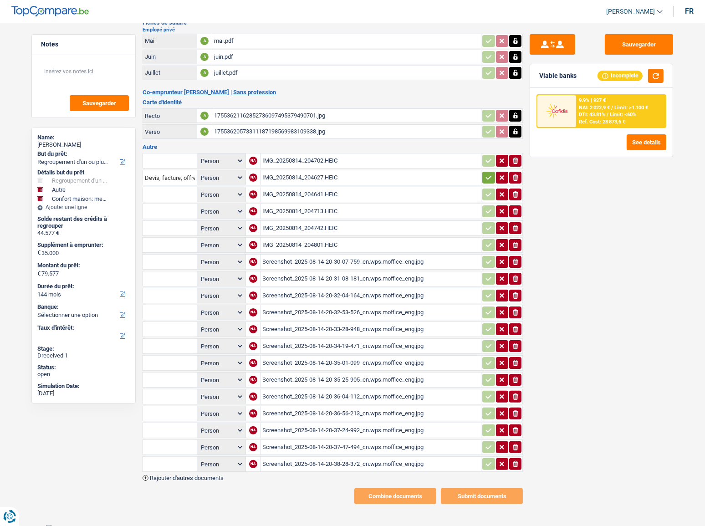
click at [303, 160] on div "IMG_20250814_204702.HEIC" at bounding box center [371, 161] width 217 height 14
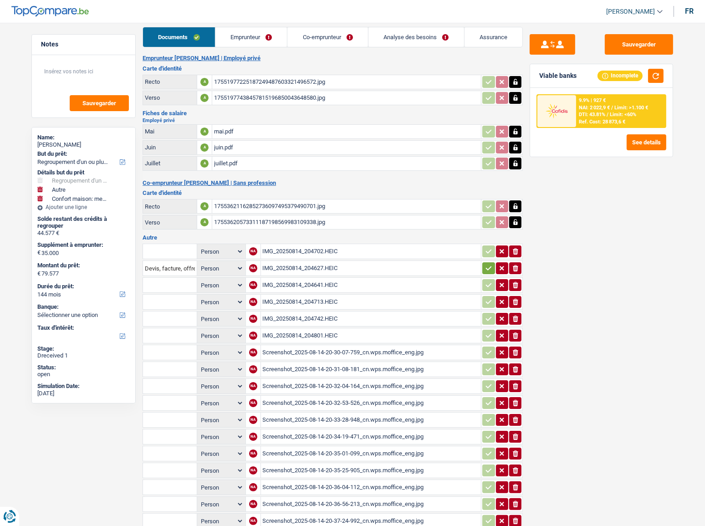
scroll to position [0, 0]
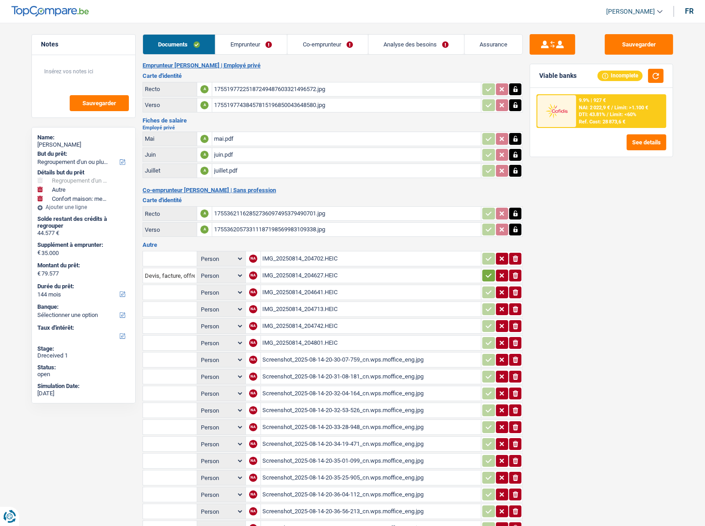
click at [265, 61] on div "Documents Emprunteur Co-emprunteur Analyse des besoins Assurance Emprunteur [PE…" at bounding box center [333, 318] width 380 height 568
click at [260, 47] on link "Emprunteur" at bounding box center [251, 45] width 72 height 20
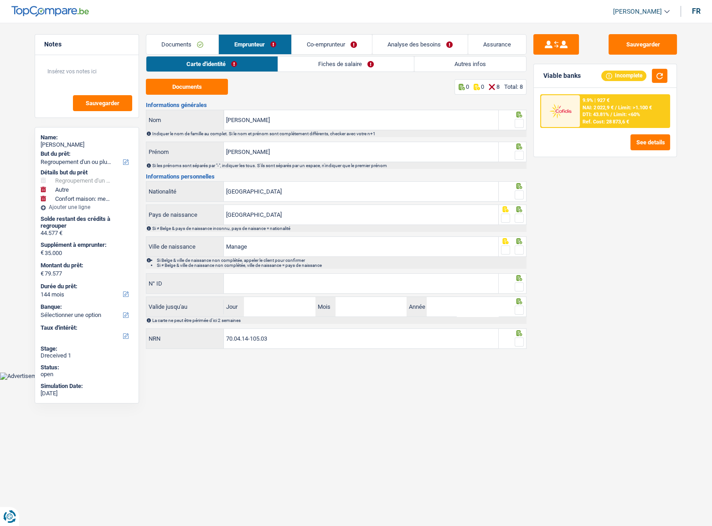
click at [277, 73] on div "Carte d'identité Fiches de salaire Autres infos Documents 0 0 8 Total: 8 Inform…" at bounding box center [336, 203] width 380 height 294
click at [358, 74] on div "Carte d'identité Fiches de salaire Autres infos Documents 0 0 8 Total: 8 Inform…" at bounding box center [336, 203] width 380 height 294
click at [358, 67] on link "Fiches de salaire" at bounding box center [346, 63] width 136 height 15
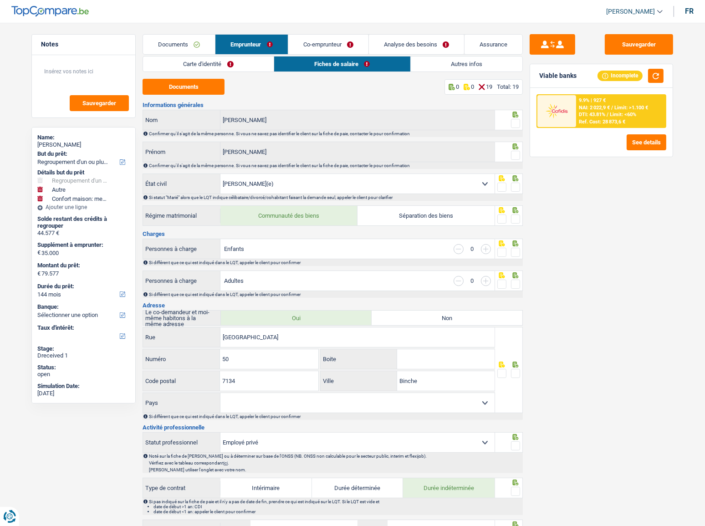
click at [191, 62] on link "Carte d'identité" at bounding box center [208, 63] width 131 height 15
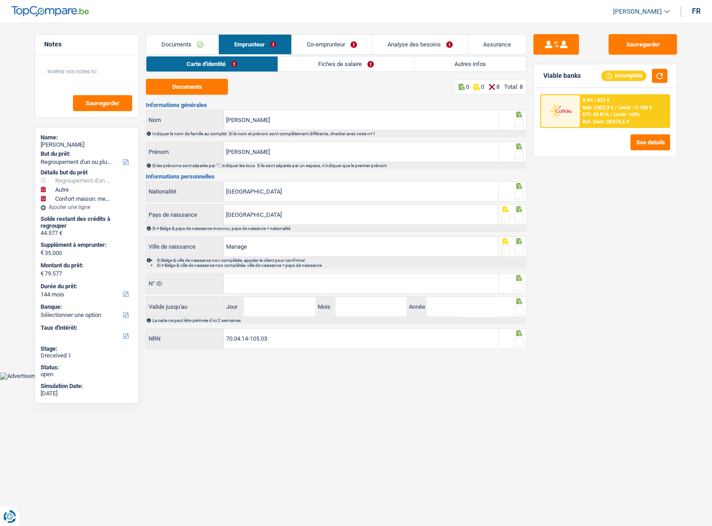
click at [189, 44] on link "Documents" at bounding box center [182, 45] width 72 height 20
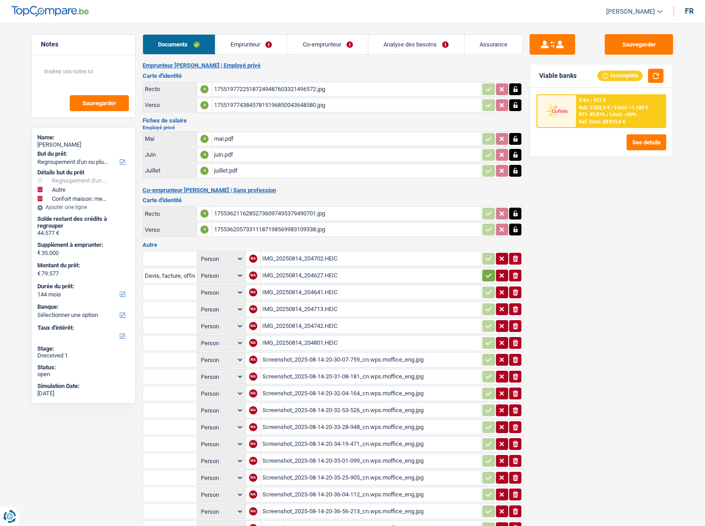
click at [236, 136] on div "mai.pdf" at bounding box center [346, 139] width 265 height 14
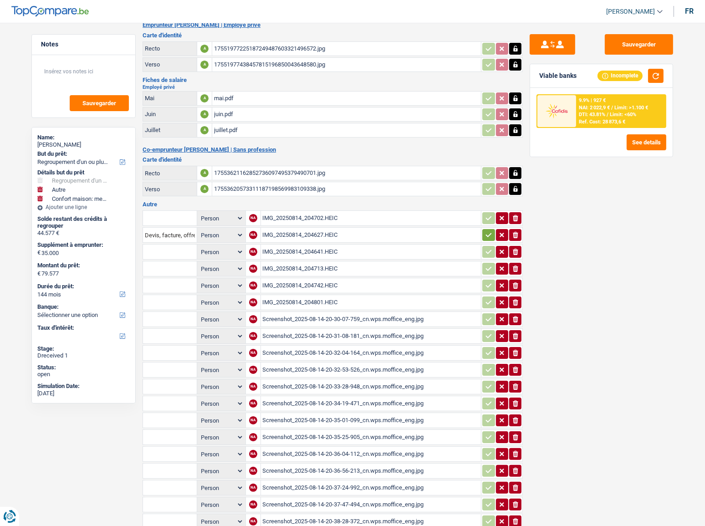
scroll to position [98, 0]
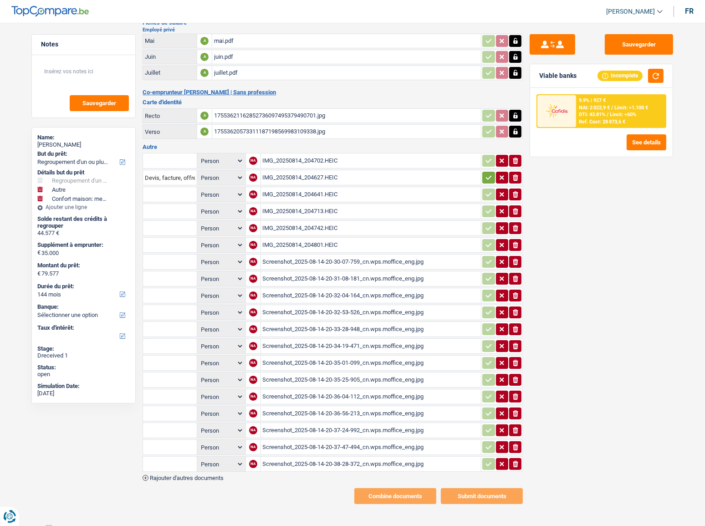
click at [518, 160] on button "ionicons-v5-e" at bounding box center [515, 161] width 12 height 12
click at [518, 160] on icon "ionicons-v5-e" at bounding box center [515, 160] width 7 height 9
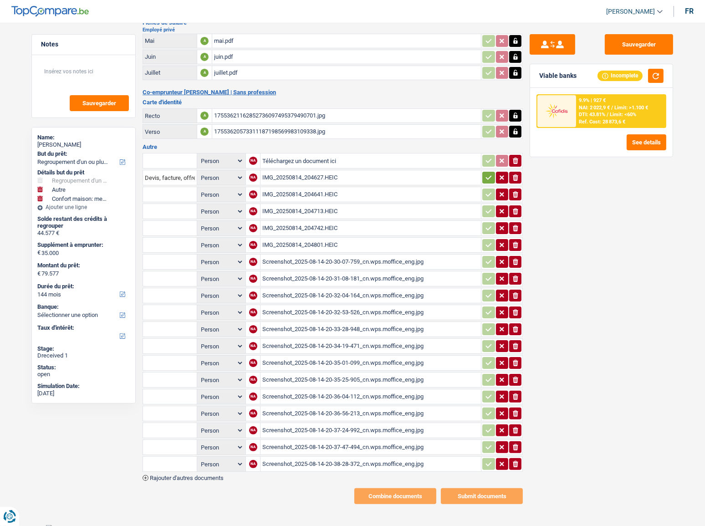
drag, startPoint x: 518, startPoint y: 160, endPoint x: 536, endPoint y: 383, distance: 223.5
click at [518, 162] on icon "ionicons-v5-e" at bounding box center [515, 160] width 7 height 9
click at [518, 464] on table "Person Emprunteur Co-emprunteur NA Téléchargez un document ici ionicons-v5-e De…" at bounding box center [333, 313] width 380 height 322
click at [517, 461] on icon "button" at bounding box center [515, 464] width 5 height 6
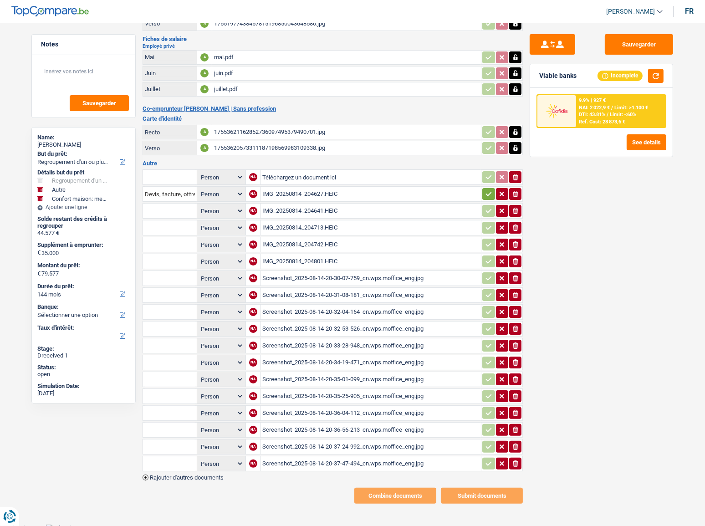
click at [516, 461] on icon "button" at bounding box center [515, 464] width 5 height 6
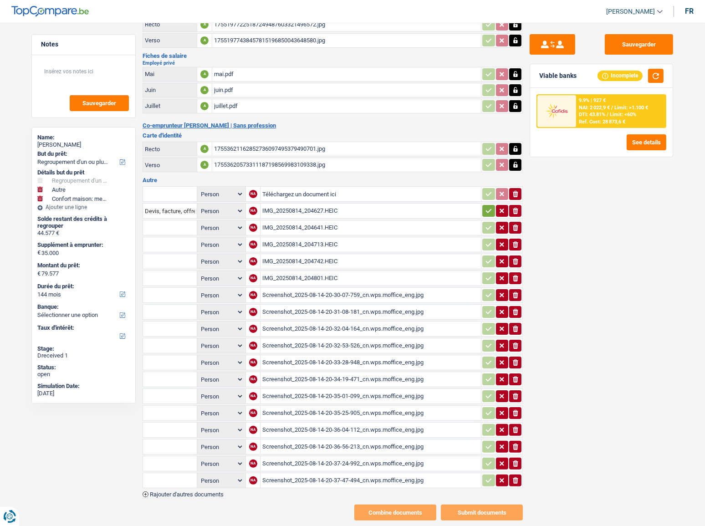
click at [516, 461] on icon "button" at bounding box center [515, 464] width 5 height 6
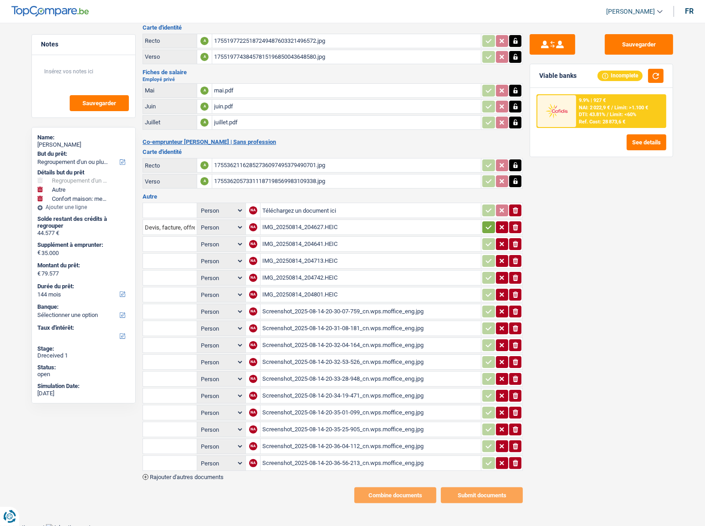
click at [515, 460] on icon "button" at bounding box center [515, 463] width 5 height 6
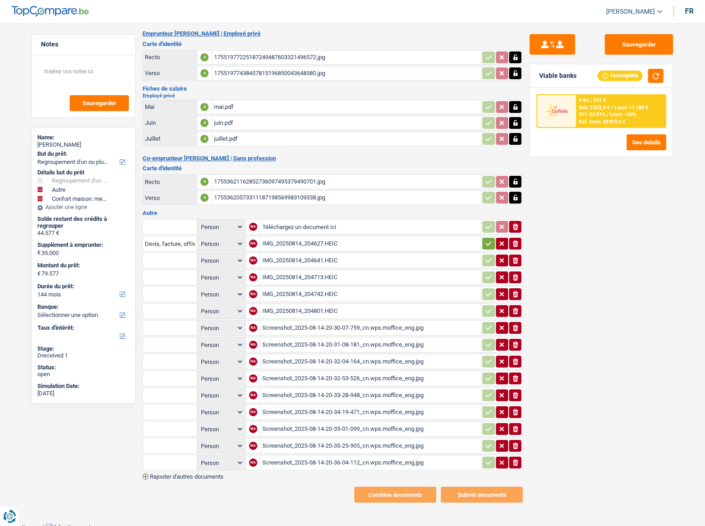
click at [515, 458] on icon "ionicons-v5-e" at bounding box center [515, 462] width 7 height 9
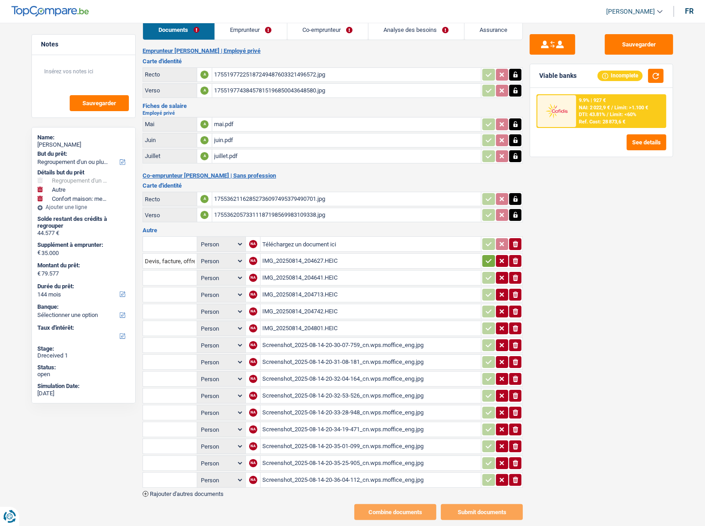
click at [515, 459] on icon "ionicons-v5-e" at bounding box center [515, 463] width 7 height 9
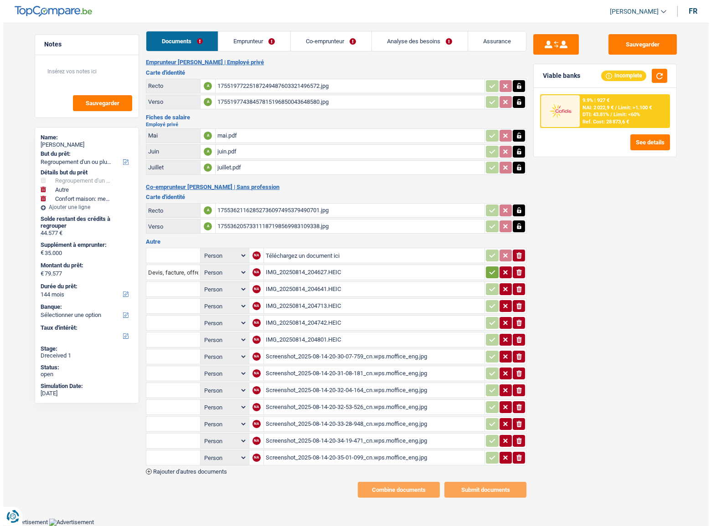
scroll to position [0, 0]
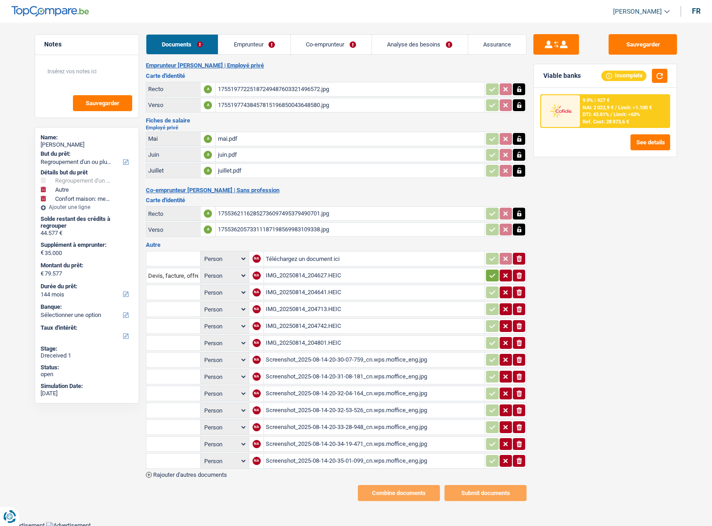
click at [515, 456] on icon "ionicons-v5-e" at bounding box center [518, 460] width 7 height 9
click at [515, 454] on div "Person Emprunteur Co-emprunteur NA Téléchargez un document ici ionicons-v5-e De…" at bounding box center [336, 364] width 380 height 228
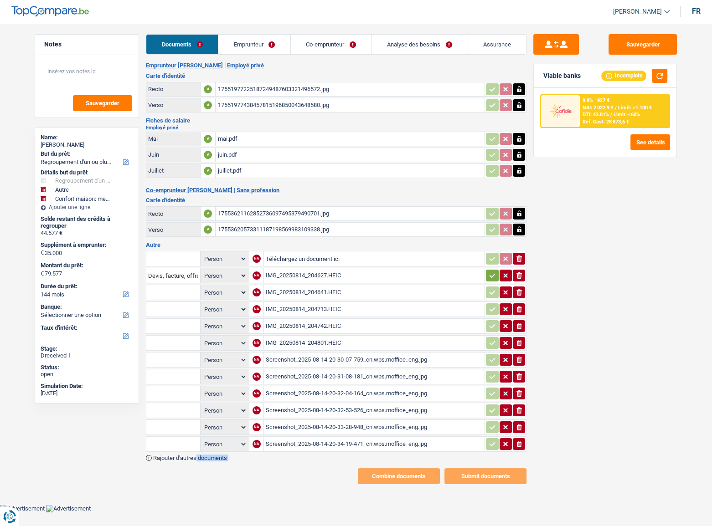
click at [515, 454] on div "Person Emprunteur Co-emprunteur NA Téléchargez un document ici ionicons-v5-e De…" at bounding box center [336, 355] width 380 height 211
click at [515, 446] on td "ionicons-v5-e" at bounding box center [505, 443] width 42 height 15
click at [515, 440] on icon "ionicons-v5-e" at bounding box center [518, 444] width 7 height 9
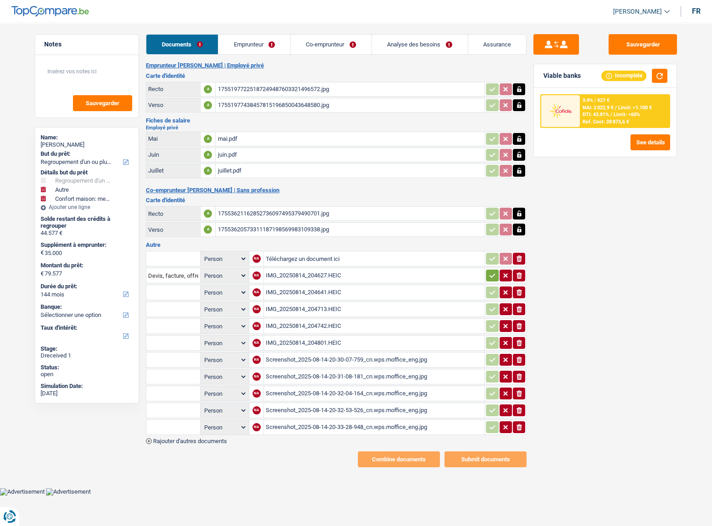
click at [515, 438] on div "Person Emprunteur Co-emprunteur NA Téléchargez un document ici ionicons-v5-e De…" at bounding box center [336, 347] width 380 height 195
click at [516, 436] on div "Person Emprunteur Co-emprunteur NA Téléchargez un document ici ionicons-v5-e De…" at bounding box center [336, 347] width 380 height 195
click at [518, 426] on icon "ionicons-v5-e" at bounding box center [518, 427] width 7 height 9
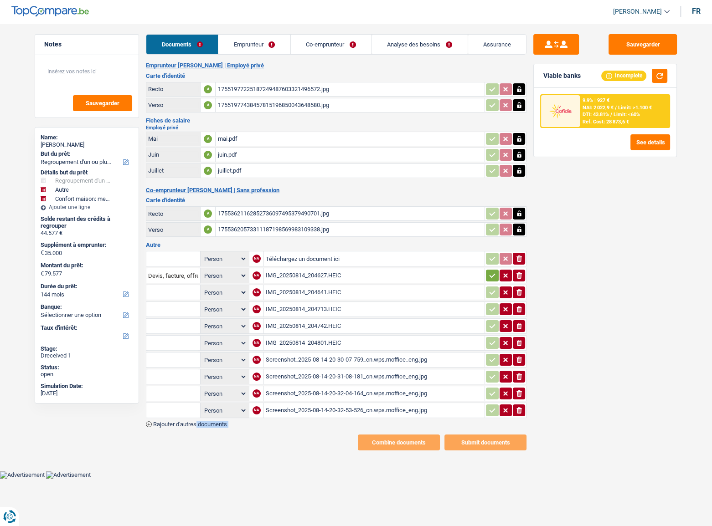
click at [518, 425] on div "Emprunteur Alain De ridder | Employé privé Carte d'identité Recto A 17551977225…" at bounding box center [336, 256] width 380 height 389
click at [518, 410] on icon "ionicons-v5-e" at bounding box center [518, 410] width 7 height 9
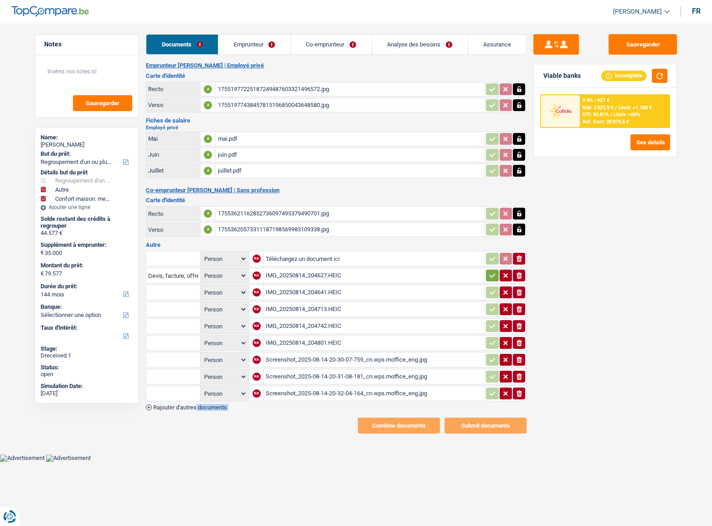
click at [518, 395] on button "ionicons-v5-e" at bounding box center [518, 394] width 12 height 12
click at [518, 391] on div "Emprunteur Alain De ridder | Employé privé Carte d'identité Recto A 17551977225…" at bounding box center [336, 248] width 380 height 372
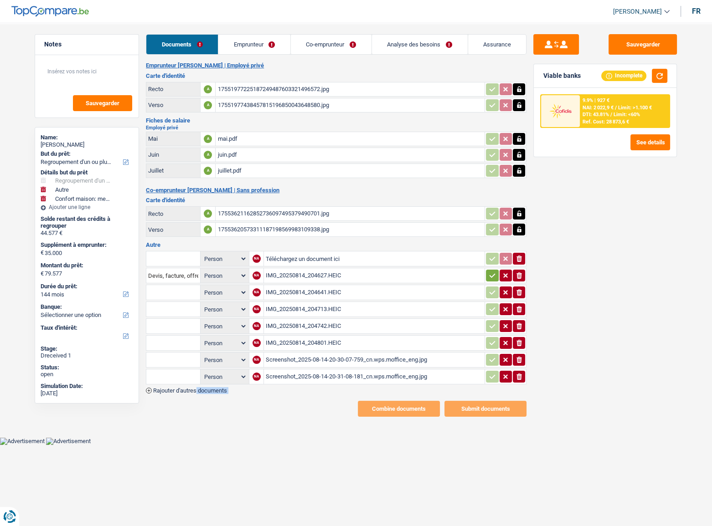
click at [518, 374] on icon "button" at bounding box center [518, 377] width 5 height 6
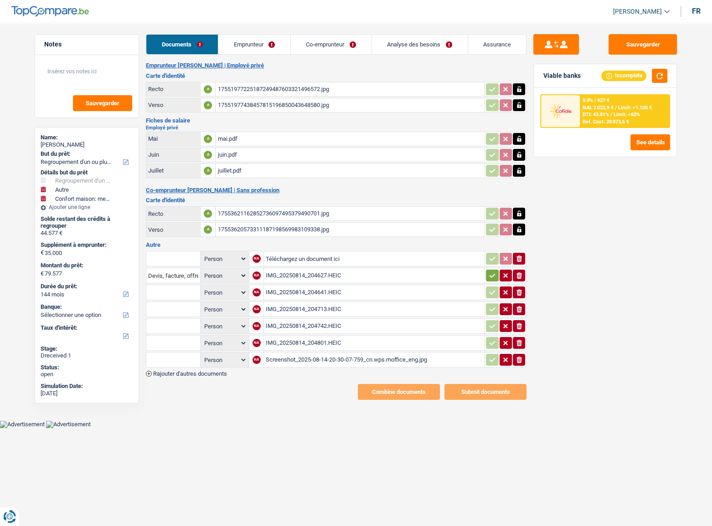
click at [518, 363] on td "ionicons-v5-e" at bounding box center [505, 359] width 42 height 15
drag, startPoint x: 519, startPoint y: 351, endPoint x: 525, endPoint y: 319, distance: 32.4
click at [519, 354] on button "ionicons-v5-e" at bounding box center [518, 360] width 12 height 12
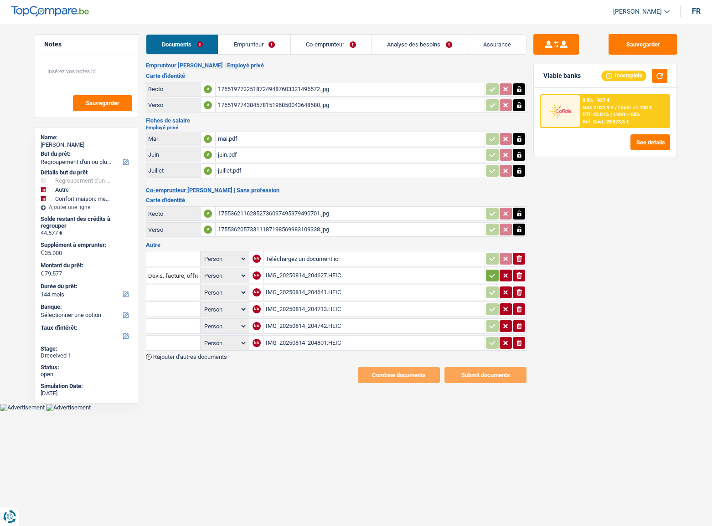
click at [525, 319] on td "ionicons-v5-e" at bounding box center [505, 325] width 42 height 15
drag, startPoint x: 522, startPoint y: 317, endPoint x: 520, endPoint y: 326, distance: 8.9
click at [522, 320] on button "ionicons-v5-e" at bounding box center [518, 326] width 12 height 12
click at [520, 327] on icon "ionicons-v5-e" at bounding box center [518, 326] width 7 height 9
click at [519, 331] on table "Person Emprunteur Co-emprunteur NA Téléchargez un document ici ionicons-v5-e De…" at bounding box center [336, 301] width 380 height 102
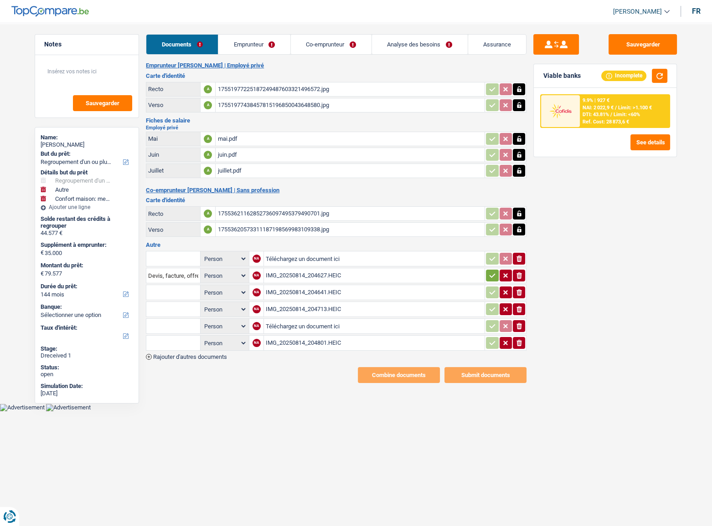
click at [518, 337] on table "Person Emprunteur Co-emprunteur NA Téléchargez un document ici ionicons-v5-e De…" at bounding box center [336, 301] width 380 height 102
click at [518, 338] on icon "ionicons-v5-e" at bounding box center [518, 342] width 7 height 9
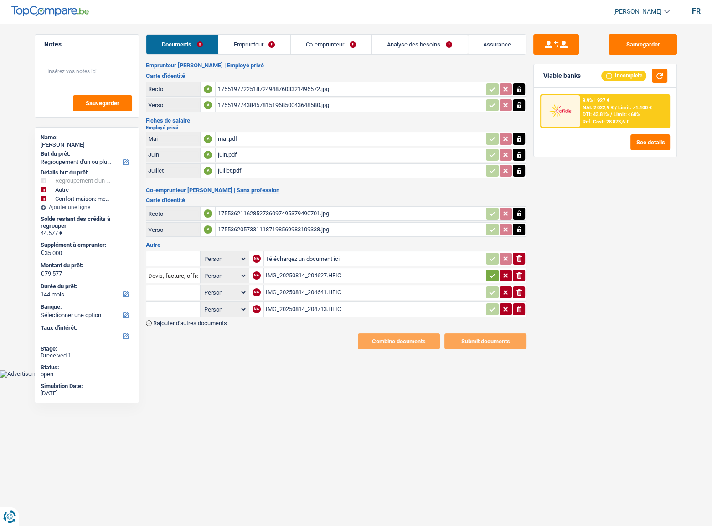
click at [518, 325] on div "Emprunteur Alain De ridder | Employé privé Carte d'identité Recto A 17551977225…" at bounding box center [336, 205] width 380 height 287
click at [519, 306] on icon "button" at bounding box center [518, 309] width 5 height 6
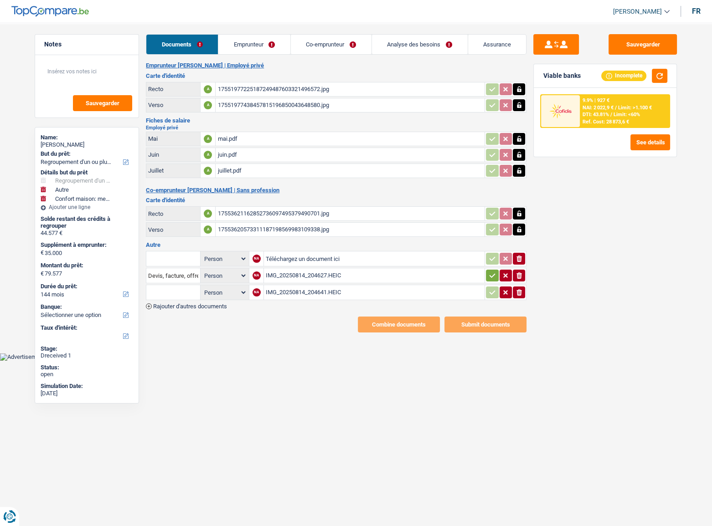
click at [520, 290] on icon "button" at bounding box center [518, 292] width 5 height 6
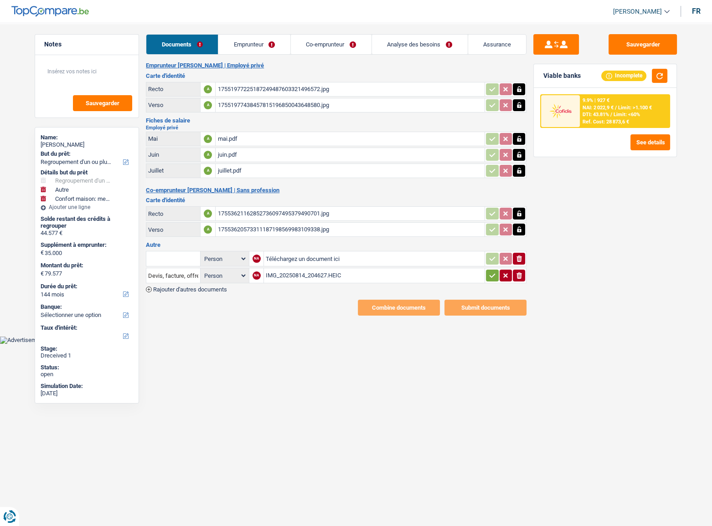
click at [520, 277] on icon "ionicons-v5-e" at bounding box center [518, 275] width 7 height 9
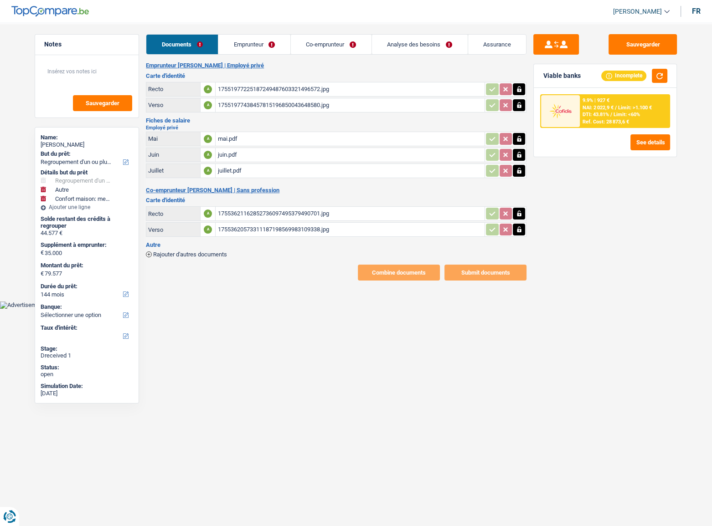
click at [520, 261] on div "Emprunteur Alain De ridder | Employé privé Carte d'identité Recto A 17551977225…" at bounding box center [336, 171] width 380 height 219
click at [631, 49] on button "Sauvegarder" at bounding box center [642, 44] width 68 height 20
drag, startPoint x: 261, startPoint y: 36, endPoint x: 256, endPoint y: 41, distance: 6.8
click at [260, 36] on link "Emprunteur" at bounding box center [254, 45] width 72 height 20
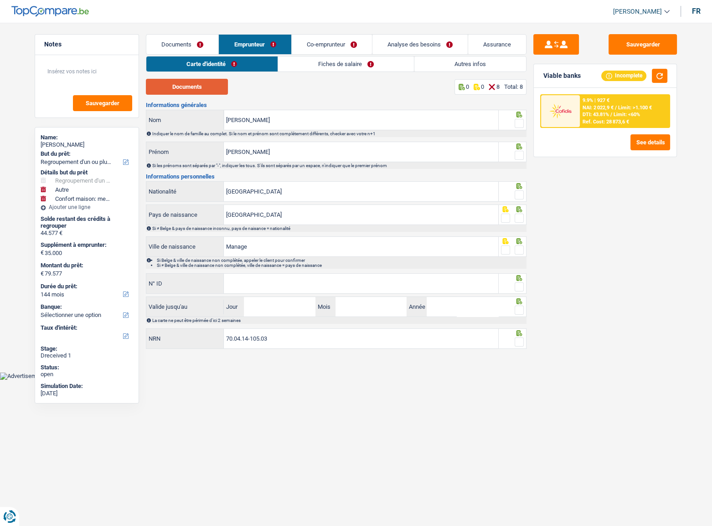
click at [193, 92] on button "Documents" at bounding box center [187, 87] width 82 height 16
click at [518, 118] on div at bounding box center [518, 123] width 9 height 11
drag, startPoint x: 523, startPoint y: 150, endPoint x: 523, endPoint y: 155, distance: 4.6
click at [523, 152] on span at bounding box center [518, 155] width 9 height 9
click at [0, 0] on input "radio" at bounding box center [0, 0] width 0 height 0
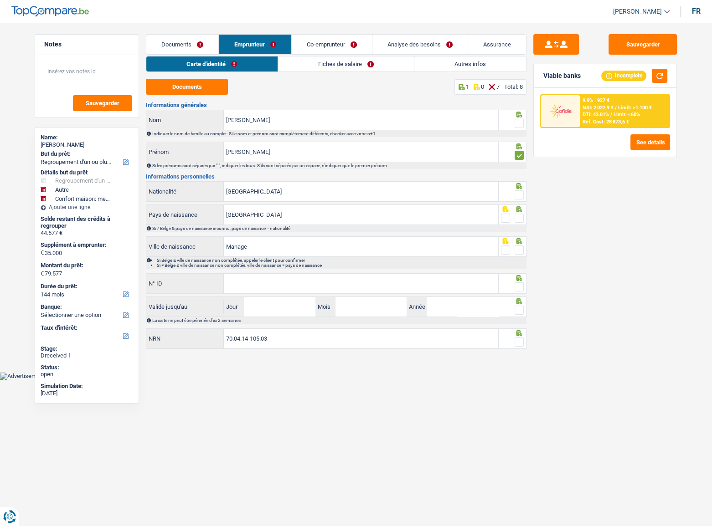
click at [514, 125] on fieldset at bounding box center [512, 123] width 23 height 11
click at [515, 122] on span at bounding box center [518, 123] width 9 height 9
click at [0, 0] on input "radio" at bounding box center [0, 0] width 0 height 0
click at [519, 197] on span at bounding box center [518, 194] width 9 height 9
click at [0, 0] on input "radio" at bounding box center [0, 0] width 0 height 0
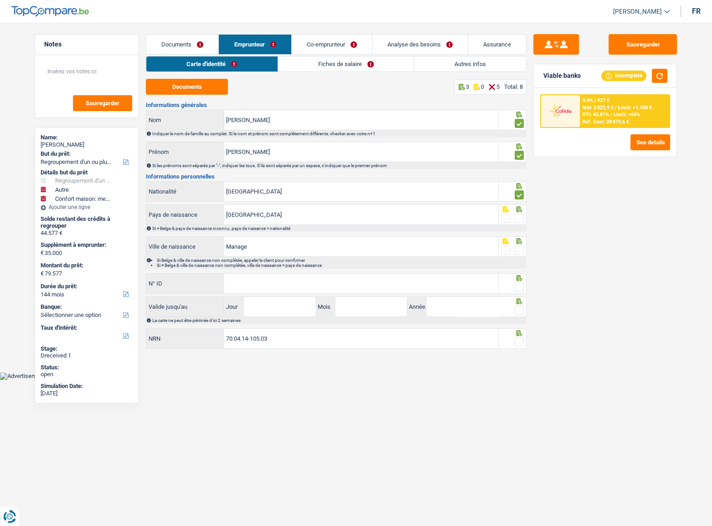
click at [520, 216] on span at bounding box center [518, 218] width 9 height 9
click at [0, 0] on input "radio" at bounding box center [0, 0] width 0 height 0
click at [517, 250] on span at bounding box center [518, 250] width 9 height 9
click at [0, 0] on input "radio" at bounding box center [0, 0] width 0 height 0
click at [346, 268] on div "Si Belge & ville de naissance non complétée, appeler le client pour confirmer S…" at bounding box center [336, 263] width 380 height 12
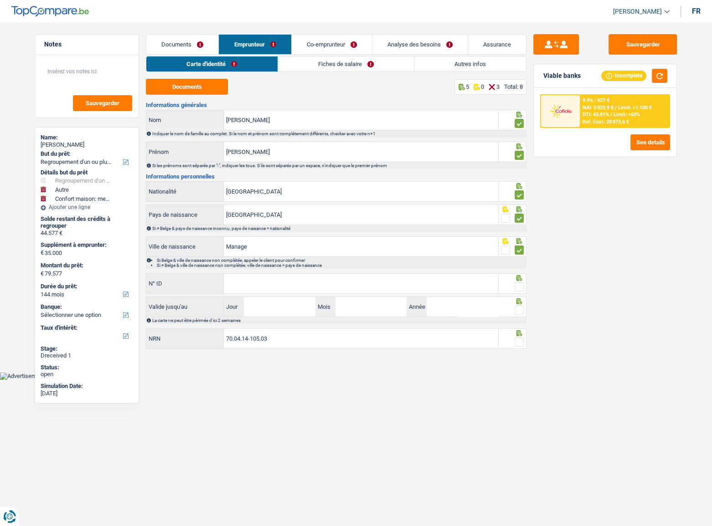
click at [325, 277] on input "N° ID" at bounding box center [361, 284] width 274 height 20
paste input "592-1138825-29"
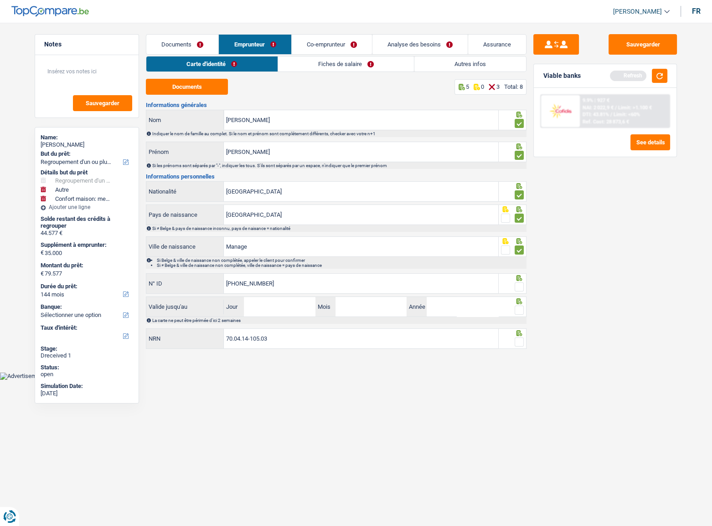
type input "592-1138825-29"
click at [260, 301] on input "Jour" at bounding box center [279, 307] width 71 height 20
type input "09"
type input "05"
type input "2025"
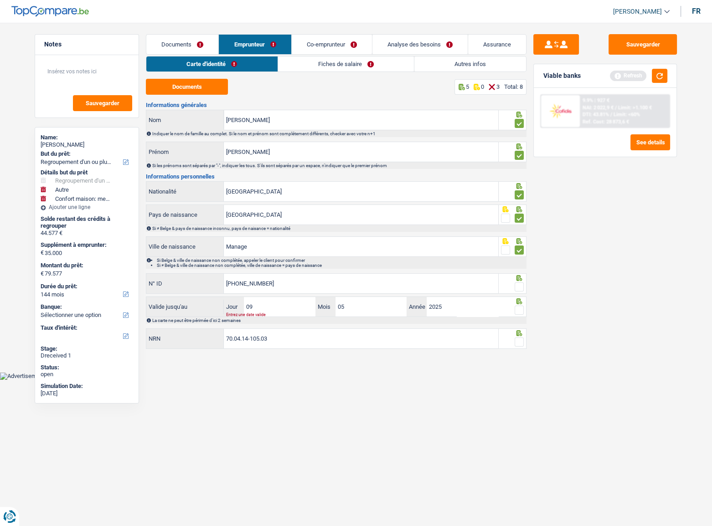
click at [520, 306] on span at bounding box center [518, 310] width 9 height 9
click at [0, 0] on input "radio" at bounding box center [0, 0] width 0 height 0
click at [517, 287] on span at bounding box center [518, 286] width 9 height 9
click at [0, 0] on input "radio" at bounding box center [0, 0] width 0 height 0
click at [522, 338] on span at bounding box center [518, 342] width 9 height 9
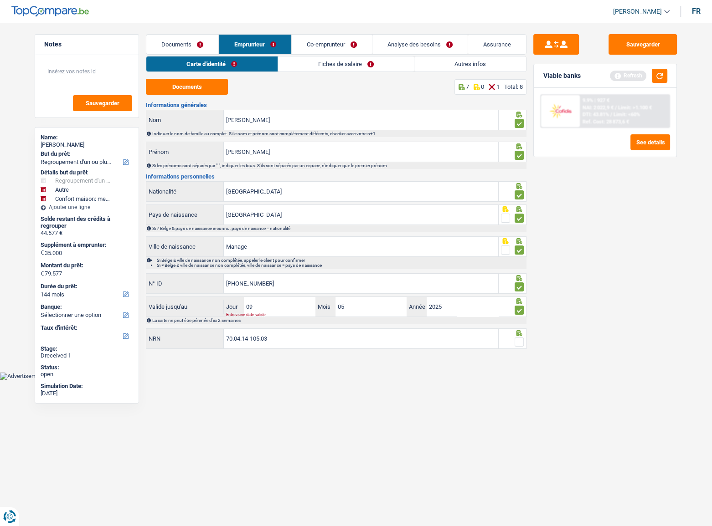
click at [0, 0] on input "radio" at bounding box center [0, 0] width 0 height 0
click at [380, 311] on input "05" at bounding box center [370, 307] width 71 height 20
click at [456, 309] on input "2025" at bounding box center [461, 307] width 71 height 20
drag, startPoint x: 175, startPoint y: 46, endPoint x: 208, endPoint y: 46, distance: 32.8
click at [175, 46] on link "Documents" at bounding box center [182, 45] width 72 height 20
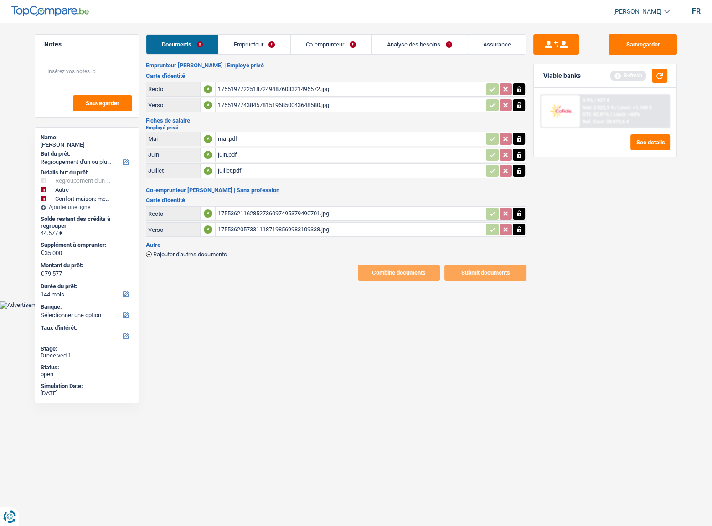
click at [282, 47] on link "Emprunteur" at bounding box center [254, 45] width 72 height 20
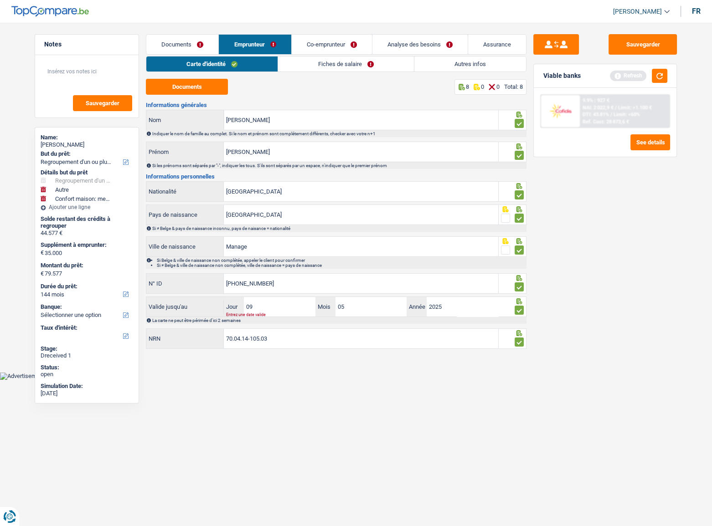
click at [206, 46] on link "Documents" at bounding box center [182, 45] width 72 height 20
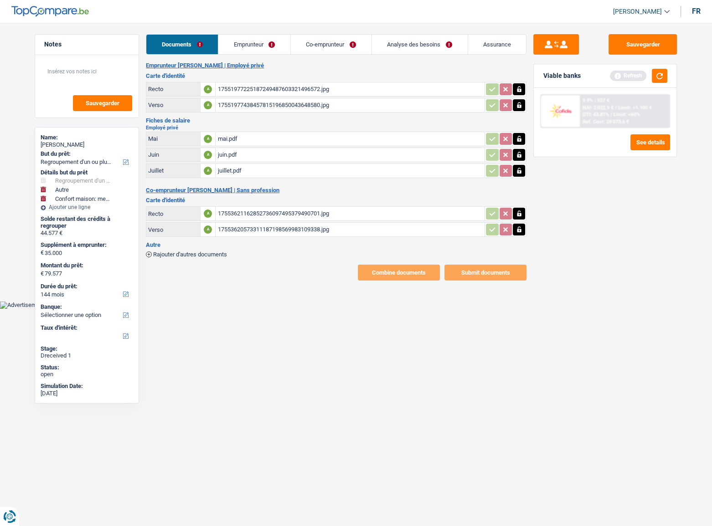
click at [242, 211] on div "17553621162852736097495379490701.jpg" at bounding box center [349, 214] width 265 height 14
drag, startPoint x: 633, startPoint y: 40, endPoint x: 626, endPoint y: 40, distance: 6.8
click at [633, 40] on button "Sauvegarder" at bounding box center [642, 44] width 68 height 20
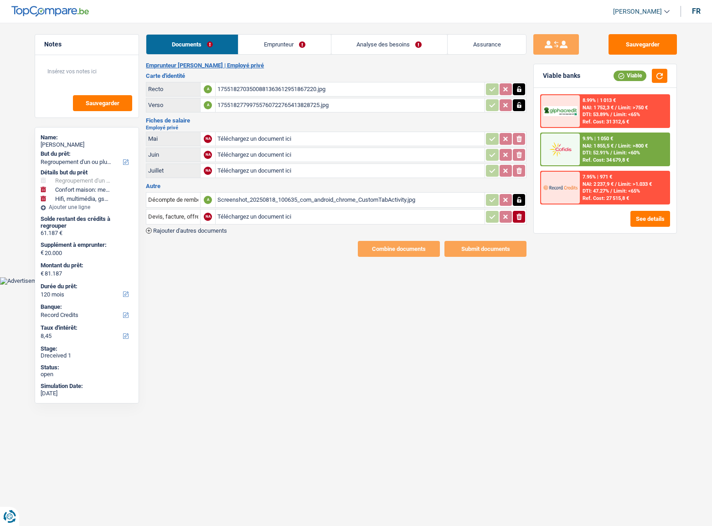
select select "refinancing"
select select "household"
select select "tech"
select select "120"
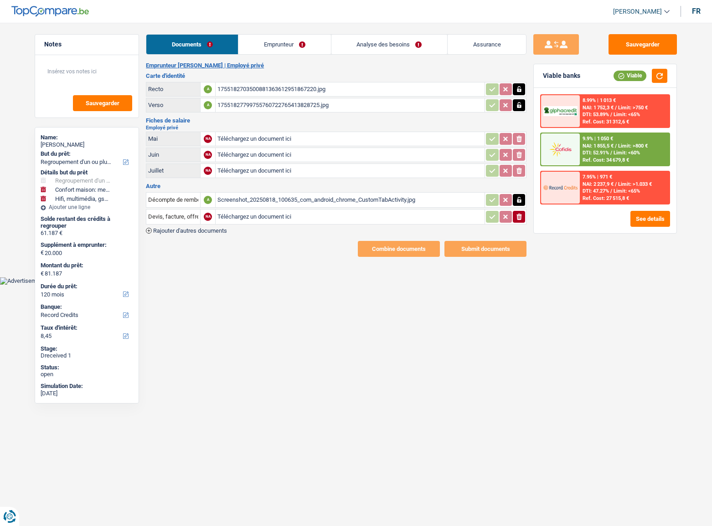
select select "record credits"
click at [263, 94] on div "1755182703500881363612951867220.jpg" at bounding box center [349, 89] width 265 height 14
click at [295, 87] on div "1755182703500881363612951867220.jpg" at bounding box center [349, 89] width 265 height 14
click at [344, 107] on div "17551827799755760722765413828725.jpg" at bounding box center [349, 105] width 265 height 14
click at [265, 200] on div "Screenshot_20250818_100635_com_android_chrome_CustomTabActivity.jpg" at bounding box center [349, 200] width 265 height 14
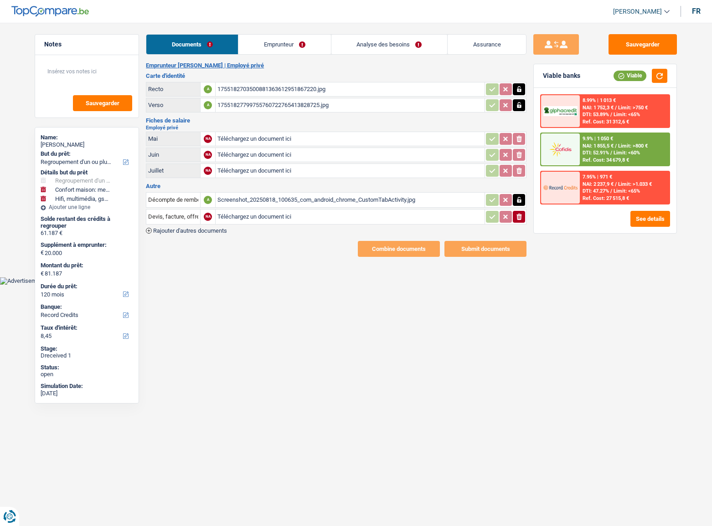
select select "refinancing"
select select "household"
select select "tech"
select select "120"
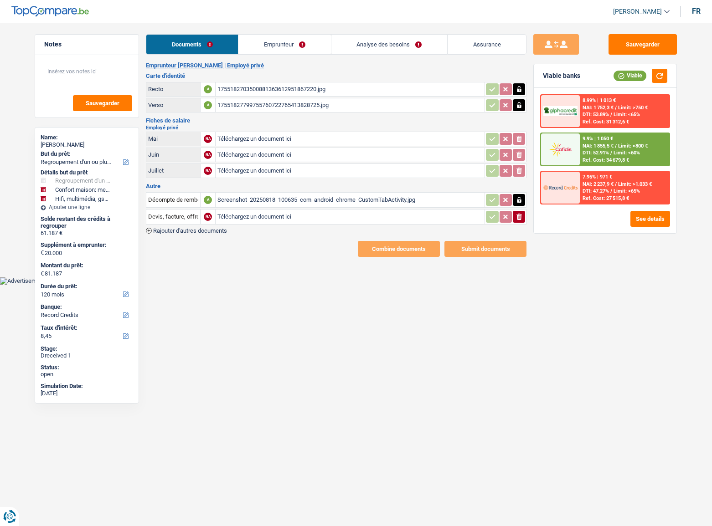
select select "record credits"
click at [251, 137] on input "Téléchargez un document ici" at bounding box center [349, 139] width 265 height 14
type input "C:\fakepath\IMG_20250815_111110_edit_676515073673783.jpg"
click at [254, 169] on input "Téléchargez un document ici" at bounding box center [349, 171] width 265 height 14
type input "C:\fakepath\IMG_20250816_131129.jpg"
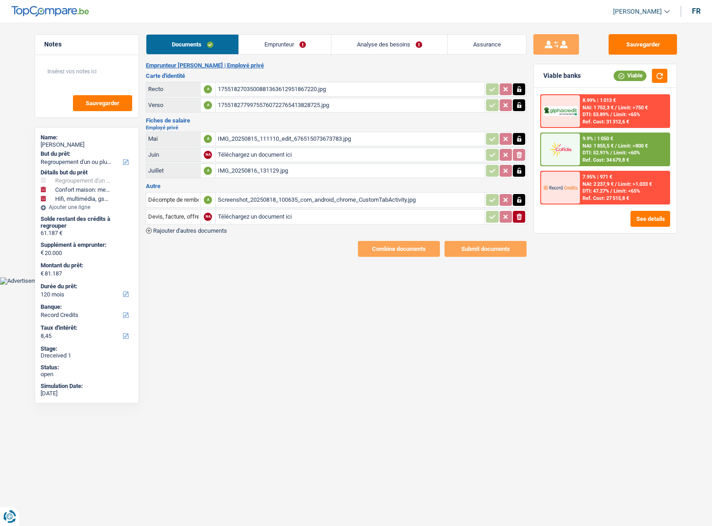
click at [282, 154] on input "Téléchargez un document ici" at bounding box center [349, 155] width 265 height 14
type input "C:\fakepath\IMG_20250815_111131_edit_676428123670778.jpg"
click at [248, 136] on div "IMG_20250815_111110_edit_676515073673783.jpg" at bounding box center [349, 139] width 265 height 14
click at [247, 87] on div "1755182703500881363612951867220.jpg" at bounding box center [349, 89] width 265 height 14
click at [275, 196] on div "Screenshot_20250818_100635_com_android_chrome_CustomTabActivity.jpg" at bounding box center [349, 200] width 265 height 14
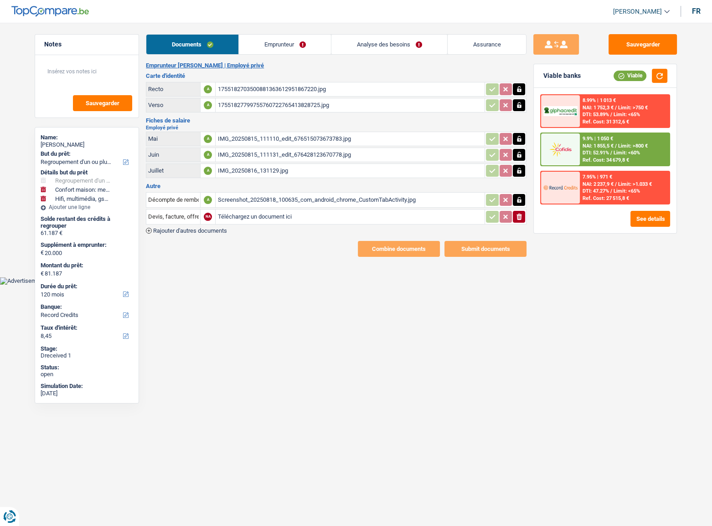
click at [256, 45] on link "Emprunteur" at bounding box center [285, 45] width 92 height 20
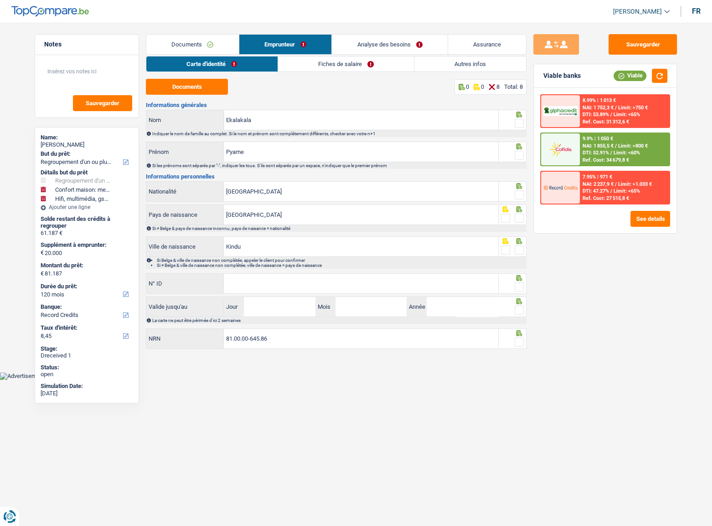
click at [200, 35] on link "Documents" at bounding box center [192, 45] width 92 height 20
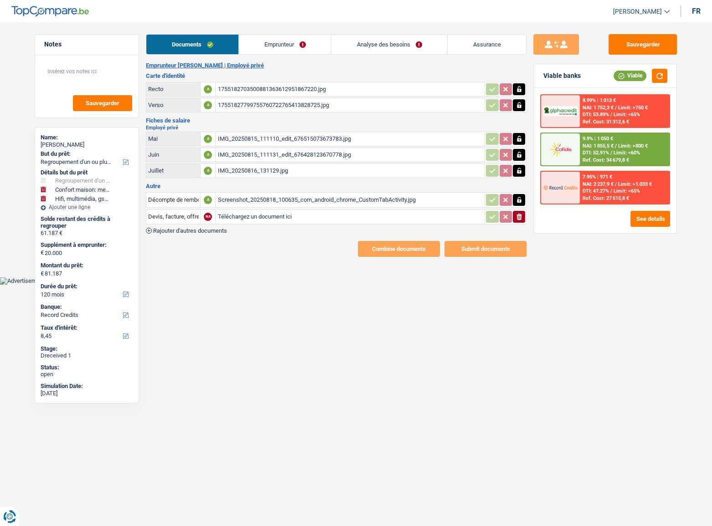
click at [218, 228] on span "Rajouter d'autres documents" at bounding box center [190, 231] width 74 height 6
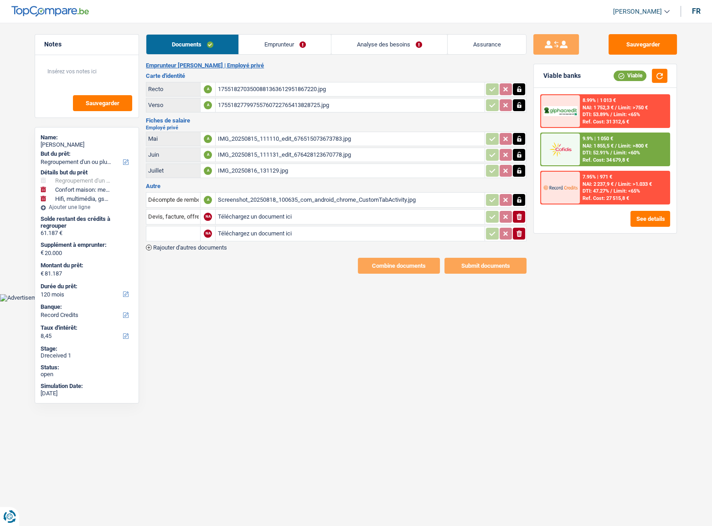
drag, startPoint x: 212, startPoint y: 250, endPoint x: 214, endPoint y: 244, distance: 5.6
click at [212, 247] on div "Emprunteur [PERSON_NAME] | Employé privé Carte d'identité Recto A 1755182703500…" at bounding box center [336, 168] width 380 height 212
click at [214, 245] on span "Rajouter d'autres documents" at bounding box center [190, 248] width 74 height 6
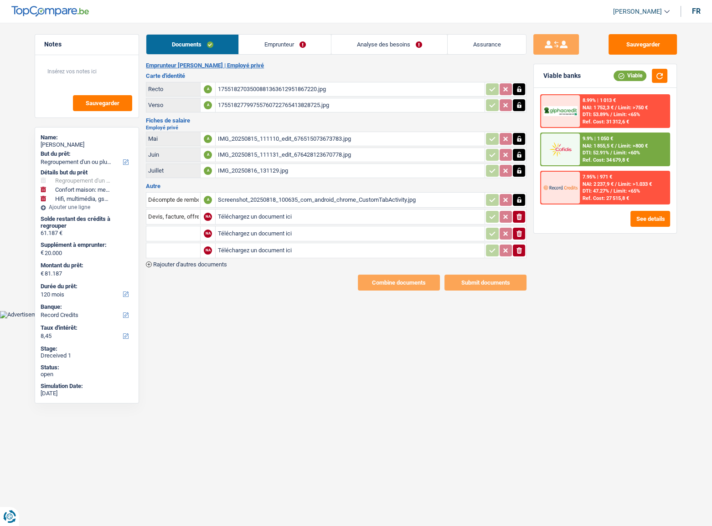
click at [264, 215] on input "Téléchargez un document ici" at bounding box center [349, 217] width 265 height 14
click at [251, 138] on div "IMG_20250815_111110_edit_676515073673783.jpg" at bounding box center [349, 139] width 265 height 14
click at [272, 42] on link "Emprunteur" at bounding box center [285, 45] width 92 height 20
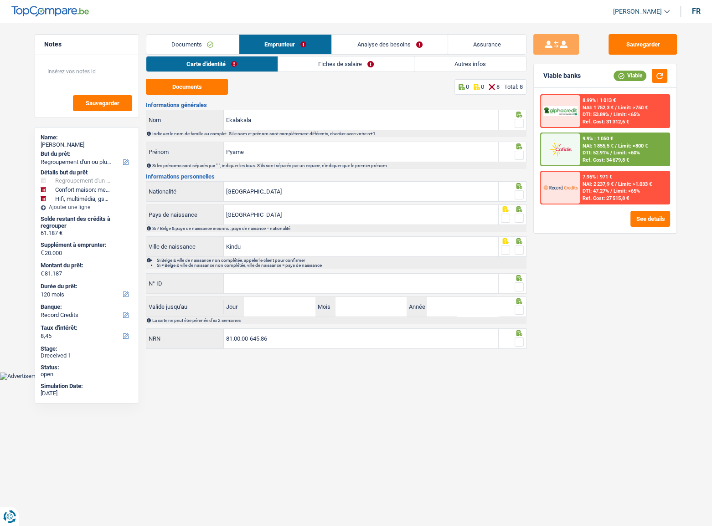
click at [337, 64] on link "Fiches de salaire" at bounding box center [346, 63] width 136 height 15
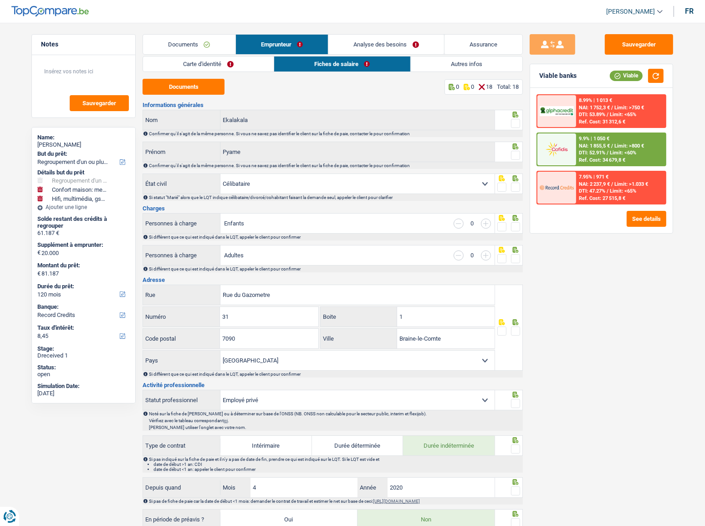
click at [191, 40] on link "Documents" at bounding box center [189, 45] width 92 height 20
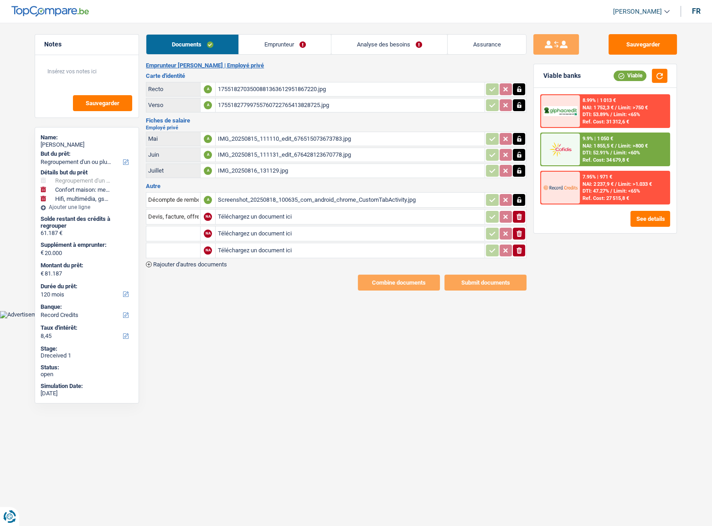
click at [292, 202] on div "Screenshot_20250818_100635_com_android_chrome_CustomTabActivity.jpg" at bounding box center [349, 200] width 265 height 14
click at [277, 215] on input "Téléchargez un document ici" at bounding box center [349, 217] width 265 height 14
type input "C:\fakepath\juin.jpg"
click at [177, 219] on input "Devis, facture, offre, bon de commande" at bounding box center [173, 217] width 50 height 15
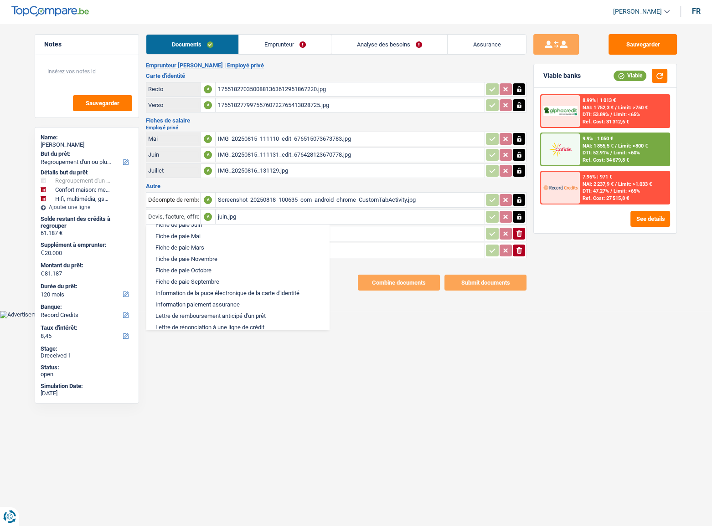
scroll to position [497, 0]
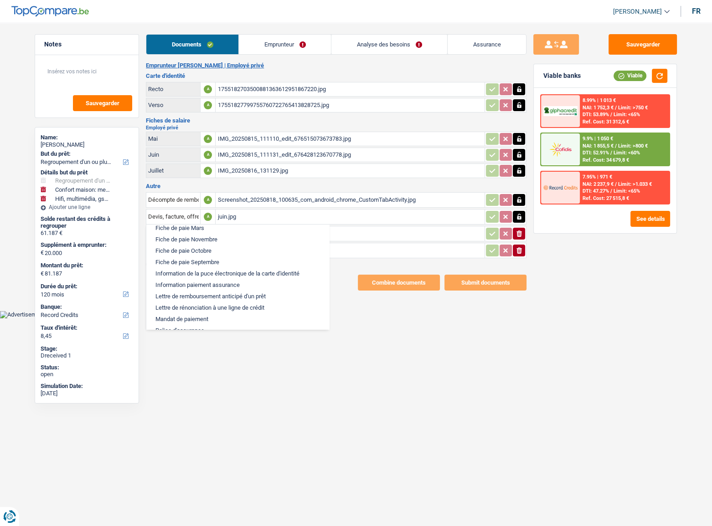
click at [203, 211] on li "Fiche de paie Juin" at bounding box center [238, 205] width 174 height 11
type input "Fiche de paie Juin"
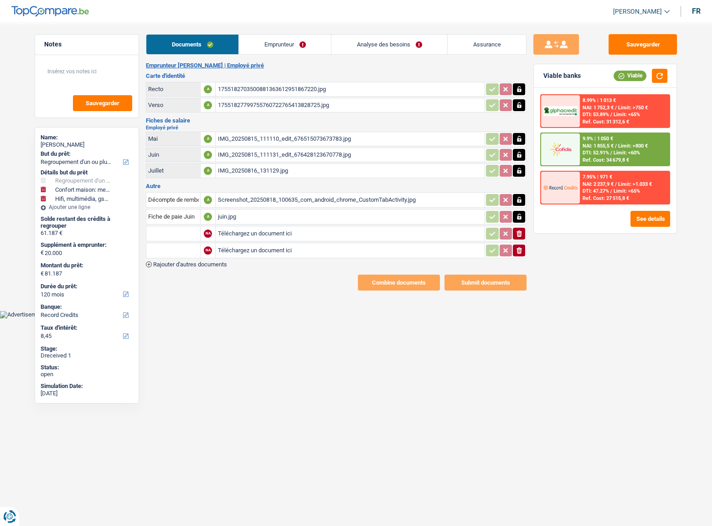
click at [256, 231] on input "Téléchargez un document ici" at bounding box center [349, 234] width 265 height 14
type input "C:\fakepath\juillet.jpg"
click at [189, 230] on input "text" at bounding box center [173, 233] width 50 height 15
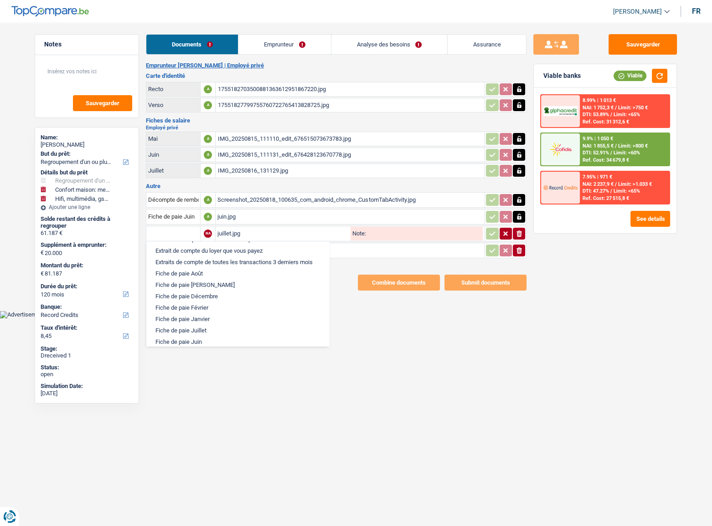
scroll to position [456, 0]
click at [209, 257] on li "Fiche de paie Juillet" at bounding box center [238, 251] width 174 height 11
type input "Fiche de paie Juillet"
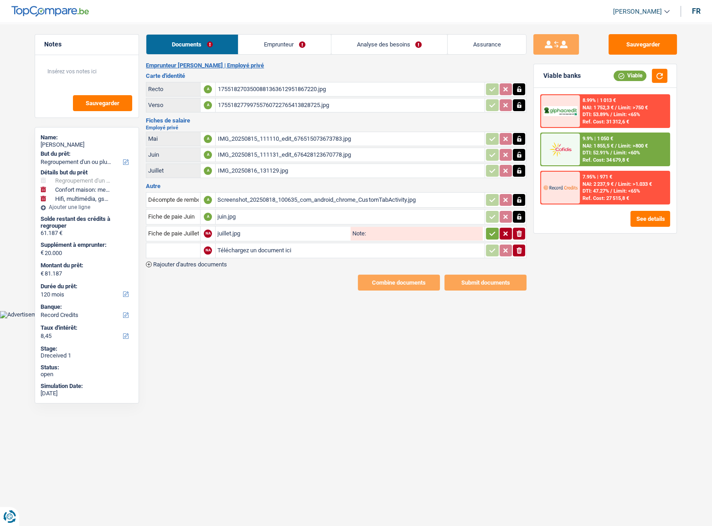
click at [236, 248] on input "Téléchargez un document ici" at bounding box center [349, 251] width 265 height 14
type input "C:\fakepath\0105 au 3105.jpg"
click at [185, 250] on input "text" at bounding box center [173, 250] width 50 height 15
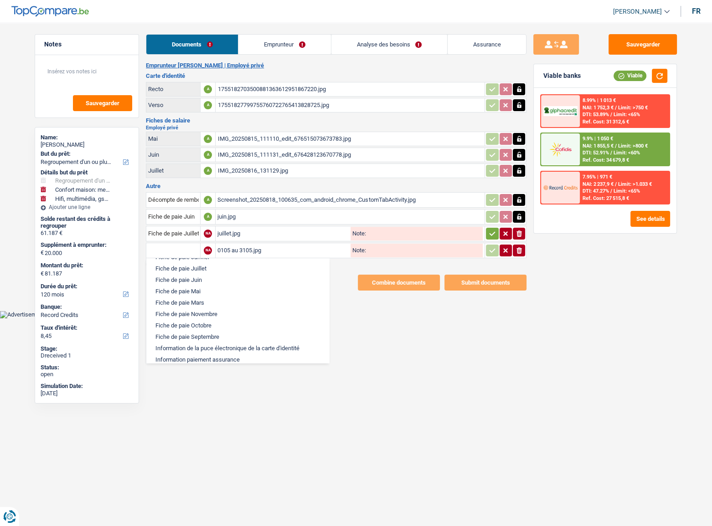
click at [200, 297] on li "Fiche de paie Mai" at bounding box center [238, 291] width 174 height 11
type input "Fiche de paie Mai"
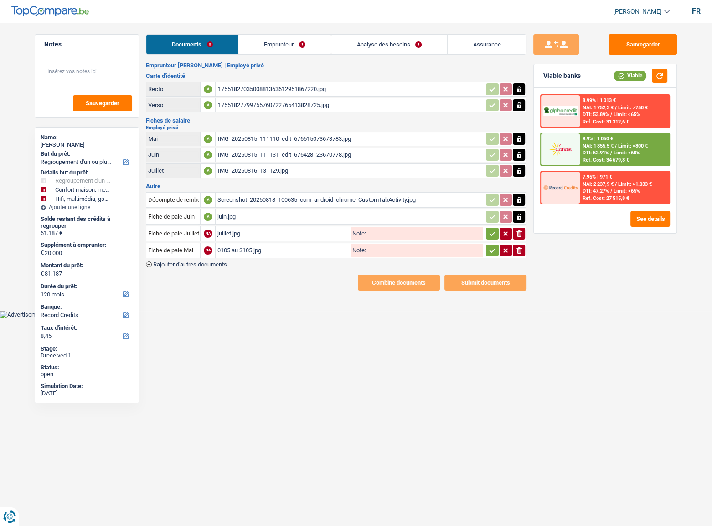
drag, startPoint x: 491, startPoint y: 251, endPoint x: 492, endPoint y: 227, distance: 23.2
click at [491, 251] on icon "button" at bounding box center [491, 250] width 7 height 9
click at [492, 229] on icon "button" at bounding box center [491, 233] width 7 height 9
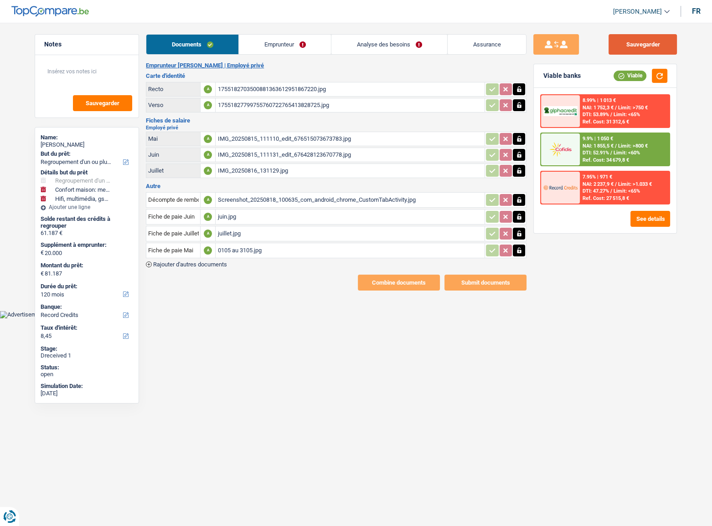
click at [630, 39] on button "Sauvegarder" at bounding box center [642, 44] width 68 height 20
click at [654, 76] on button "button" at bounding box center [658, 76] width 15 height 14
click at [260, 48] on link "Emprunteur" at bounding box center [285, 45] width 92 height 20
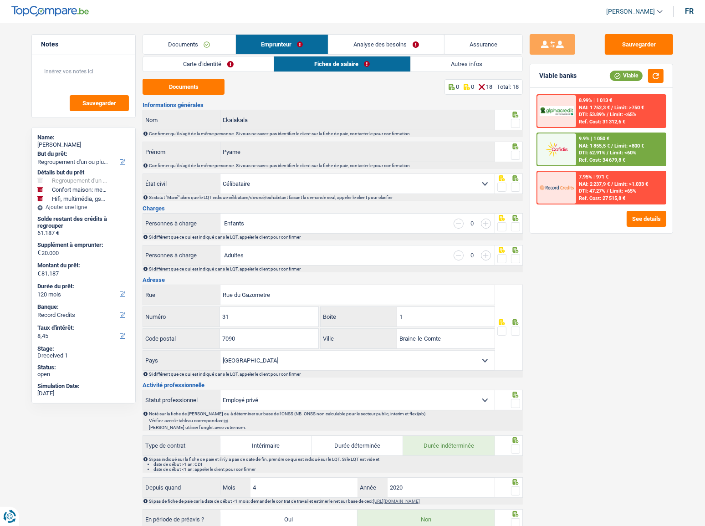
drag, startPoint x: 519, startPoint y: 122, endPoint x: 513, endPoint y: 168, distance: 46.4
click at [517, 122] on span at bounding box center [515, 123] width 9 height 9
click at [0, 0] on input "radio" at bounding box center [0, 0] width 0 height 0
click at [512, 156] on span at bounding box center [515, 155] width 9 height 9
click at [0, 0] on input "radio" at bounding box center [0, 0] width 0 height 0
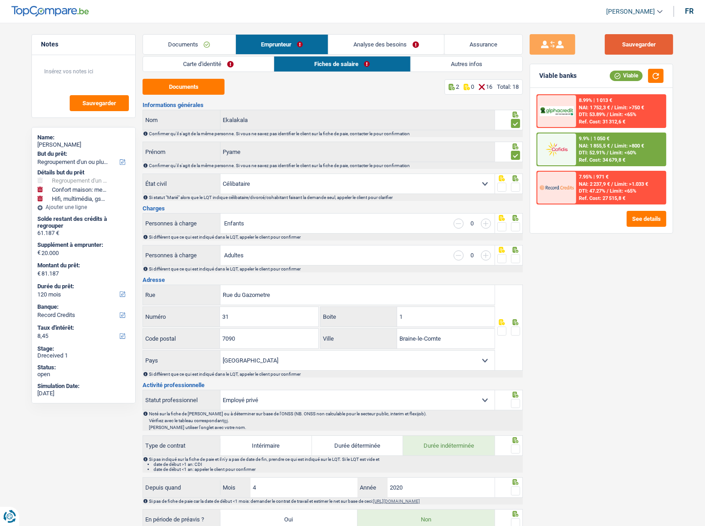
drag, startPoint x: 645, startPoint y: 38, endPoint x: 548, endPoint y: 27, distance: 98.5
click at [638, 40] on button "Sauvegarder" at bounding box center [639, 44] width 68 height 20
